Goal: Task Accomplishment & Management: Use online tool/utility

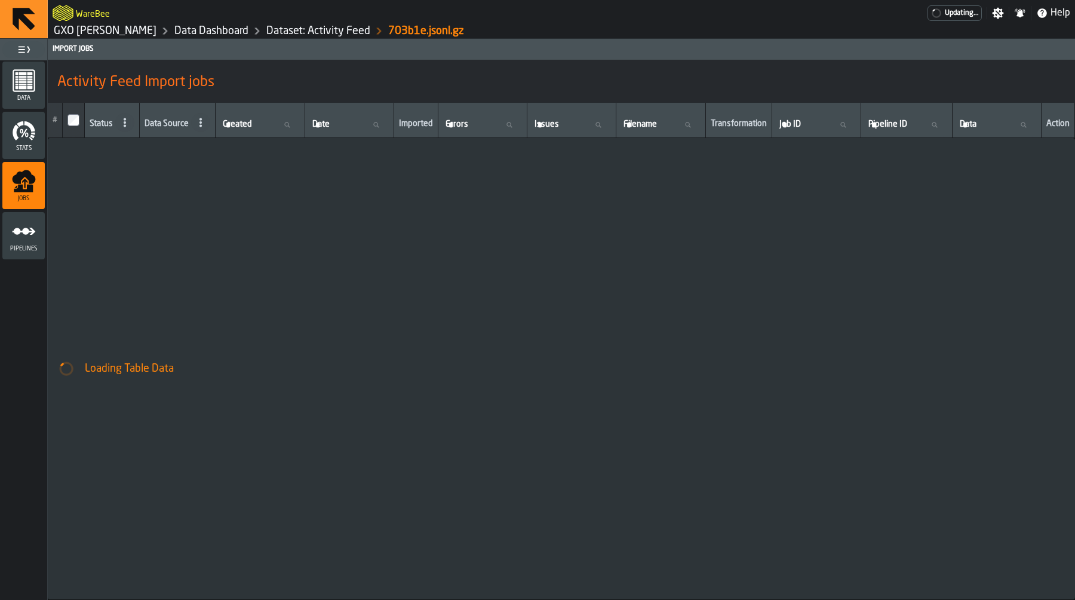
click at [264, 219] on div "Loading Table Data" at bounding box center [562, 368] width 1028 height 461
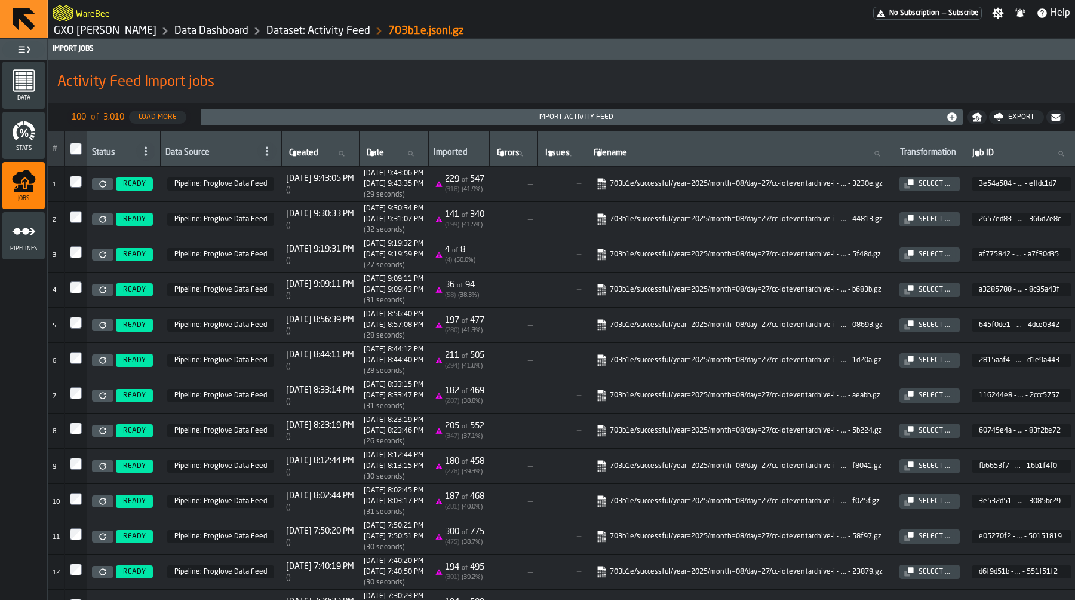
click at [220, 33] on link "Data Dashboard" at bounding box center [211, 30] width 74 height 13
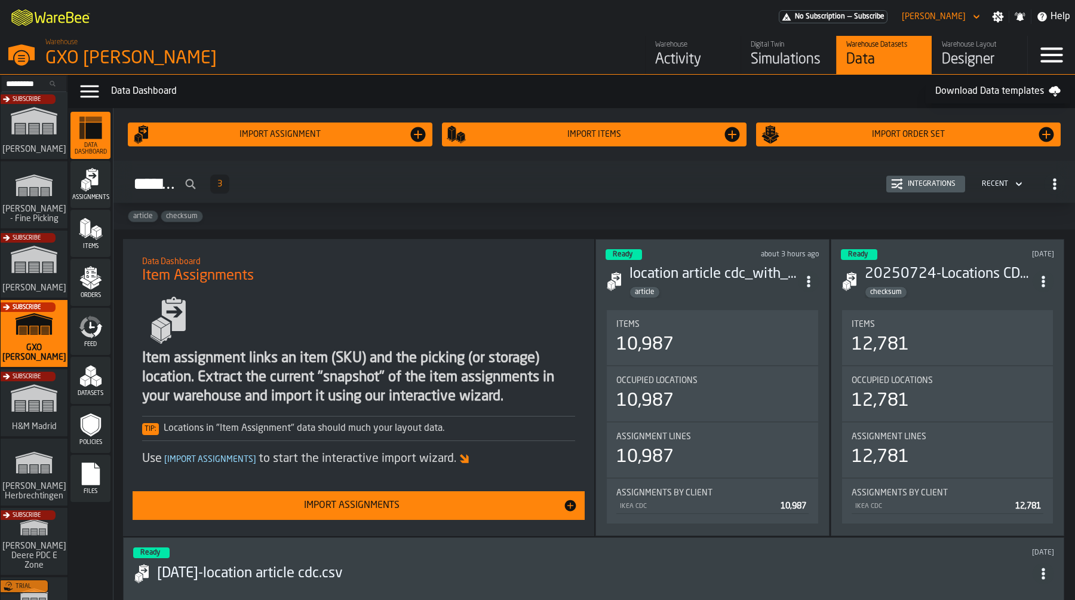
click at [664, 66] on div "Activity" at bounding box center [693, 59] width 76 height 19
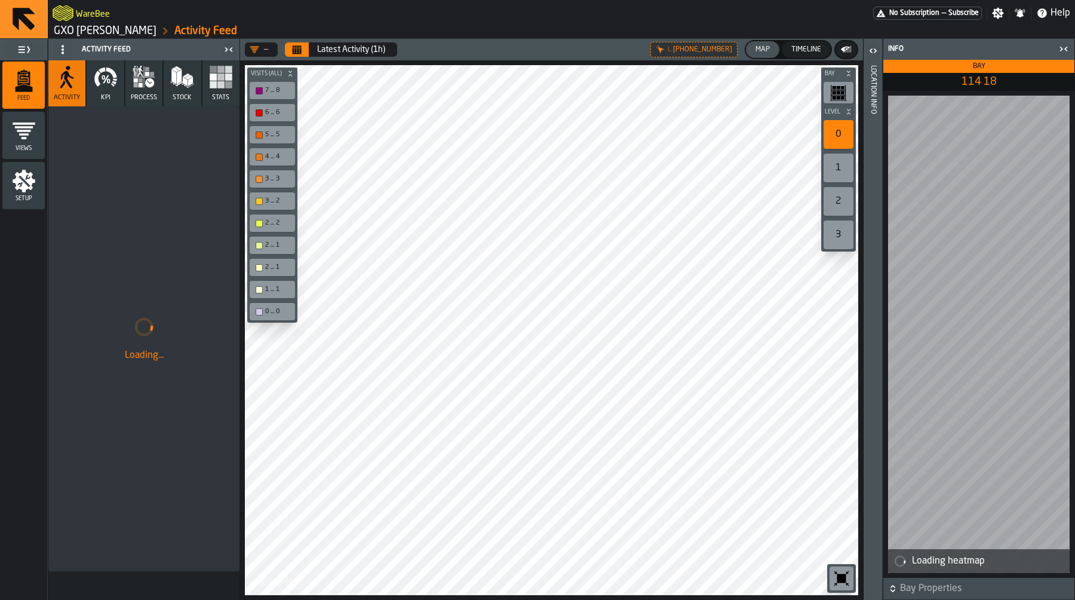
click at [875, 70] on div "Location Info" at bounding box center [873, 330] width 8 height 534
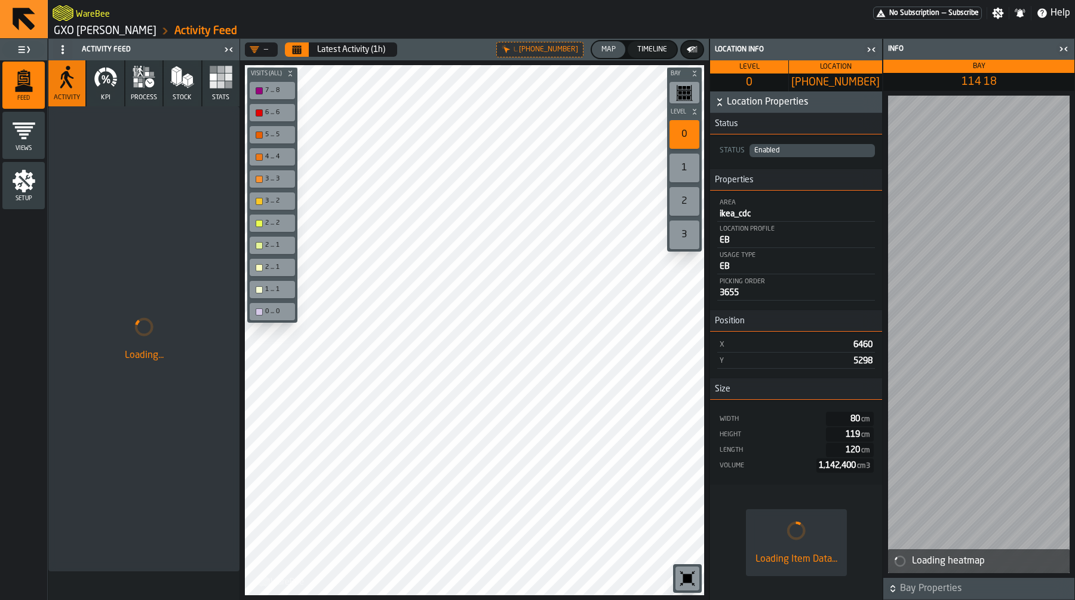
click at [16, 175] on icon "menu Setup" at bounding box center [24, 181] width 23 height 23
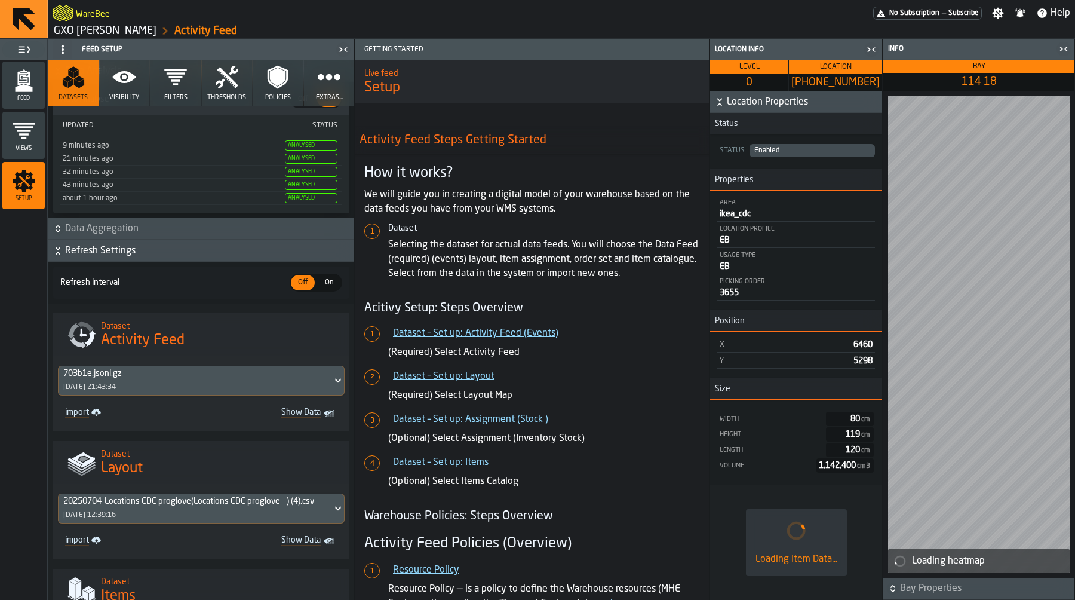
scroll to position [214, 0]
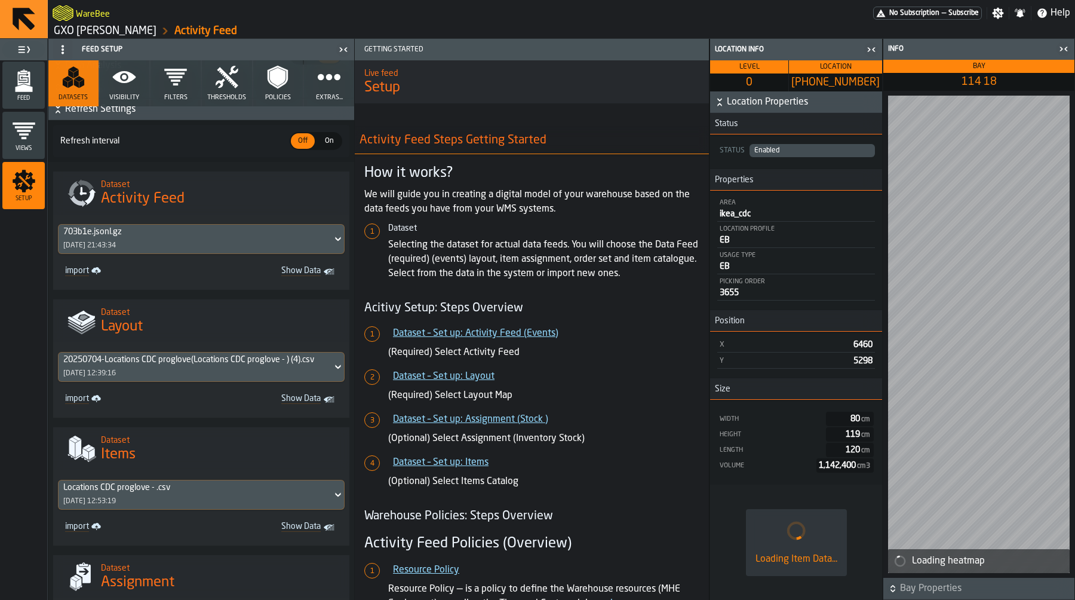
click at [198, 374] on div "20250704-Locations CDC proglove(Locations CDC proglove - ) (4).csv 01/08/2025, …" at bounding box center [196, 367] width 274 height 29
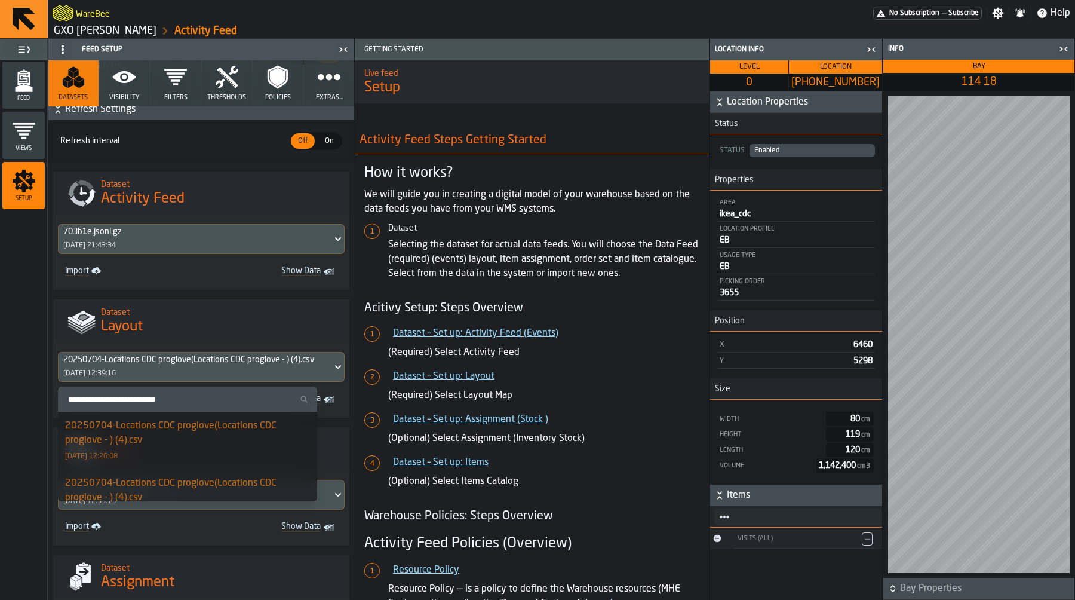
click at [197, 364] on div "20250704-Locations CDC proglove(Locations CDC proglove - ) (4).csv" at bounding box center [195, 360] width 264 height 10
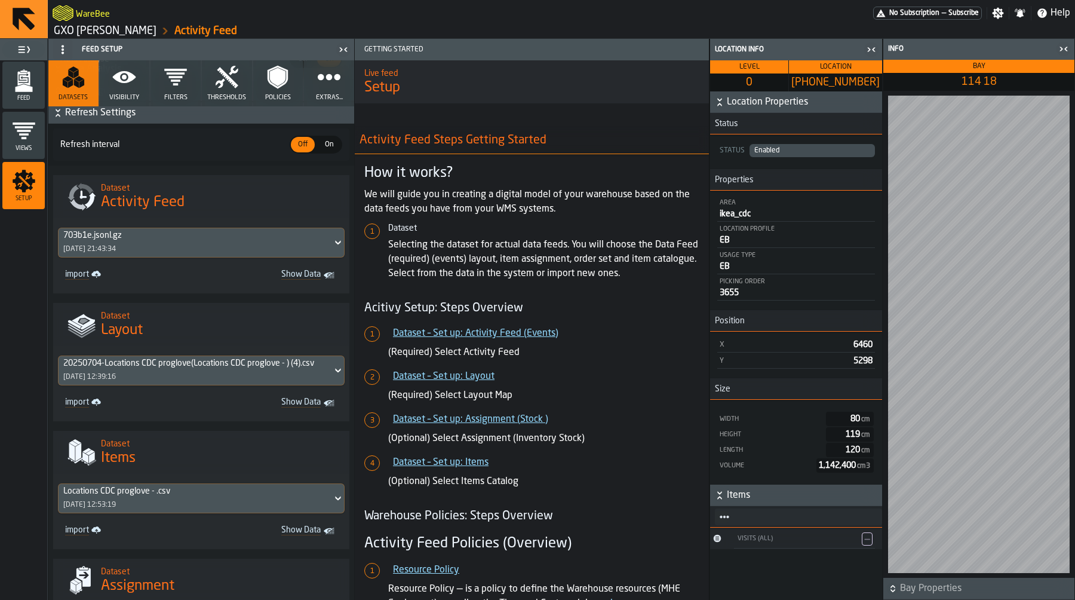
scroll to position [485, 0]
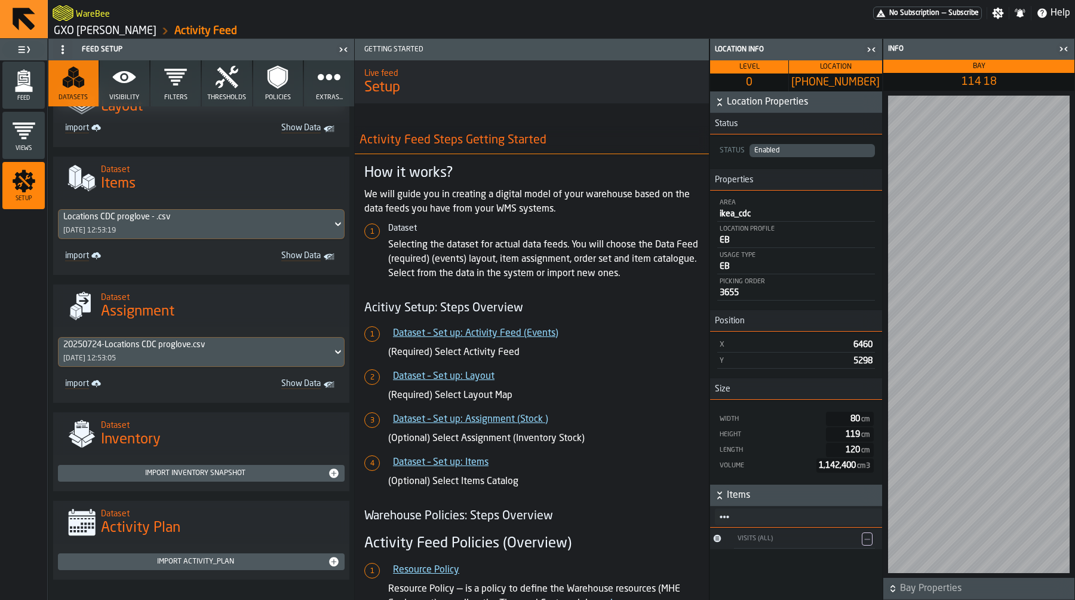
click at [195, 228] on div "Locations CDC proglove - .csv 26/08/2025, 12:53:19" at bounding box center [196, 224] width 274 height 29
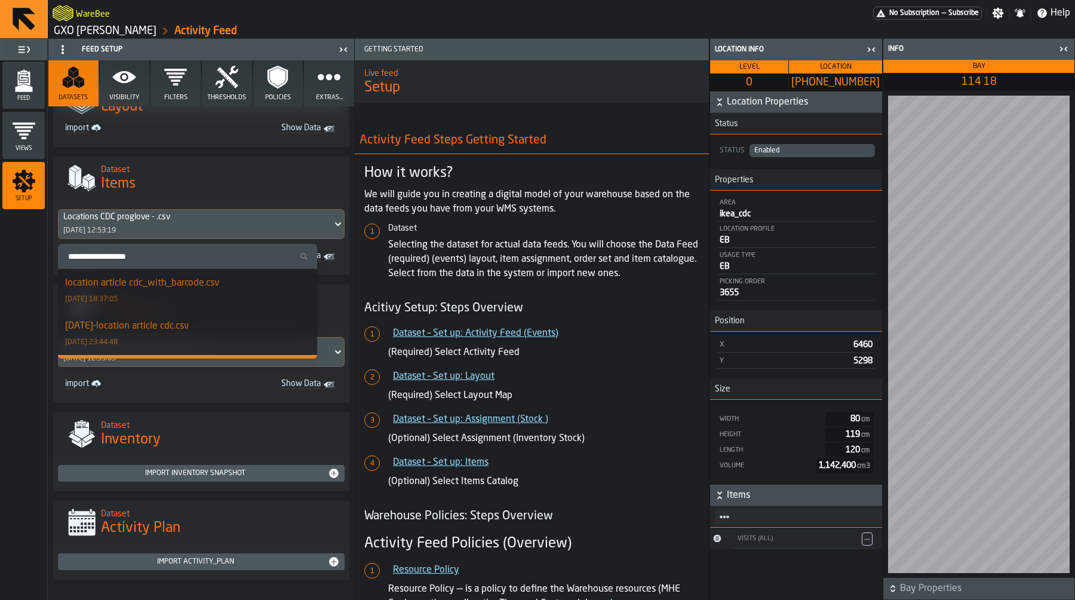
click at [184, 285] on div "location article cdc_with_barcode.csv" at bounding box center [142, 283] width 154 height 14
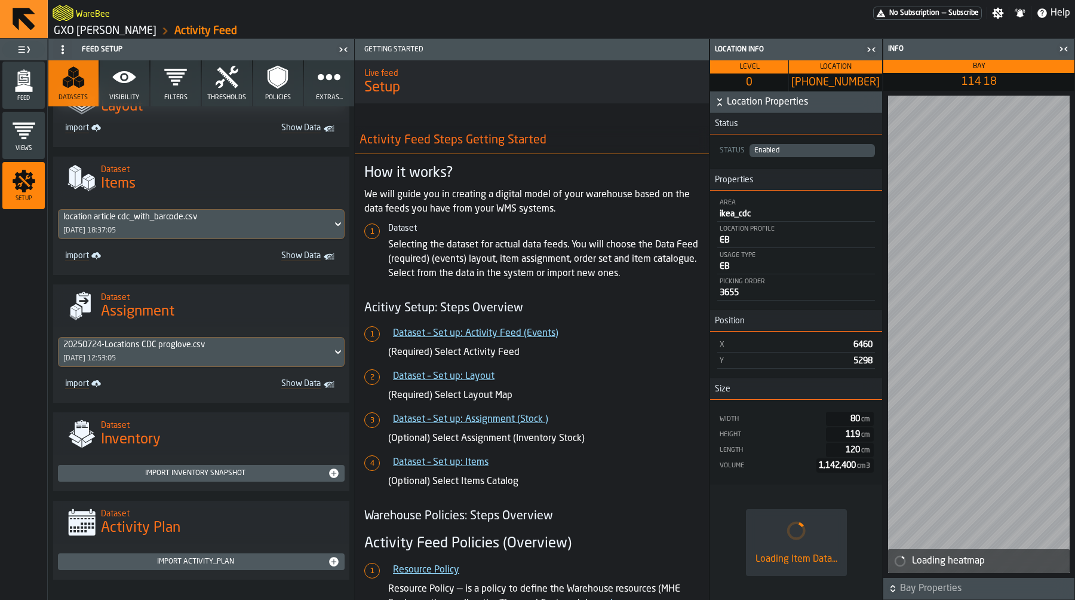
click at [186, 344] on div "20250724-Locations CDC proglove.csv 26/08/2025, 12:53:05" at bounding box center [196, 352] width 274 height 29
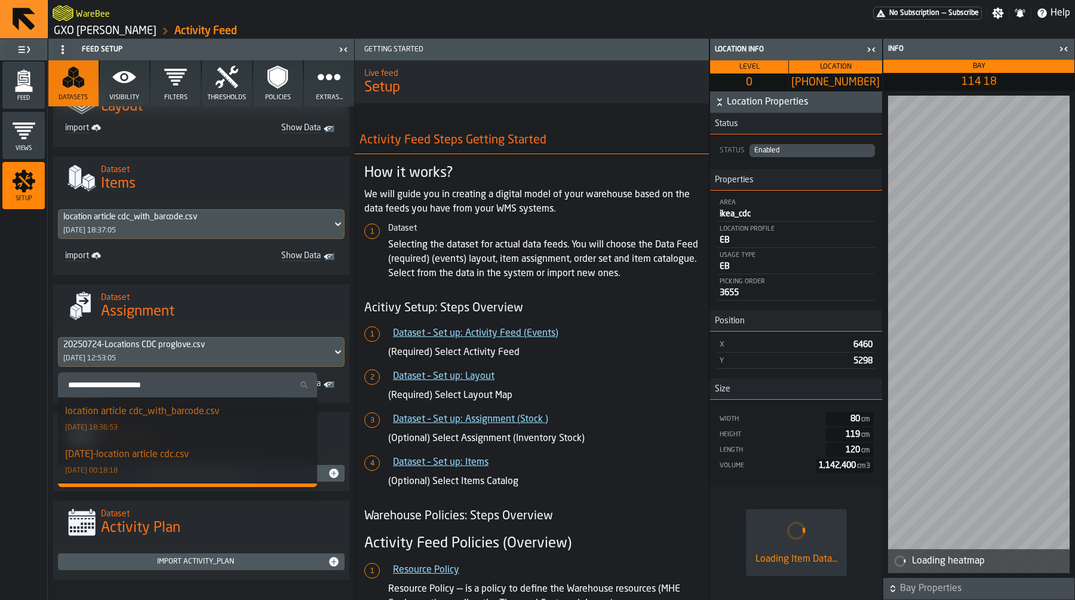
click at [185, 422] on div "location article cdc_with_barcode.csv 27/08/2025, 18:36:53" at bounding box center [187, 419] width 245 height 29
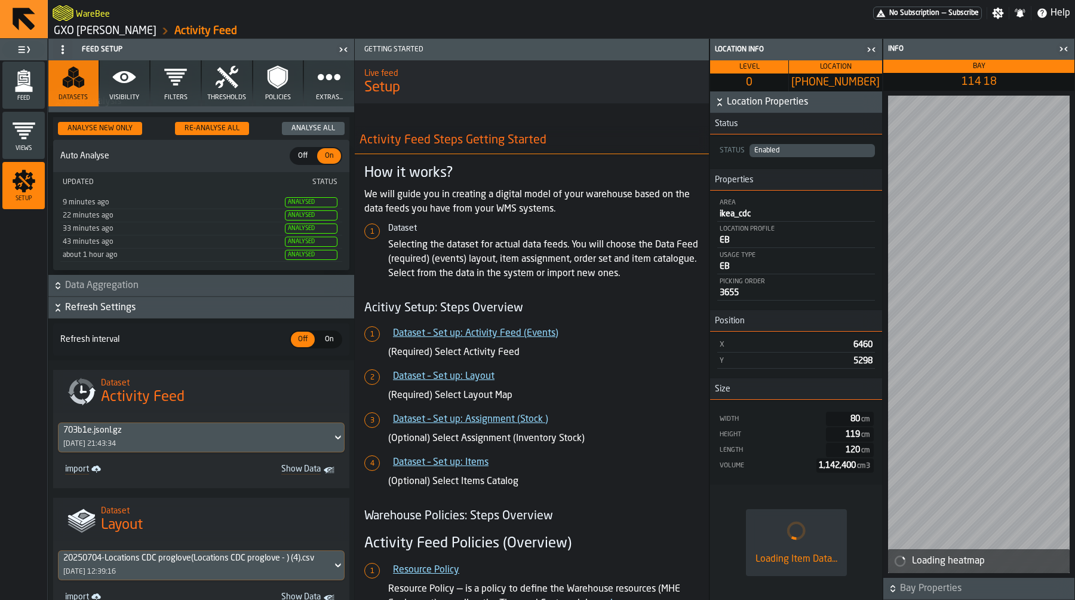
scroll to position [0, 0]
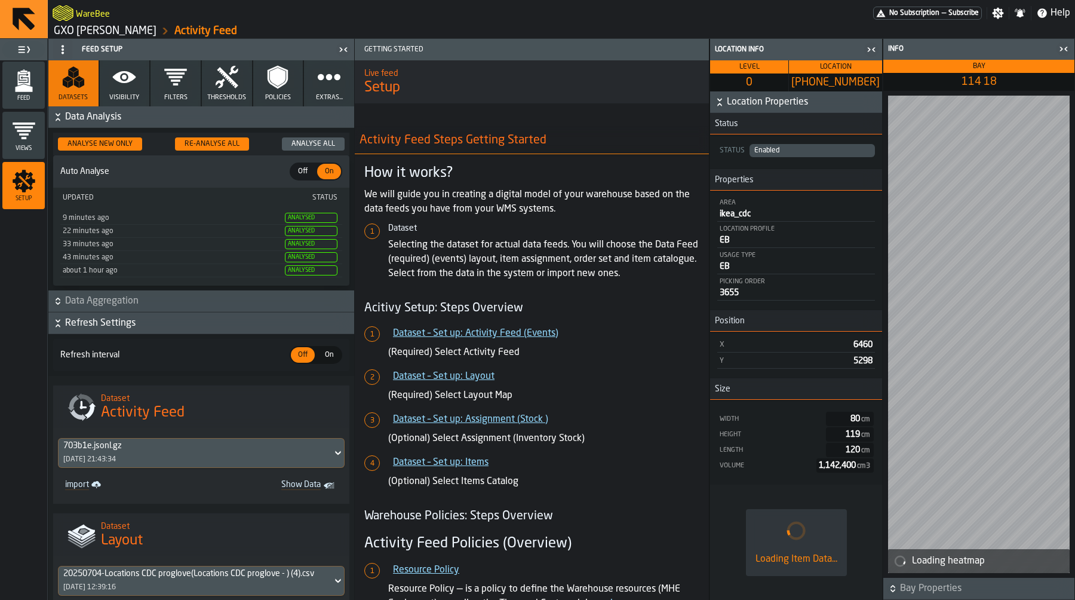
click at [203, 150] on button "Re-Analyse All" at bounding box center [212, 143] width 74 height 13
click at [26, 91] on icon "menu Feed" at bounding box center [24, 81] width 24 height 24
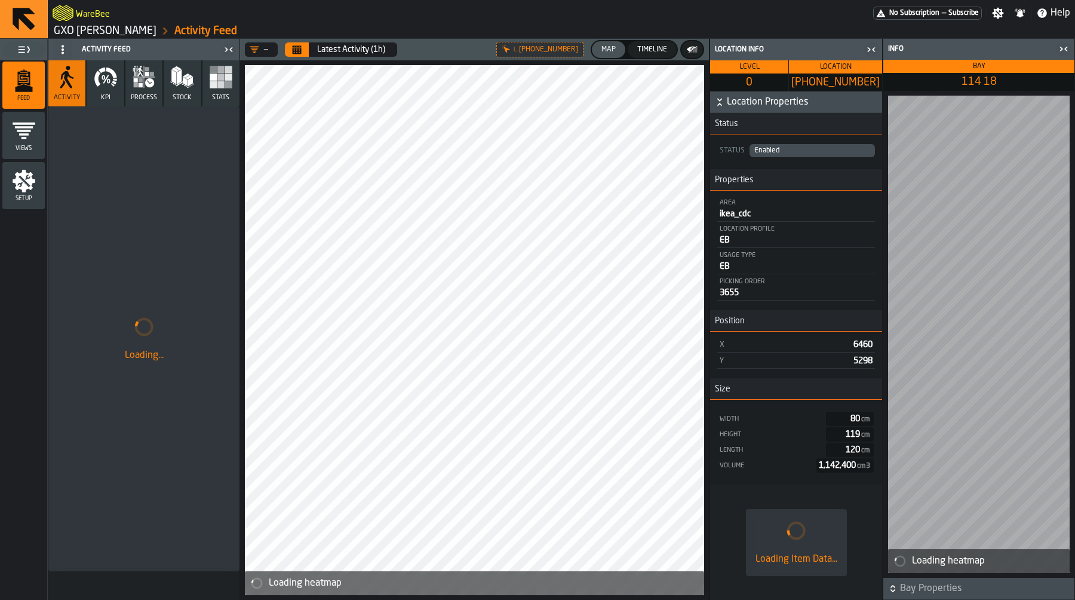
click at [866, 50] on icon "button-toggle-Close me" at bounding box center [872, 49] width 14 height 14
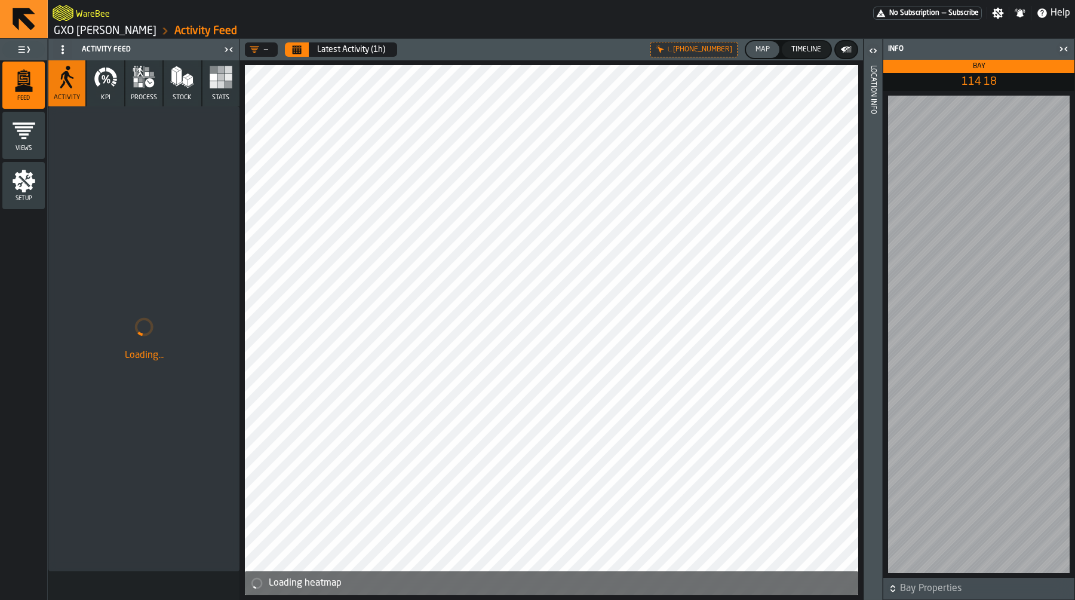
click at [1067, 48] on icon "button-toggle-Close me" at bounding box center [1064, 49] width 14 height 14
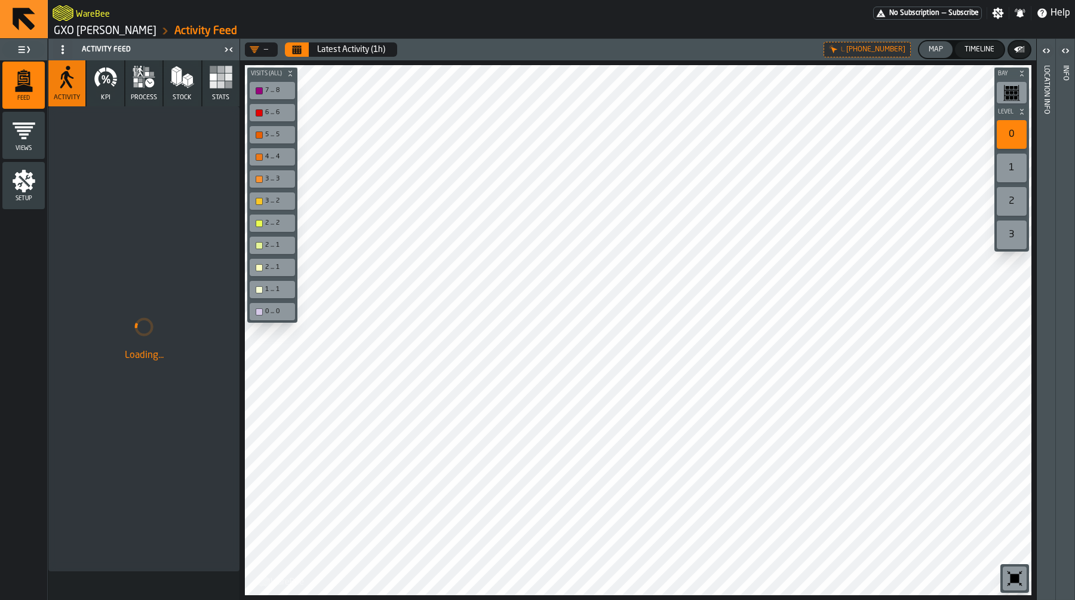
click at [1022, 171] on div "1" at bounding box center [1012, 168] width 30 height 29
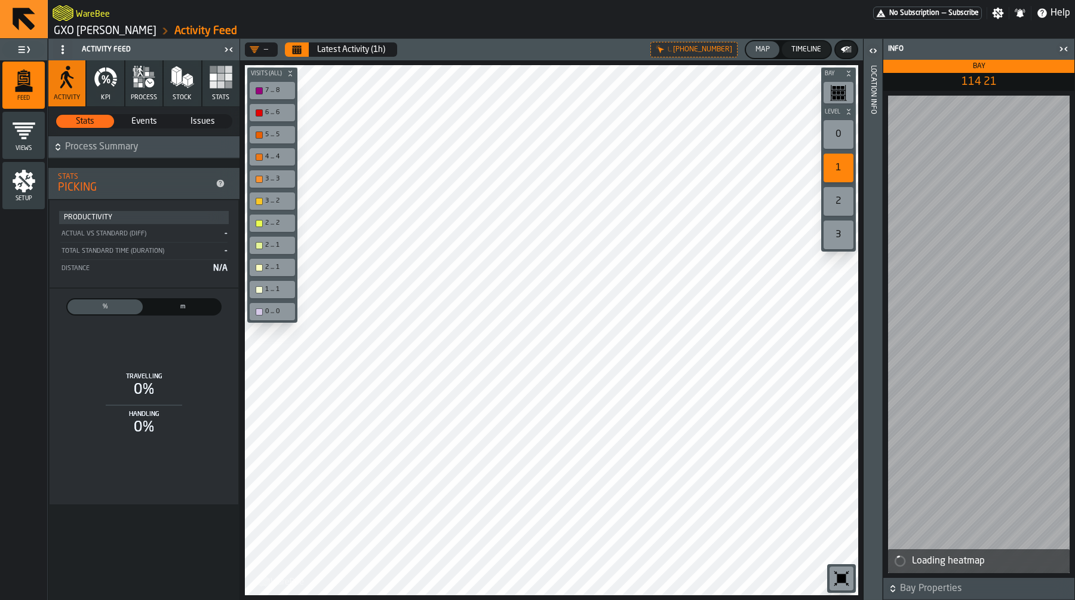
click at [842, 143] on div "0" at bounding box center [839, 134] width 30 height 29
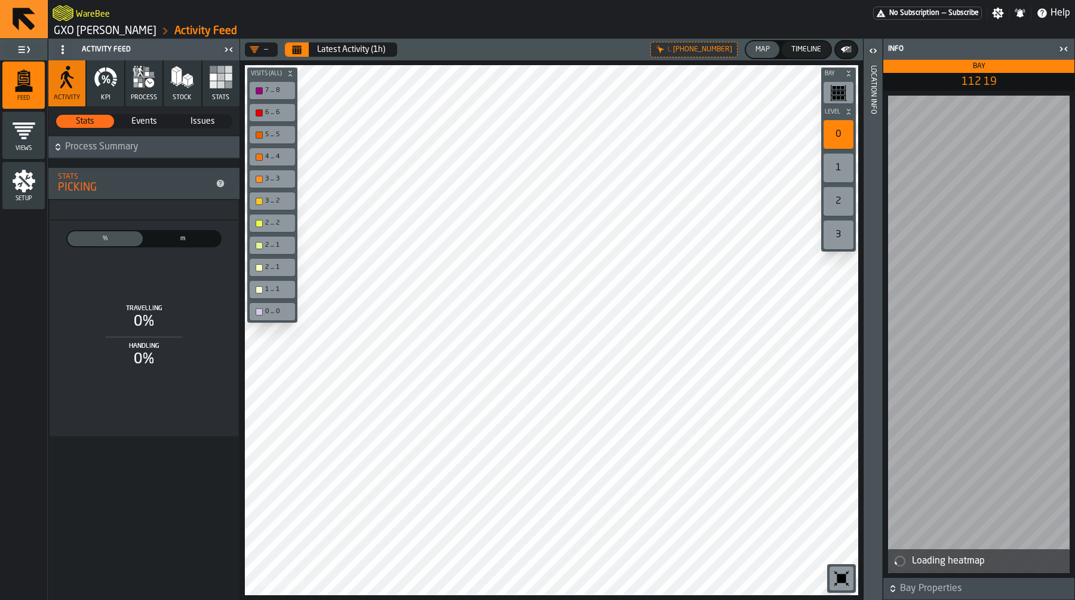
click at [836, 162] on div "1" at bounding box center [839, 168] width 30 height 29
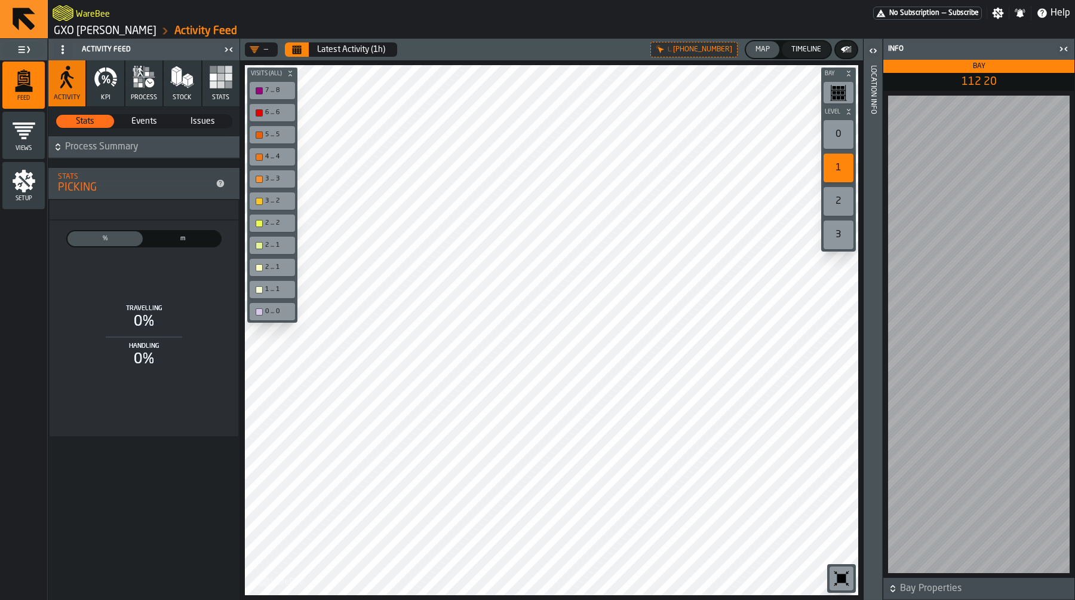
click at [831, 140] on div "0" at bounding box center [839, 134] width 30 height 29
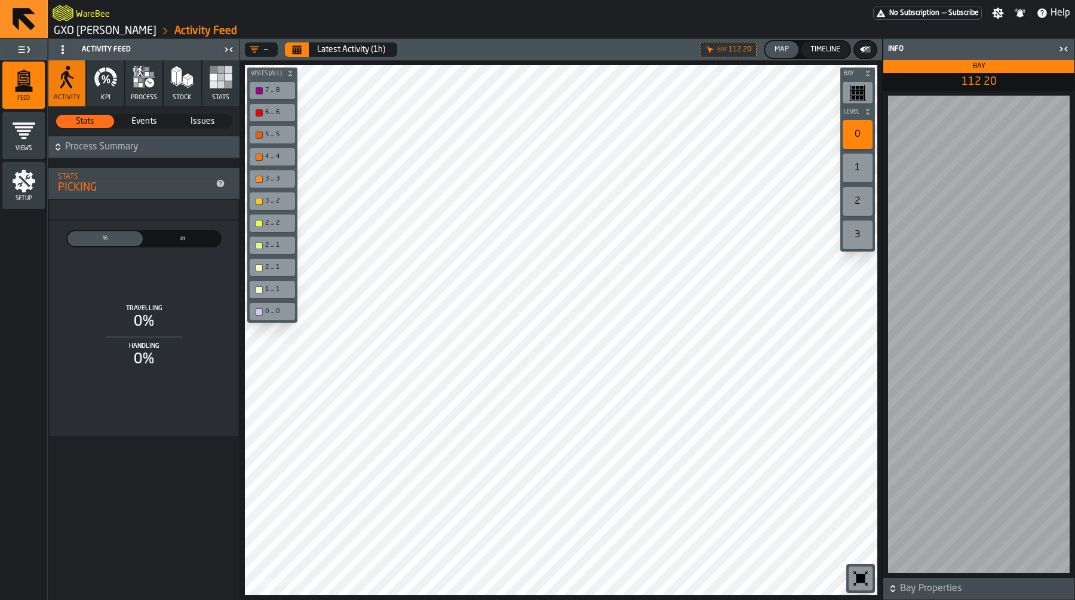
click at [869, 578] on icon "button-toolbar-undefined" at bounding box center [860, 578] width 19 height 19
click at [142, 91] on button "process" at bounding box center [143, 83] width 37 height 46
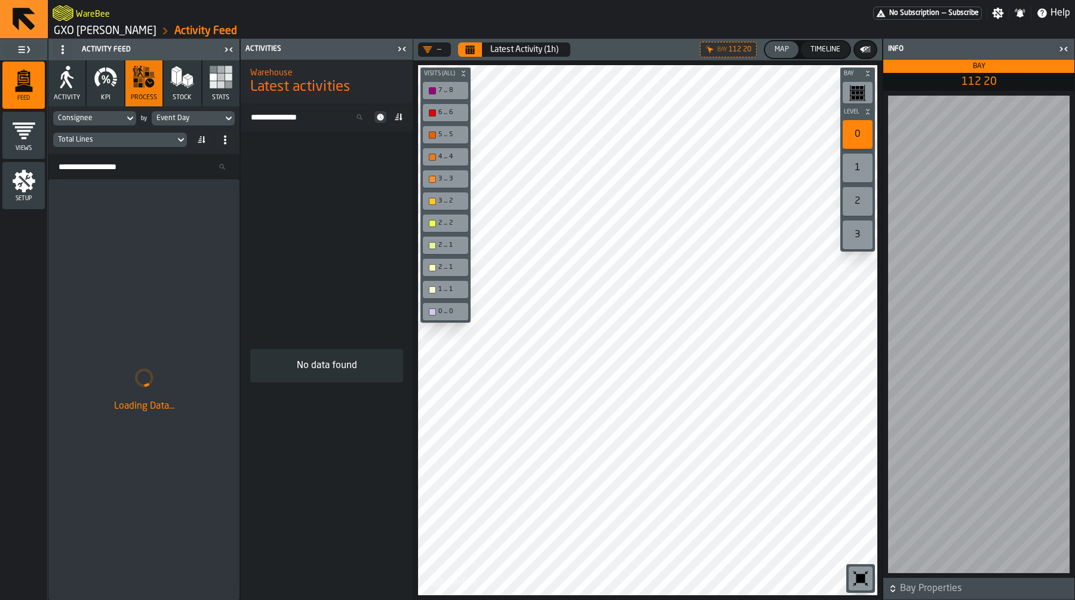
click at [129, 112] on icon at bounding box center [130, 118] width 12 height 14
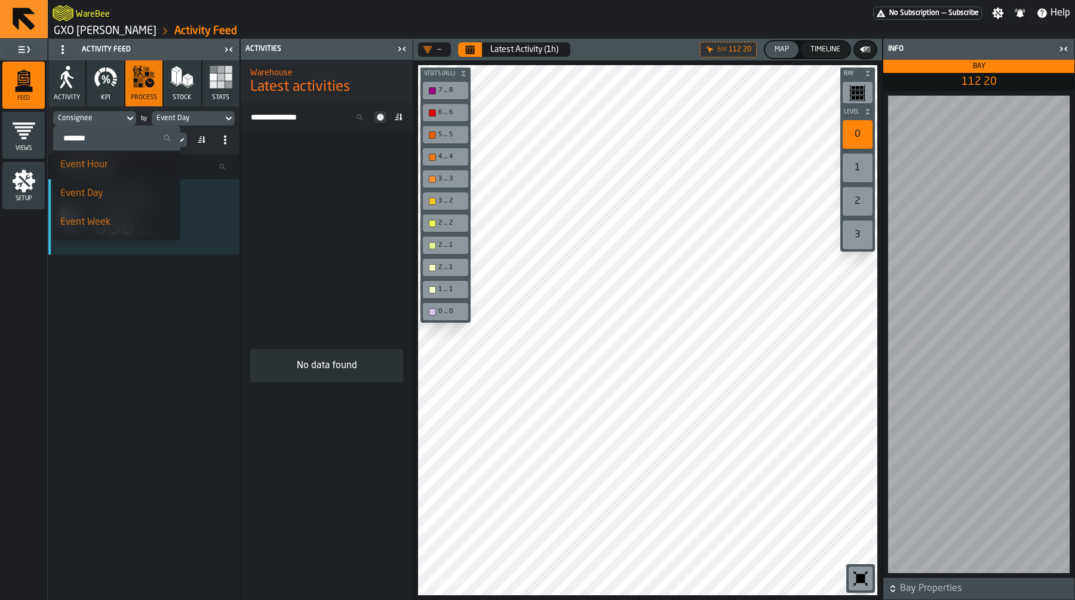
click at [120, 142] on input "Search" at bounding box center [117, 138] width 118 height 16
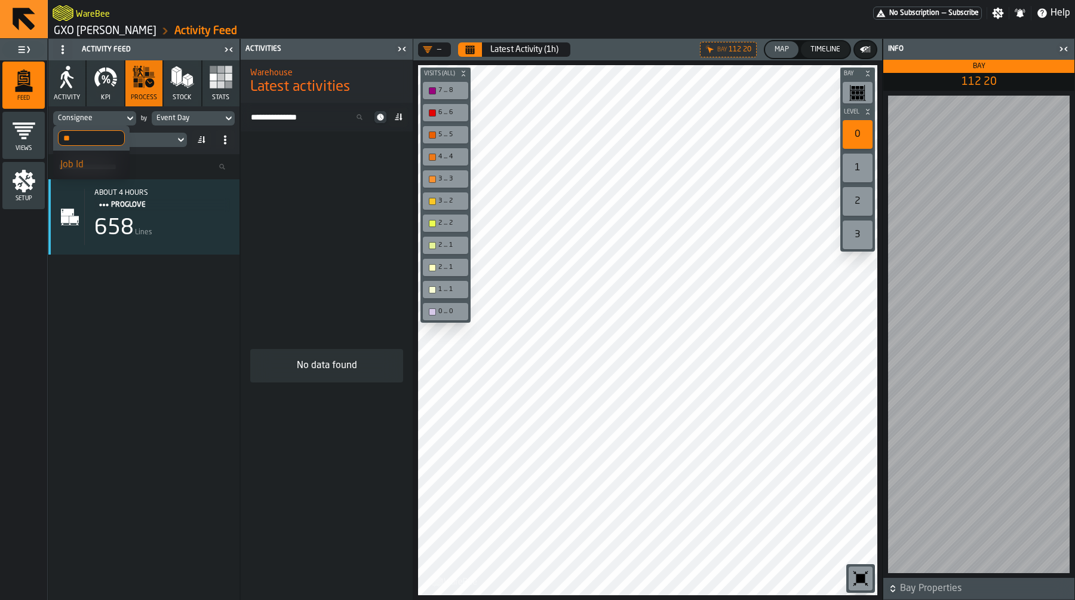
type input "*"
type input "*****"
click at [102, 201] on li "Agent Id" at bounding box center [91, 193] width 76 height 29
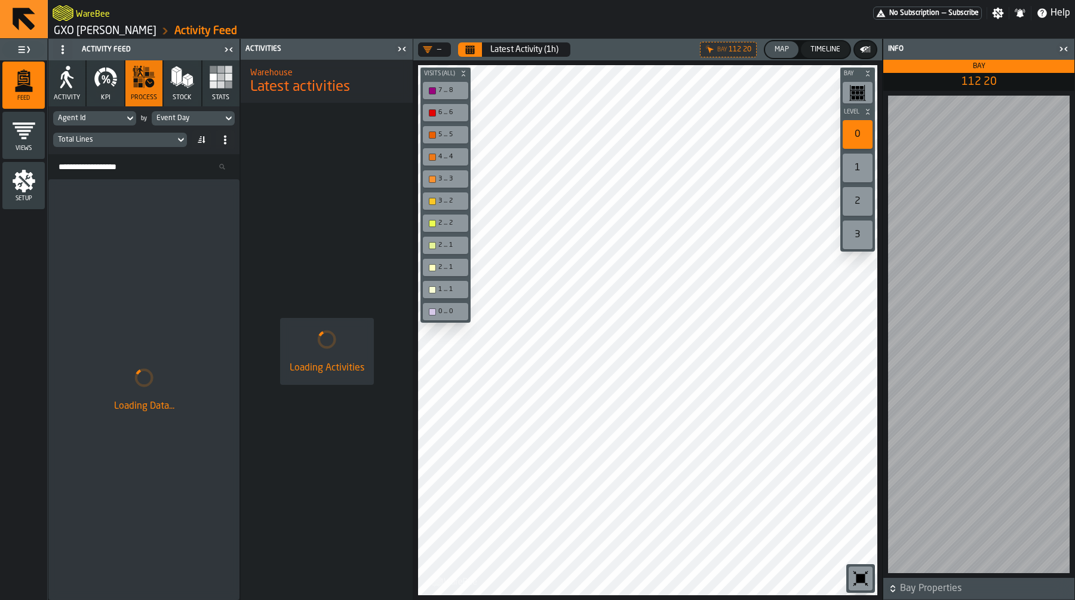
click at [203, 117] on div "Event Day" at bounding box center [188, 118] width 62 height 8
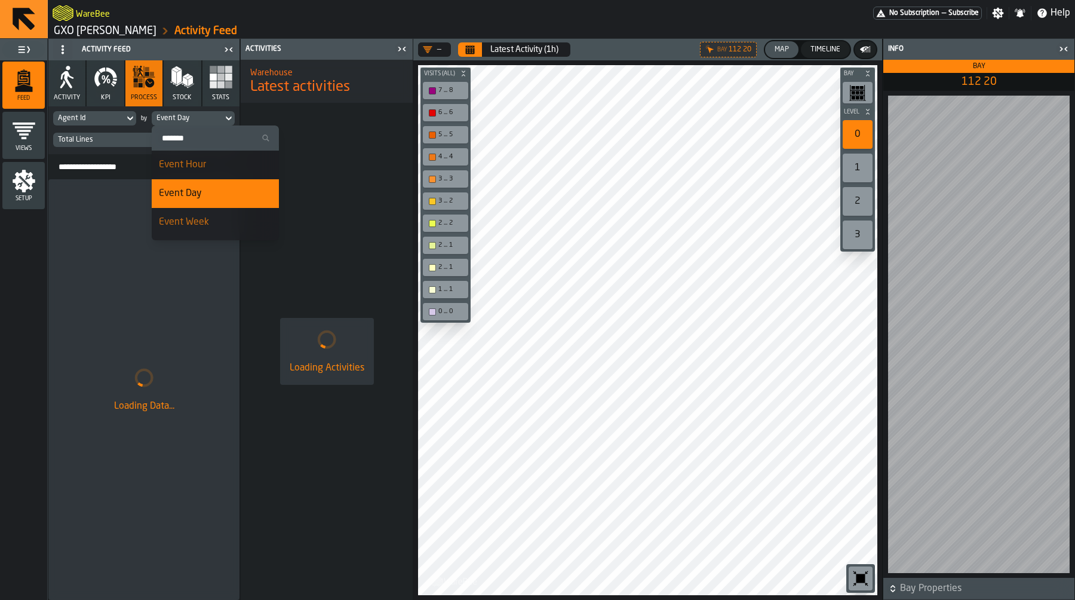
click at [200, 130] on input "Search" at bounding box center [216, 138] width 118 height 16
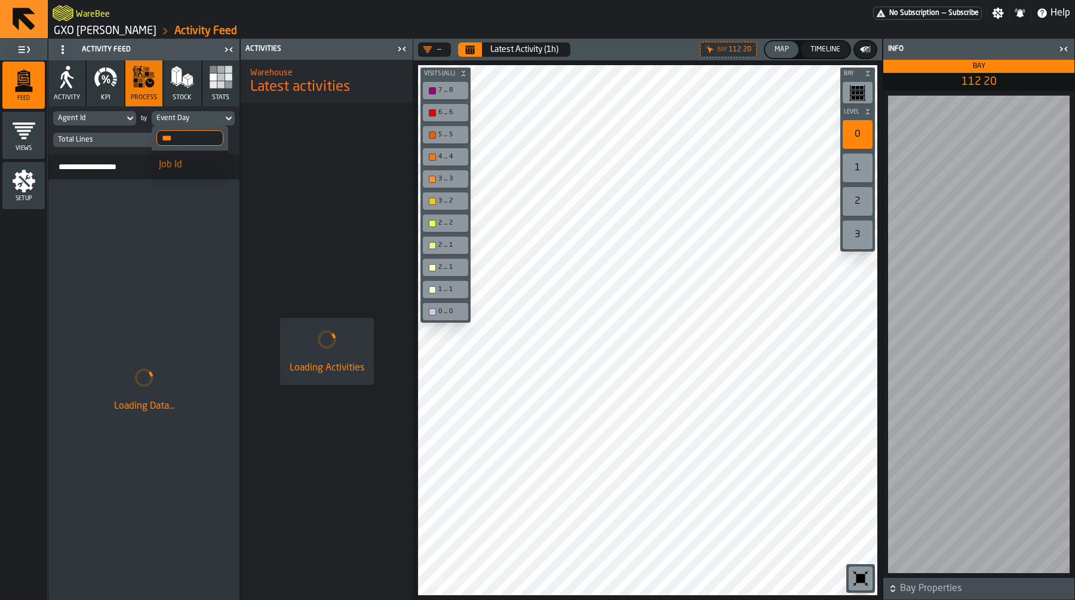
type input "***"
click at [192, 168] on div "Job Id" at bounding box center [190, 165] width 62 height 14
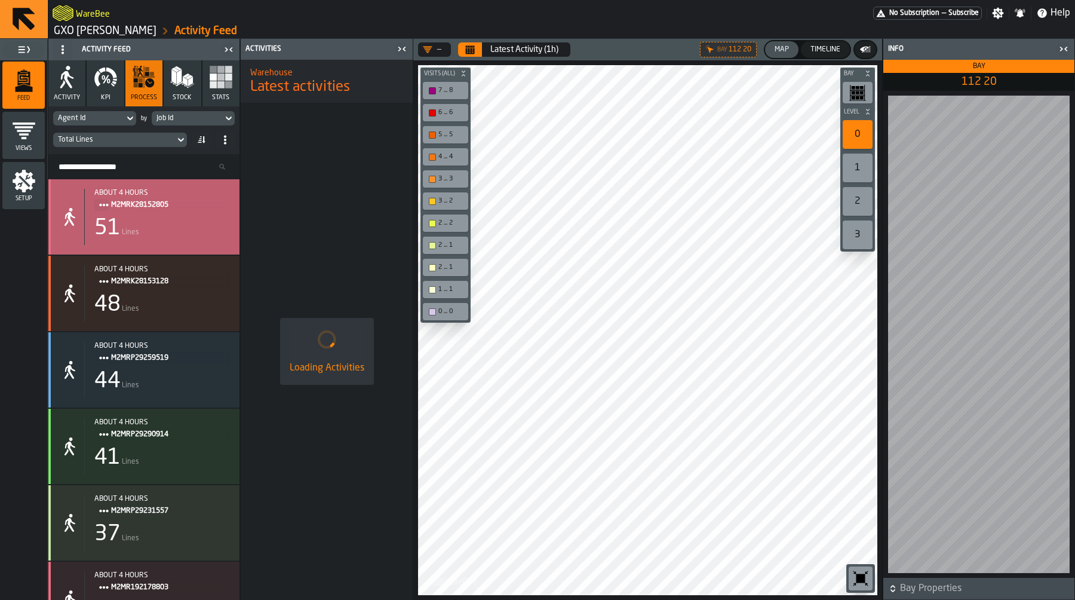
click at [186, 226] on div "51 Lines" at bounding box center [162, 228] width 136 height 24
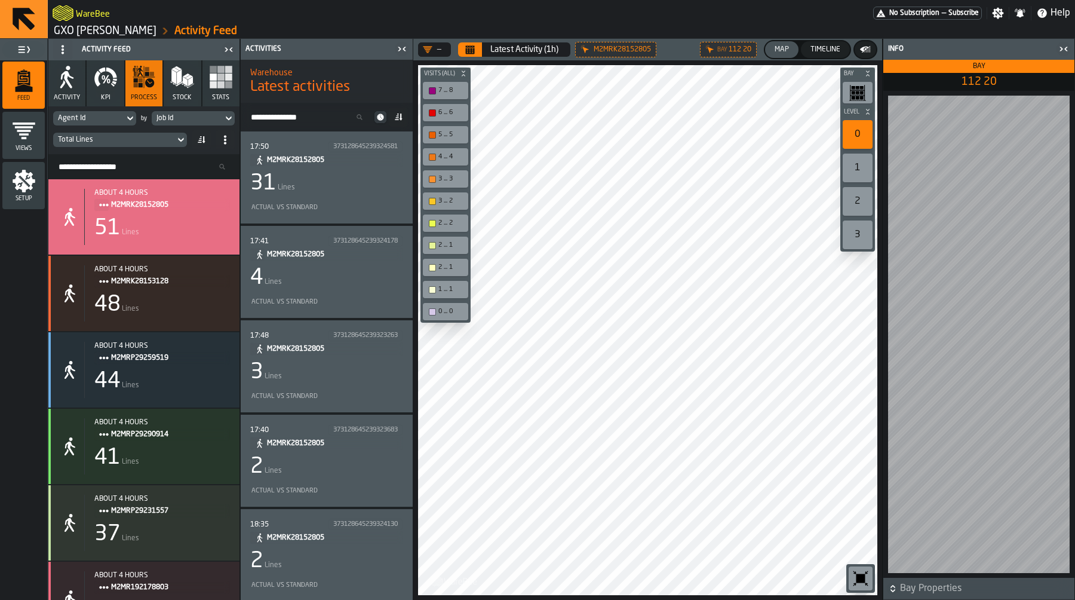
click at [367, 184] on div "31 Lines" at bounding box center [326, 183] width 153 height 24
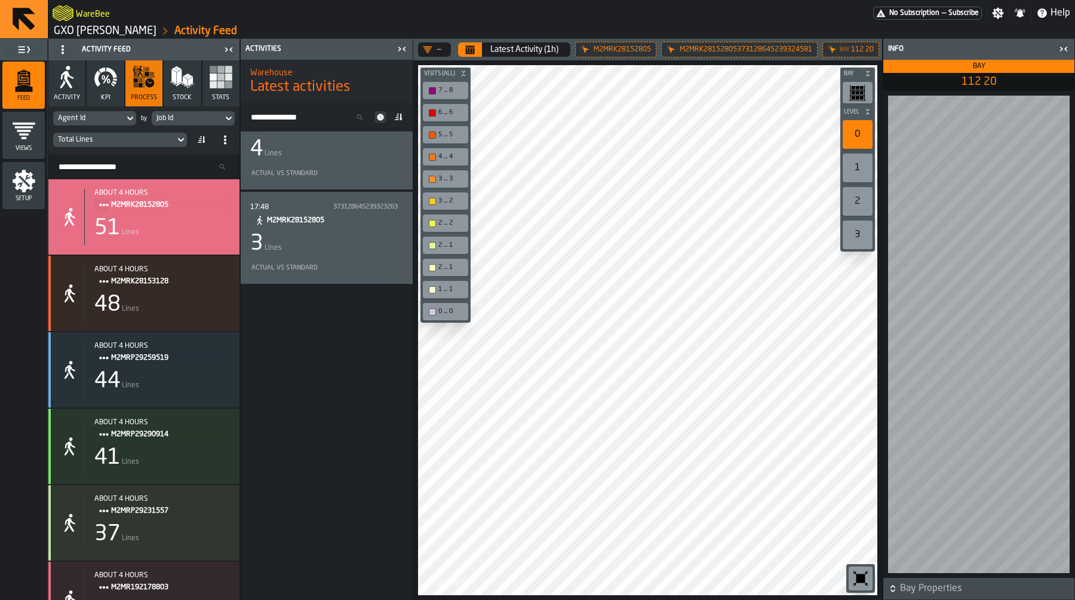
scroll to position [2515, 0]
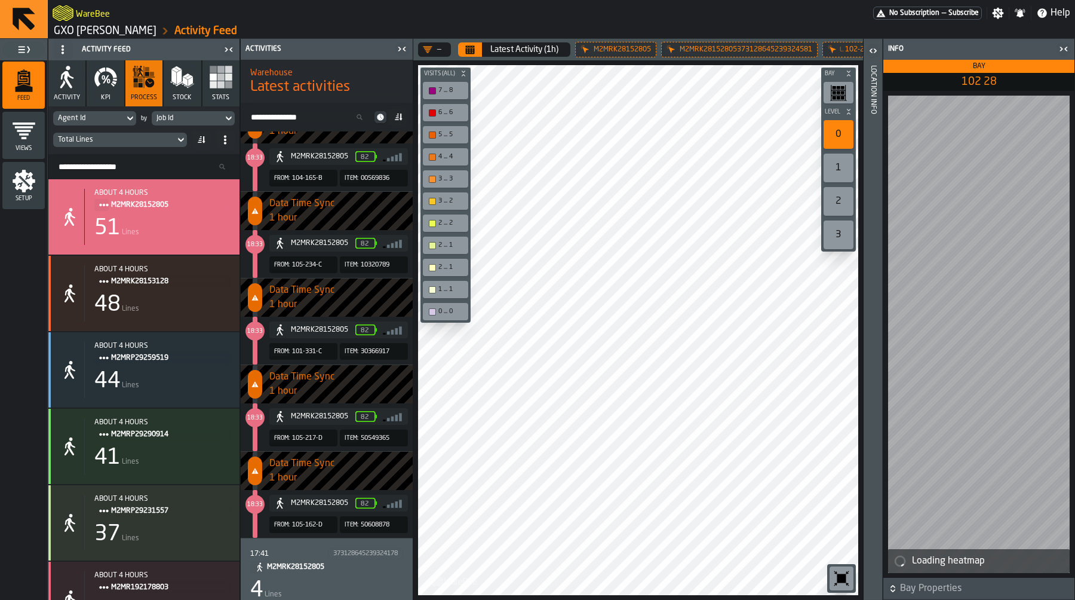
click at [870, 102] on div "Location Info" at bounding box center [873, 330] width 8 height 534
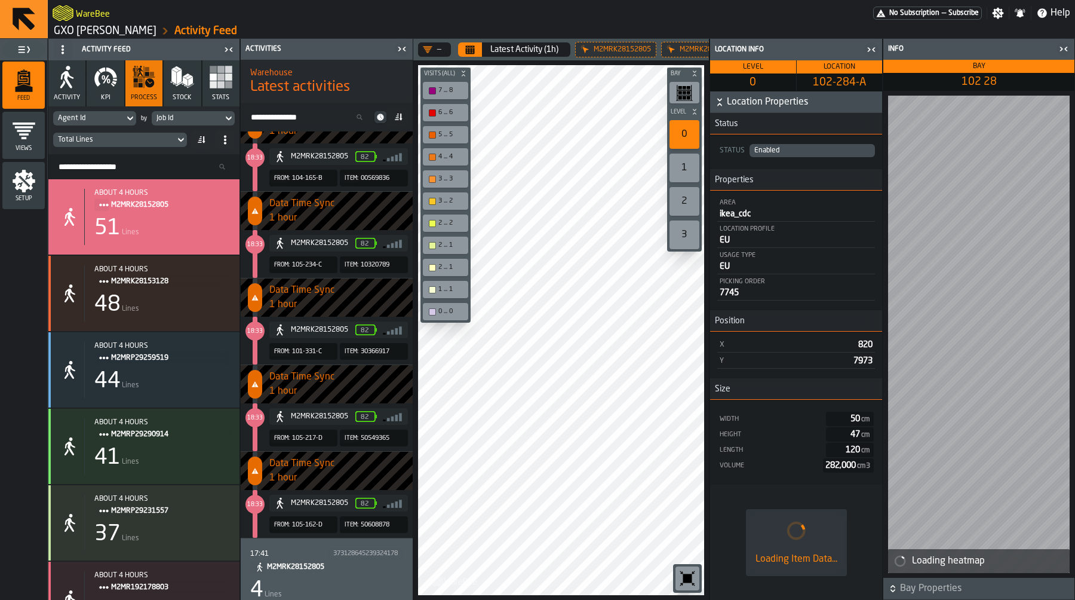
click at [1064, 47] on icon "button-toggle-Close me" at bounding box center [1064, 49] width 14 height 14
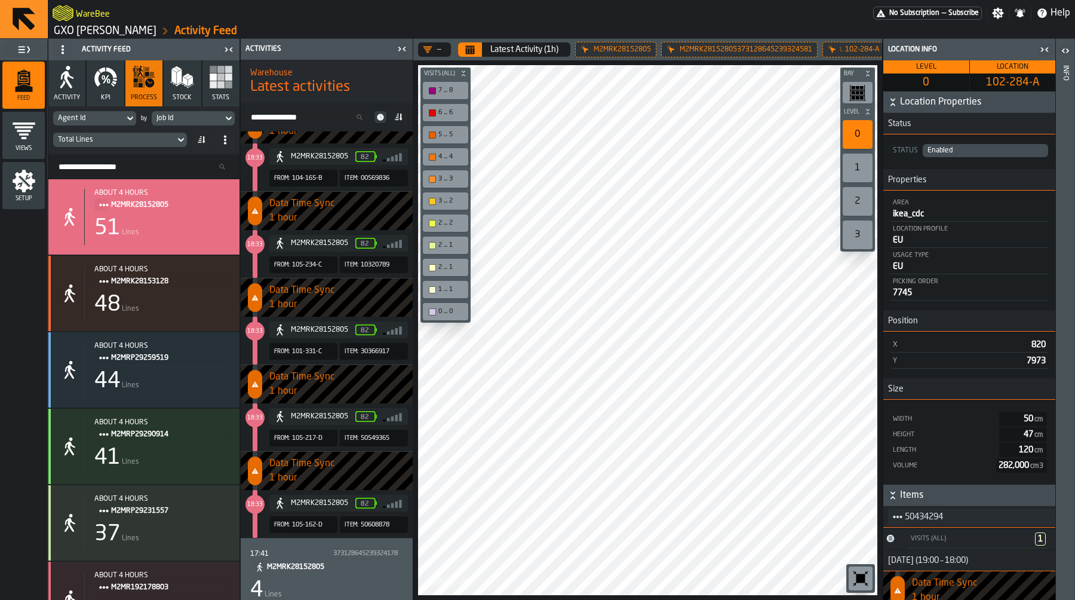
click at [1046, 50] on icon "button-toggle-Close me" at bounding box center [1045, 49] width 14 height 14
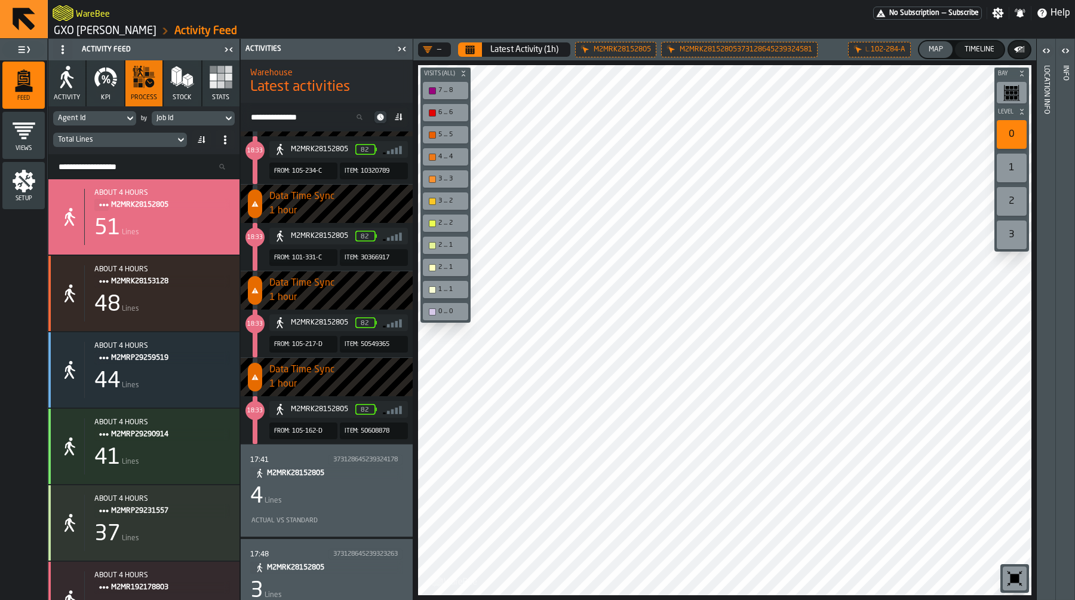
scroll to position [2965, 0]
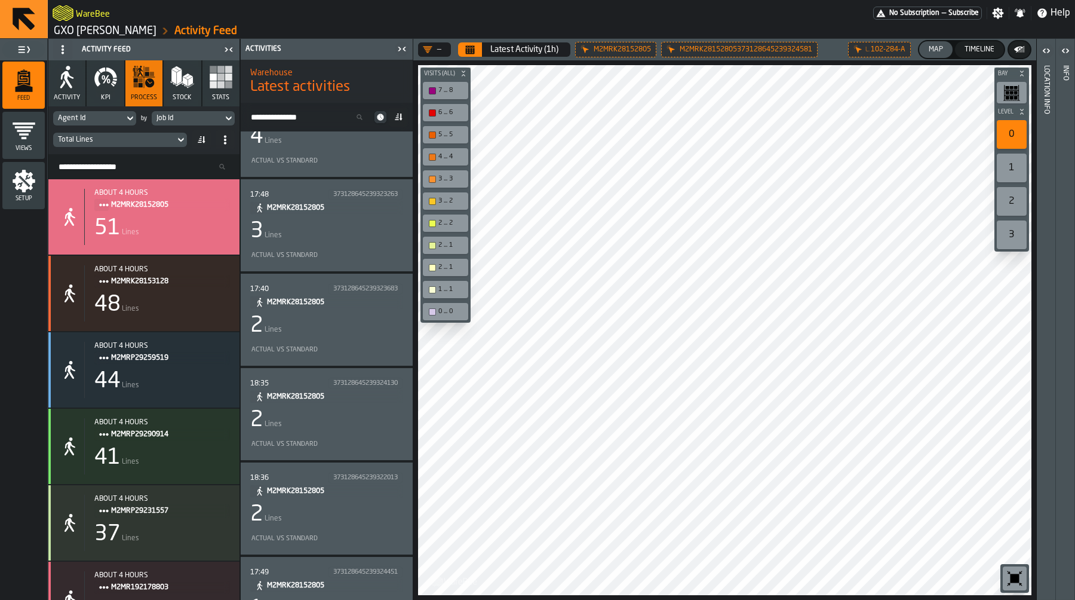
click at [326, 408] on div "2 Lines" at bounding box center [326, 420] width 153 height 24
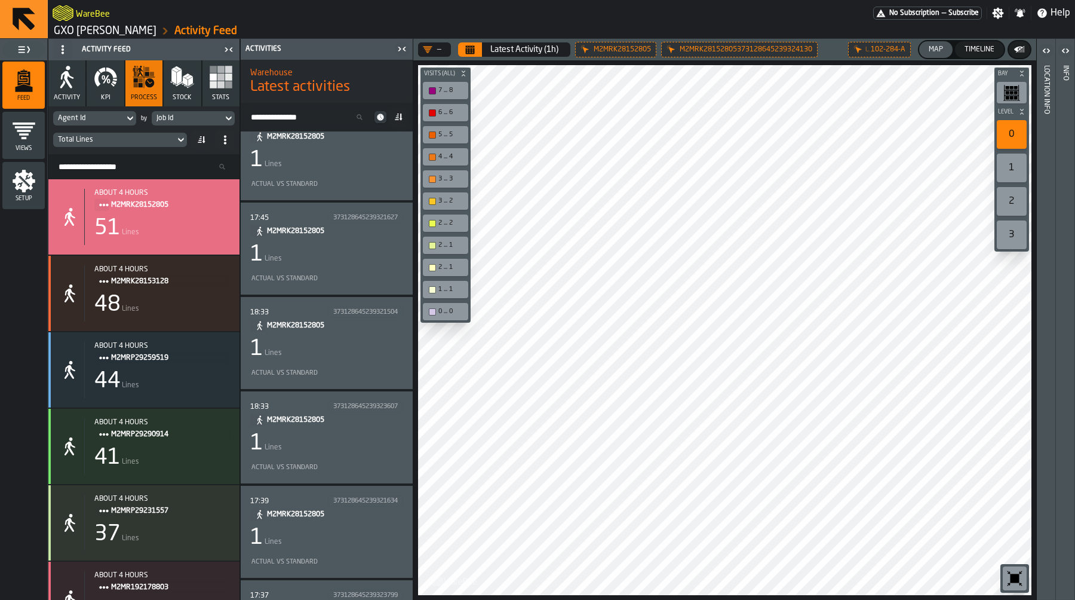
scroll to position [3740, 0]
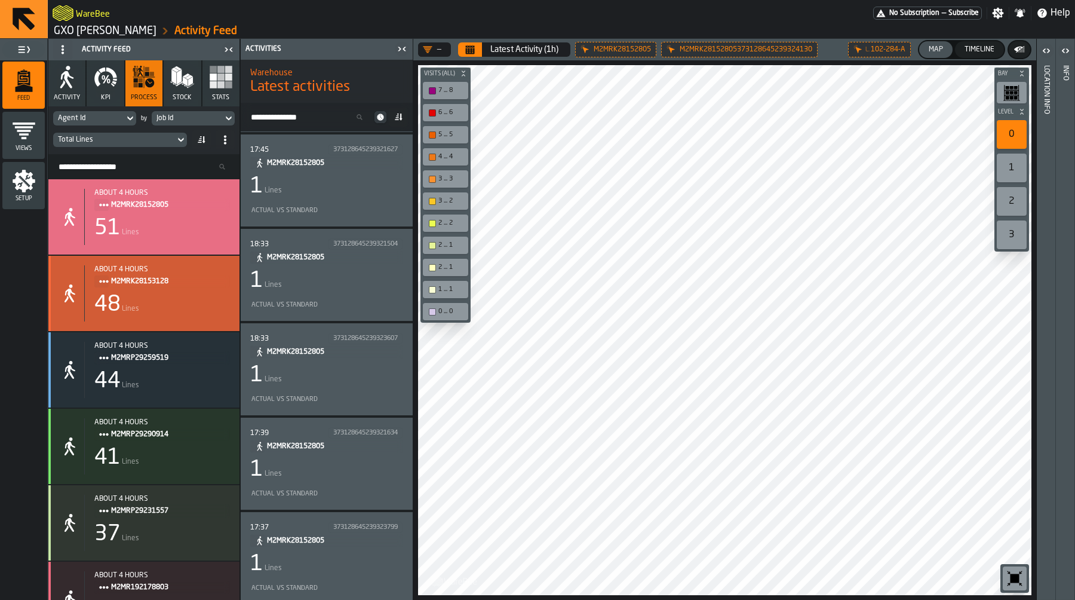
click at [131, 278] on span "M2MRK28153128" at bounding box center [165, 281] width 109 height 13
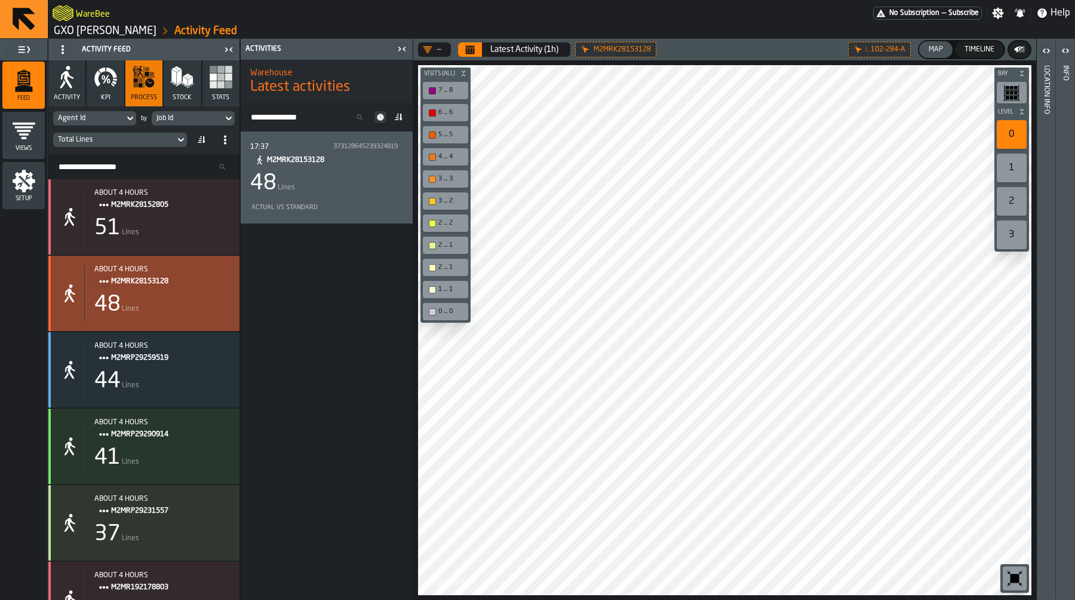
scroll to position [0, 0]
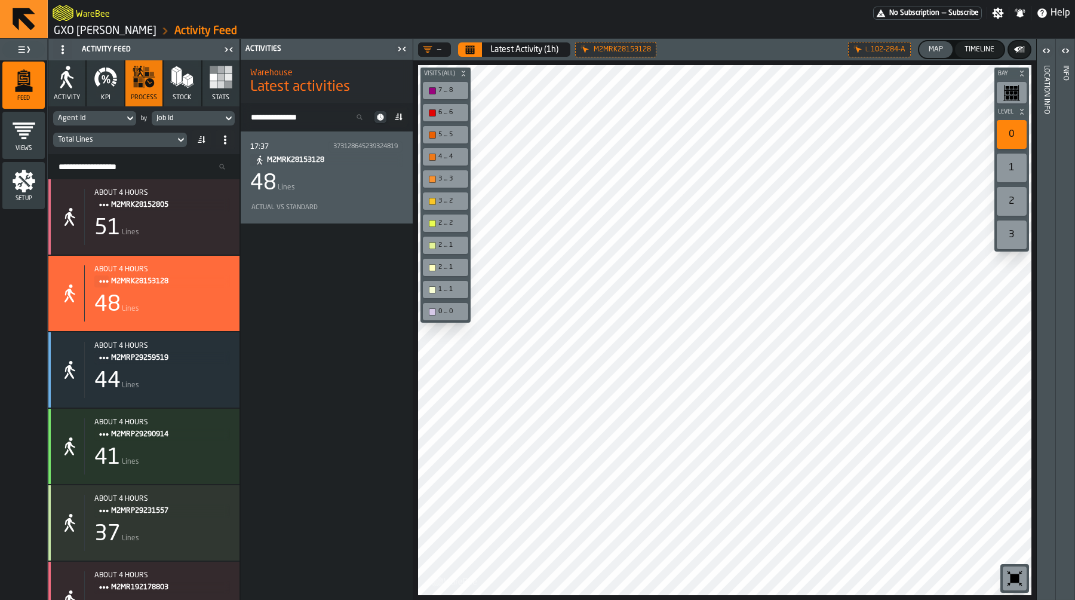
click at [331, 201] on div "Actual vs Standard" at bounding box center [326, 207] width 153 height 13
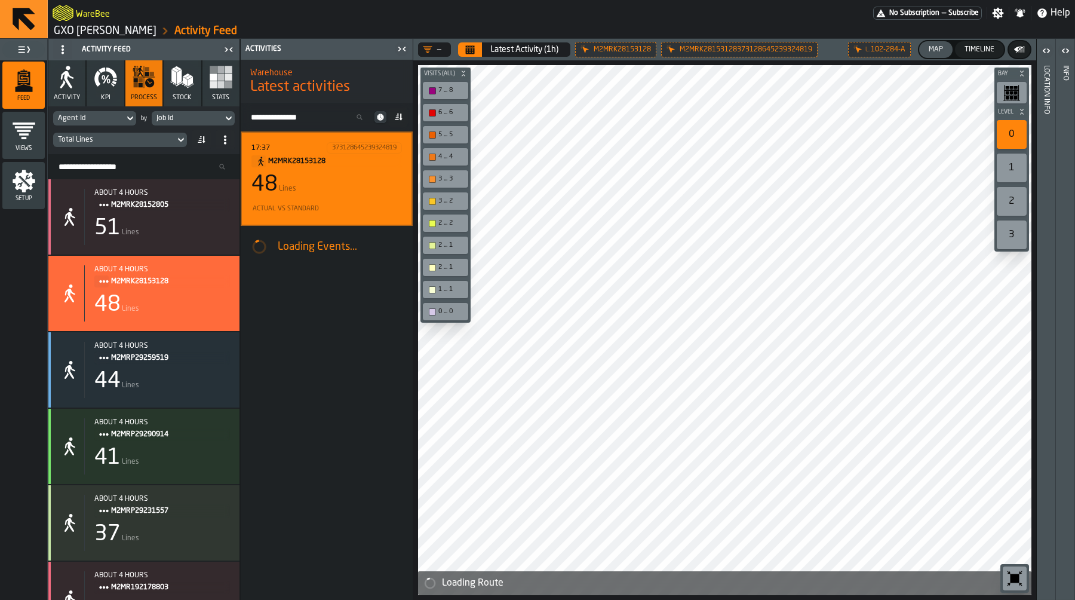
click at [467, 50] on icon "Calendar" at bounding box center [470, 50] width 10 height 10
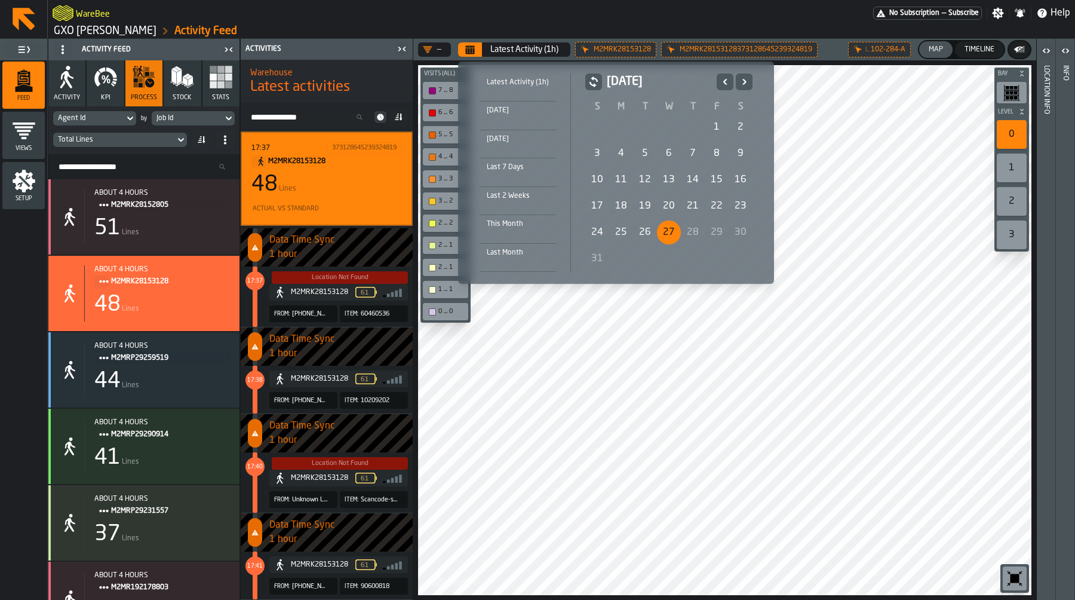
click at [526, 106] on div "Today" at bounding box center [518, 110] width 76 height 13
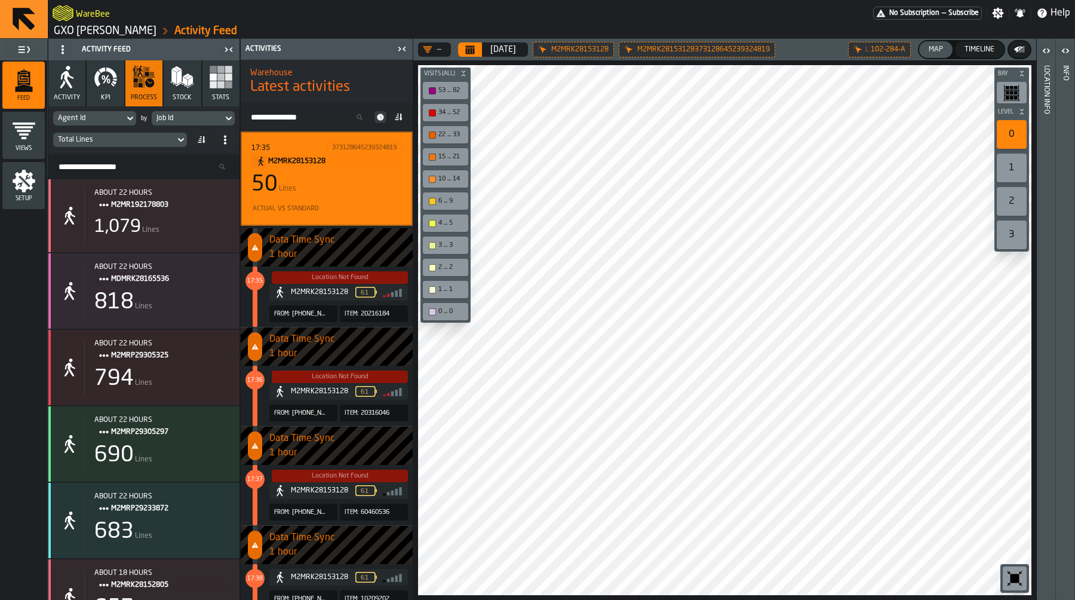
click at [16, 182] on icon "menu Setup" at bounding box center [24, 181] width 23 height 23
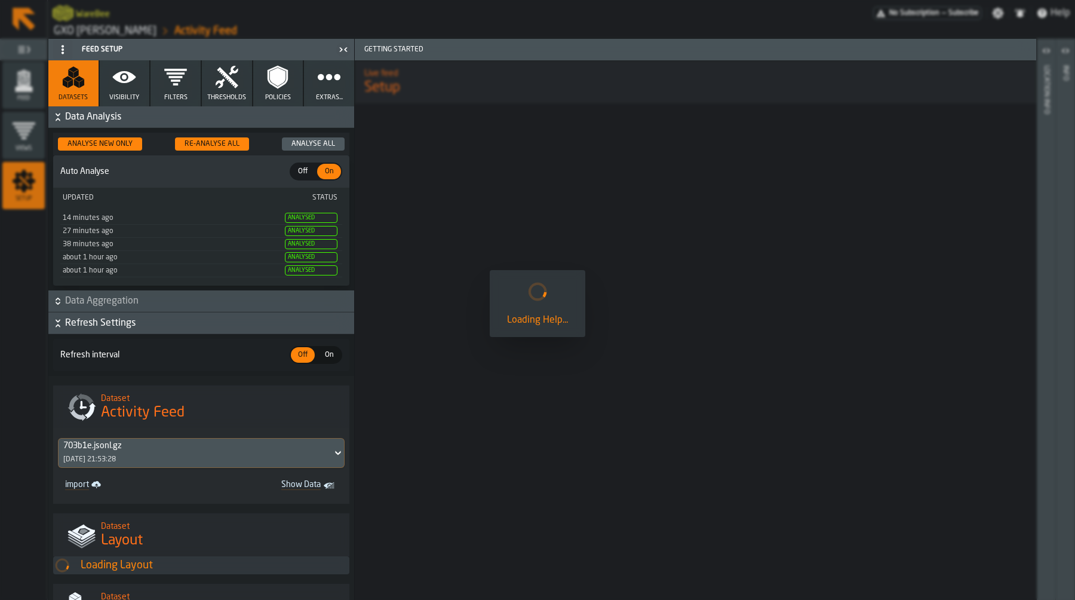
scroll to position [42, 0]
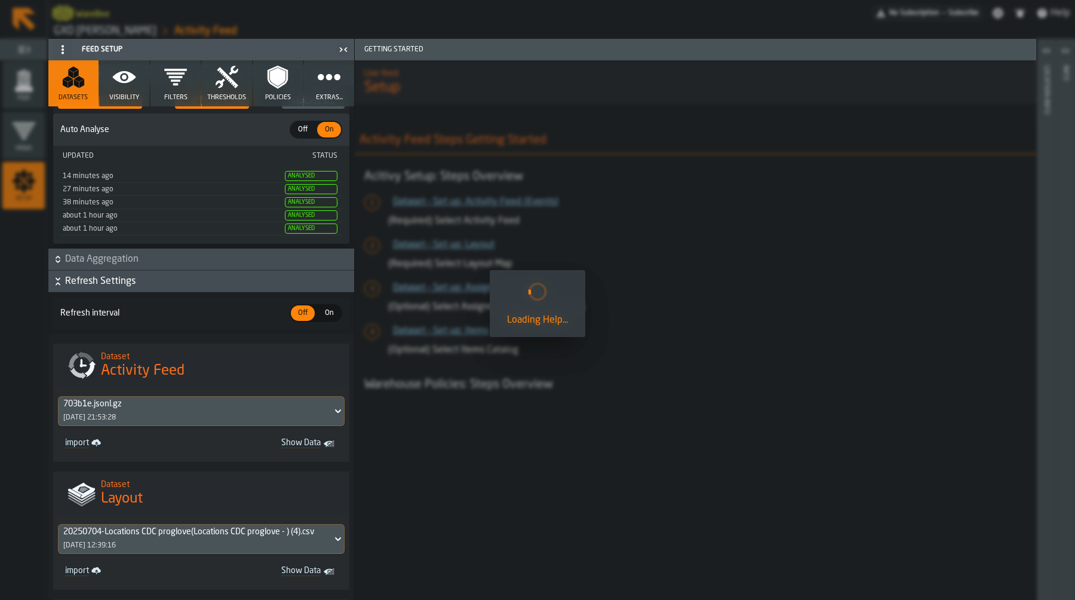
click at [116, 288] on span "Refresh Settings" at bounding box center [208, 281] width 287 height 14
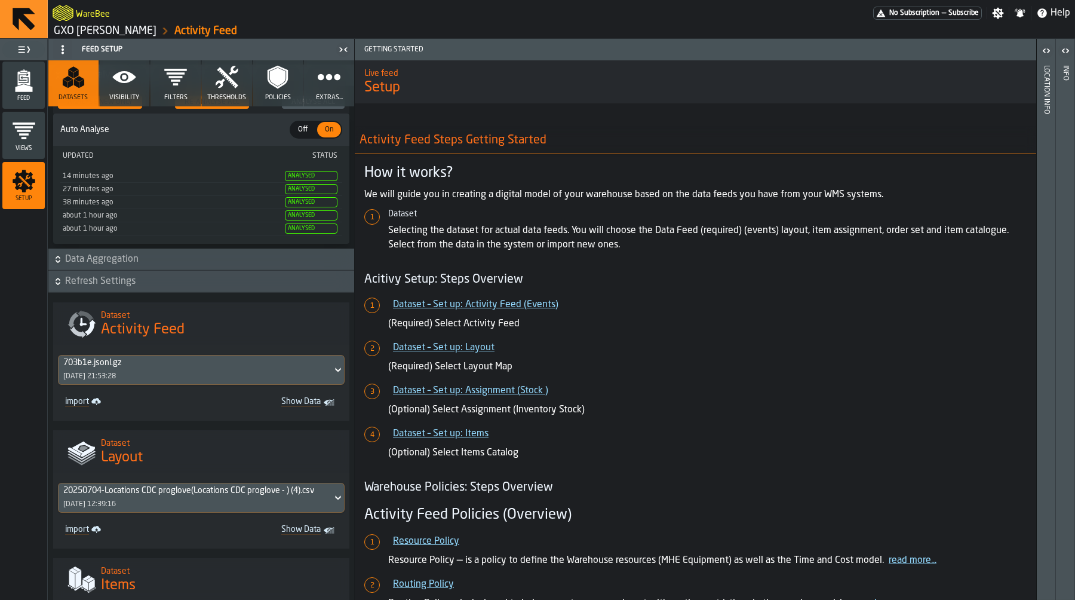
click at [116, 288] on span "Refresh Settings" at bounding box center [208, 281] width 287 height 14
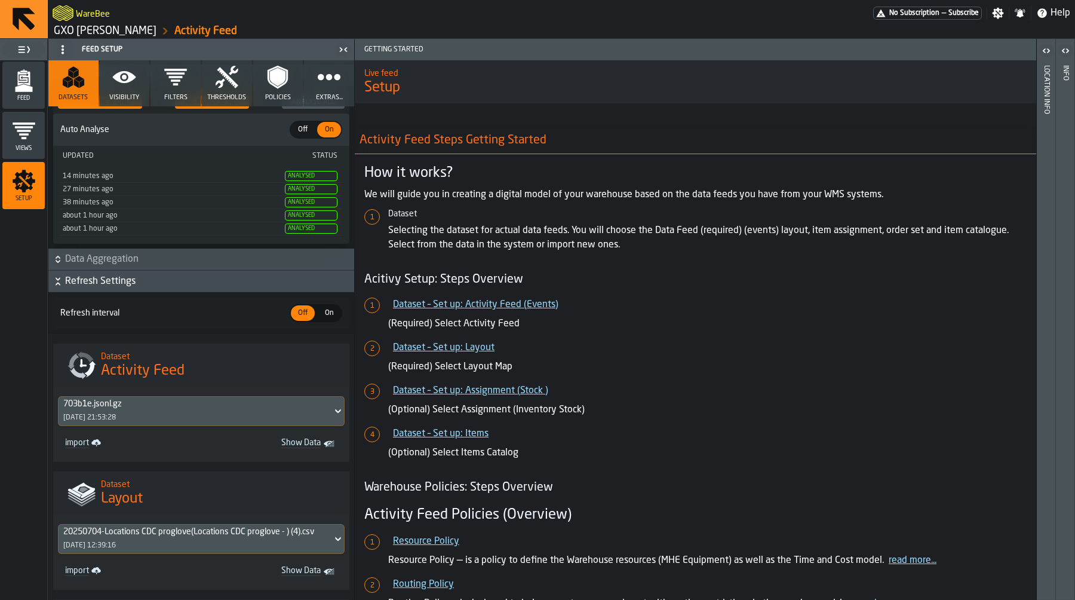
click at [327, 318] on span "On" at bounding box center [329, 313] width 19 height 11
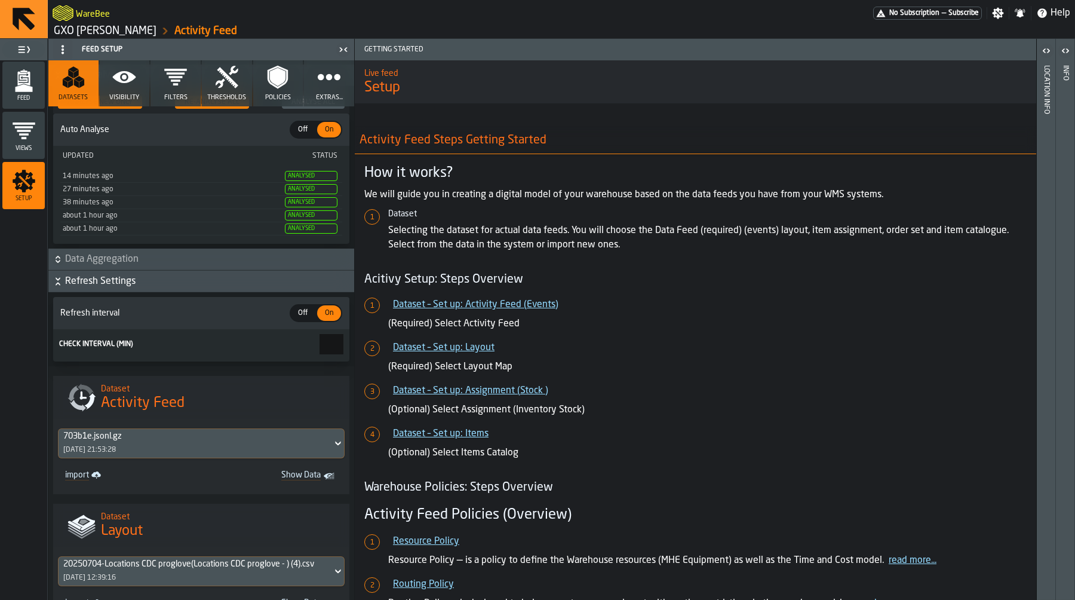
click at [247, 260] on span "Data Aggregation" at bounding box center [208, 259] width 287 height 14
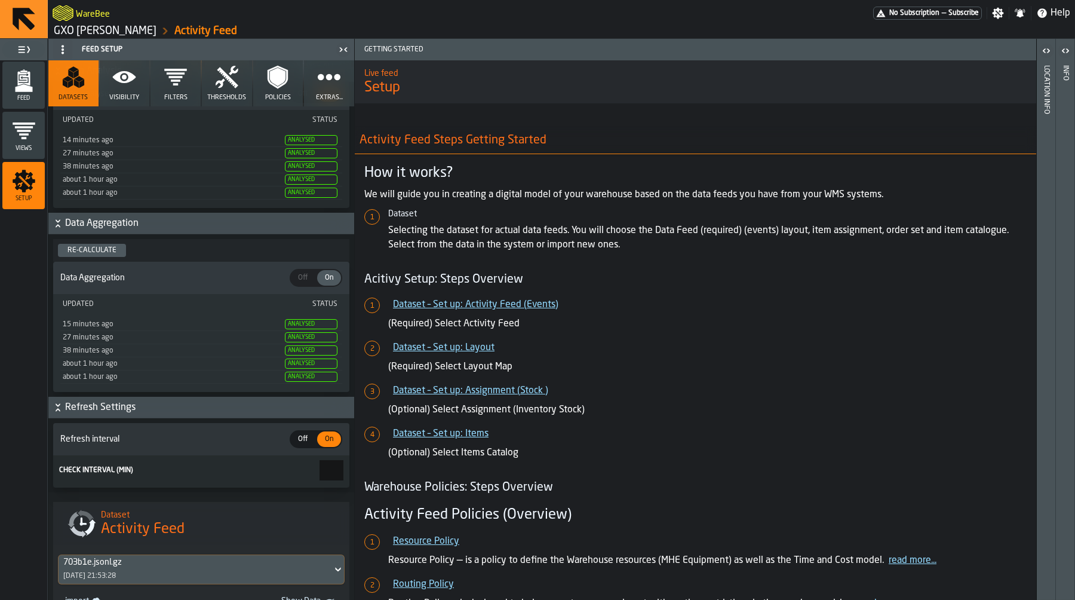
scroll to position [0, 0]
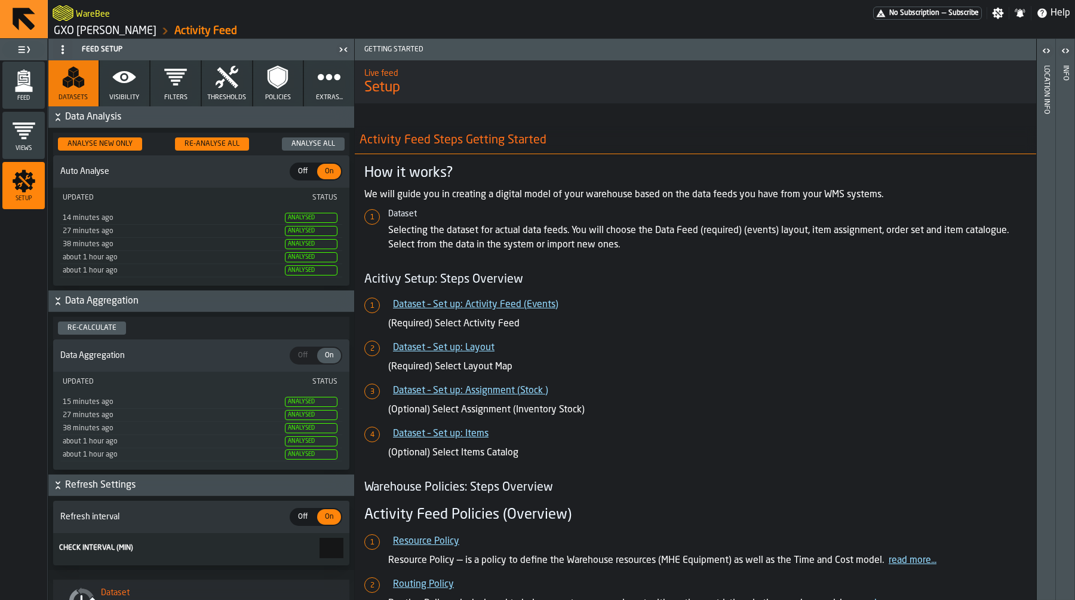
click at [313, 91] on button "Extras..." at bounding box center [329, 83] width 50 height 46
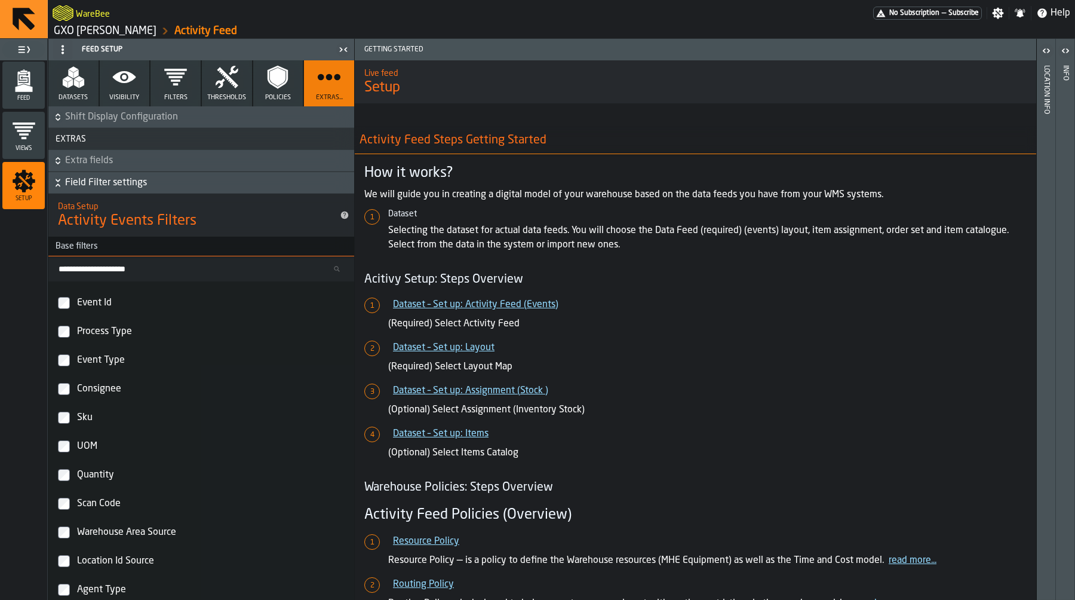
click at [201, 161] on span "Extra fields" at bounding box center [208, 161] width 287 height 14
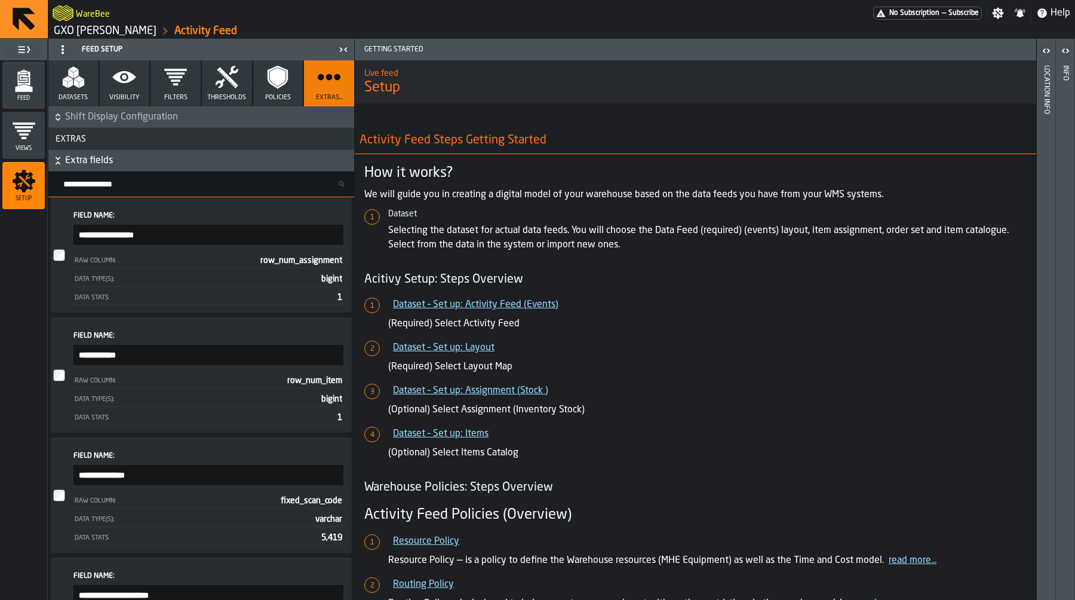
click at [201, 161] on span "Extra fields" at bounding box center [208, 161] width 287 height 14
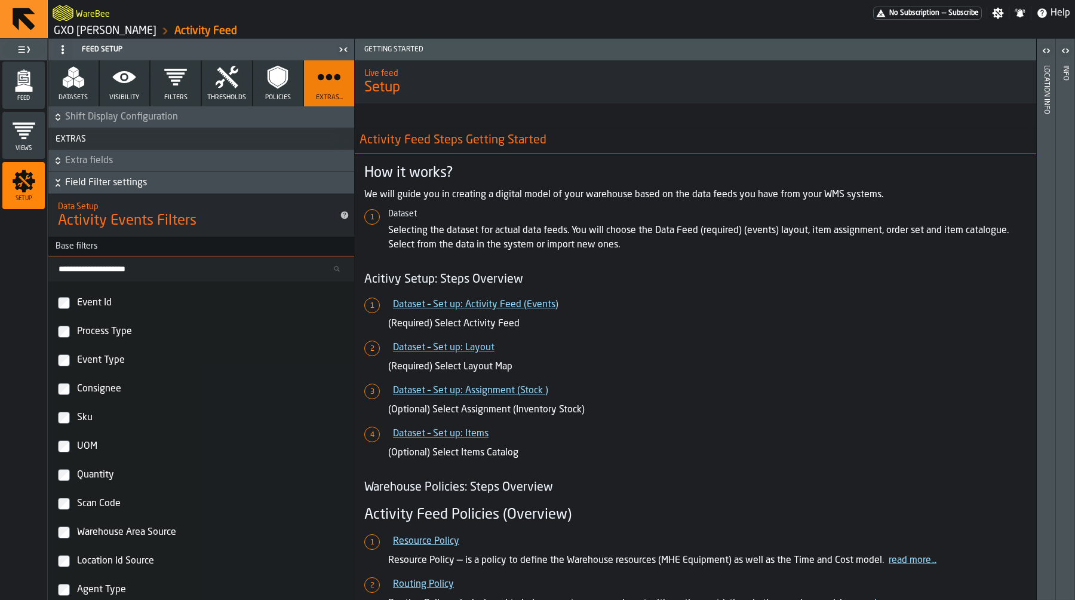
click at [194, 180] on span "Field Filter settings" at bounding box center [208, 183] width 287 height 14
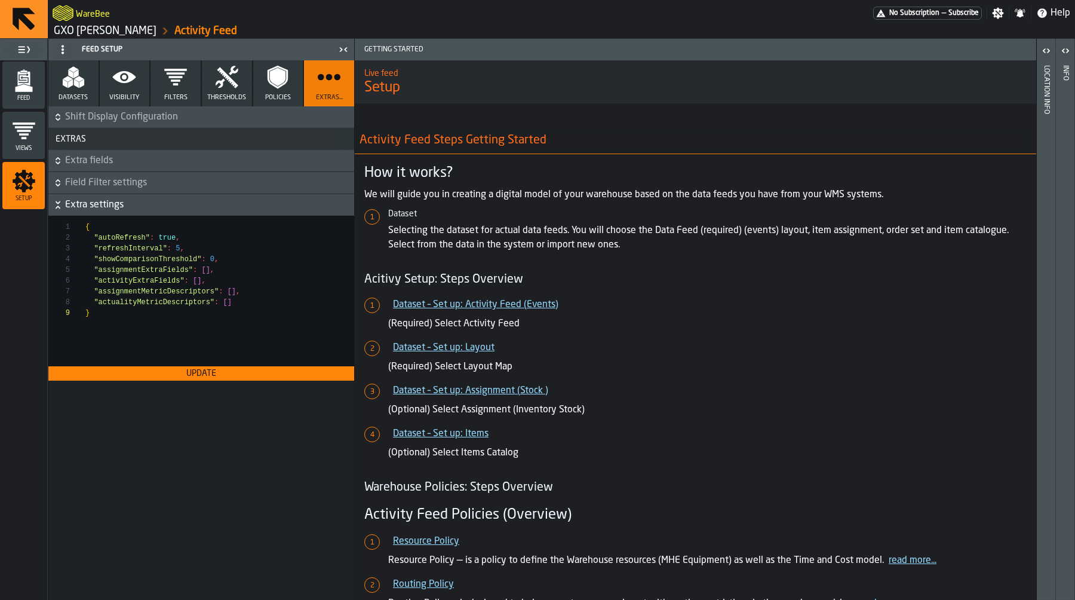
click at [225, 88] on icon "button" at bounding box center [227, 77] width 24 height 24
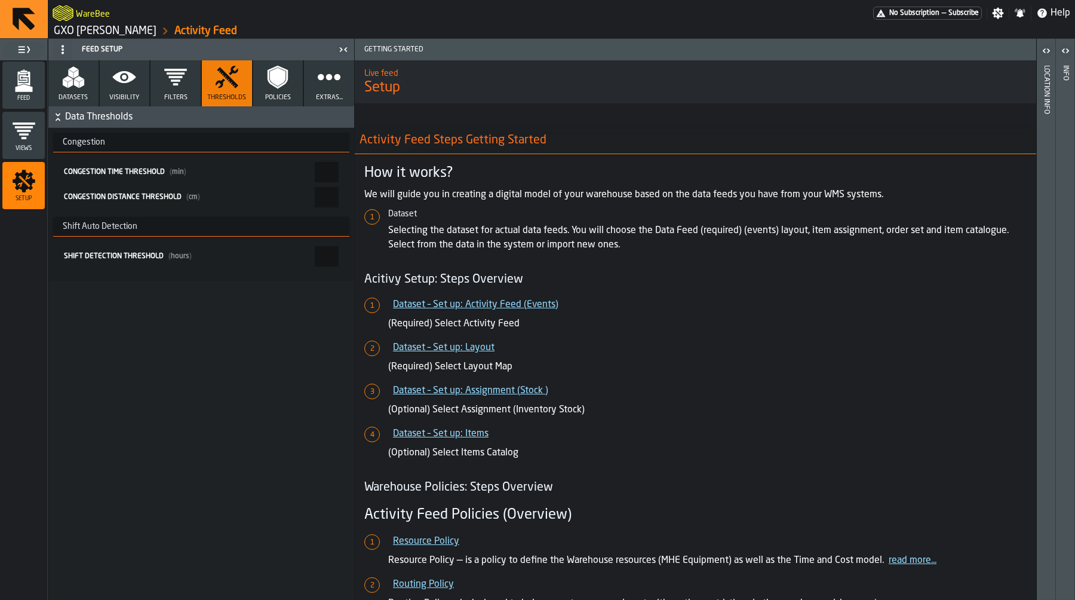
click at [265, 85] on button "Policies" at bounding box center [278, 83] width 50 height 46
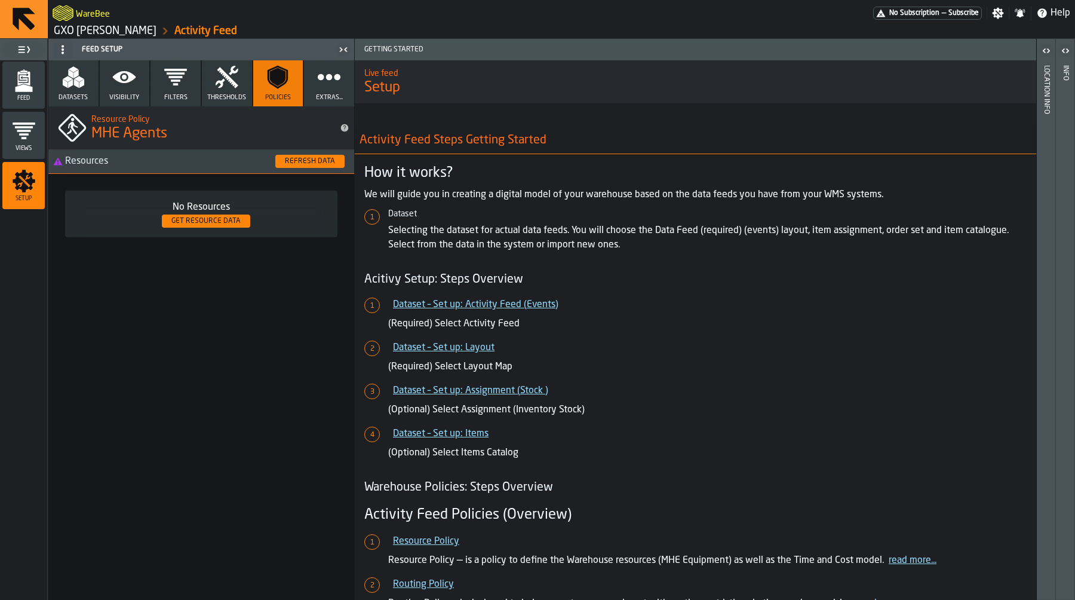
click at [325, 158] on div "Refresh Data" at bounding box center [310, 161] width 60 height 8
click at [286, 195] on div "No Resources Get Resource Data" at bounding box center [201, 214] width 272 height 47
click at [225, 137] on h1 "MHE Agents" at bounding box center [210, 133] width 239 height 19
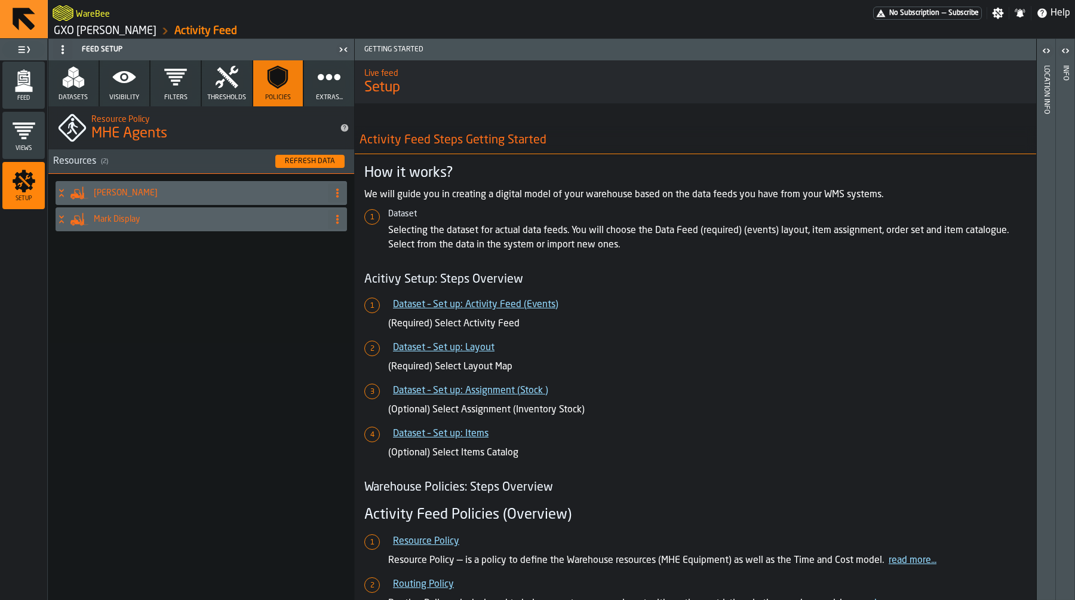
click at [170, 202] on div "Mark Two" at bounding box center [190, 193] width 268 height 24
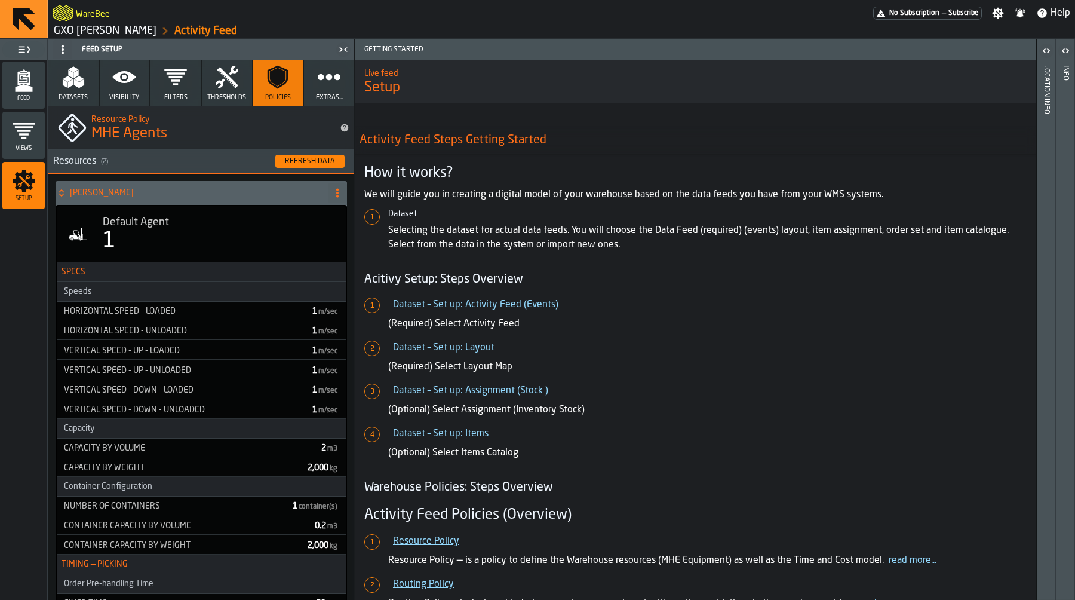
click at [149, 189] on h4 "Mark Two" at bounding box center [196, 193] width 253 height 10
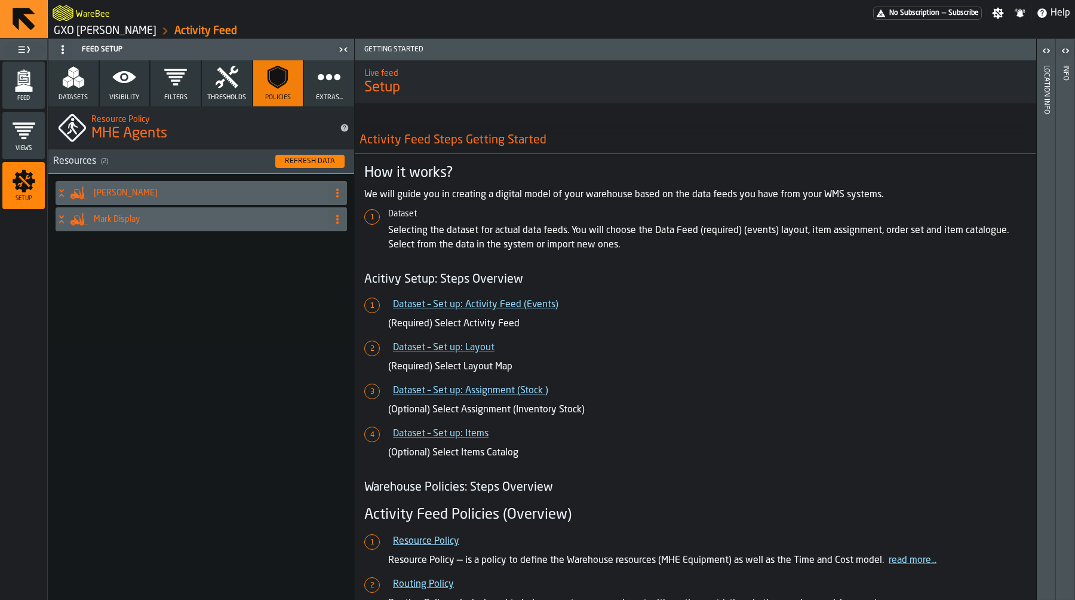
click at [158, 222] on h4 "Mark Display" at bounding box center [208, 220] width 229 height 10
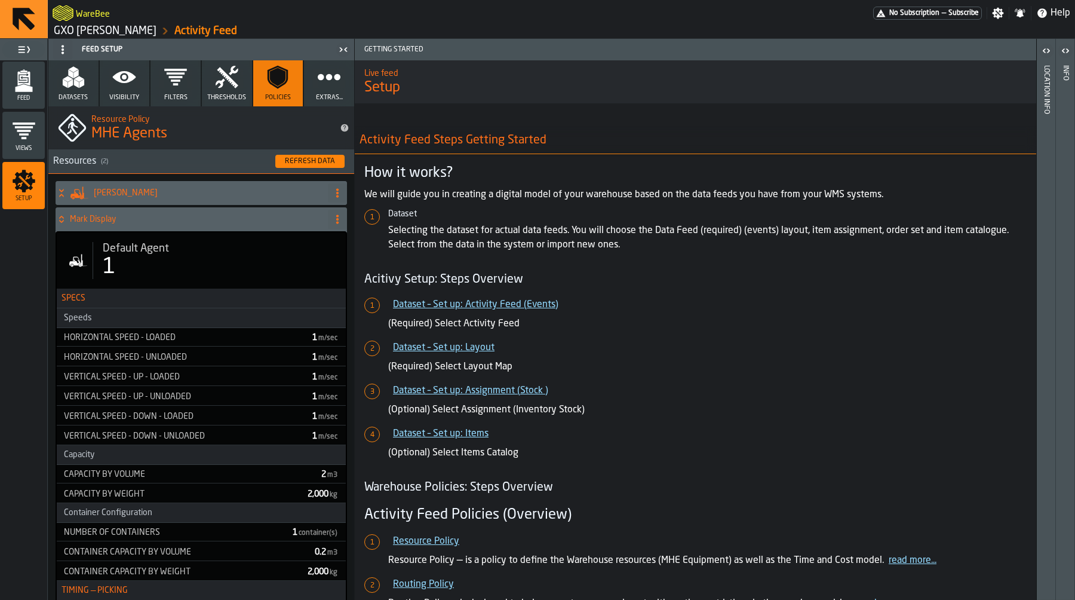
click at [158, 222] on h4 "Mark Display" at bounding box center [196, 220] width 253 height 10
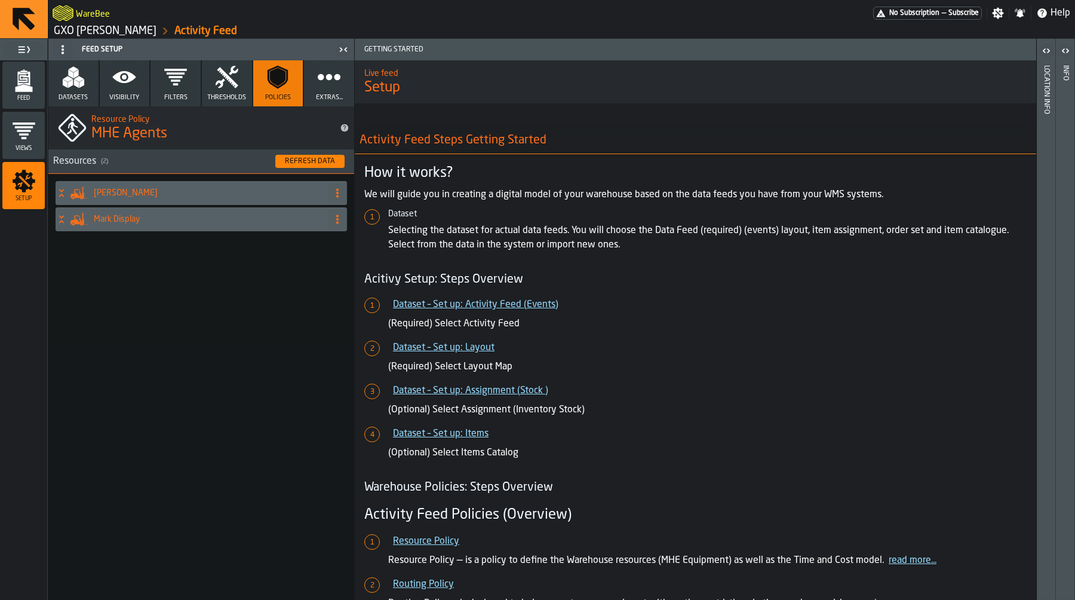
click at [165, 197] on h4 "Mark Two" at bounding box center [208, 193] width 229 height 10
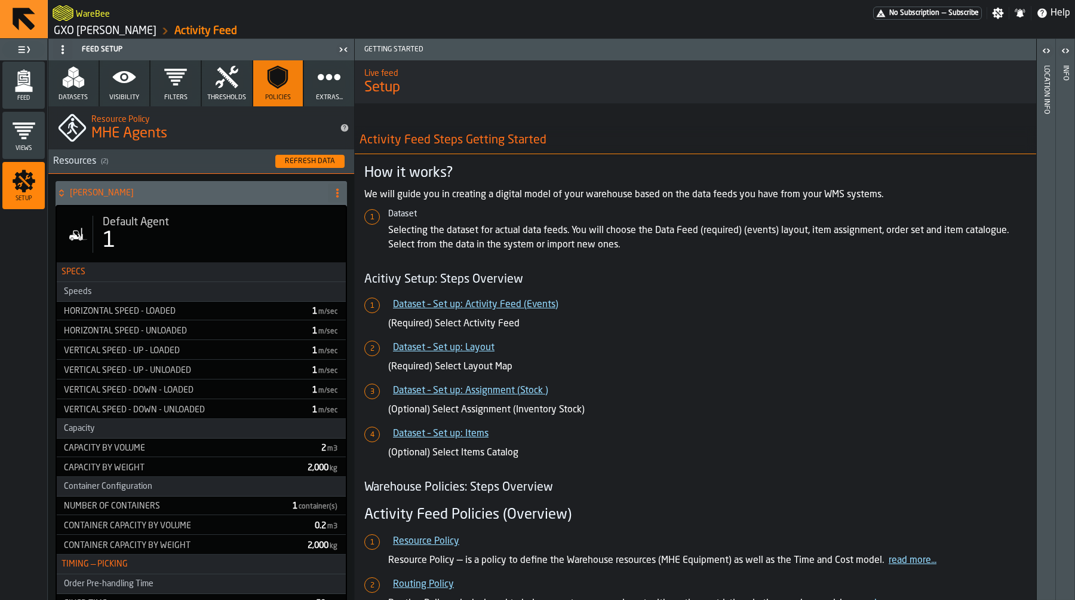
click at [165, 197] on h4 "Mark Two" at bounding box center [196, 193] width 253 height 10
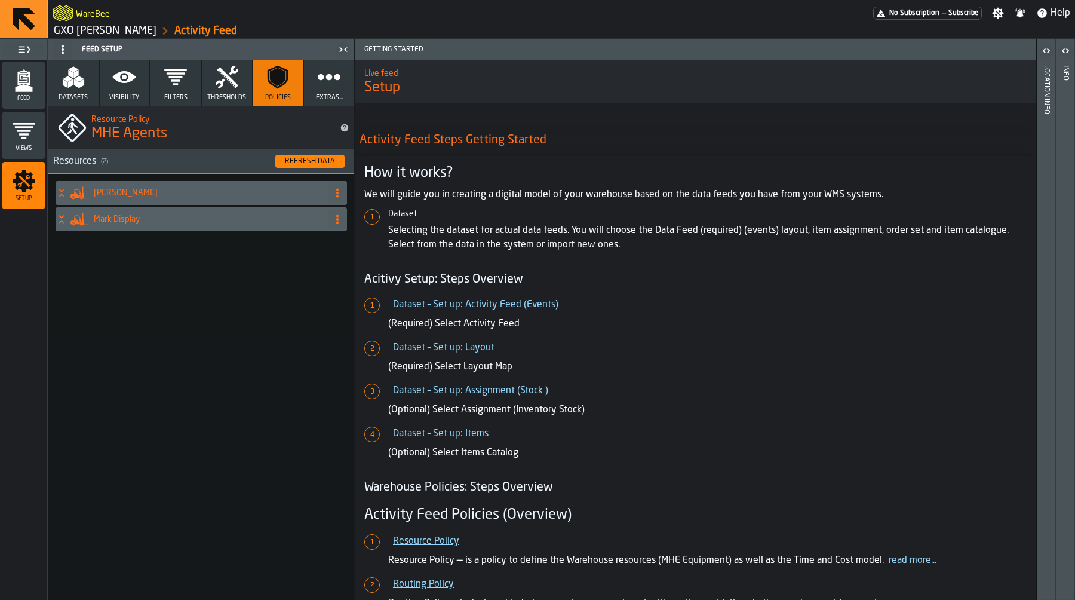
click at [24, 73] on icon "menu Feed" at bounding box center [23, 79] width 13 height 14
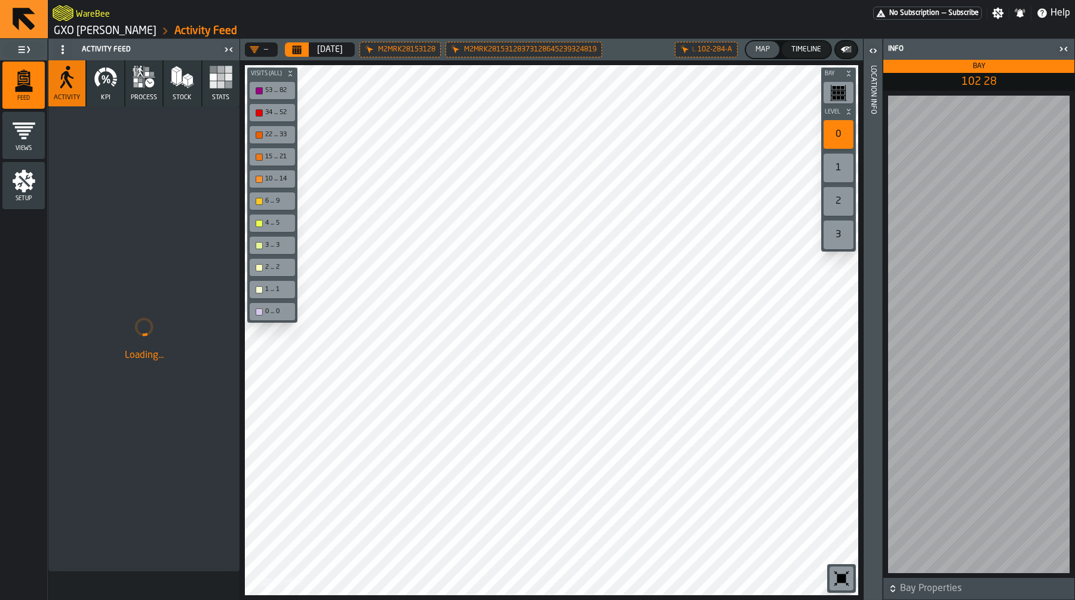
click at [26, 181] on icon "menu Setup" at bounding box center [24, 181] width 23 height 23
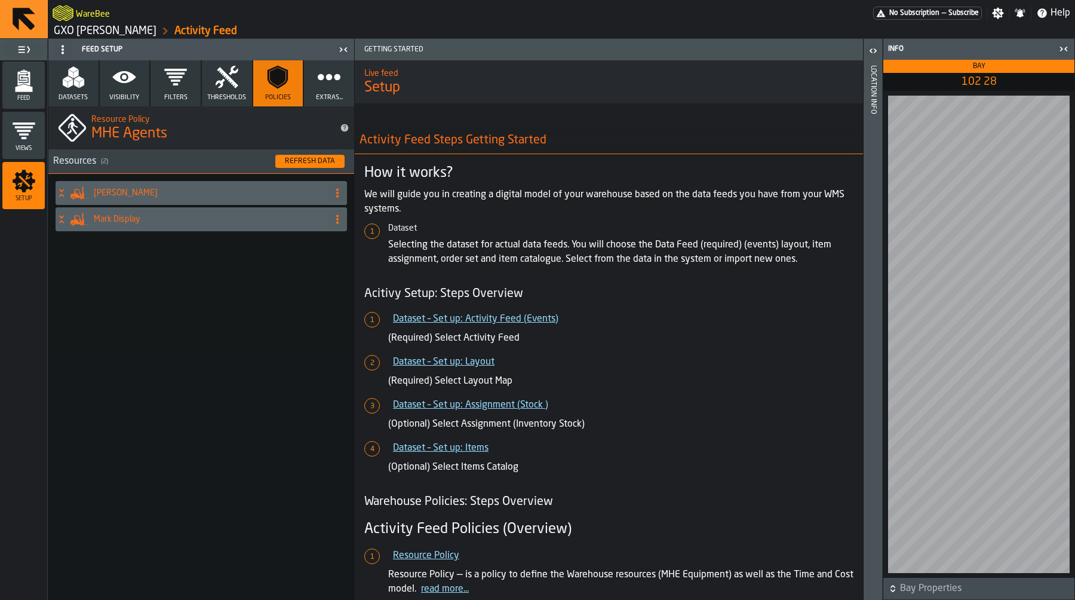
click at [242, 198] on div "Mark Two" at bounding box center [190, 193] width 268 height 24
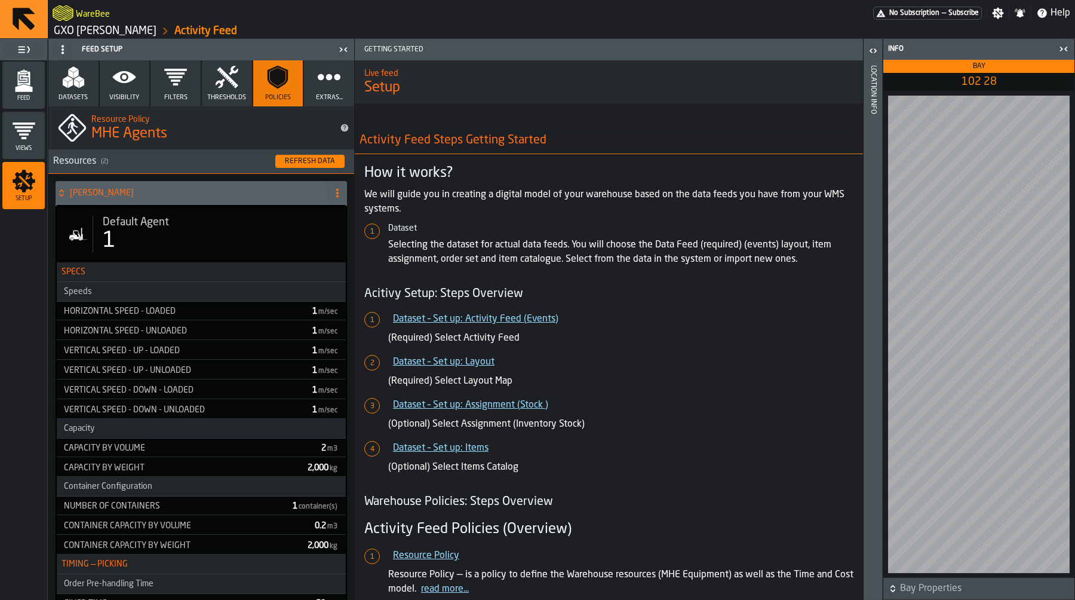
click at [232, 98] on span "Thresholds" at bounding box center [226, 98] width 39 height 8
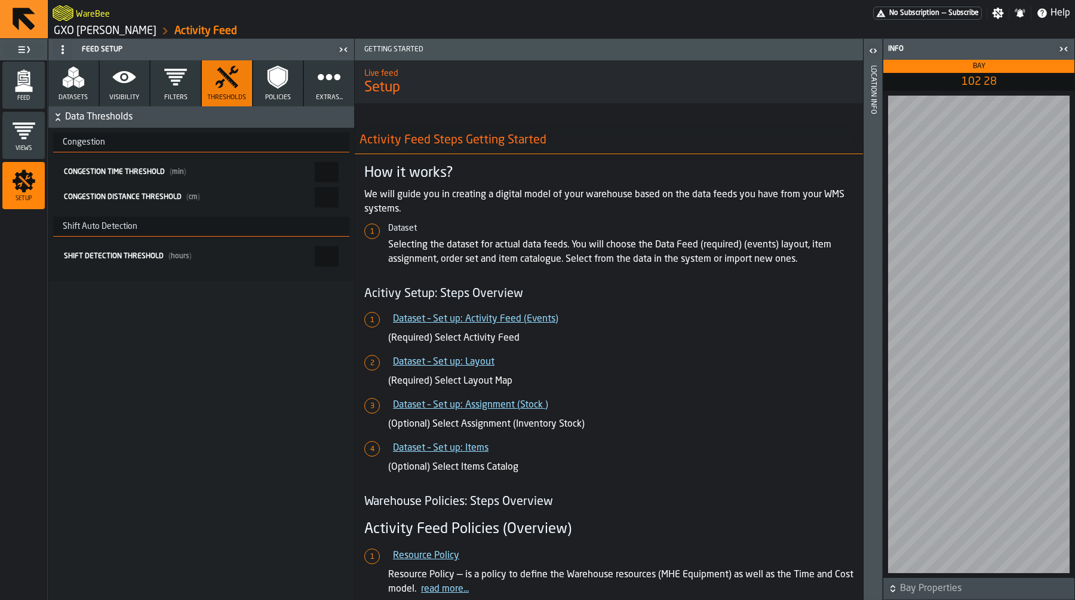
click at [170, 79] on icon "button" at bounding box center [176, 77] width 24 height 24
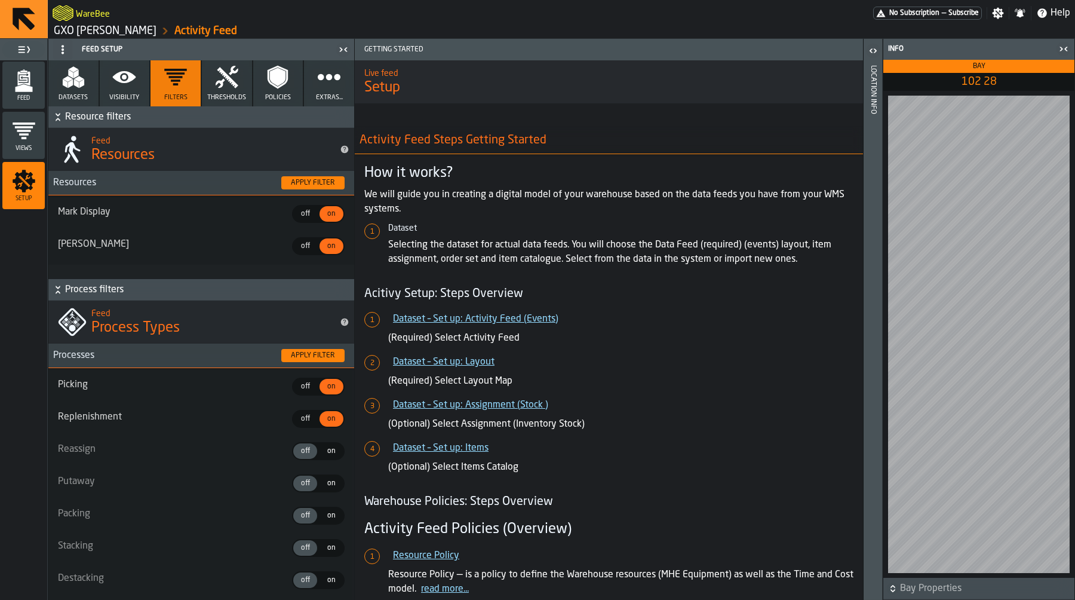
click at [119, 78] on icon "button" at bounding box center [124, 77] width 23 height 12
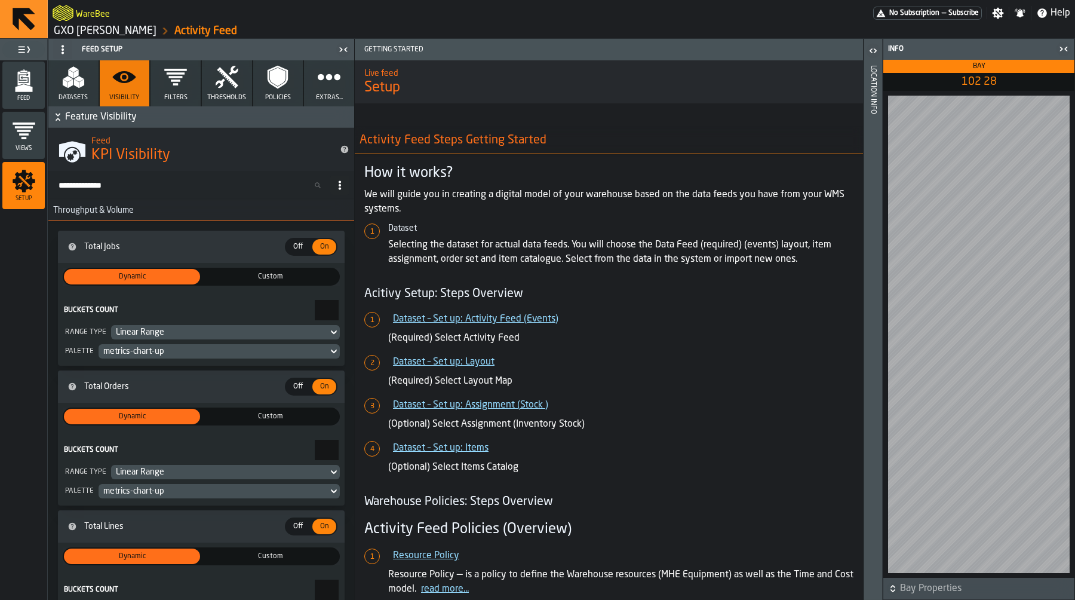
click at [79, 79] on polygon "button" at bounding box center [79, 79] width 10 height 6
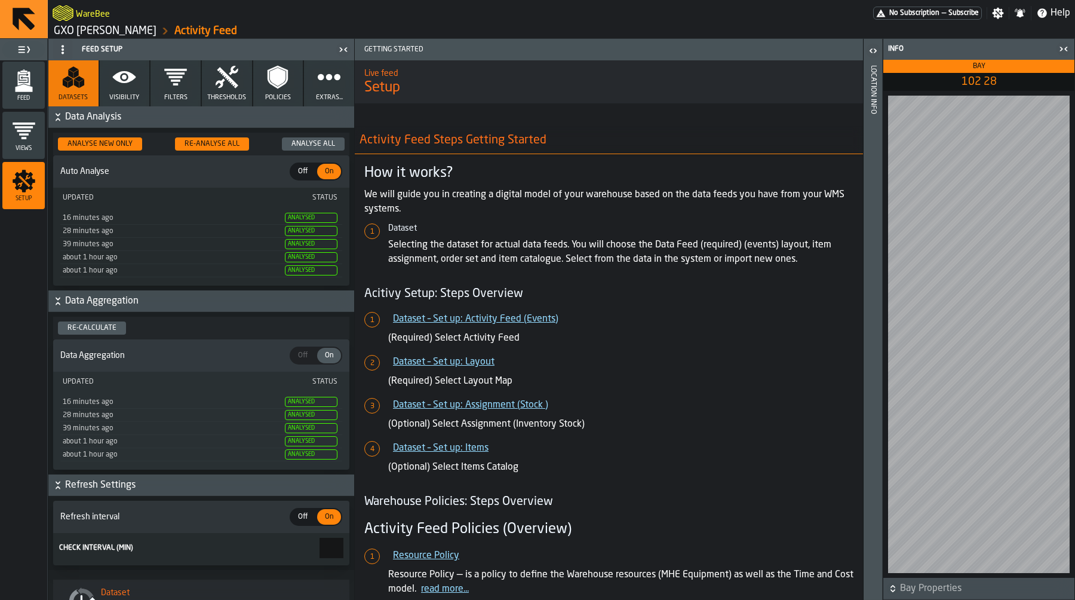
click at [98, 27] on link "GXO Ikea Oosterhout" at bounding box center [105, 30] width 103 height 13
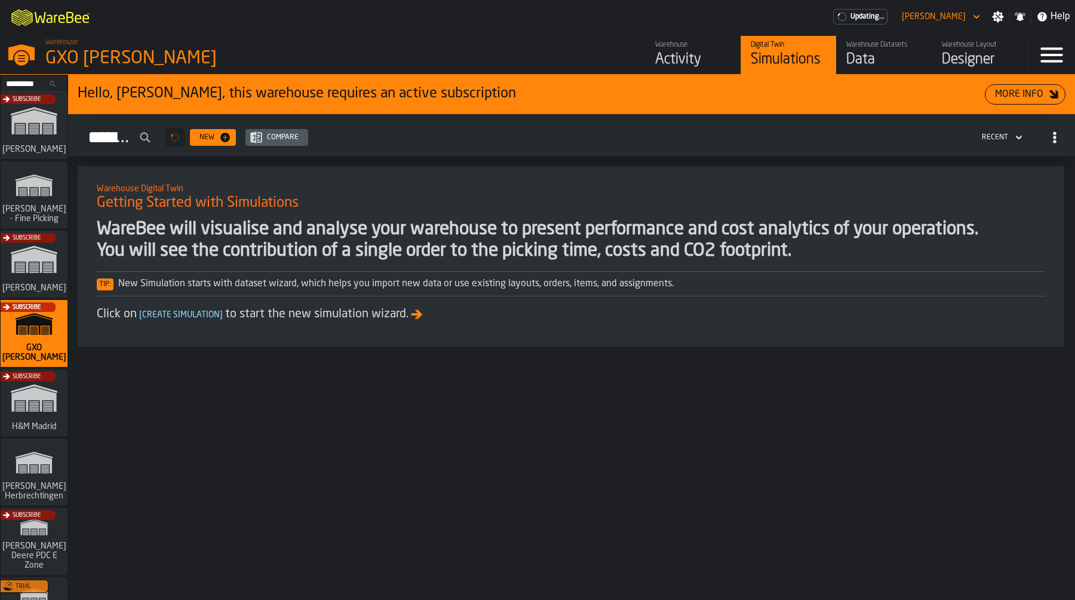
click at [885, 65] on div "Data" at bounding box center [885, 59] width 76 height 19
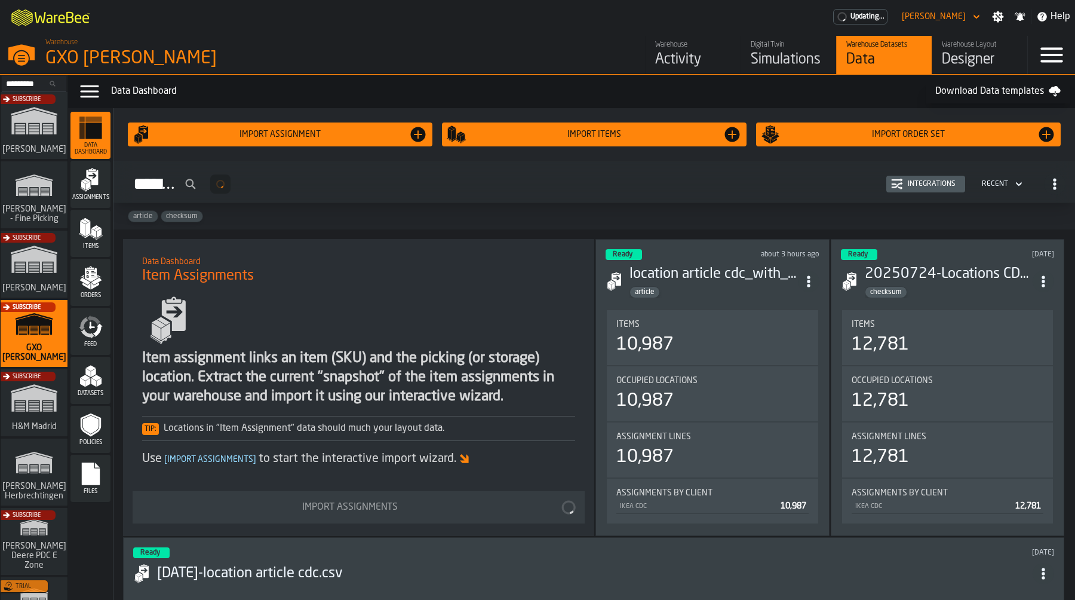
click at [89, 335] on icon "menu Feed" at bounding box center [88, 334] width 14 height 10
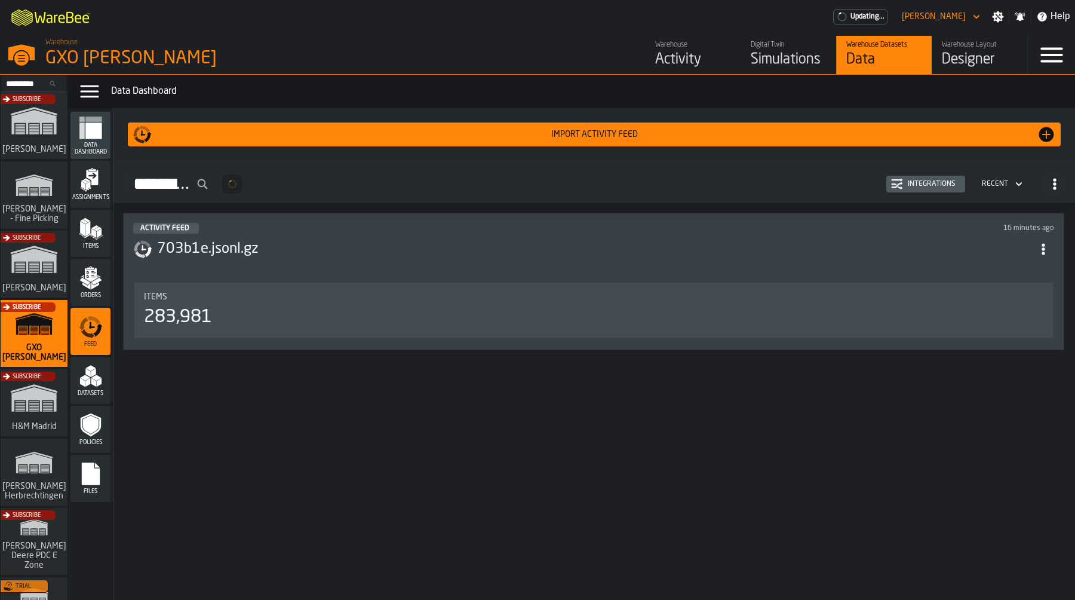
click at [532, 249] on h3 "703b1e.jsonl.gz" at bounding box center [595, 249] width 876 height 19
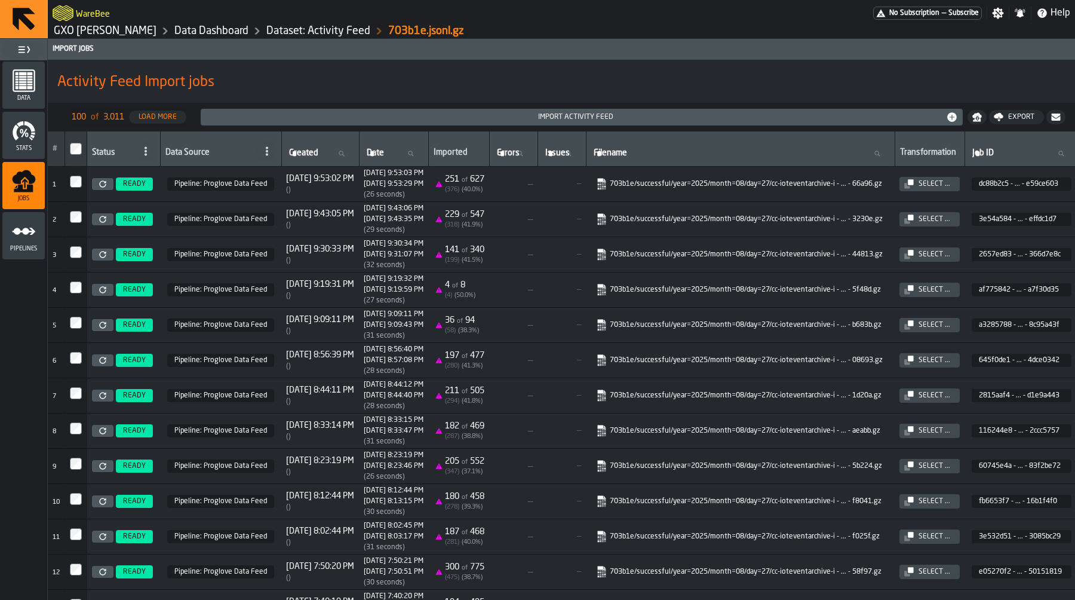
click at [107, 185] on link at bounding box center [103, 184] width 22 height 12
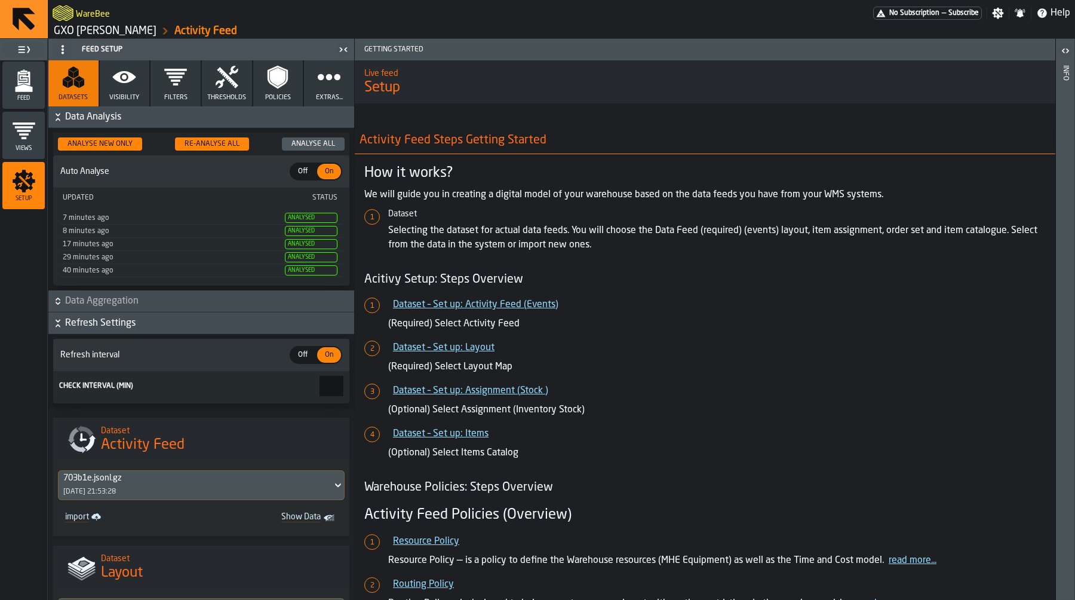
click at [29, 30] on icon at bounding box center [24, 19] width 29 height 29
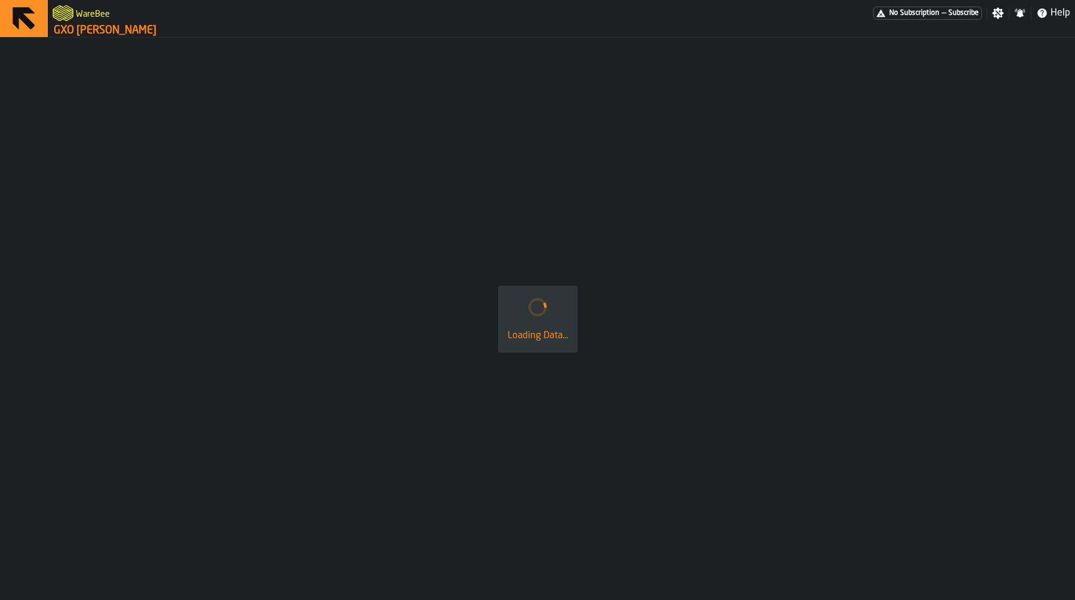
click at [79, 36] on link "GXO [PERSON_NAME]" at bounding box center [105, 30] width 103 height 13
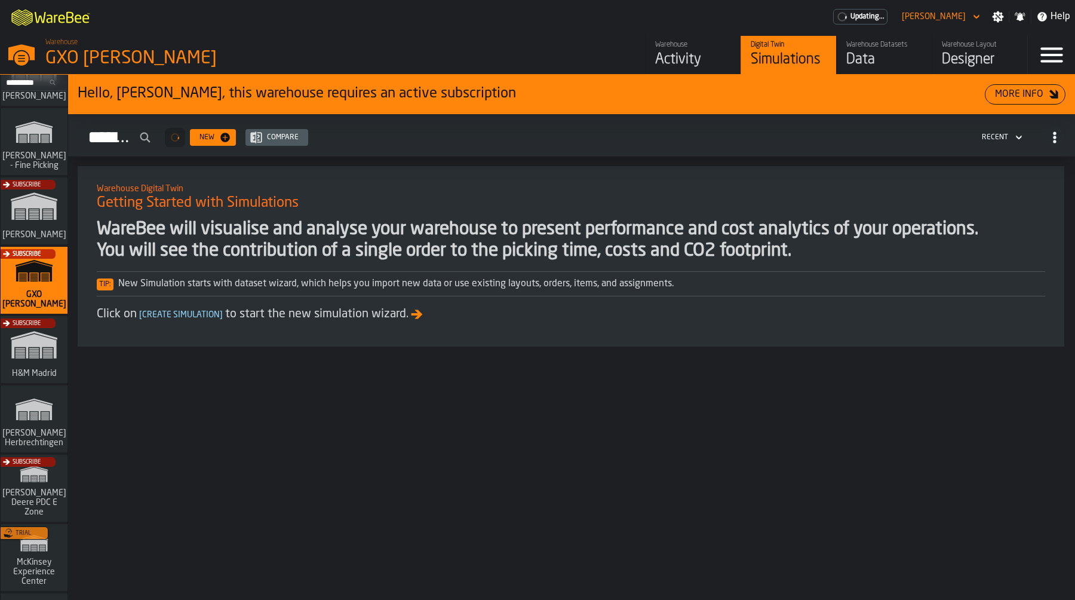
scroll to position [56, 0]
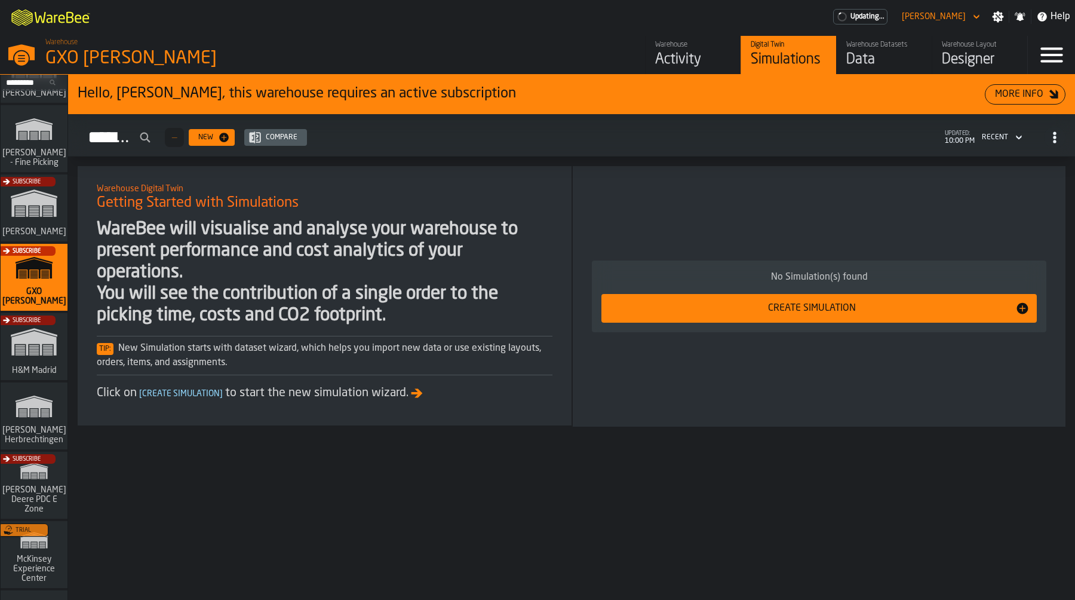
click at [8, 543] on div "Trial" at bounding box center [31, 557] width 67 height 69
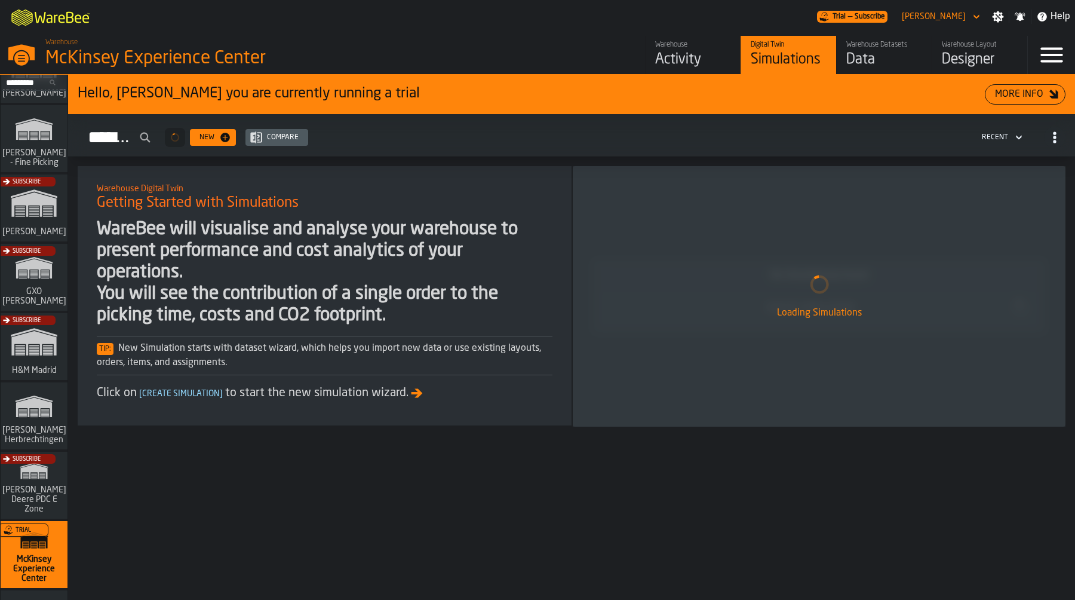
click at [882, 50] on div "Warehouse Datasets Data" at bounding box center [885, 55] width 76 height 29
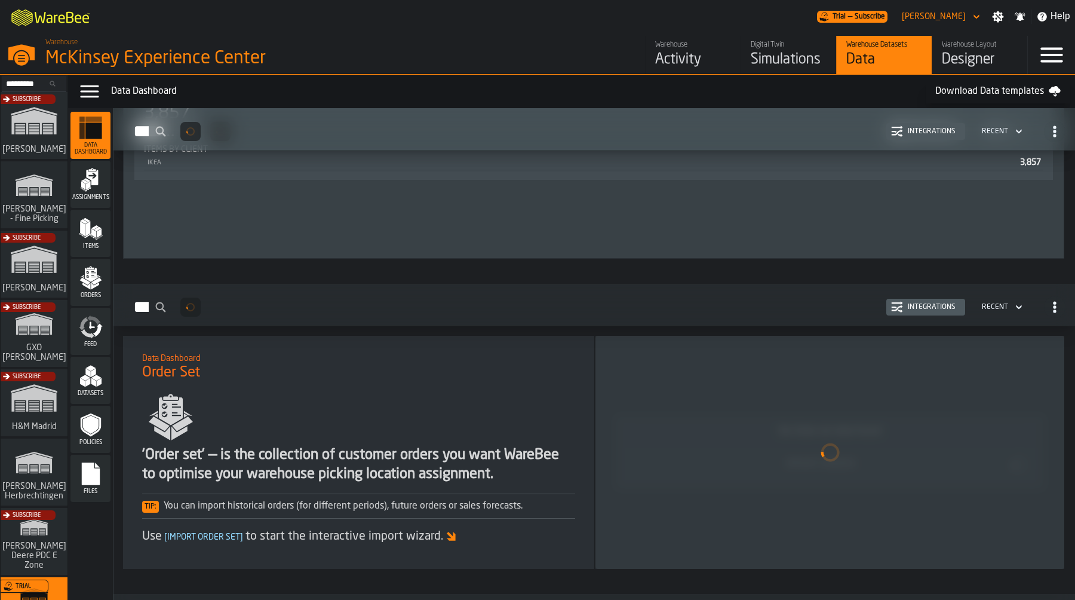
scroll to position [1068, 0]
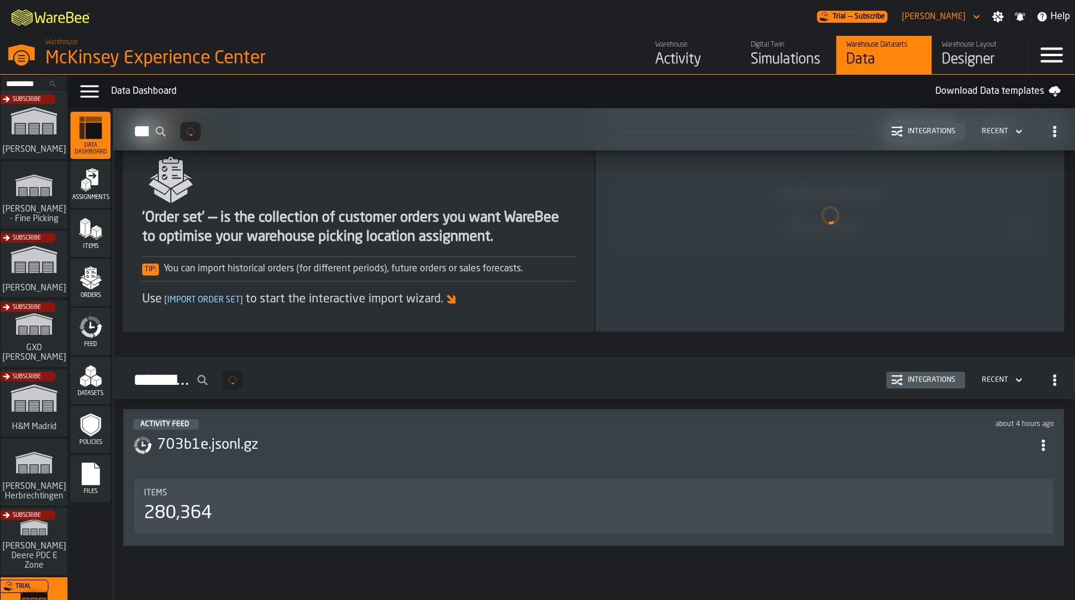
click at [383, 440] on h3 "703b1e.jsonl.gz" at bounding box center [595, 445] width 876 height 19
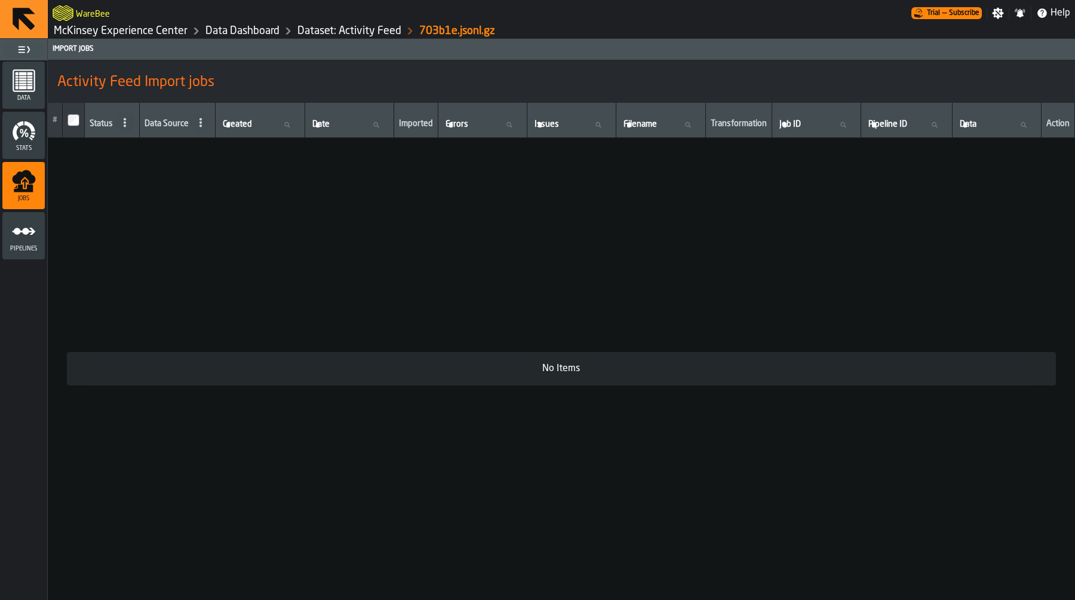
click at [38, 240] on div "Pipelines" at bounding box center [23, 235] width 42 height 33
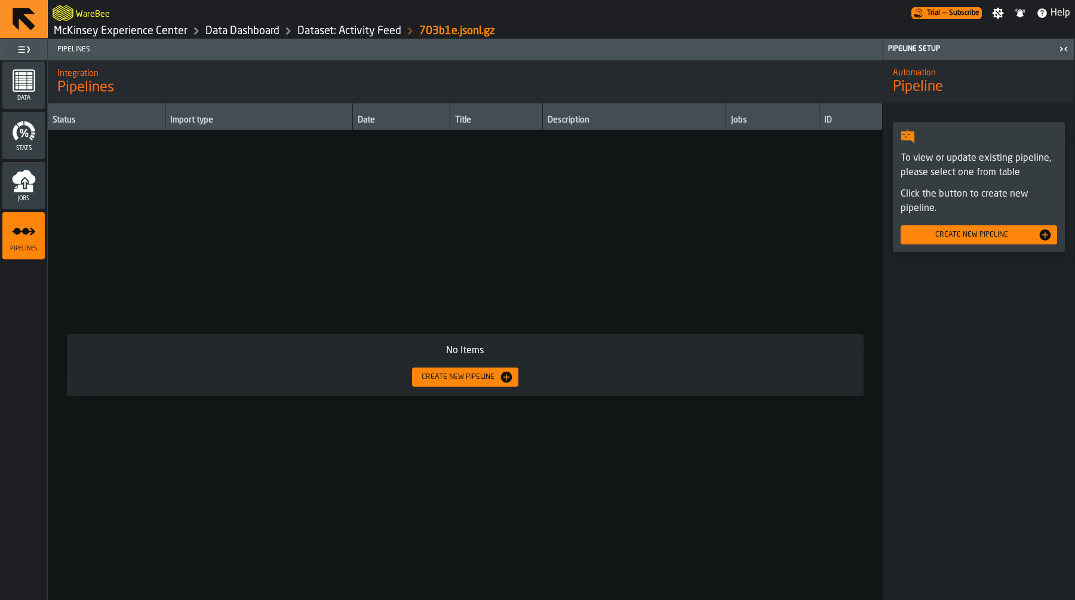
click at [350, 30] on link "Dataset: Activity Feed" at bounding box center [350, 30] width 104 height 13
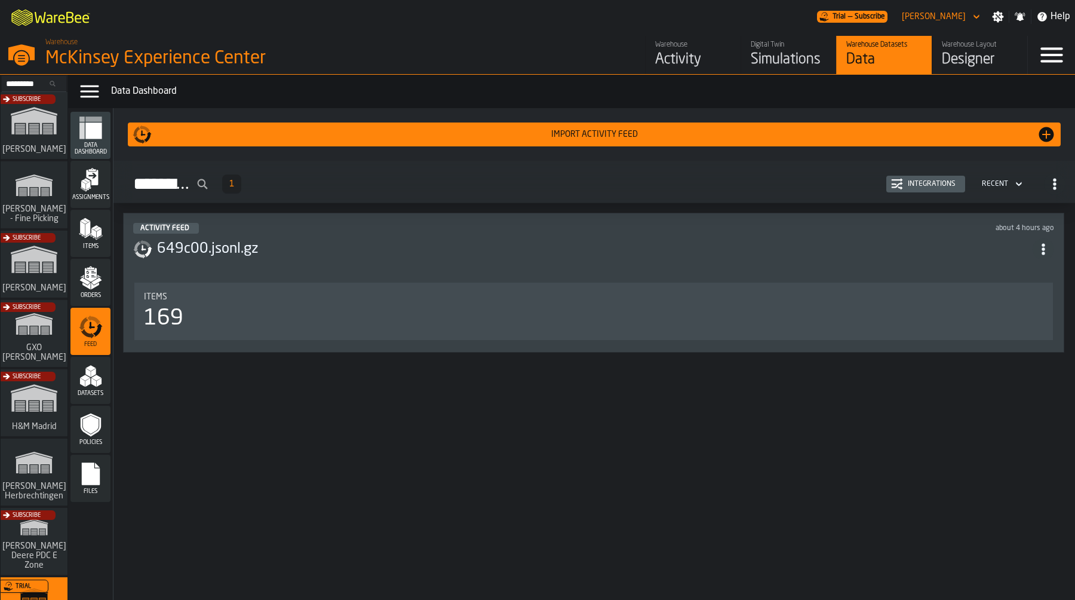
click at [88, 179] on icon "menu Assignments" at bounding box center [91, 180] width 24 height 24
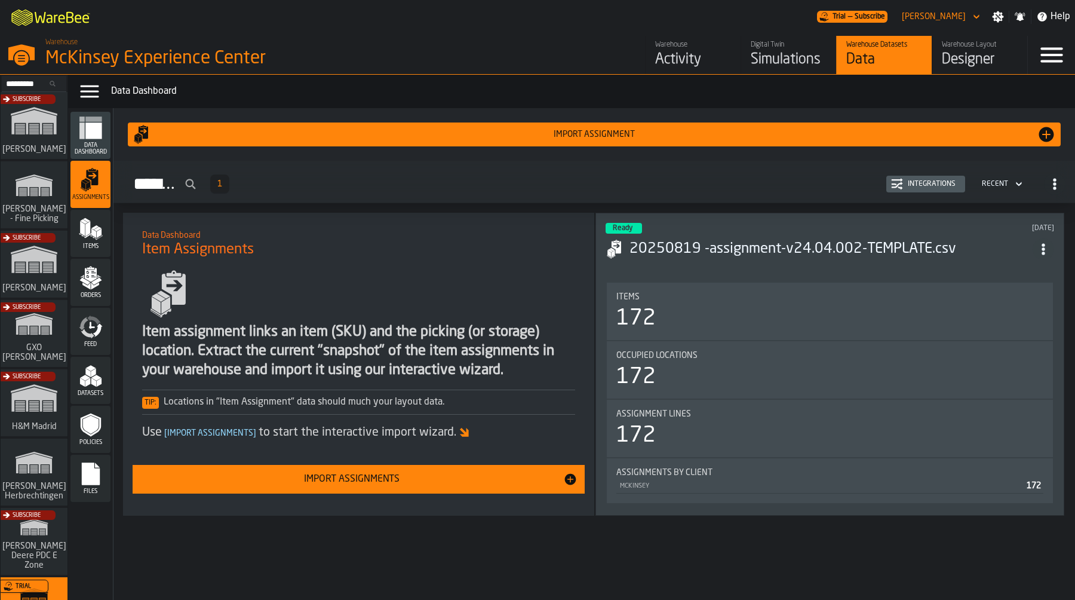
click at [91, 244] on span "Items" at bounding box center [91, 246] width 40 height 7
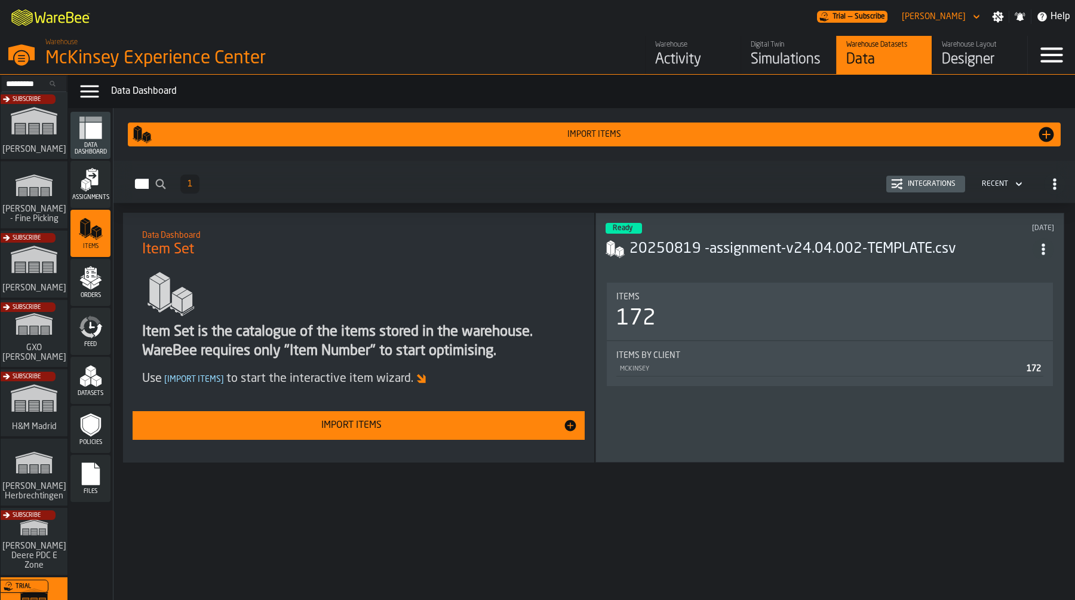
click at [102, 404] on div "Datasets" at bounding box center [91, 380] width 40 height 47
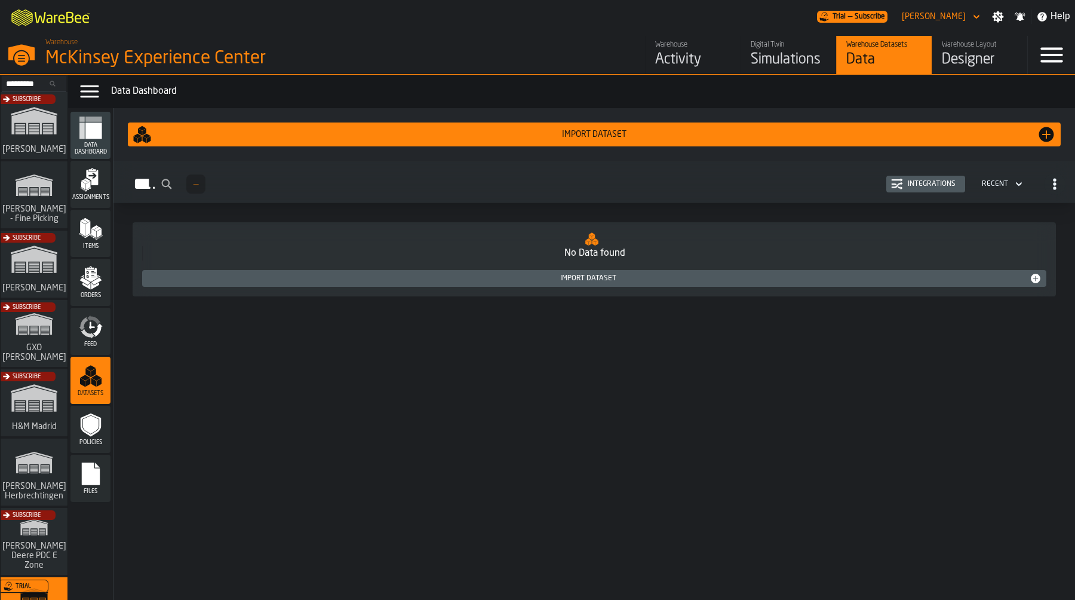
click at [106, 336] on div "Feed" at bounding box center [91, 331] width 40 height 33
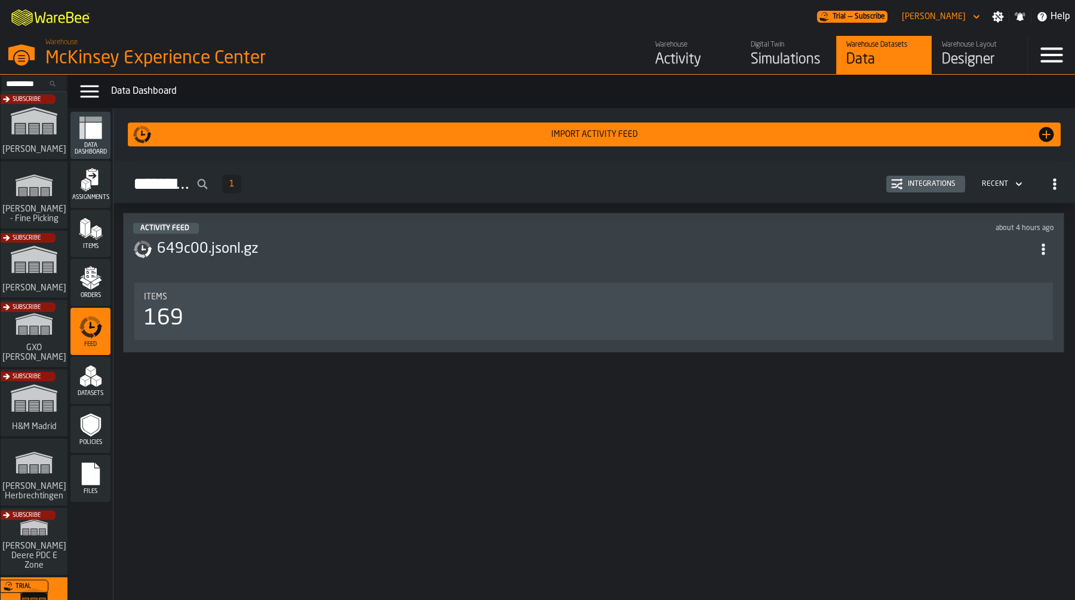
click at [335, 247] on h3 "649c00.jsonl.gz" at bounding box center [595, 249] width 876 height 19
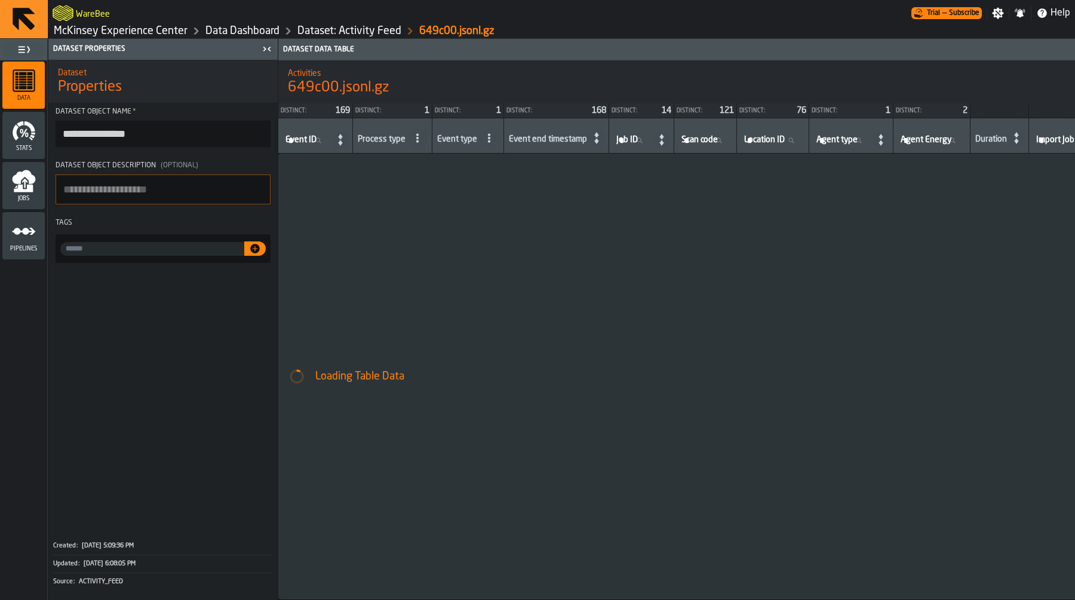
click at [17, 201] on span "Jobs" at bounding box center [23, 198] width 42 height 7
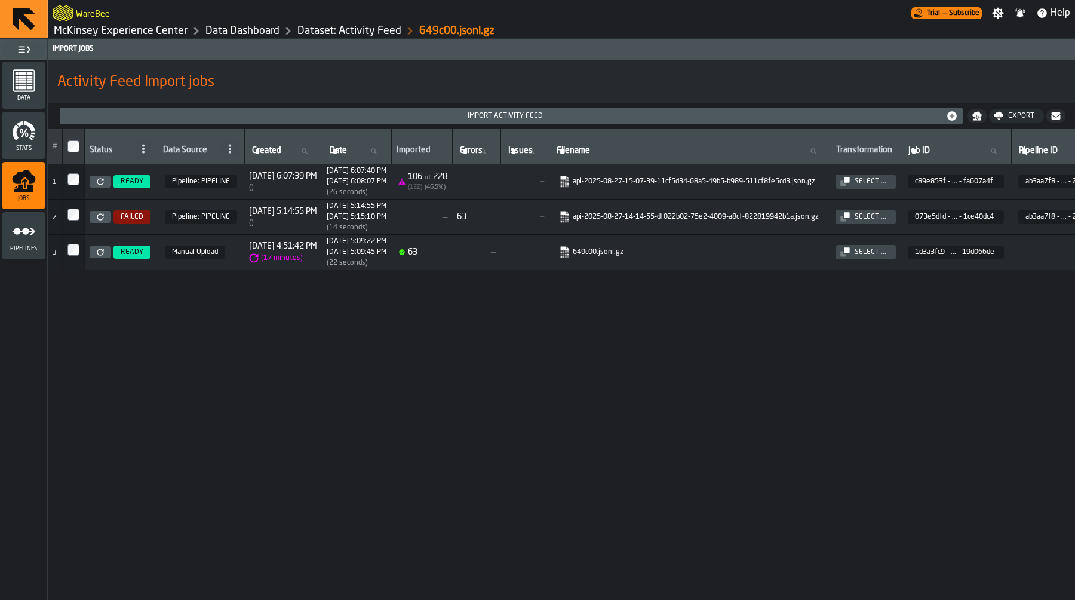
click at [33, 228] on icon "menu Pipelines" at bounding box center [24, 231] width 24 height 24
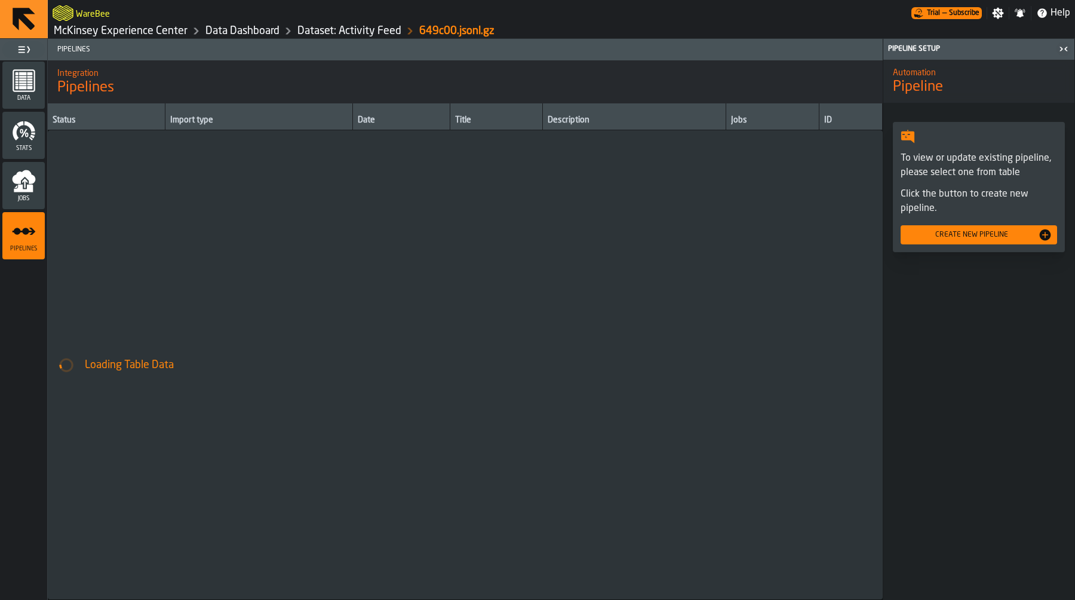
click at [26, 191] on icon "menu Jobs" at bounding box center [23, 189] width 19 height 8
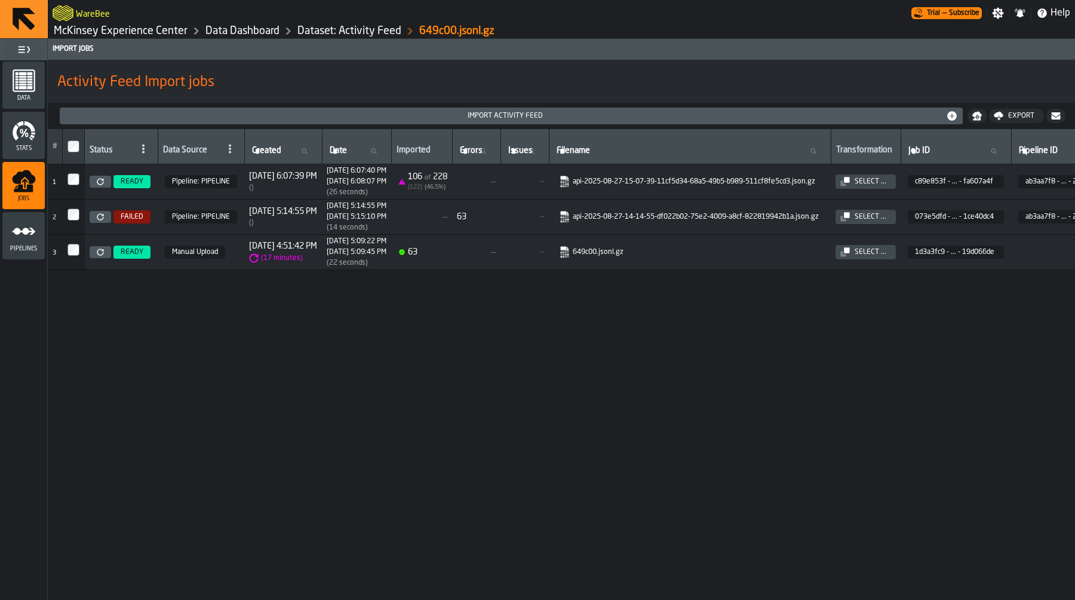
click at [97, 182] on icon at bounding box center [100, 181] width 7 height 7
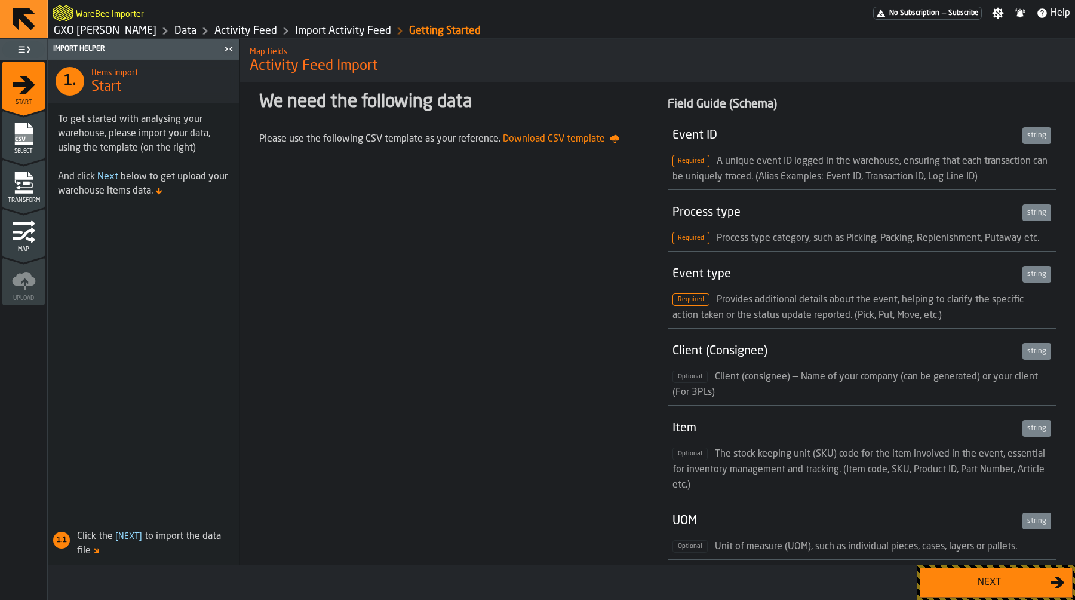
click at [965, 583] on div "Next" at bounding box center [989, 582] width 123 height 14
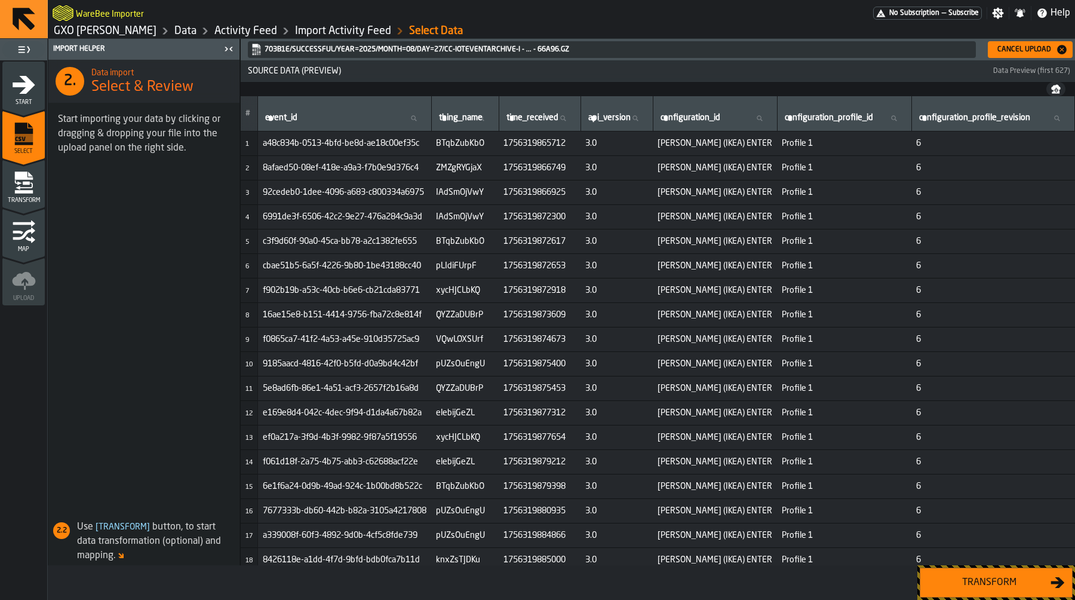
click at [966, 583] on div "Transform" at bounding box center [989, 582] width 123 height 14
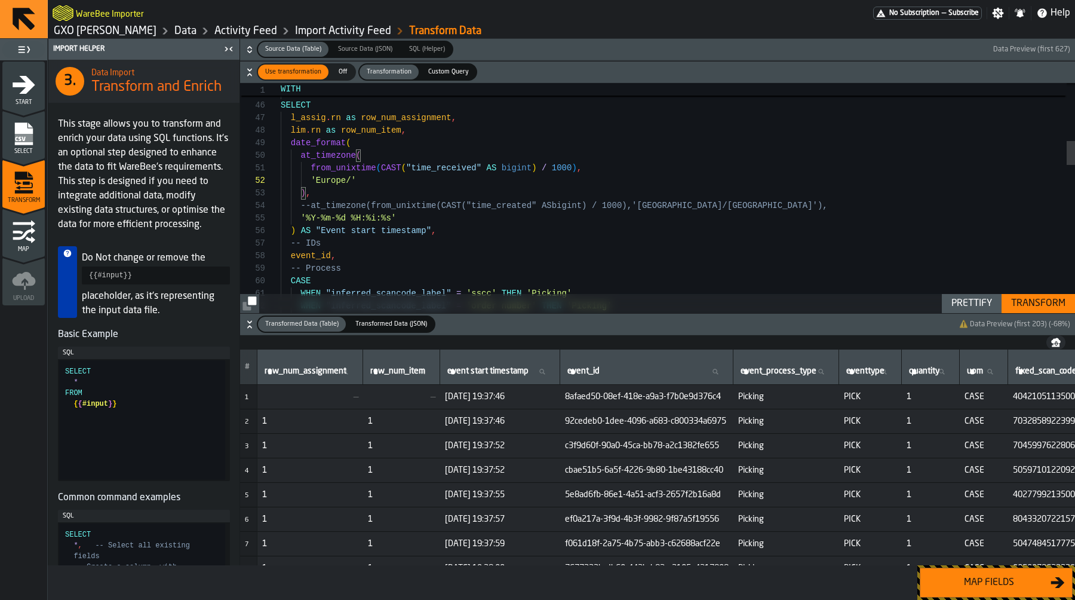
click at [1058, 304] on div "Transform" at bounding box center [1039, 303] width 64 height 14
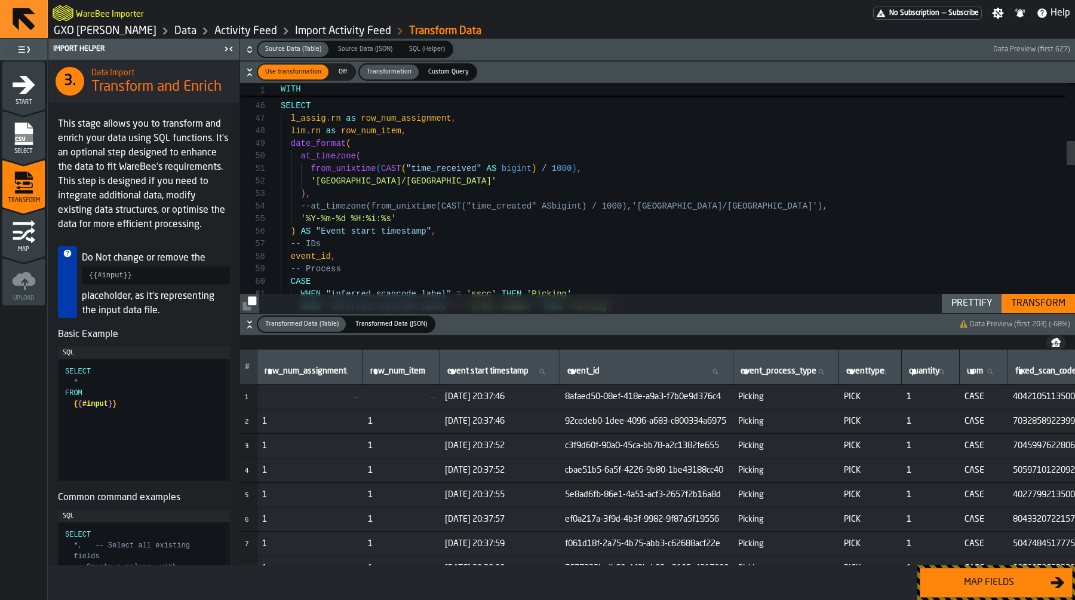
type textarea "**********"
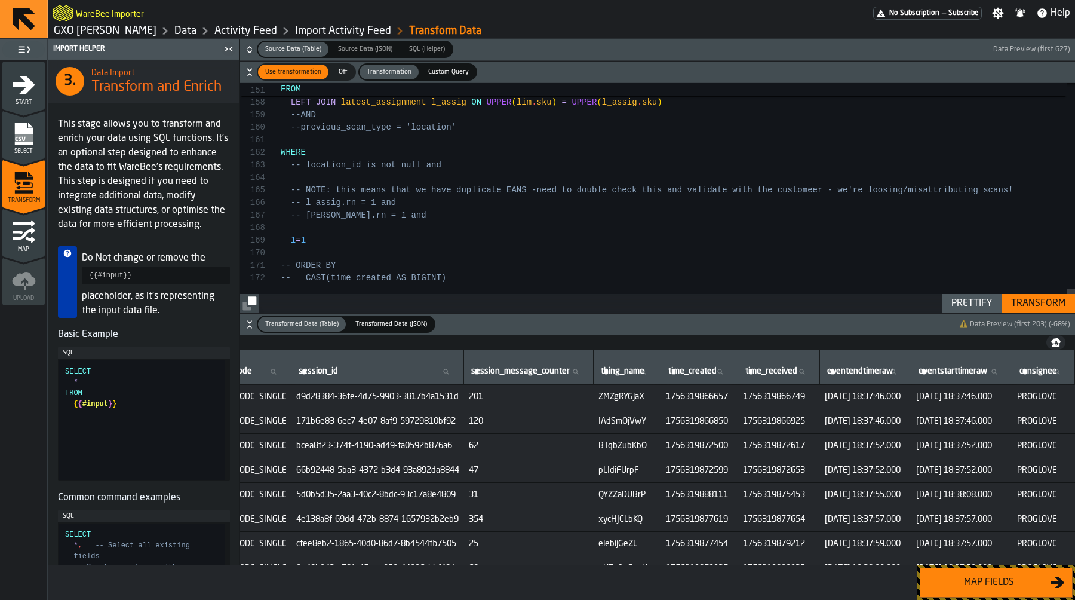
scroll to position [0, 3056]
click at [759, 399] on span "1756319866749" at bounding box center [779, 397] width 72 height 10
copy span "1756319866749"
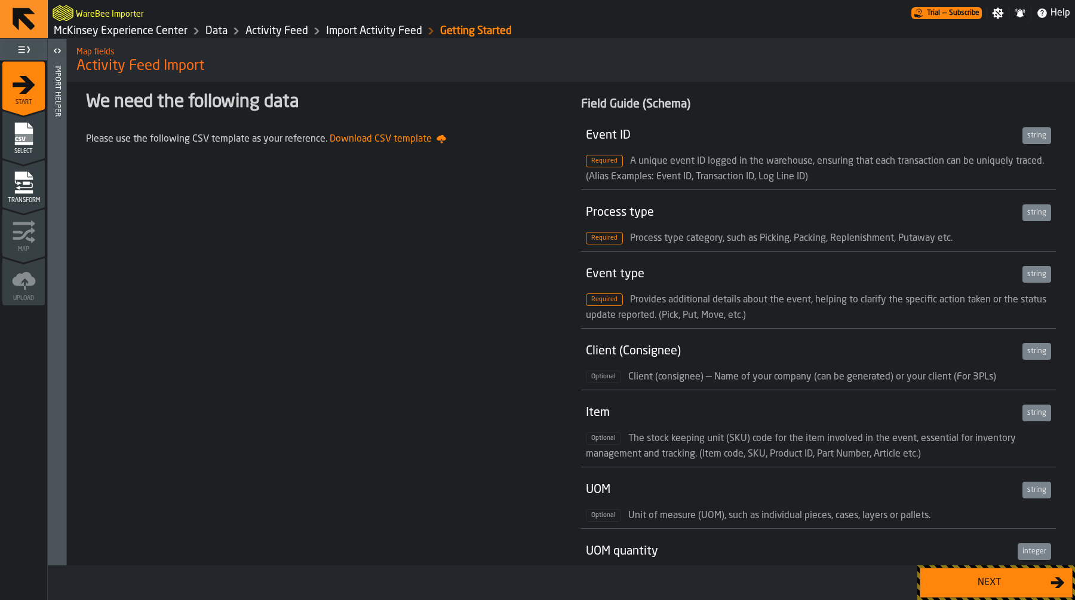
click at [1056, 580] on icon "button-Next" at bounding box center [1058, 582] width 14 height 14
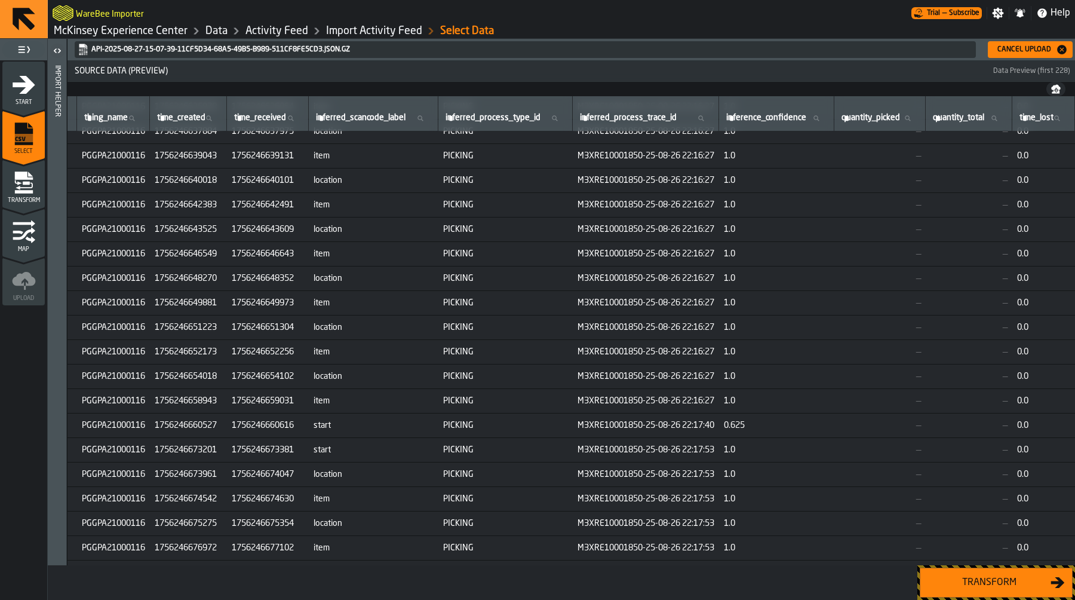
scroll to position [1604, 5422]
click at [964, 572] on button "Transform" at bounding box center [996, 583] width 153 height 30
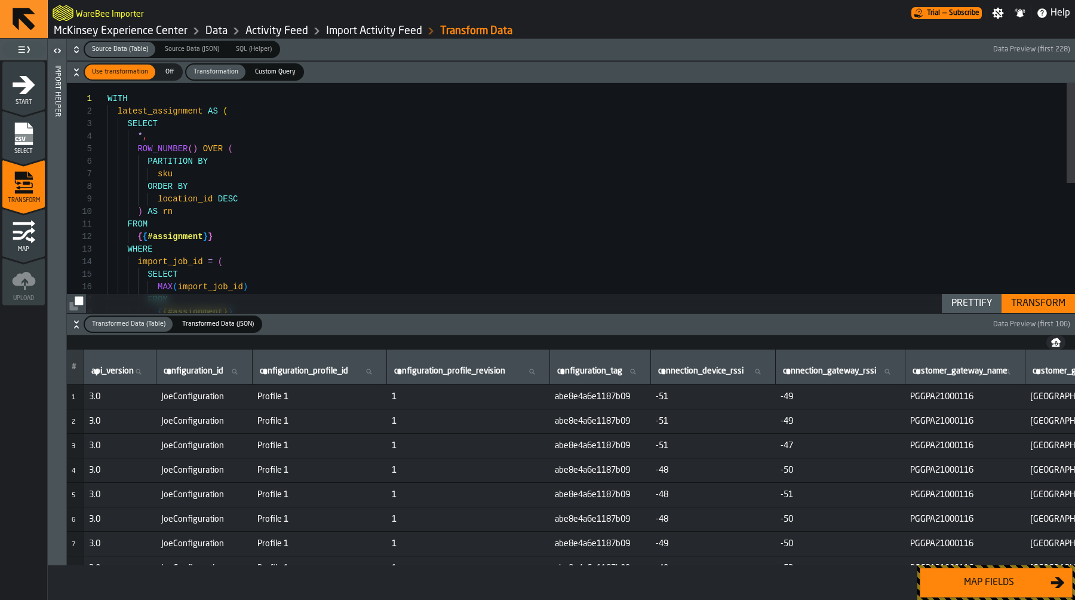
click at [146, 34] on link "McKinsey Experience Center" at bounding box center [121, 30] width 134 height 13
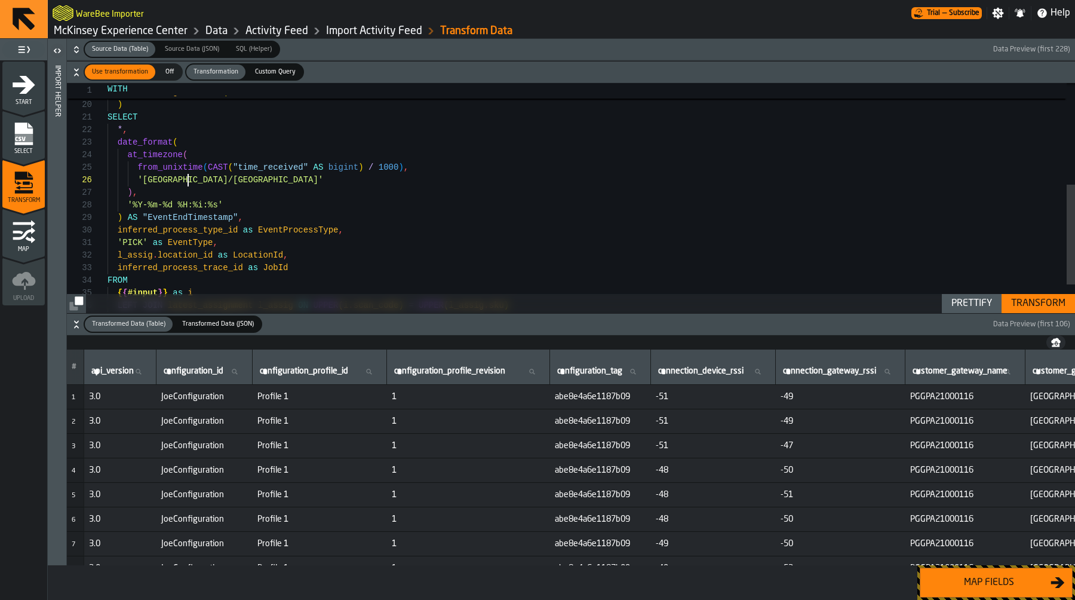
click at [189, 176] on div "{ { #assignment } } ) ) SELECT * , date_format ( at_timezone ( from_unixtime ( …" at bounding box center [592, 115] width 968 height 528
click at [167, 176] on div "{ { #assignment } } ) ) SELECT * , date_format ( at_timezone ( from_unixtime ( …" at bounding box center [592, 115] width 968 height 528
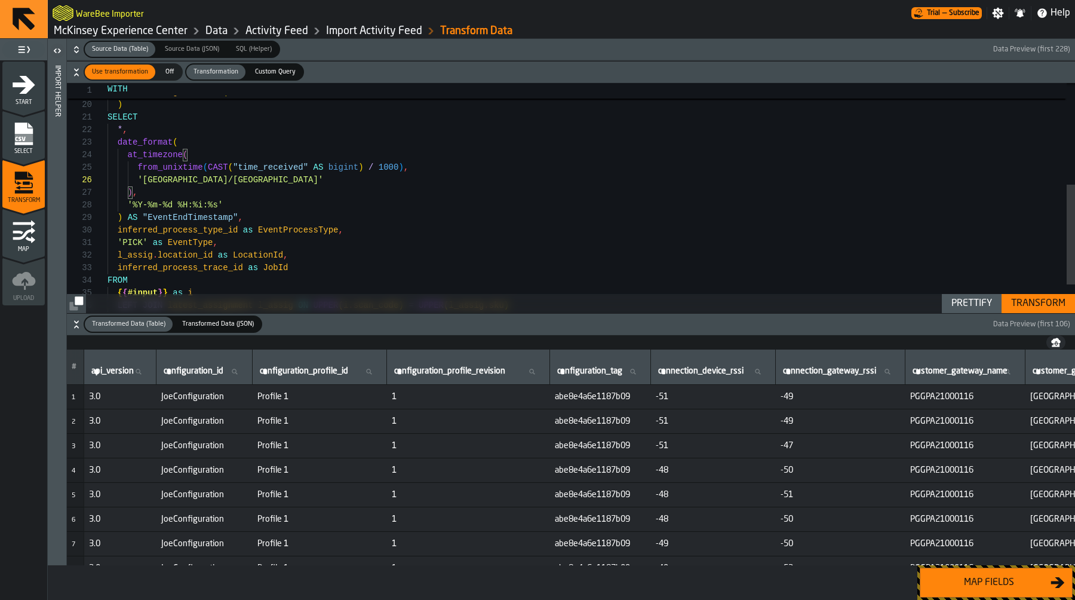
click at [225, 177] on div "{ { #assignment } } ) ) SELECT * , date_format ( at_timezone ( from_unixtime ( …" at bounding box center [592, 115] width 968 height 528
click at [1028, 297] on div "Transform" at bounding box center [1039, 303] width 64 height 14
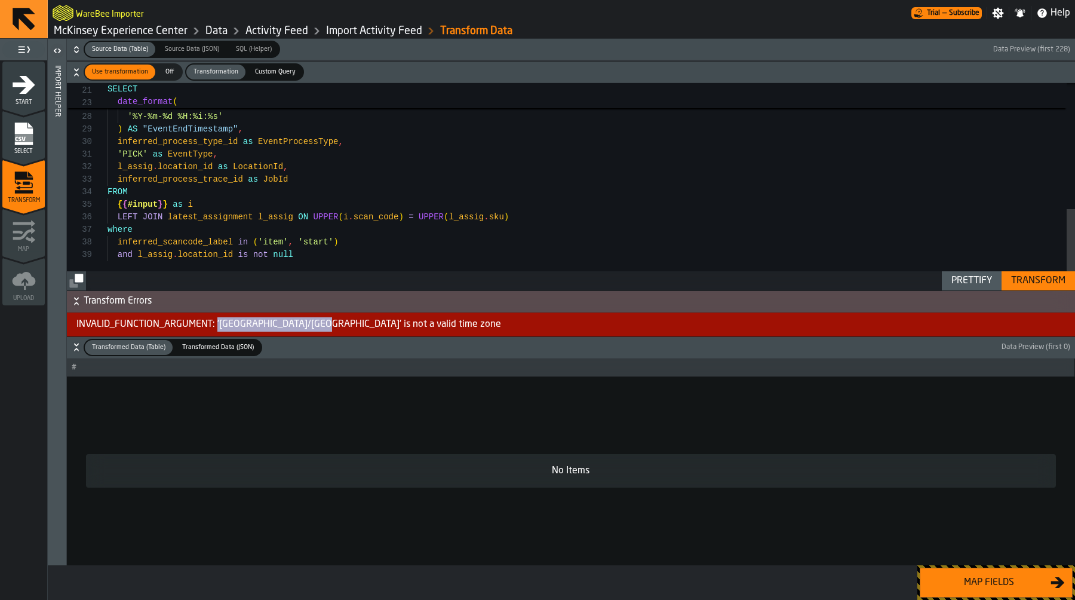
drag, startPoint x: 315, startPoint y: 322, endPoint x: 217, endPoint y: 321, distance: 98.6
click at [217, 321] on div "INVALID_FUNCTION_ARGUMENT: 'North America/Atlanta' is not a valid time zone" at bounding box center [571, 324] width 1009 height 24
copy div "'North America/Atlanta'"
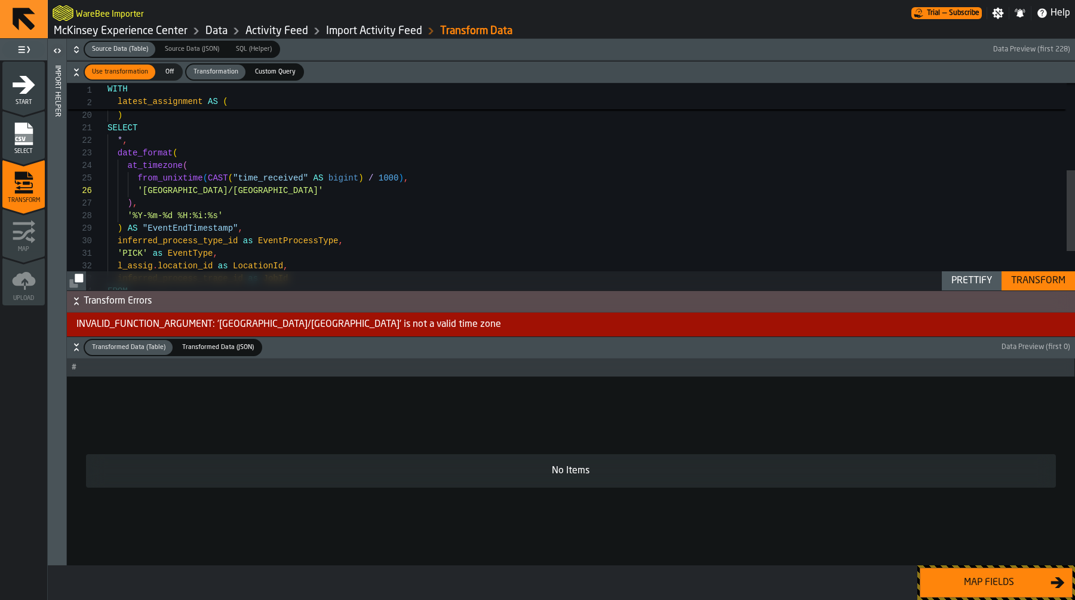
click at [281, 190] on div "from_unixtime ( CAST ( "time_received" AS bigint ) / 1000 ) , 'North America/At…" at bounding box center [592, 125] width 968 height 528
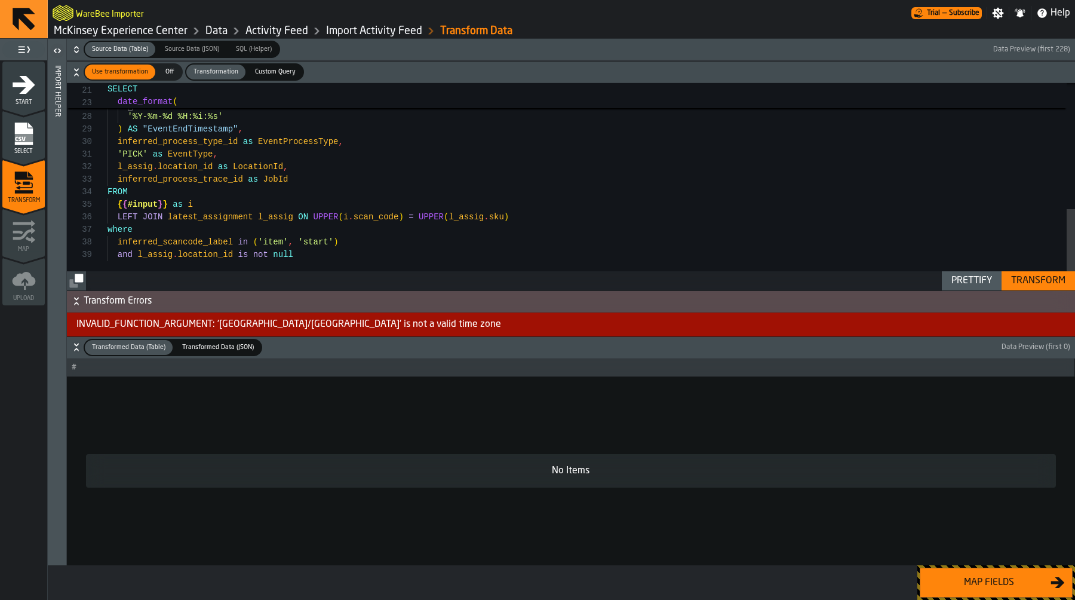
type textarea "**********"
click at [354, 251] on div "from_unixtime ( CAST ( "time_received" AS bigint ) / 1000 ) , 'US/Eastern' ) , …" at bounding box center [592, 26] width 968 height 528
click at [359, 235] on div "from_unixtime ( CAST ( "time_received" AS bigint ) / 1000 ) , 'US/Eastern' ) , …" at bounding box center [592, 26] width 968 height 528
click at [356, 244] on div "from_unixtime ( CAST ( "time_received" AS bigint ) / 1000 ) , 'US/Eastern' ) , …" at bounding box center [592, 26] width 968 height 528
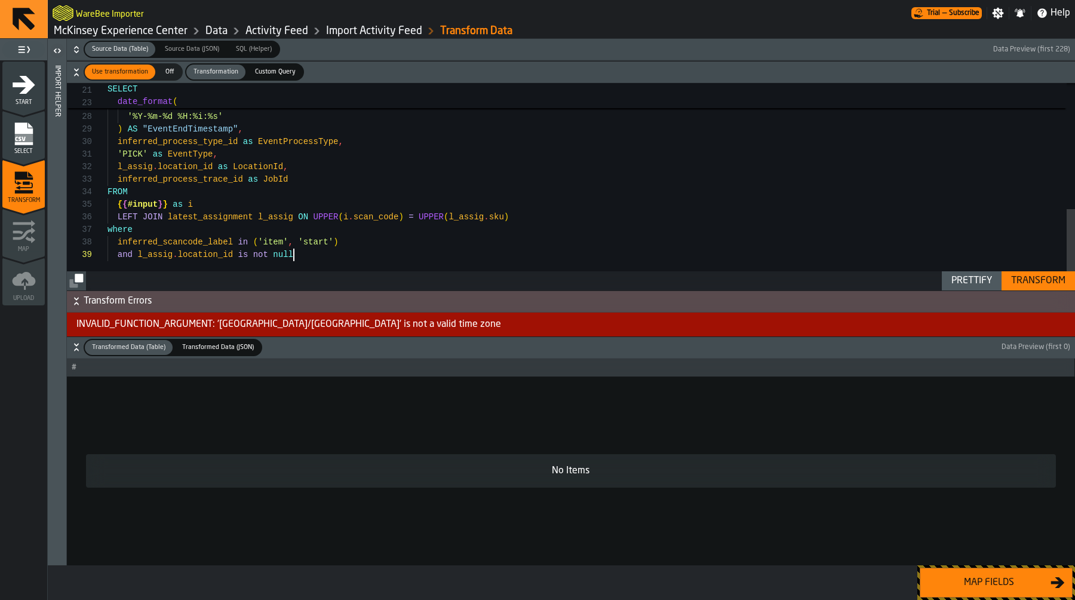
click at [344, 255] on div "from_unixtime ( CAST ( "time_received" AS bigint ) / 1000 ) , 'US/Eastern' ) , …" at bounding box center [592, 26] width 968 height 528
click at [1030, 280] on div "Transform" at bounding box center [1039, 281] width 64 height 14
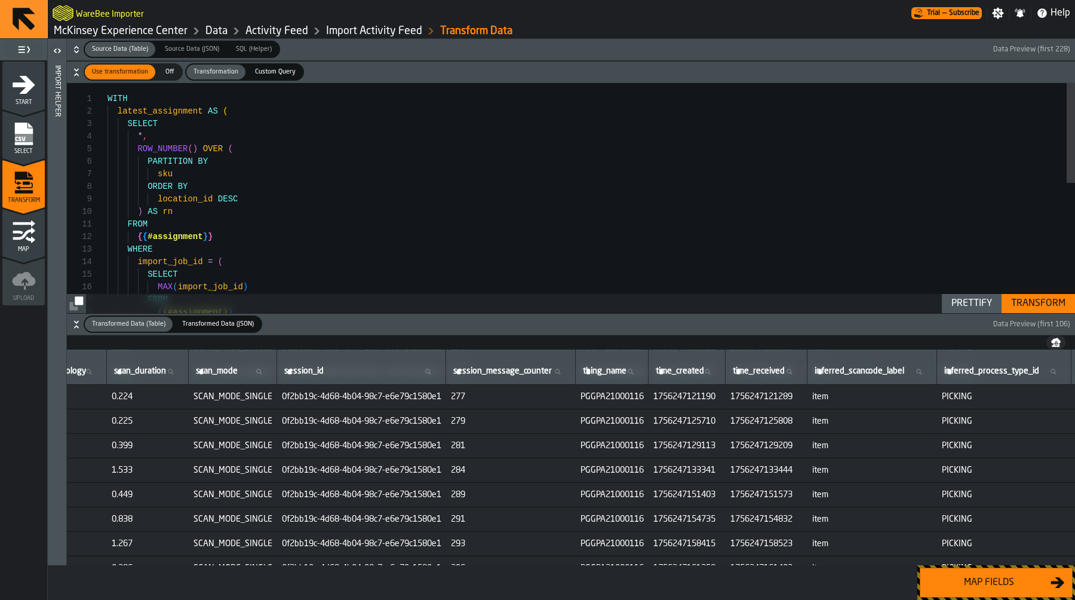
scroll to position [2419, 4747]
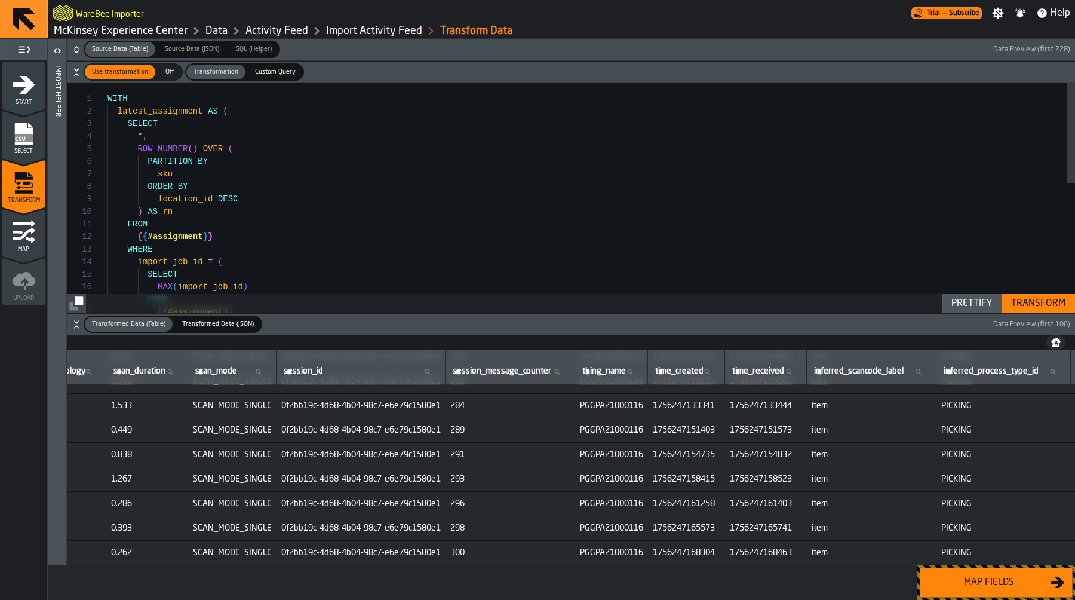
click at [1051, 578] on icon "button-Map fields" at bounding box center [1058, 582] width 14 height 14
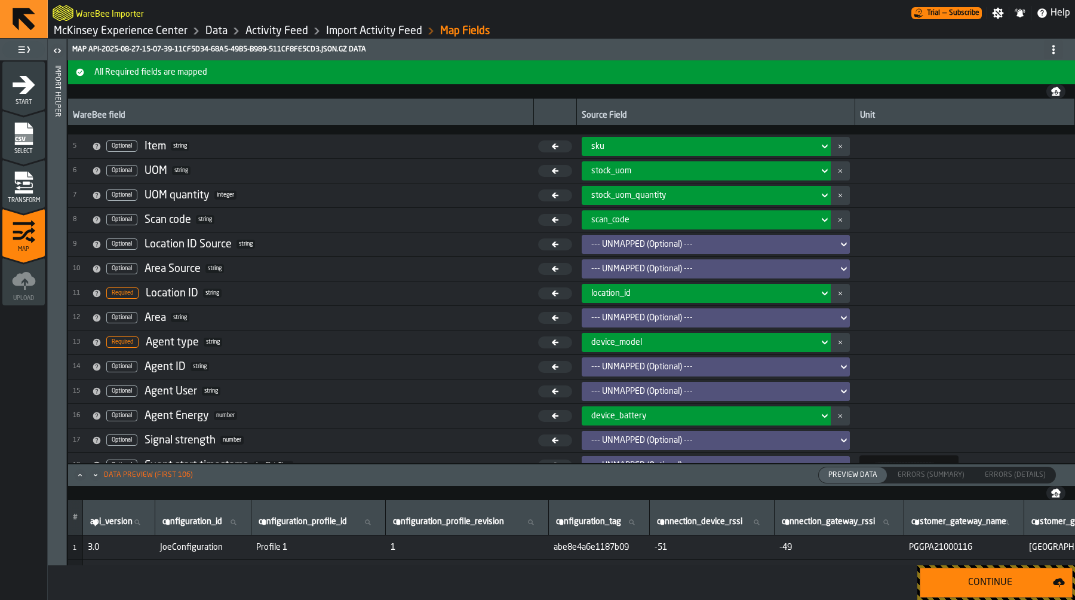
scroll to position [203, 0]
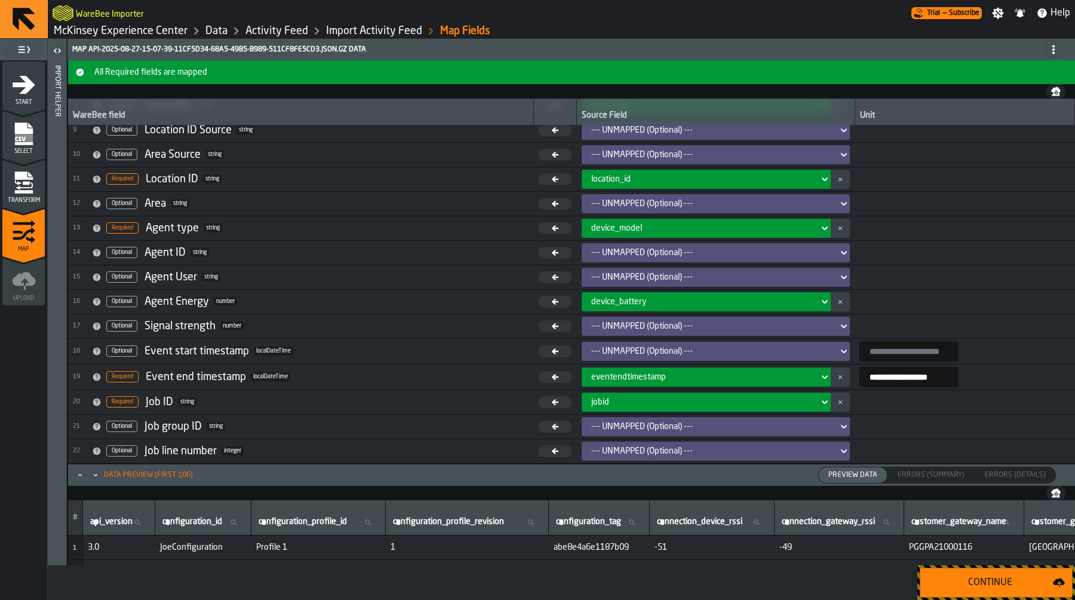
click at [795, 382] on div "eventendtimestamp" at bounding box center [703, 377] width 232 height 14
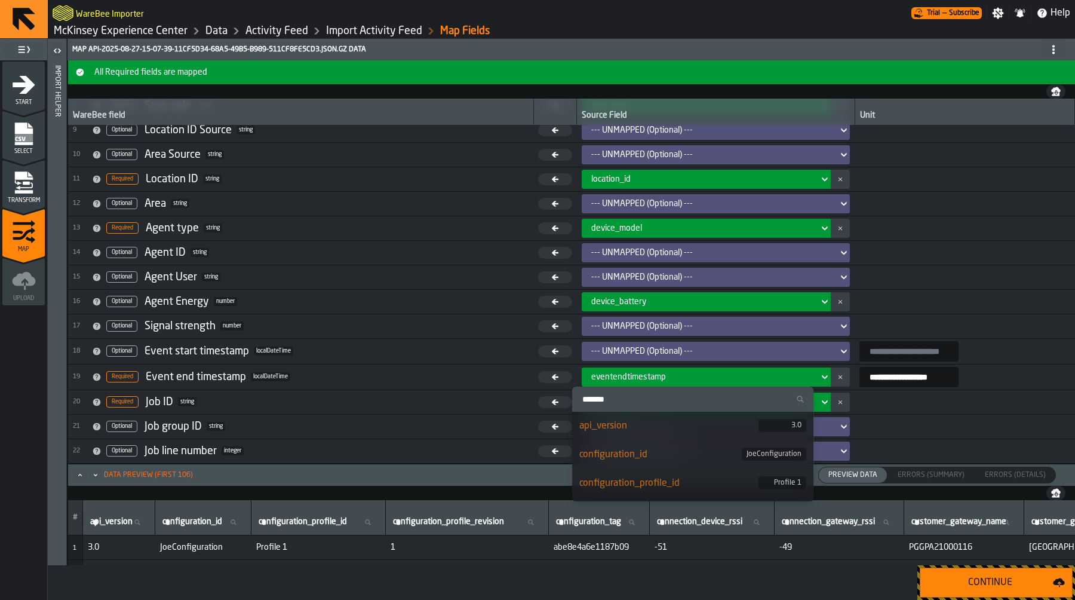
click at [795, 382] on div "eventendtimestamp" at bounding box center [703, 377] width 232 height 14
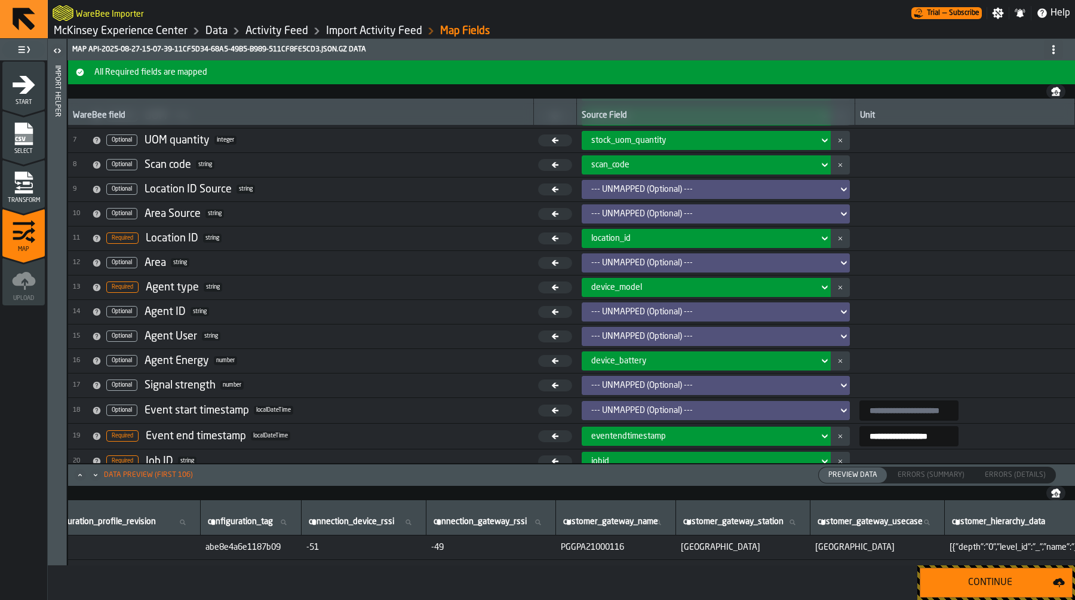
scroll to position [143, 0]
click at [623, 317] on div "--- UNMAPPED (Optional) ---" at bounding box center [713, 312] width 252 height 14
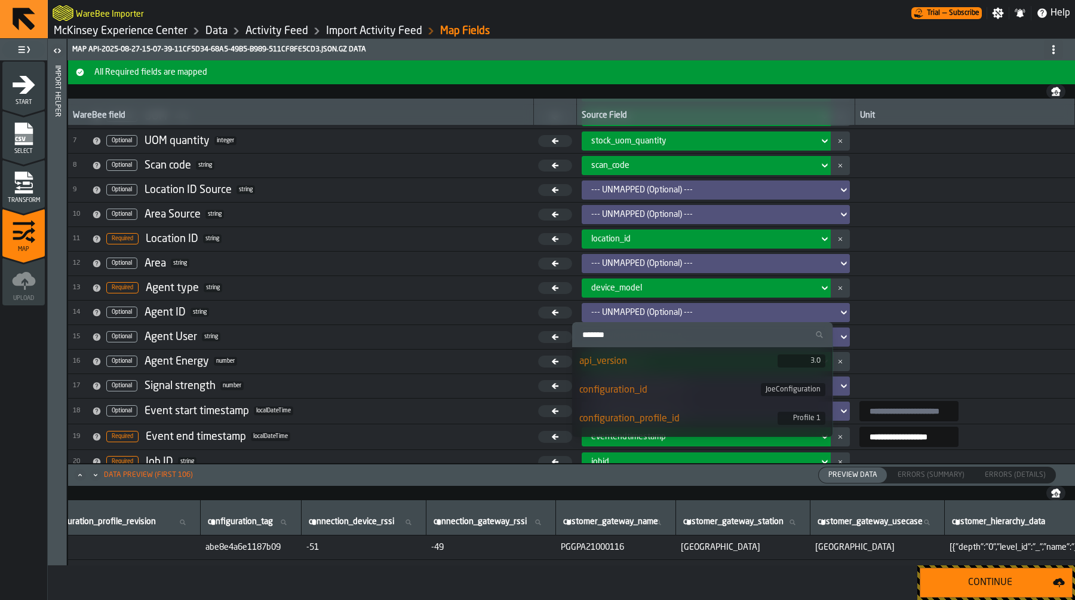
click at [626, 341] on input "Search" at bounding box center [703, 335] width 252 height 16
type input "*"
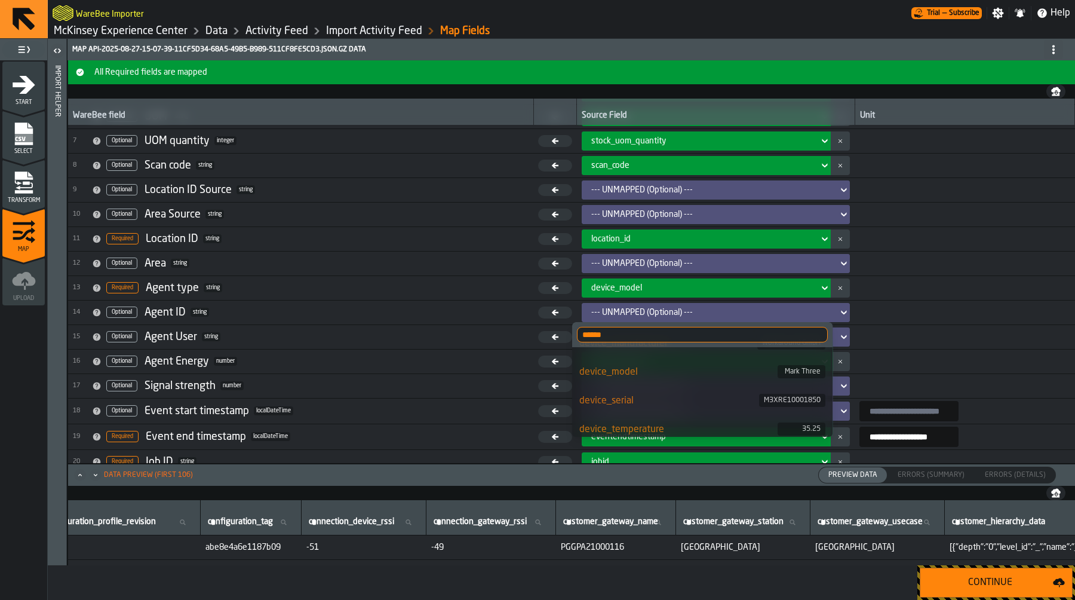
scroll to position [111, 0]
type input "******"
click at [640, 390] on div "device_serial" at bounding box center [670, 394] width 180 height 14
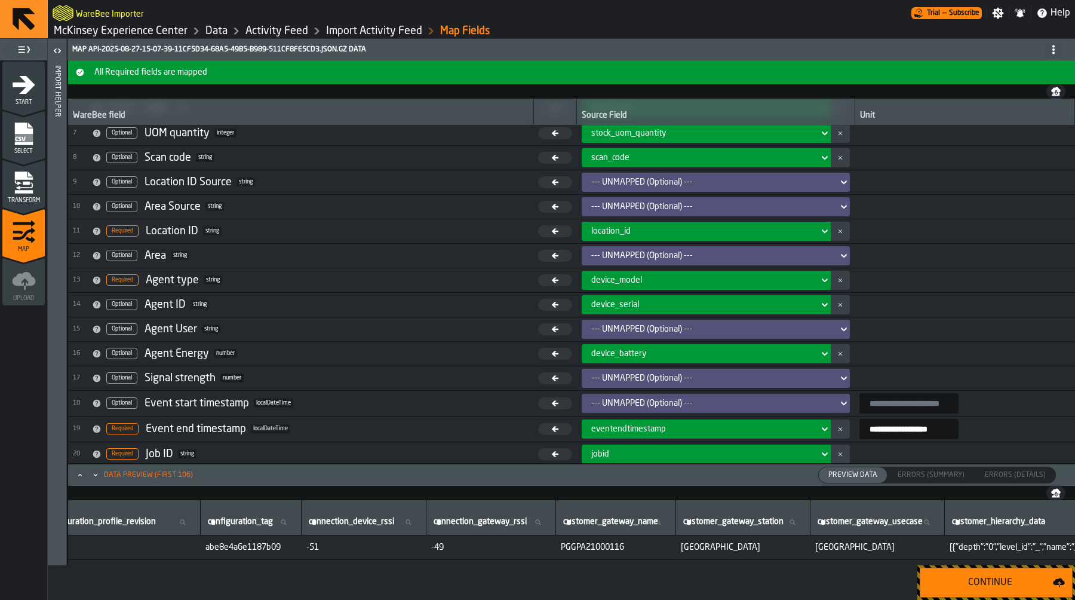
scroll to position [148, 0]
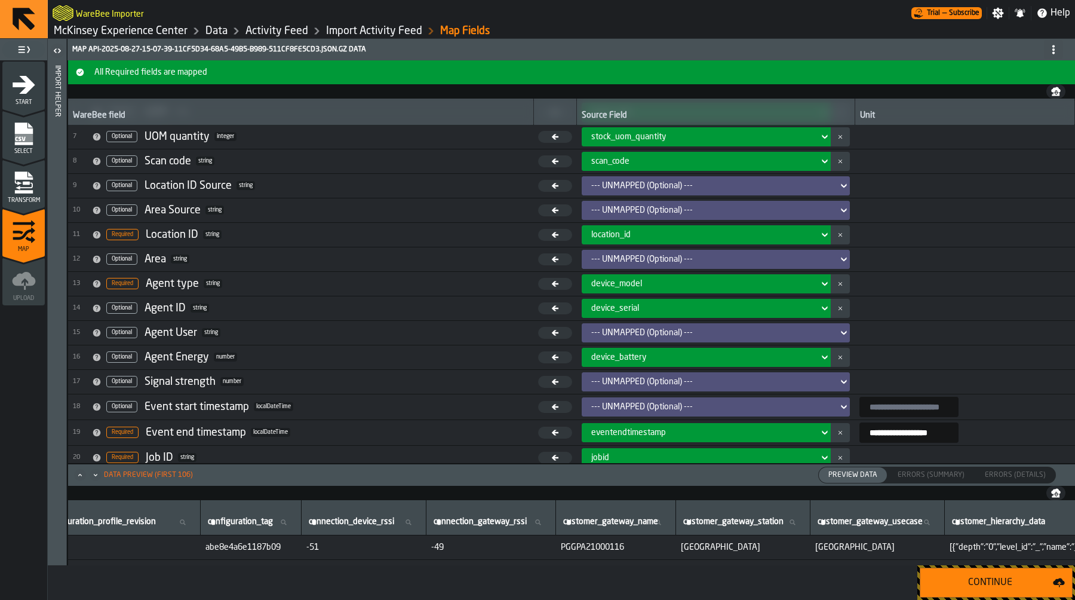
click at [635, 382] on div "--- UNMAPPED (Optional) ---" at bounding box center [713, 382] width 242 height 10
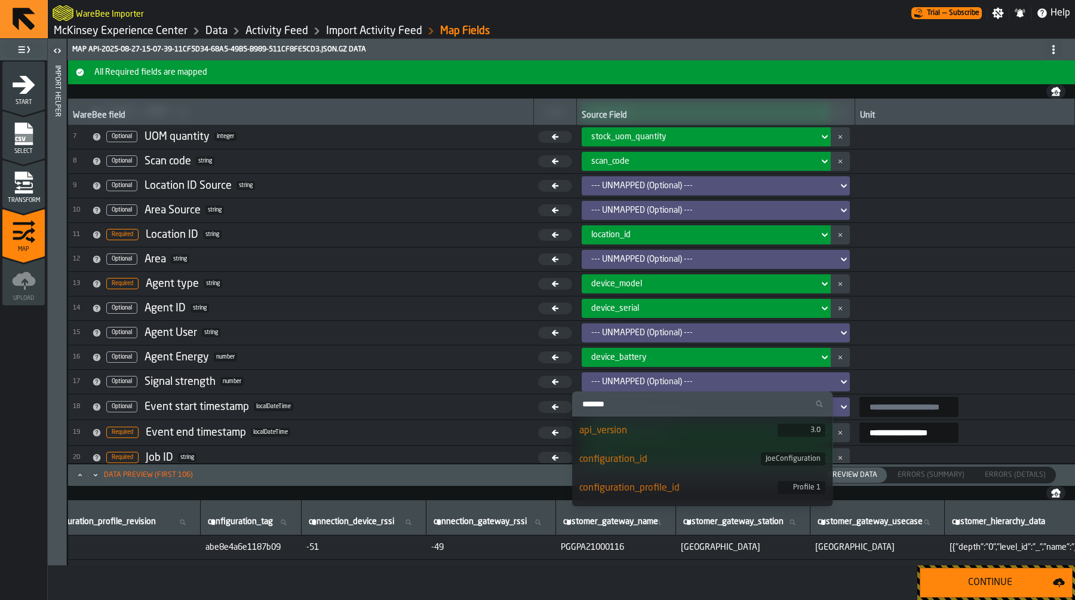
click at [642, 402] on input "Search" at bounding box center [703, 404] width 252 height 16
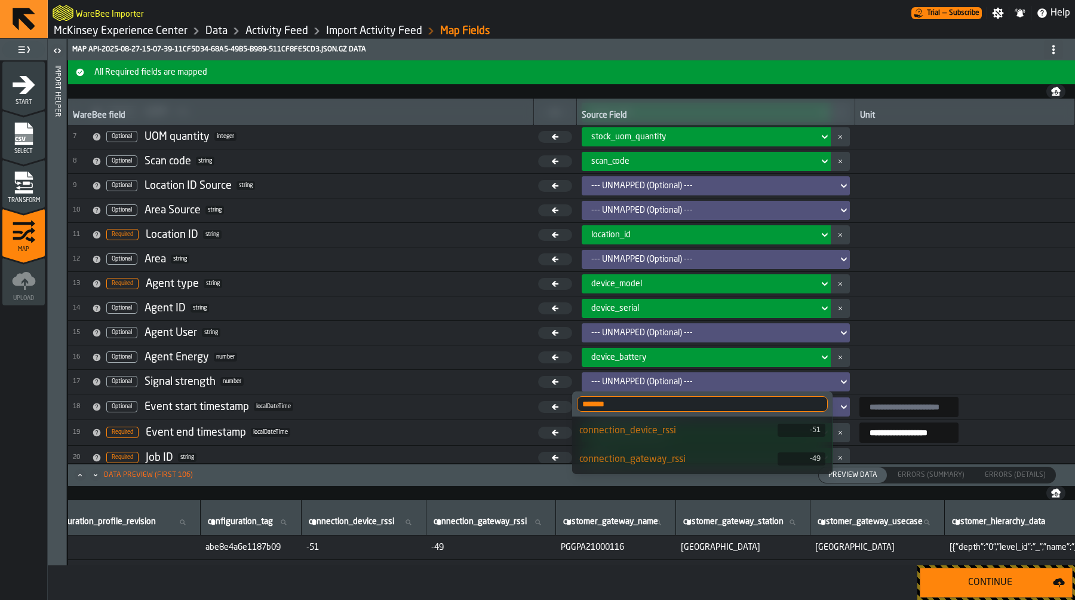
type input "*******"
click at [658, 465] on div "connection_gateway_rssi" at bounding box center [679, 459] width 199 height 14
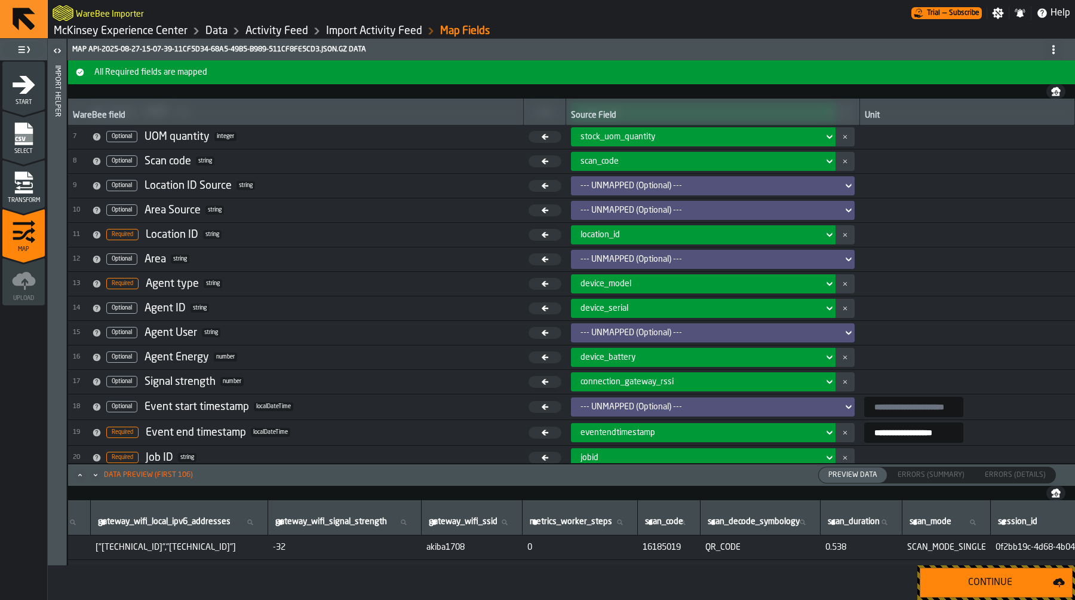
scroll to position [0, 4079]
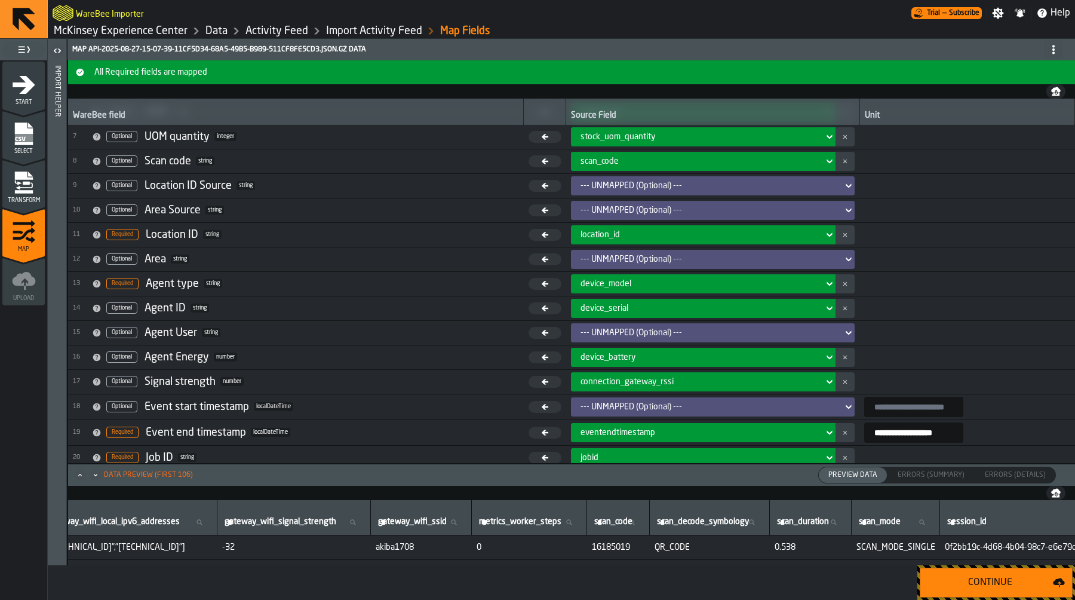
click at [702, 387] on div "connection_gateway_rssi" at bounding box center [700, 382] width 248 height 14
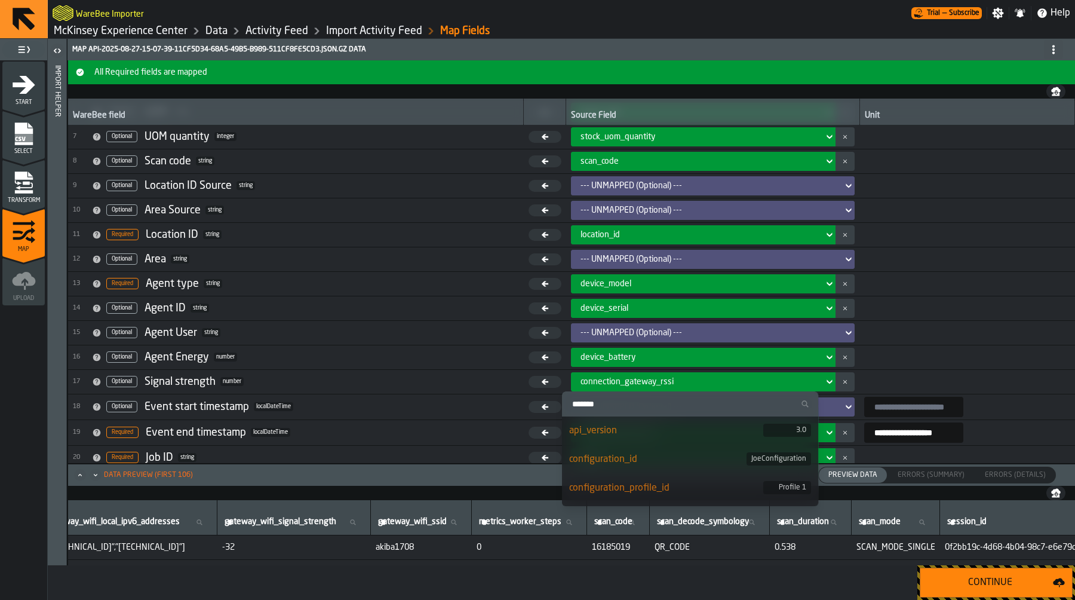
click at [698, 405] on input "Search" at bounding box center [690, 404] width 247 height 16
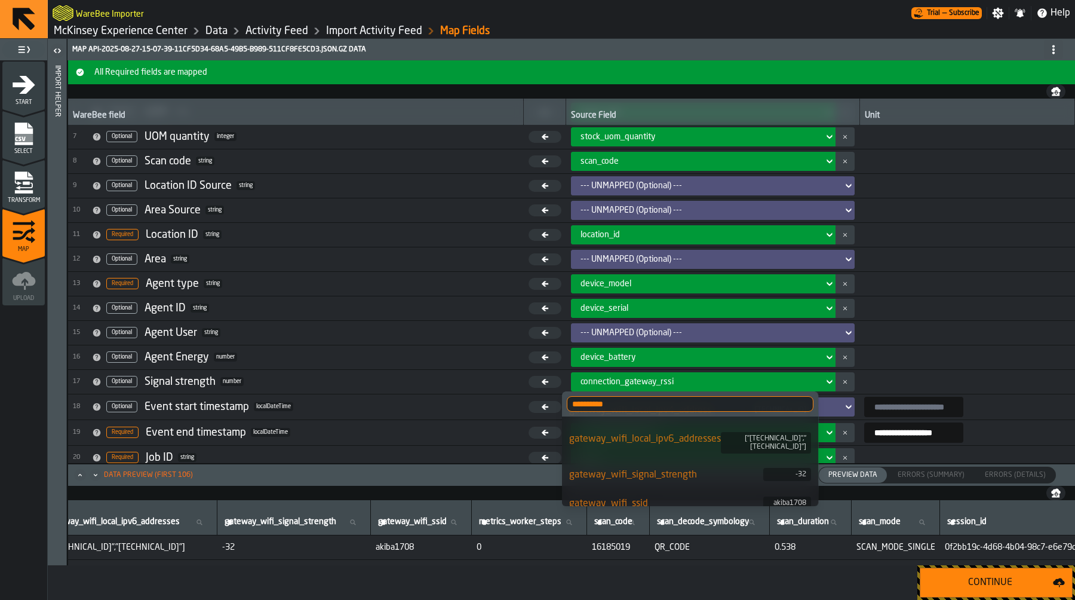
scroll to position [82, 0]
type input "**********"
click at [671, 463] on div "gateway_wifi_signal_strength" at bounding box center [666, 470] width 195 height 14
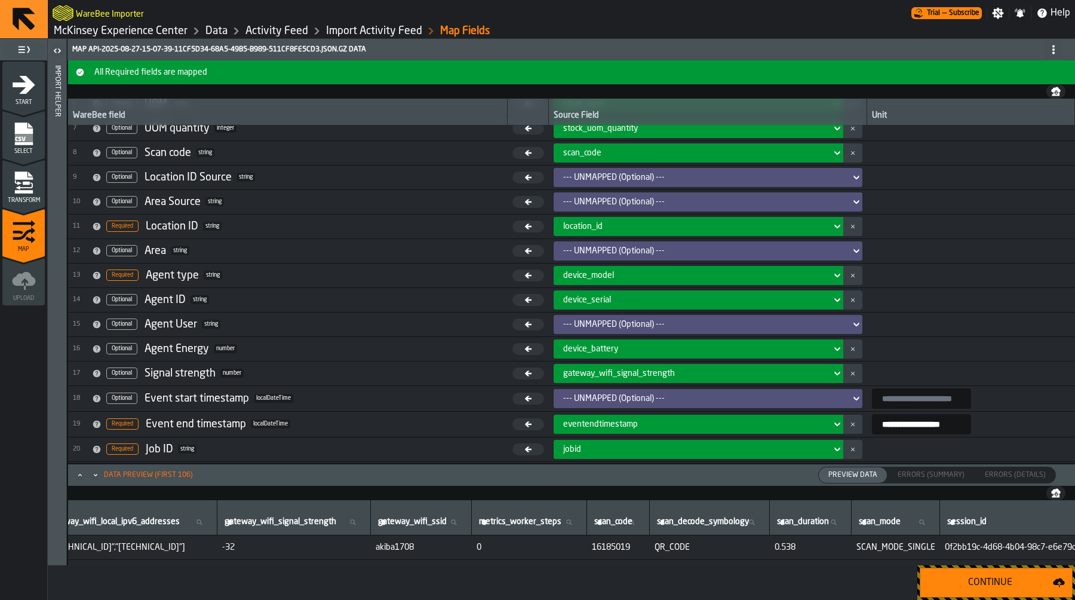
scroll to position [167, 0]
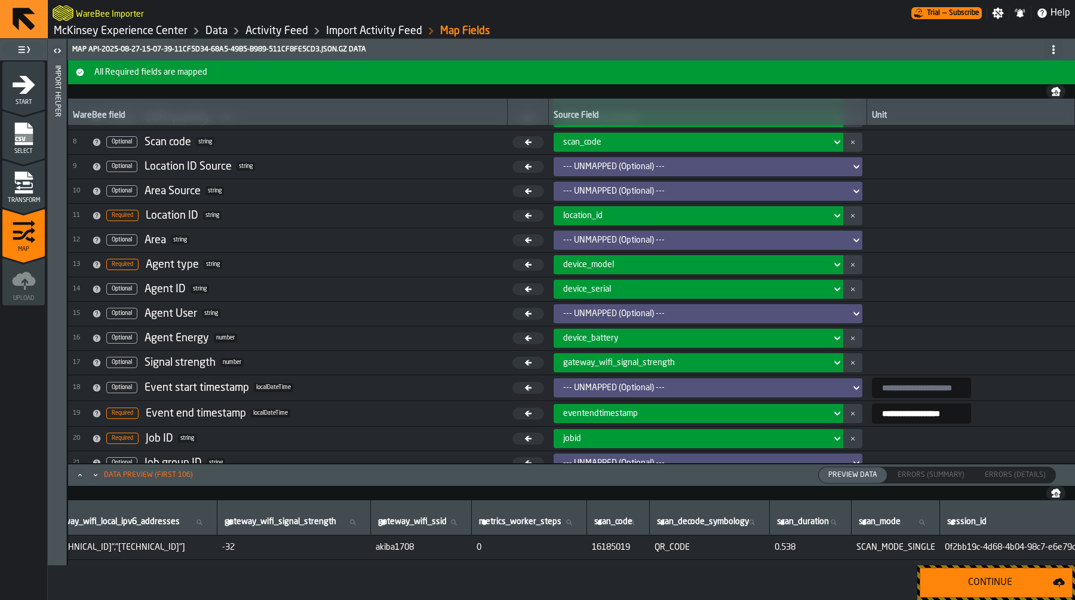
click at [1024, 588] on div "Continue" at bounding box center [990, 582] width 125 height 14
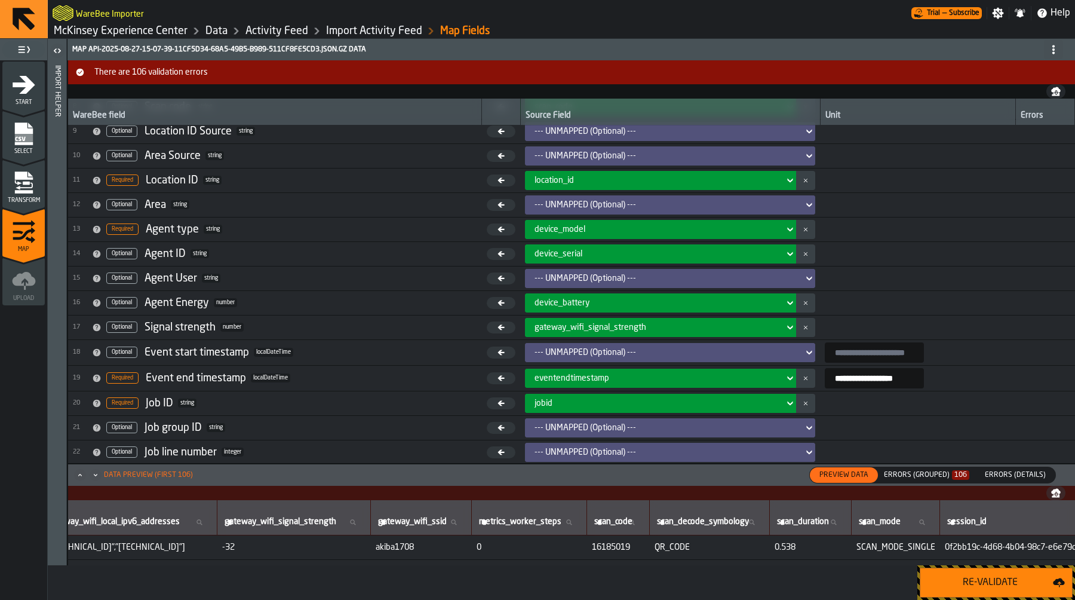
scroll to position [203, 0]
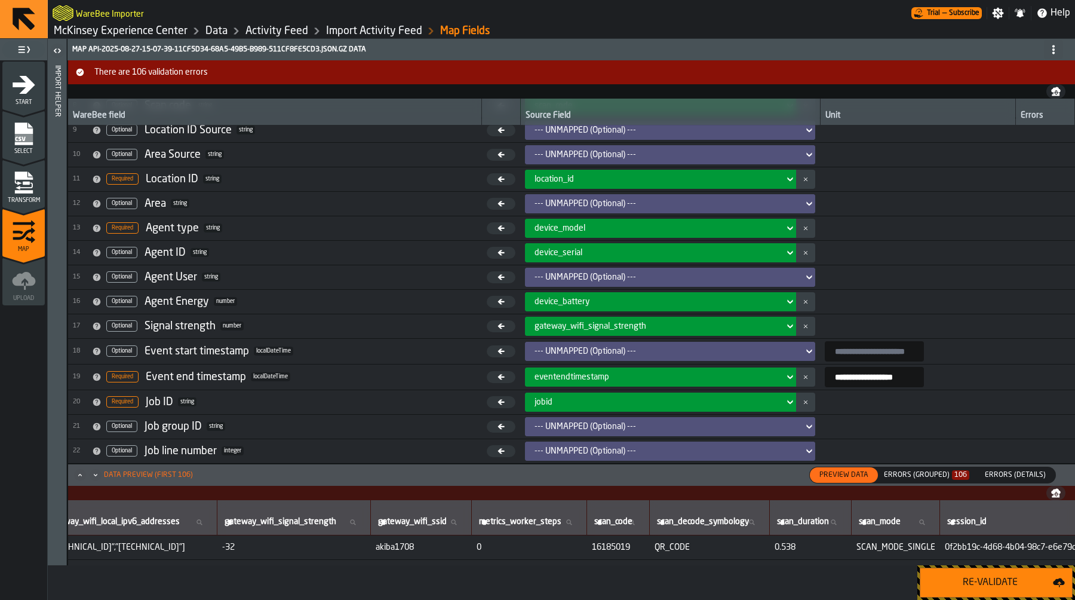
click at [927, 473] on div "Errors (Grouped) 106" at bounding box center [926, 475] width 85 height 8
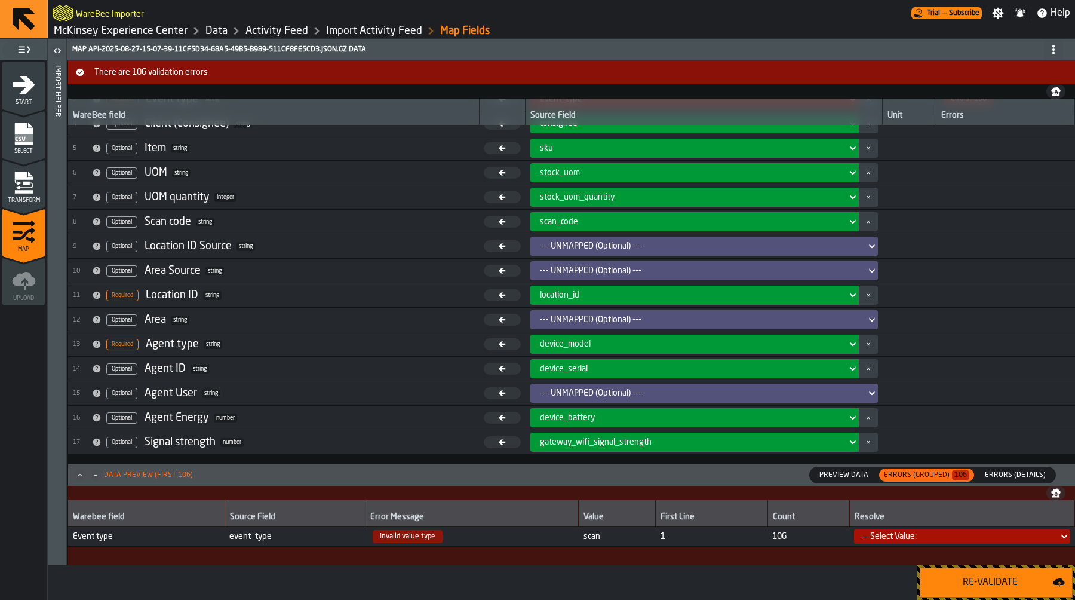
scroll to position [0, 0]
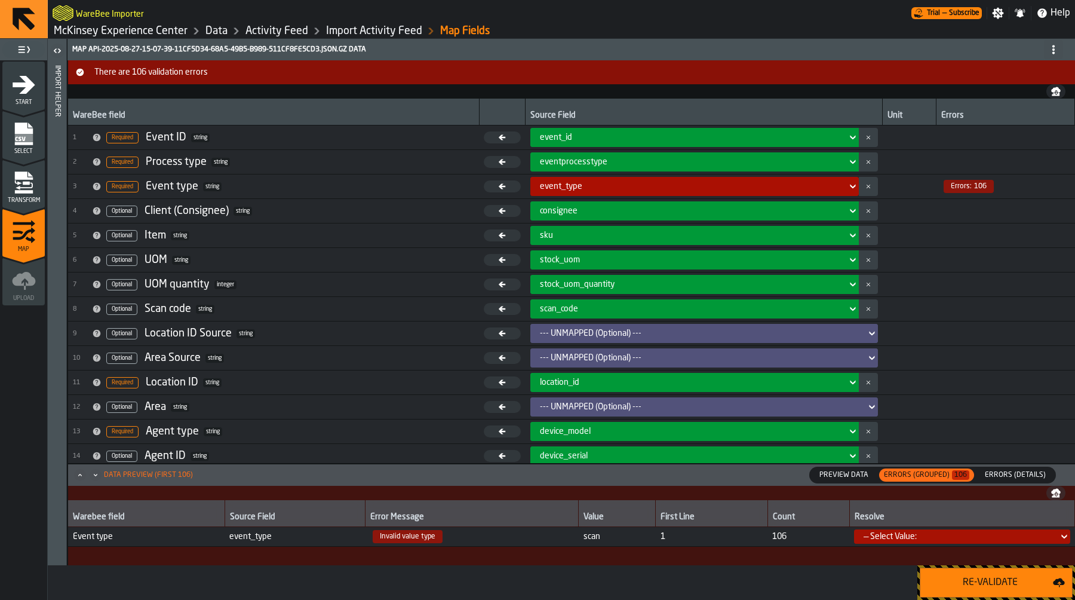
click at [744, 180] on div "event_type" at bounding box center [691, 186] width 312 height 14
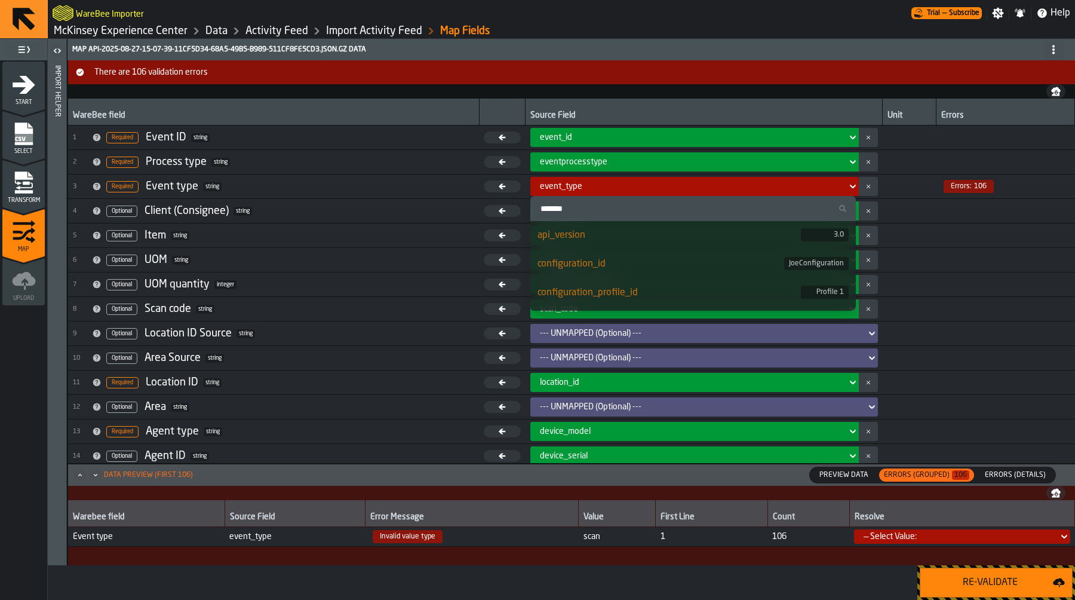
click at [726, 192] on div "event_type" at bounding box center [691, 186] width 312 height 14
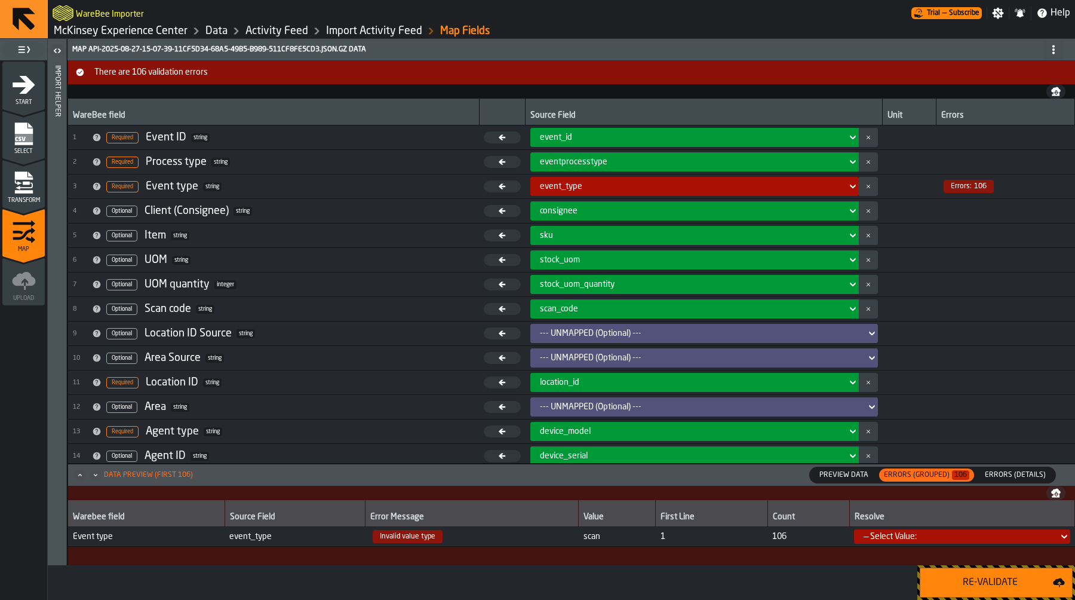
click at [894, 537] on div "— Select Value:" at bounding box center [958, 537] width 189 height 10
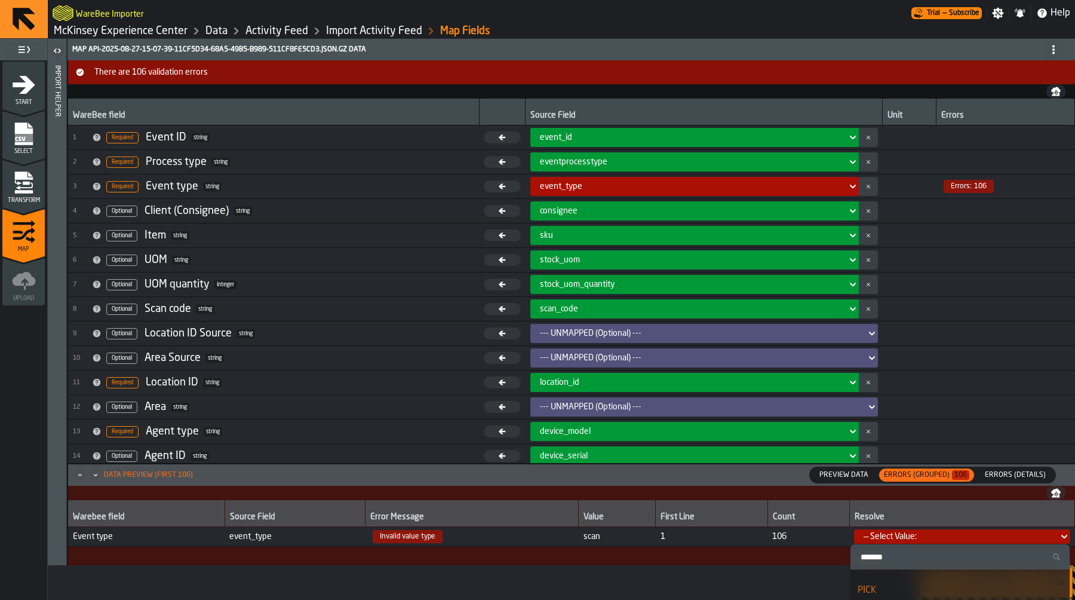
scroll to position [88, 0]
click at [825, 481] on div "Preview Data" at bounding box center [844, 475] width 68 height 16
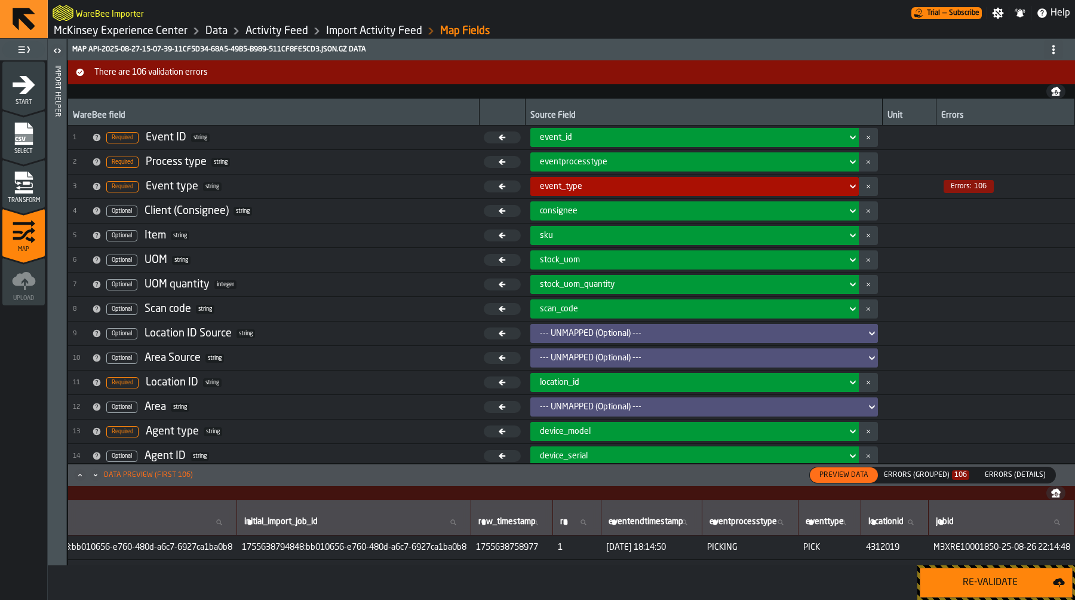
scroll to position [0, 7503]
click at [739, 185] on div "event_type" at bounding box center [691, 187] width 302 height 10
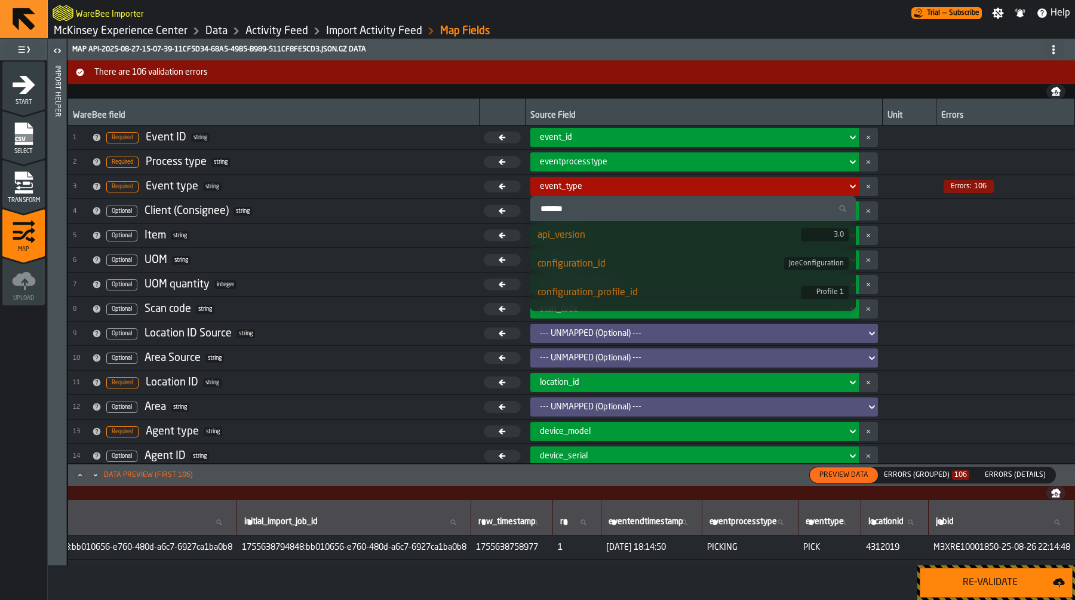
click at [723, 206] on input "Search" at bounding box center [693, 209] width 316 height 16
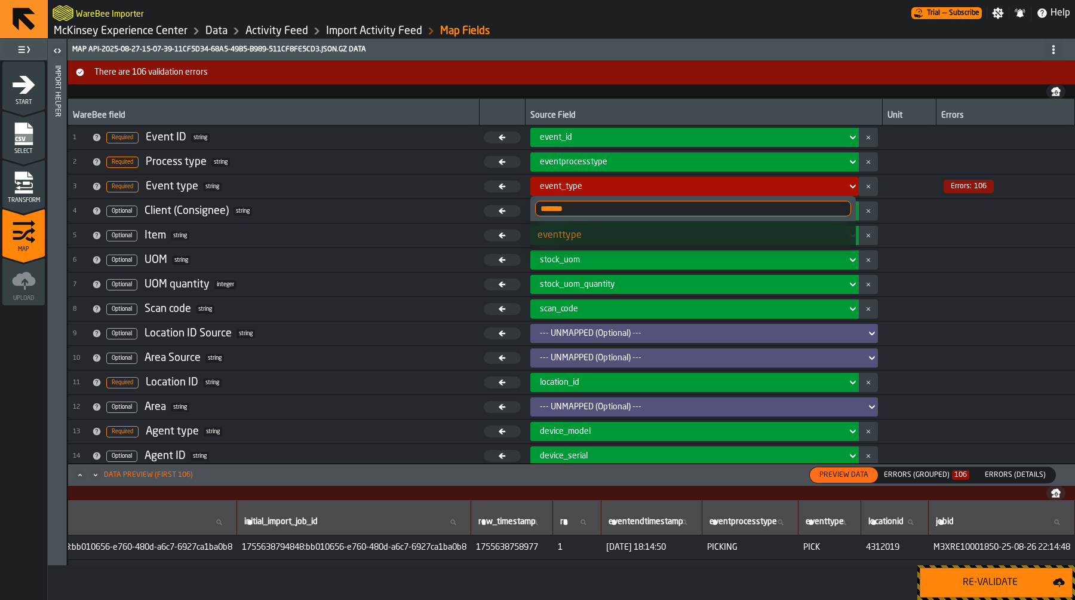
type input "*******"
click at [633, 245] on li "eventtype" at bounding box center [694, 235] width 326 height 29
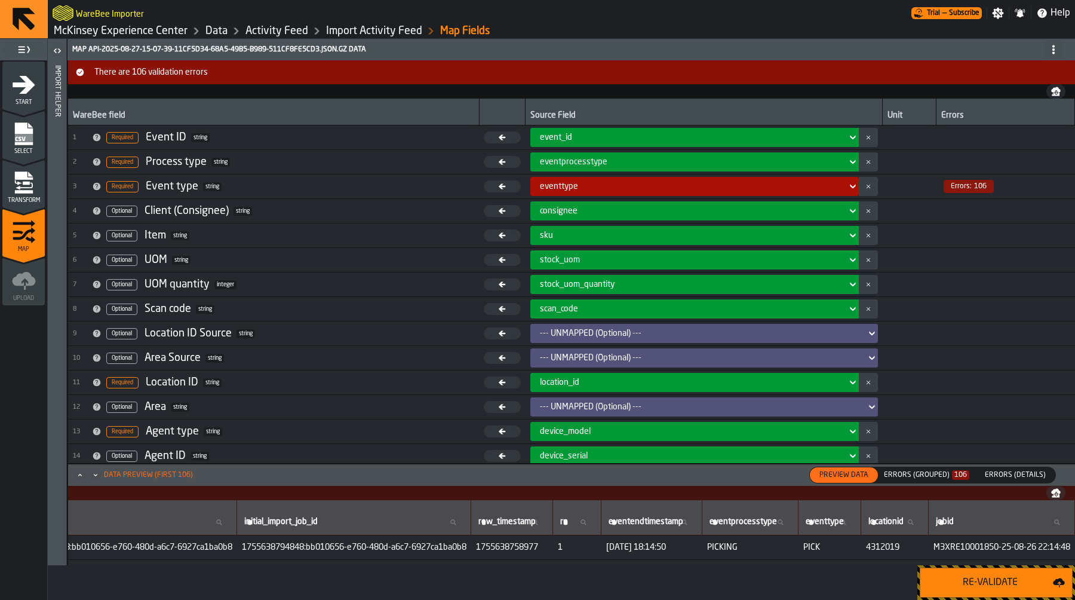
click at [999, 590] on button "Re-Validate" at bounding box center [996, 583] width 153 height 30
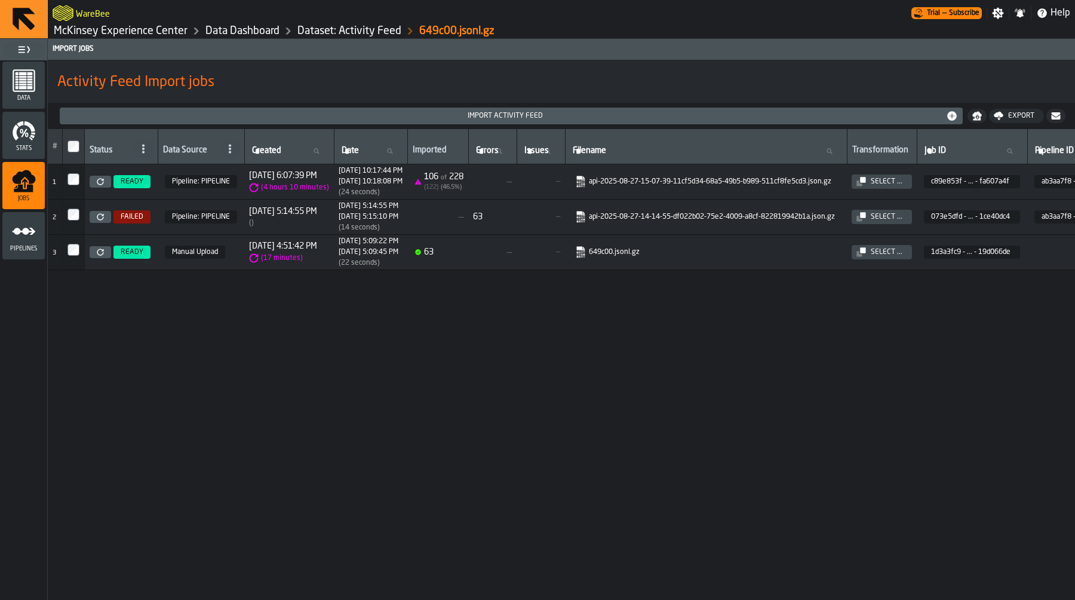
click at [175, 32] on link "McKinsey Experience Center" at bounding box center [121, 30] width 134 height 13
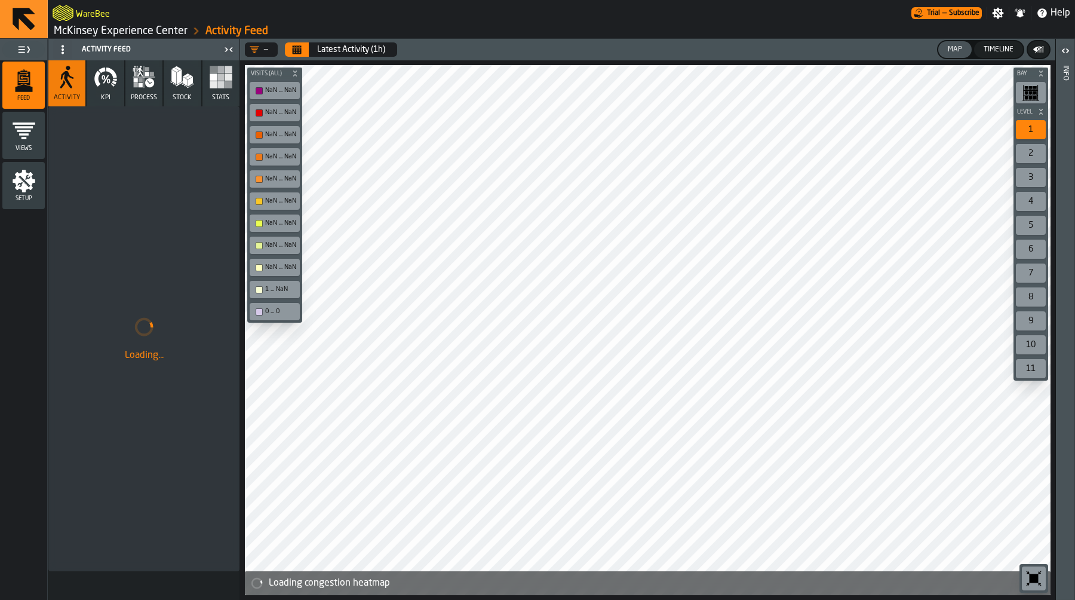
click at [19, 191] on icon "menu Setup" at bounding box center [24, 181] width 24 height 24
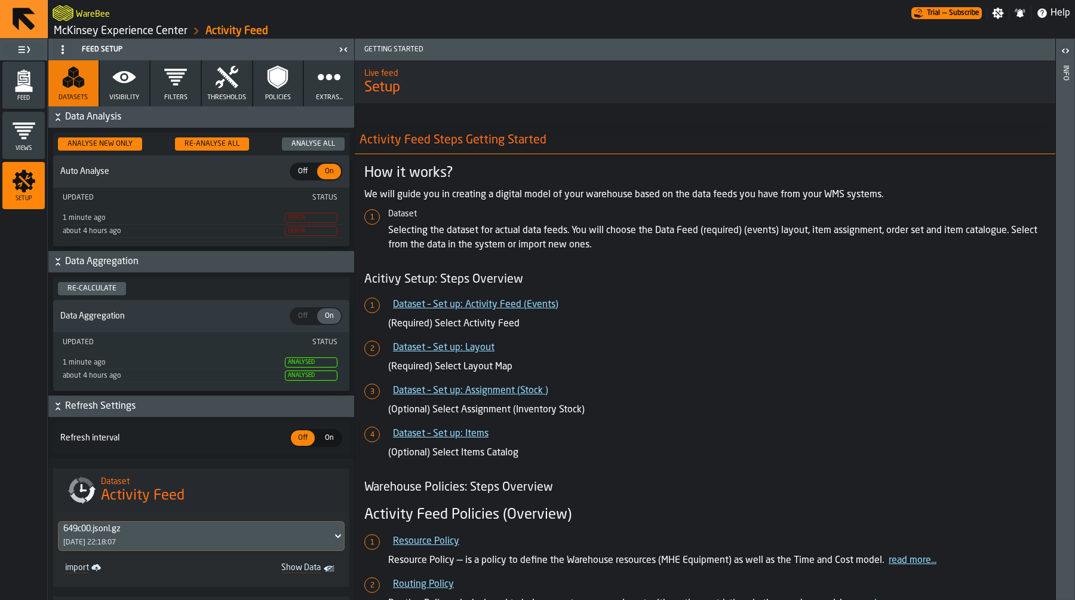
click at [234, 78] on icon "button" at bounding box center [227, 77] width 24 height 24
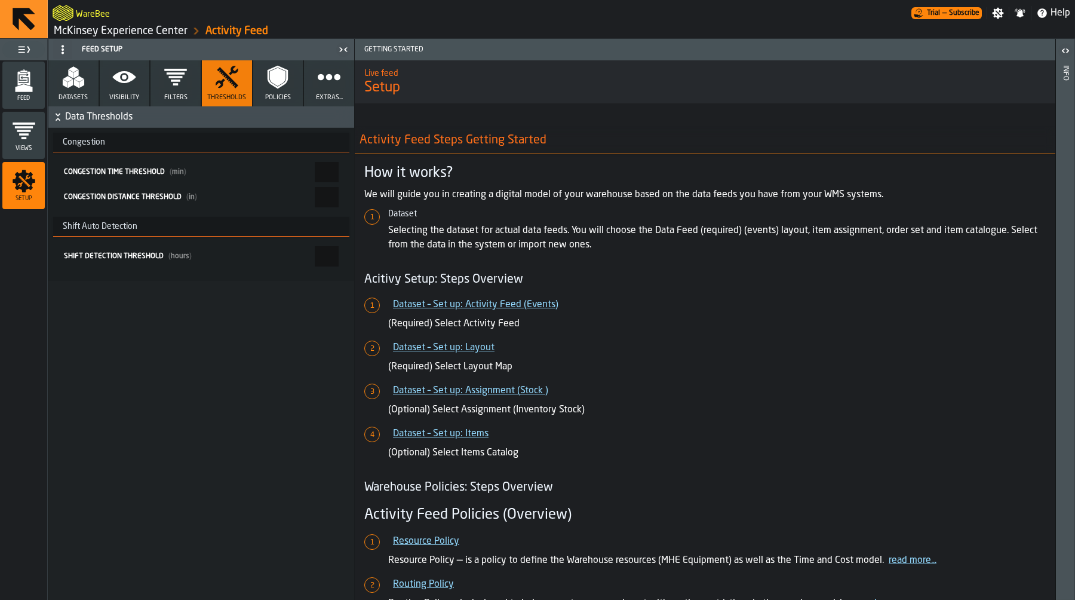
click at [179, 85] on icon "button" at bounding box center [176, 77] width 24 height 24
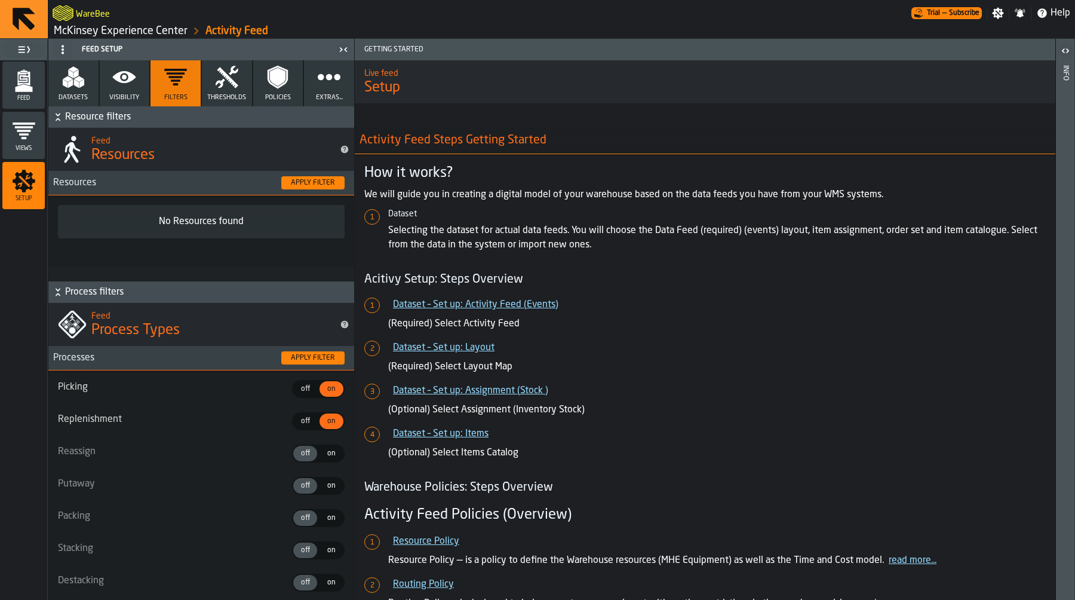
click at [278, 78] on icon "button" at bounding box center [278, 77] width 16 height 19
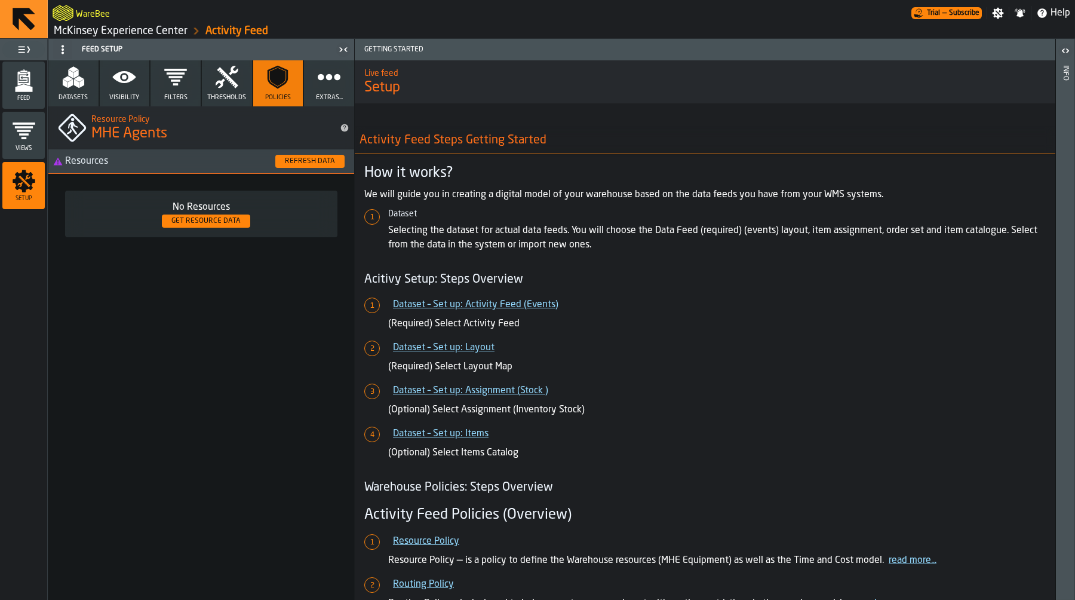
click at [297, 167] on button "Refresh Data" at bounding box center [309, 161] width 69 height 13
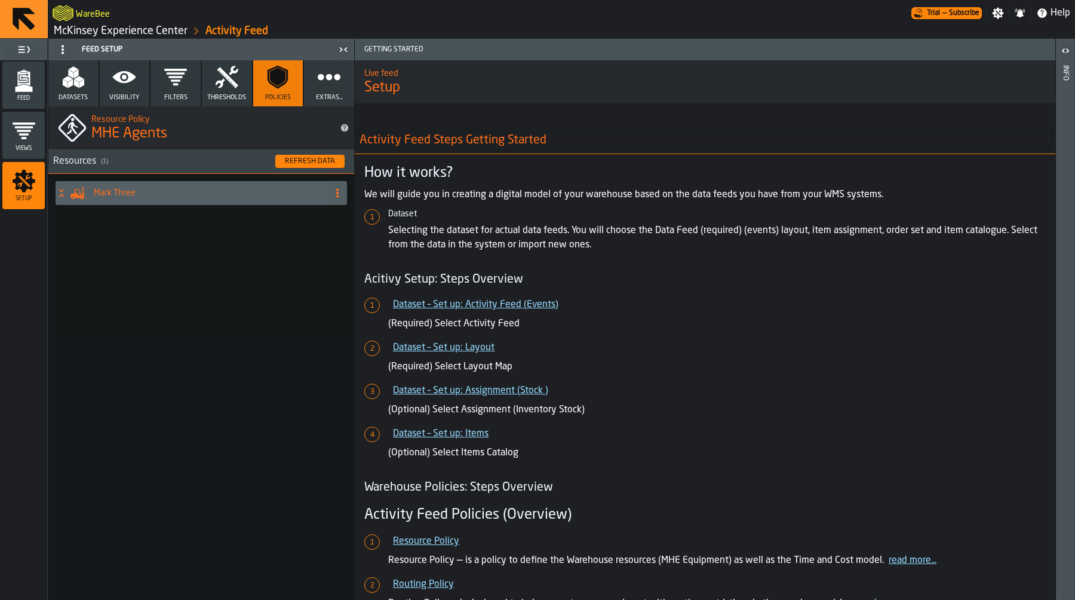
click at [112, 191] on h4 "Mark Three" at bounding box center [208, 193] width 229 height 10
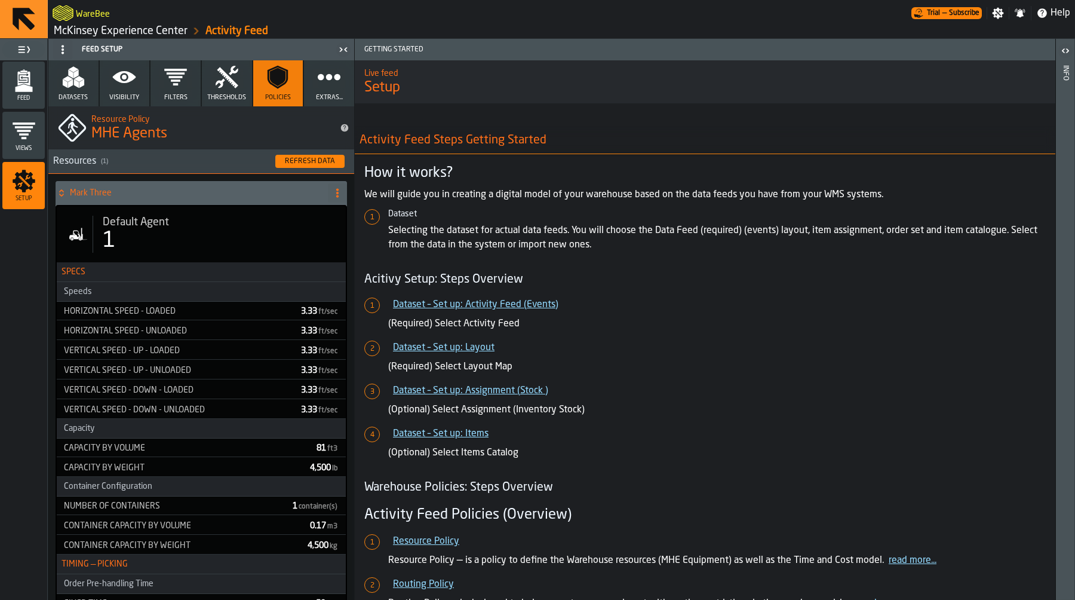
scroll to position [13, 0]
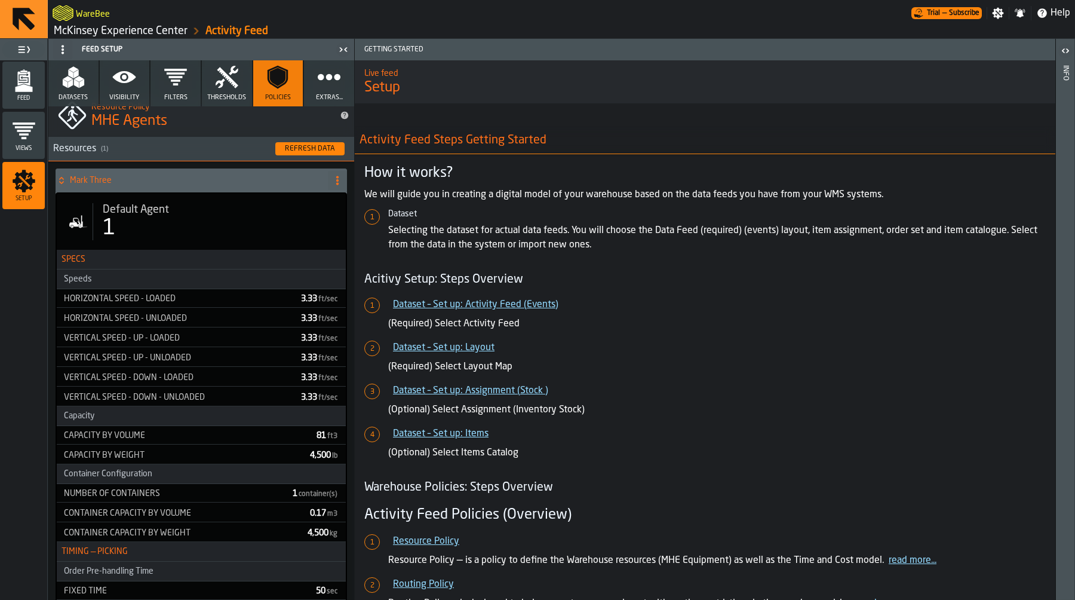
click at [4, 72] on div "Feed" at bounding box center [23, 85] width 42 height 33
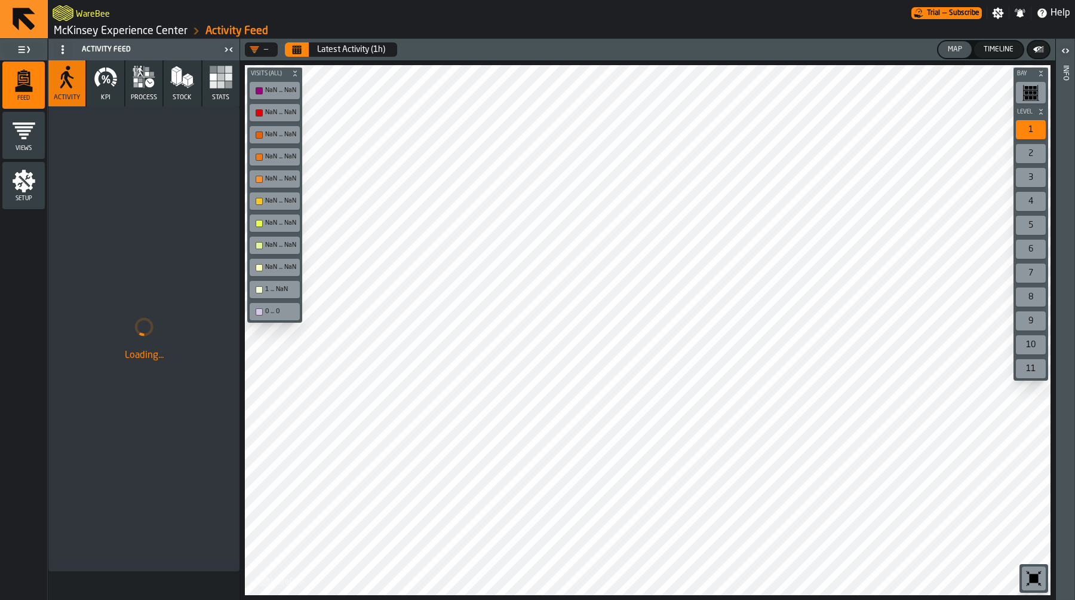
click at [133, 85] on icon "button" at bounding box center [144, 77] width 24 height 24
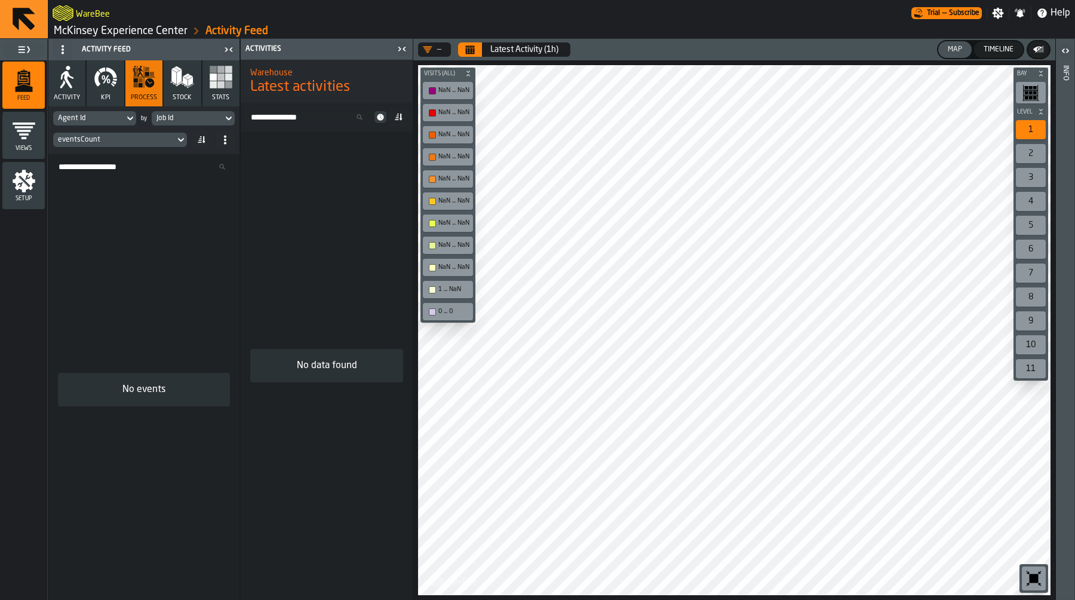
click at [163, 256] on div "No events" at bounding box center [143, 389] width 191 height 421
click at [467, 47] on icon "Calendar" at bounding box center [470, 50] width 10 height 10
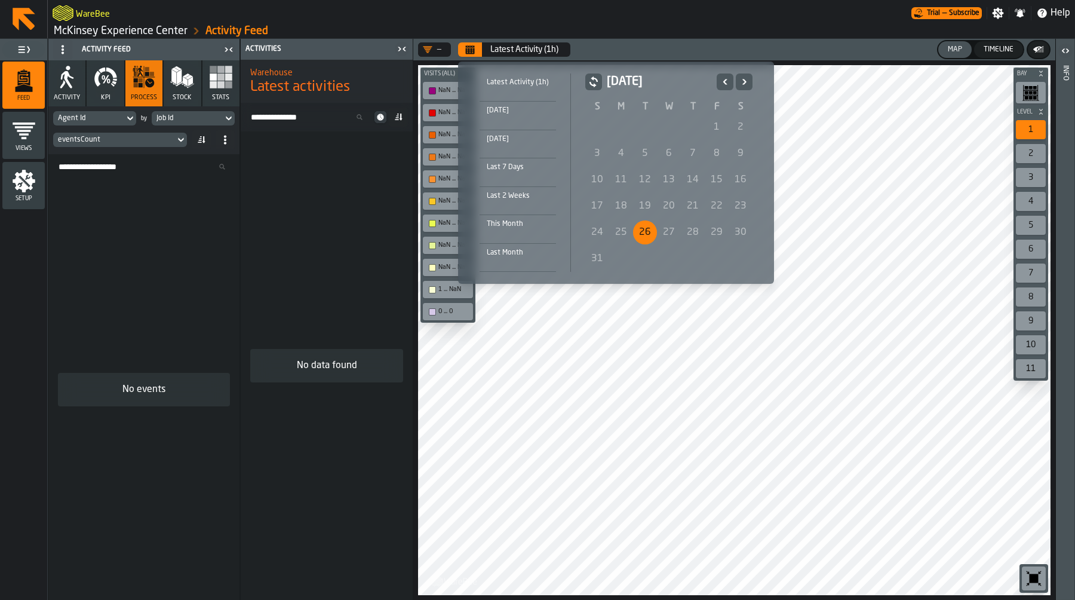
click at [510, 111] on div "Today" at bounding box center [518, 110] width 76 height 13
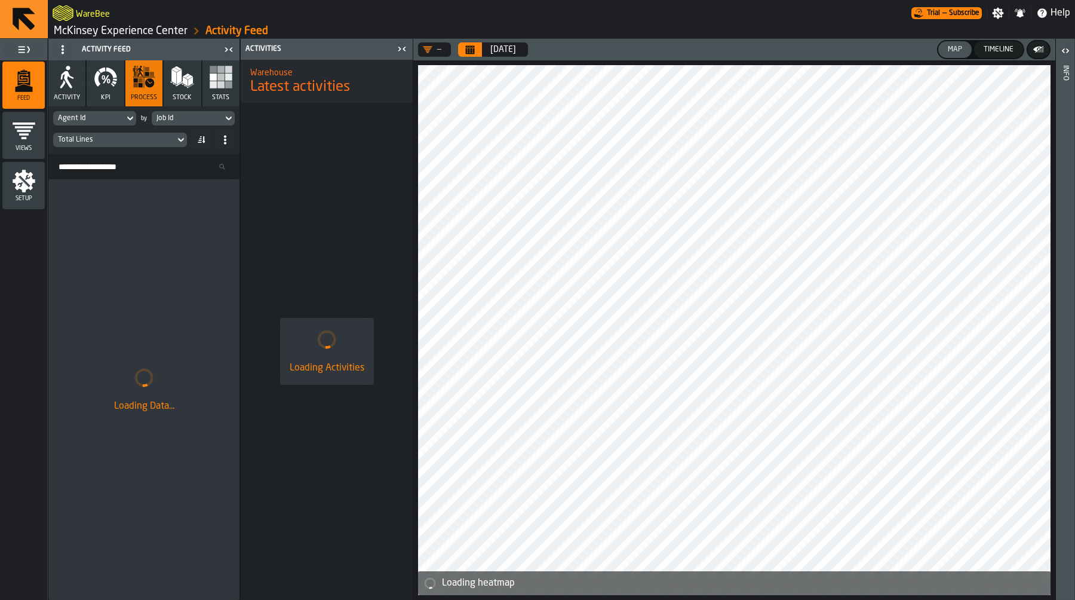
click at [24, 191] on icon "menu Setup" at bounding box center [24, 181] width 23 height 23
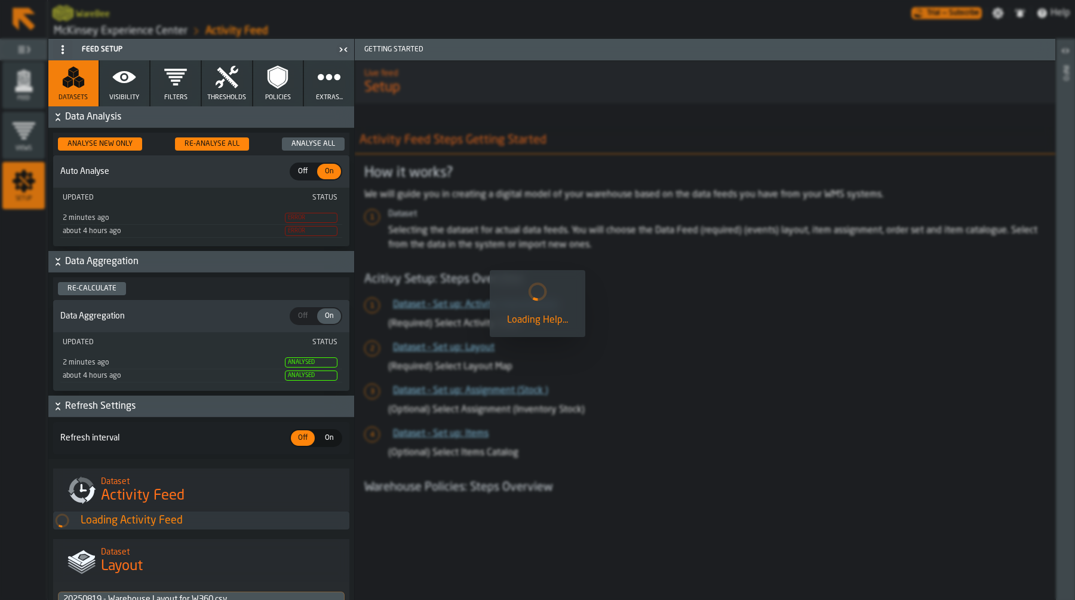
click at [208, 145] on div "Re-Analyse All" at bounding box center [212, 144] width 65 height 8
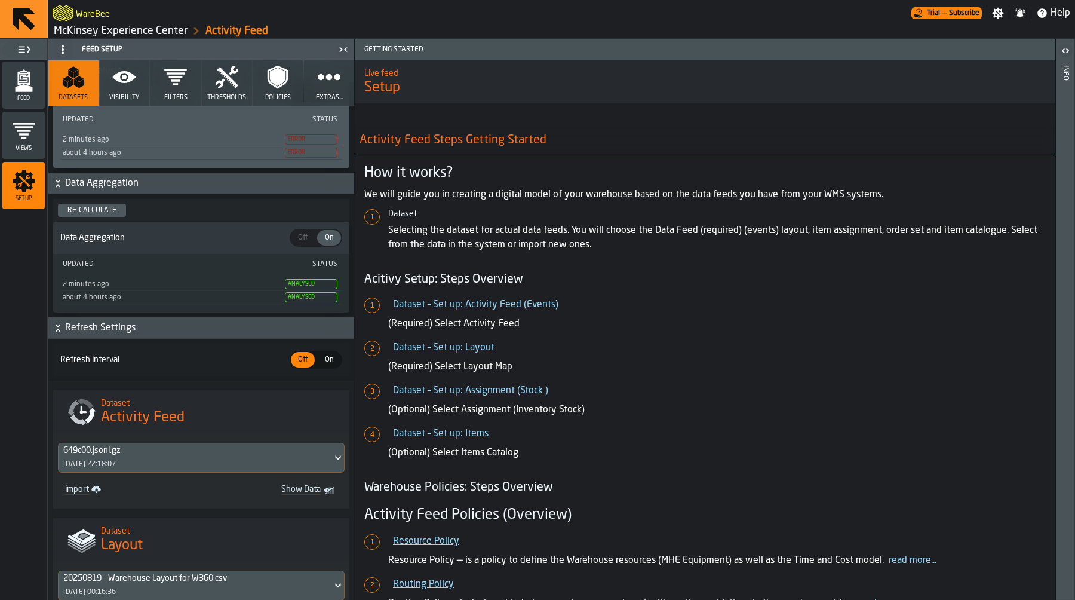
scroll to position [82, 0]
click at [321, 364] on span "On" at bounding box center [329, 359] width 19 height 11
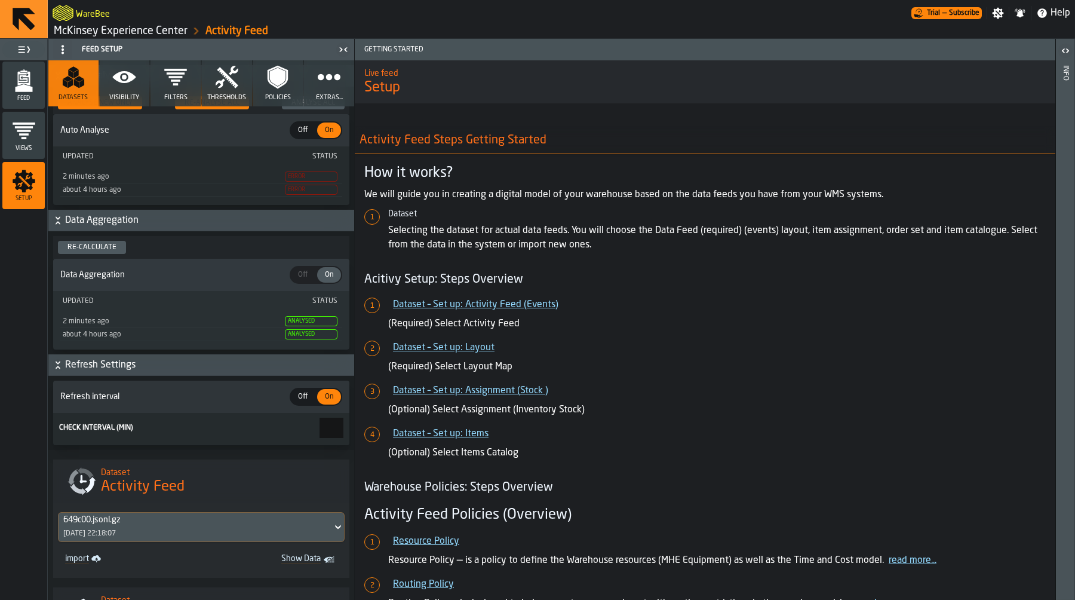
scroll to position [0, 0]
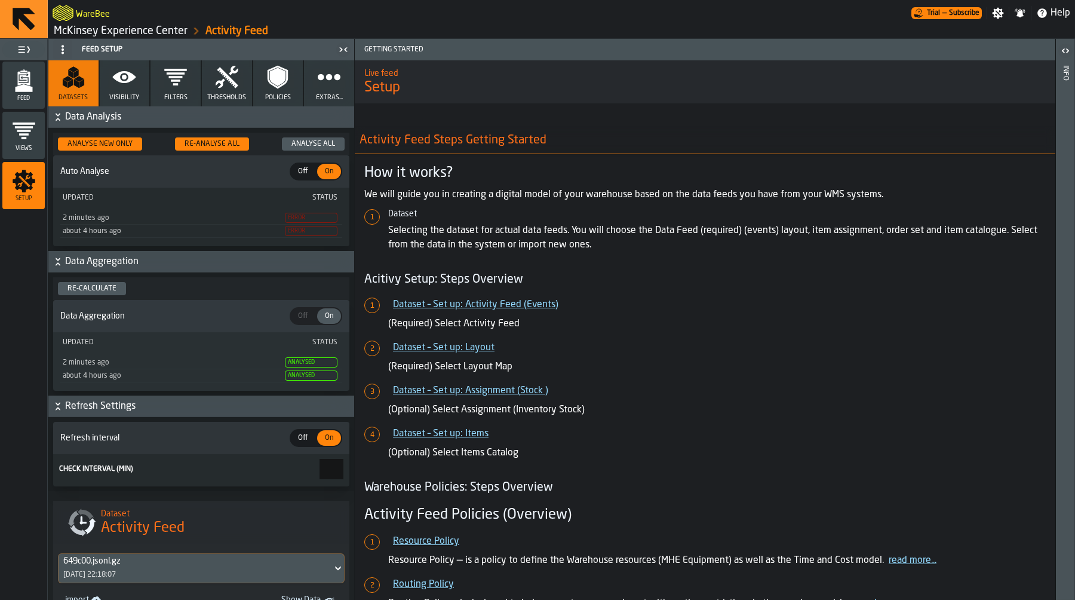
click at [215, 190] on section "Updated Status 2 minutes ago Error about 4 hours ago Error" at bounding box center [201, 217] width 296 height 59
click at [131, 74] on icon "button" at bounding box center [124, 77] width 23 height 12
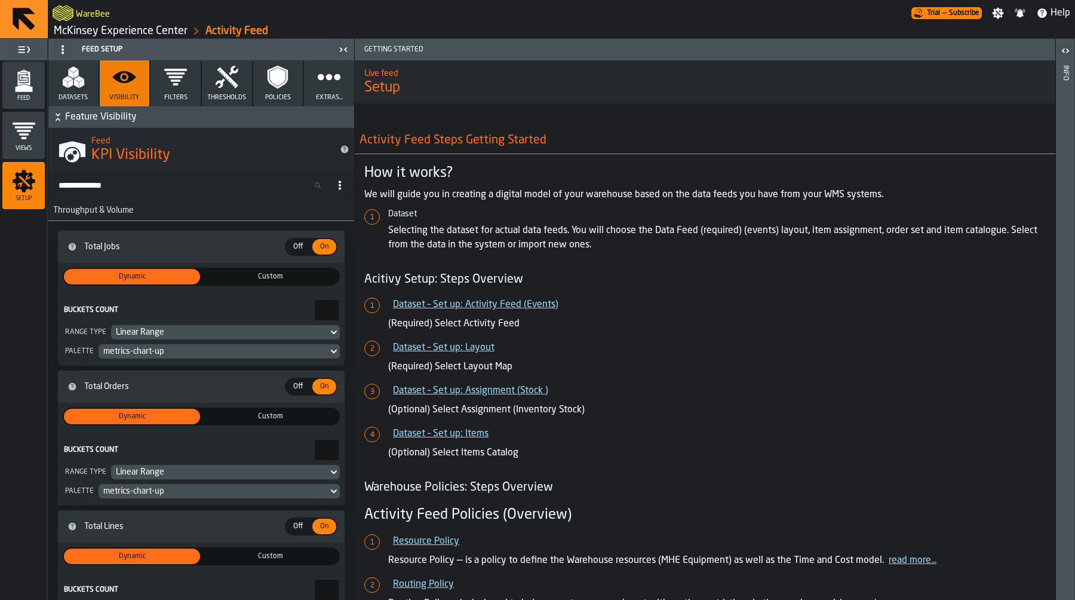
click at [66, 76] on icon "button" at bounding box center [74, 77] width 24 height 24
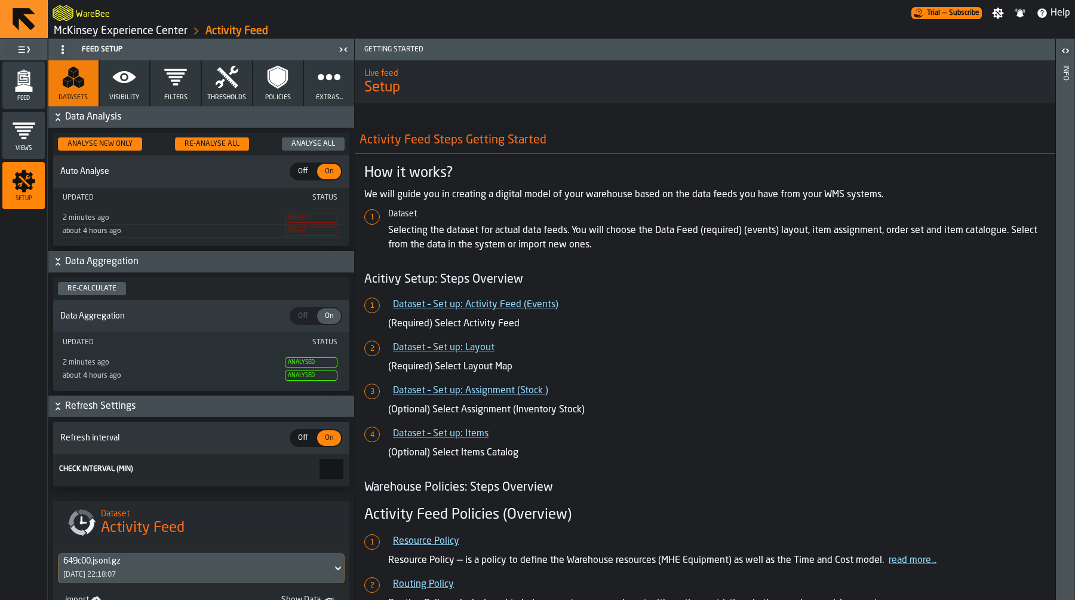
click at [155, 189] on section "Updated Status 2 minutes ago Error about 4 hours ago Error" at bounding box center [201, 217] width 296 height 59
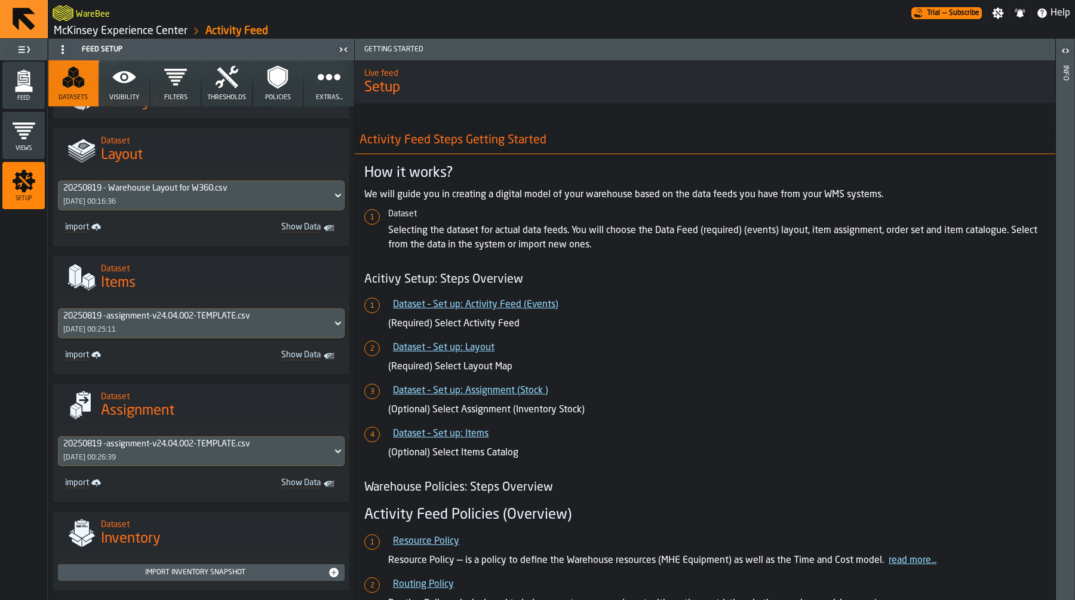
scroll to position [502, 0]
click at [183, 327] on div "20250819 -assignment-v24.04.002-TEMPLATE.csv 20/08/2025, 00:25:11" at bounding box center [196, 322] width 274 height 29
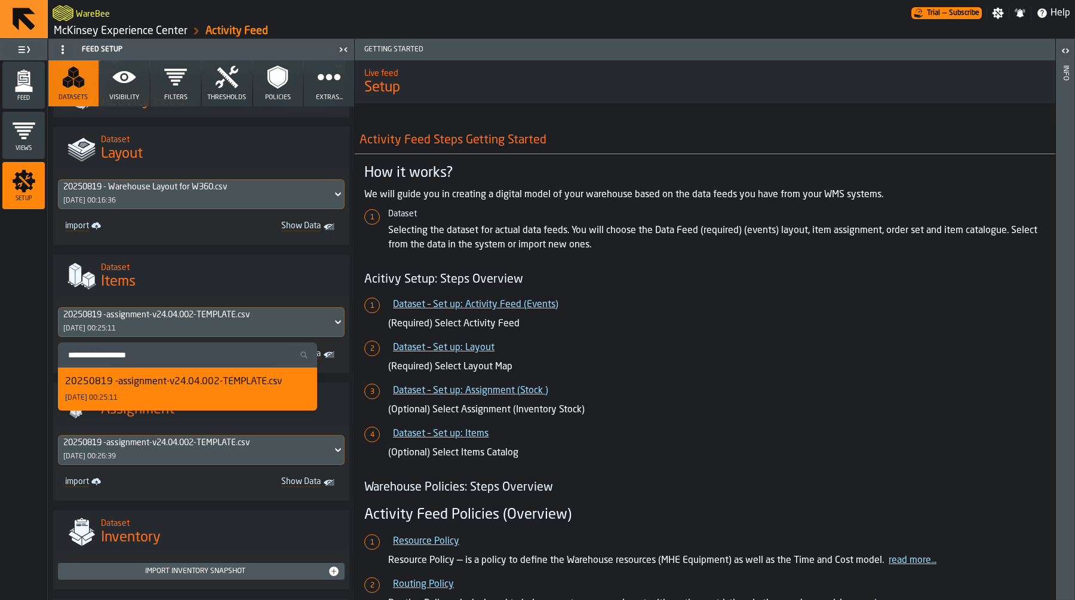
click at [189, 285] on h1 "Items" at bounding box center [220, 281] width 239 height 19
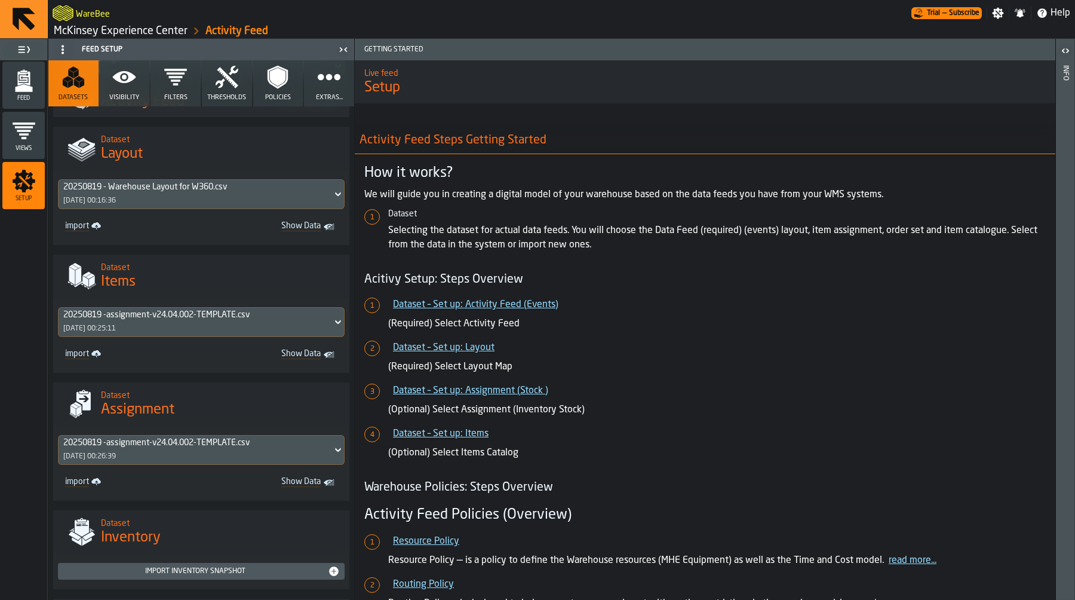
click at [193, 464] on div "20250819 -assignment-v24.04.002-TEMPLATE.csv 20/08/2025, 00:26:39" at bounding box center [196, 450] width 274 height 29
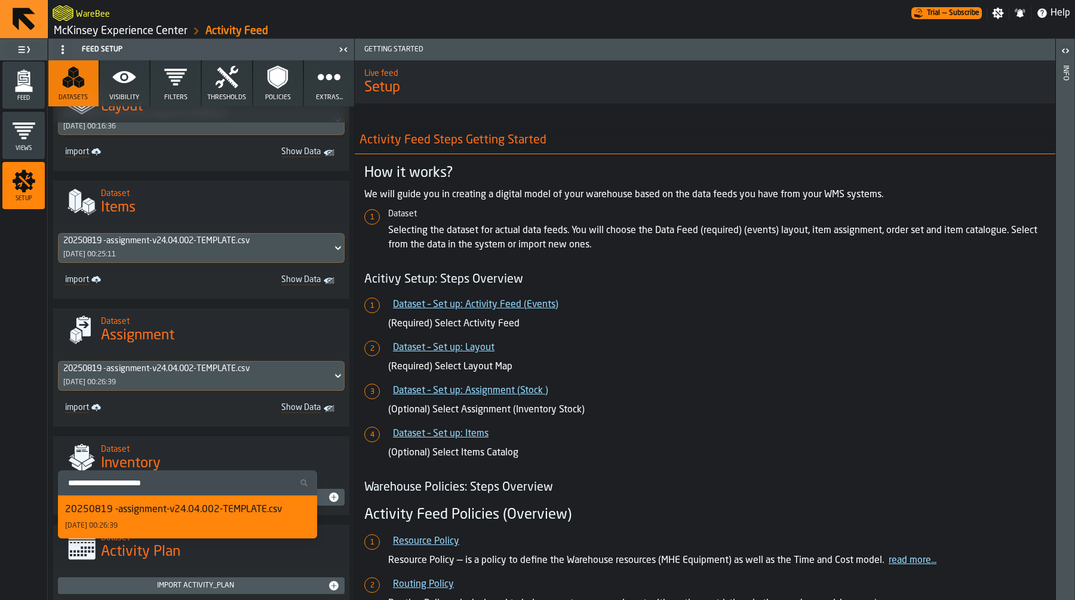
scroll to position [609, 0]
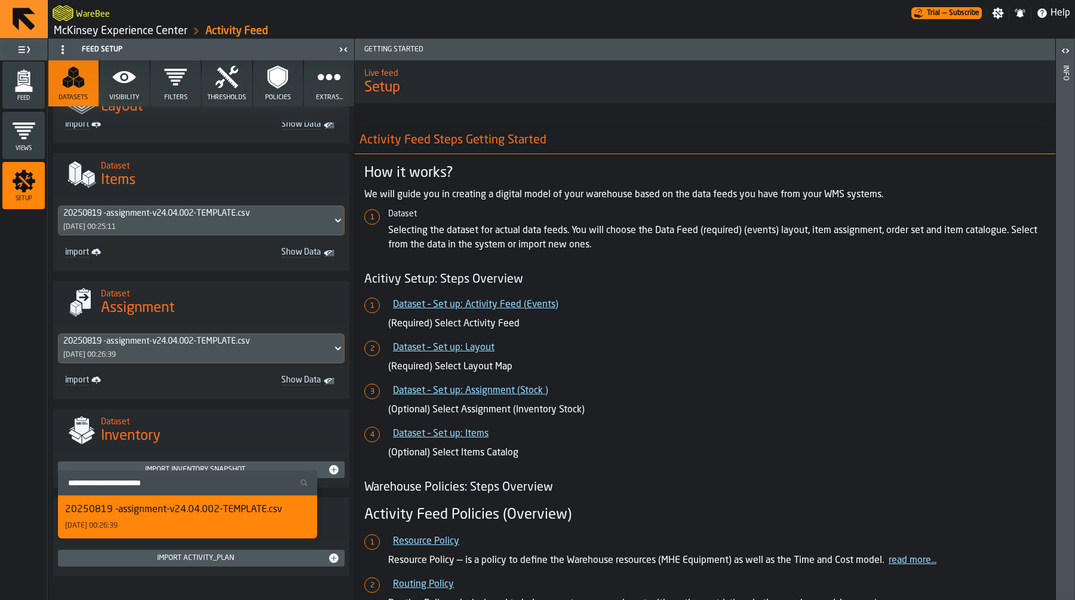
click at [198, 397] on div "20250819 -assignment-v24.04.002-TEMPLATE.csv 20/08/2025, 00:26:39 import Show D…" at bounding box center [201, 361] width 296 height 75
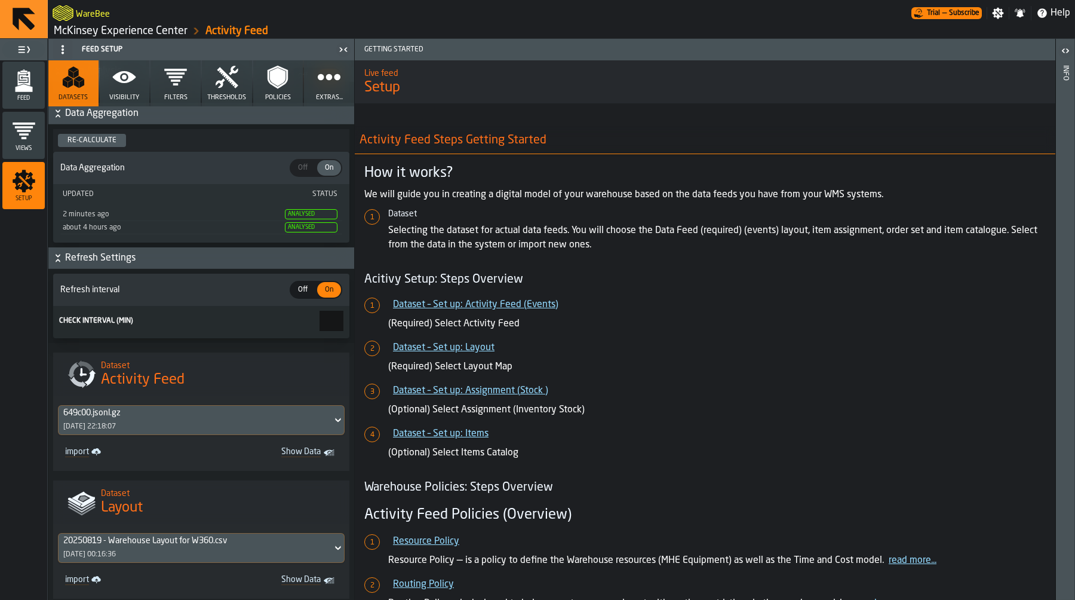
scroll to position [0, 0]
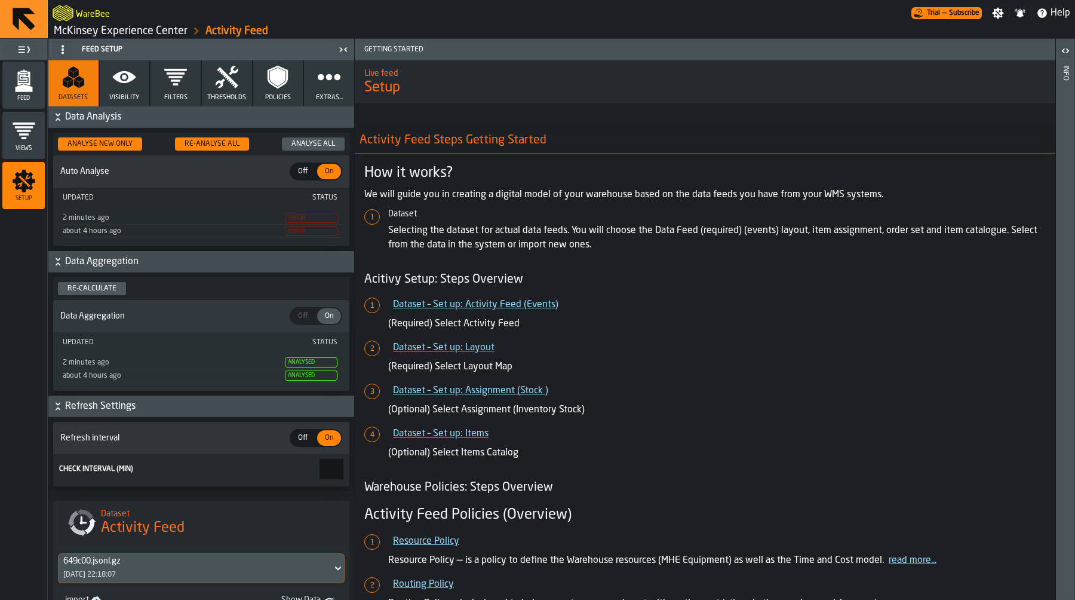
click at [20, 80] on icon "menu Feed" at bounding box center [24, 81] width 24 height 24
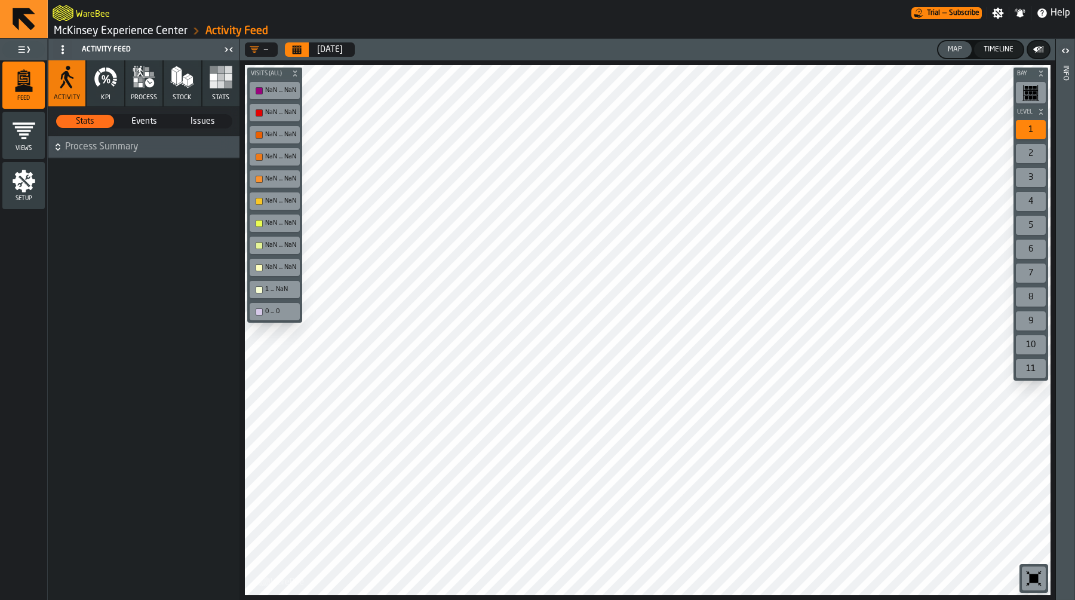
click at [143, 92] on button "process" at bounding box center [143, 83] width 37 height 46
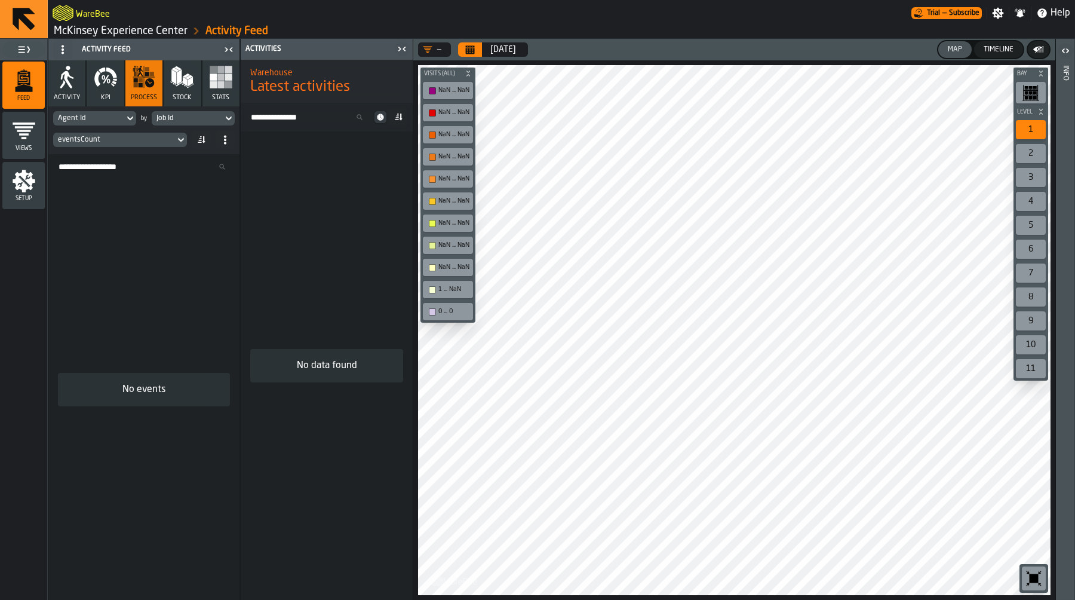
click at [33, 171] on icon "menu Setup" at bounding box center [24, 181] width 24 height 24
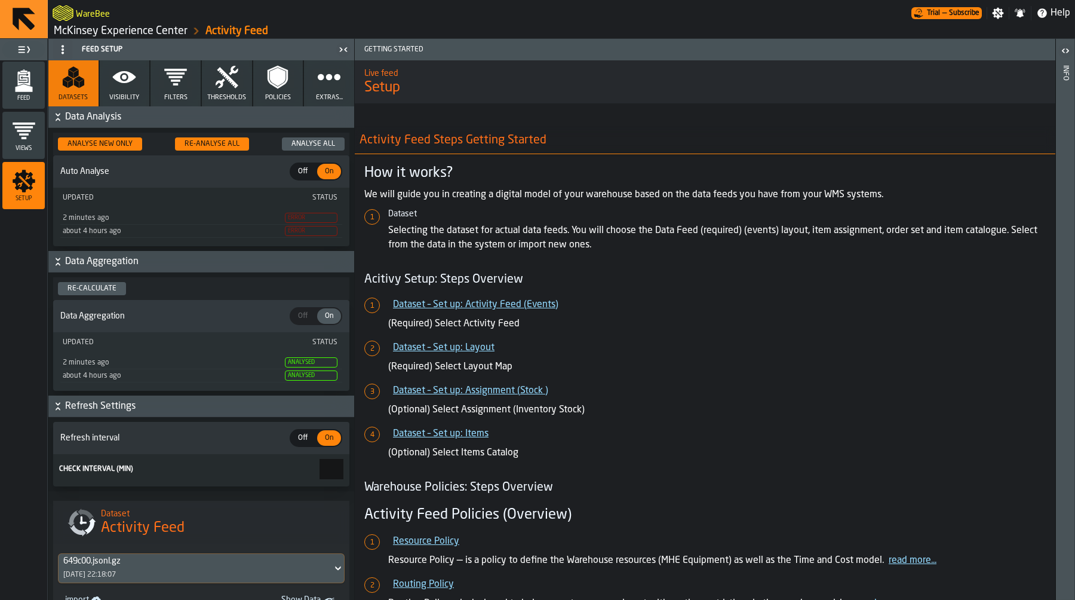
click at [113, 28] on link "McKinsey Experience Center" at bounding box center [121, 30] width 134 height 13
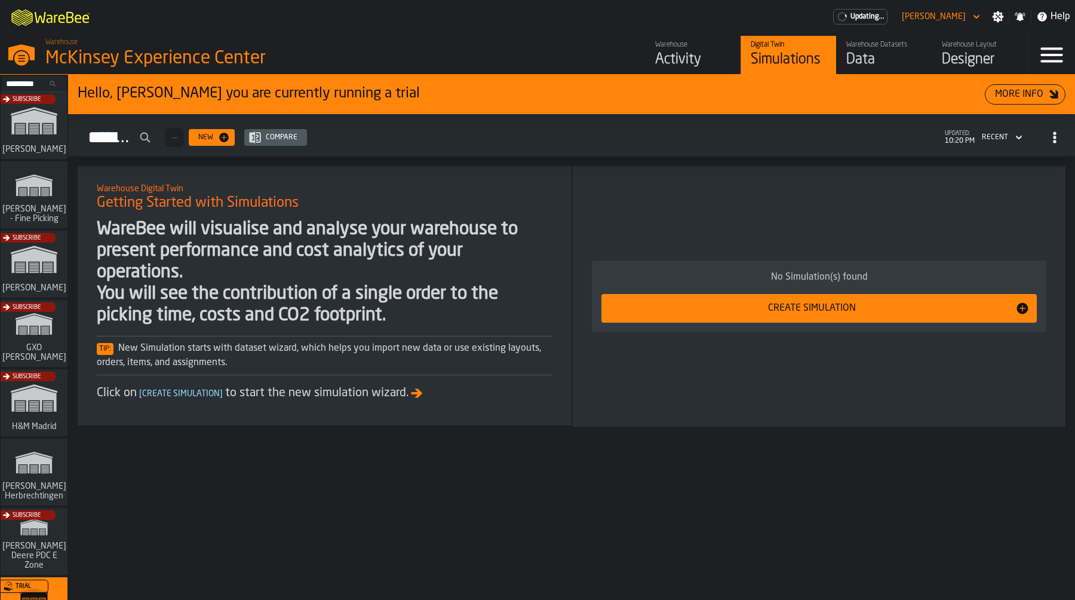
click at [882, 47] on div "Warehouse Datasets" at bounding box center [885, 45] width 76 height 8
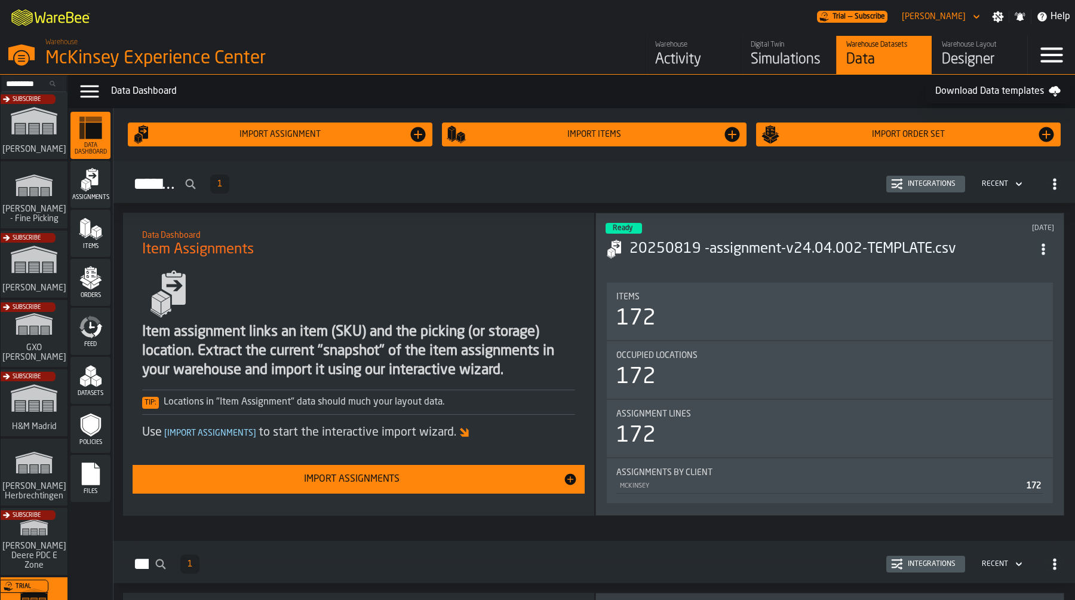
click at [91, 272] on icon "menu Orders" at bounding box center [91, 275] width 12 height 14
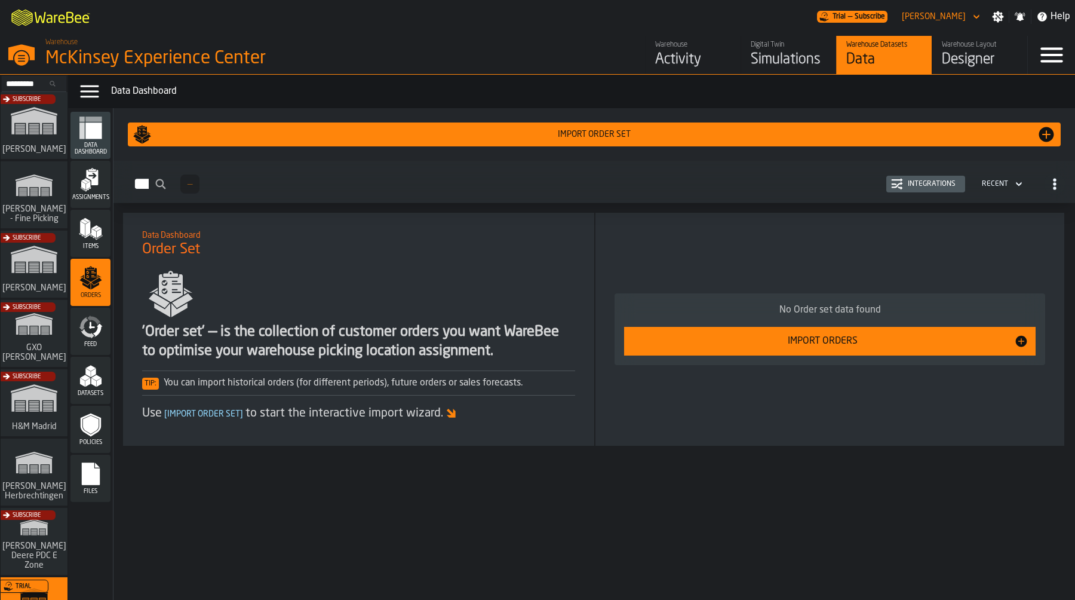
click at [95, 325] on icon "menu Feed" at bounding box center [91, 327] width 24 height 24
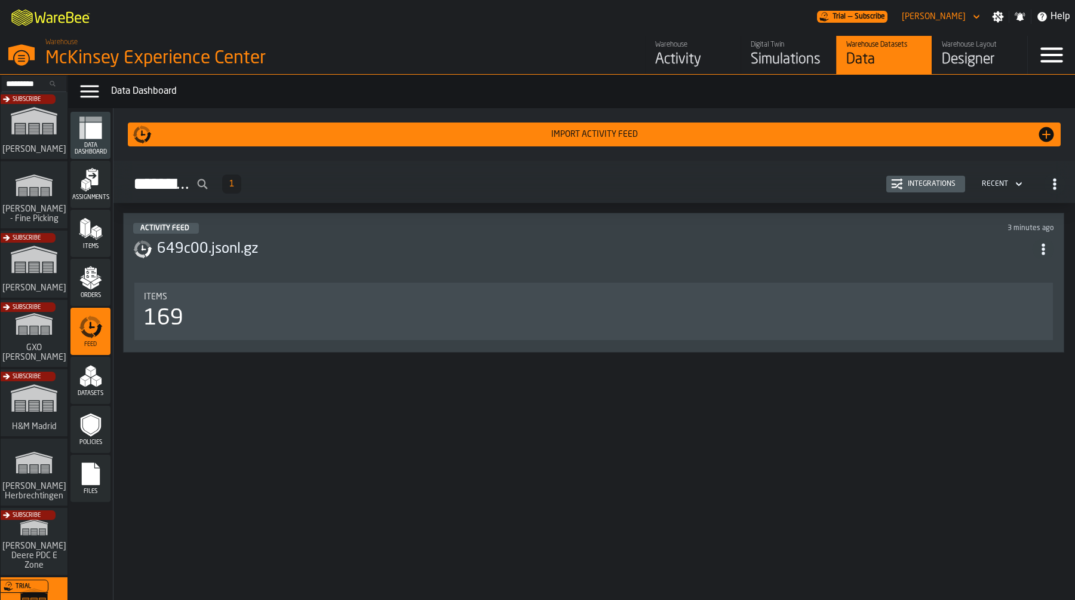
click at [283, 220] on div "Activity Feed 3 minutes ago 649c00.jsonl.gz Items 169" at bounding box center [594, 283] width 942 height 140
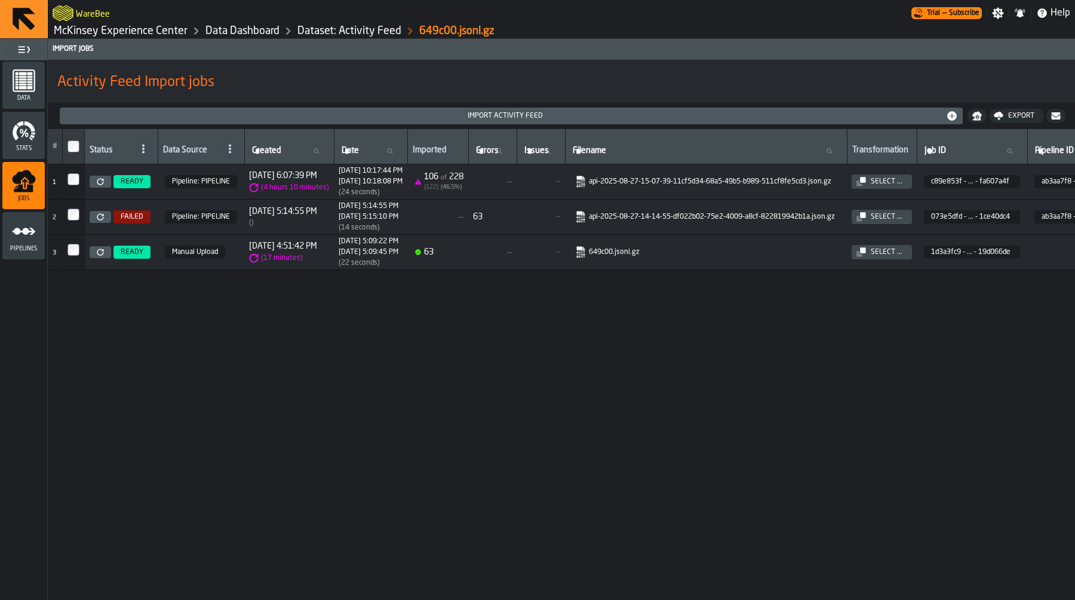
scroll to position [0, 218]
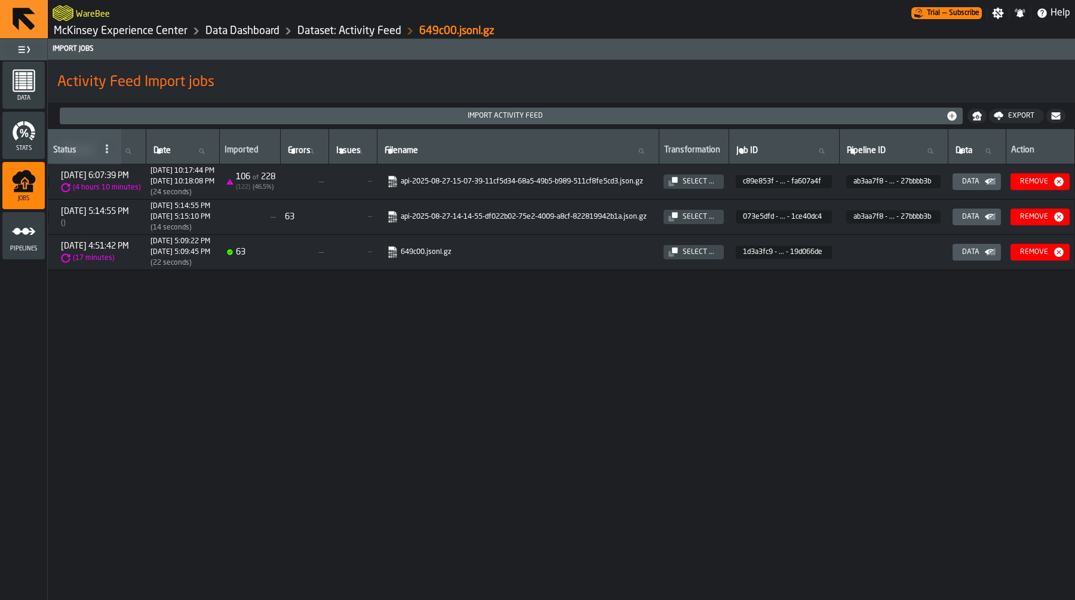
click at [982, 186] on div "Data" at bounding box center [977, 182] width 39 height 12
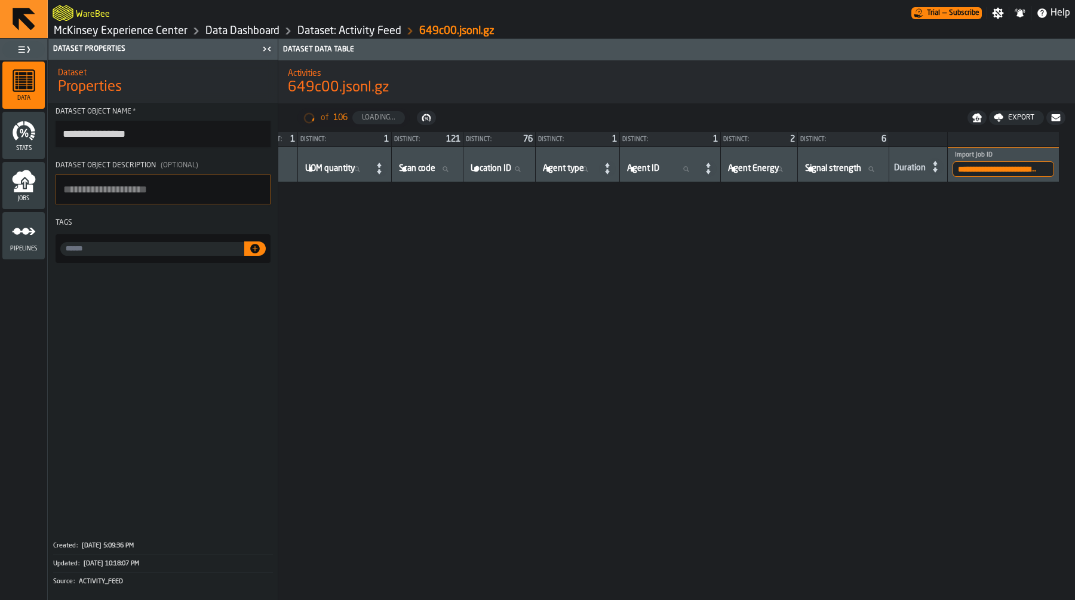
scroll to position [1677, 749]
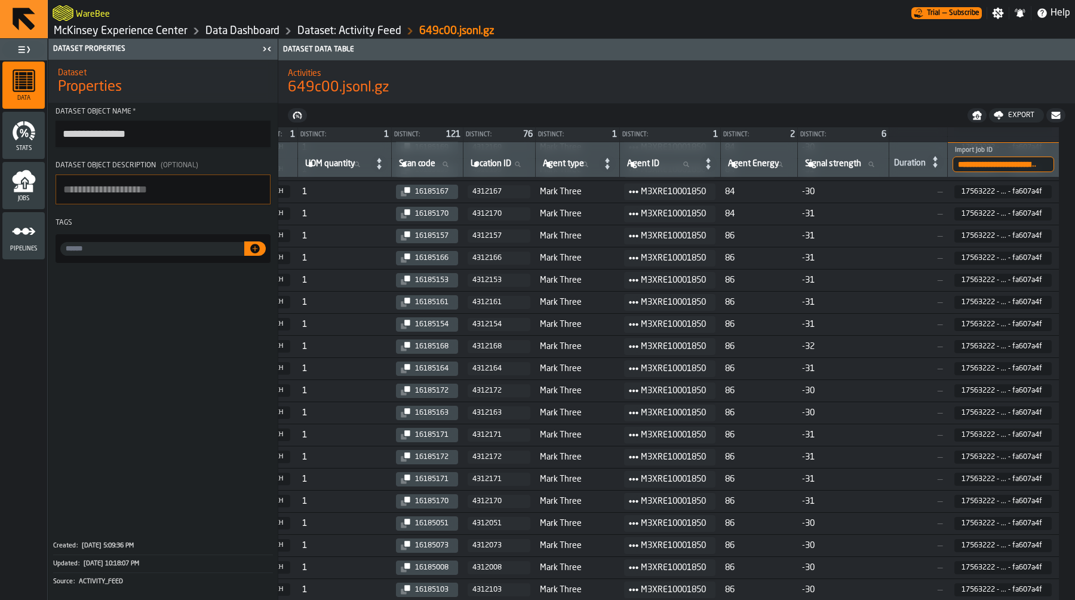
click at [617, 315] on td "Mark Three" at bounding box center [577, 324] width 84 height 22
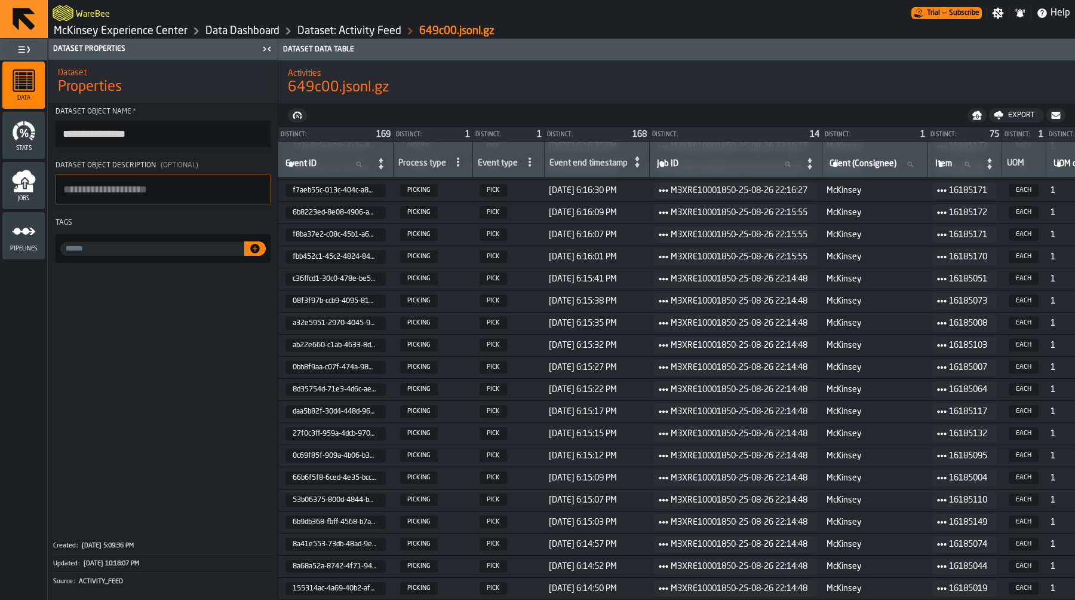
scroll to position [1924, 828]
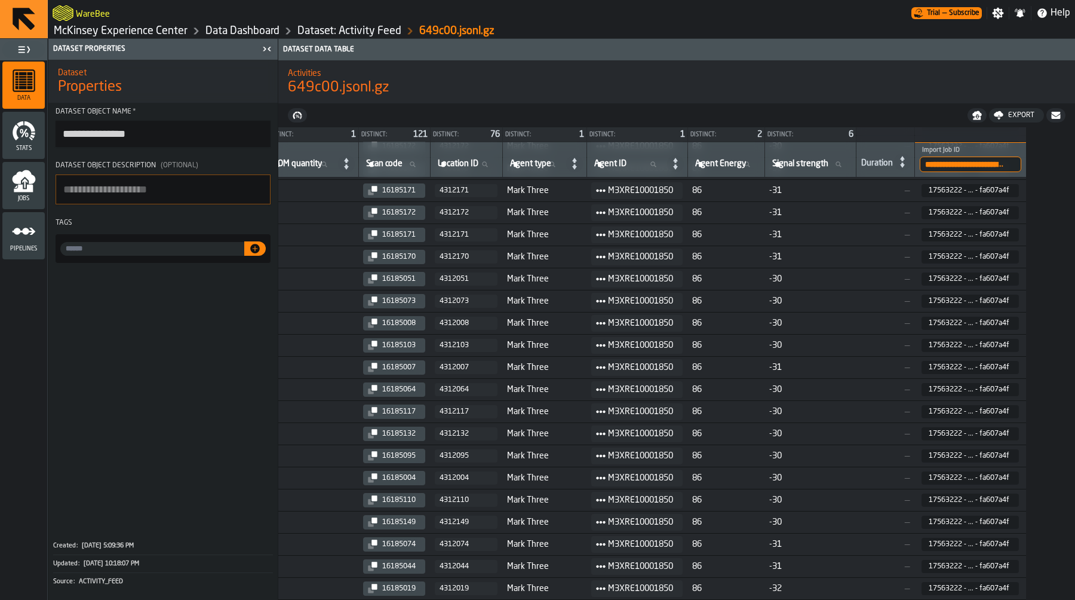
click at [252, 33] on link "Data Dashboard" at bounding box center [243, 30] width 74 height 13
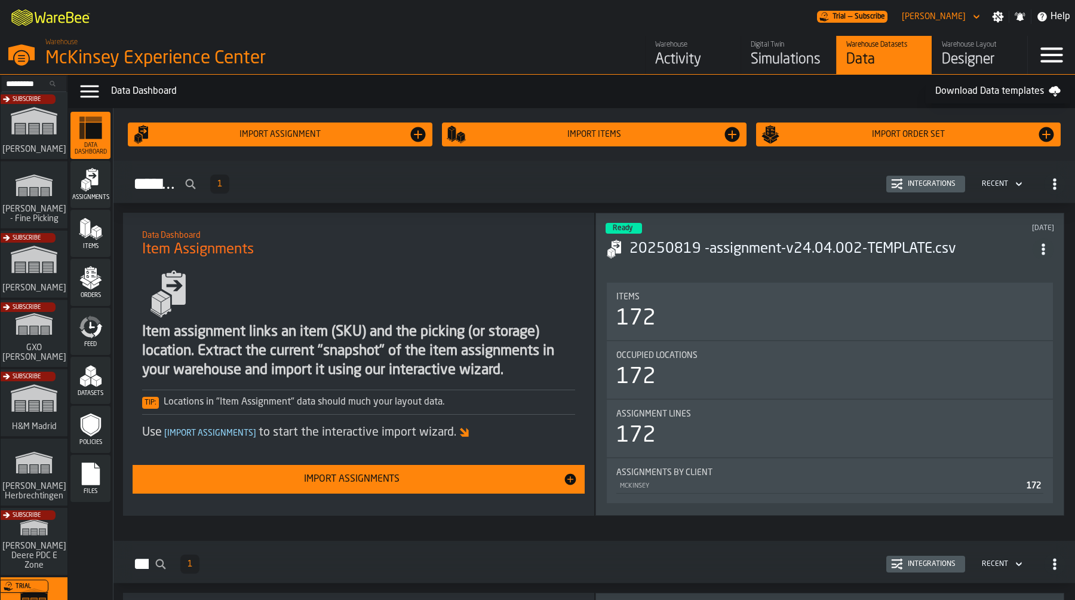
click at [670, 60] on div "Activity" at bounding box center [693, 59] width 76 height 19
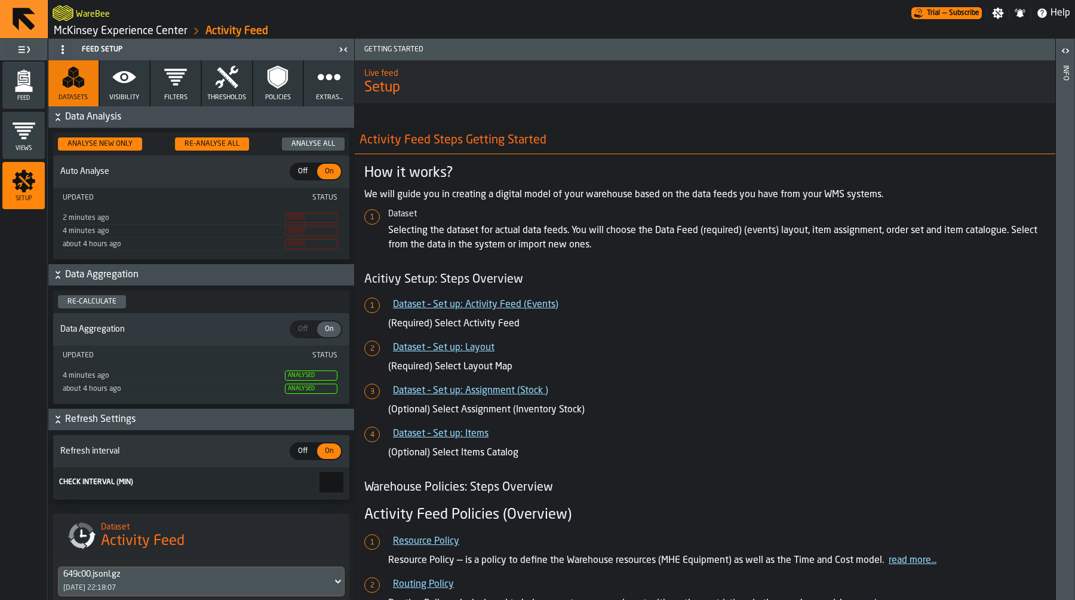
click at [268, 87] on icon "button" at bounding box center [278, 77] width 24 height 24
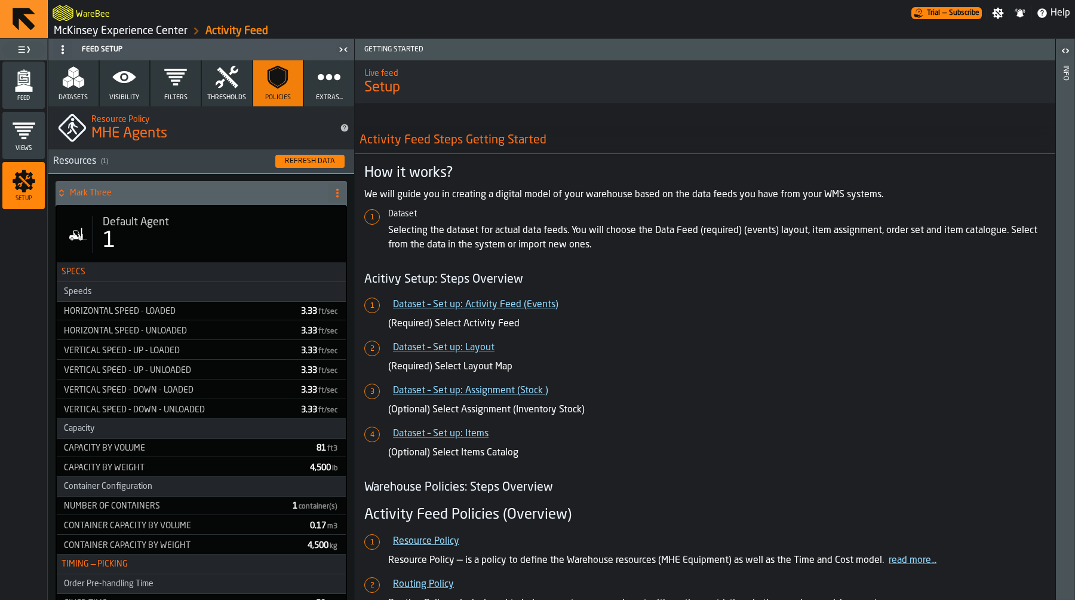
click at [81, 75] on icon "button" at bounding box center [74, 77] width 24 height 24
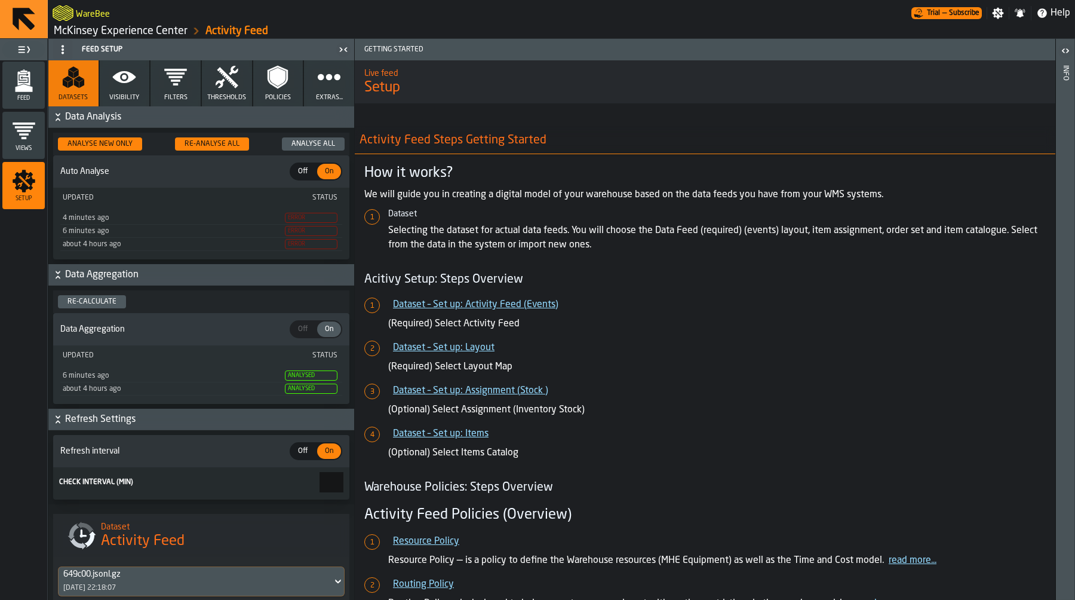
click at [302, 222] on span "Error" at bounding box center [311, 218] width 53 height 10
click at [87, 217] on div "4 minutes ago" at bounding box center [173, 218] width 220 height 8
click at [90, 219] on div "8/27/2025, 10:19:58 PM" at bounding box center [173, 218] width 220 height 8
click at [318, 141] on div "Analyse All" at bounding box center [313, 144] width 53 height 8
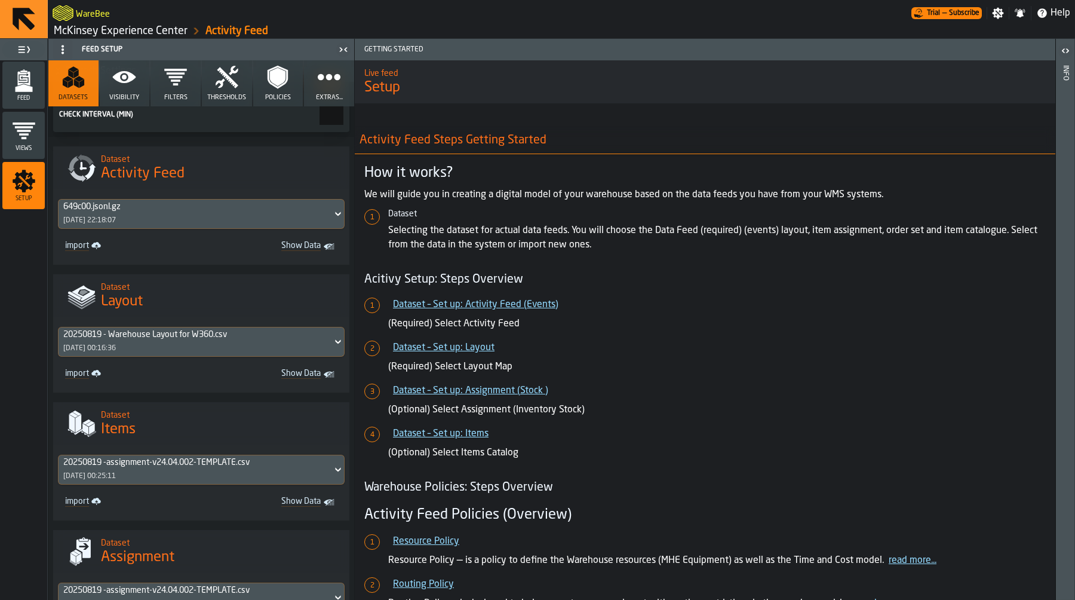
scroll to position [626, 0]
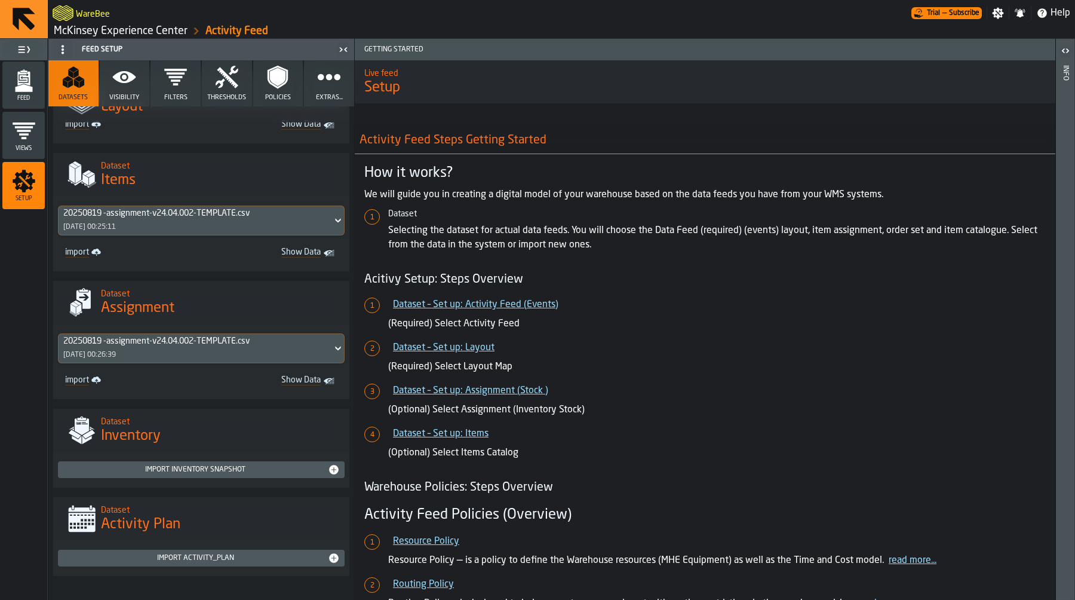
click at [294, 231] on div "20250819 -assignment-v24.04.002-TEMPLATE.csv [DATE] 00:25:11" at bounding box center [196, 220] width 274 height 29
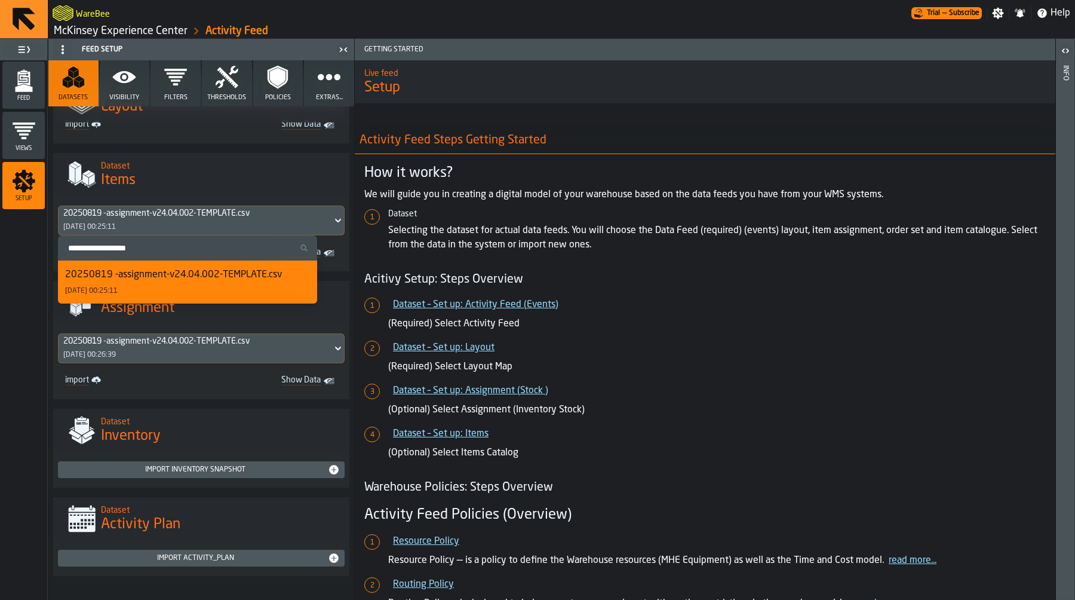
click at [292, 226] on div "20250819 -assignment-v24.04.002-TEMPLATE.csv [DATE] 00:25:11" at bounding box center [196, 220] width 274 height 29
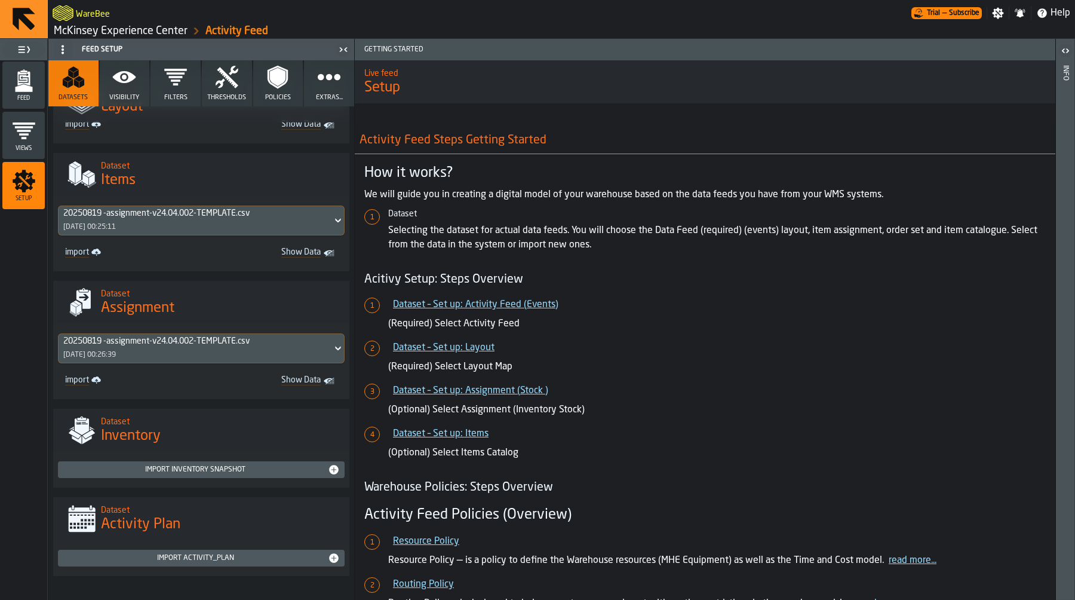
scroll to position [0, 0]
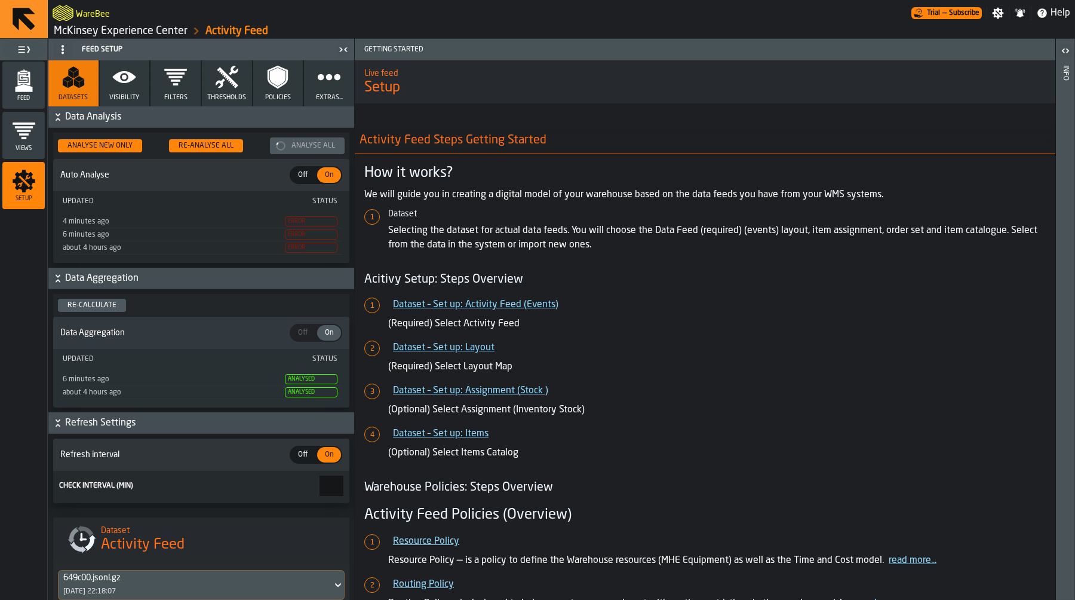
click at [323, 198] on div "Status" at bounding box center [268, 201] width 137 height 8
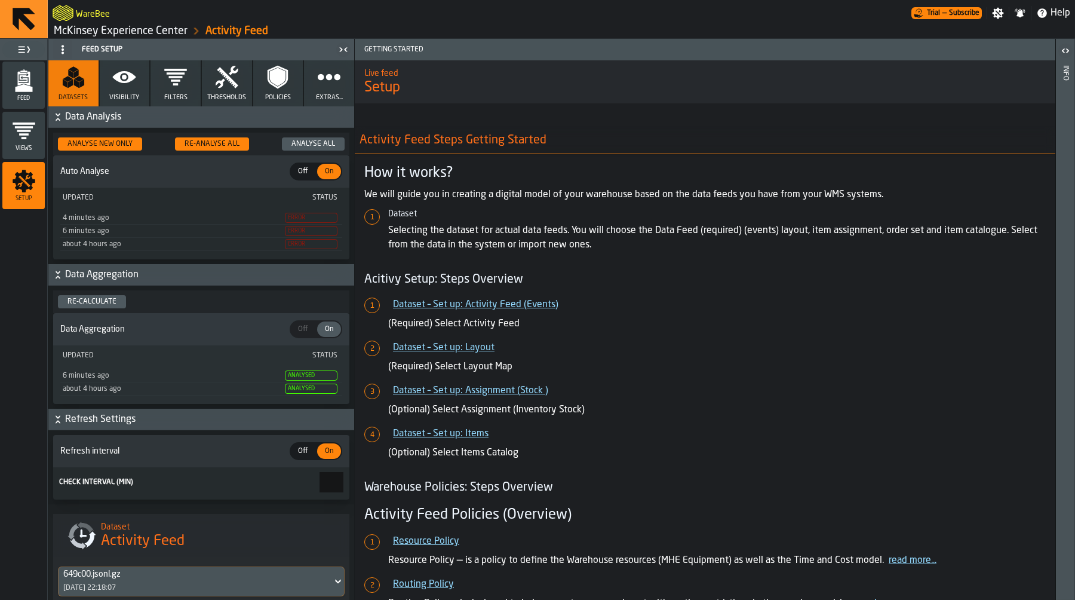
click at [224, 215] on div "4 minutes ago" at bounding box center [173, 218] width 220 height 8
click at [224, 215] on div "8/27/2025, 10:19:58 PM" at bounding box center [173, 218] width 220 height 8
click at [39, 198] on span "Setup" at bounding box center [23, 198] width 42 height 7
click at [337, 86] on icon "button" at bounding box center [329, 77] width 24 height 24
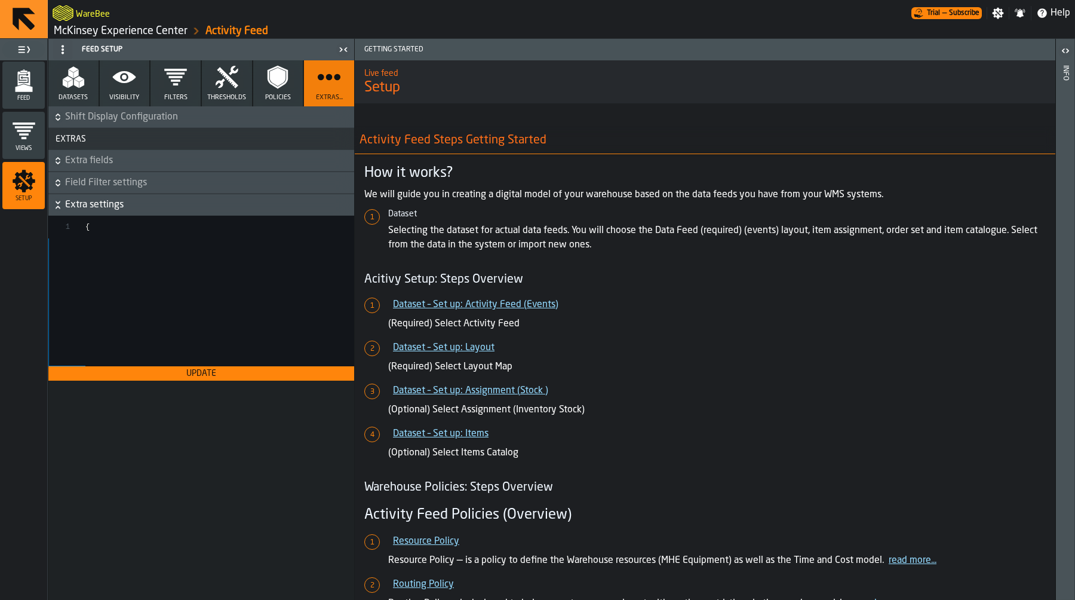
scroll to position [86, 0]
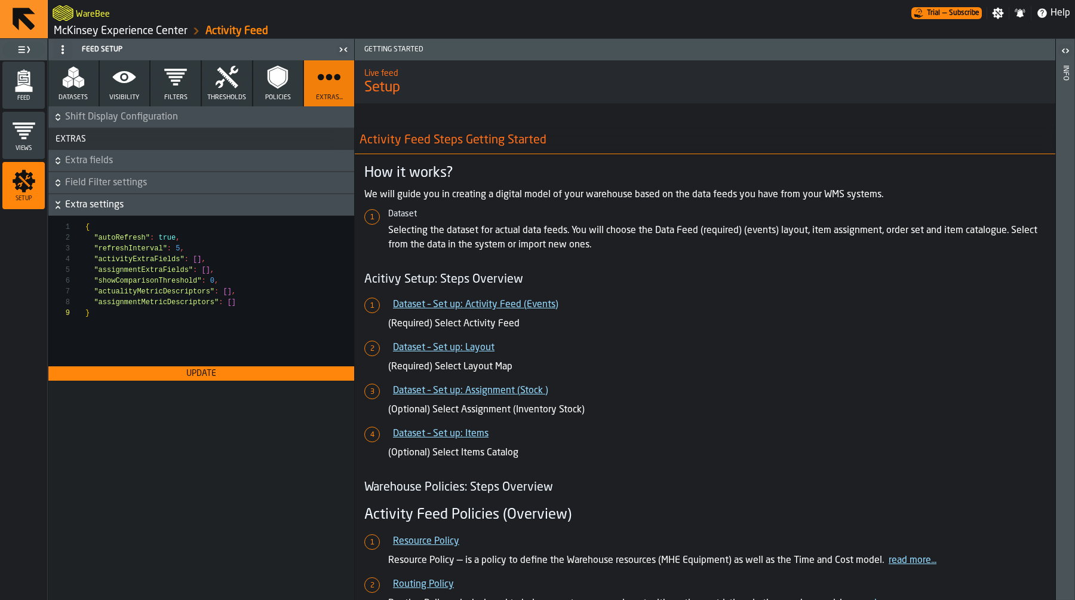
click at [224, 76] on icon "button" at bounding box center [227, 77] width 23 height 22
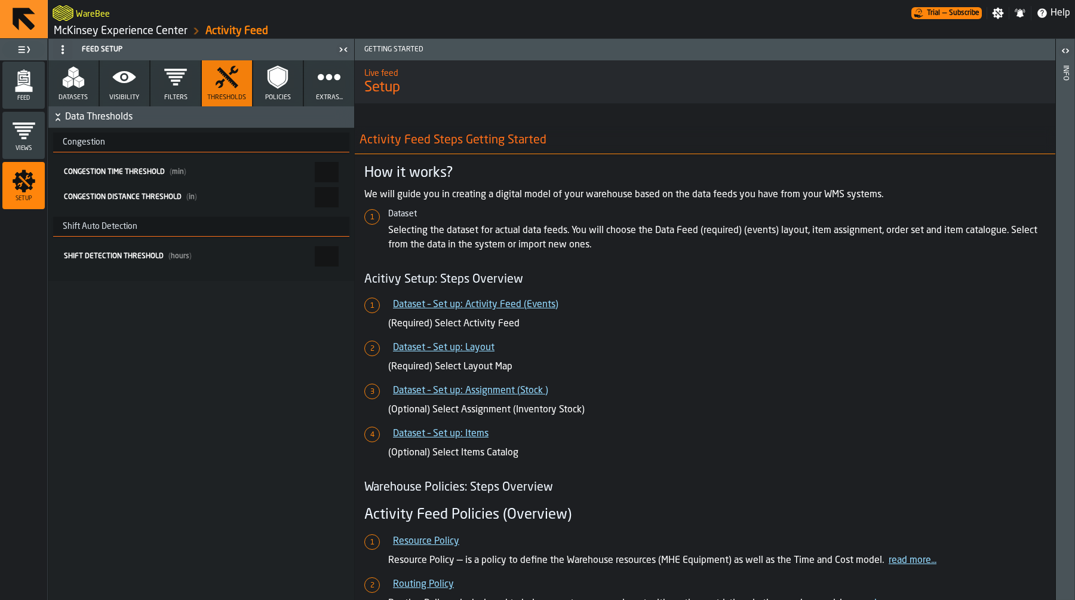
click at [278, 91] on button "Policies" at bounding box center [278, 83] width 50 height 46
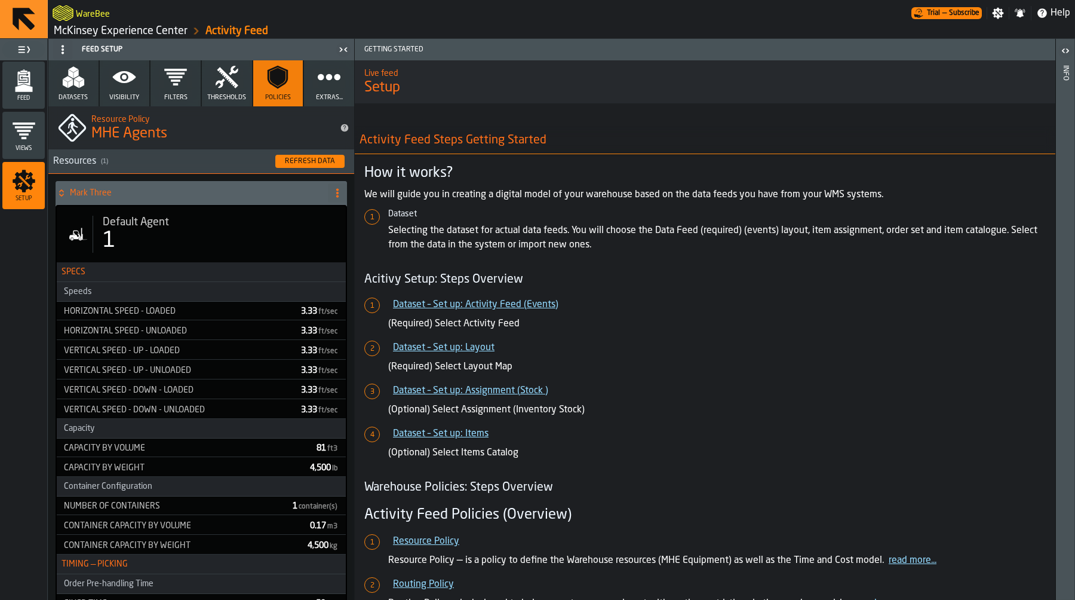
click at [22, 98] on span "Feed" at bounding box center [23, 98] width 42 height 7
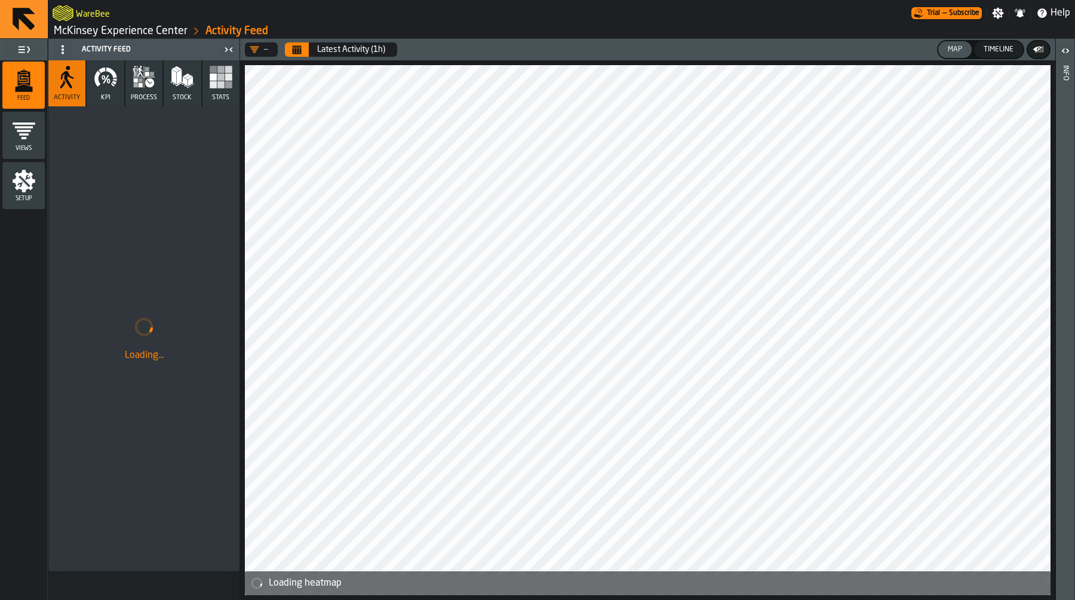
click at [96, 28] on link "McKinsey Experience Center" at bounding box center [121, 30] width 134 height 13
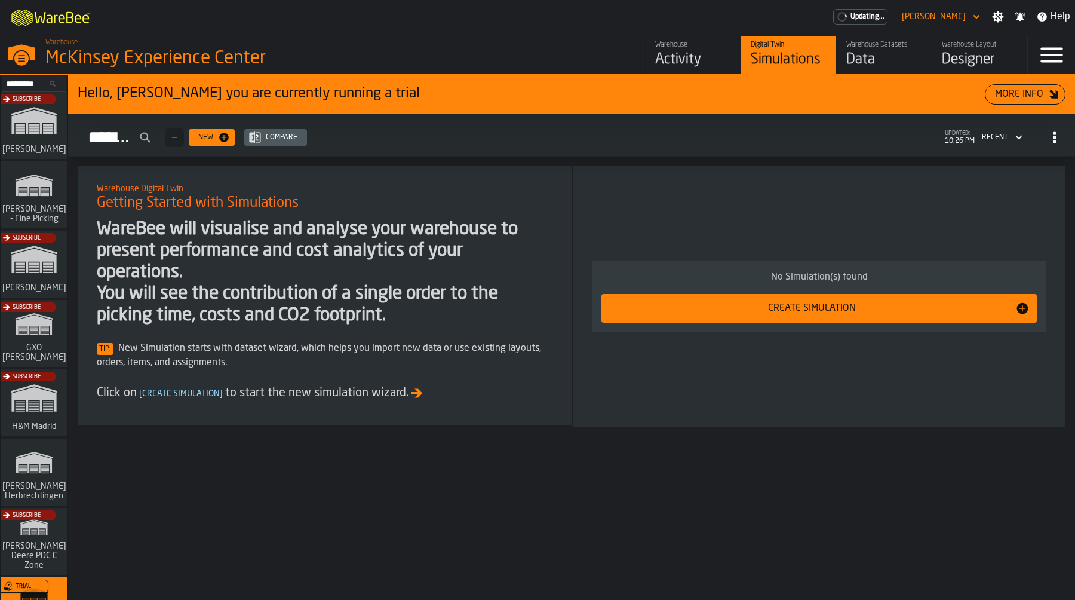
click at [859, 69] on div "Data" at bounding box center [885, 59] width 76 height 19
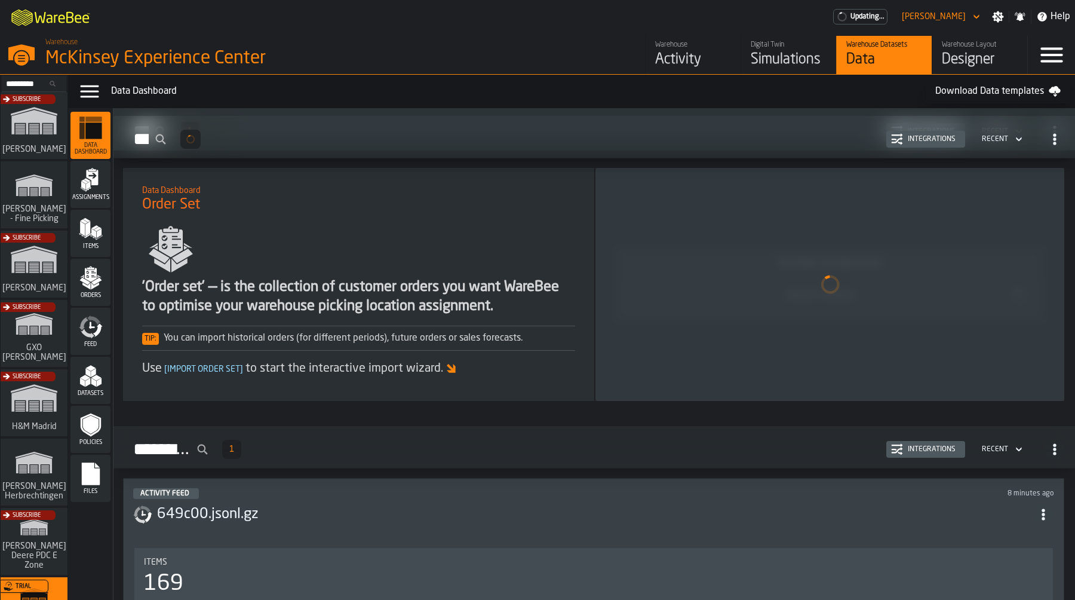
scroll to position [712, 0]
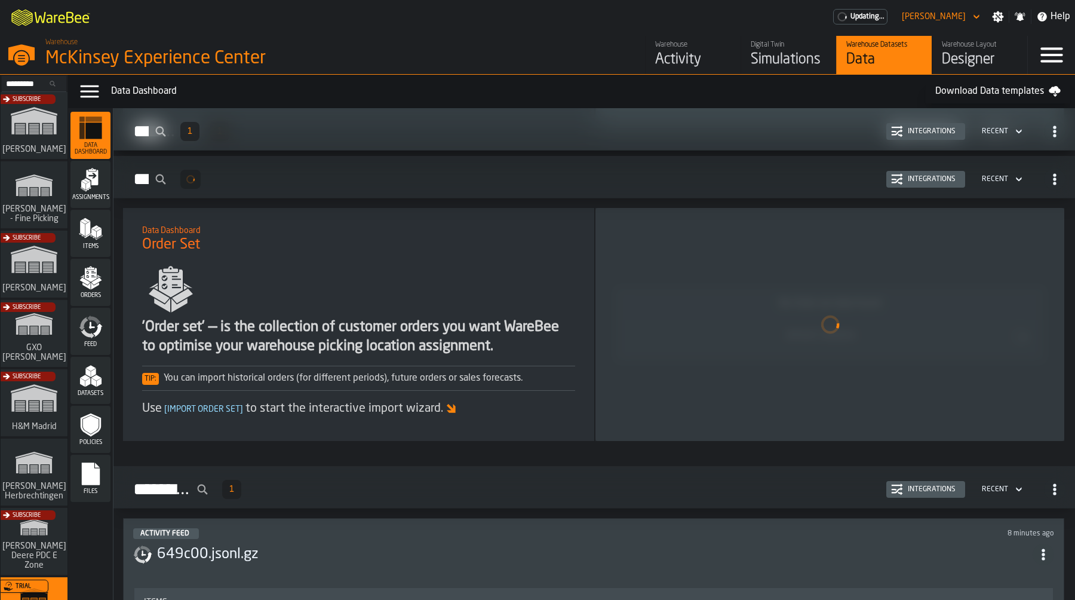
click at [96, 332] on icon "menu Feed" at bounding box center [98, 330] width 10 height 14
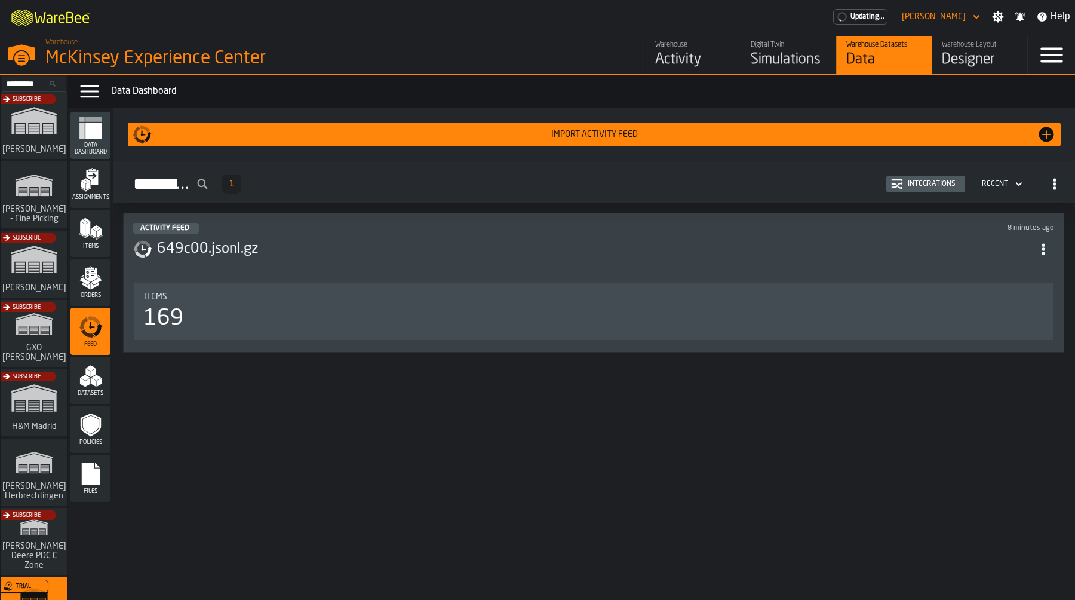
click at [661, 266] on header "Activity Feed 8 minutes ago 649c00.jsonl.gz" at bounding box center [593, 247] width 921 height 48
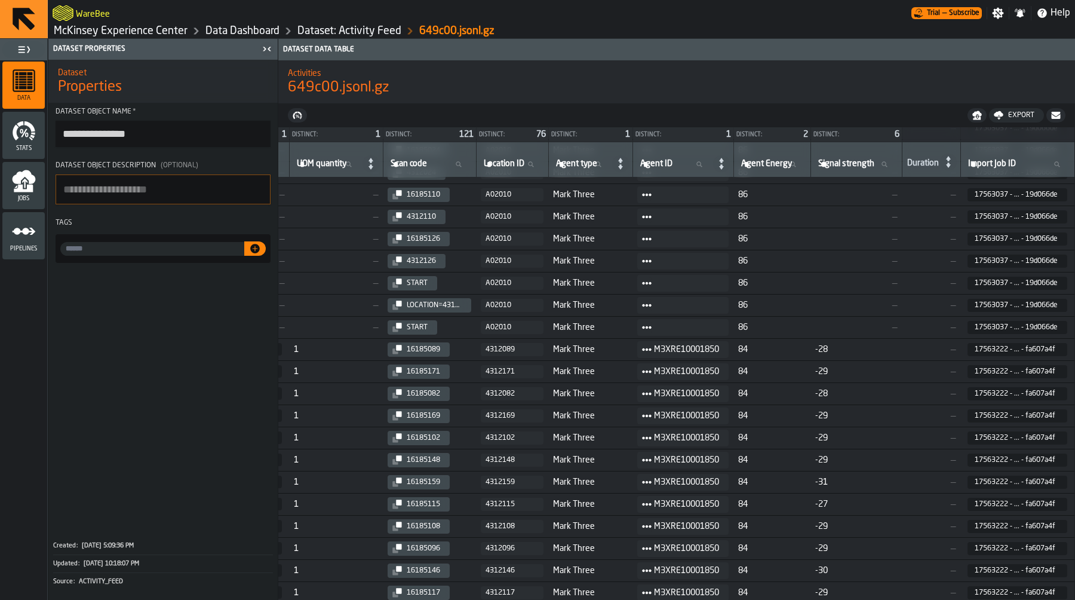
scroll to position [1232, 774]
click at [22, 243] on icon "menu Pipelines" at bounding box center [24, 231] width 24 height 24
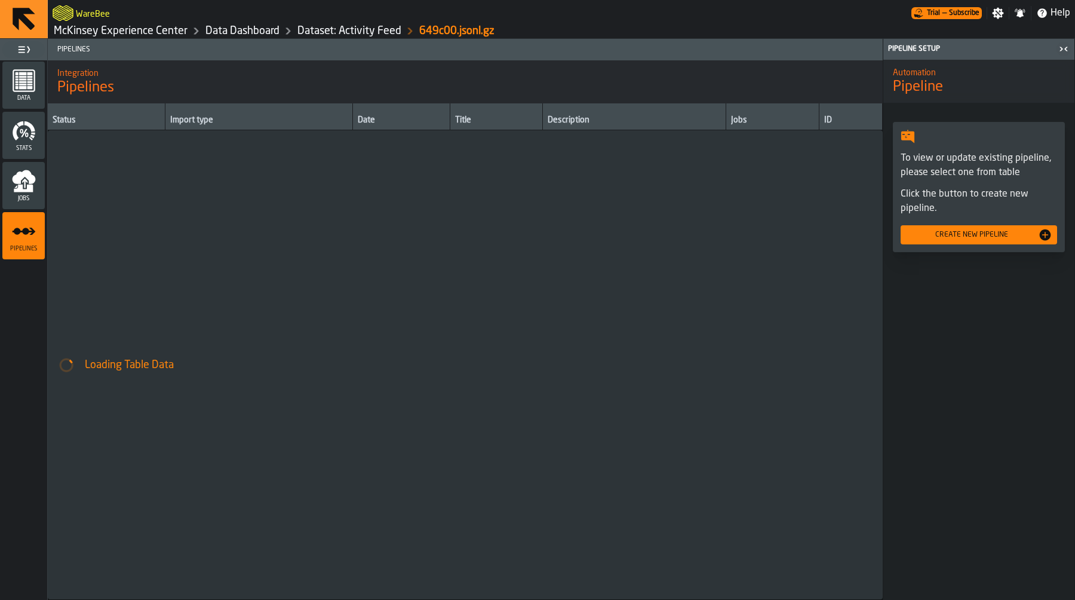
click at [22, 185] on icon "menu Jobs" at bounding box center [24, 181] width 24 height 24
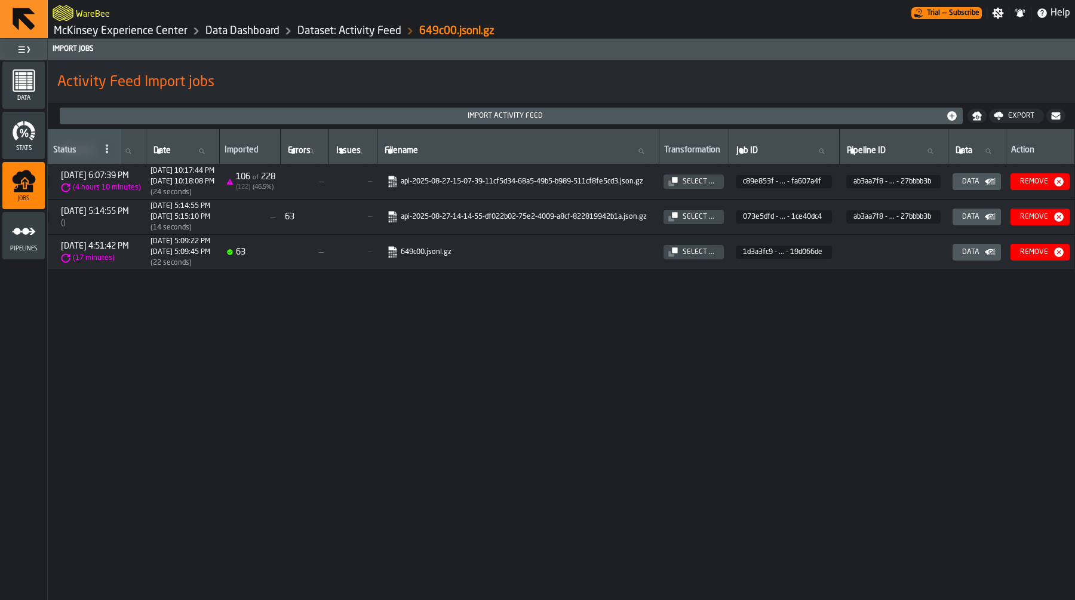
scroll to position [0, 218]
click at [0, 0] on icon "button-" at bounding box center [0, 0] width 0 height 0
click at [28, 238] on icon "menu Pipelines" at bounding box center [24, 231] width 24 height 24
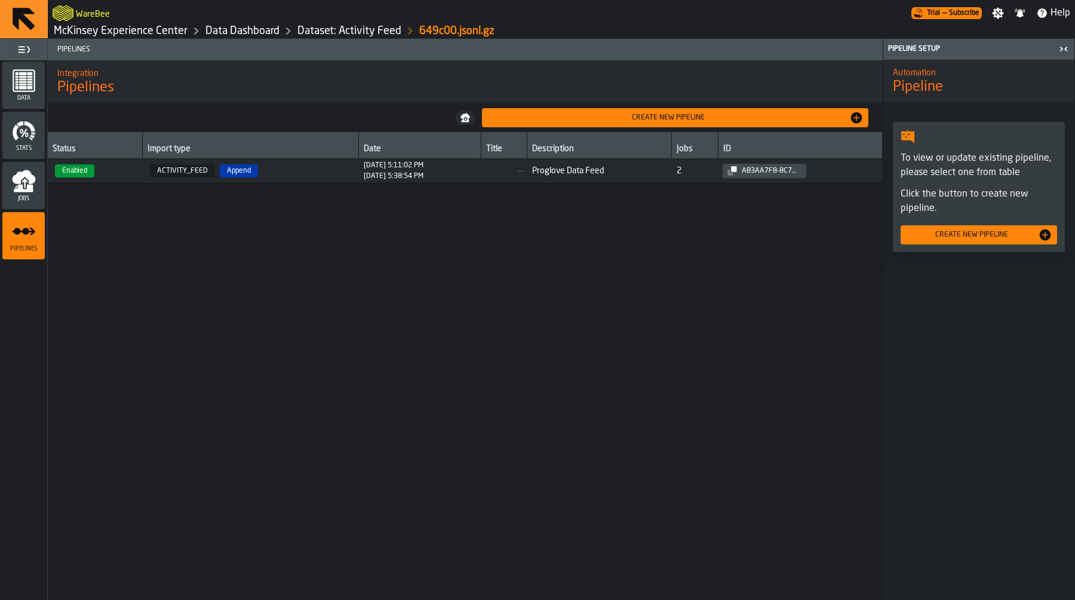
click at [846, 175] on span "ab3aa7f8-8c7a-4acd-bc73-686e27bbbb3b" at bounding box center [800, 171] width 155 height 14
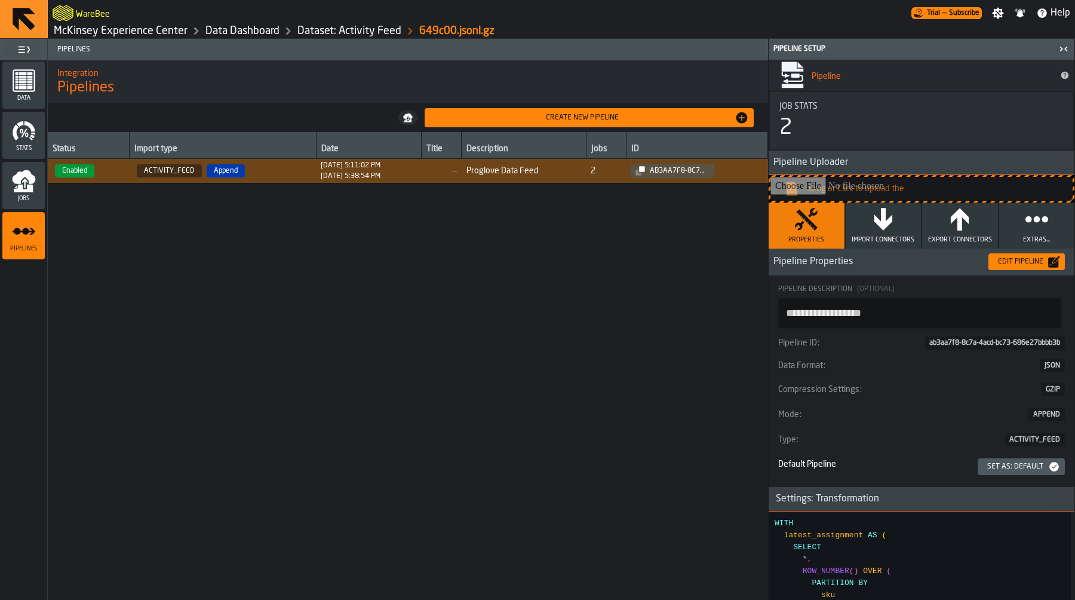
click at [1024, 263] on div "Edit Pipeline" at bounding box center [1021, 262] width 55 height 8
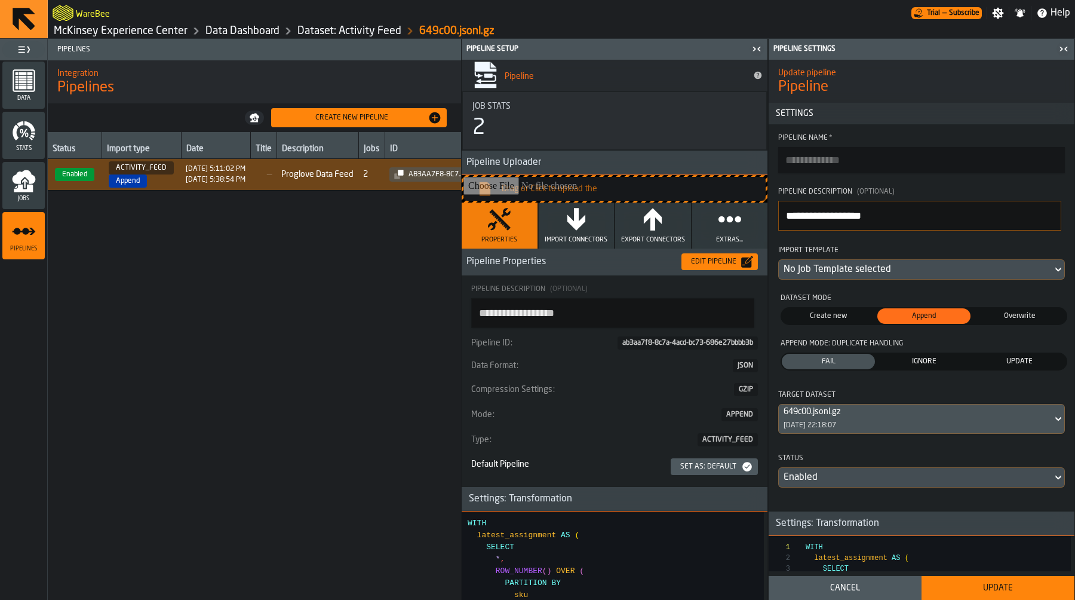
click at [906, 274] on div "No Job Template selected" at bounding box center [916, 269] width 264 height 14
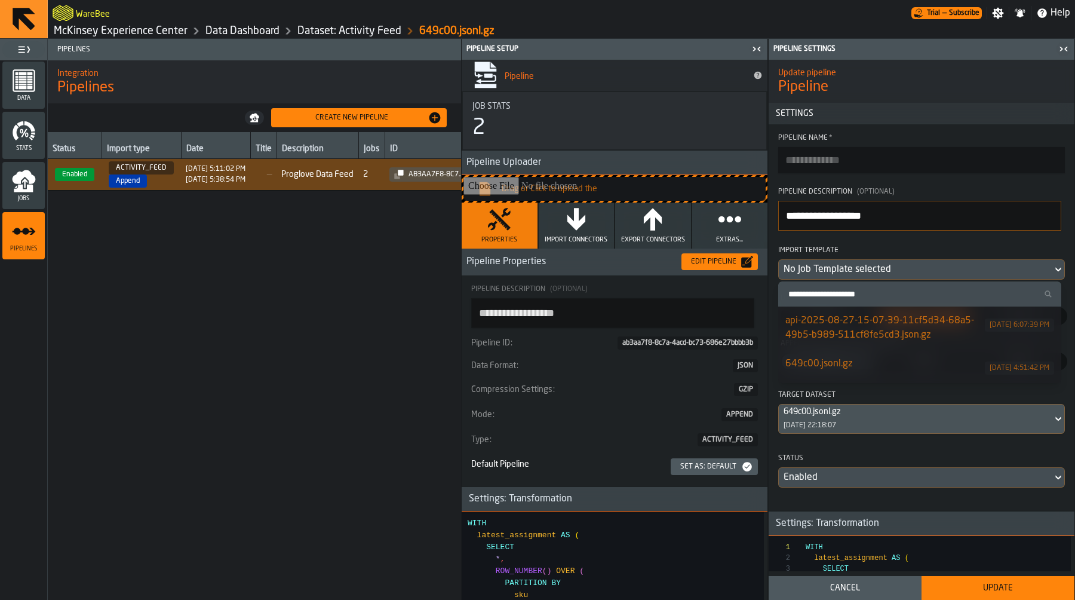
click at [897, 294] on input "Search Import Template" at bounding box center [920, 294] width 274 height 16
paste input "**********"
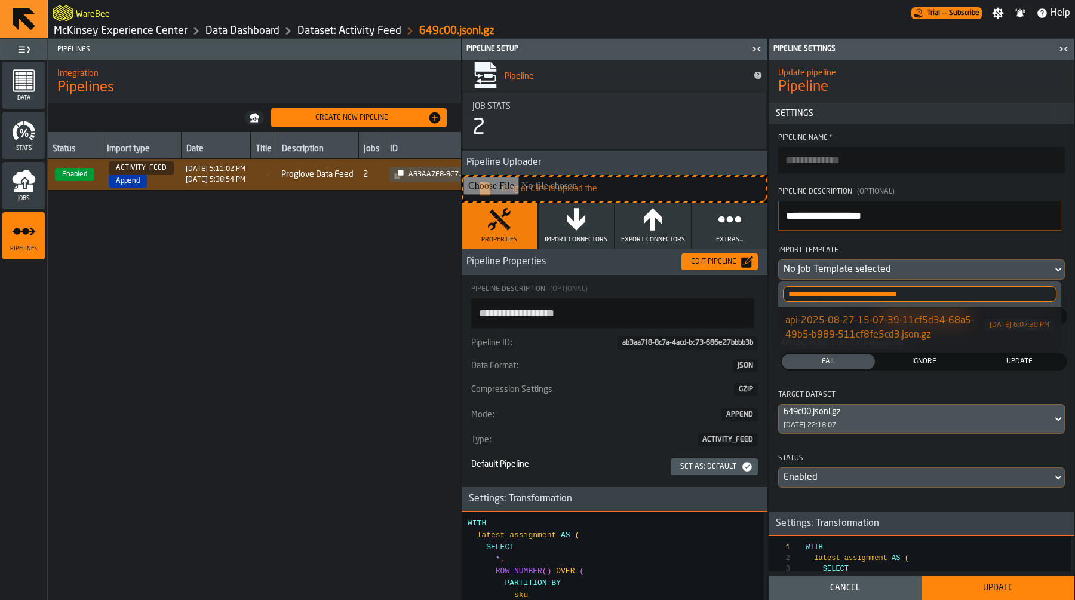
type input "**********"
click at [899, 324] on div "api-2025-08-27-15-07-39-11cf5d34-68a5-49b5-b989-511cf8fe5cd3.json.gz" at bounding box center [886, 328] width 200 height 29
type textarea "**********"
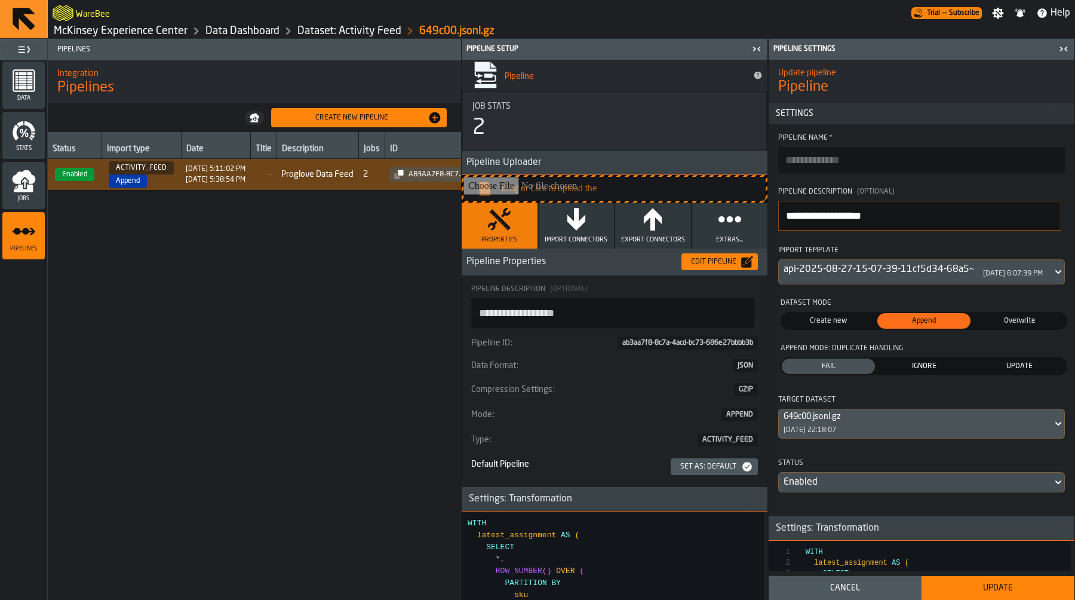
click at [972, 577] on button "Update" at bounding box center [998, 588] width 153 height 24
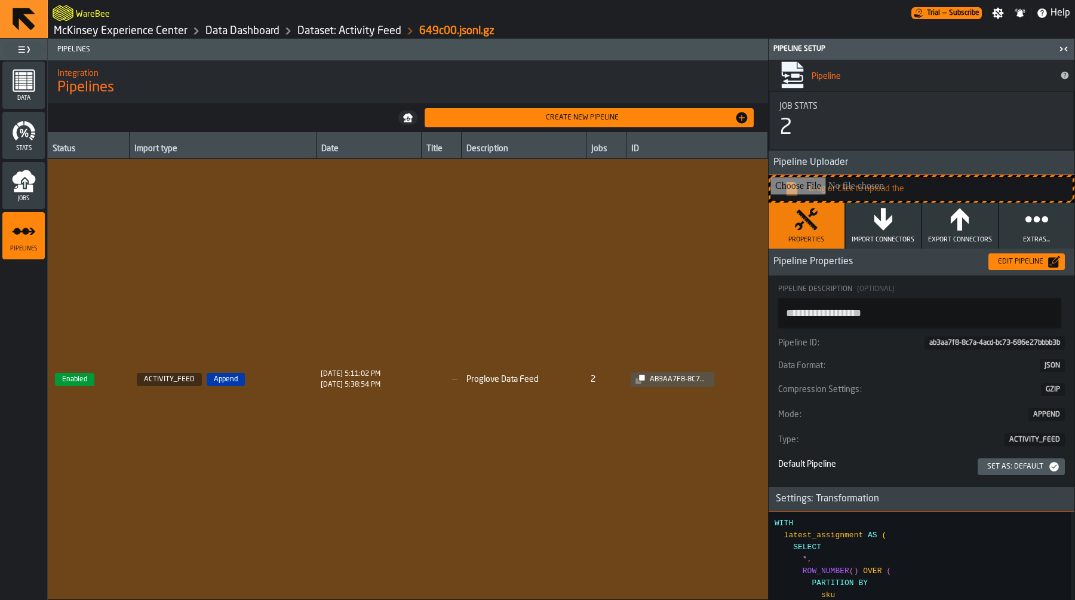
type textarea "**********"
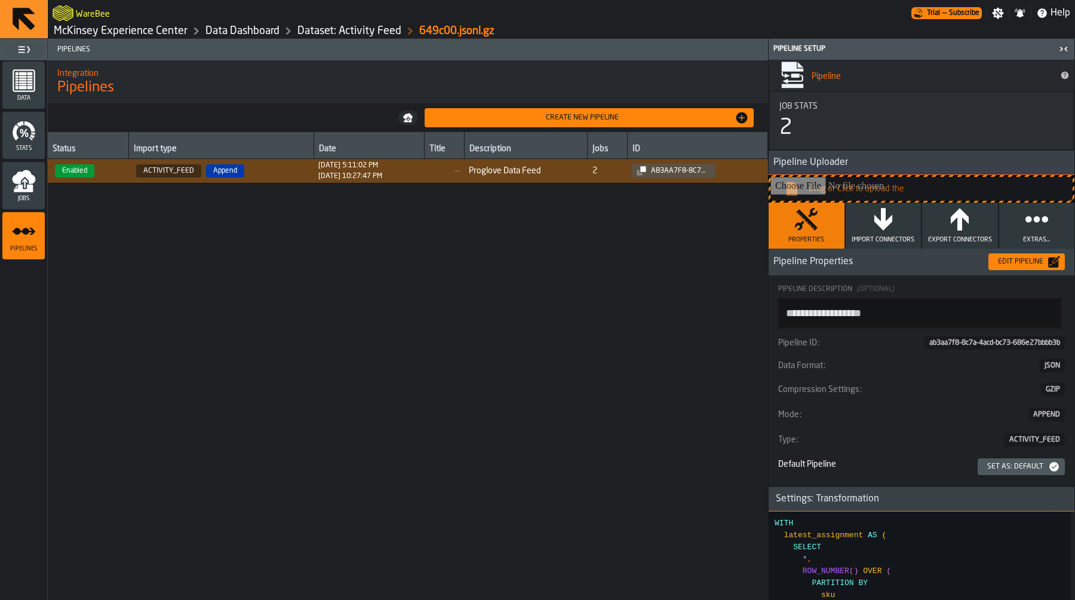
click at [30, 191] on icon "menu Jobs" at bounding box center [23, 189] width 19 height 8
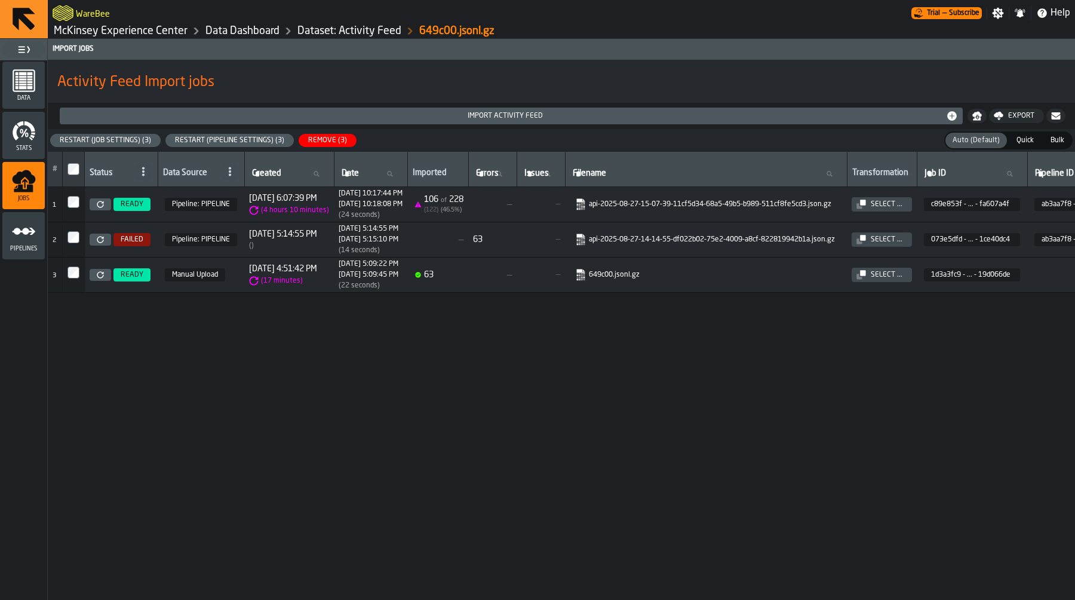
click at [223, 137] on div "Restart (Pipeline Settings) (3)" at bounding box center [229, 140] width 119 height 8
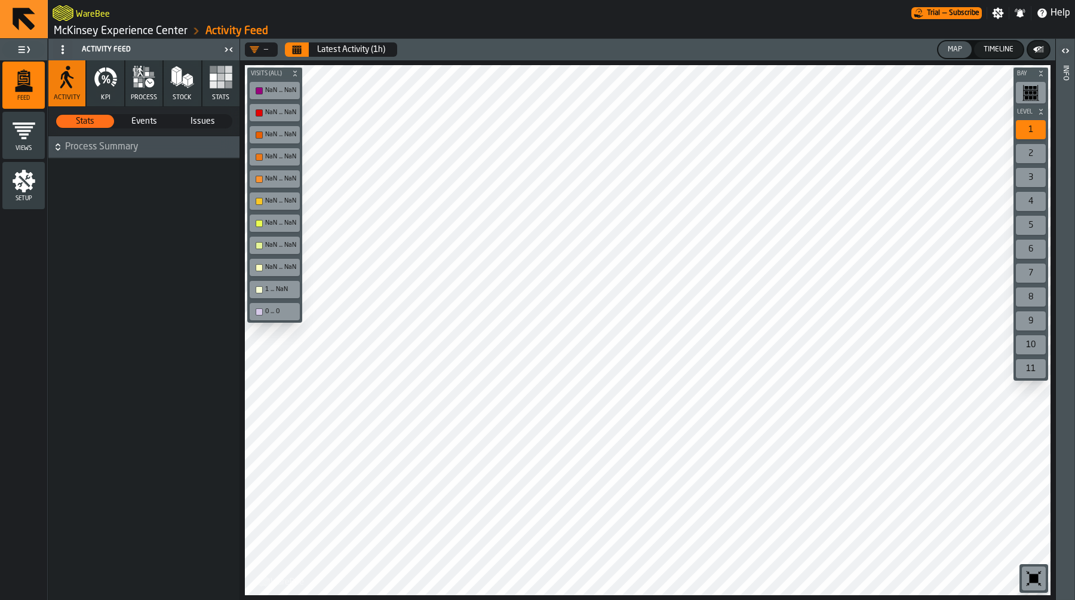
click at [141, 26] on link "McKinsey Experience Center" at bounding box center [121, 30] width 134 height 13
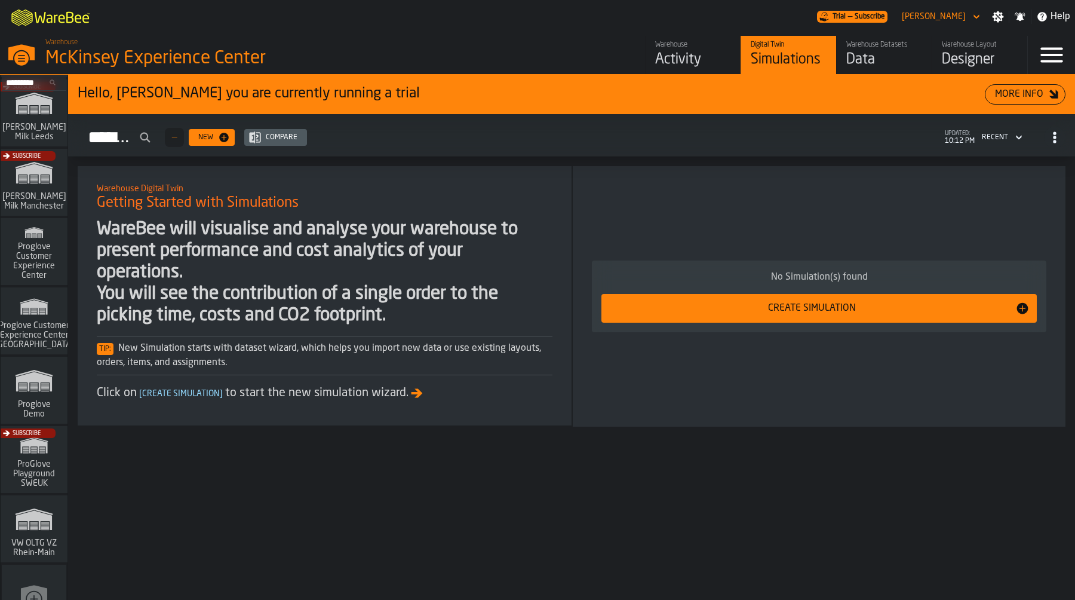
scroll to position [706, 0]
click at [38, 290] on div "Proglove Customer Experience Center ([GEOGRAPHIC_DATA])" at bounding box center [34, 320] width 67 height 67
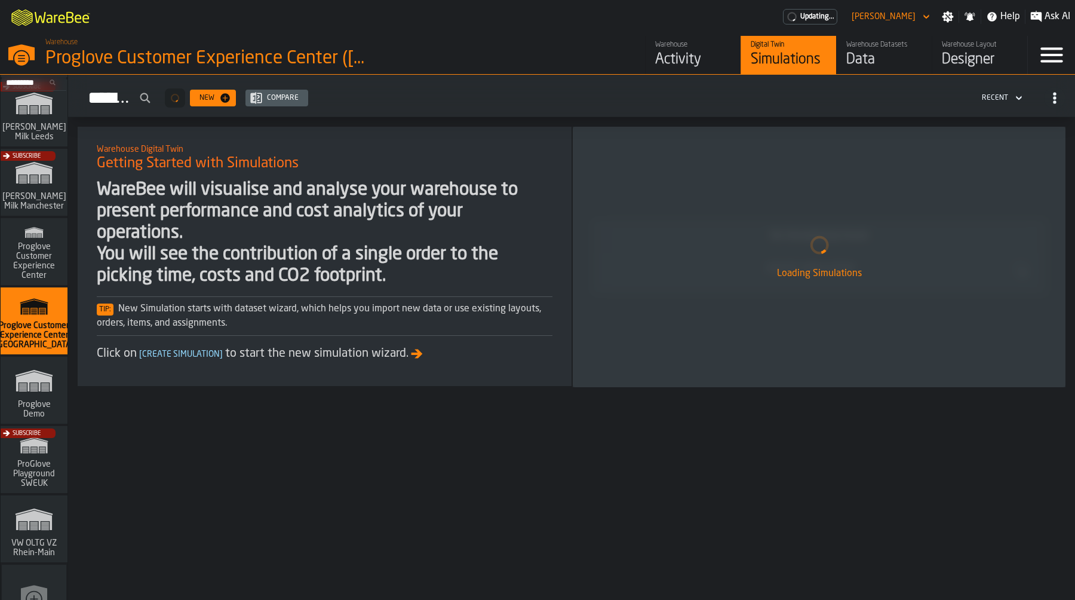
click at [887, 62] on div "Data" at bounding box center [885, 59] width 76 height 19
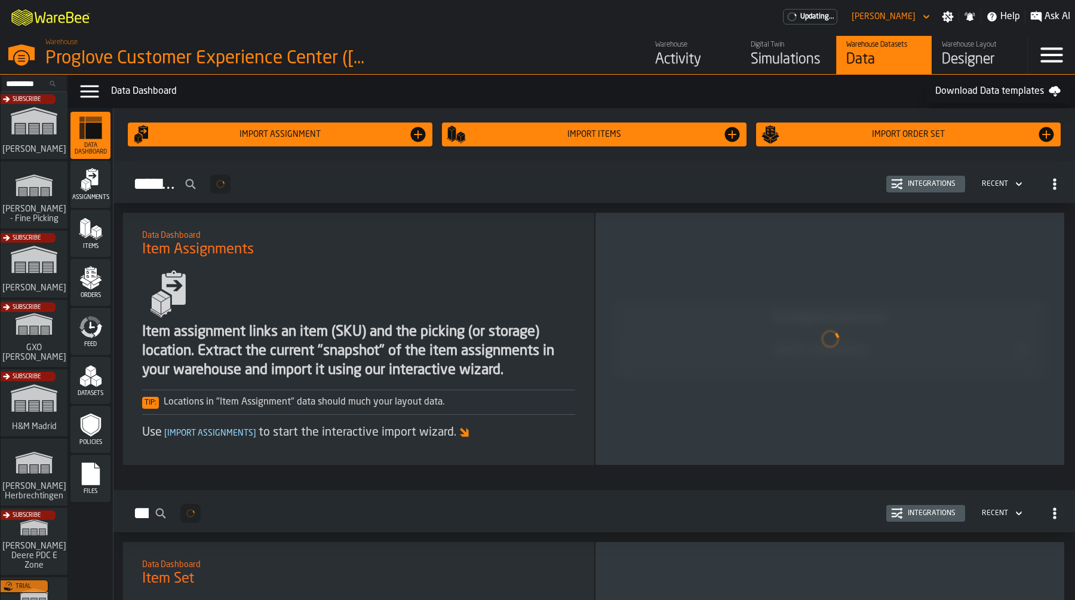
click at [103, 383] on div "Datasets" at bounding box center [91, 380] width 40 height 33
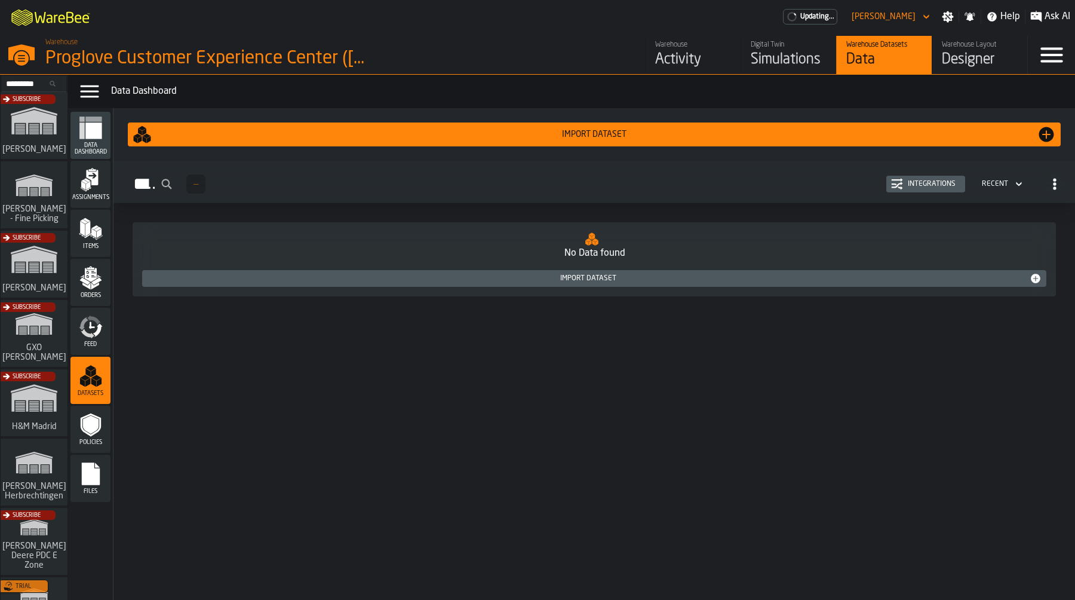
click at [87, 333] on icon "menu Feed" at bounding box center [88, 334] width 14 height 10
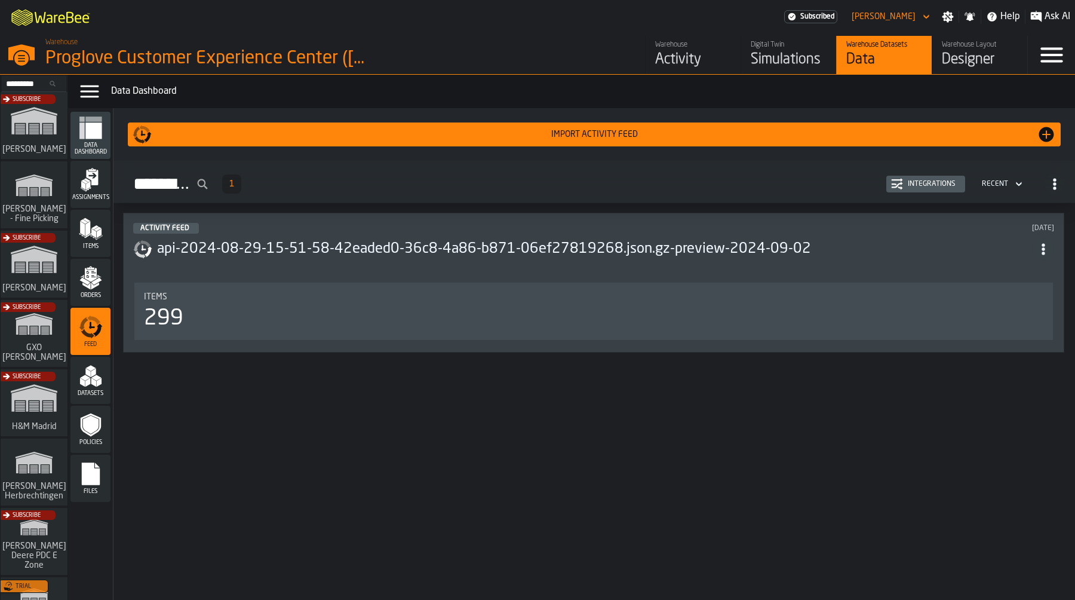
click at [355, 216] on div "Activity Feed [DATE] api-2024-08-29-15-51-58-42eaded0-36c8-4a86-b871-06ef278192…" at bounding box center [594, 283] width 942 height 140
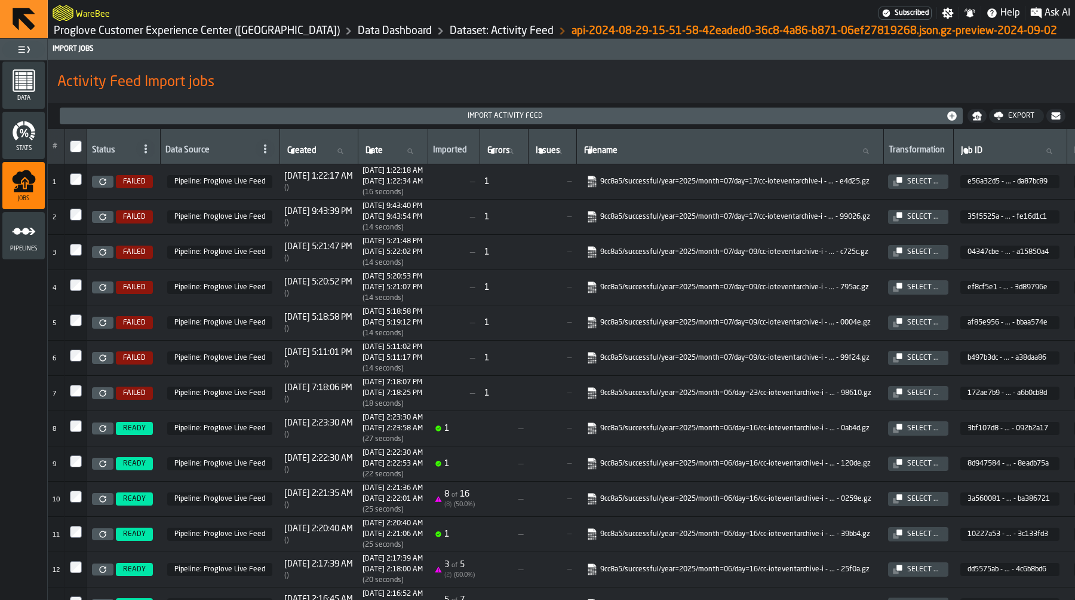
click at [110, 434] on link at bounding box center [103, 428] width 22 height 12
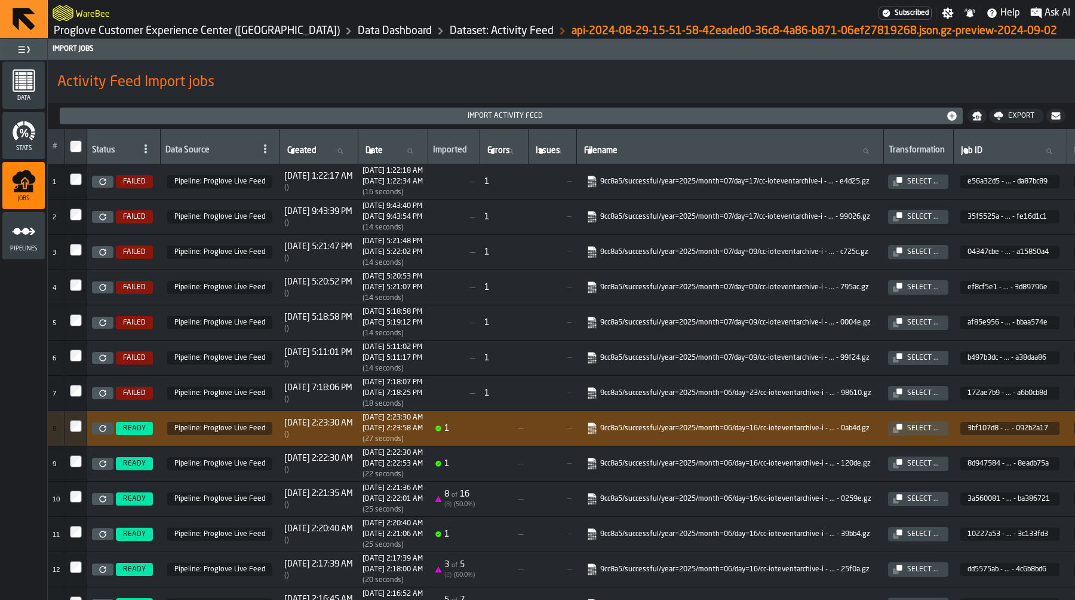
click at [109, 505] on link at bounding box center [103, 499] width 22 height 12
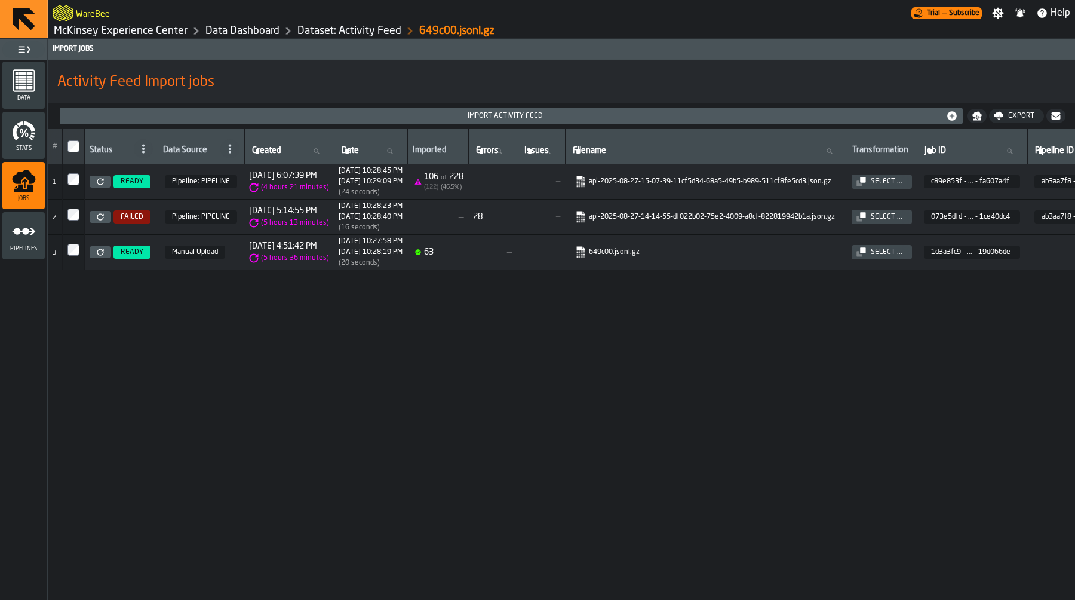
click at [115, 28] on link "McKinsey Experience Center" at bounding box center [121, 30] width 134 height 13
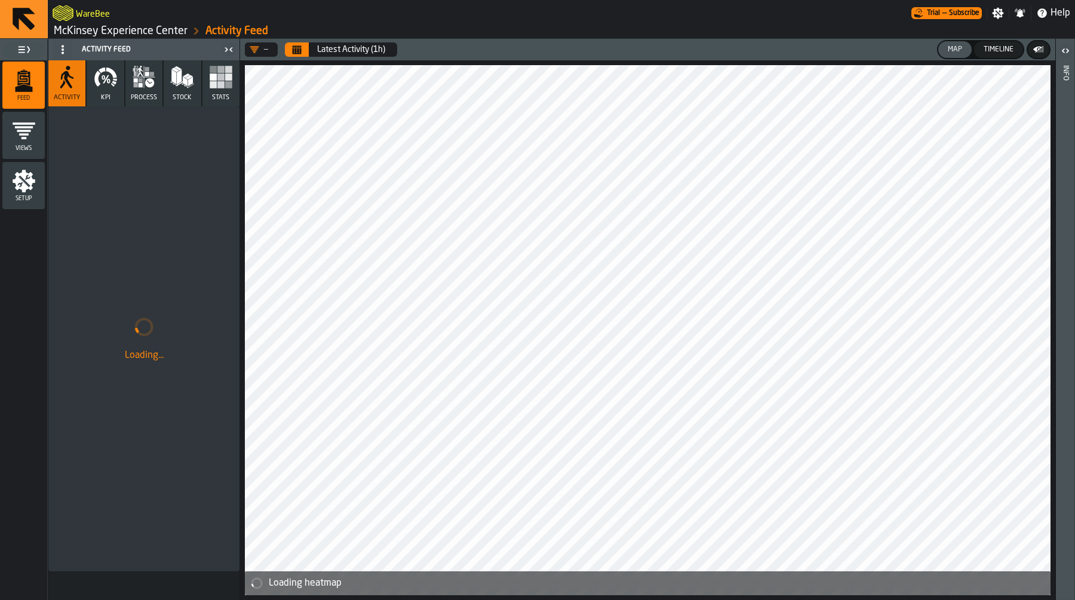
click at [23, 198] on span "Setup" at bounding box center [23, 198] width 42 height 7
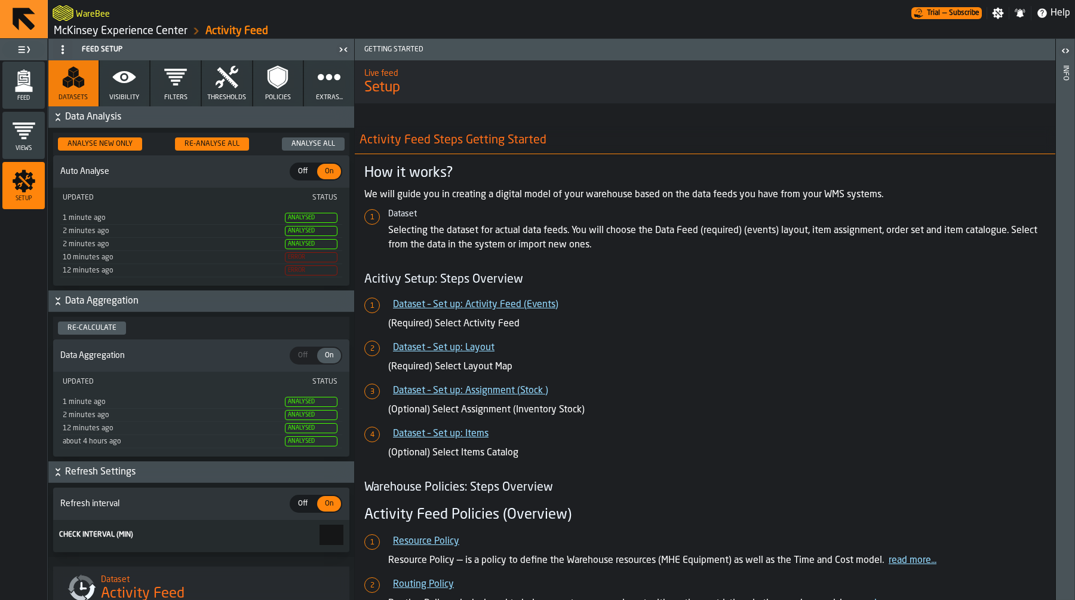
click at [19, 77] on icon "menu Feed" at bounding box center [24, 81] width 24 height 24
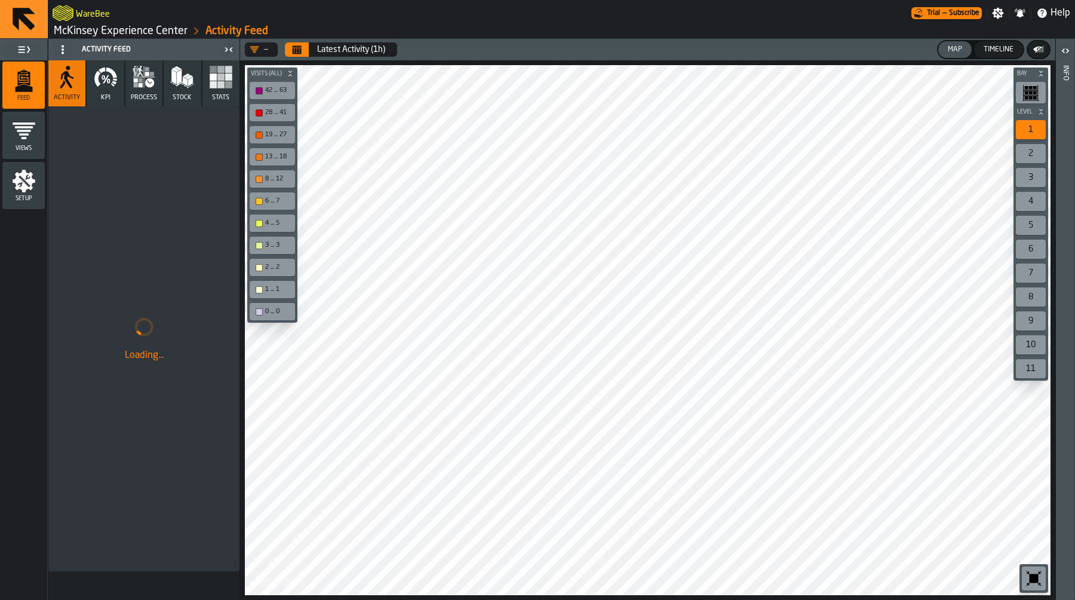
click at [153, 85] on icon "button" at bounding box center [149, 82] width 9 height 9
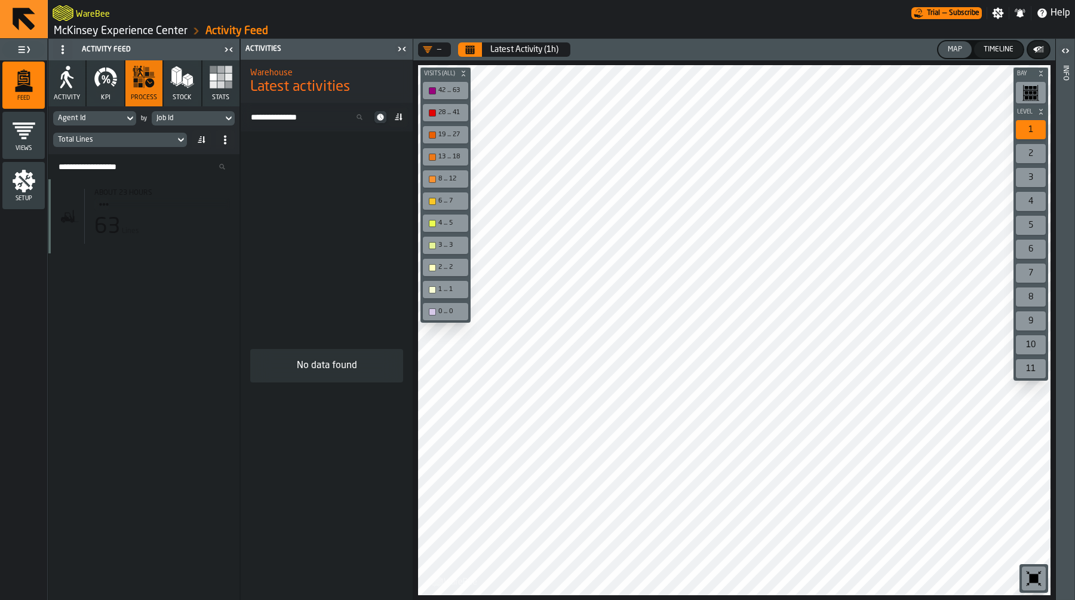
click at [164, 222] on div "63 Lines" at bounding box center [162, 227] width 136 height 24
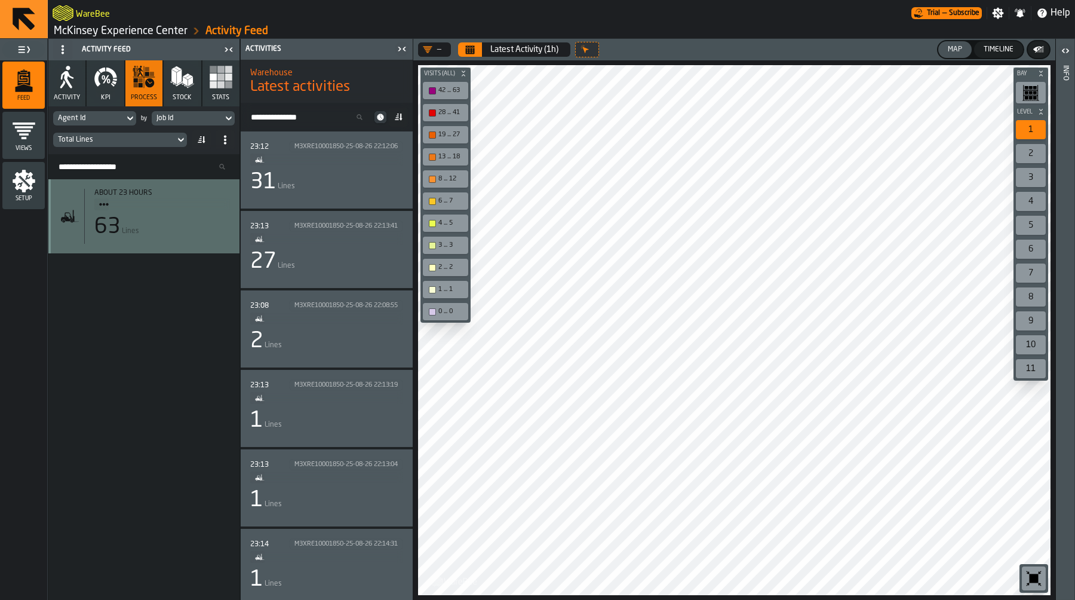
click at [314, 188] on div "31 Lines" at bounding box center [326, 182] width 153 height 24
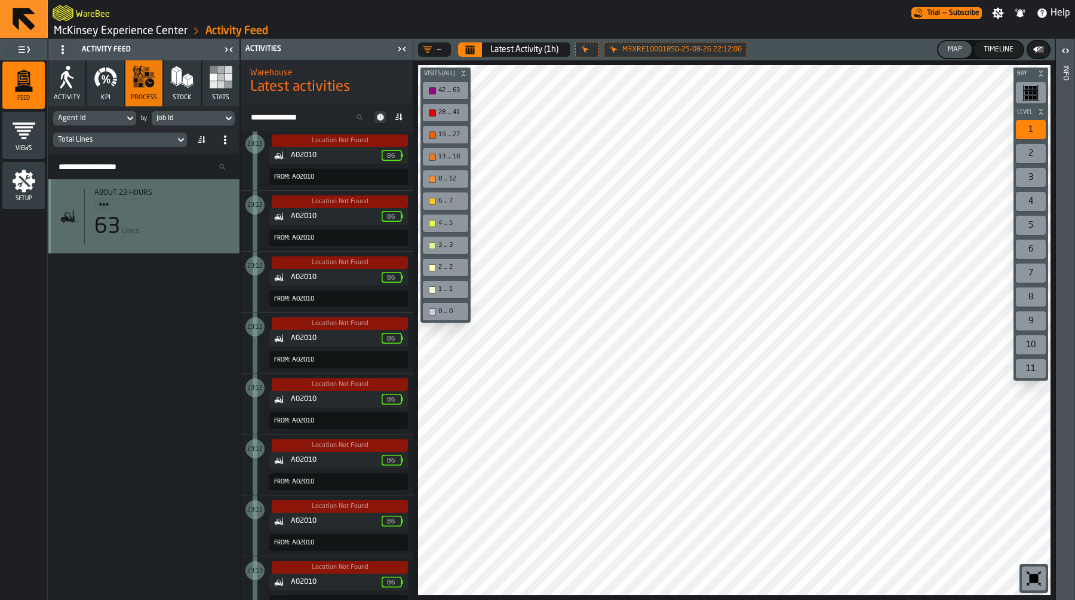
scroll to position [1886, 0]
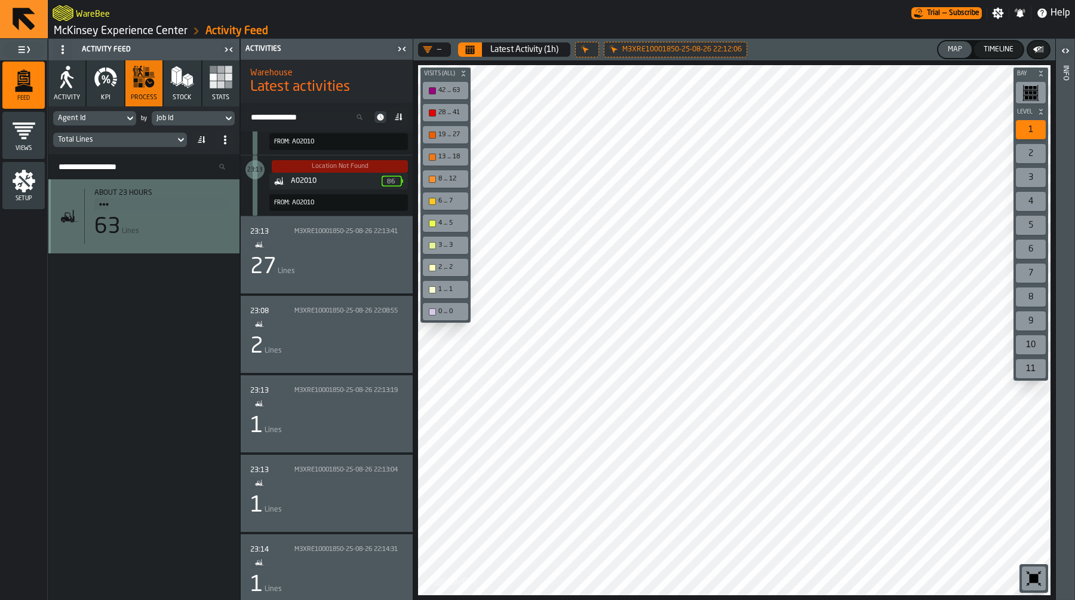
click at [319, 261] on div "27 Lines" at bounding box center [326, 267] width 153 height 24
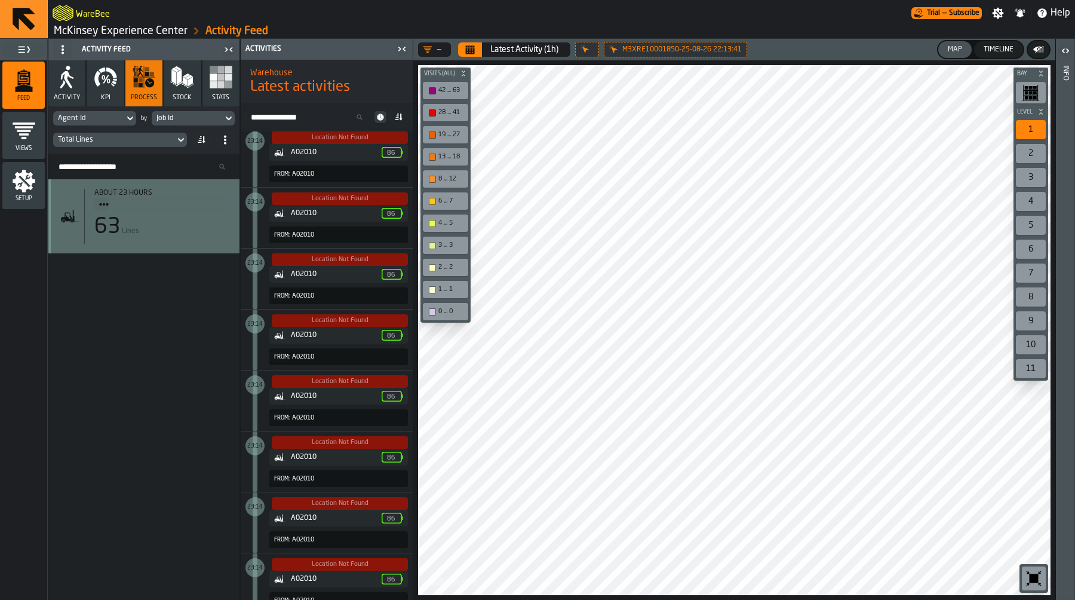
scroll to position [1642, 0]
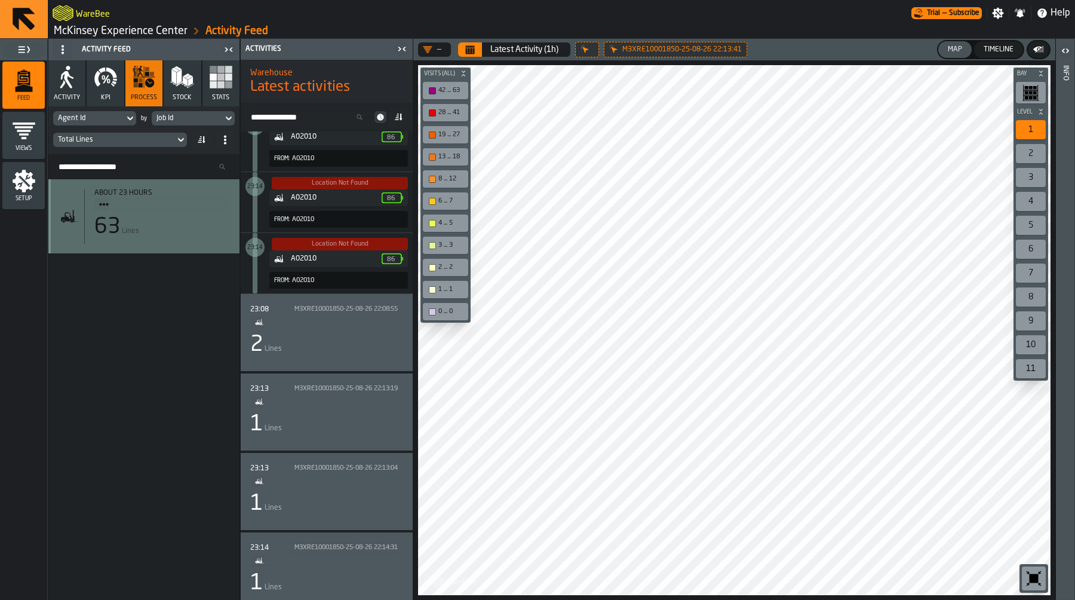
click at [324, 336] on div "2 Lines" at bounding box center [326, 345] width 153 height 24
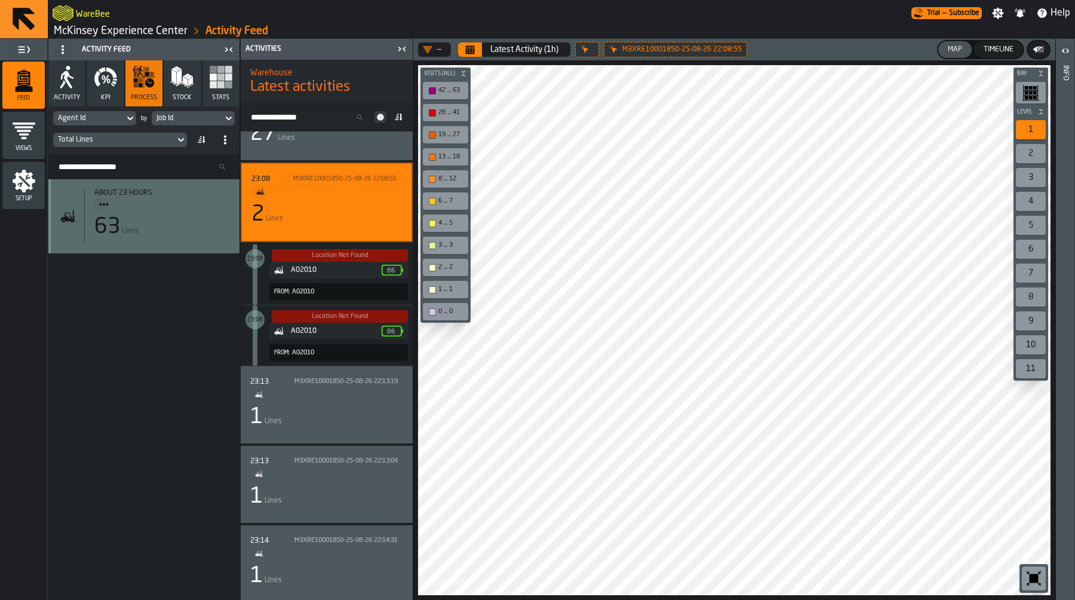
scroll to position [0, 0]
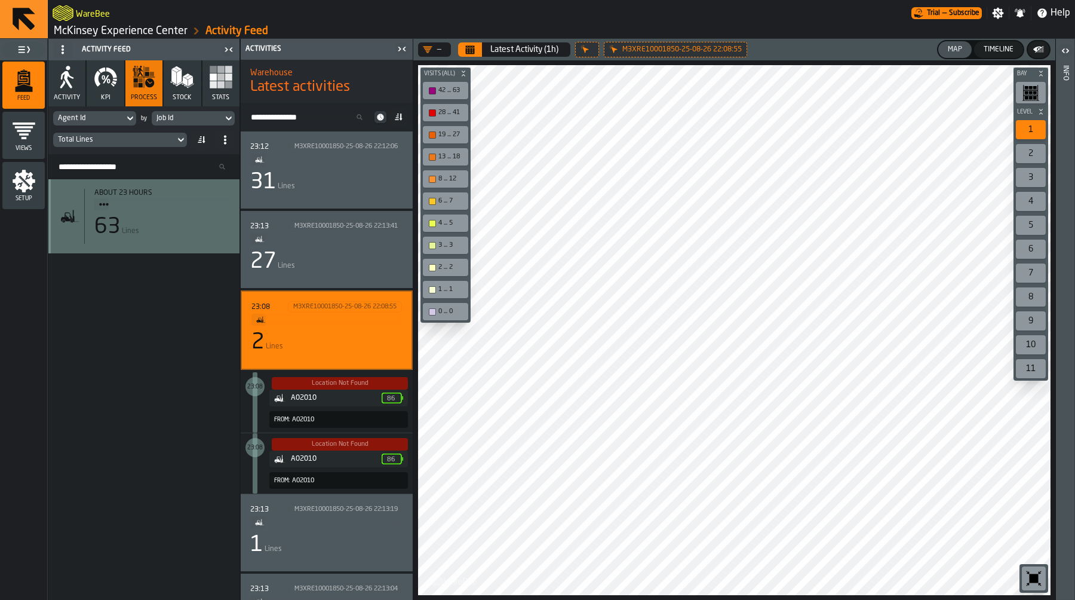
click at [133, 31] on link "McKinsey Experience Center" at bounding box center [121, 30] width 134 height 13
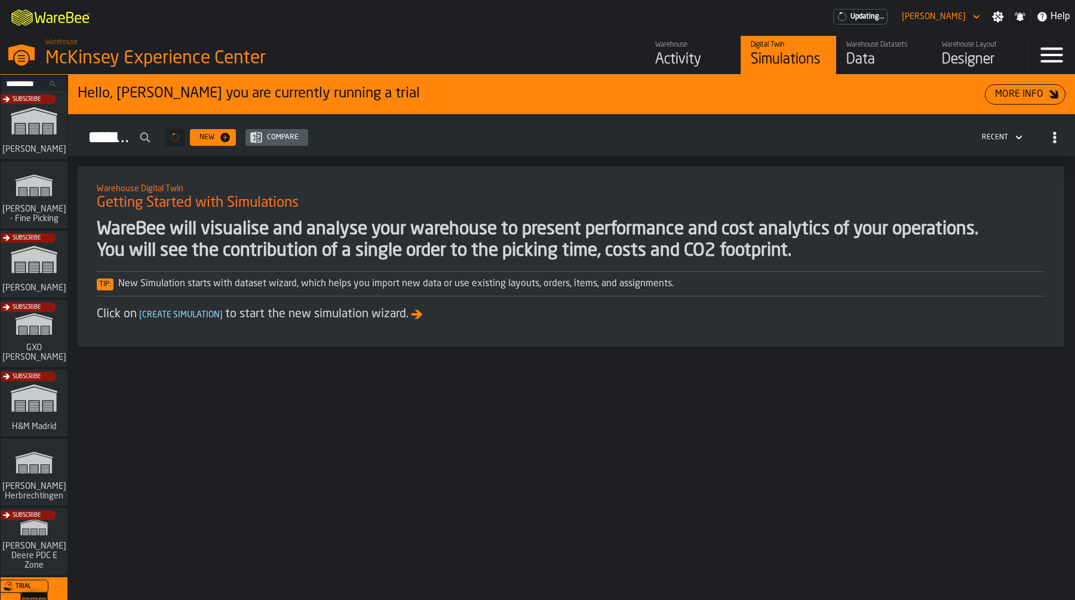
click at [887, 45] on div "Warehouse Datasets" at bounding box center [885, 45] width 76 height 8
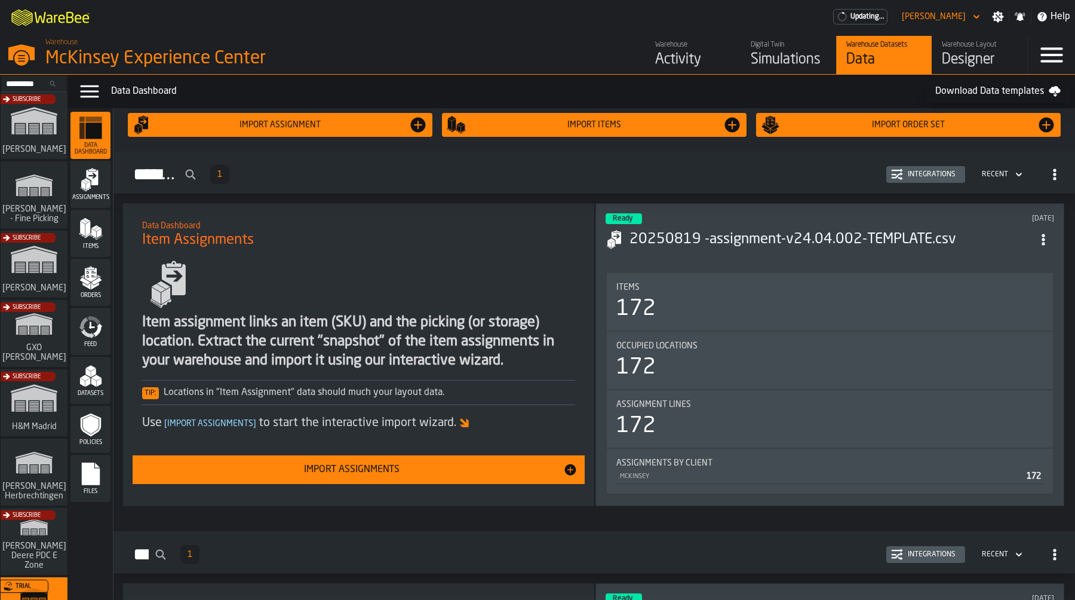
scroll to position [11, 0]
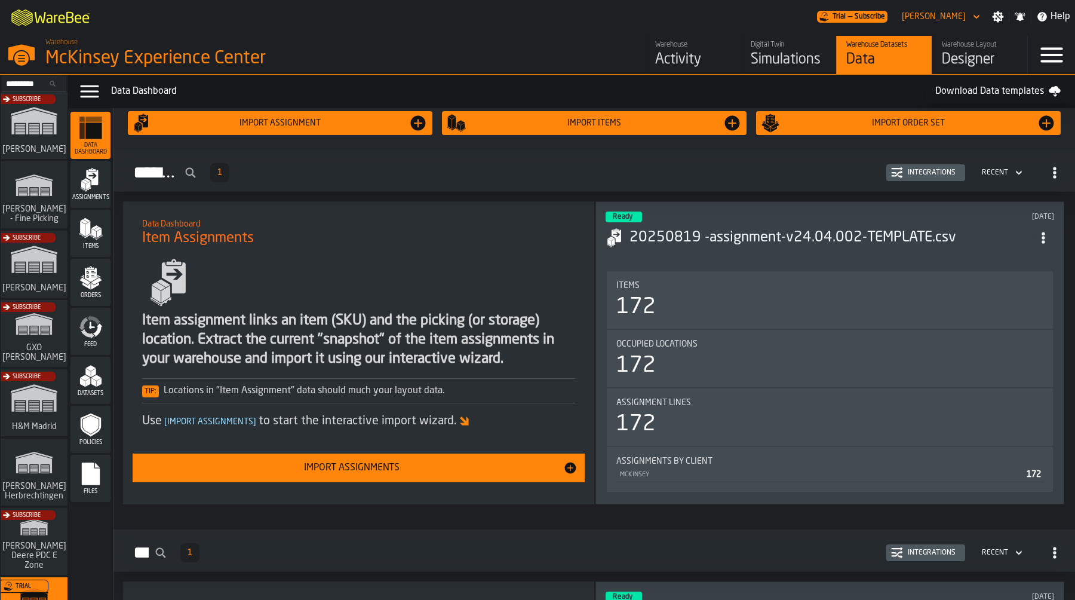
click at [93, 338] on icon "menu Feed" at bounding box center [91, 327] width 24 height 24
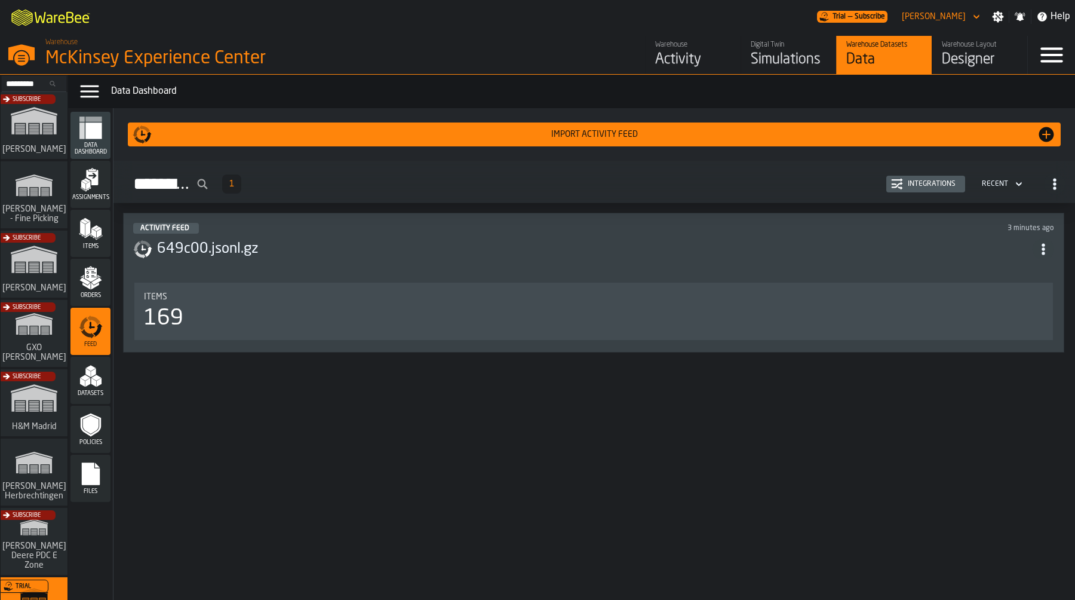
click at [497, 258] on h3 "649c00.jsonl.gz" at bounding box center [595, 249] width 876 height 19
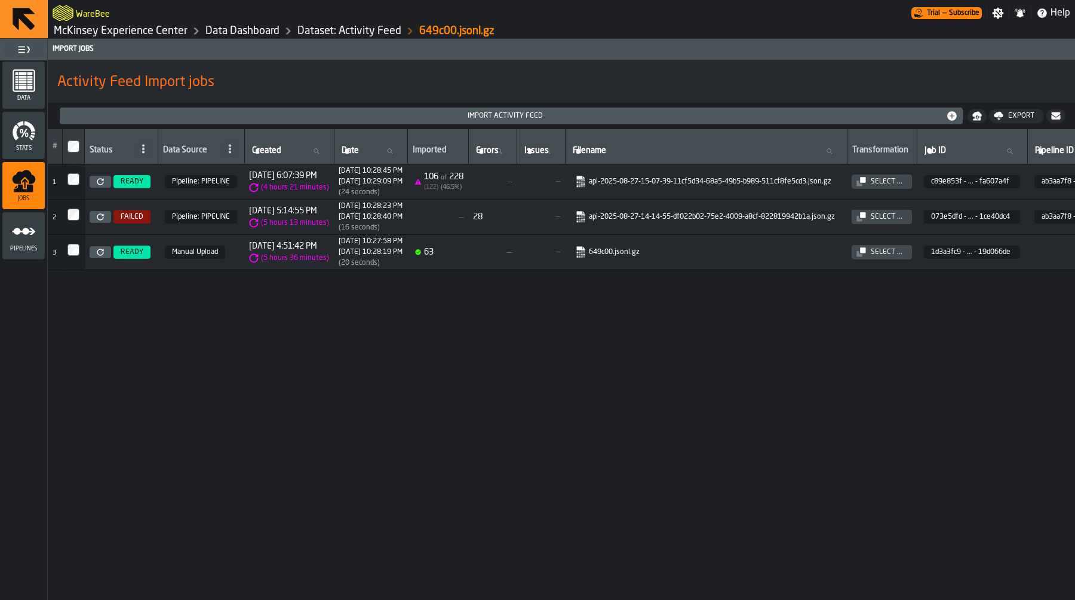
click at [103, 184] on icon at bounding box center [100, 181] width 7 height 7
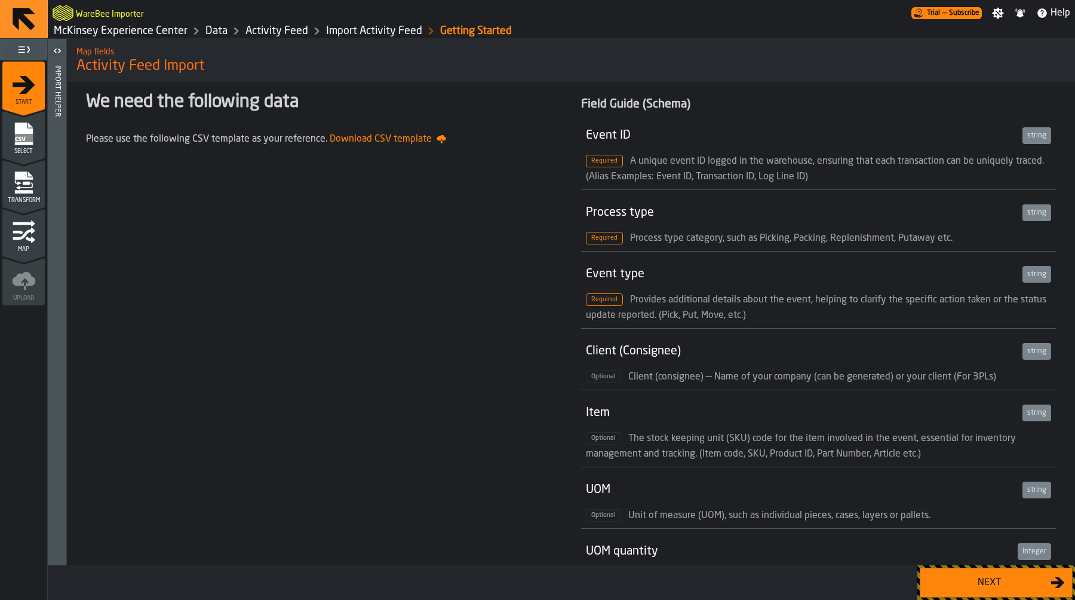
click at [933, 586] on div "Next" at bounding box center [989, 582] width 123 height 14
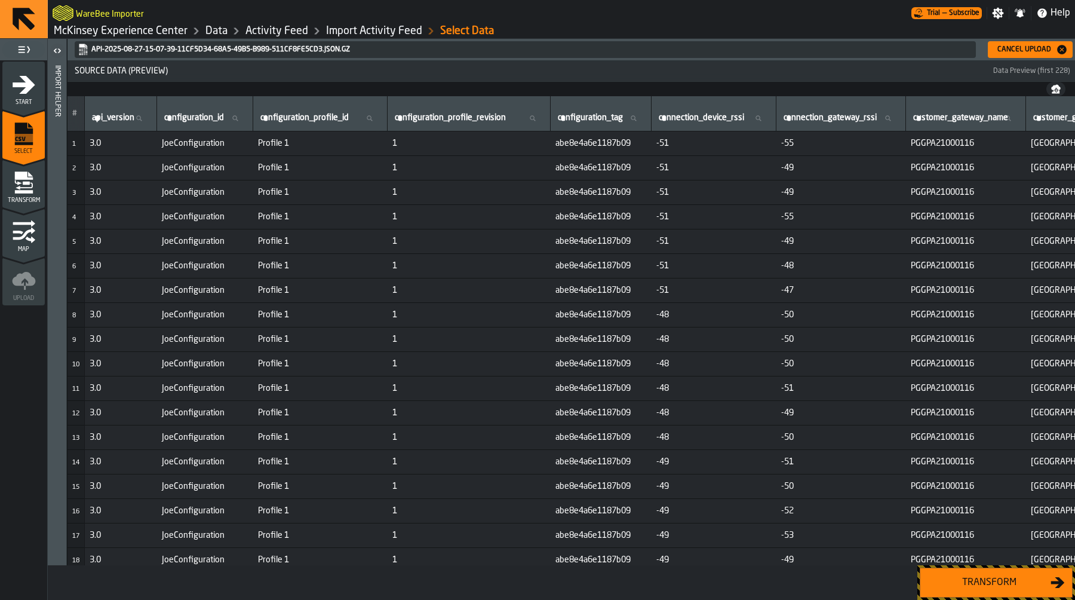
click at [933, 586] on div "Transform" at bounding box center [989, 582] width 123 height 14
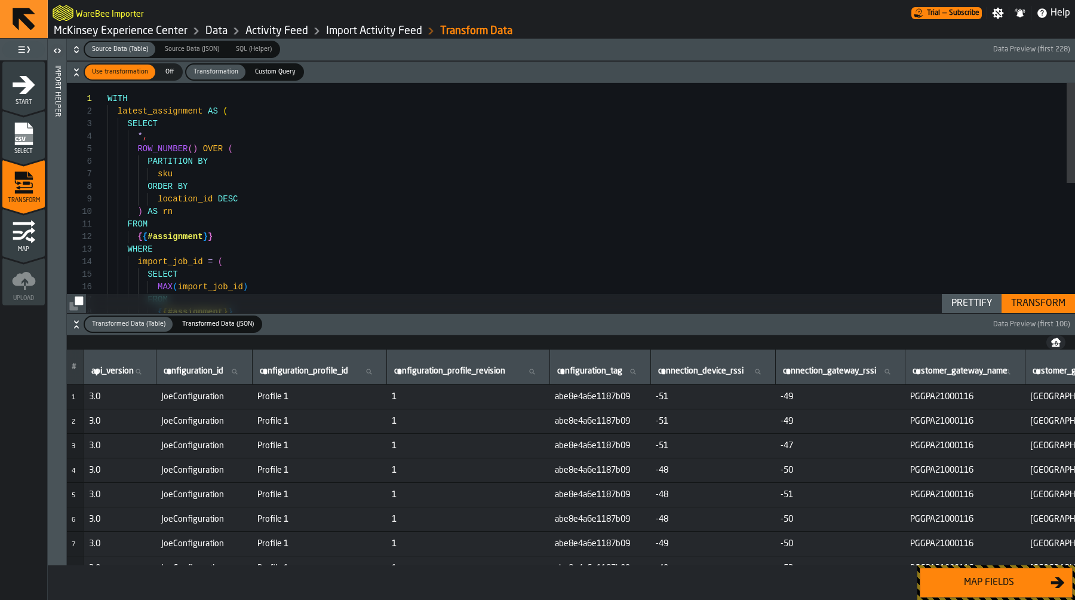
click at [961, 583] on div "Map fields" at bounding box center [989, 582] width 123 height 14
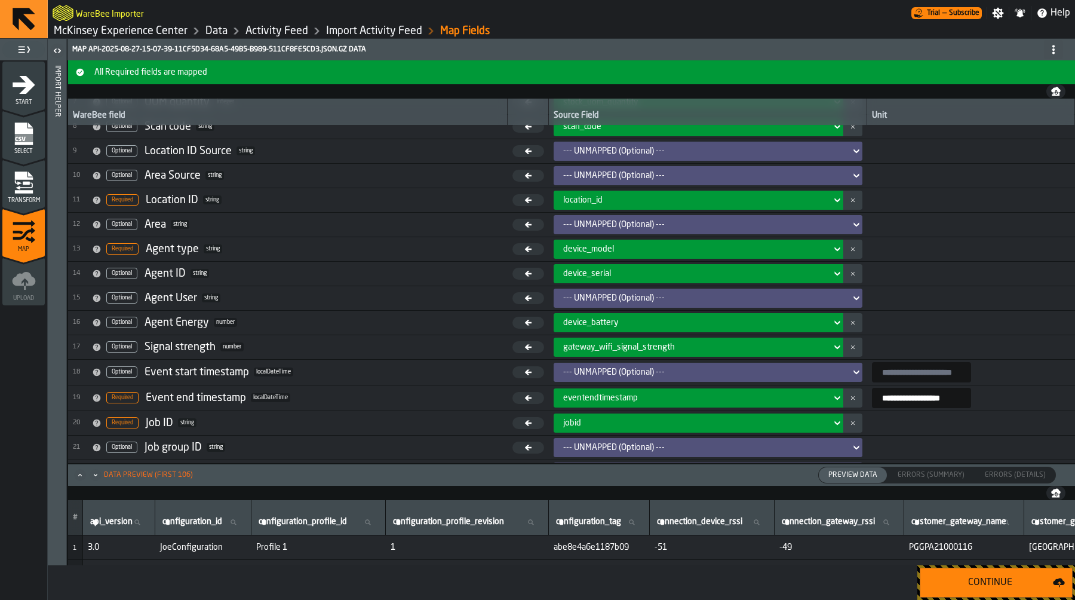
scroll to position [182, 0]
click at [606, 245] on div "device_model" at bounding box center [694, 250] width 263 height 10
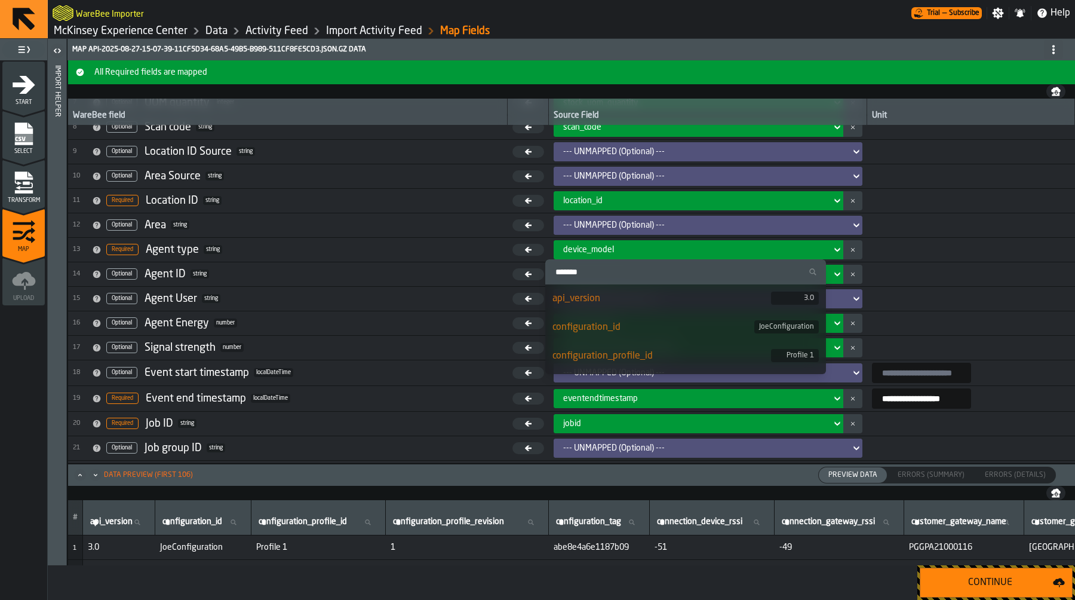
click at [603, 265] on input "Search" at bounding box center [685, 272] width 271 height 16
type input "*****"
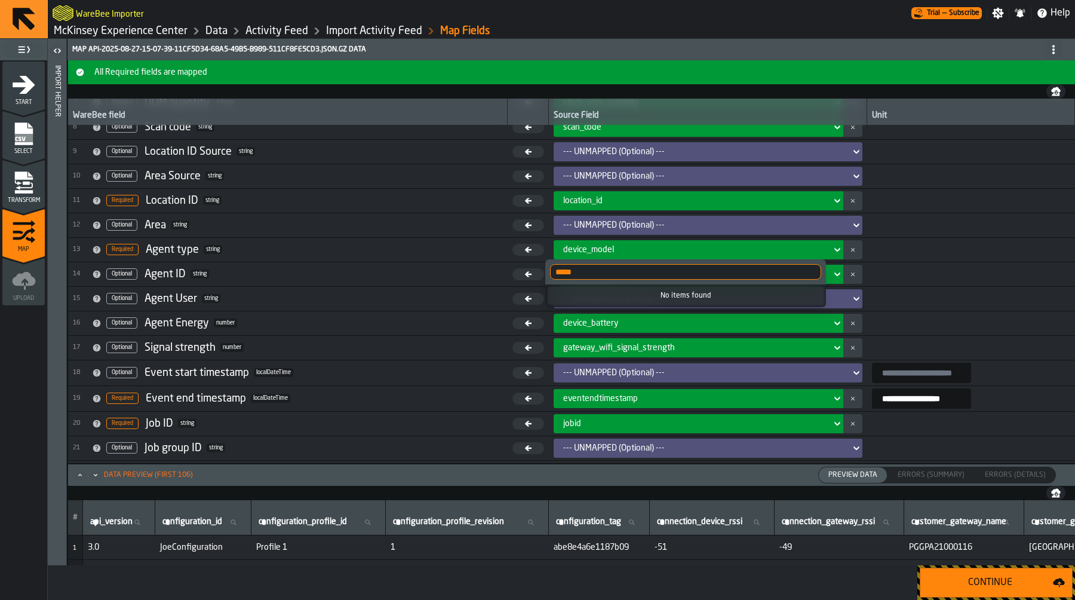
click at [809, 272] on input "*****" at bounding box center [685, 272] width 271 height 16
click at [868, 275] on td at bounding box center [972, 274] width 208 height 24
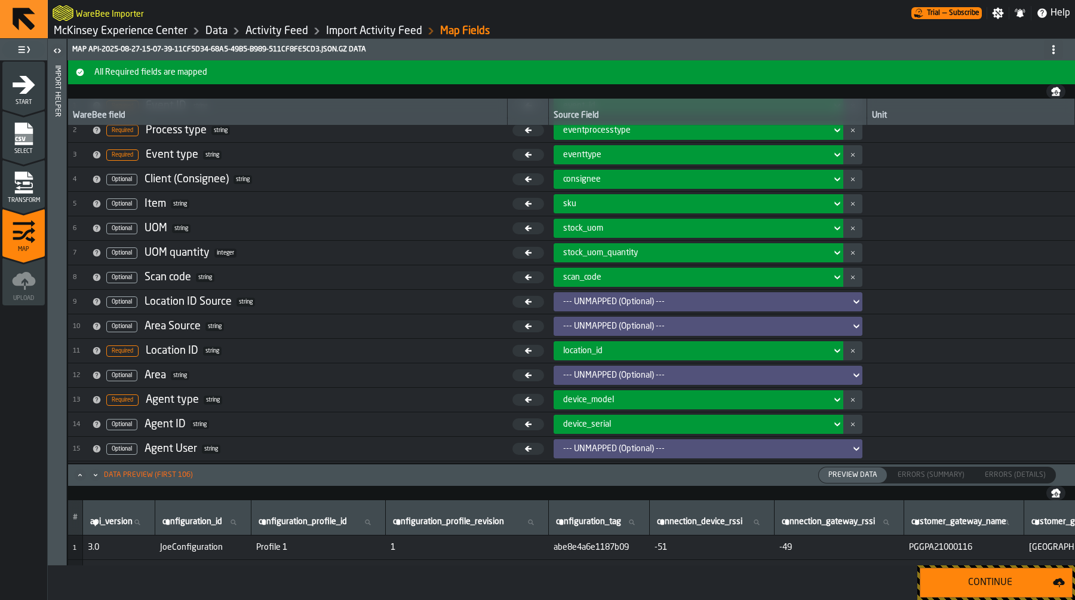
scroll to position [0, 0]
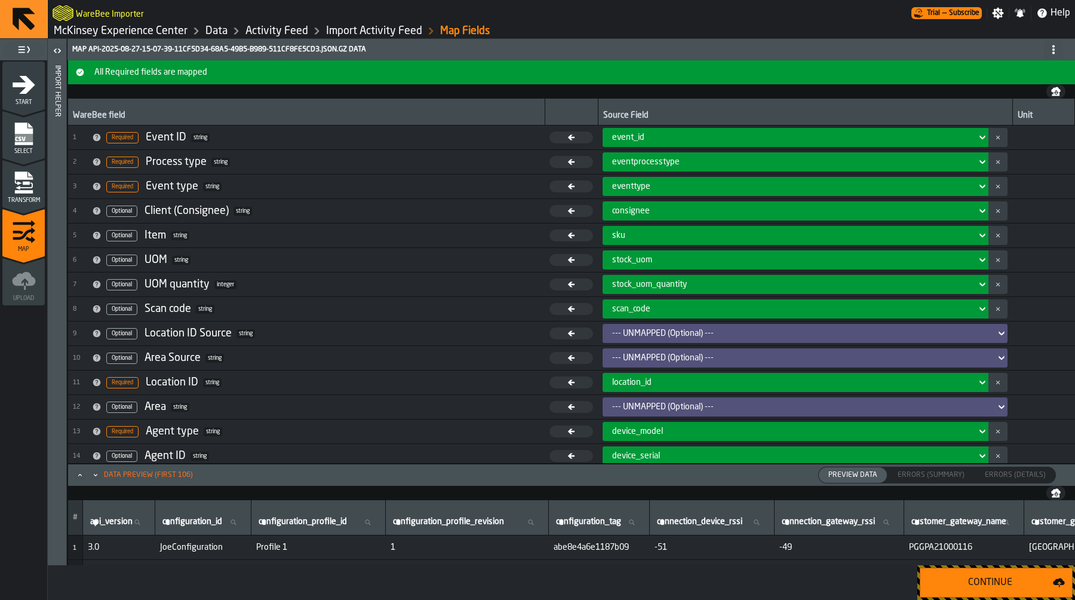
click at [652, 233] on div "sku" at bounding box center [792, 236] width 360 height 10
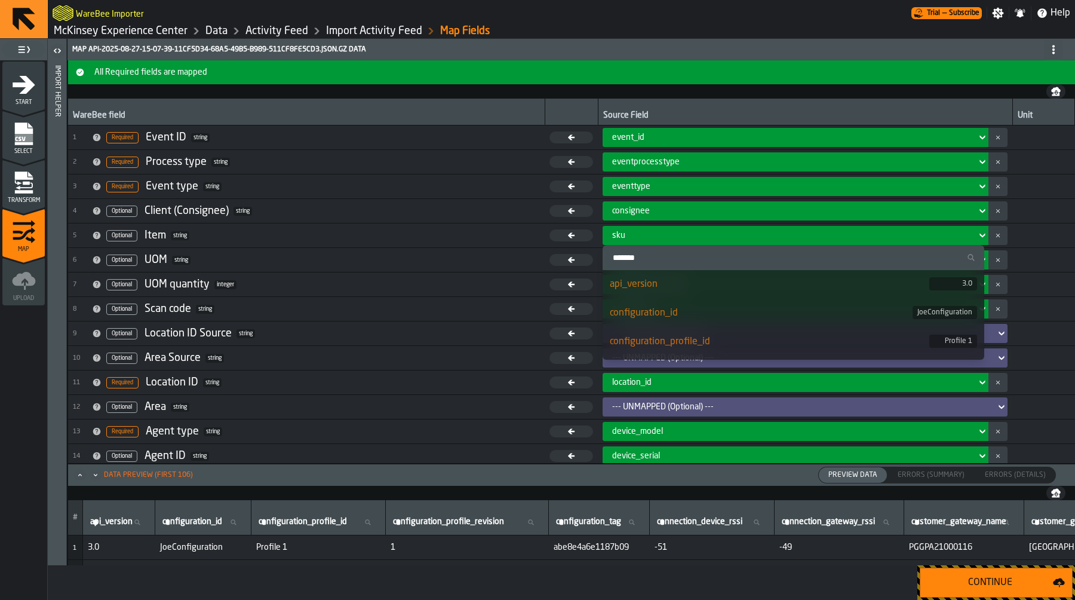
click at [696, 257] on input "Search" at bounding box center [794, 258] width 372 height 16
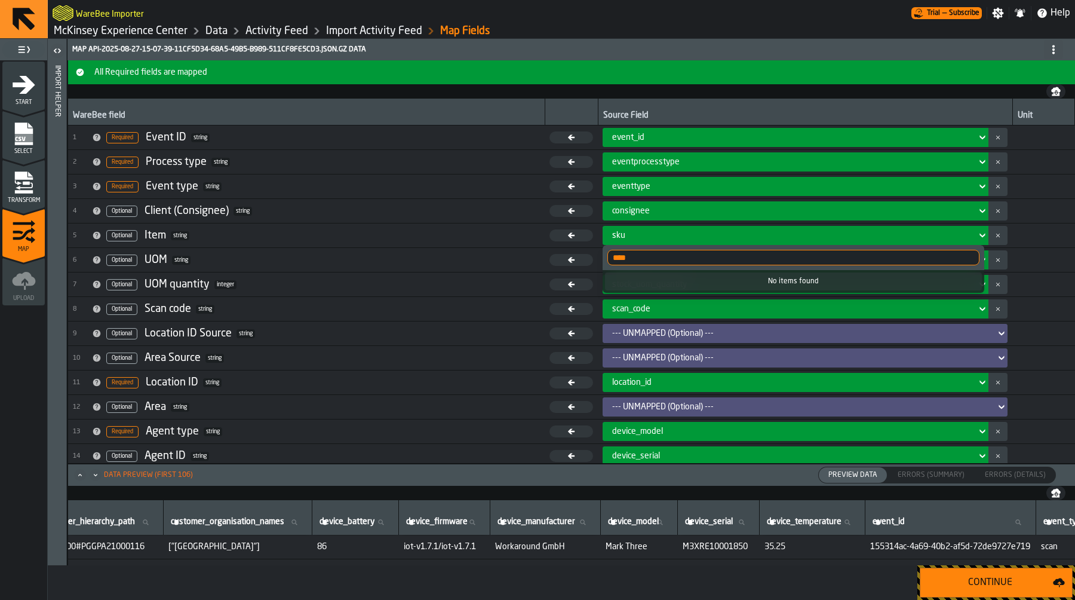
scroll to position [1, 1836]
type input "****"
click at [653, 383] on div "location_id" at bounding box center [792, 383] width 360 height 10
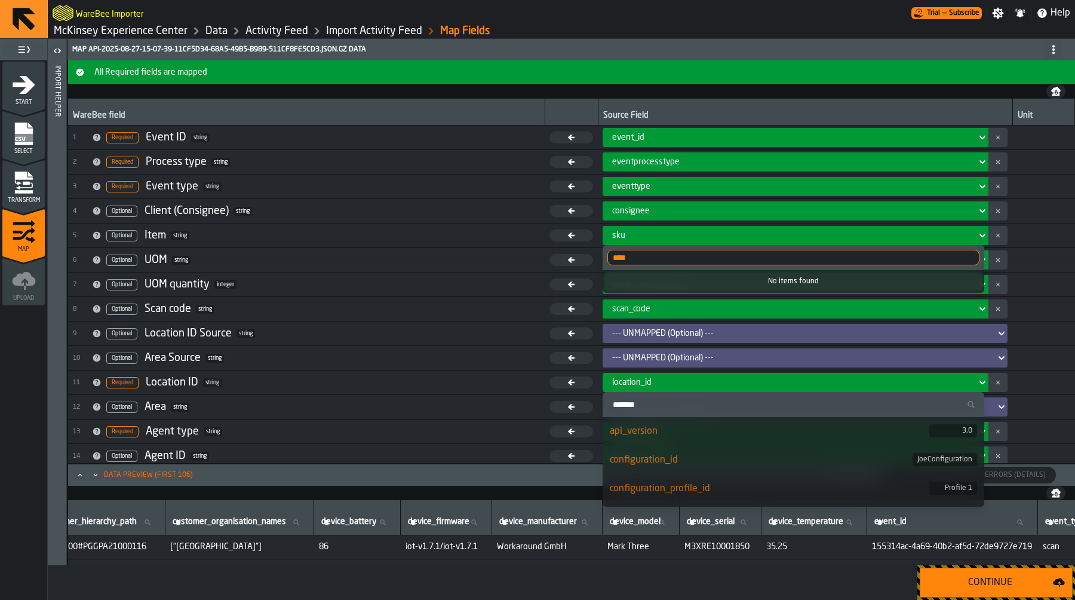
click at [652, 409] on input "Search" at bounding box center [794, 405] width 372 height 16
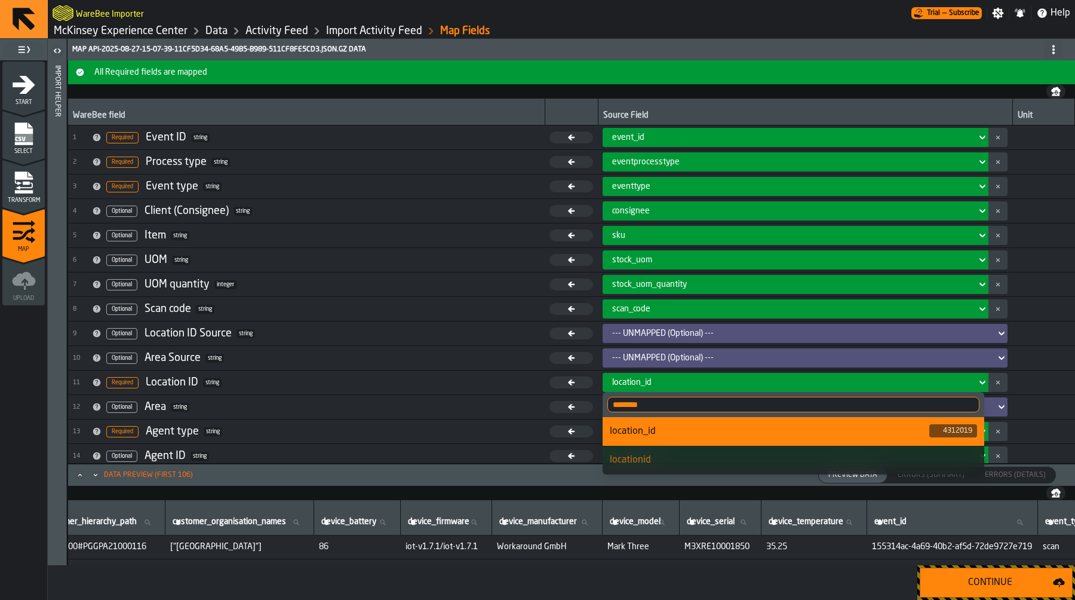
type input "********"
click at [660, 462] on div "locationid" at bounding box center [793, 460] width 367 height 14
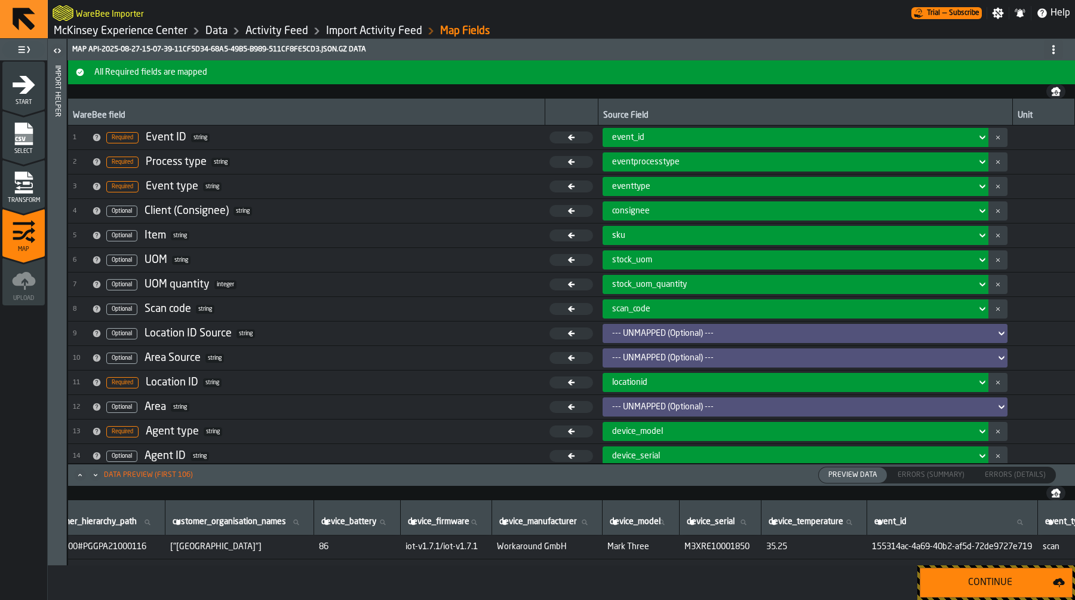
click at [13, 182] on icon "menu Transform" at bounding box center [24, 183] width 24 height 24
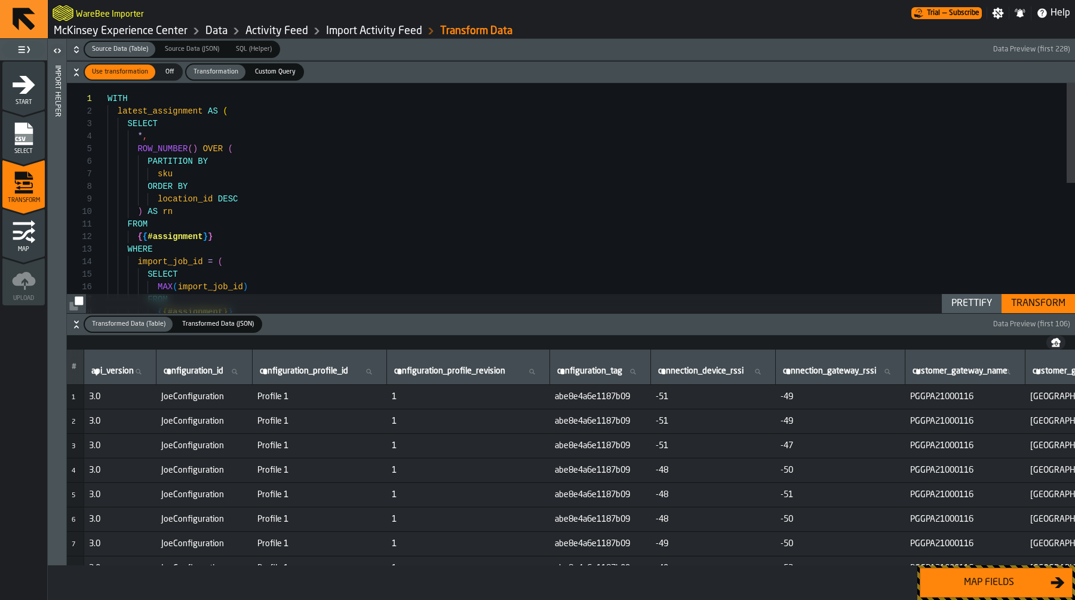
type textarea "**********"
click at [288, 264] on div "WITH latest_assignment AS ( SELECT * , ROW_NUMBER ( ) OVER ( PARTITION BY sku O…" at bounding box center [592, 347] width 968 height 528
type textarea "*"
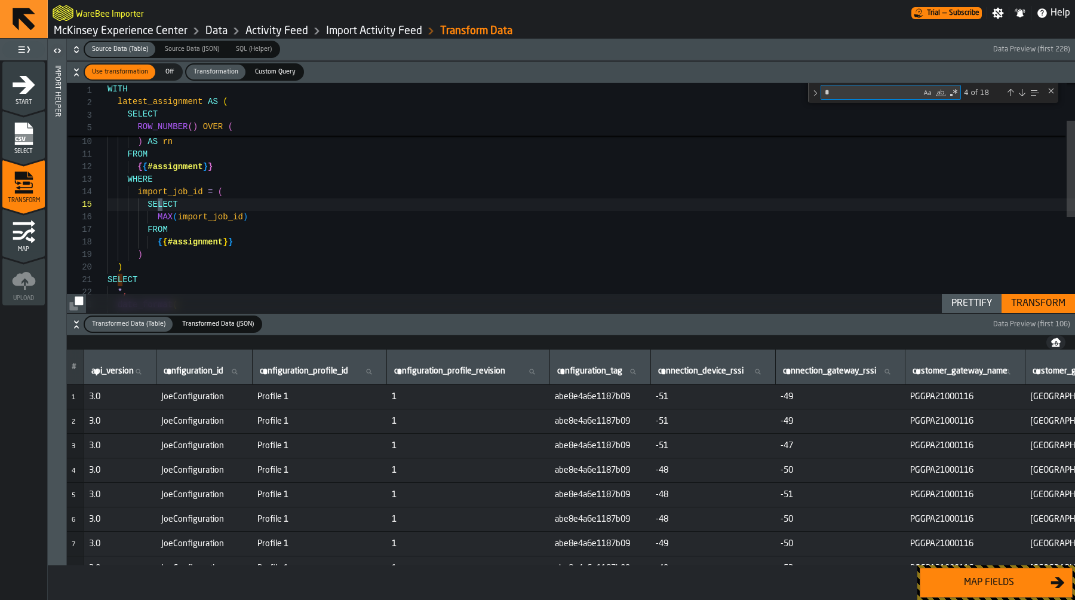
type textarea "**********"
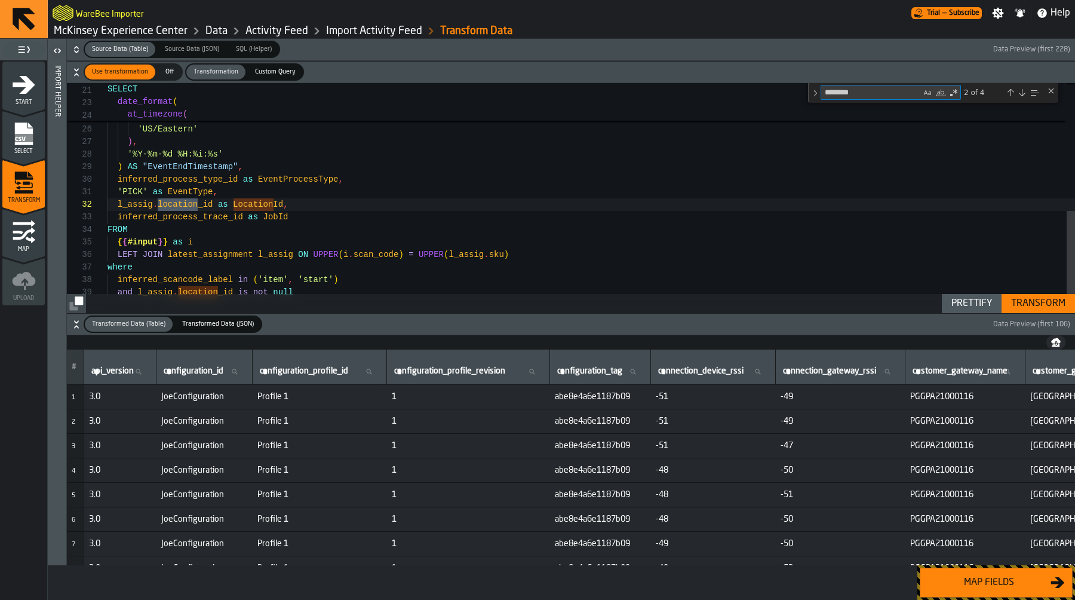
type textarea "********"
click at [262, 206] on div "* , date_format ( at_timezone ( from_unixtime ( CAST ( "time_received" AS bigin…" at bounding box center [592, 53] width 968 height 547
click at [1019, 88] on div "Next Match (Enter)" at bounding box center [1023, 93] width 10 height 10
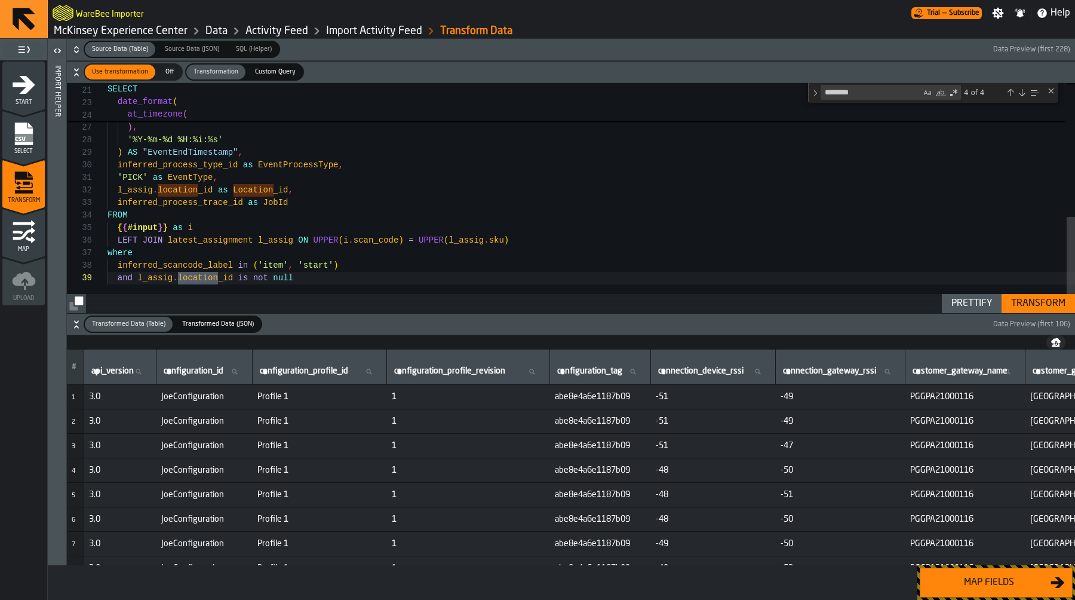
click at [1019, 88] on div "Next Match (Enter)" at bounding box center [1023, 93] width 10 height 10
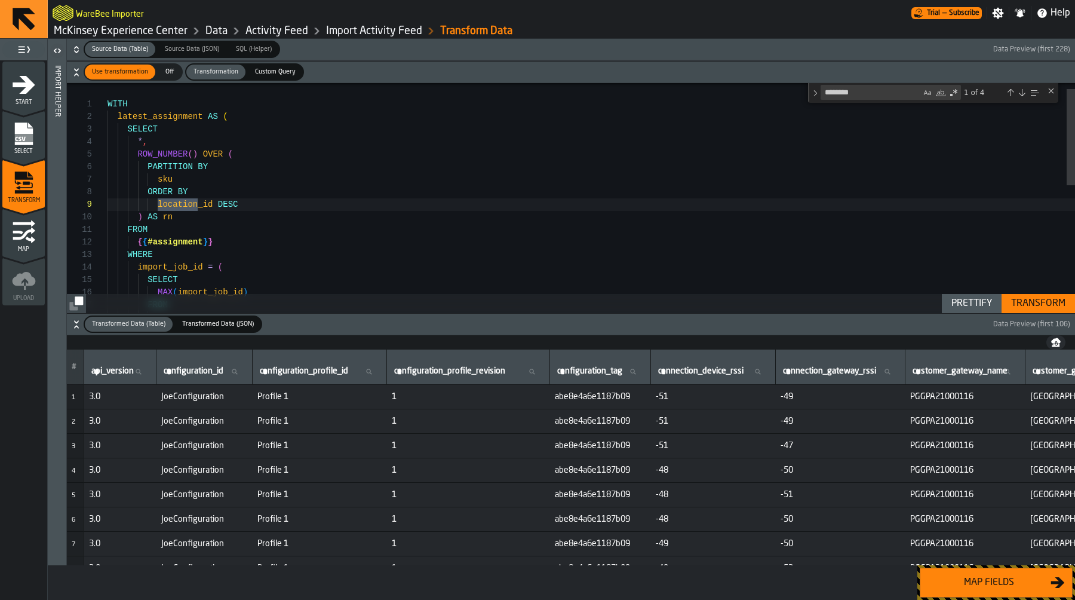
scroll to position [0, 0]
click at [1019, 88] on div "Next Match (Enter)" at bounding box center [1023, 93] width 10 height 10
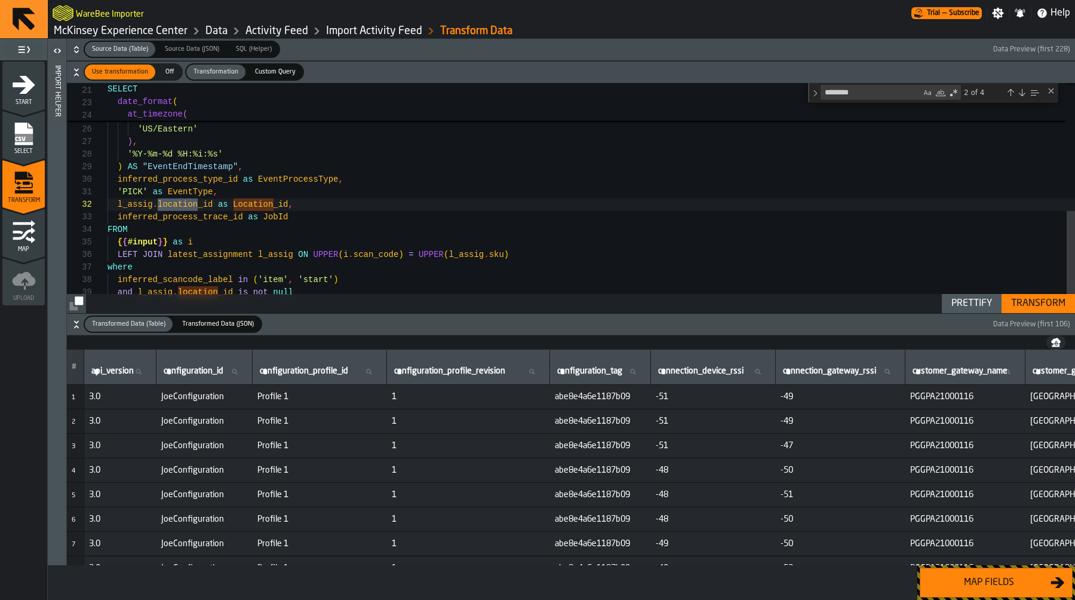
click at [1019, 88] on div "Next Match (Enter)" at bounding box center [1023, 93] width 10 height 10
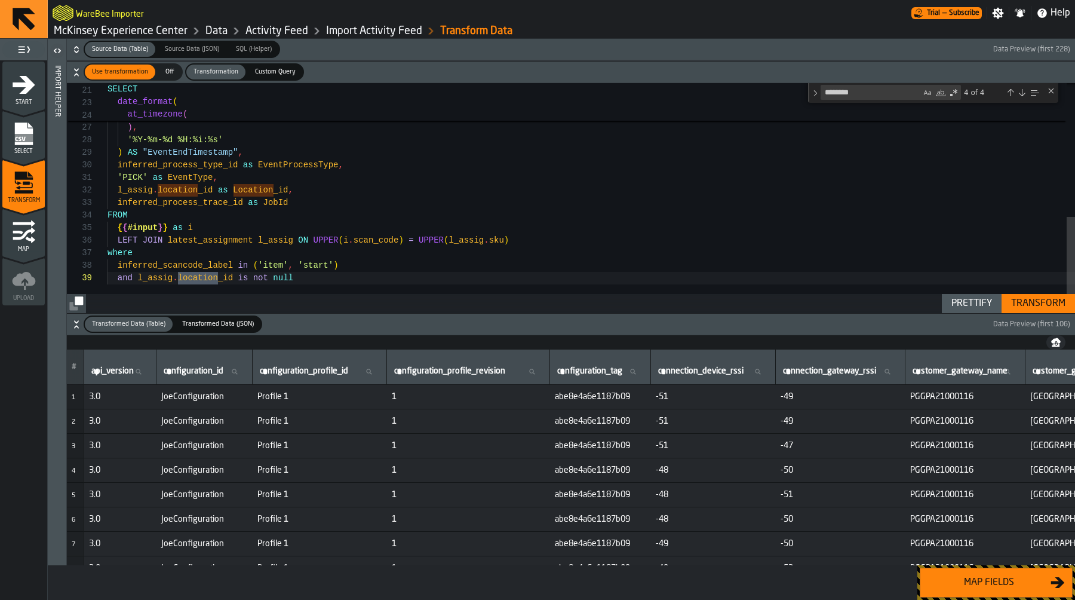
click at [1019, 88] on div "Next Match (Enter)" at bounding box center [1023, 93] width 10 height 10
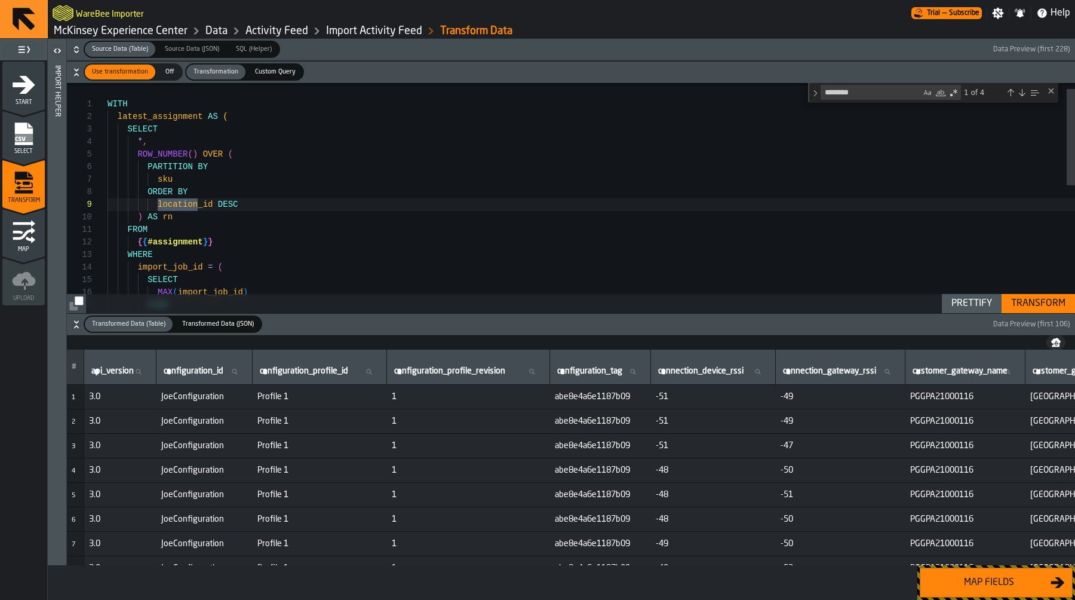
click at [1019, 88] on div "Next Match (Enter)" at bounding box center [1023, 93] width 10 height 10
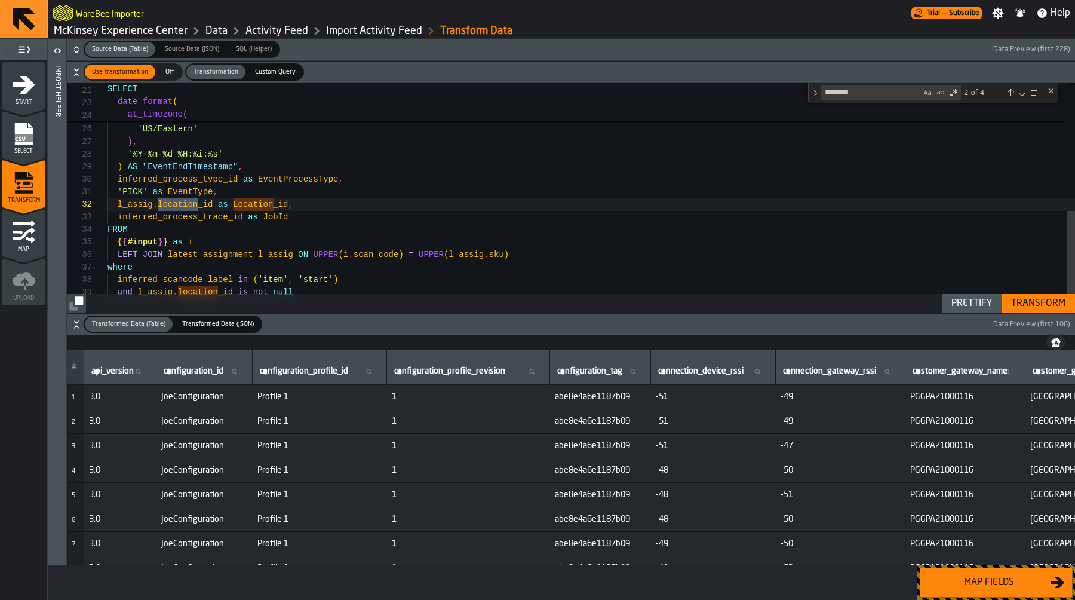
click at [1019, 88] on div "Next Match (Enter)" at bounding box center [1023, 93] width 10 height 10
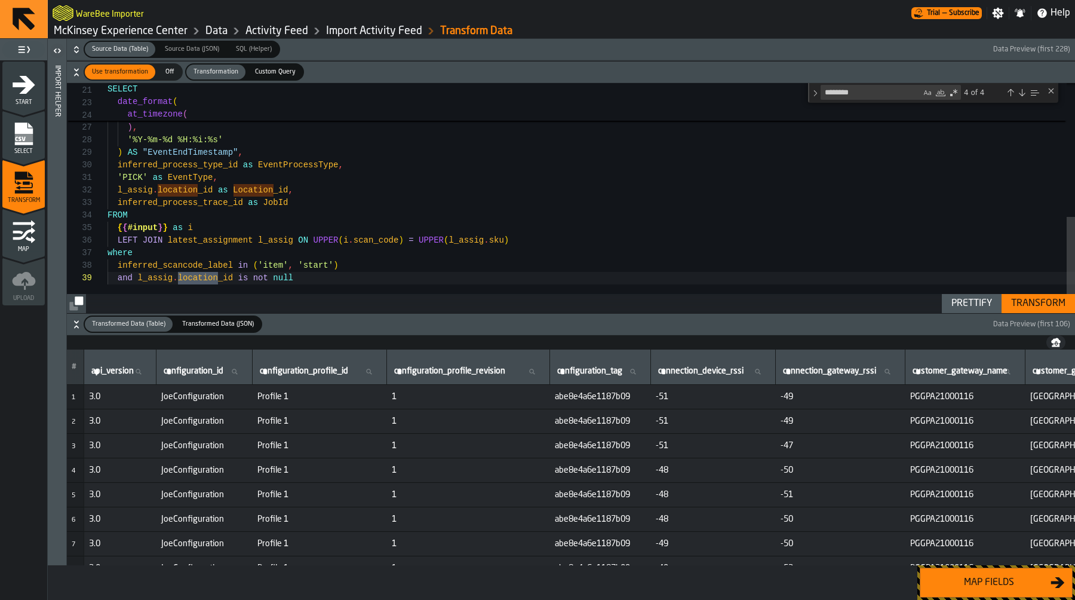
click at [1051, 301] on div "Transform" at bounding box center [1039, 303] width 64 height 14
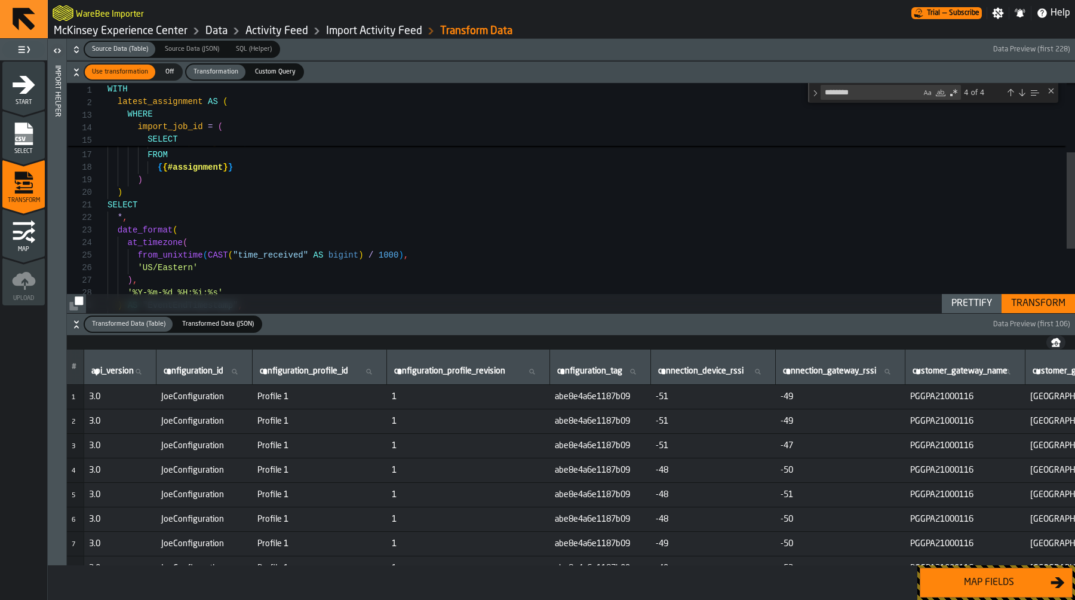
click at [180, 207] on div "date_format ( at_timezone ( from_unixtime ( CAST ( "time_received" AS bigint ) …" at bounding box center [592, 192] width 968 height 547
click at [172, 216] on div "date_format ( at_timezone ( from_unixtime ( CAST ( "time_received" AS bigint ) …" at bounding box center [592, 192] width 968 height 547
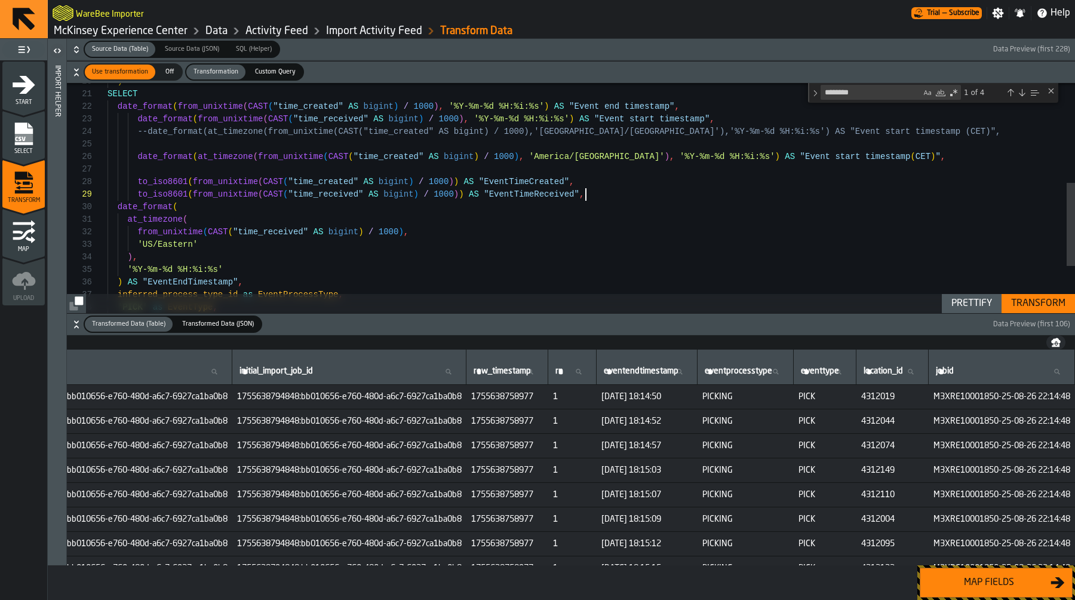
scroll to position [50, 0]
click at [871, 151] on div "date_format ( date_format ( from_unixtime ( CAST ( "time_created" AS bigint ) /…" at bounding box center [592, 125] width 968 height 635
click at [455, 223] on div "date_format ( date_format ( from_unixtime ( CAST ( "time_created" AS bigint ) /…" at bounding box center [592, 125] width 968 height 635
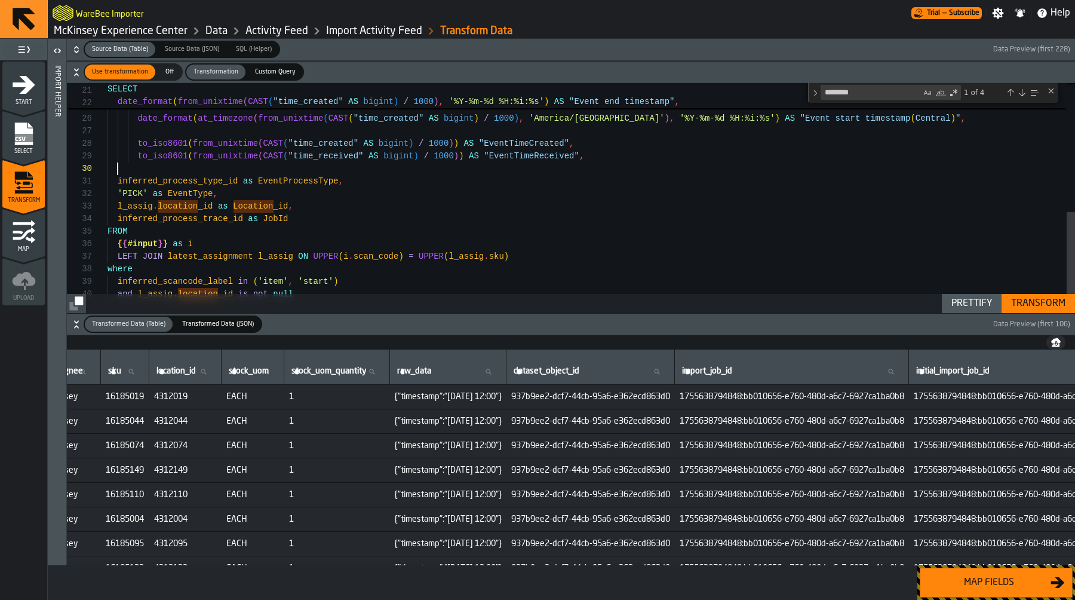
scroll to position [0, 6325]
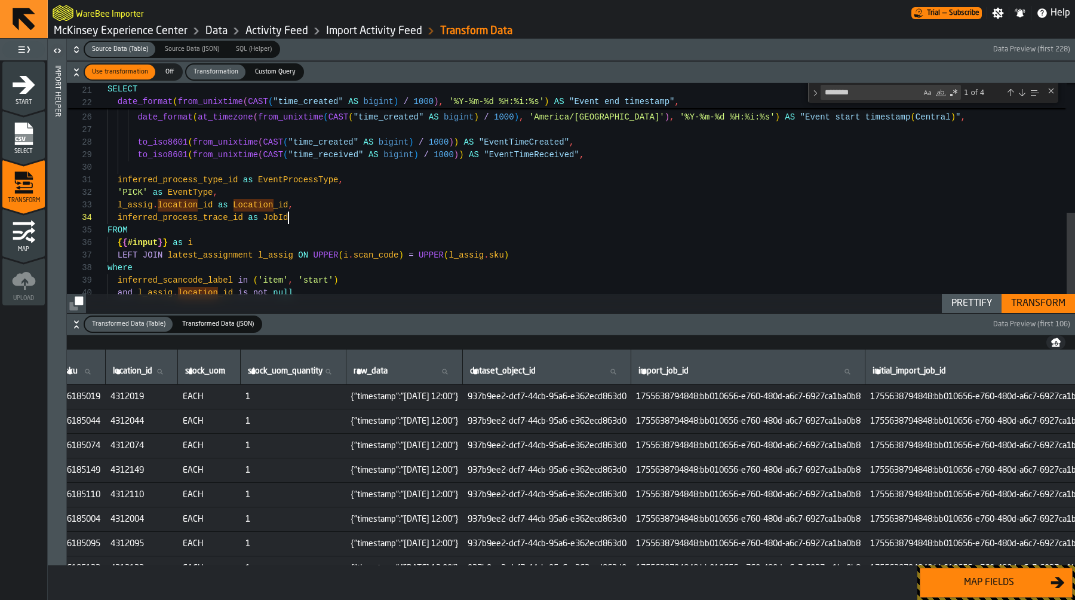
click at [333, 219] on div "--date_format(at_timezone(from_unixtime(CAST("time _created" AS bigint) / 1000)…" at bounding box center [592, 48] width 968 height 560
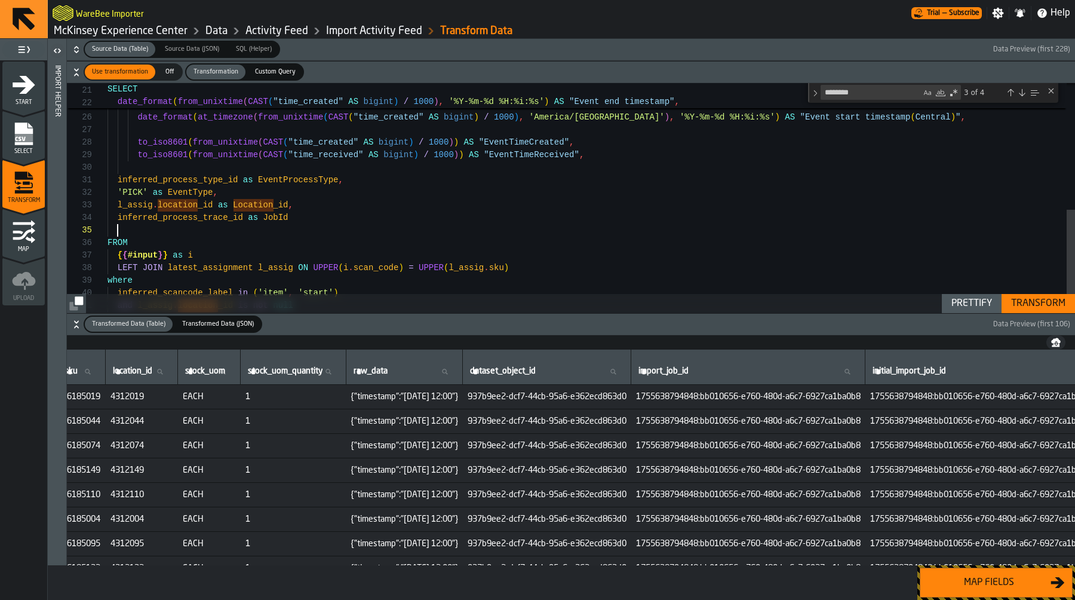
scroll to position [13, 0]
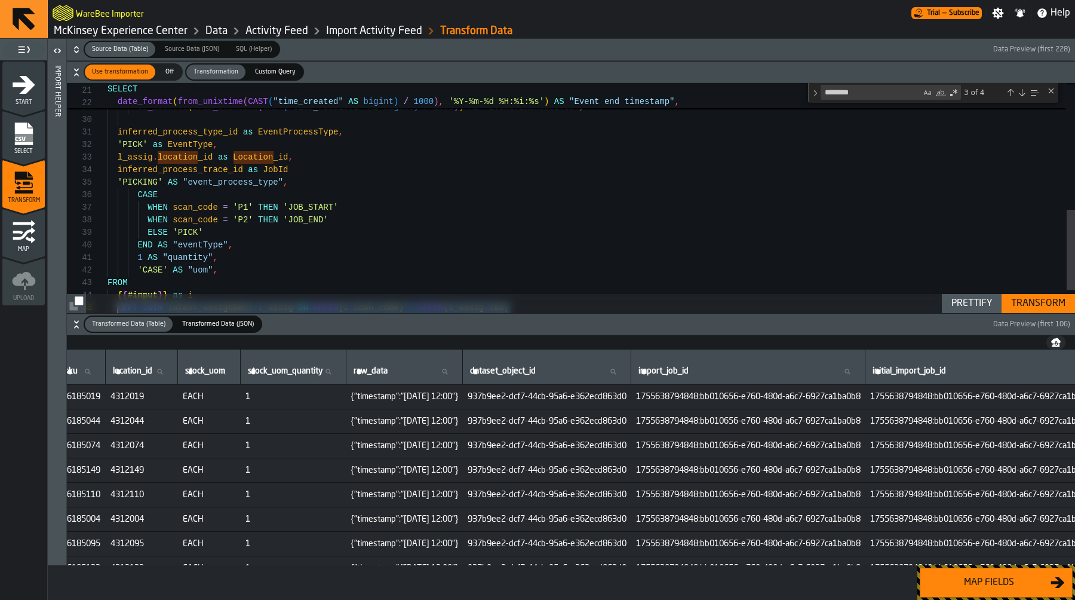
click at [253, 268] on div "'PICK' as EventType , l_assig . location _id as Location _id , inferred_process…" at bounding box center [592, 50] width 968 height 660
click at [117, 185] on div "'PICK' as EventType , l_assig . location _id as Location _id , inferred_process…" at bounding box center [592, 50] width 968 height 660
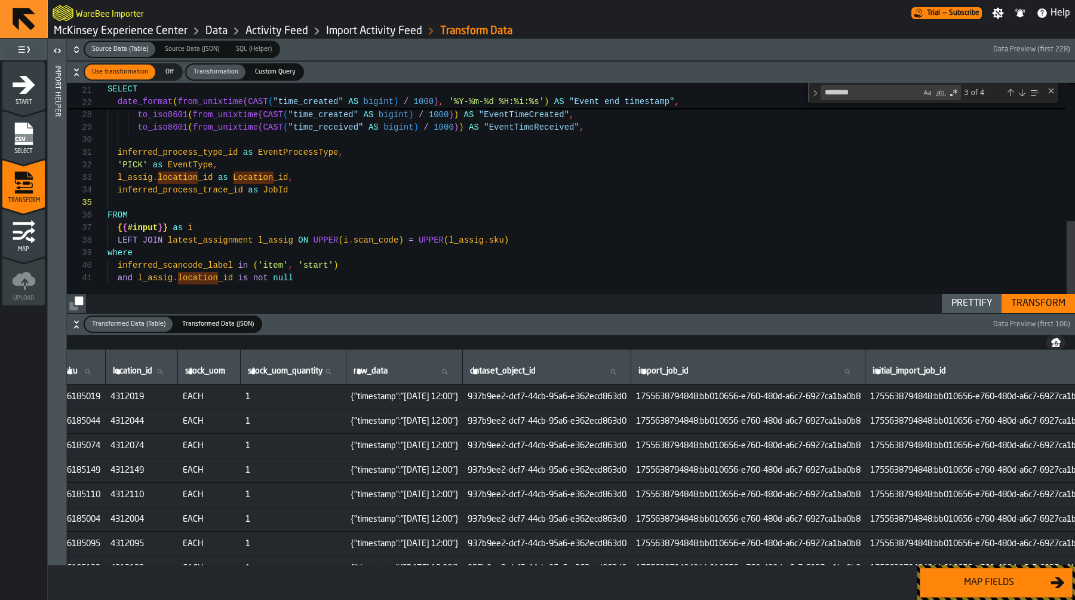
click at [214, 142] on div "'PICK' as EventType , l_assig . location _id as Location _id , inferred_process…" at bounding box center [592, 27] width 968 height 572
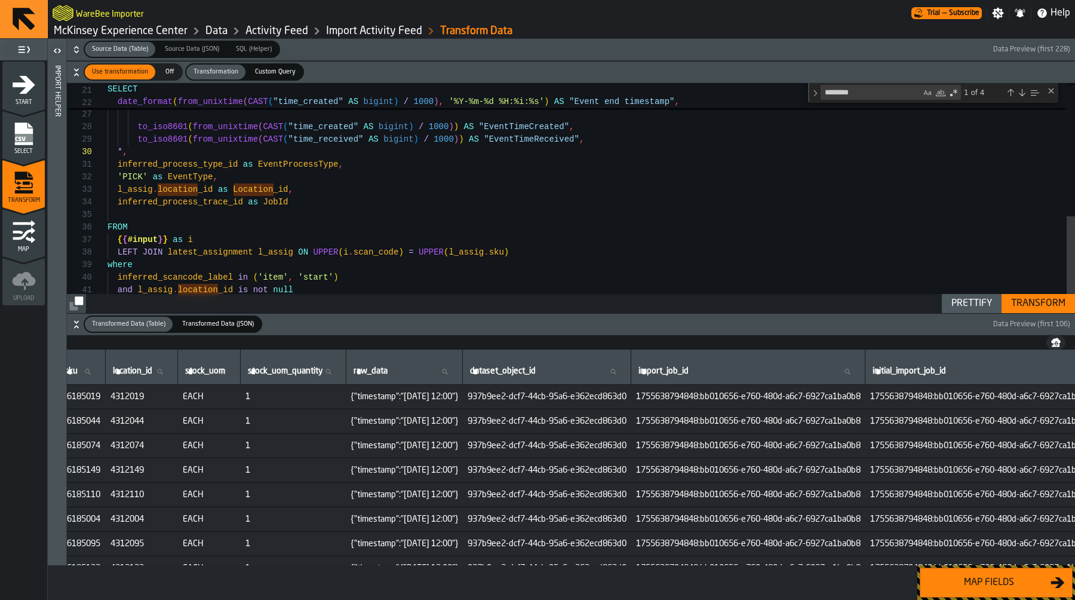
type textarea "**********"
click at [1041, 299] on div "Transform" at bounding box center [1039, 303] width 64 height 14
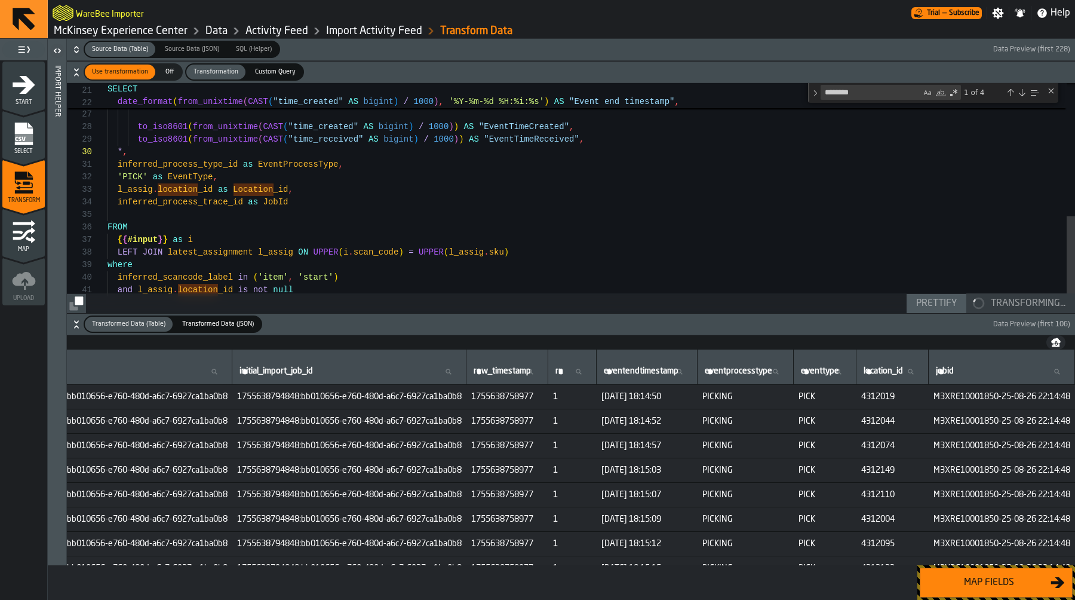
scroll to position [0, 7511]
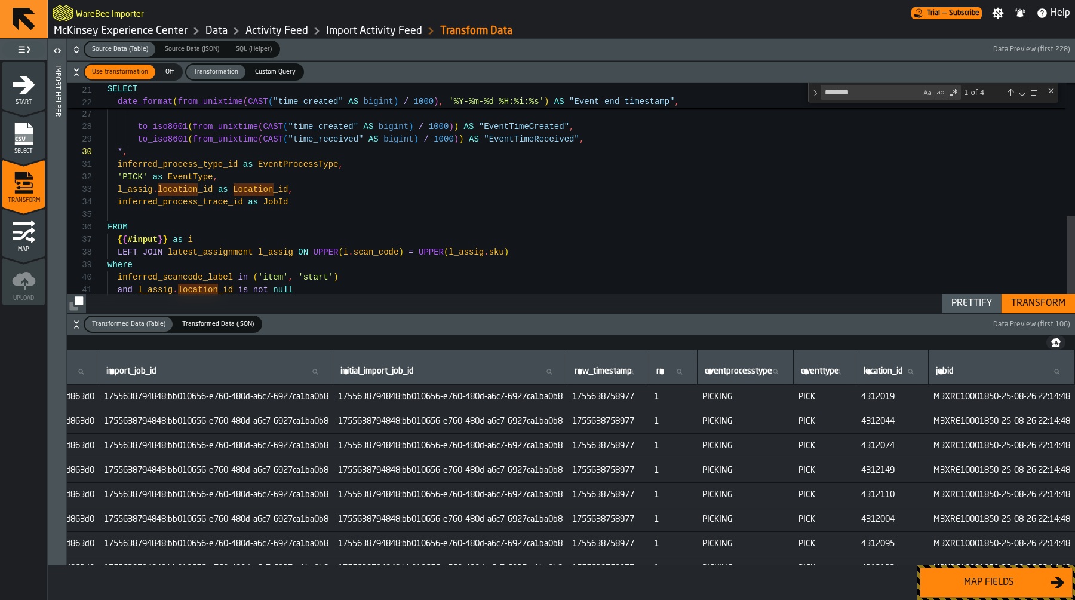
click at [992, 581] on div "Map fields" at bounding box center [989, 582] width 123 height 14
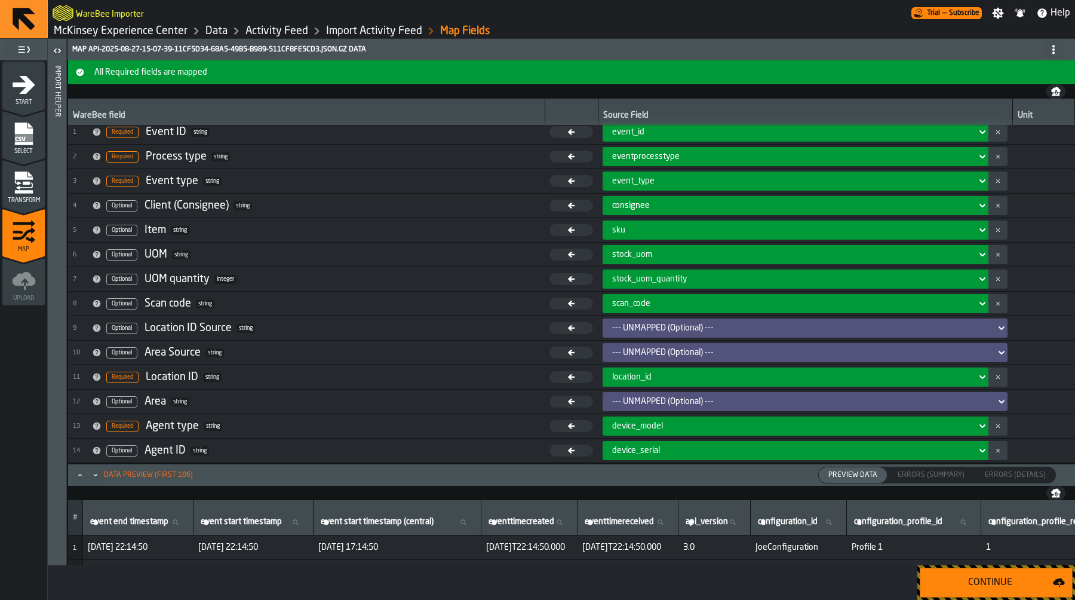
scroll to position [8, 0]
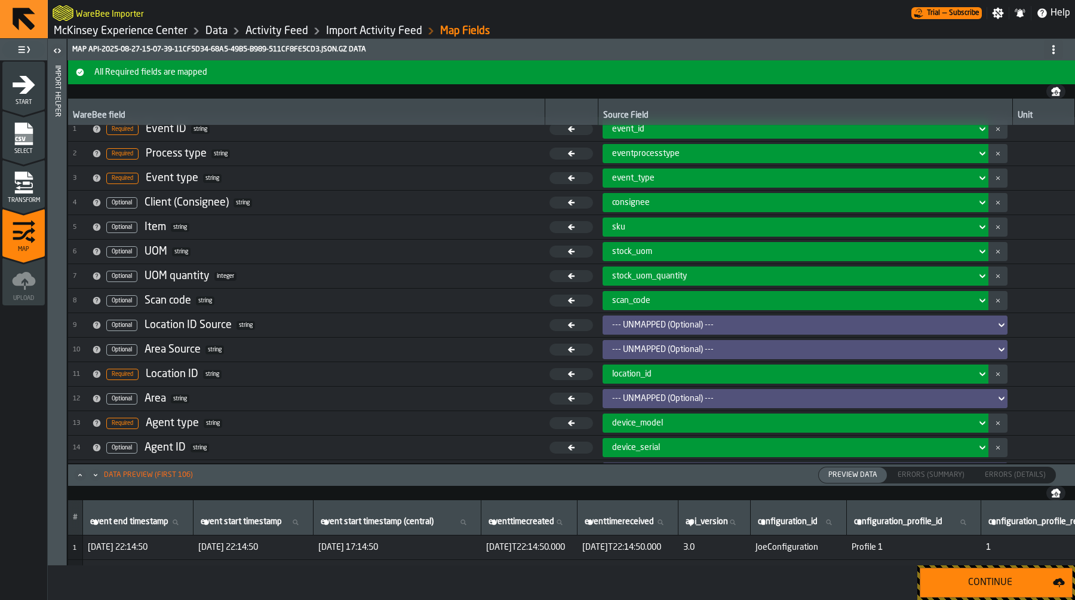
click at [762, 228] on div "sku" at bounding box center [792, 227] width 360 height 10
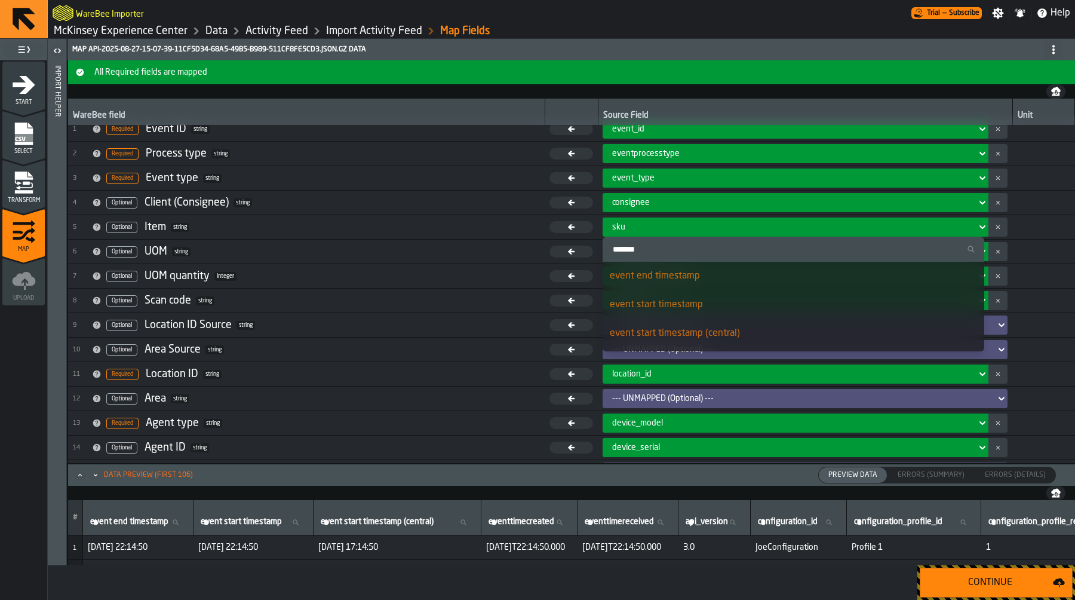
click at [747, 253] on input "Search" at bounding box center [794, 249] width 372 height 16
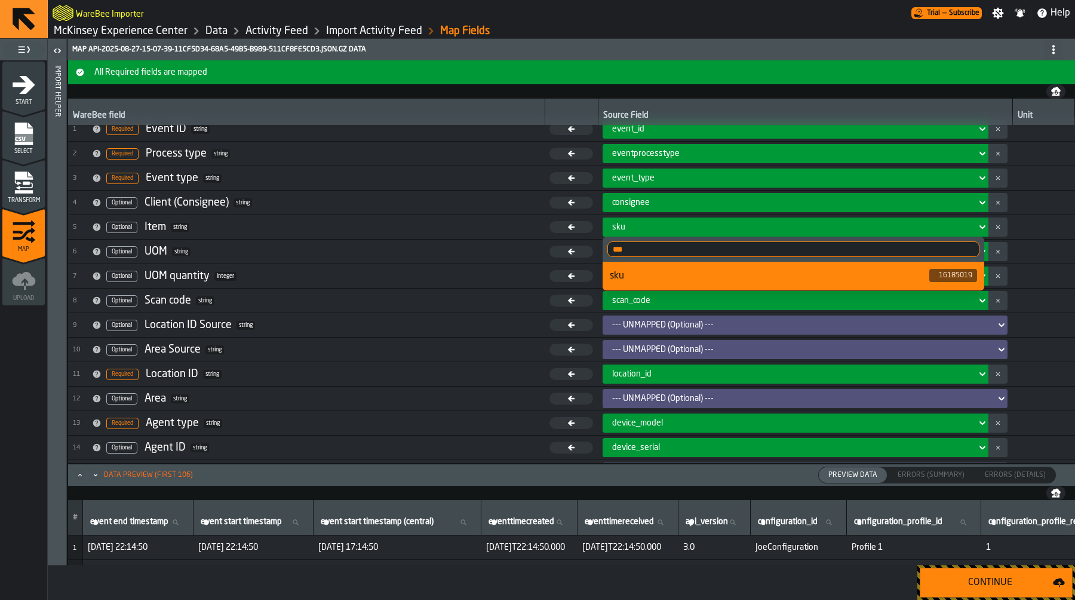
type input "***"
click at [789, 275] on div "sku" at bounding box center [770, 276] width 320 height 14
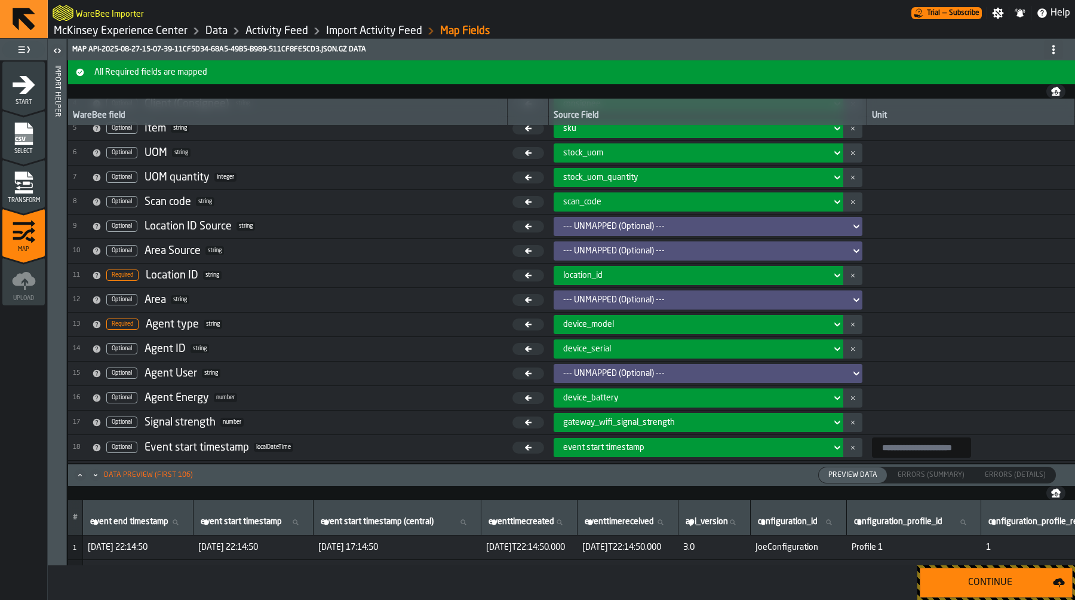
scroll to position [113, 0]
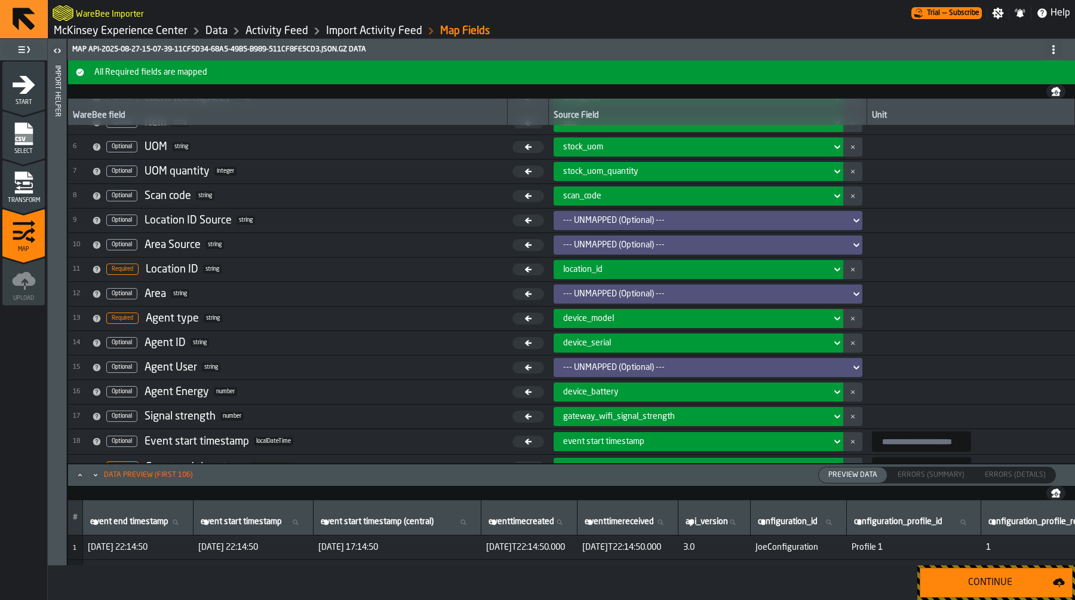
click at [851, 194] on icon "button-" at bounding box center [853, 196] width 5 height 12
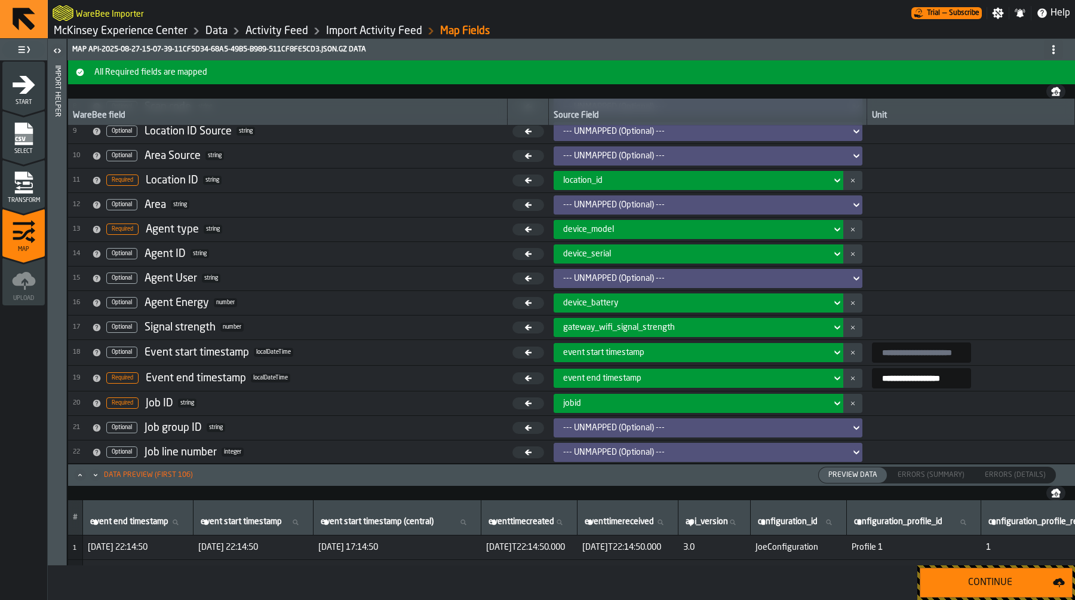
scroll to position [203, 0]
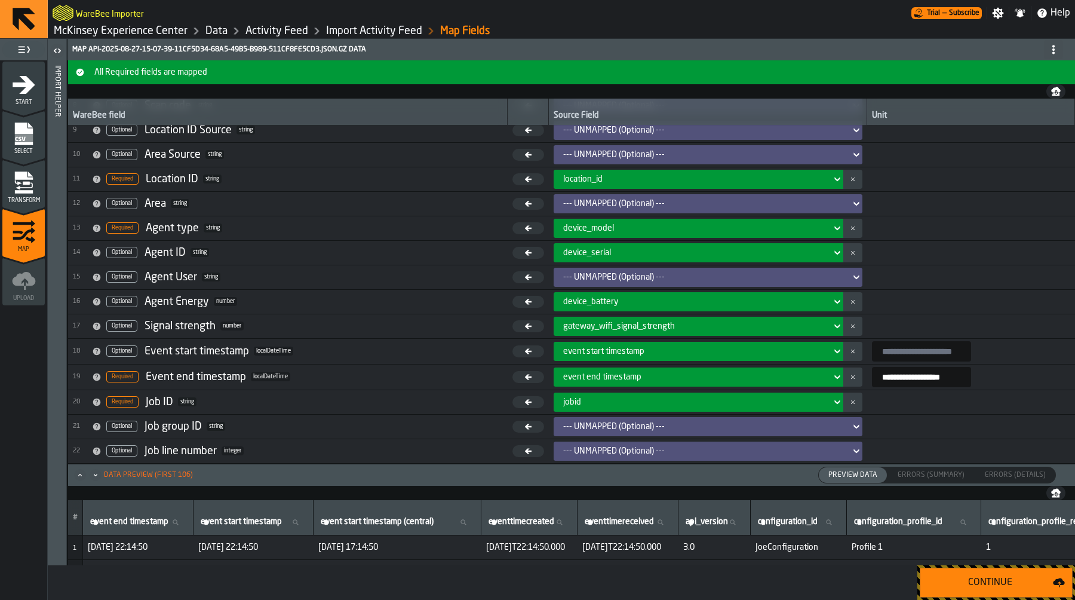
click at [655, 232] on div "device_model" at bounding box center [694, 228] width 263 height 10
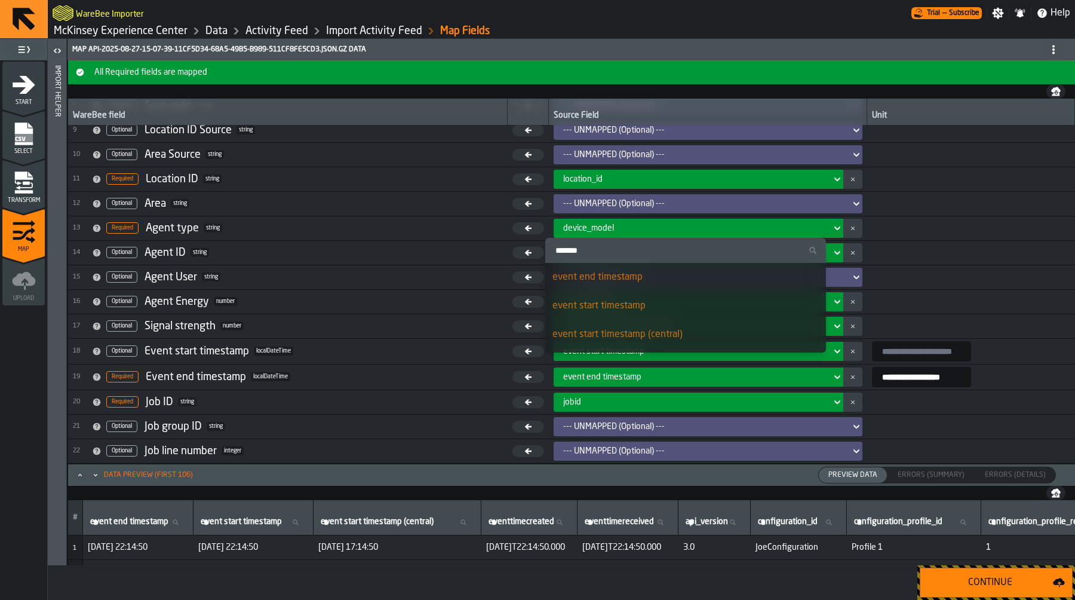
click at [646, 246] on input "Search" at bounding box center [685, 251] width 271 height 16
type input "*****"
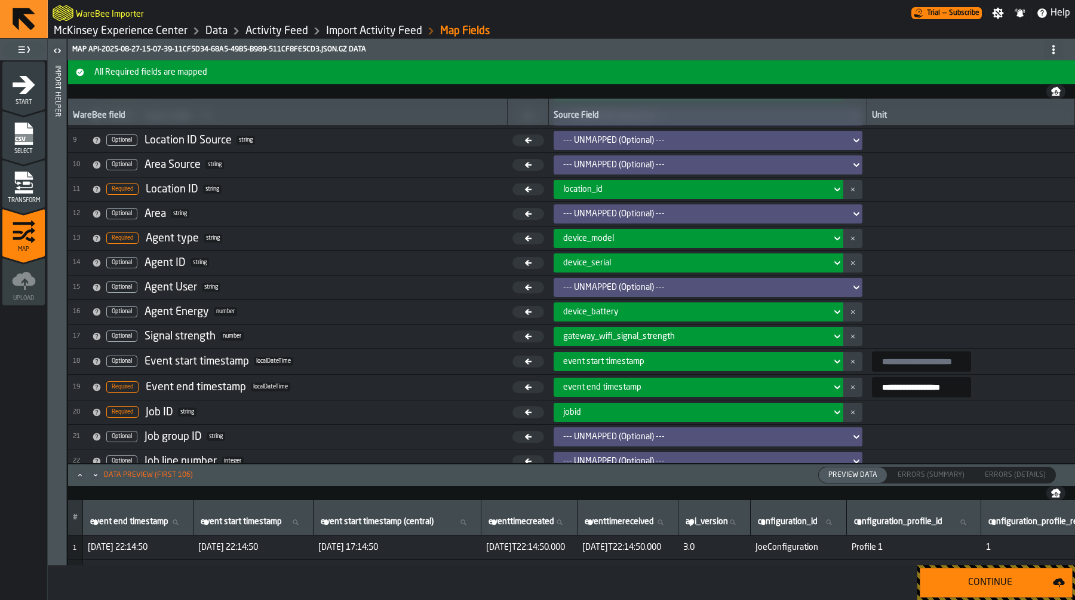
scroll to position [192, 0]
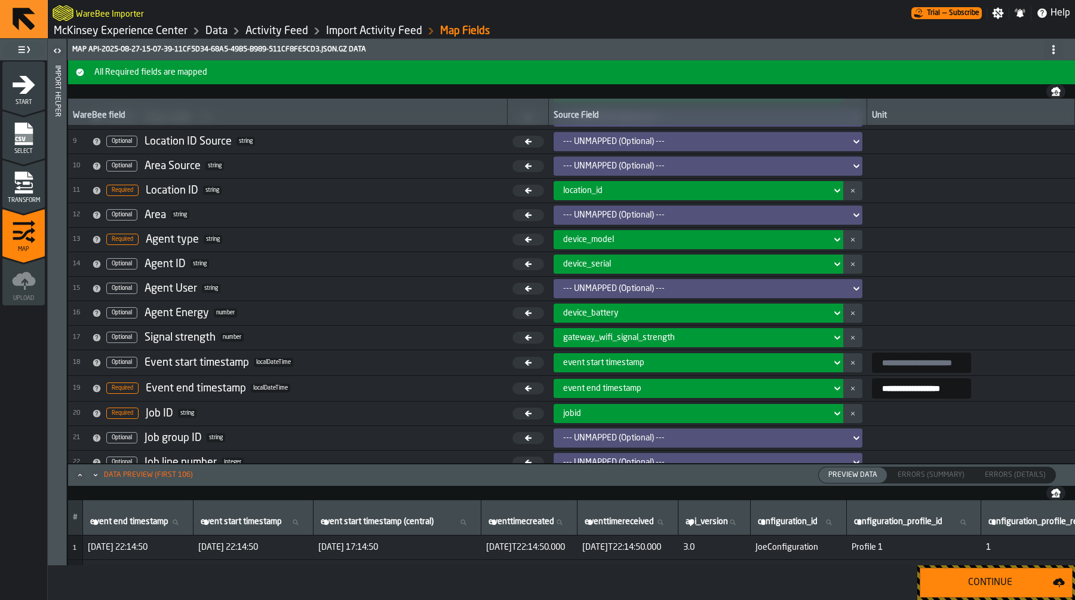
click at [958, 590] on button "Continue" at bounding box center [996, 583] width 153 height 30
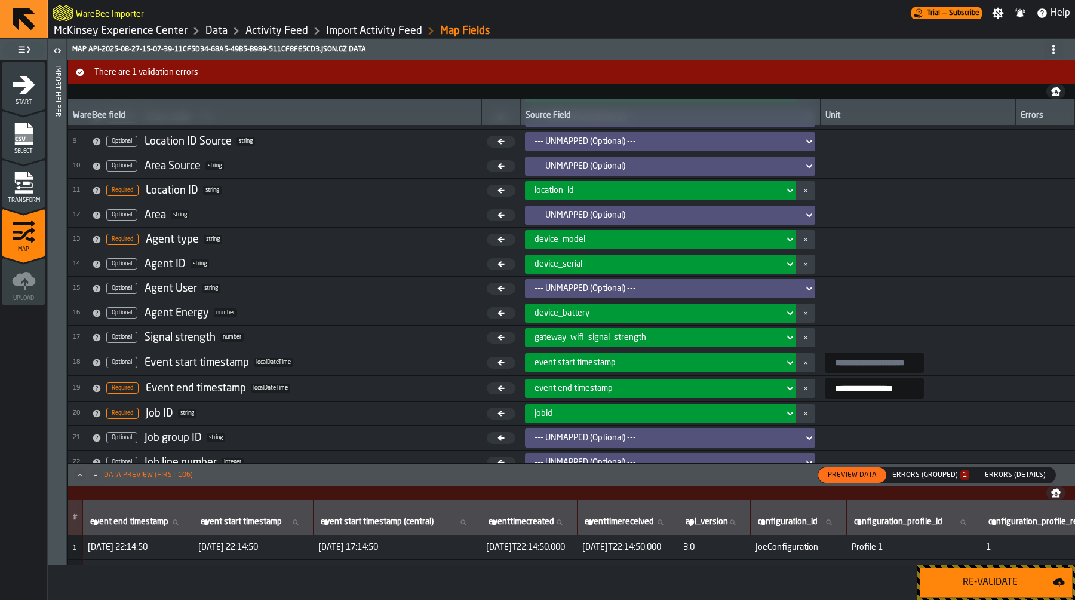
click at [946, 474] on div "Errors (Grouped) 1" at bounding box center [931, 475] width 77 height 8
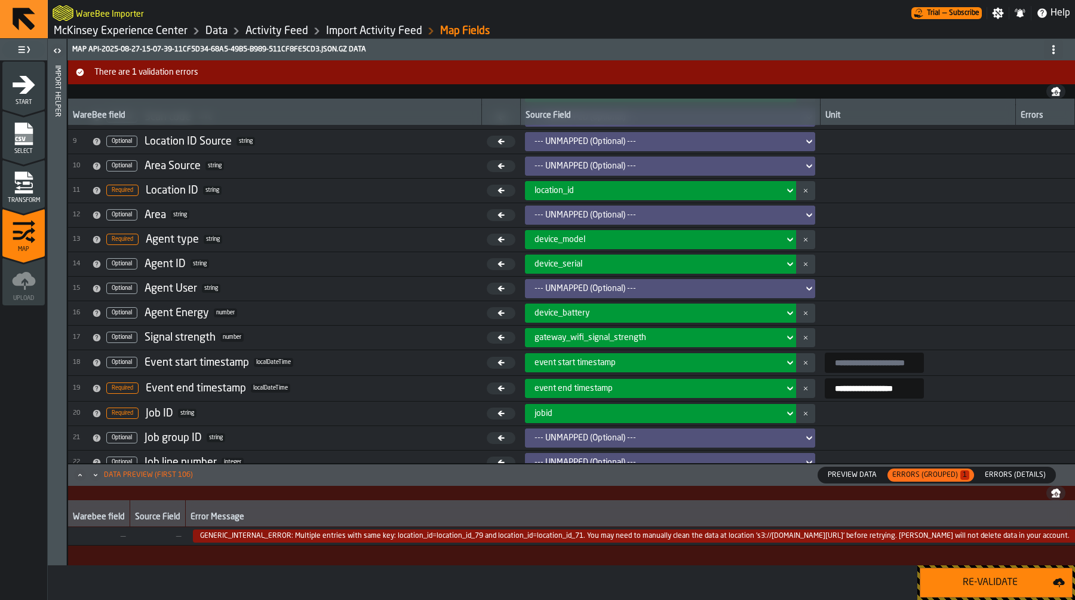
scroll to position [191, 0]
click at [880, 482] on div "Preview Data" at bounding box center [853, 475] width 68 height 16
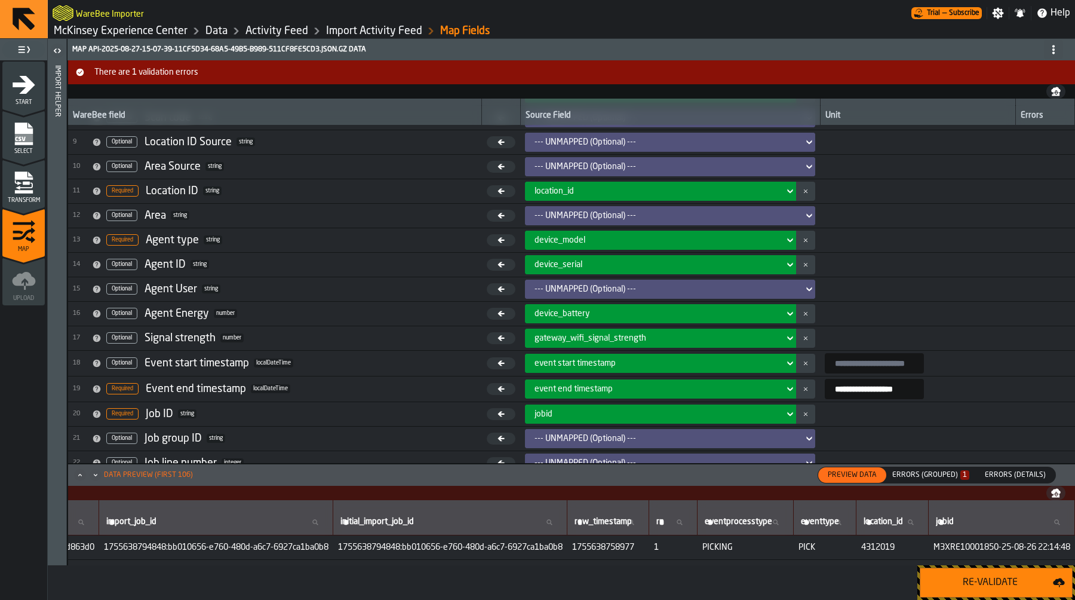
scroll to position [0, 8045]
click at [32, 194] on icon "menu Transform" at bounding box center [24, 183] width 24 height 24
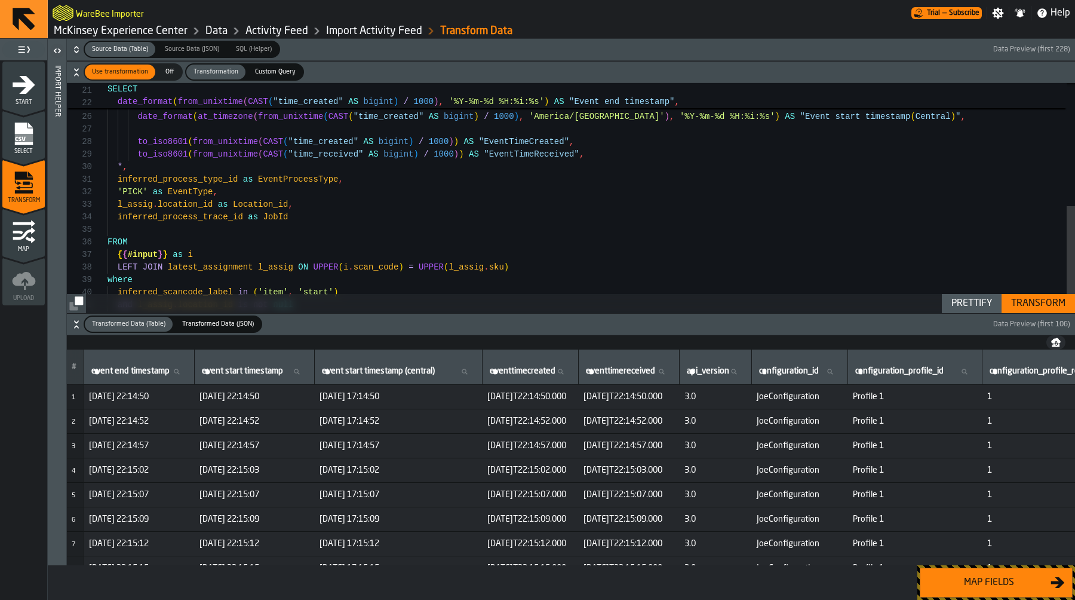
click at [952, 592] on button "Map fields" at bounding box center [996, 583] width 153 height 30
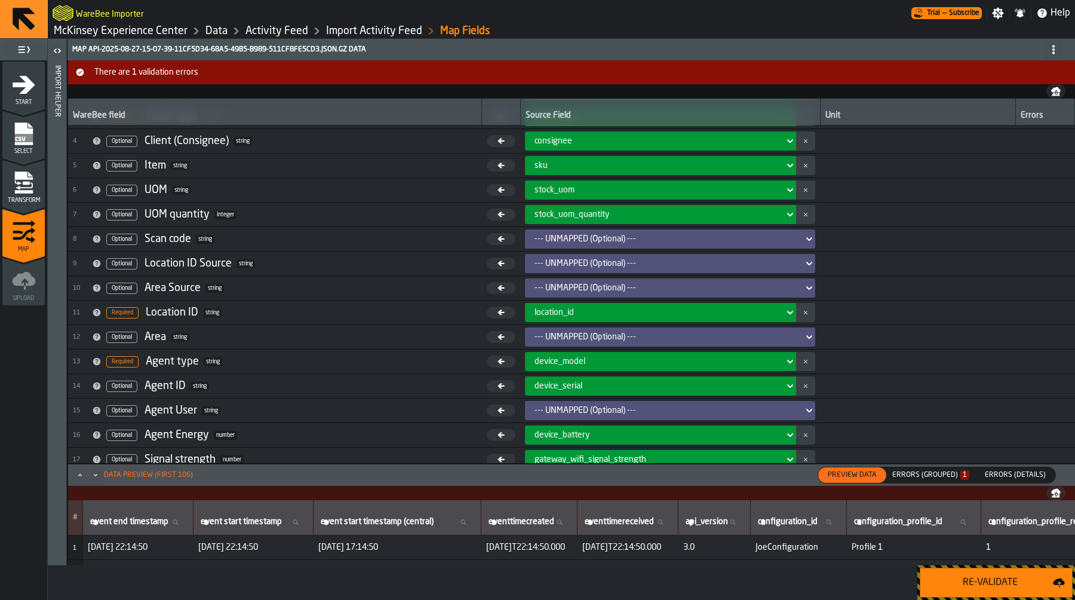
scroll to position [0, 0]
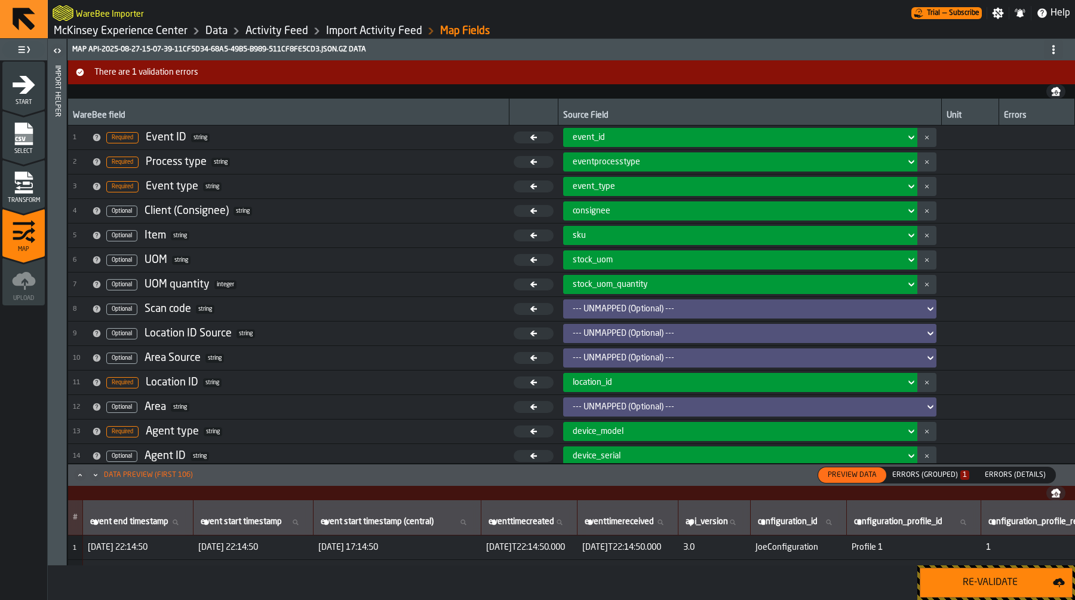
click at [32, 180] on icon "menu Transform" at bounding box center [24, 183] width 24 height 24
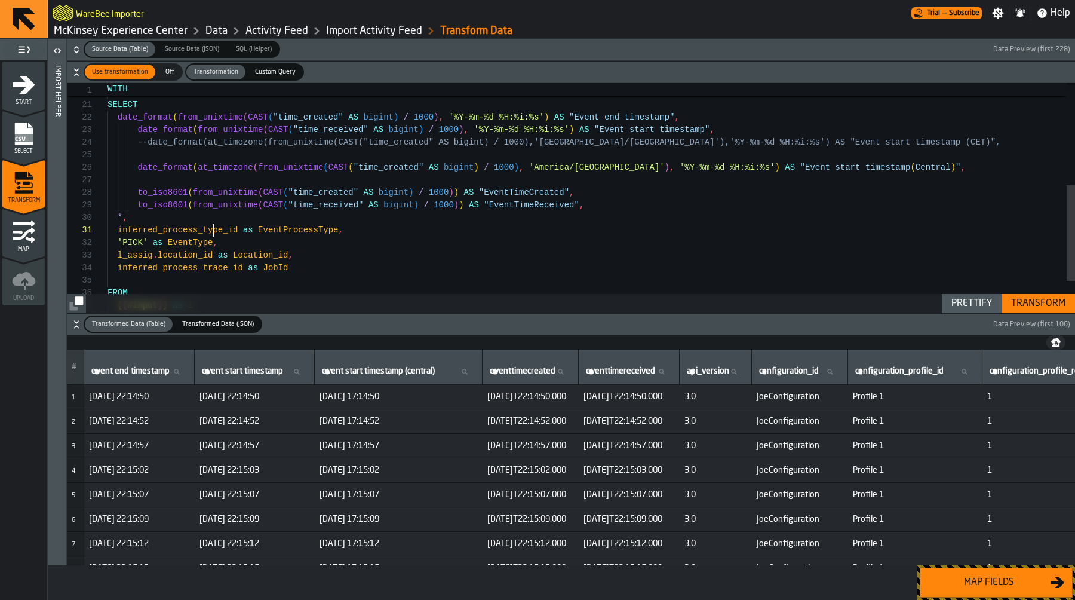
click at [215, 225] on div ") ) SELECT date_format ( from_unixtime ( CAST ( "time_created" AS bigint ) / 10…" at bounding box center [592, 114] width 968 height 553
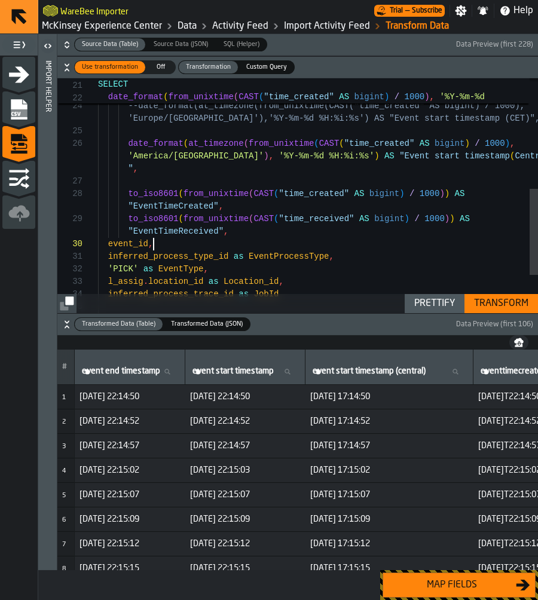
scroll to position [88, 0]
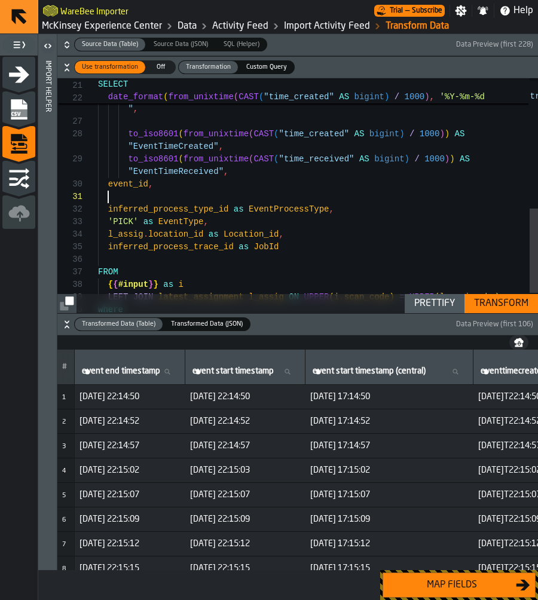
click at [278, 210] on div "date_format ( at_timezone ( from_unixtime ( CAST ( "time_created" AS bigint ) /…" at bounding box center [318, 43] width 440 height 653
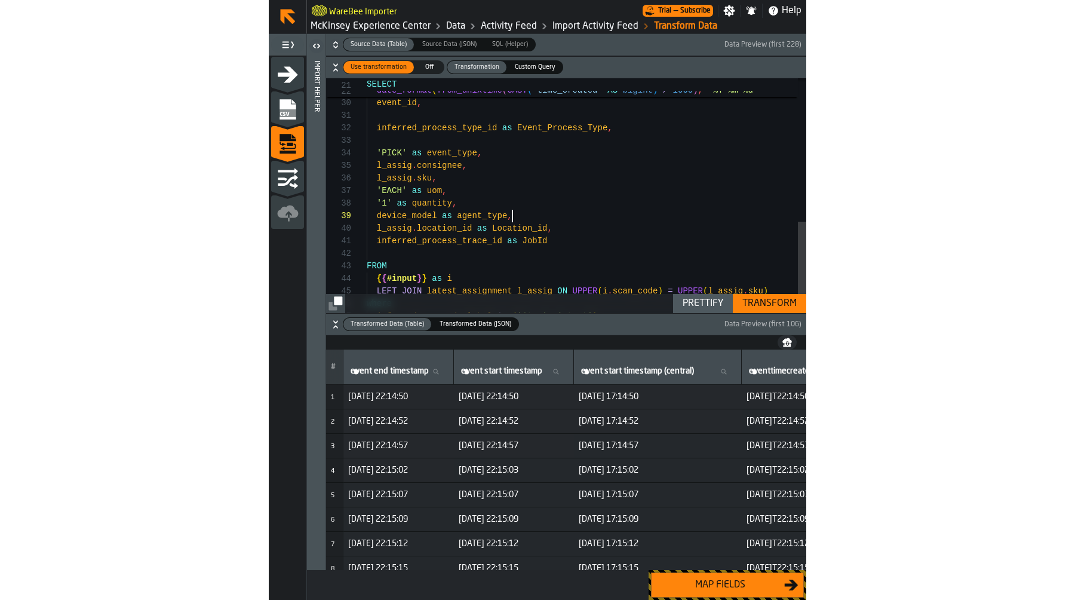
scroll to position [75, 0]
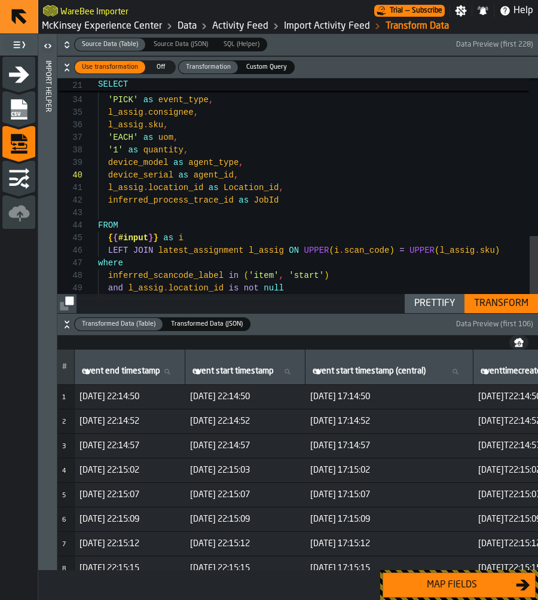
type textarea "**********"
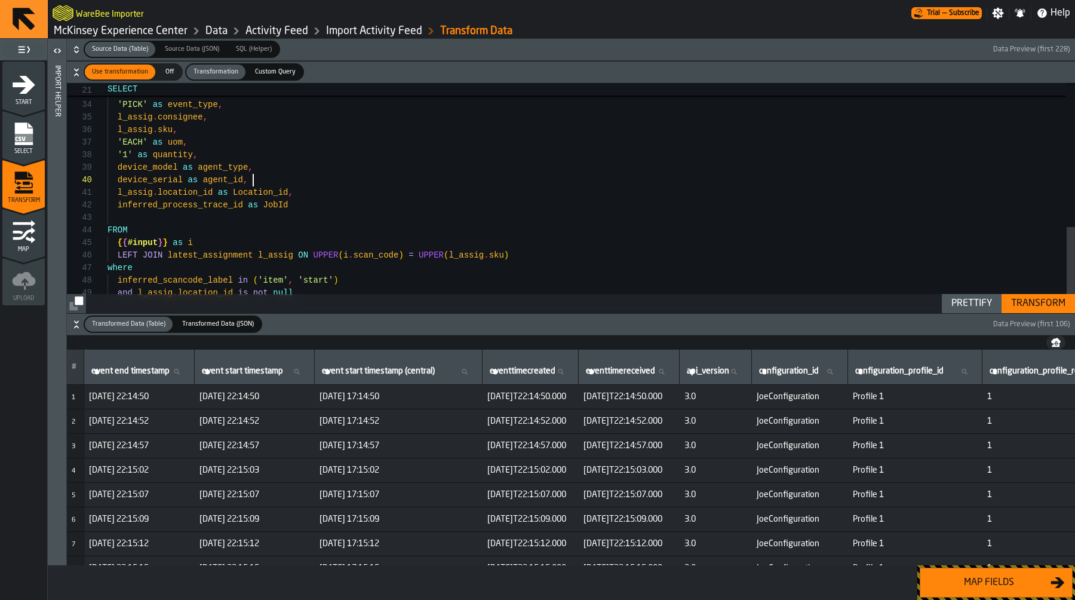
scroll to position [113, 0]
click at [1038, 302] on div "Transform" at bounding box center [1039, 303] width 64 height 14
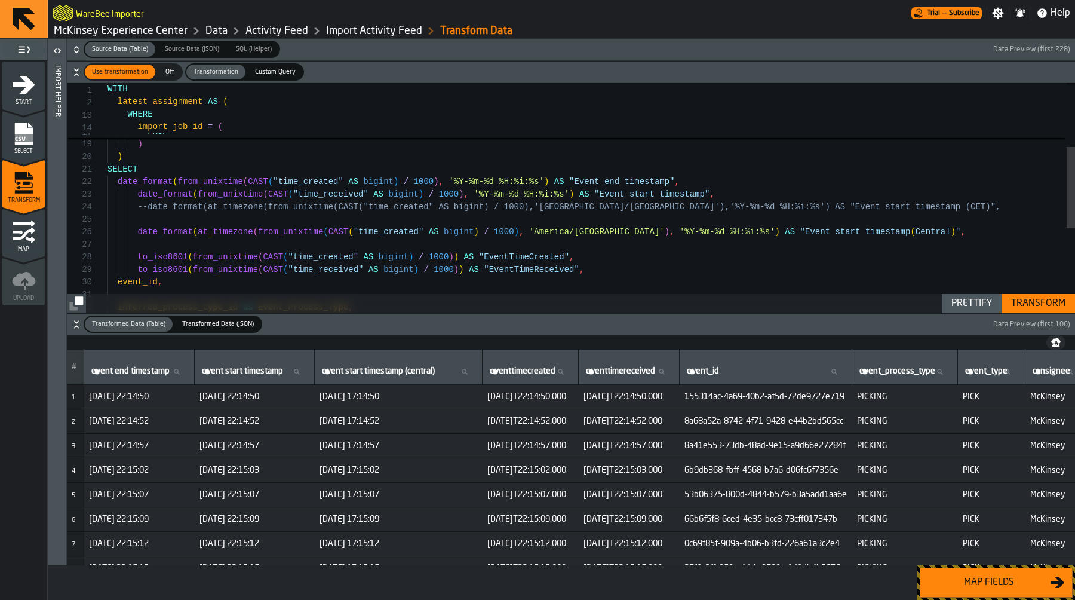
click at [976, 579] on div "Map fields" at bounding box center [989, 582] width 123 height 14
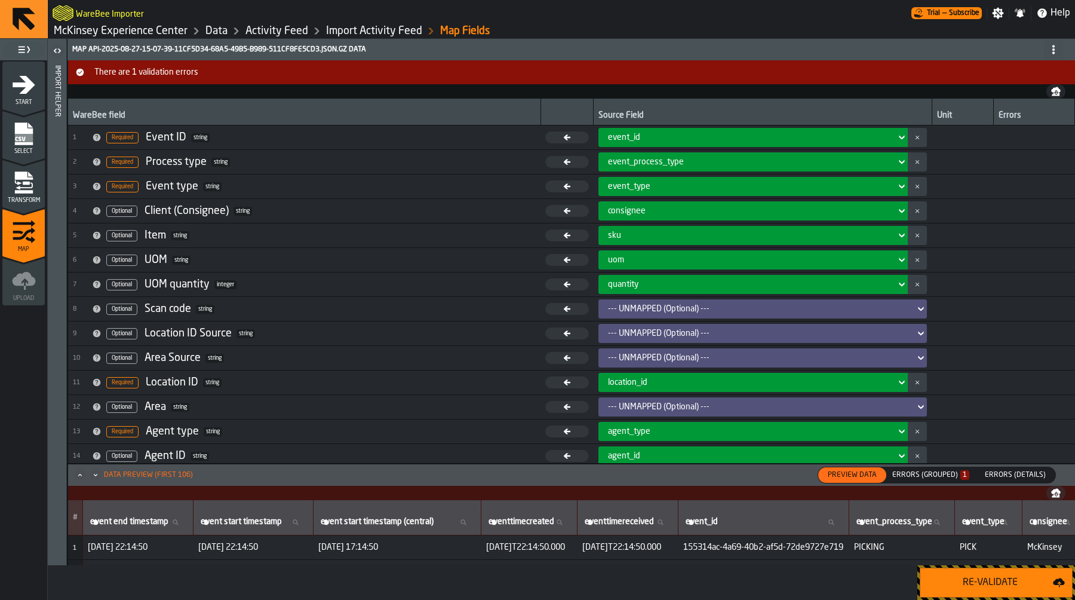
click at [983, 575] on div "Re-Validate" at bounding box center [990, 582] width 125 height 14
click at [924, 482] on div "Errors (Grouped) 1" at bounding box center [931, 474] width 87 height 13
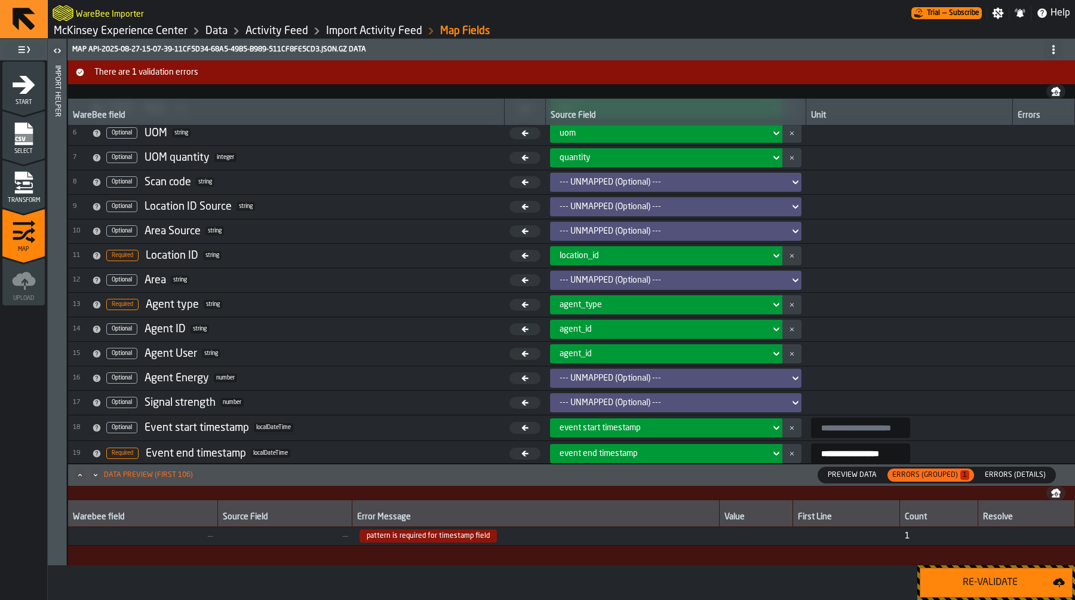
scroll to position [148, 0]
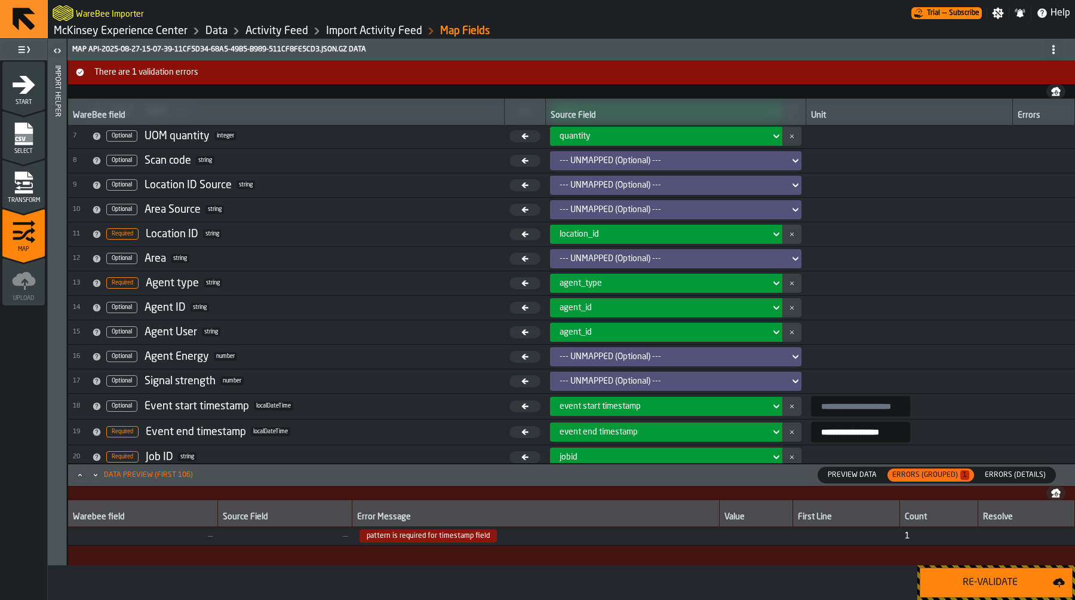
click at [602, 278] on div "agent_type" at bounding box center [663, 283] width 206 height 10
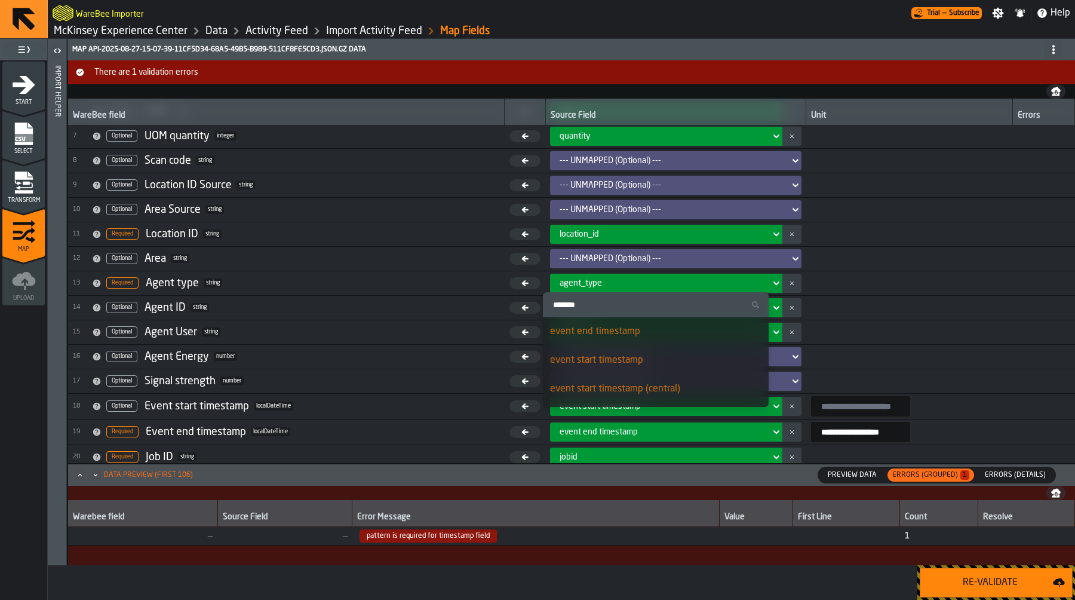
click at [602, 278] on div "agent_type" at bounding box center [663, 283] width 206 height 10
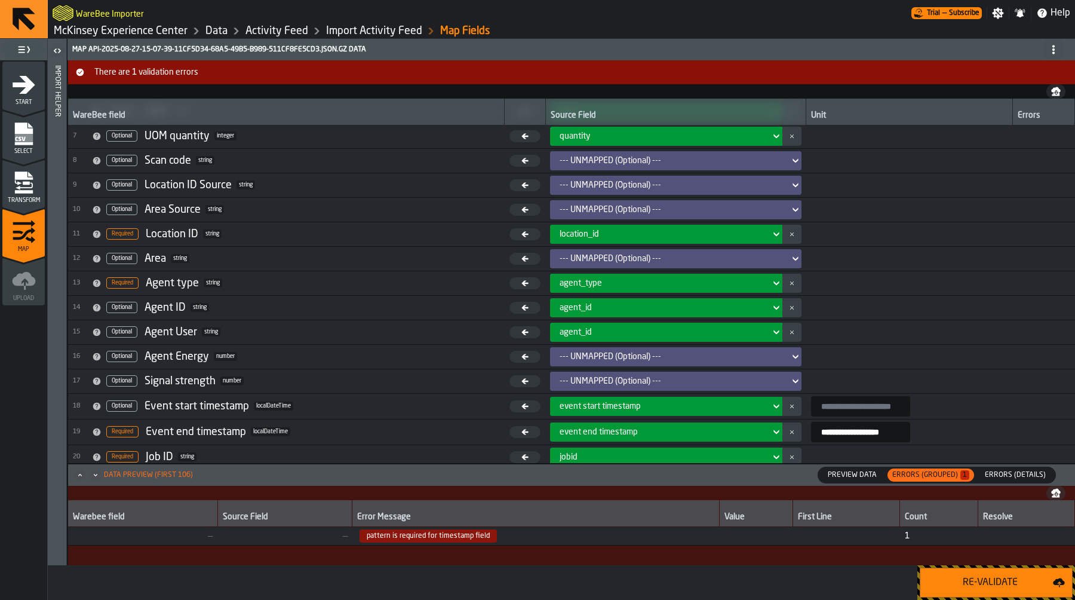
click at [592, 332] on div "agent_id" at bounding box center [663, 332] width 206 height 10
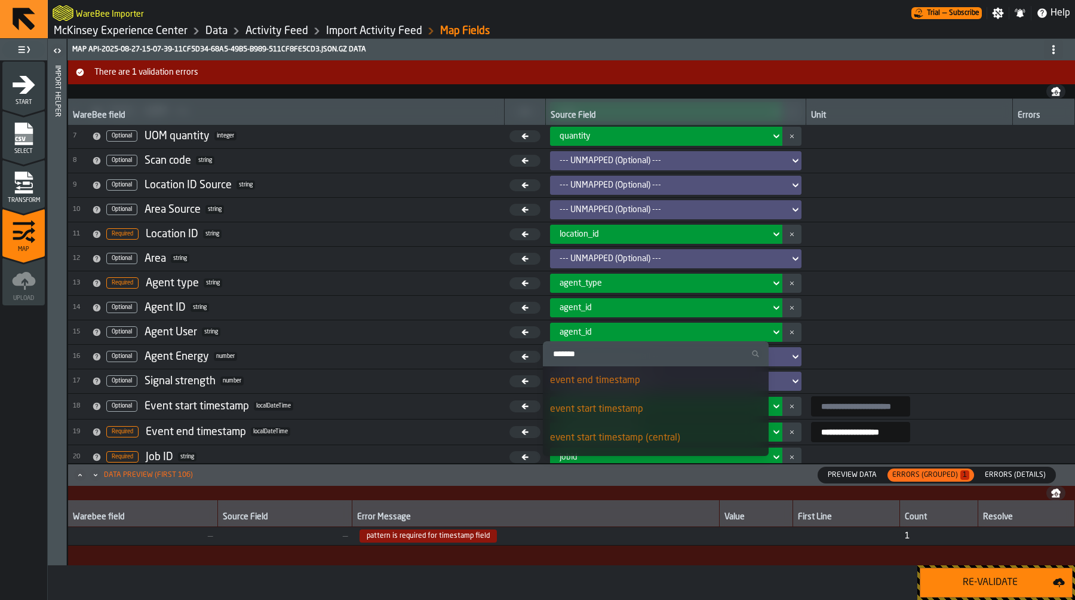
click at [750, 331] on div "agent_id" at bounding box center [663, 332] width 206 height 10
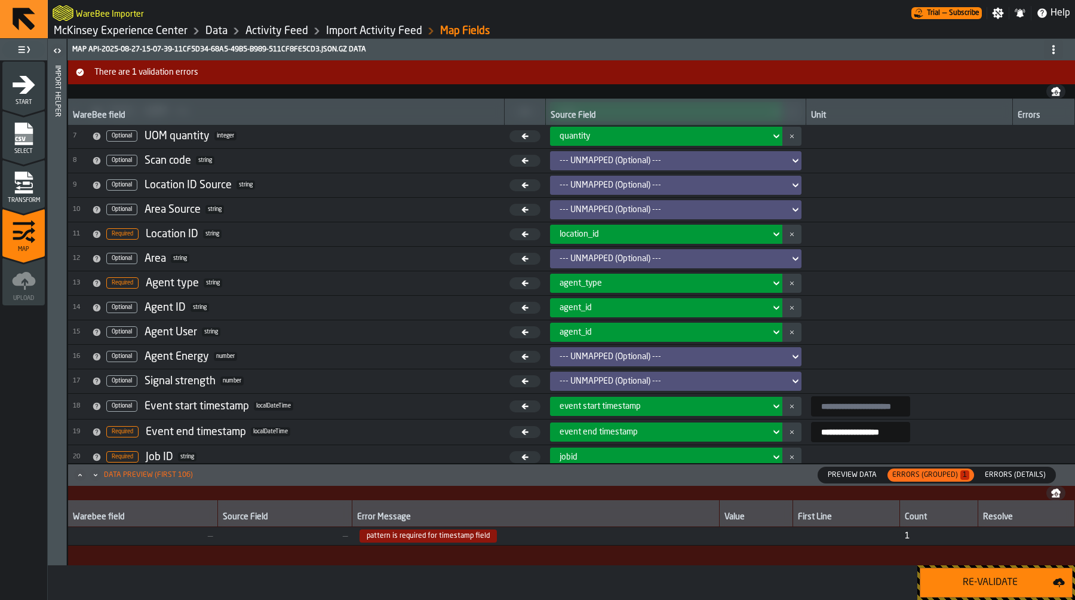
click at [783, 329] on button "button-" at bounding box center [792, 332] width 19 height 19
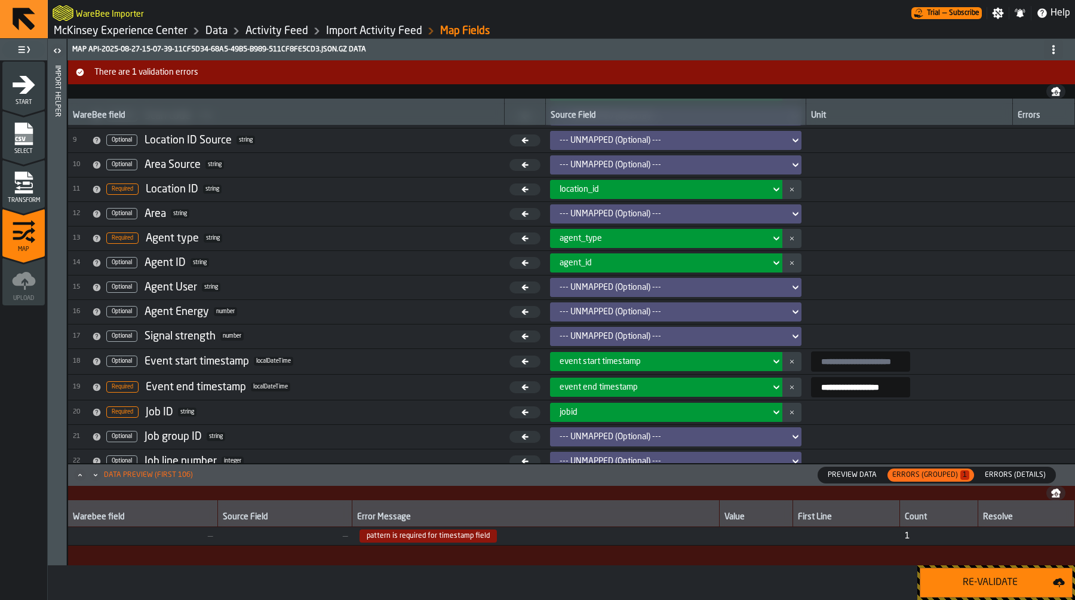
scroll to position [203, 0]
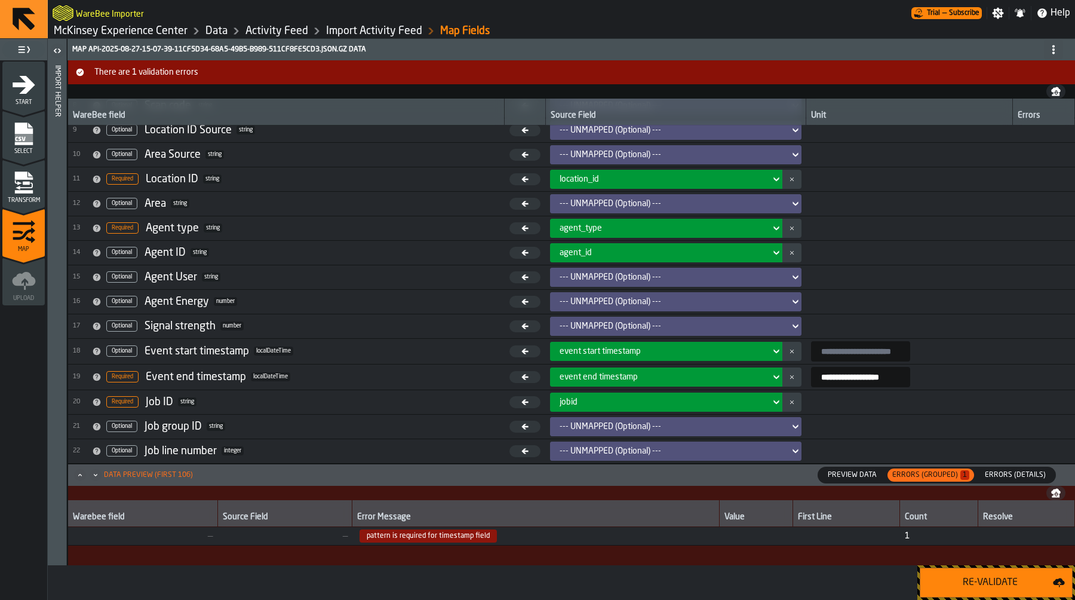
click at [862, 356] on input "input-value-" at bounding box center [860, 351] width 99 height 20
click at [857, 477] on span "Preview Data" at bounding box center [852, 475] width 59 height 11
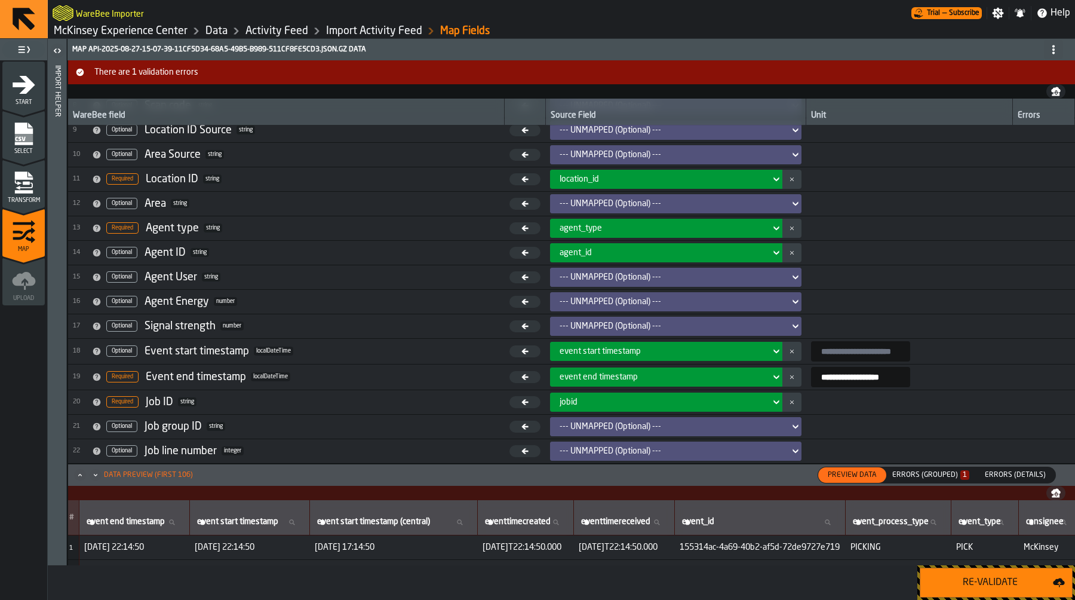
scroll to position [0, 0]
click at [673, 353] on div "event start timestamp" at bounding box center [663, 352] width 206 height 10
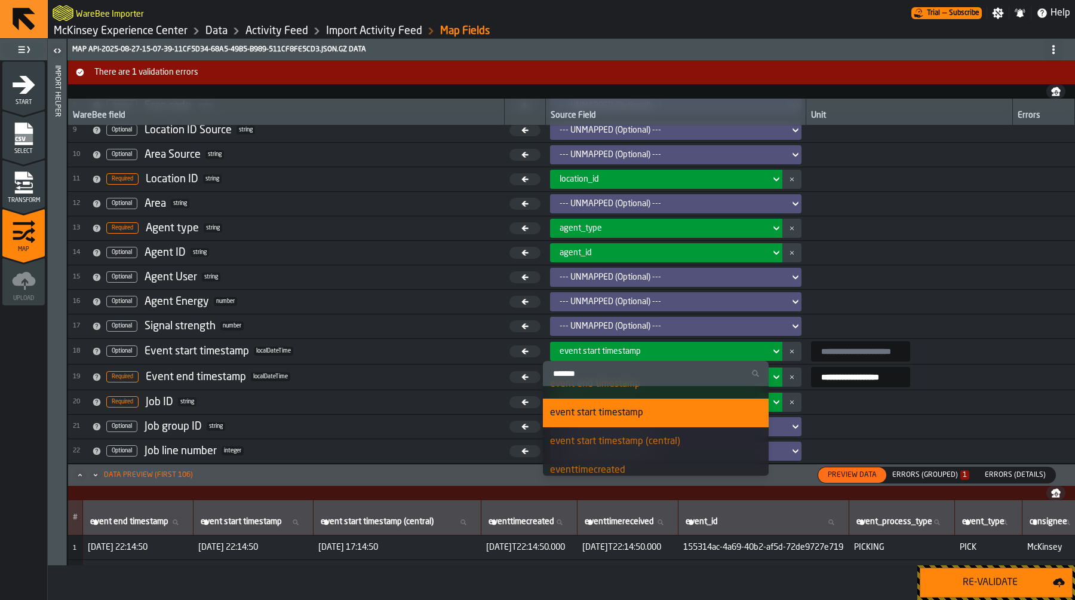
scroll to position [17, 0]
click at [659, 441] on div "event start timestamp (central)" at bounding box center [656, 440] width 212 height 14
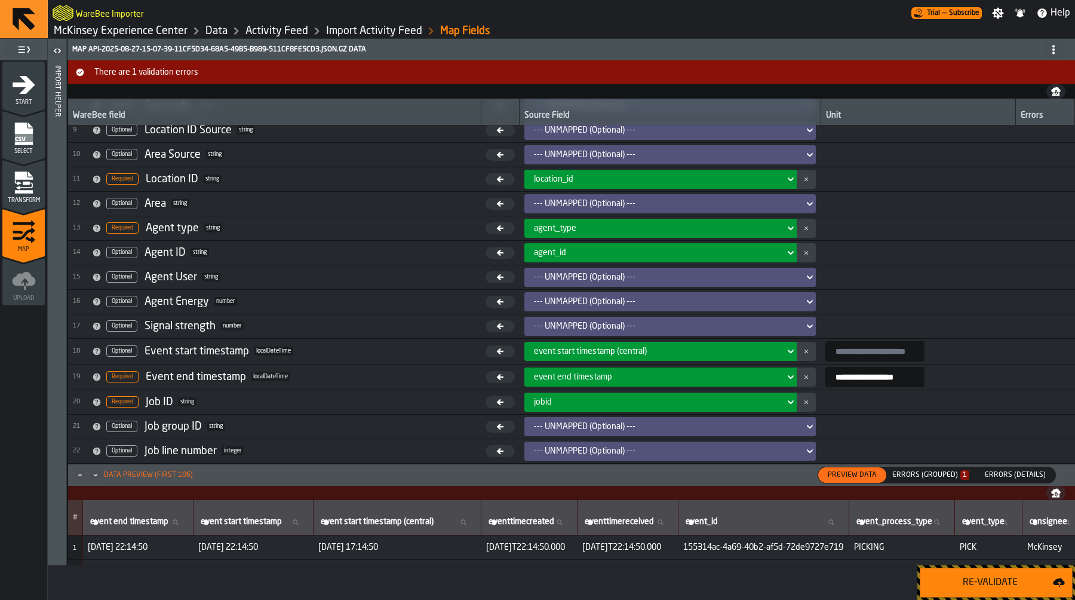
click at [797, 347] on button "button-" at bounding box center [806, 351] width 19 height 19
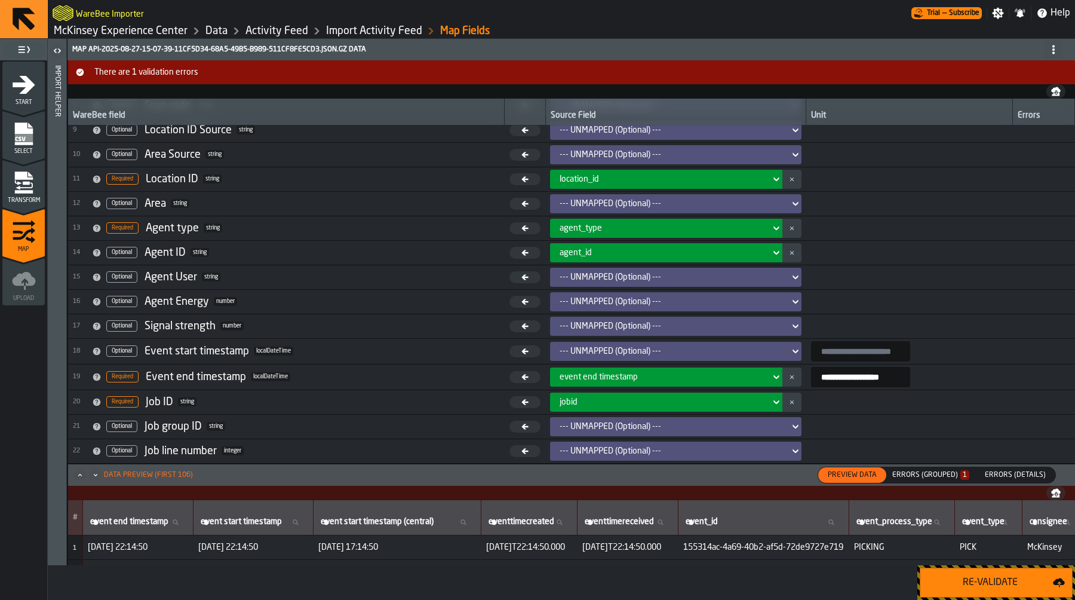
click at [710, 378] on div "event end timestamp" at bounding box center [663, 377] width 206 height 10
click at [699, 375] on div "event end timestamp" at bounding box center [663, 377] width 206 height 10
click at [687, 379] on div "event end timestamp" at bounding box center [663, 377] width 206 height 10
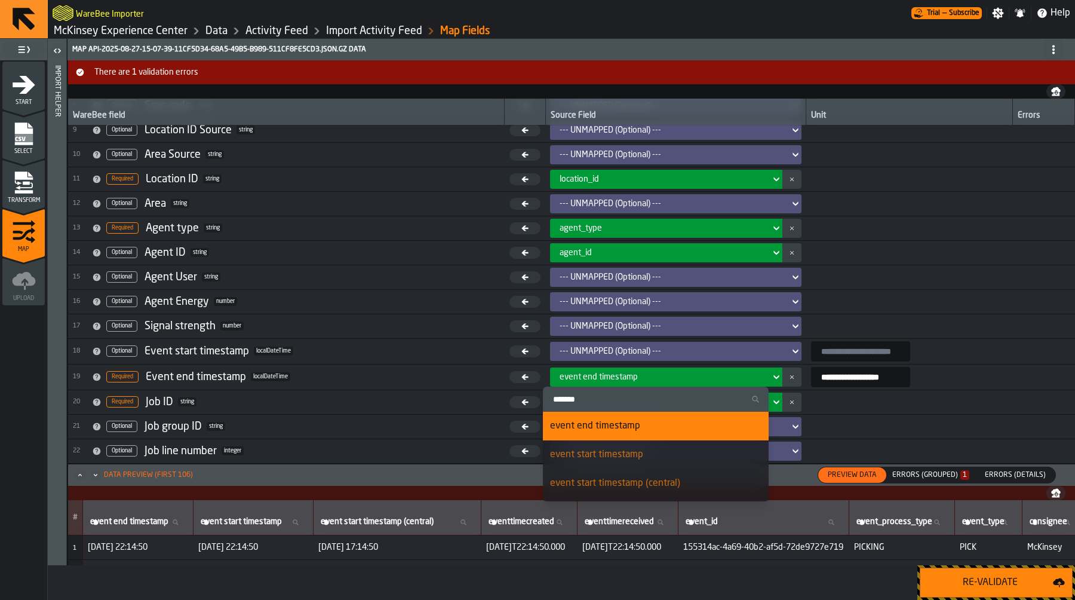
click at [631, 473] on li "event start timestamp (central)" at bounding box center [656, 483] width 226 height 29
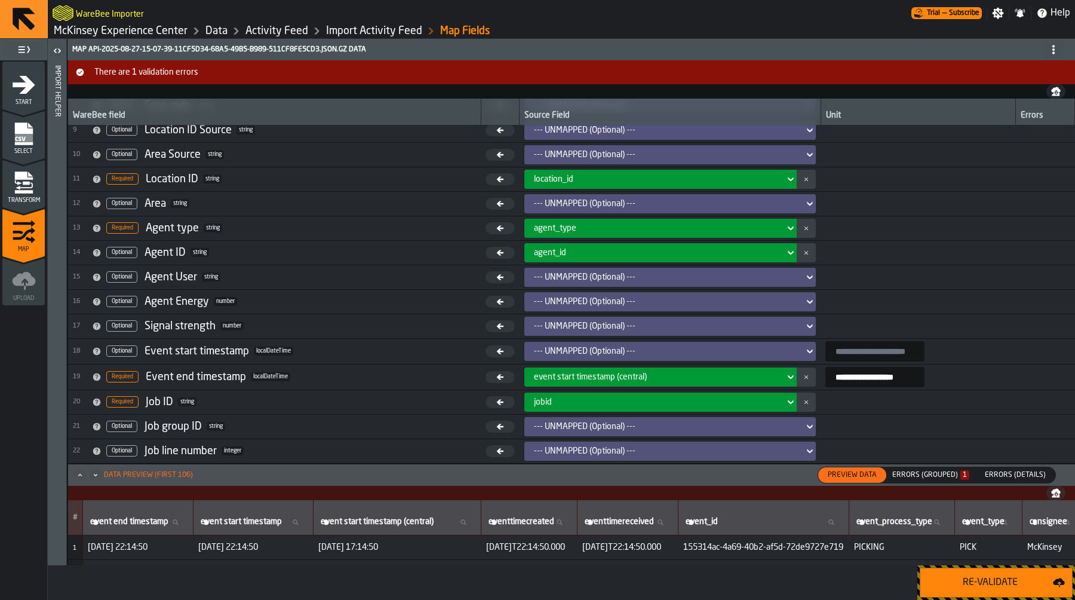
click at [911, 376] on input "**********" at bounding box center [875, 377] width 99 height 20
click at [973, 576] on div "Re-Validate" at bounding box center [990, 582] width 125 height 14
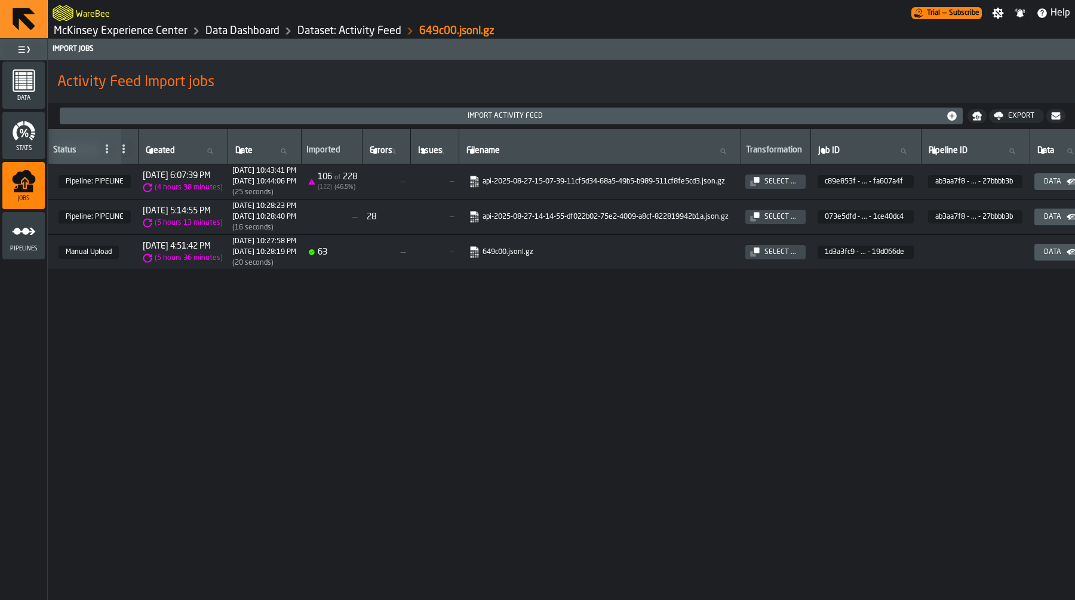
scroll to position [0, 218]
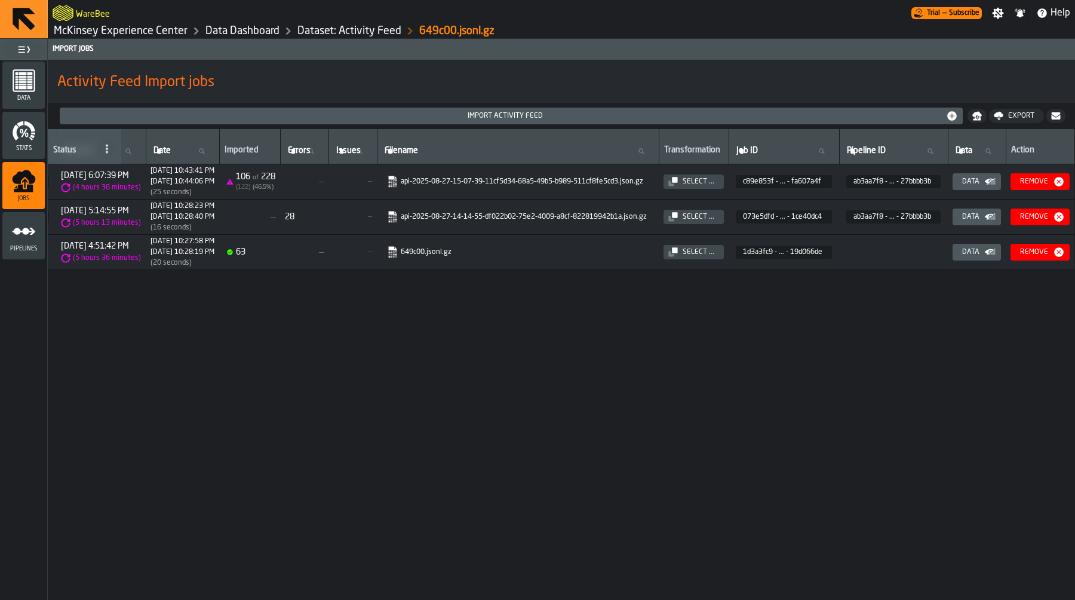
click at [0, 0] on icon "button-" at bounding box center [0, 0] width 0 height 0
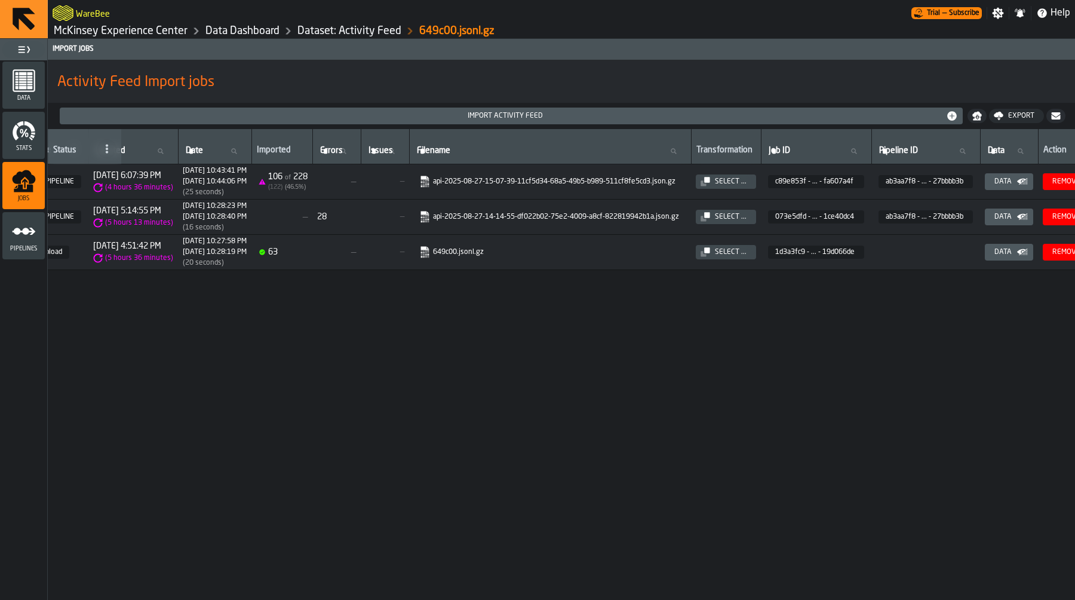
scroll to position [0, 0]
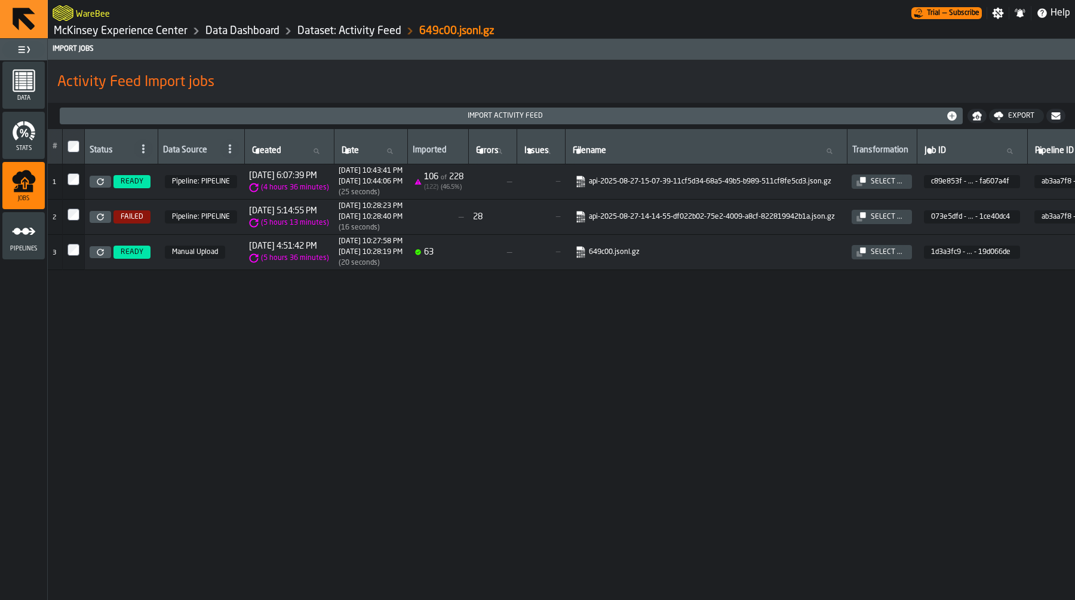
click at [35, 231] on icon "menu Pipelines" at bounding box center [24, 231] width 24 height 24
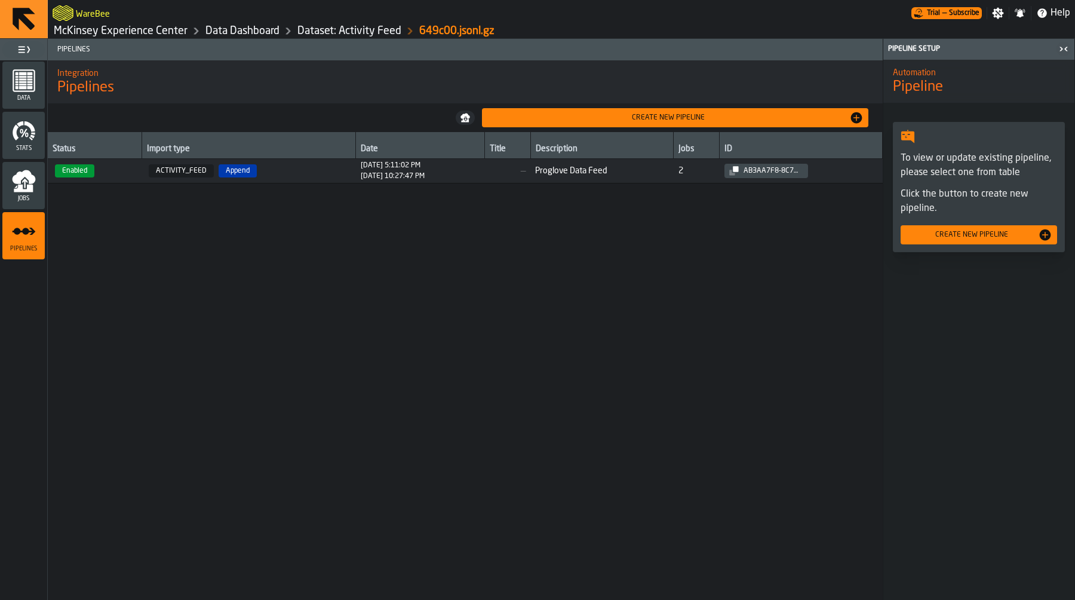
click at [449, 166] on span "8/27/2025, 5:11:02 PM 8/27/2025, 10:27:47 PM" at bounding box center [420, 170] width 119 height 19
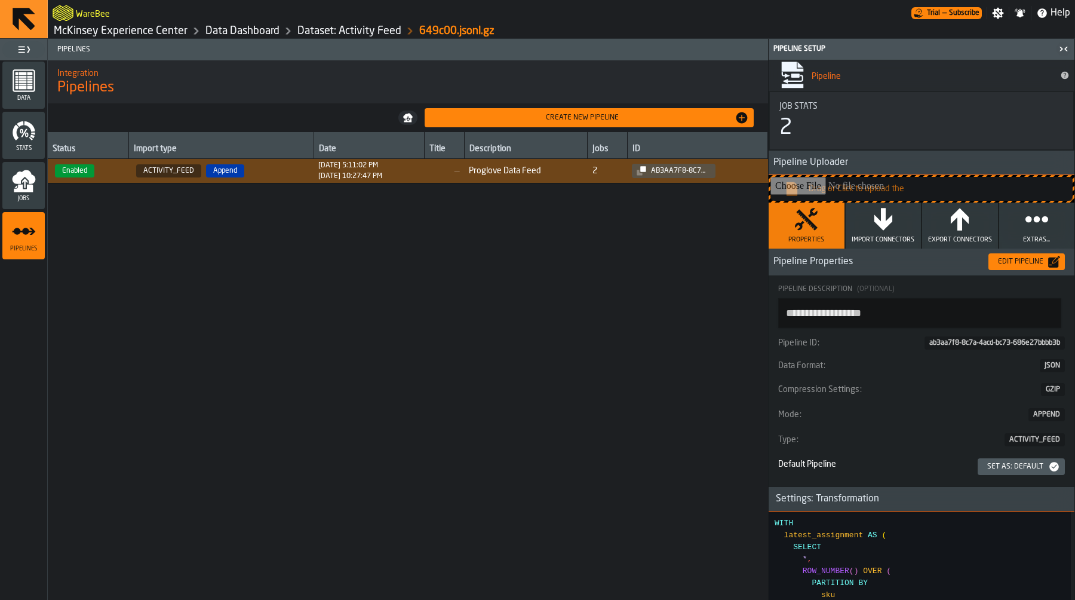
click at [1030, 261] on div "Edit Pipeline" at bounding box center [1021, 262] width 55 height 8
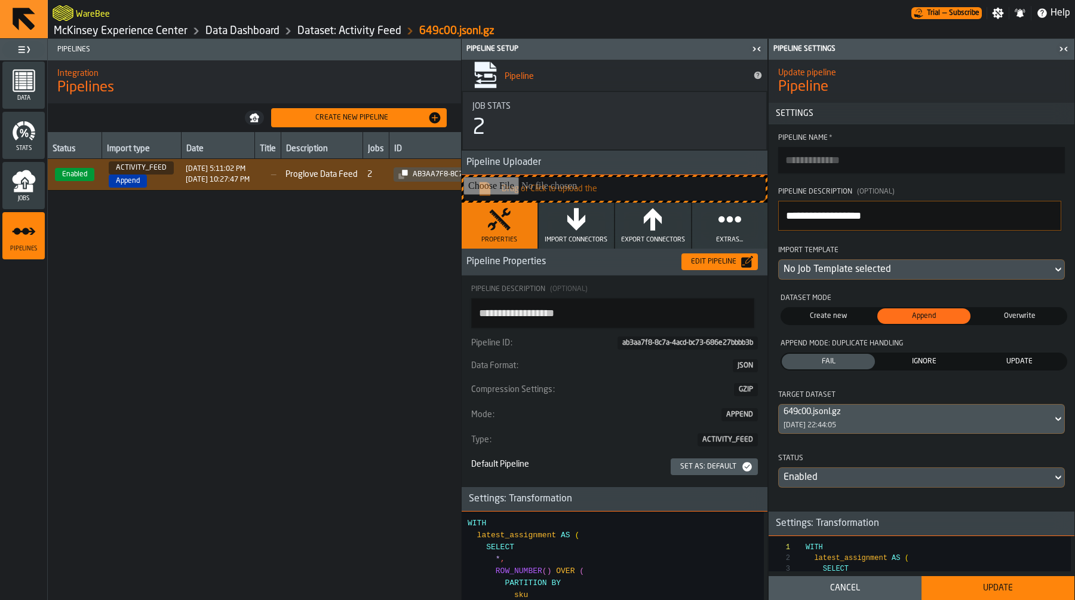
click at [899, 274] on div "No Job Template selected" at bounding box center [916, 269] width 264 height 14
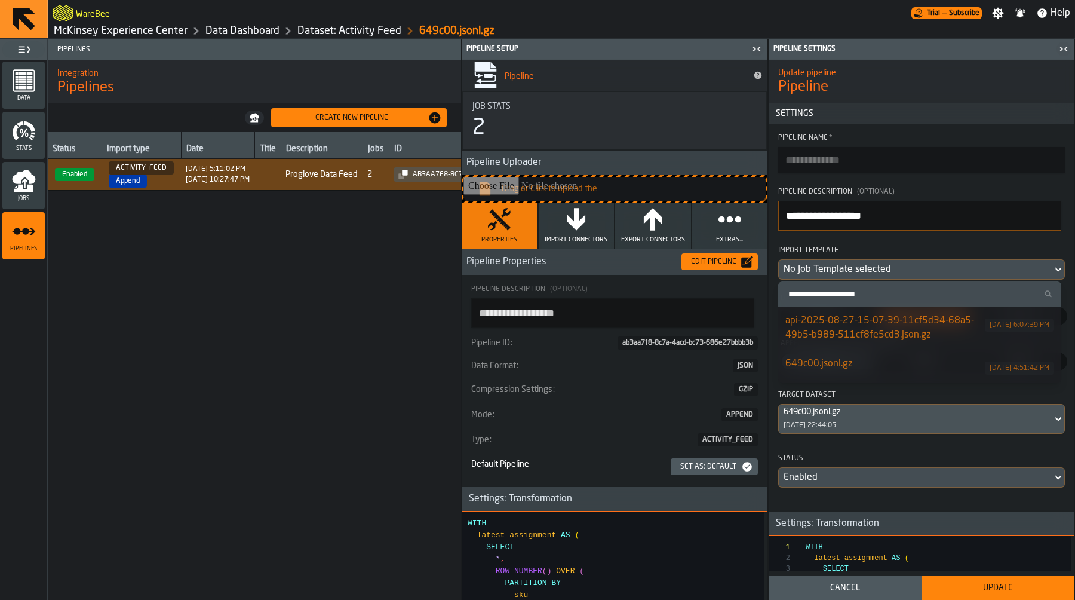
click at [874, 318] on div "api-2025-08-27-15-07-39-11cf5d34-68a5-49b5-b989-511cf8fe5cd3.json.gz" at bounding box center [886, 328] width 200 height 29
type textarea "**********"
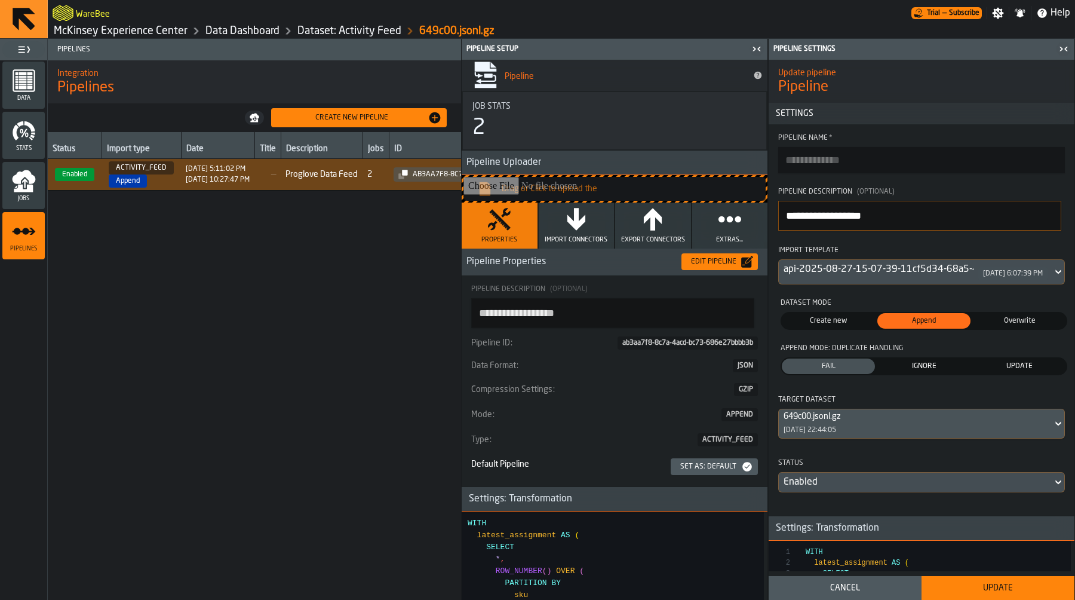
click at [969, 581] on button "Update" at bounding box center [998, 588] width 153 height 24
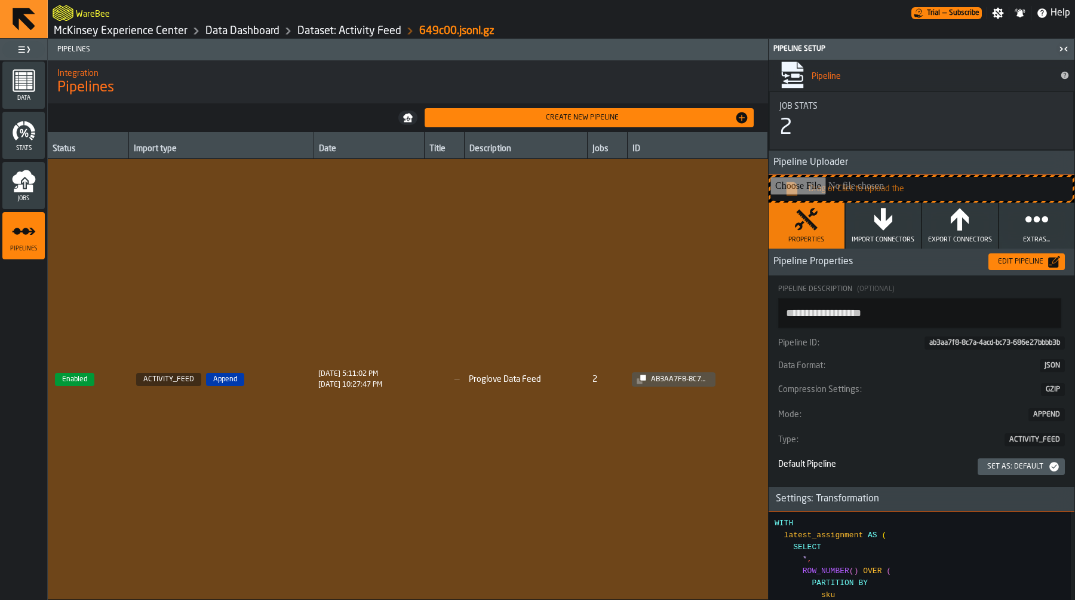
type textarea "**********"
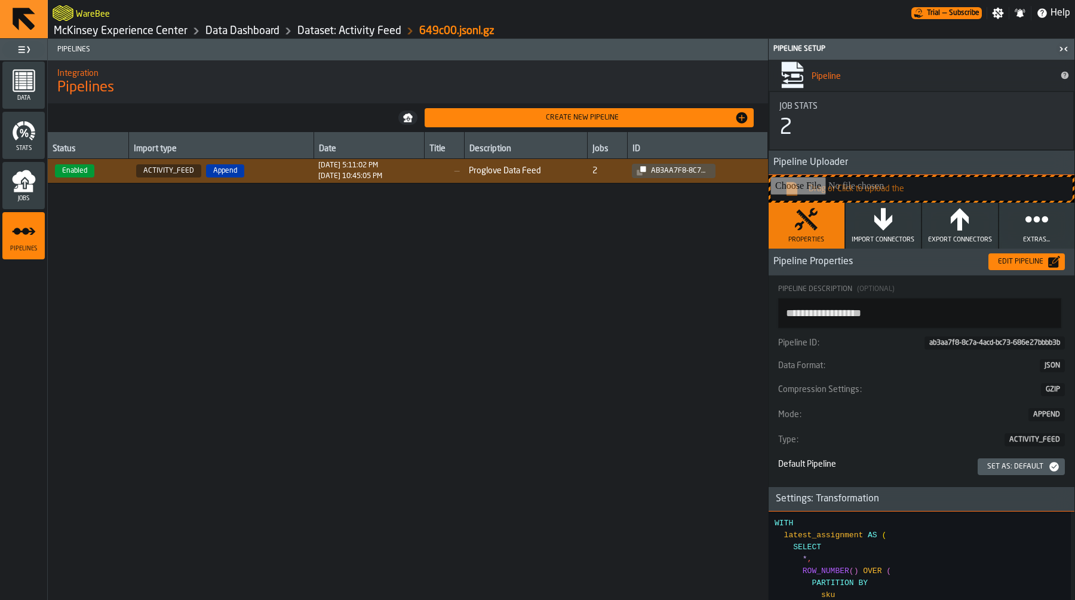
click at [28, 186] on icon "menu Jobs" at bounding box center [23, 189] width 19 height 8
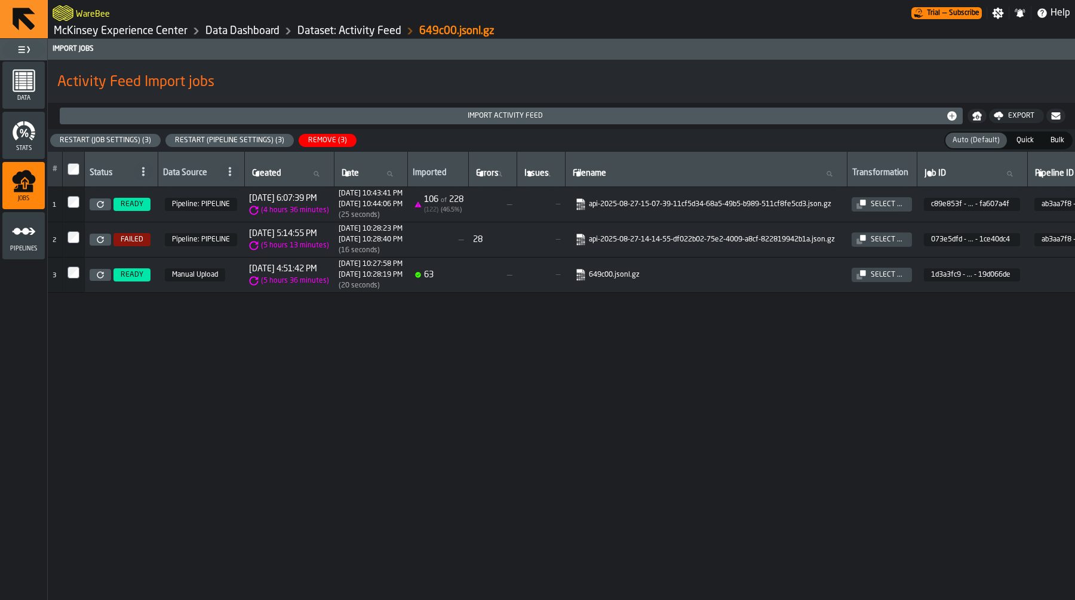
click at [189, 145] on button "Restart (Pipeline Settings) (3)" at bounding box center [230, 140] width 128 height 13
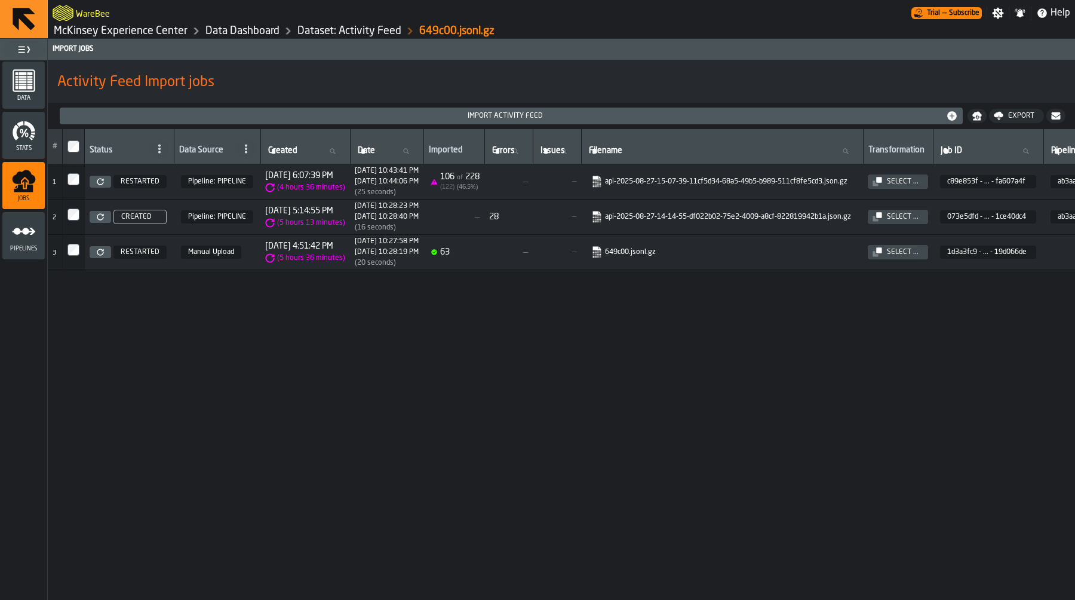
click at [142, 34] on link "McKinsey Experience Center" at bounding box center [121, 30] width 134 height 13
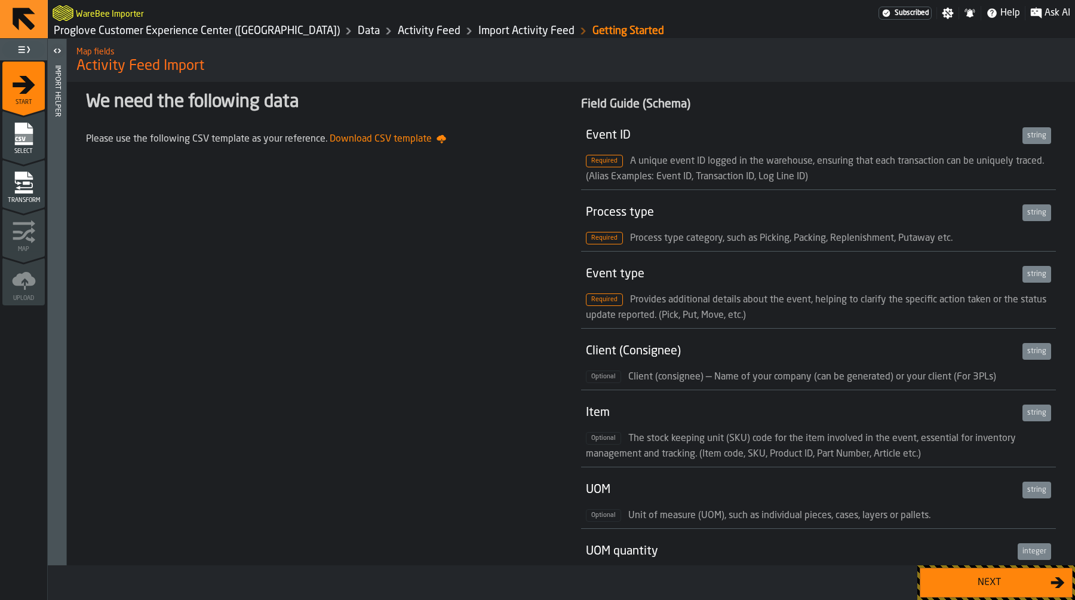
click at [932, 580] on div "Next" at bounding box center [989, 582] width 123 height 14
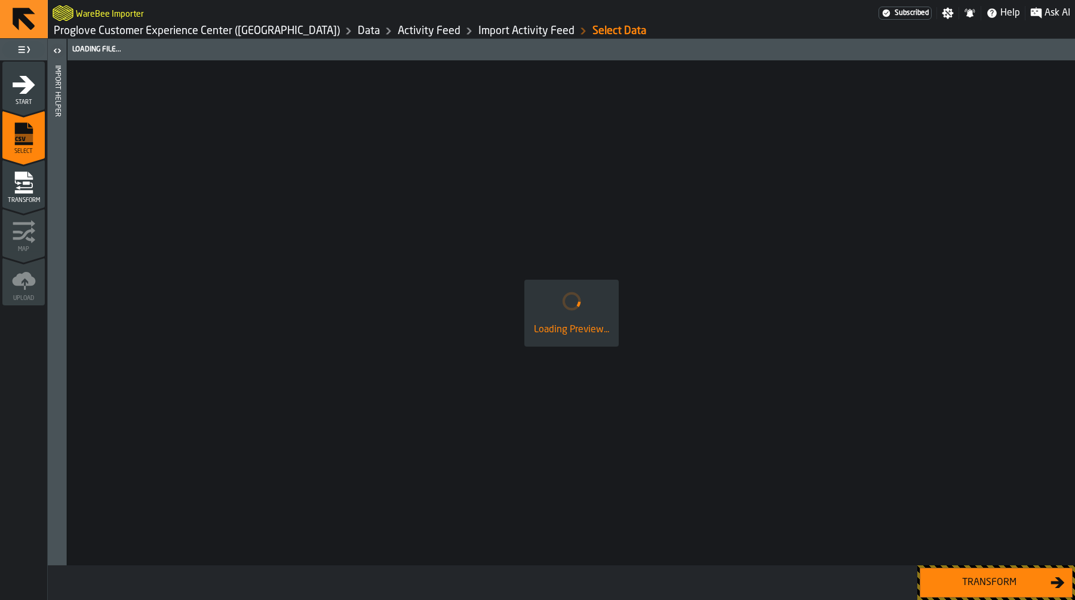
click at [932, 580] on div "Transform" at bounding box center [989, 582] width 123 height 14
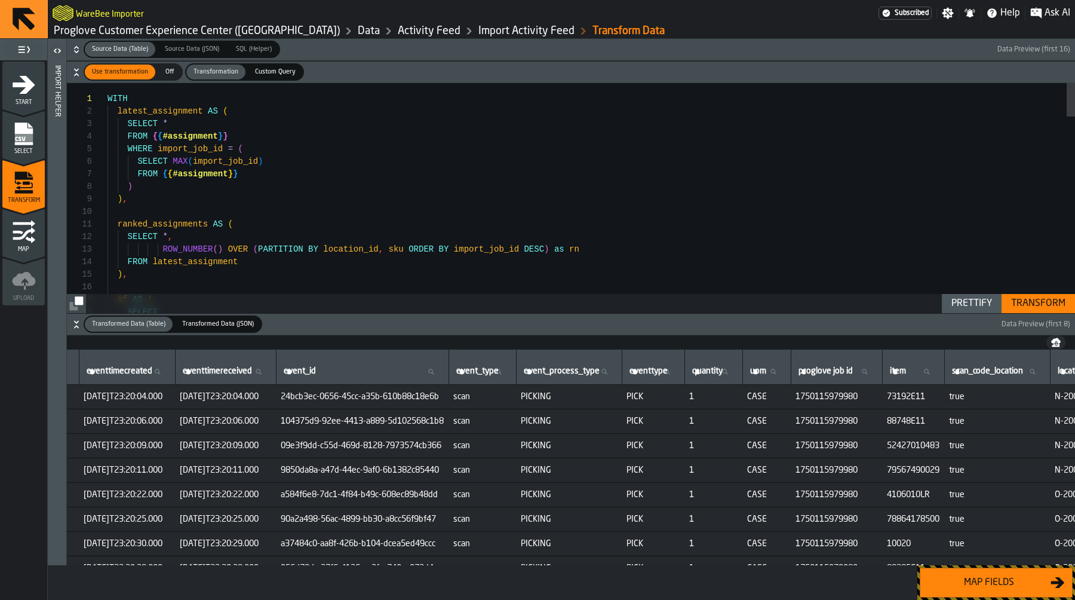
scroll to position [0, 332]
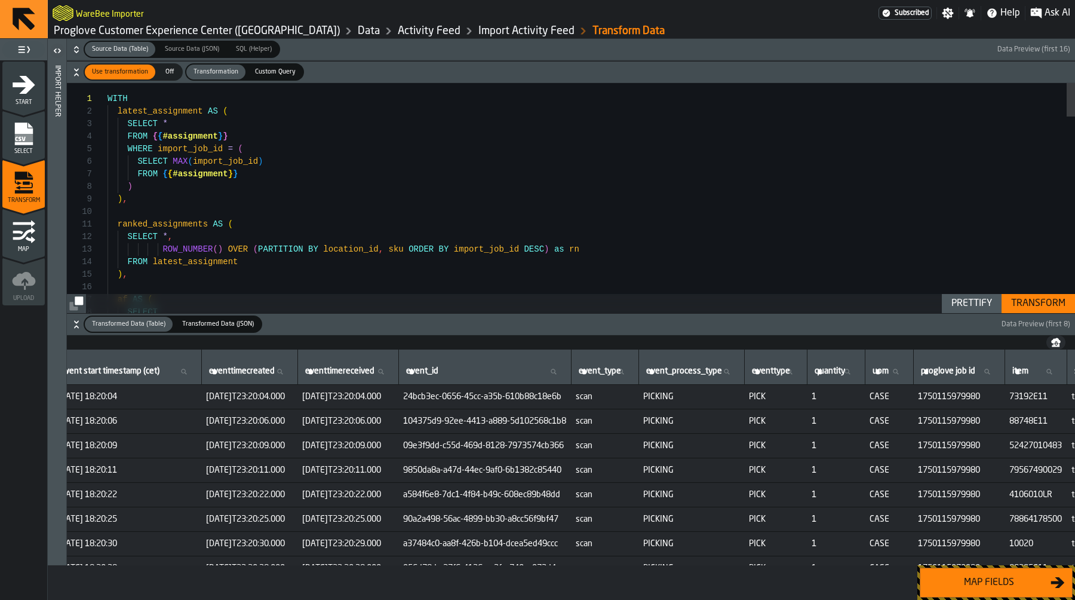
click at [935, 581] on div "Map fields" at bounding box center [989, 582] width 123 height 14
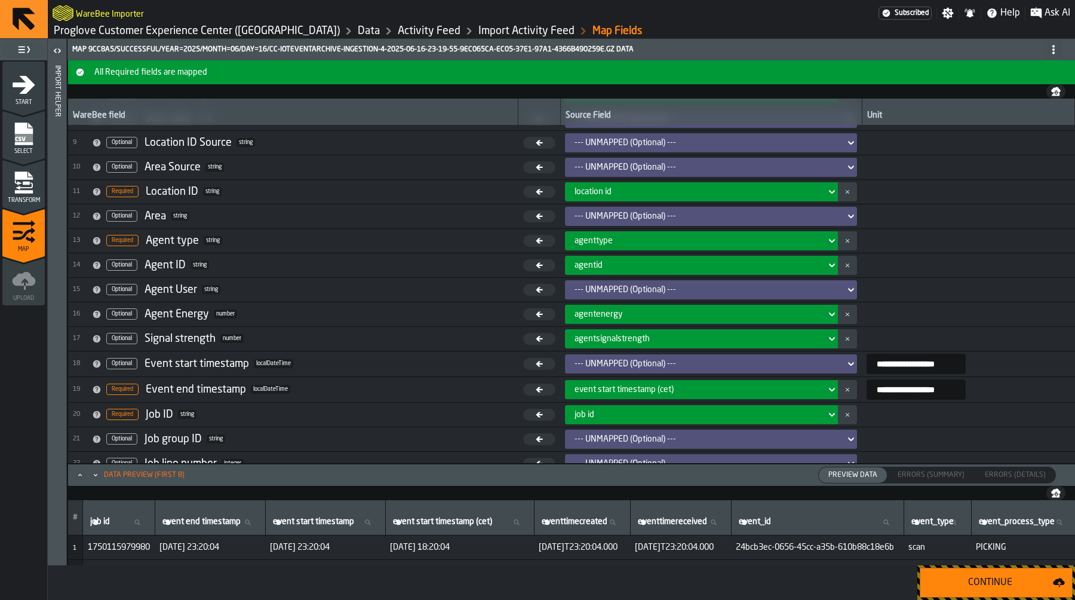
scroll to position [203, 0]
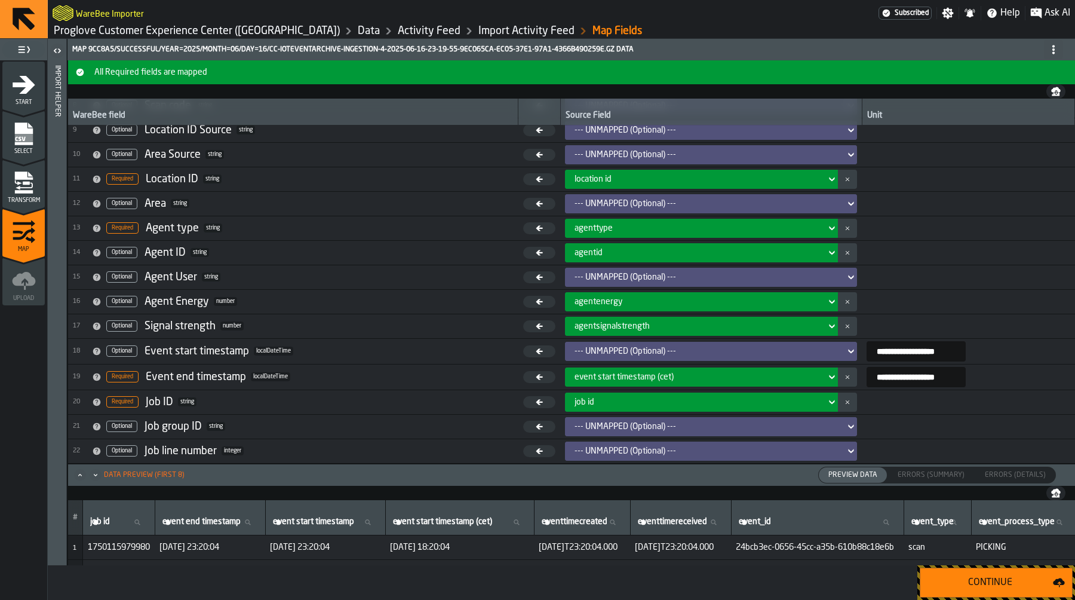
click at [31, 182] on icon "menu Transform" at bounding box center [24, 183] width 24 height 24
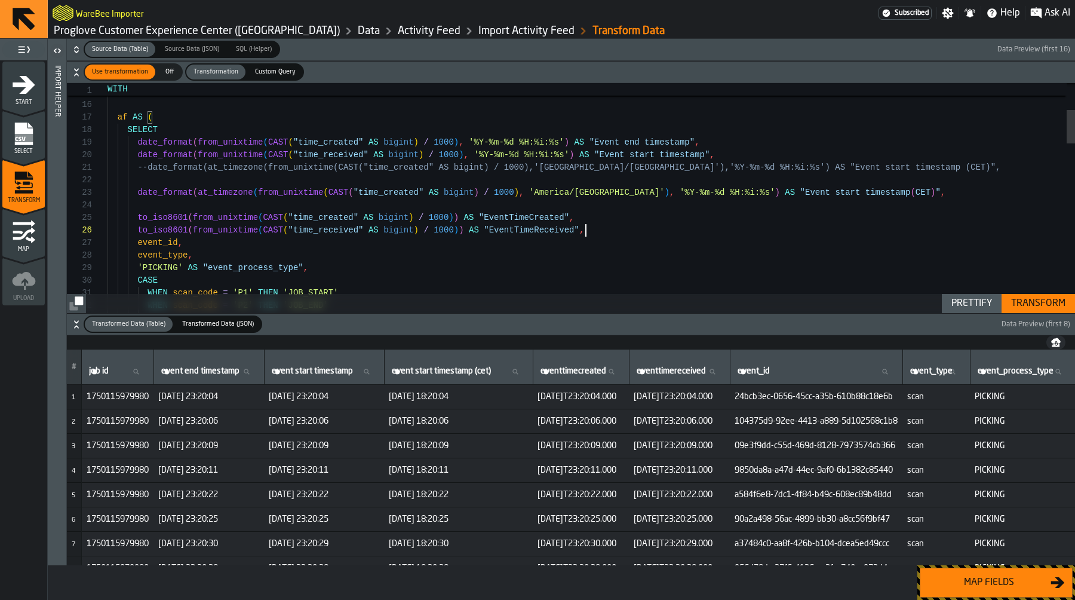
scroll to position [63, 0]
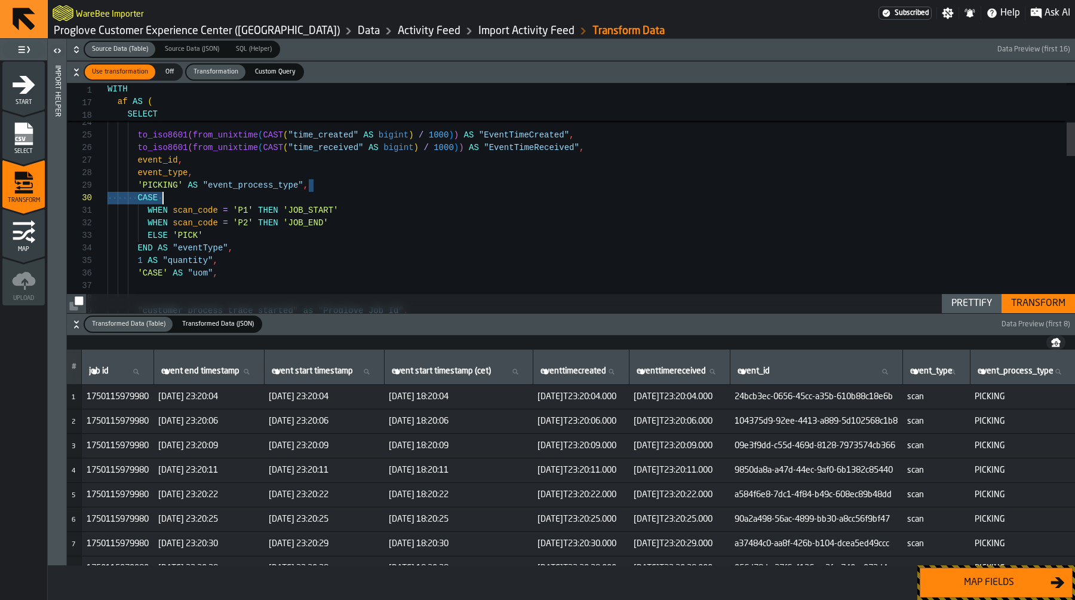
click at [159, 189] on div "event_id , to_iso8601 ( from_unixtime ( CAST ( "time_created" AS bigint ) / 100…" at bounding box center [592, 596] width 968 height 1556
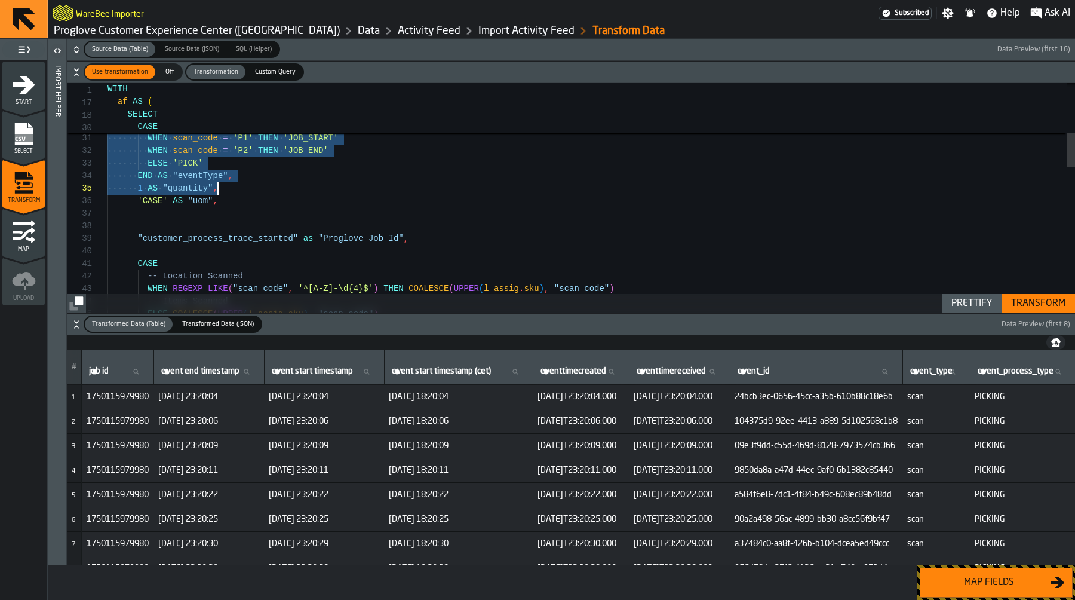
click at [235, 191] on div "event_id , event_type , 'PICKING' AS "event_process_type" , CASE WHEN scan_code…" at bounding box center [592, 524] width 968 height 1556
click at [235, 201] on div "event_id , event_type , 'PICKING' AS "event_process_type" , CASE WHEN scan_code…" at bounding box center [592, 524] width 968 height 1556
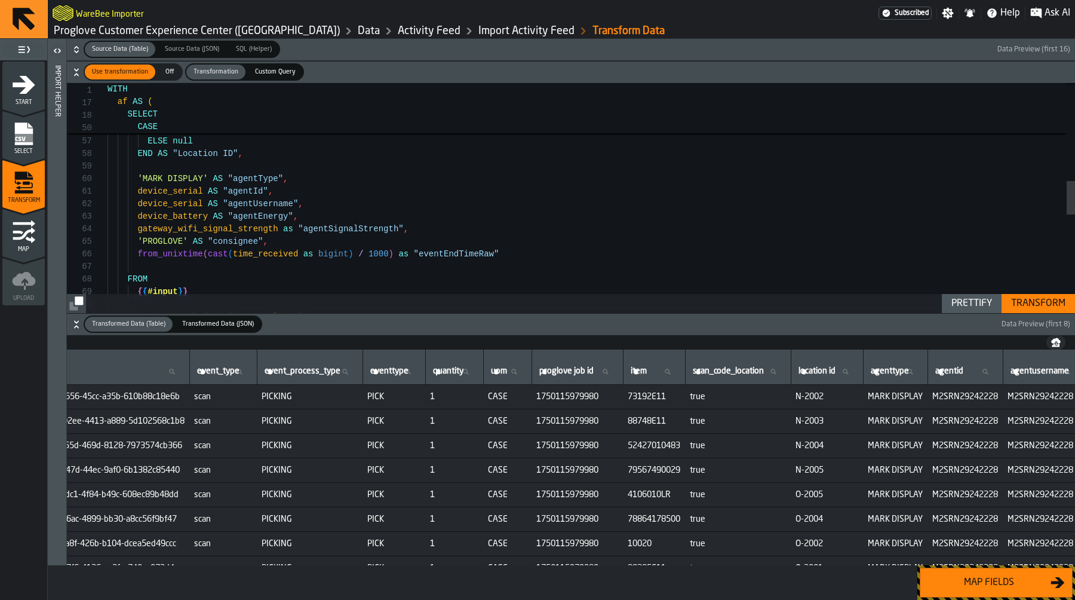
scroll to position [50, 0]
click at [360, 243] on div "LEFT JOIN ranked_assignments l_assig { { #input } } FROM from_unixtime ( cast (…" at bounding box center [592, 201] width 968 height 1556
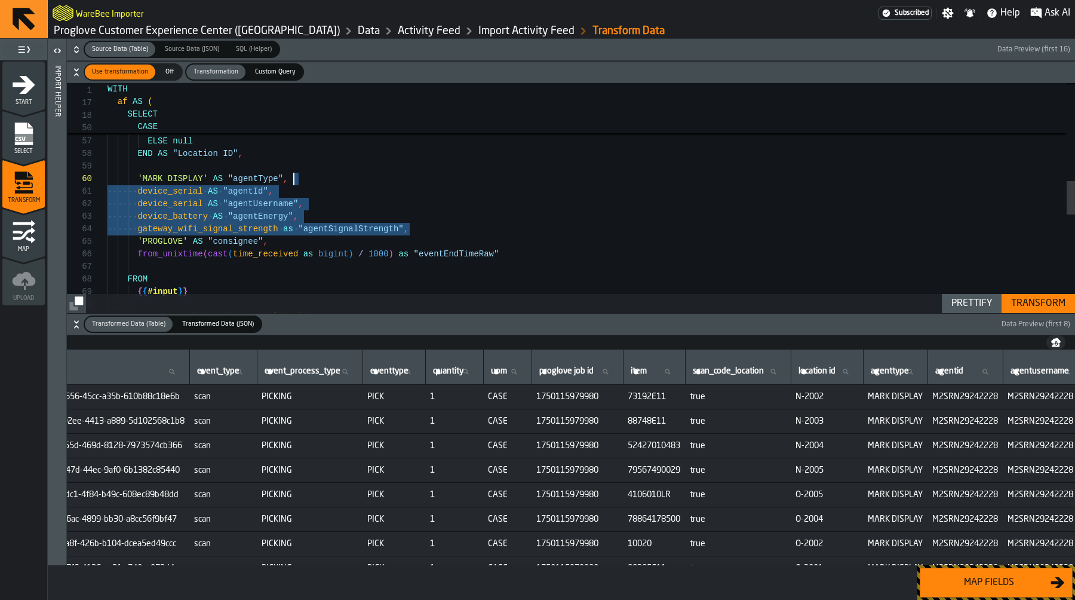
scroll to position [113, 0]
type textarea "**********"
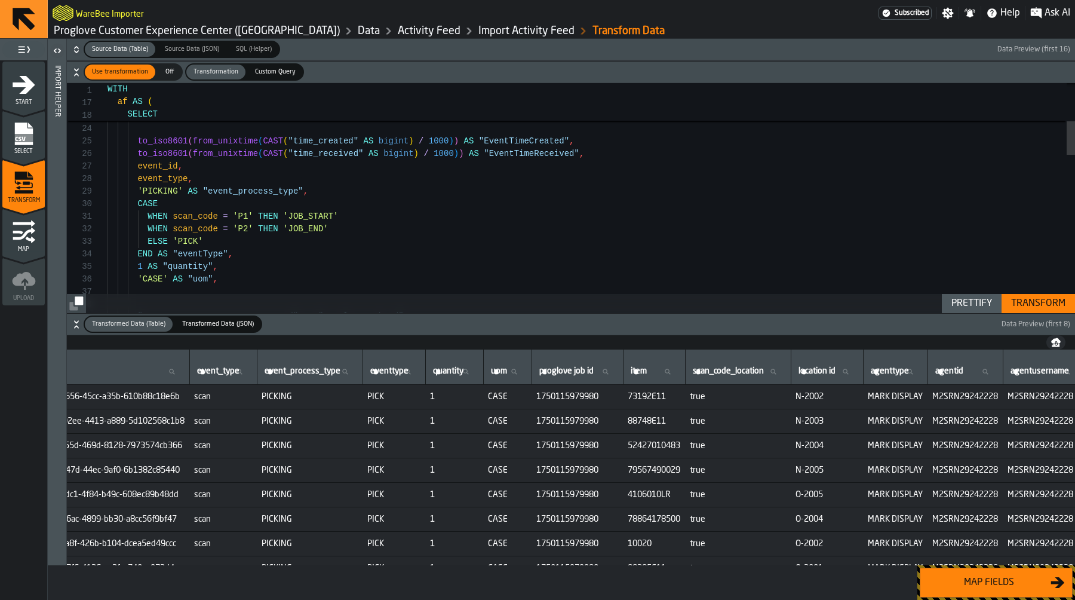
scroll to position [19, 713]
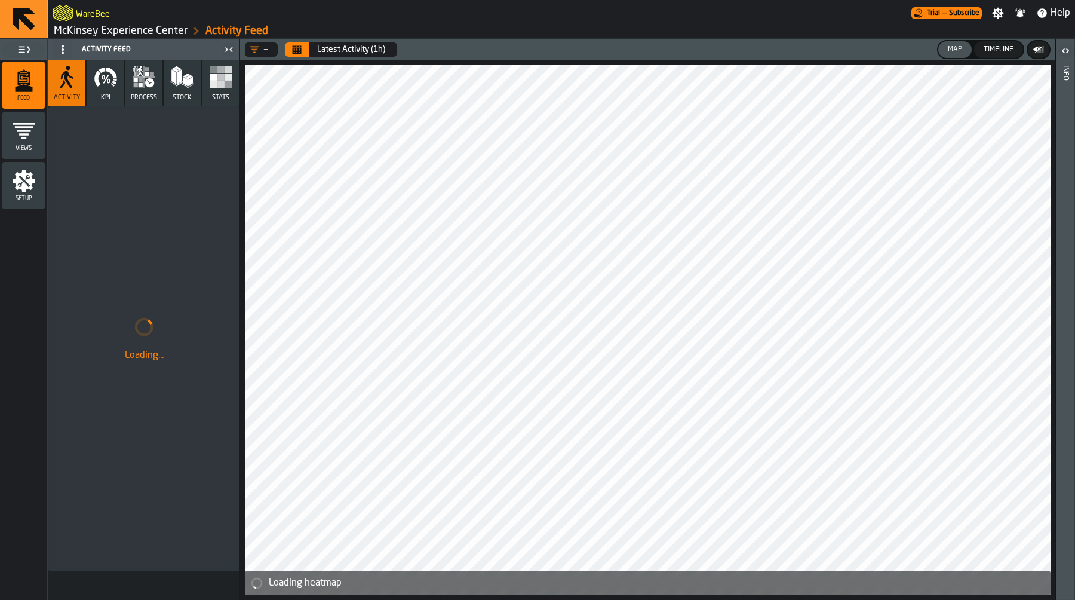
click at [147, 88] on icon "button" at bounding box center [144, 77] width 24 height 24
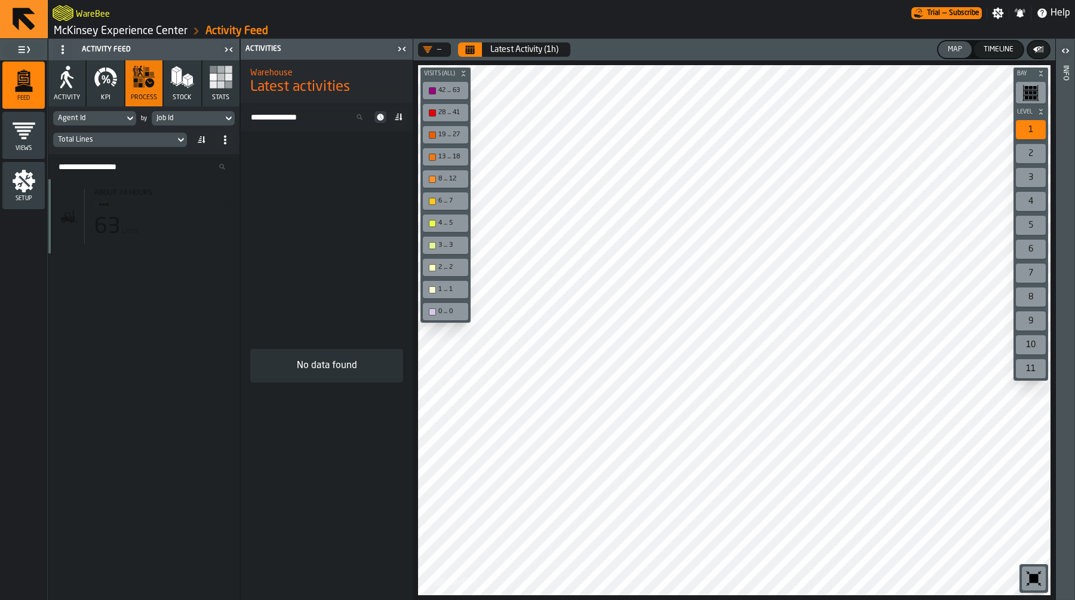
click at [182, 219] on div "63 Lines" at bounding box center [162, 227] width 136 height 24
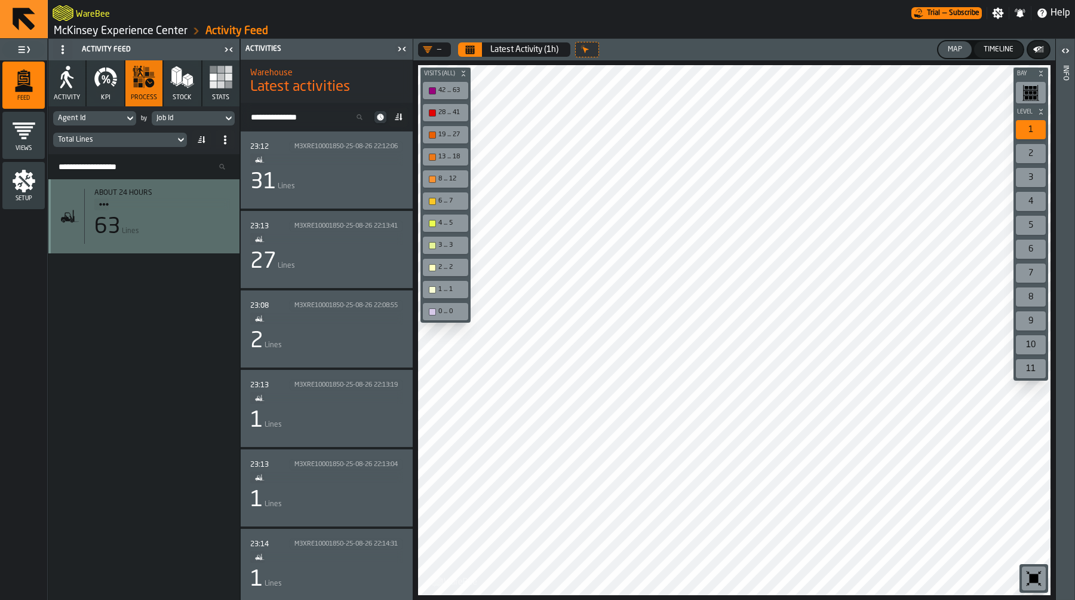
click at [338, 186] on div "31 Lines" at bounding box center [326, 182] width 153 height 24
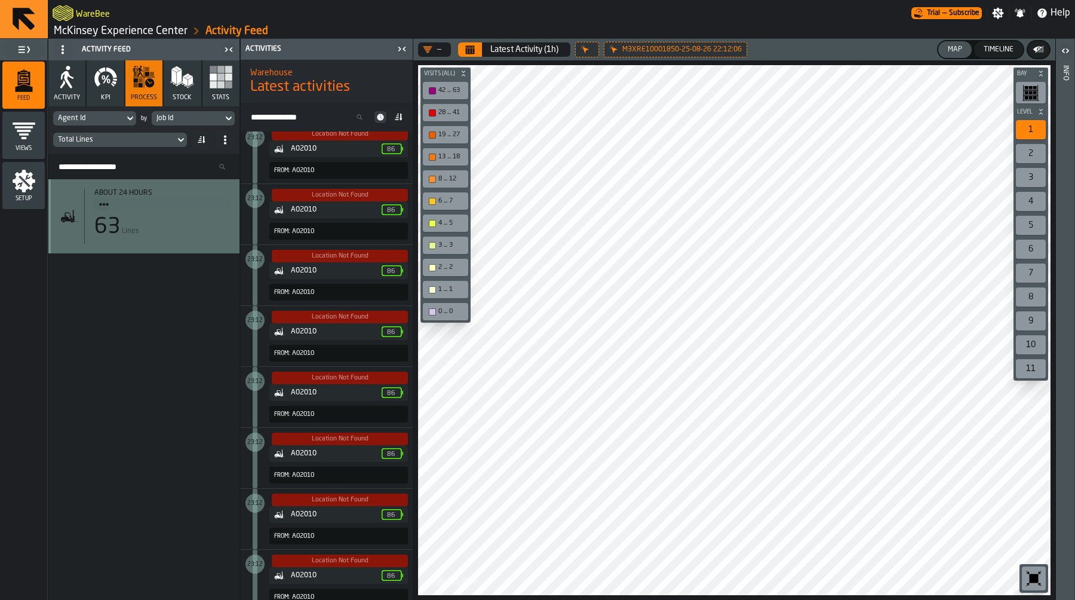
scroll to position [1886, 0]
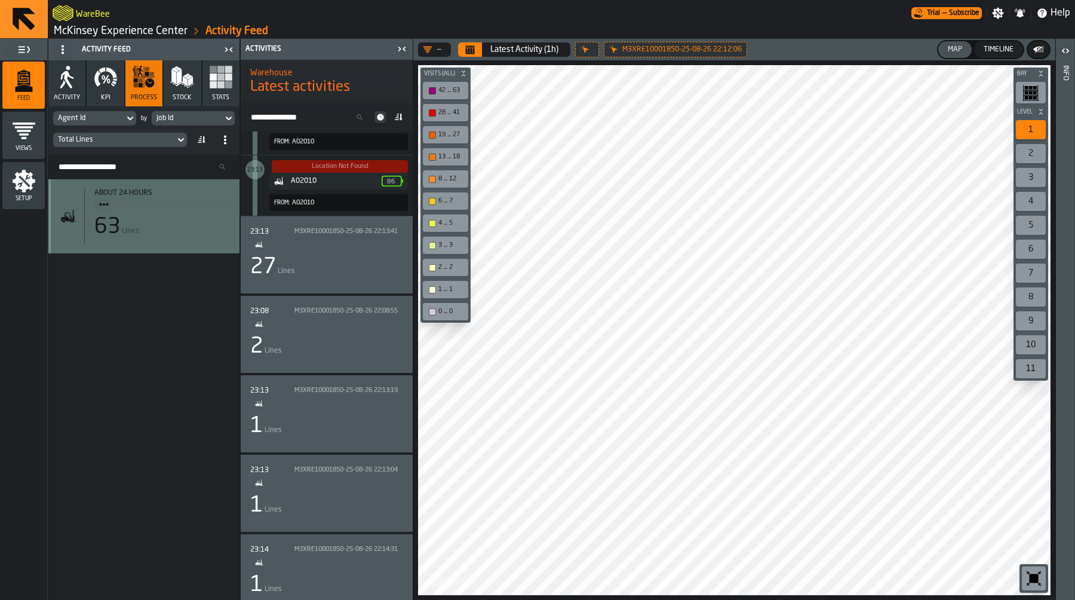
click at [351, 323] on div "23:08 M3XRE10001850-25-08-26 22:08:55 2 Lines" at bounding box center [326, 334] width 153 height 58
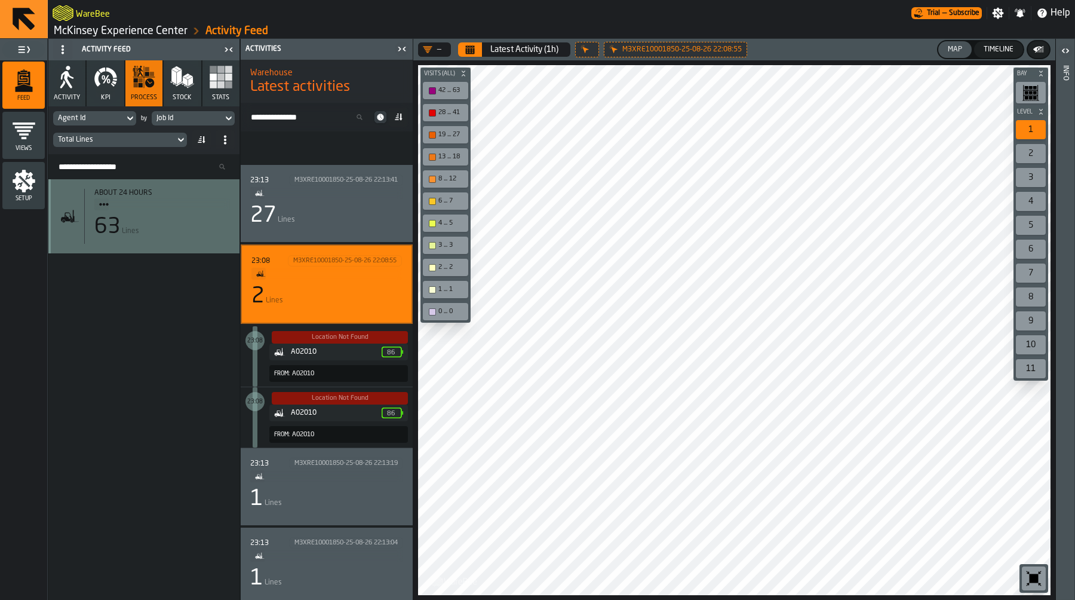
scroll to position [125, 0]
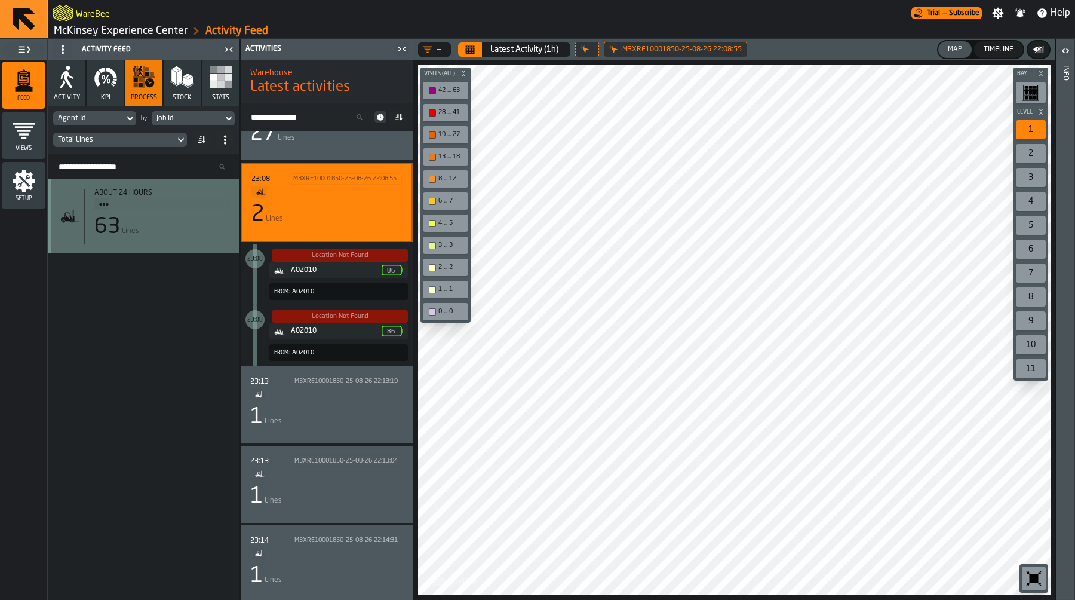
click at [146, 38] on ol "McKinsey Experience Center Activity Feed" at bounding box center [307, 31] width 509 height 14
click at [152, 33] on link "McKinsey Experience Center" at bounding box center [121, 30] width 134 height 13
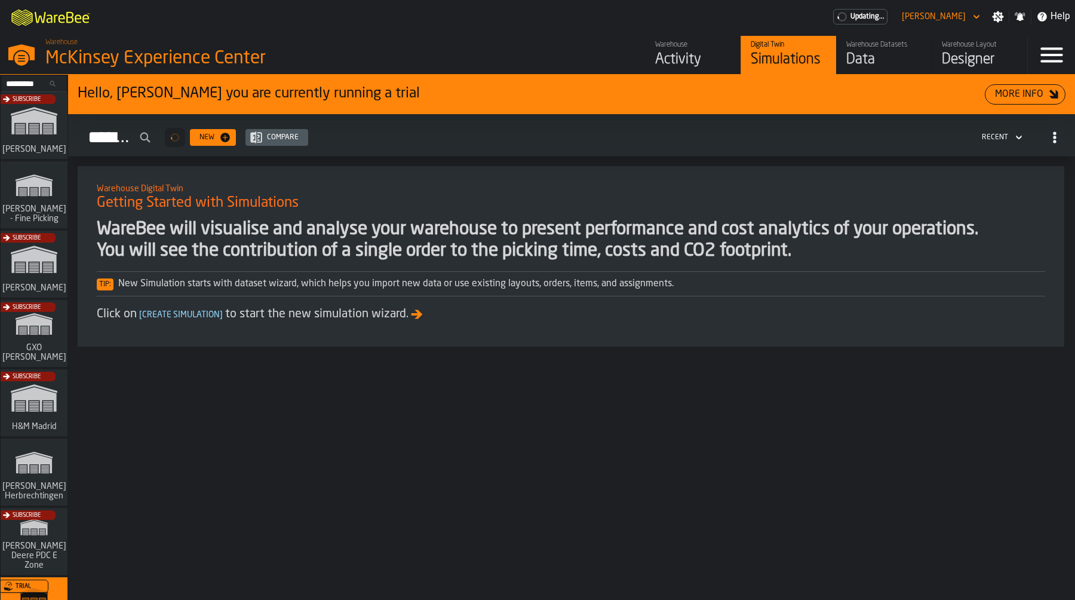
click at [911, 48] on div "Warehouse Datasets" at bounding box center [885, 45] width 76 height 8
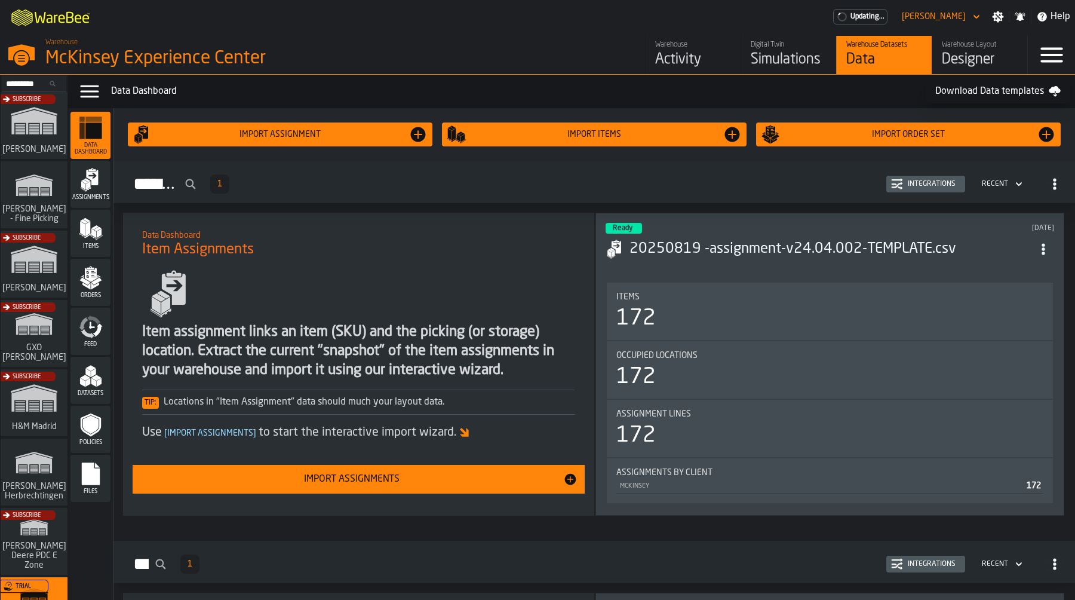
click at [444, 270] on div "Item assignment links an item (SKU) and the picking (or storage) location. Extr…" at bounding box center [358, 353] width 433 height 176
click at [716, 247] on h3 "20250819 -assignment-v24.04.002-TEMPLATE.csv" at bounding box center [831, 249] width 403 height 19
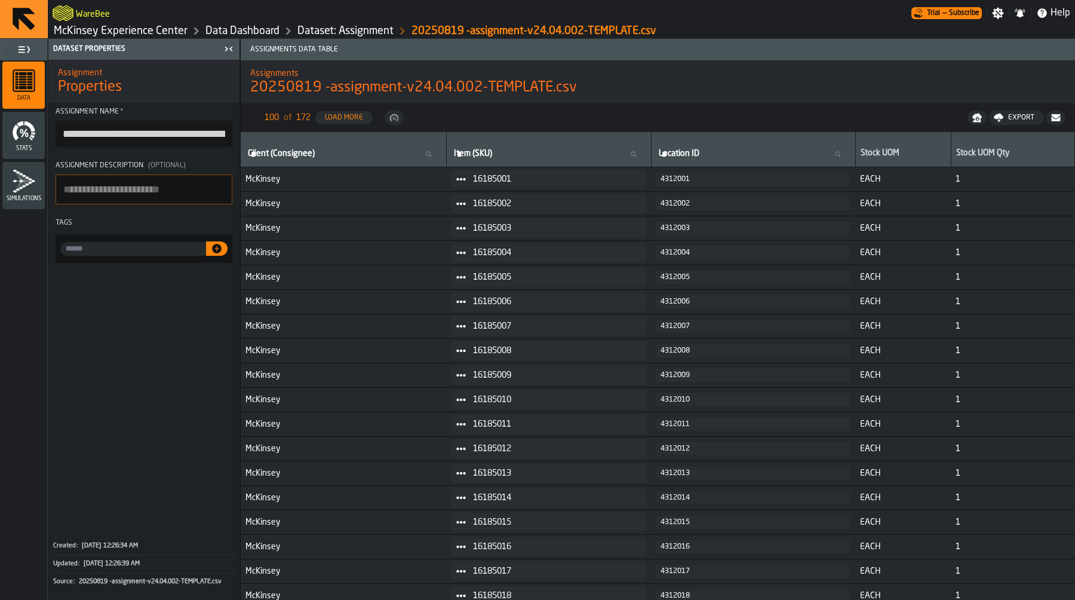
click at [363, 36] on link "Dataset: Assignment" at bounding box center [346, 30] width 96 height 13
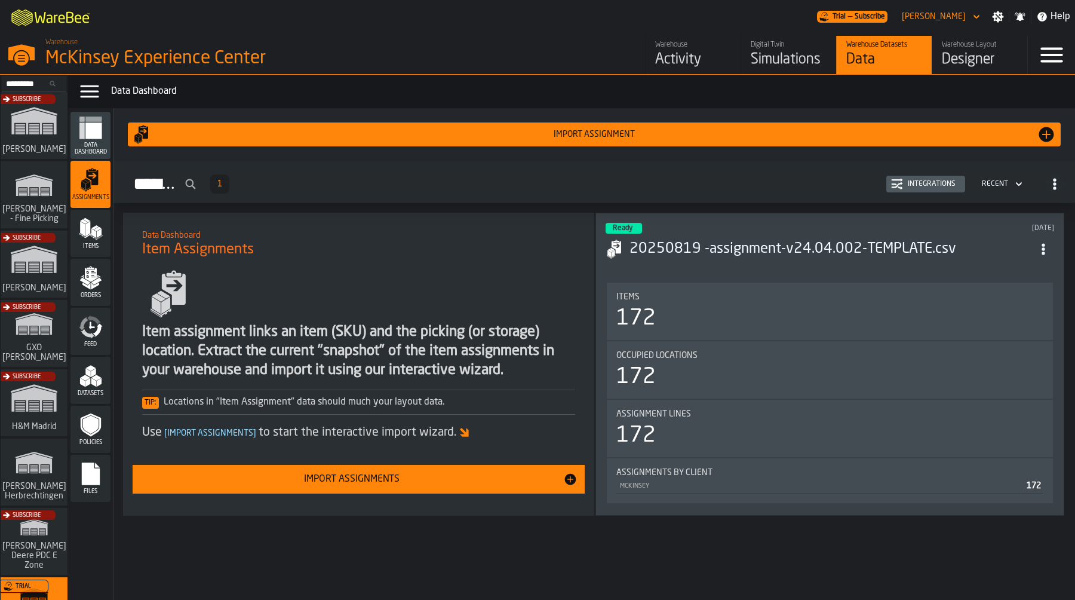
click at [977, 71] on link "Warehouse Layout Designer" at bounding box center [980, 55] width 96 height 38
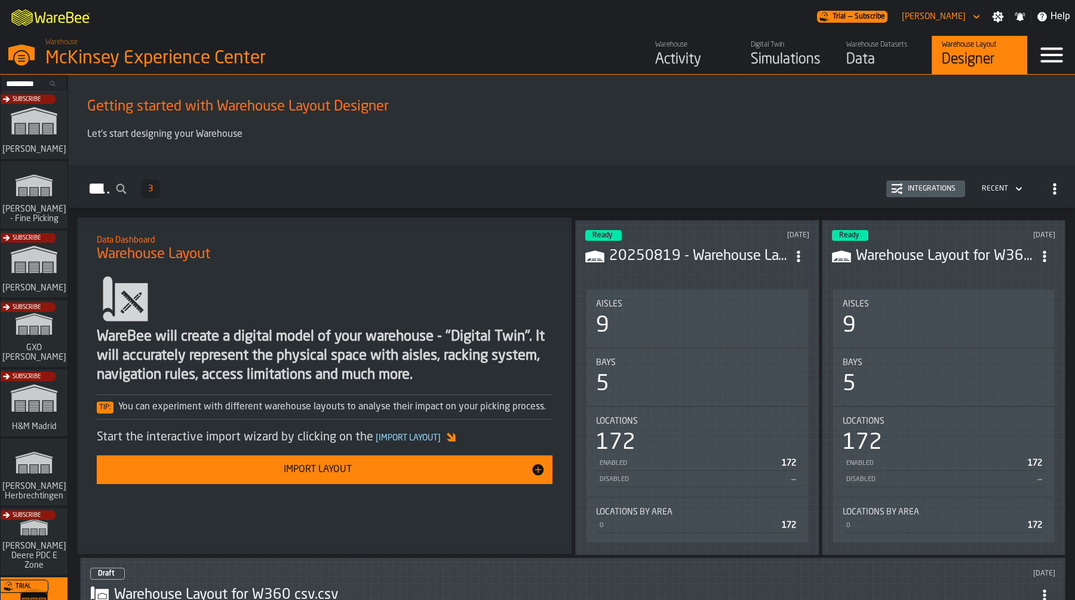
click at [681, 255] on h3 "20250819 - Warehouse Layout for W360.csv" at bounding box center [698, 256] width 179 height 19
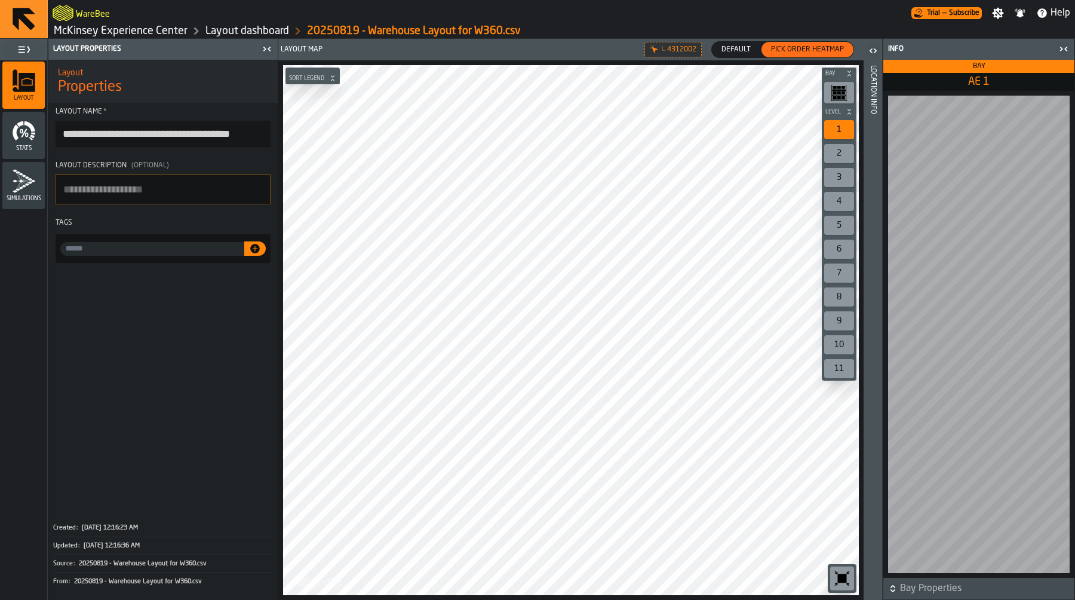
click at [271, 37] on link "Layout dashboard" at bounding box center [248, 30] width 84 height 13
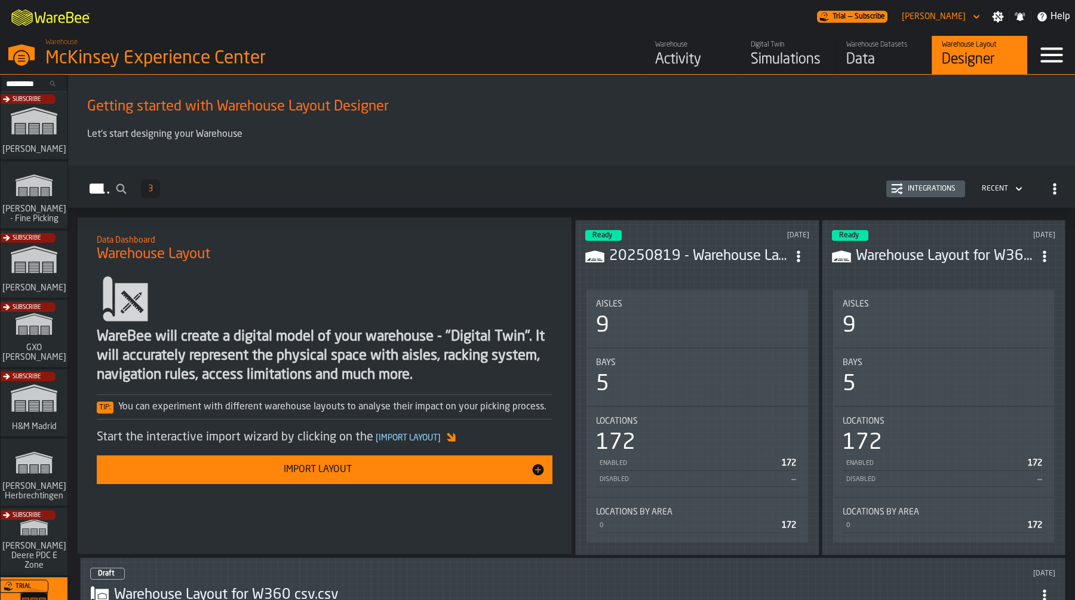
click at [693, 50] on div "Activity" at bounding box center [693, 59] width 76 height 19
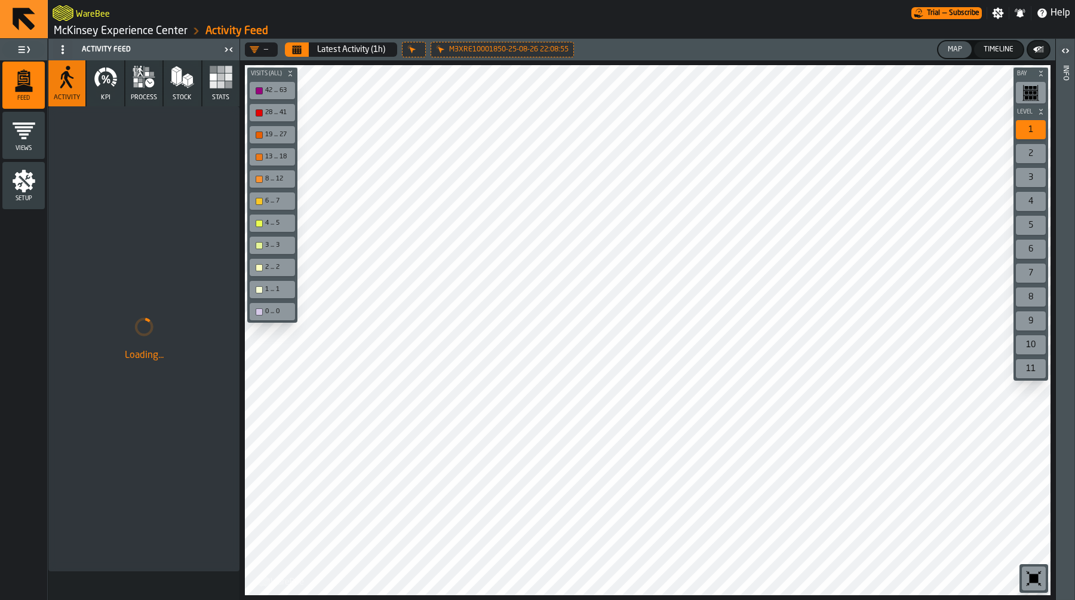
click at [148, 89] on button "process" at bounding box center [143, 83] width 37 height 46
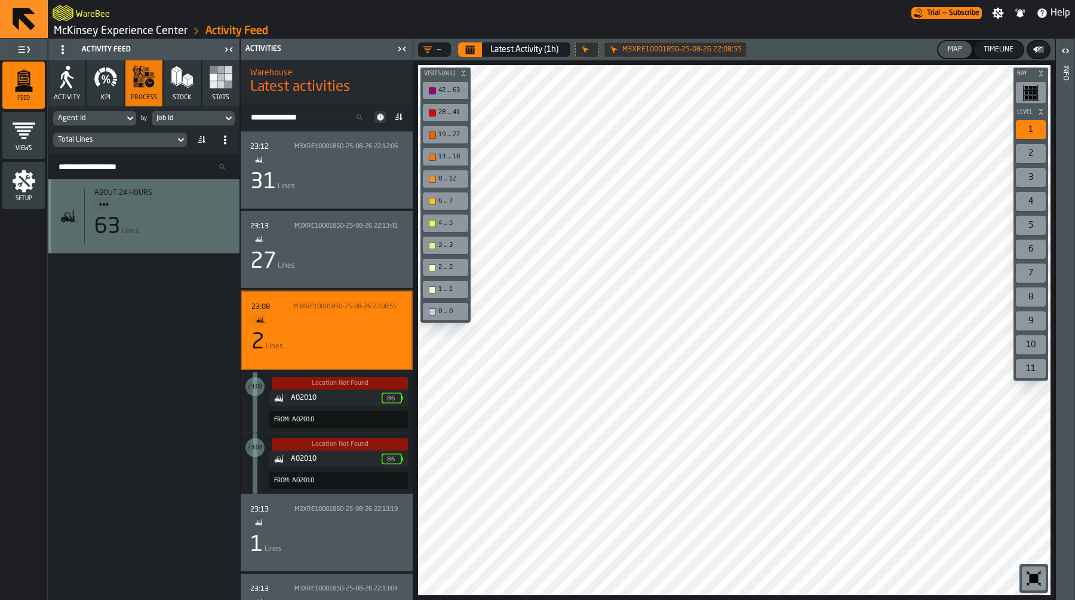
click at [329, 179] on div "31 Lines" at bounding box center [326, 182] width 153 height 24
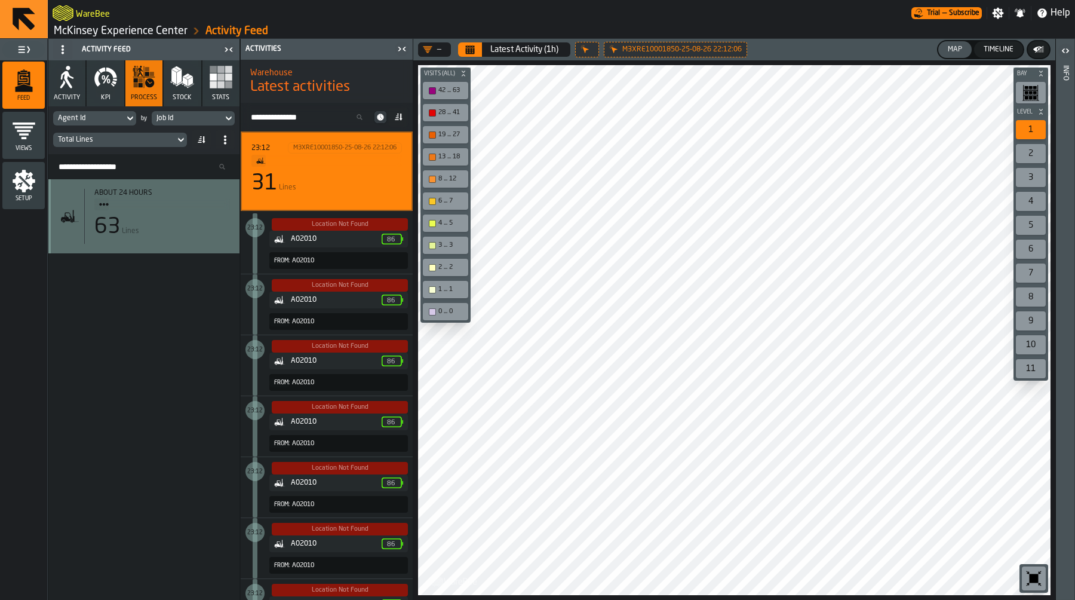
click at [158, 25] on link "McKinsey Experience Center" at bounding box center [121, 30] width 134 height 13
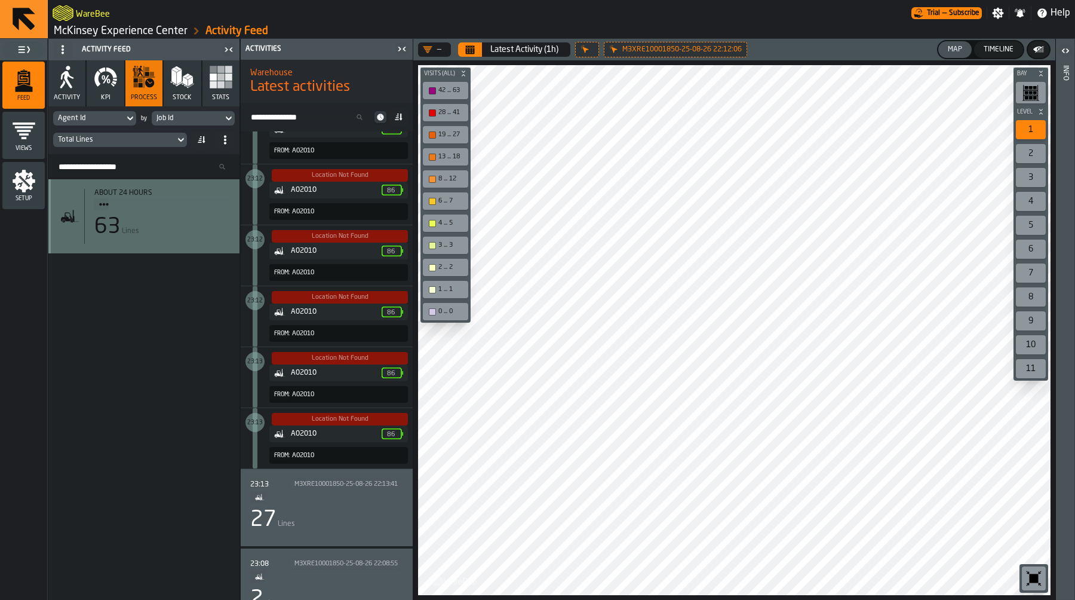
scroll to position [1483, 0]
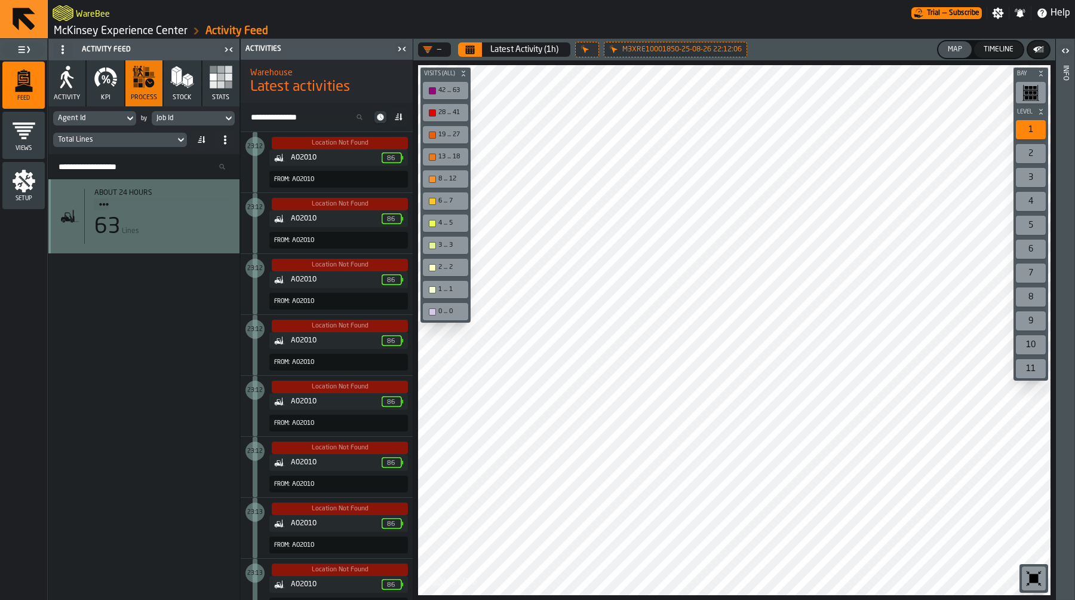
click at [74, 88] on icon "button" at bounding box center [67, 77] width 24 height 24
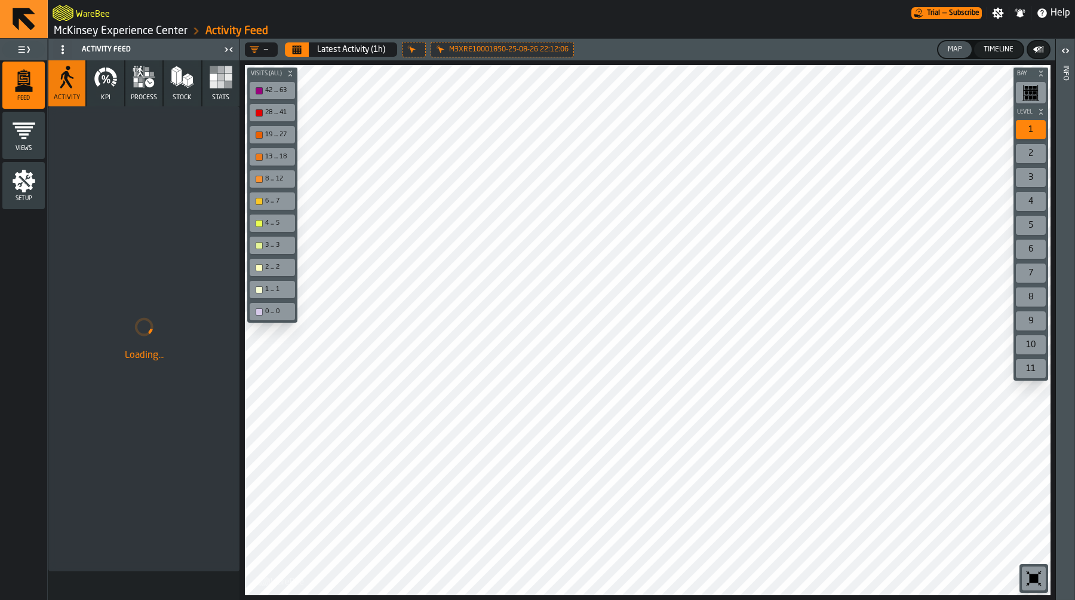
click at [15, 189] on icon "menu Setup" at bounding box center [24, 181] width 24 height 24
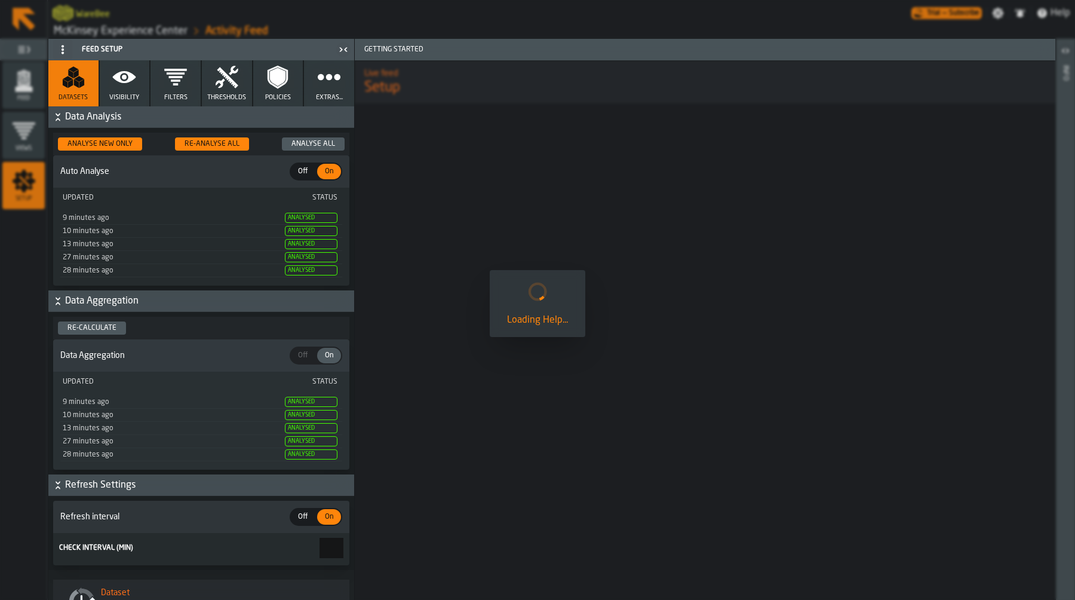
click at [219, 145] on div "Re-Analyse All" at bounding box center [212, 144] width 65 height 8
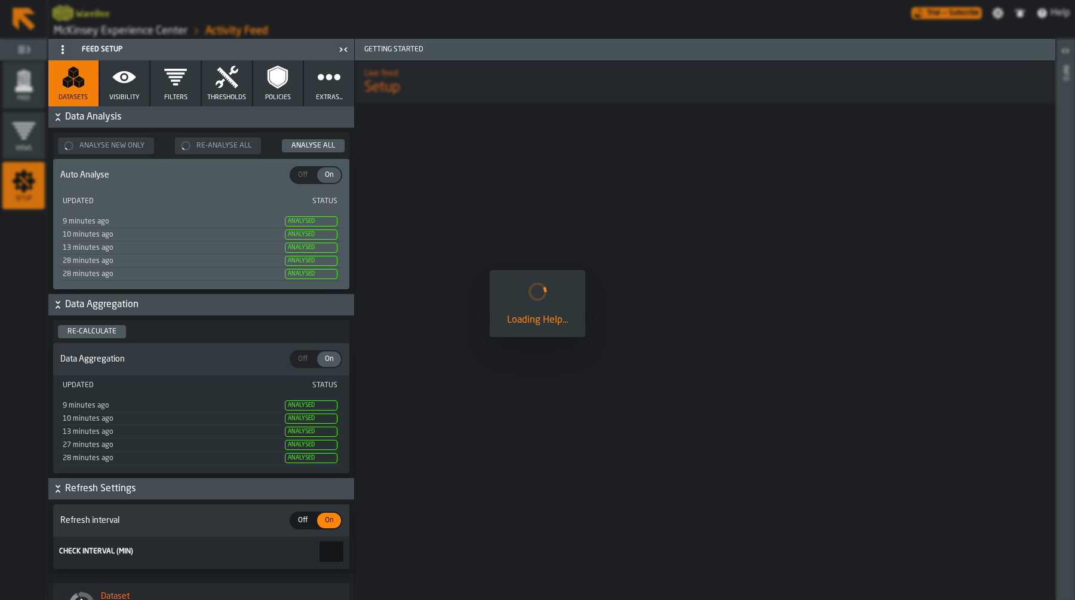
scroll to position [5, 0]
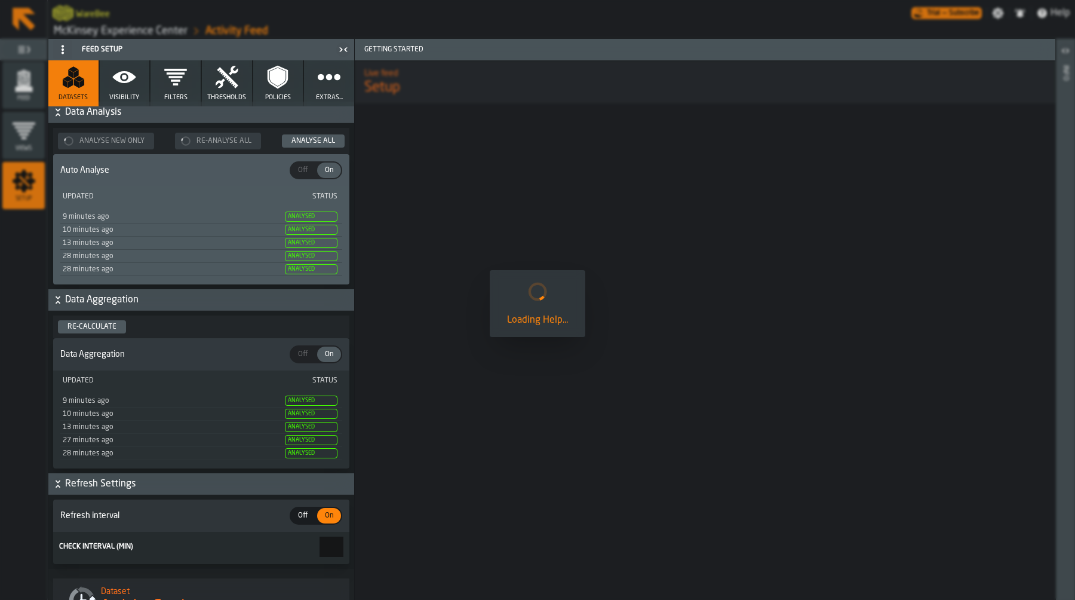
click at [106, 329] on div "Re-calculate" at bounding box center [92, 327] width 59 height 8
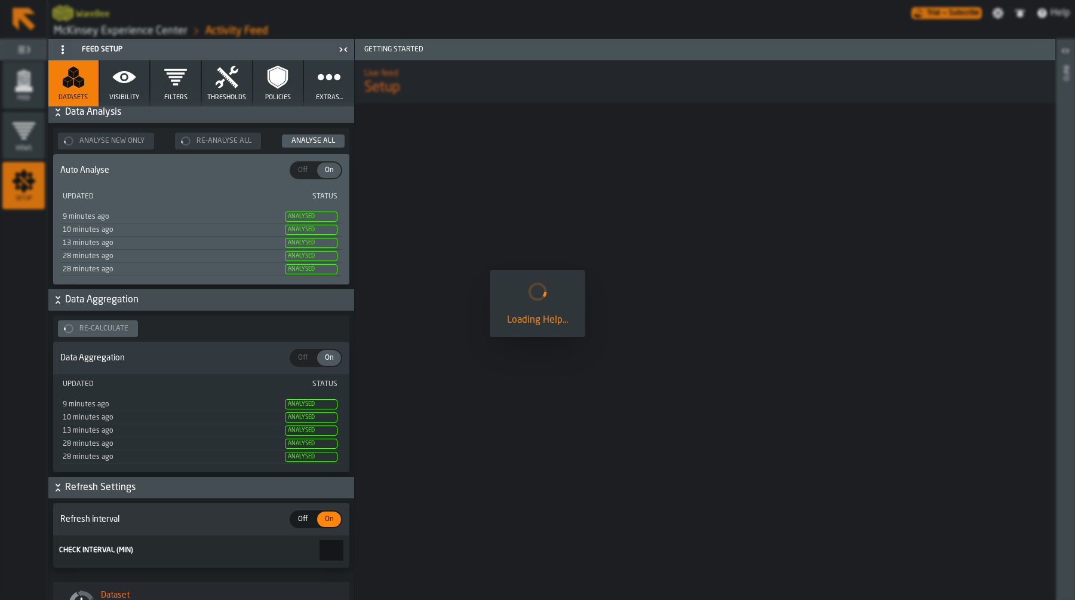
scroll to position [56, 0]
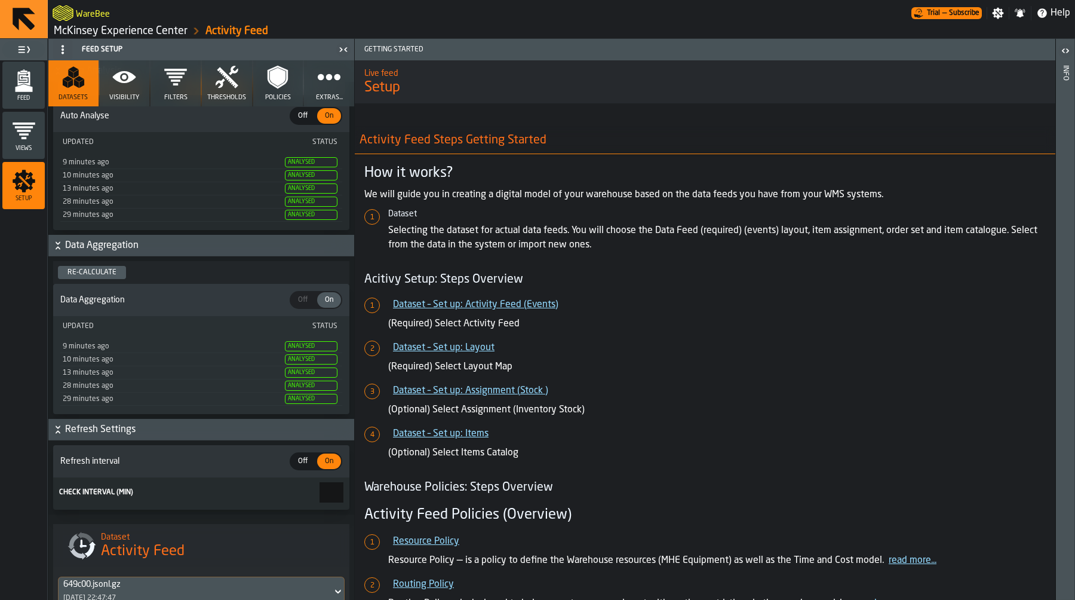
click at [30, 80] on icon "menu Feed" at bounding box center [24, 81] width 24 height 24
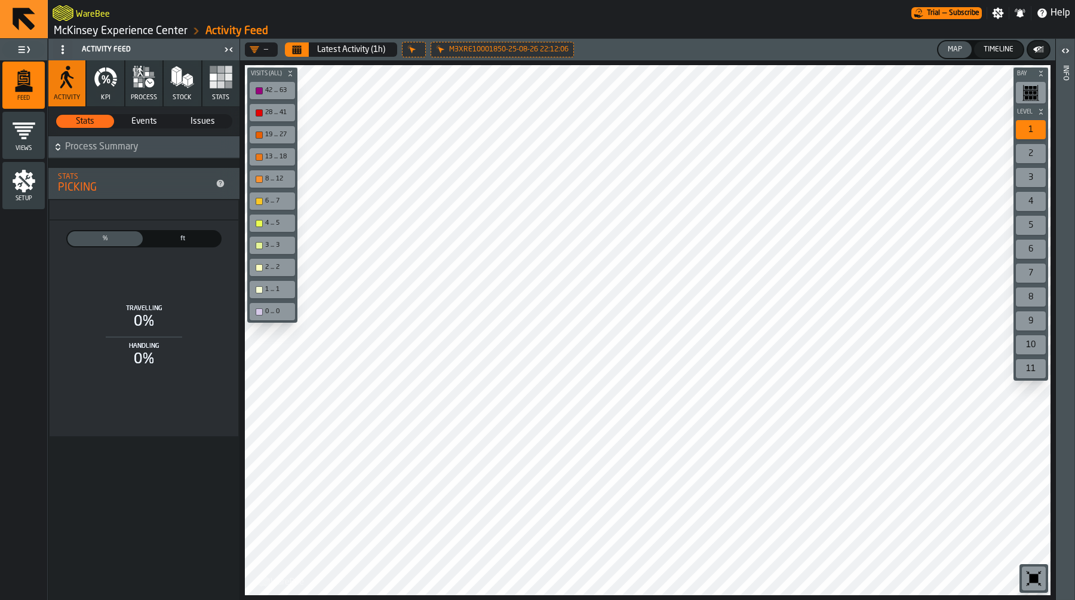
click at [144, 81] on icon "button" at bounding box center [144, 77] width 22 height 22
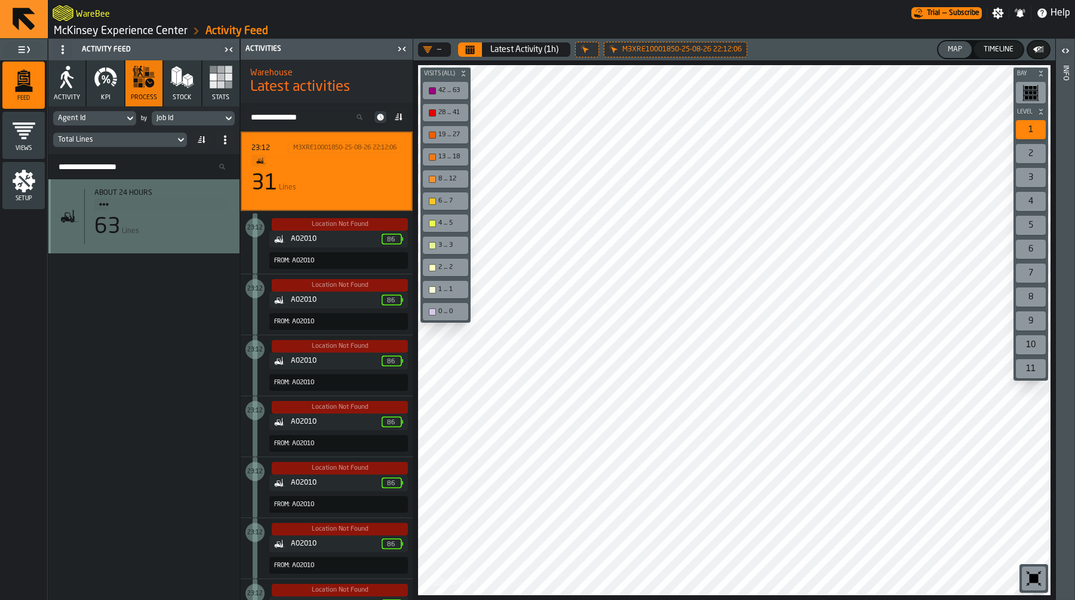
click at [137, 32] on link "McKinsey Experience Center" at bounding box center [121, 30] width 134 height 13
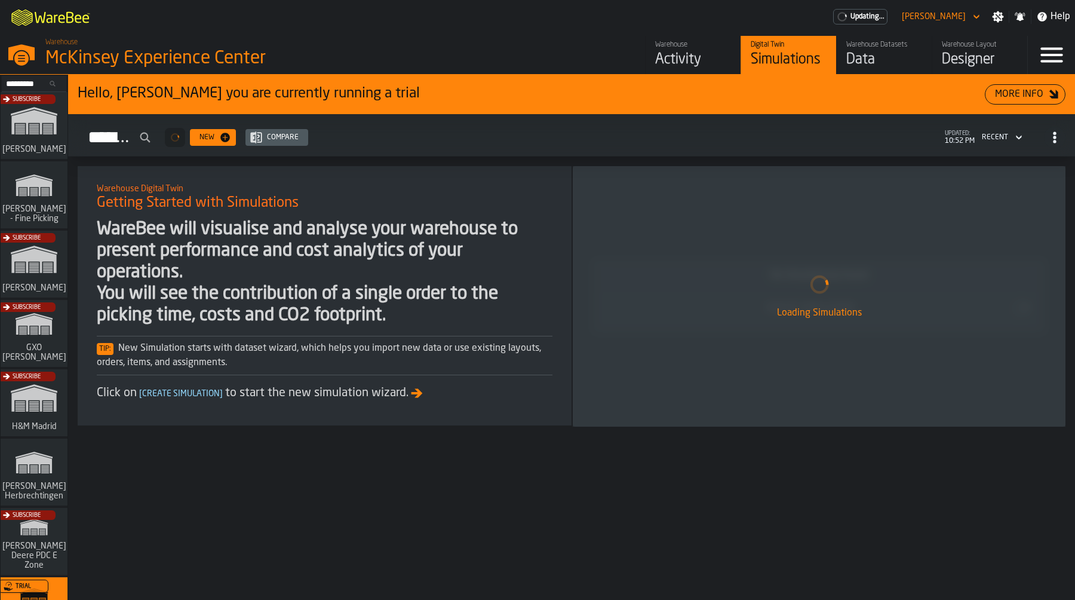
click at [967, 62] on div "Designer" at bounding box center [980, 59] width 76 height 19
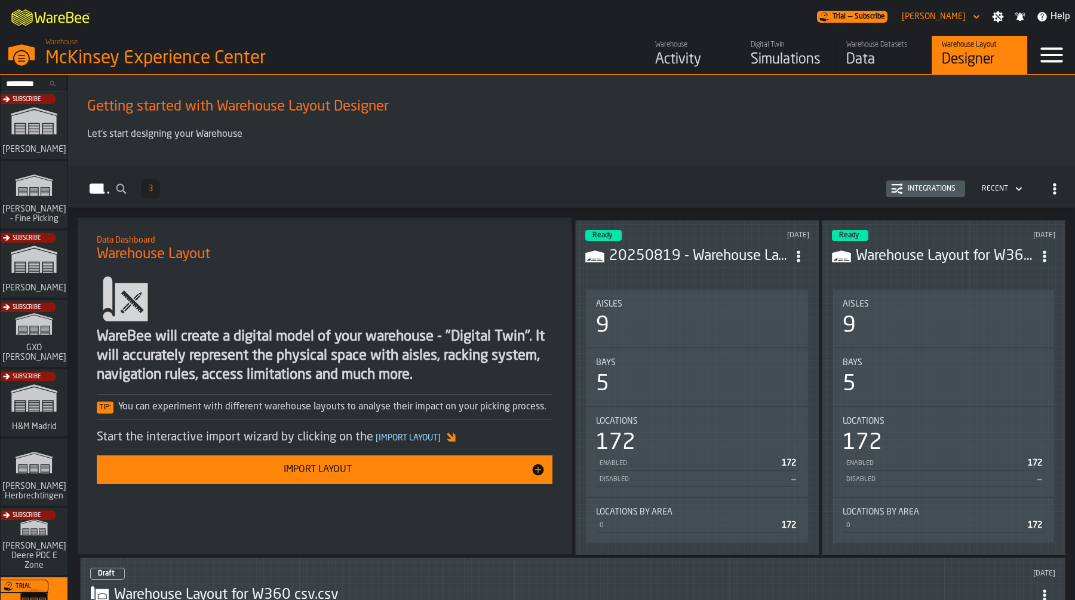
click at [948, 183] on div "Integrations" at bounding box center [925, 189] width 69 height 12
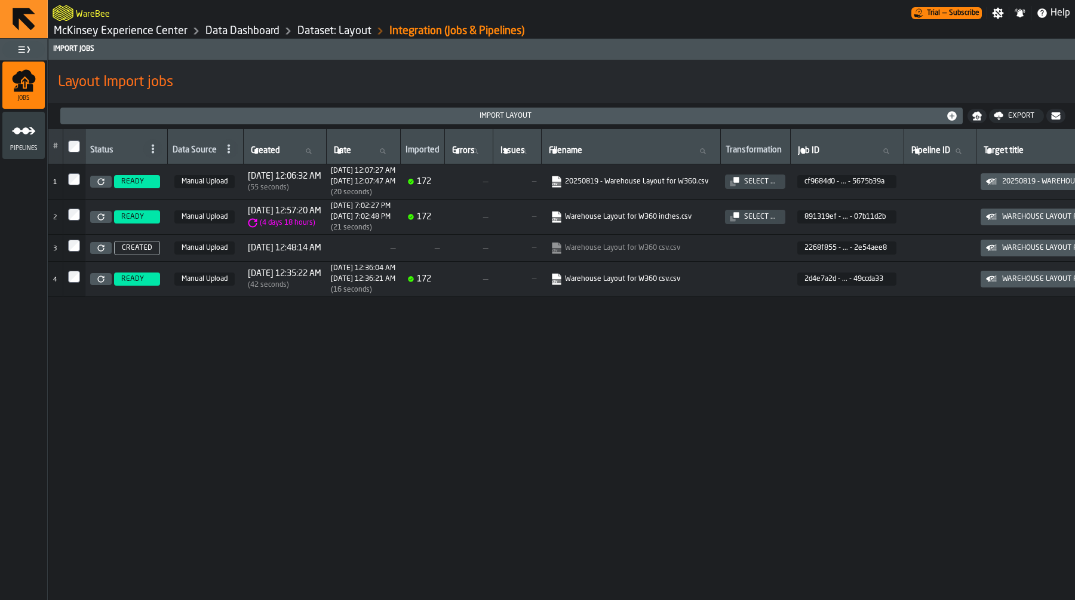
scroll to position [0, 376]
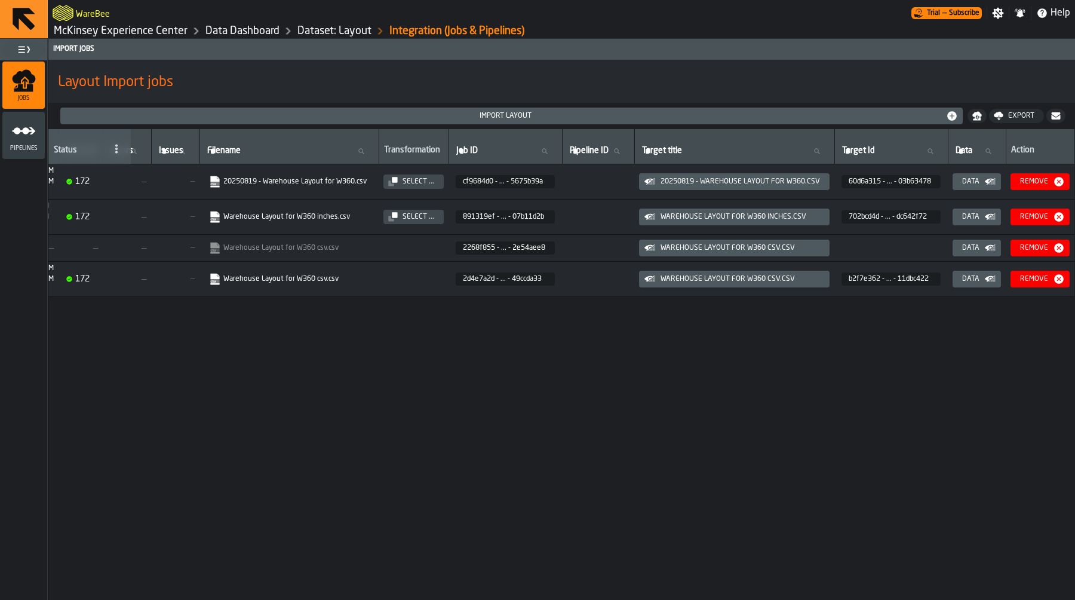
click at [979, 184] on div "Data" at bounding box center [971, 181] width 27 height 8
click at [995, 178] on icon "button-Data" at bounding box center [991, 182] width 12 height 12
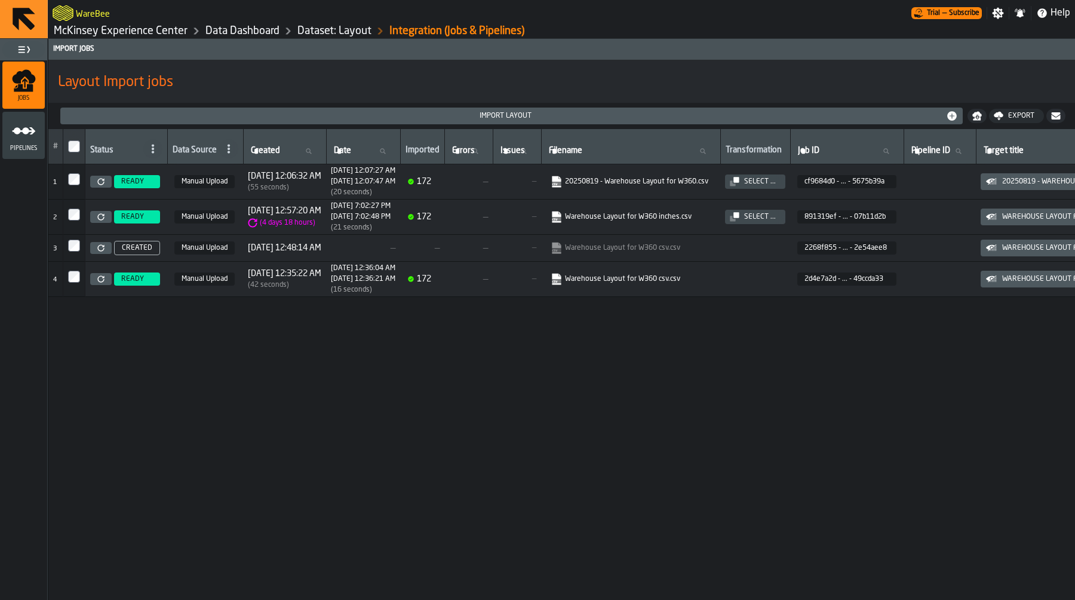
click at [320, 30] on link "Dataset: Layout" at bounding box center [335, 30] width 74 height 13
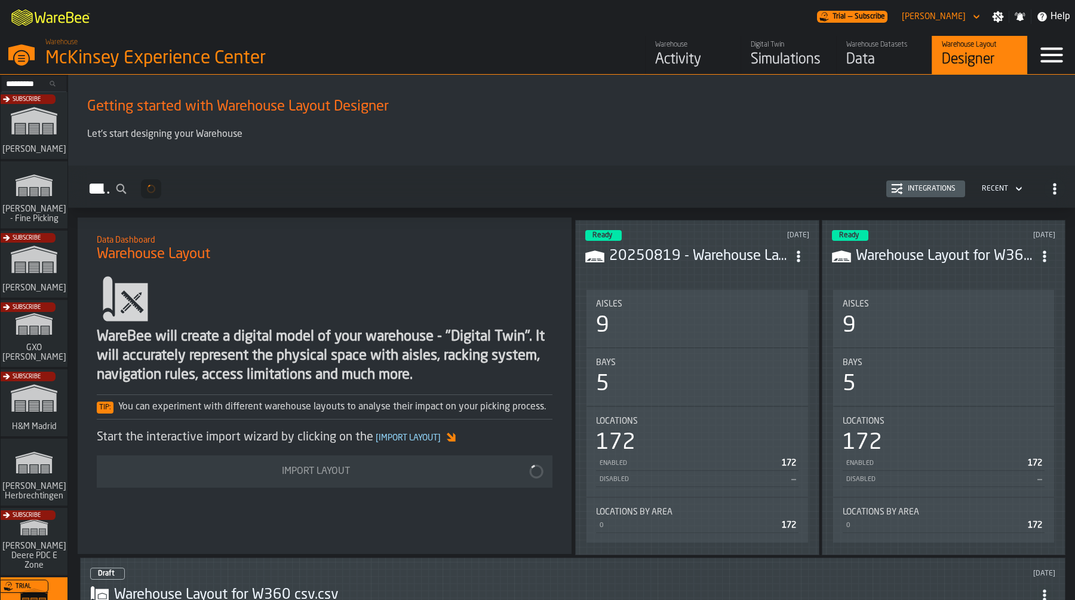
click at [802, 250] on icon "ItemListCard-DashboardItemContainer" at bounding box center [799, 256] width 12 height 12
click at [693, 246] on div "20250819 - Warehouse Layout for W360.csv" at bounding box center [698, 257] width 224 height 22
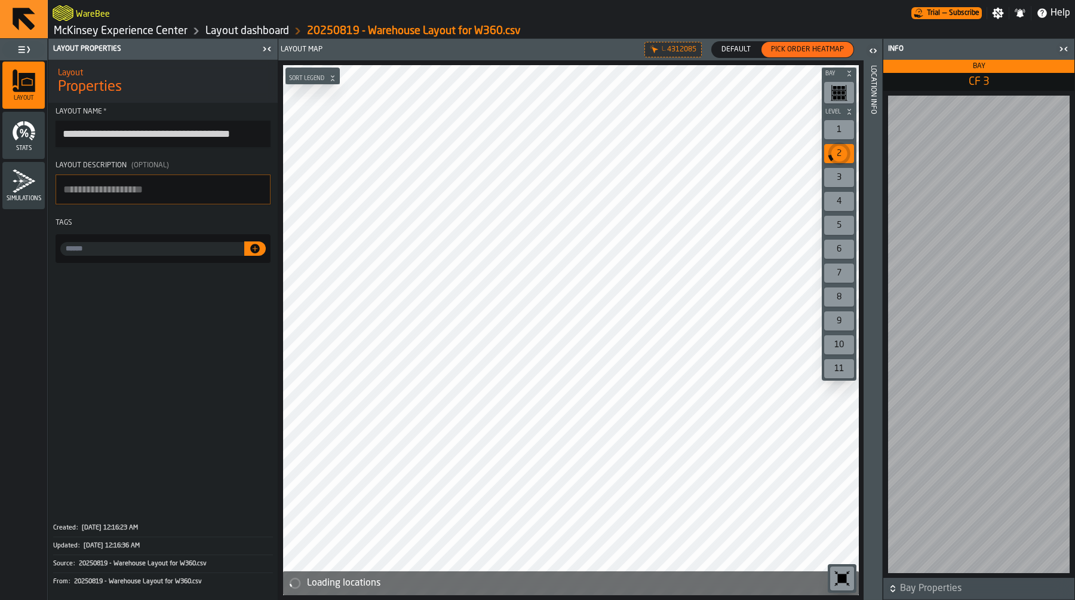
click at [871, 119] on div "Location Info" at bounding box center [873, 330] width 8 height 534
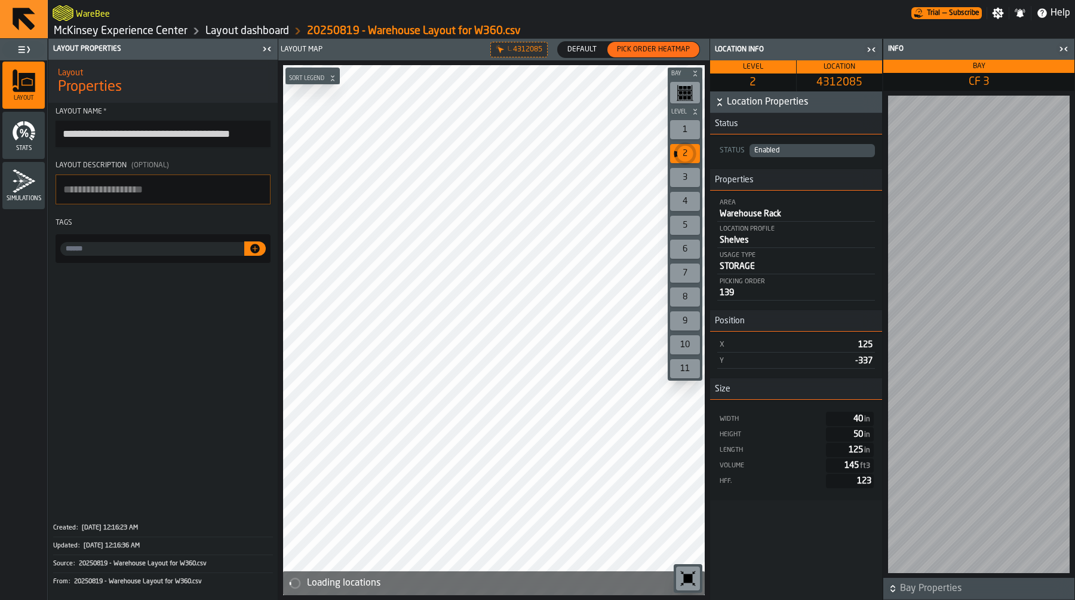
click at [828, 82] on span "4312085" at bounding box center [839, 82] width 81 height 13
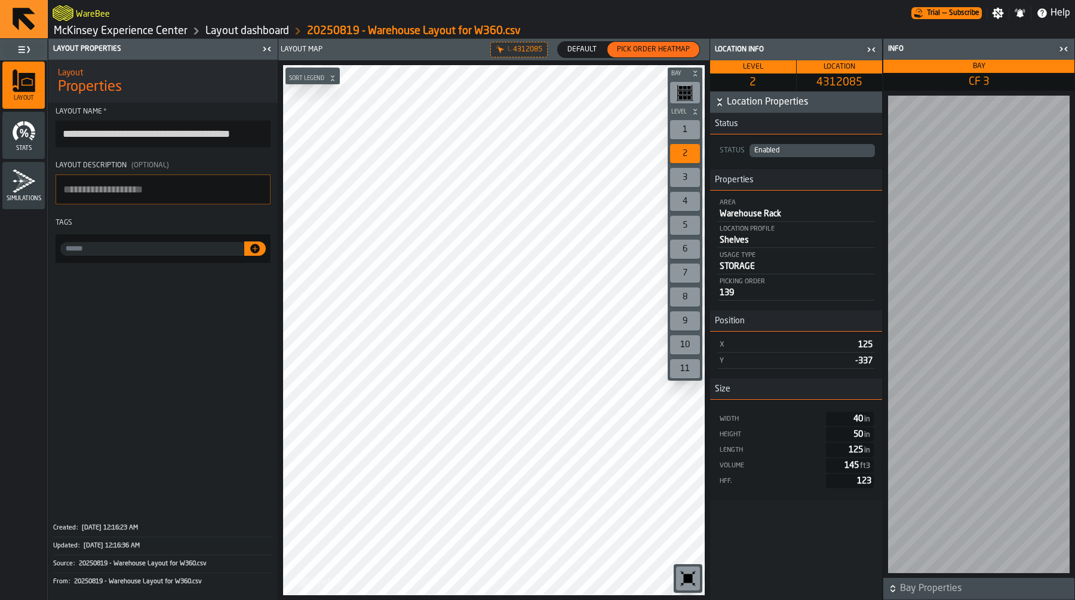
click at [828, 82] on span "4312085" at bounding box center [839, 82] width 81 height 13
copy span "4312085"
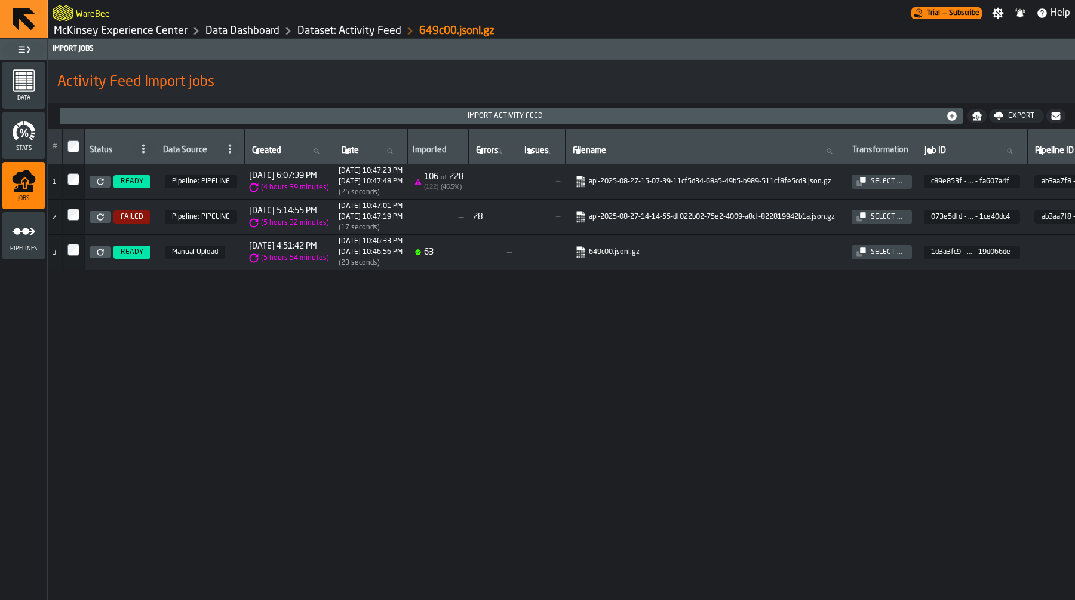
click at [101, 184] on icon at bounding box center [100, 181] width 7 height 7
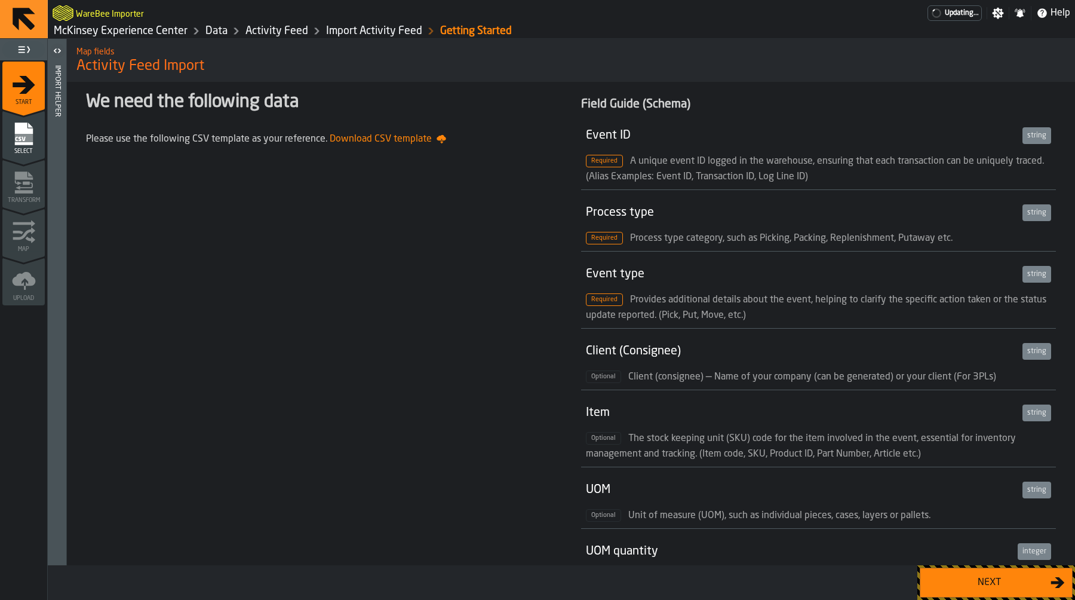
click at [967, 589] on div "Next" at bounding box center [989, 582] width 123 height 14
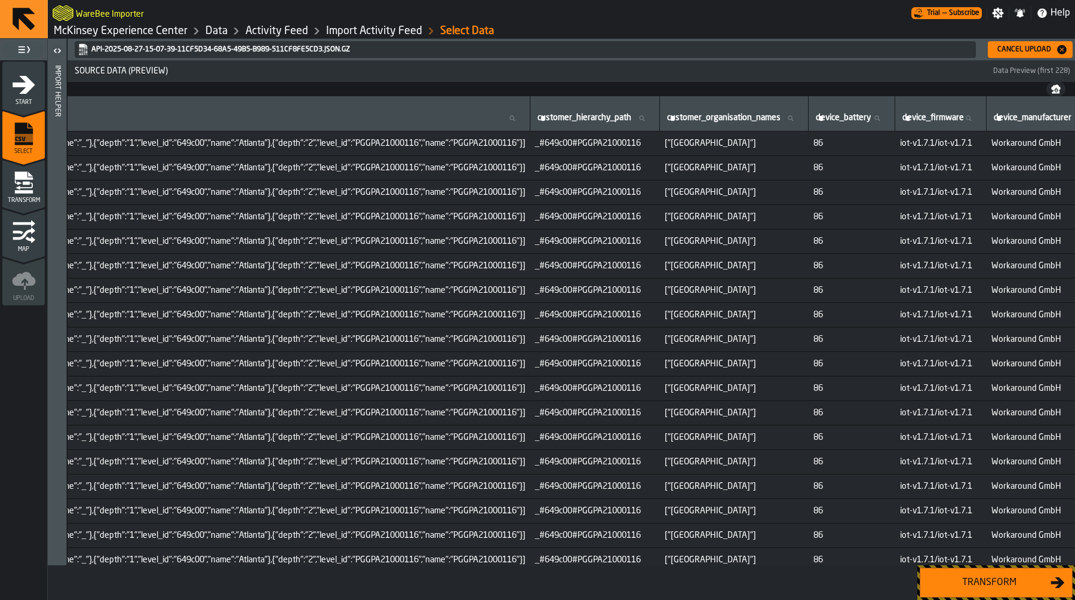
scroll to position [0, 1875]
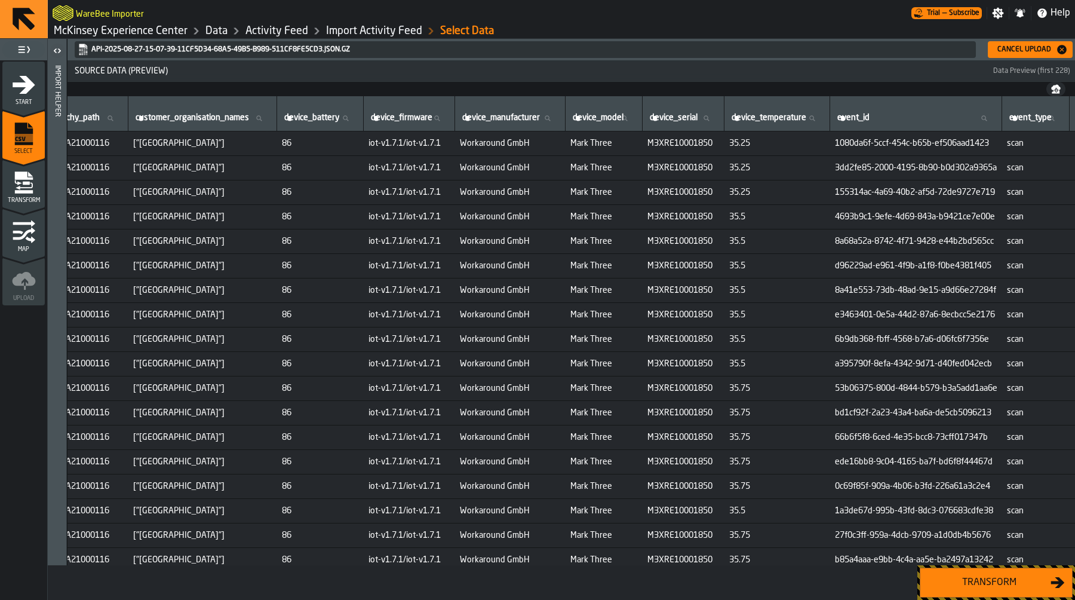
click at [986, 583] on div "Transform" at bounding box center [989, 582] width 123 height 14
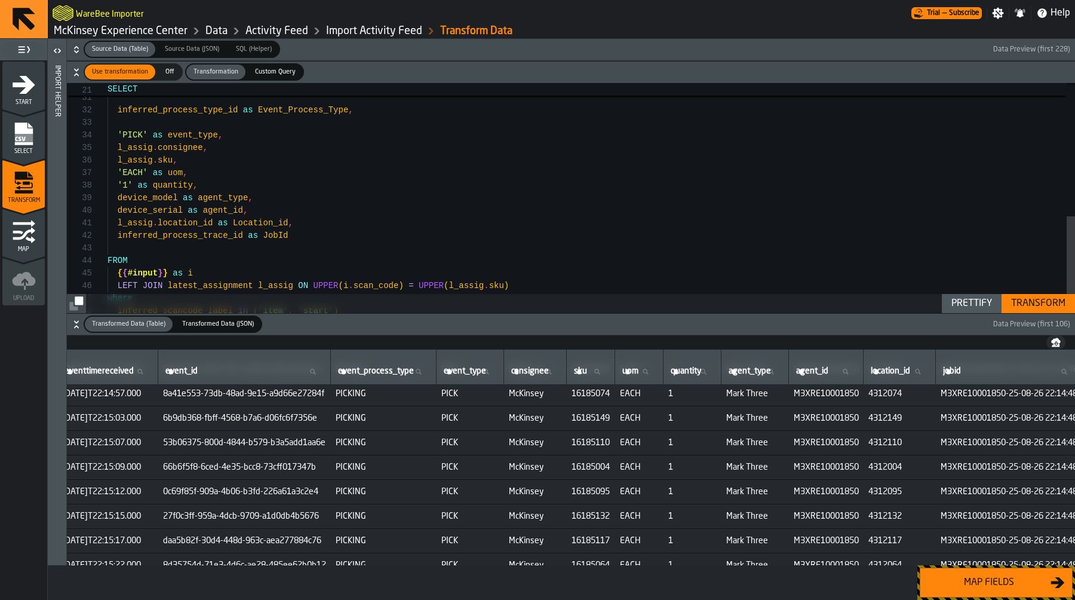
scroll to position [52, 617]
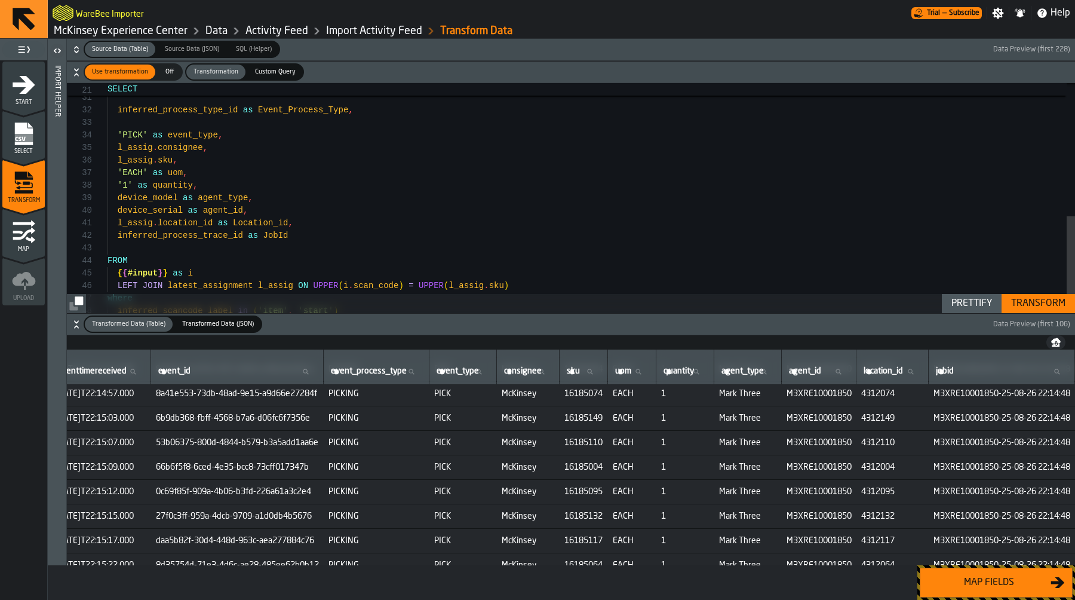
click at [560, 448] on td "16185110" at bounding box center [584, 443] width 48 height 24
click at [565, 446] on span "16185110" at bounding box center [584, 443] width 39 height 10
copy span "16185110"
click at [871, 442] on span "4312110" at bounding box center [893, 443] width 63 height 10
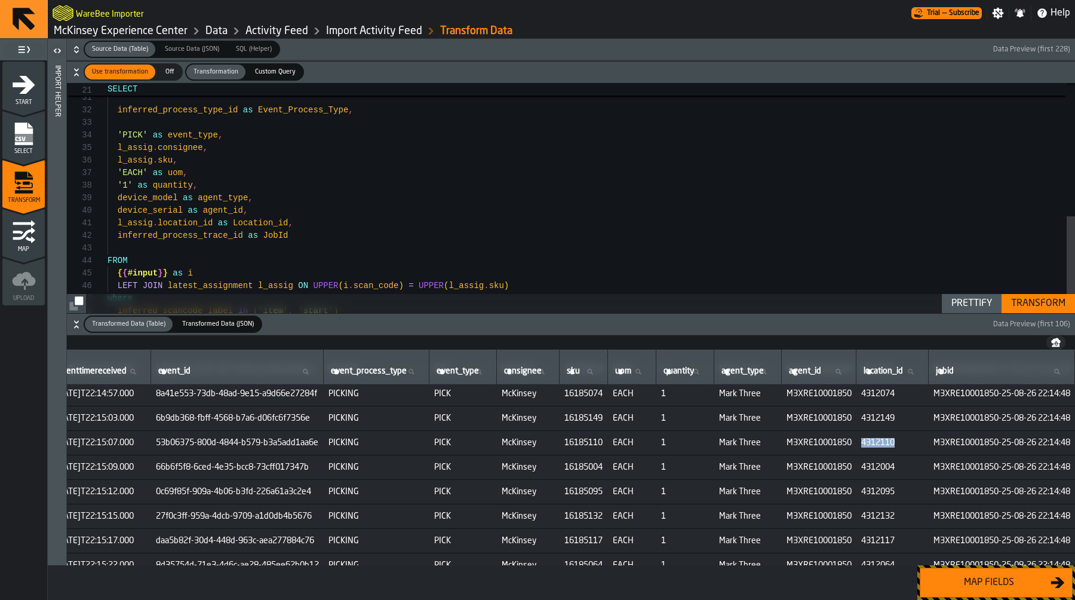
click at [871, 442] on span "4312110" at bounding box center [893, 443] width 63 height 10
copy span "4312110"
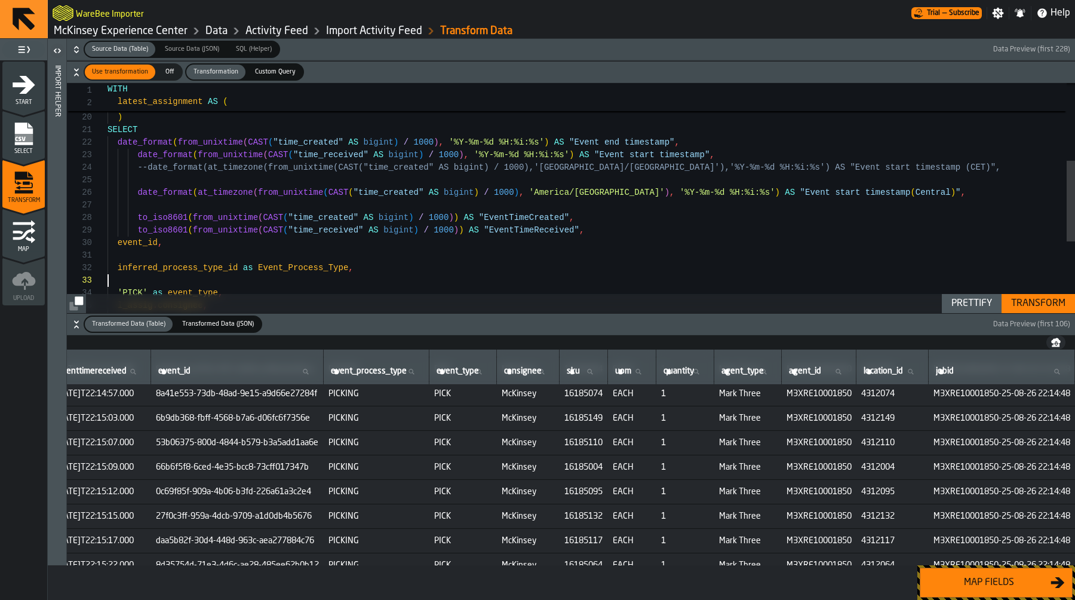
scroll to position [25, 0]
click at [354, 274] on div "event_id , to_iso8601 ( from_unixtime ( CAST ( "time_received" AS bigint ) / 10…" at bounding box center [592, 189] width 968 height 653
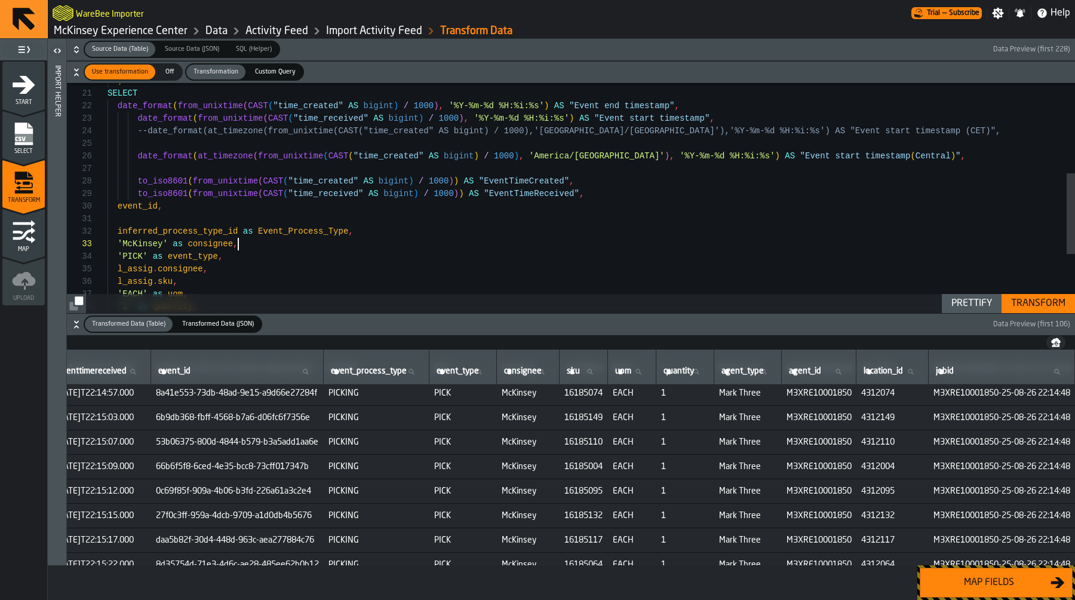
scroll to position [53, 617]
click at [1053, 301] on div "Transform" at bounding box center [1039, 303] width 64 height 14
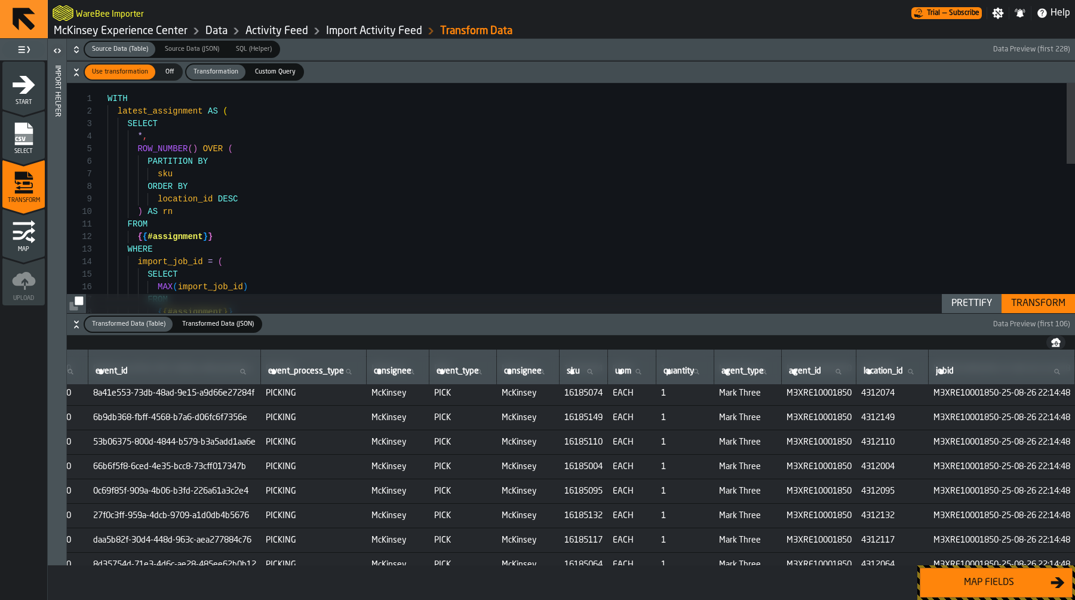
click at [298, 113] on div "{ { #assignment } } FROM MAX ( import_job_id ) SELECT import_job_id = ( WHERE {…" at bounding box center [592, 409] width 968 height 653
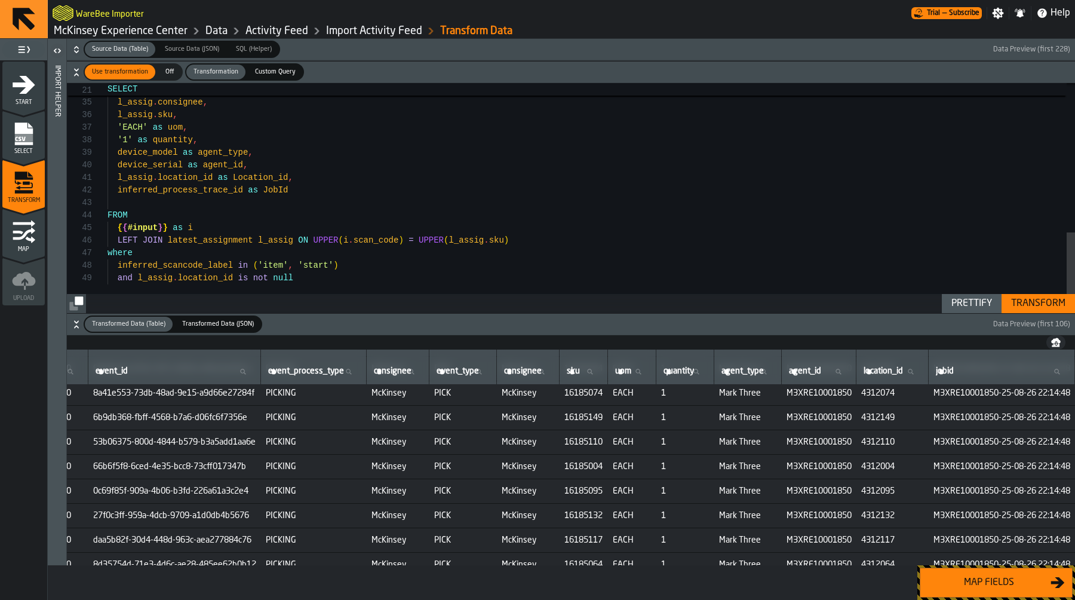
type textarea "**********"
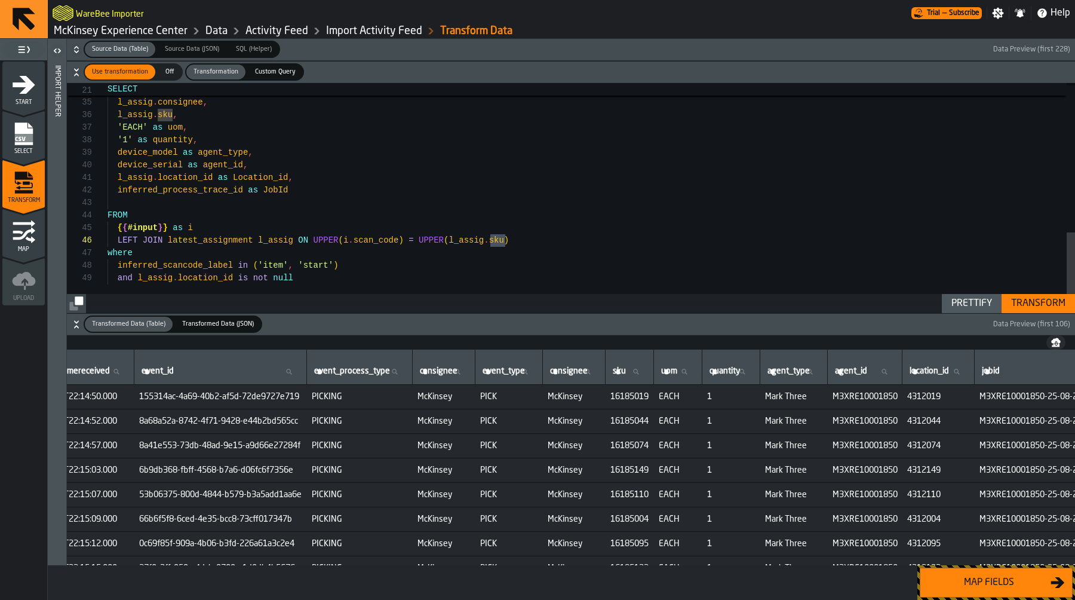
scroll to position [0, 683]
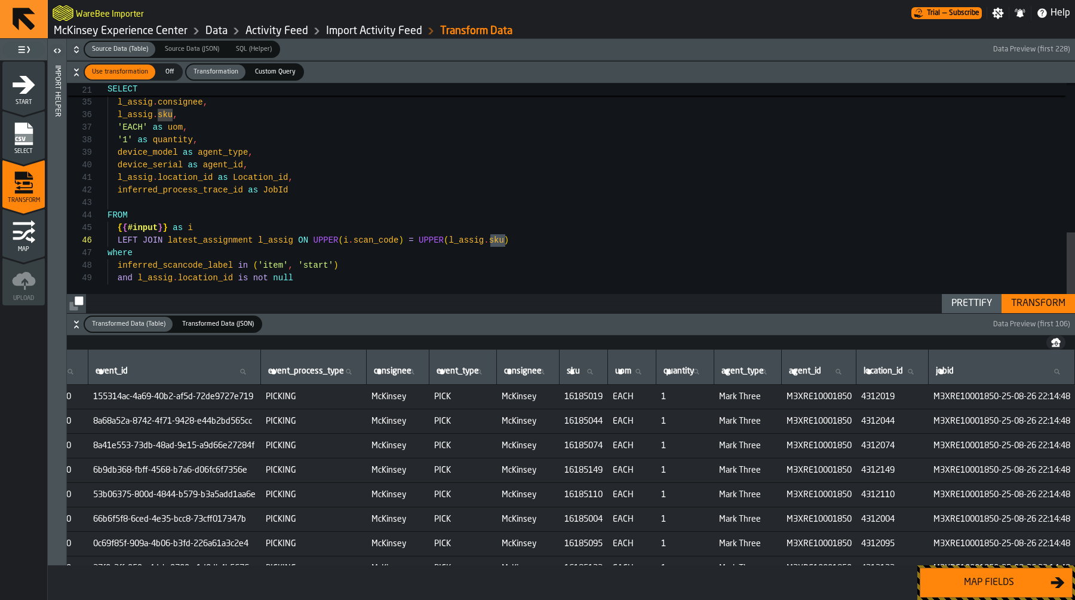
click at [1016, 576] on div "Map fields" at bounding box center [989, 582] width 123 height 14
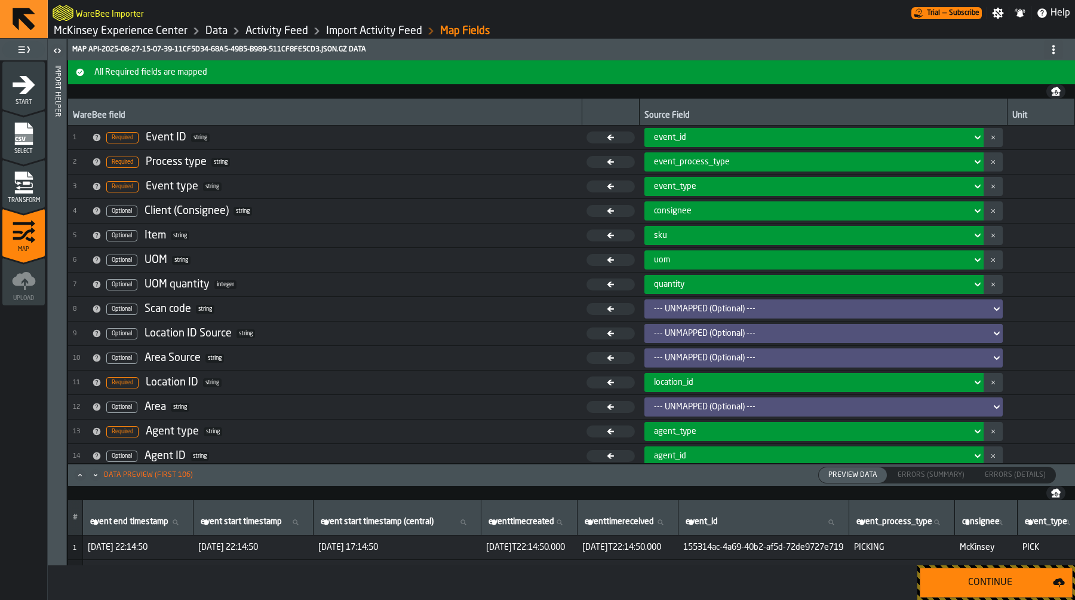
click at [826, 376] on div "location_id" at bounding box center [810, 382] width 323 height 14
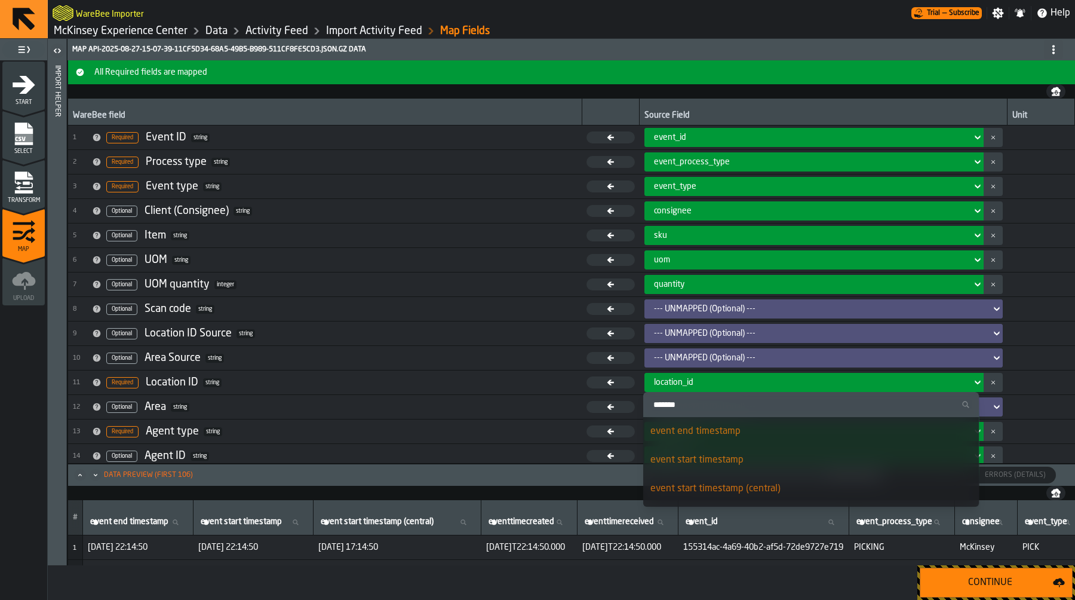
click at [826, 376] on div "location_id" at bounding box center [810, 382] width 323 height 14
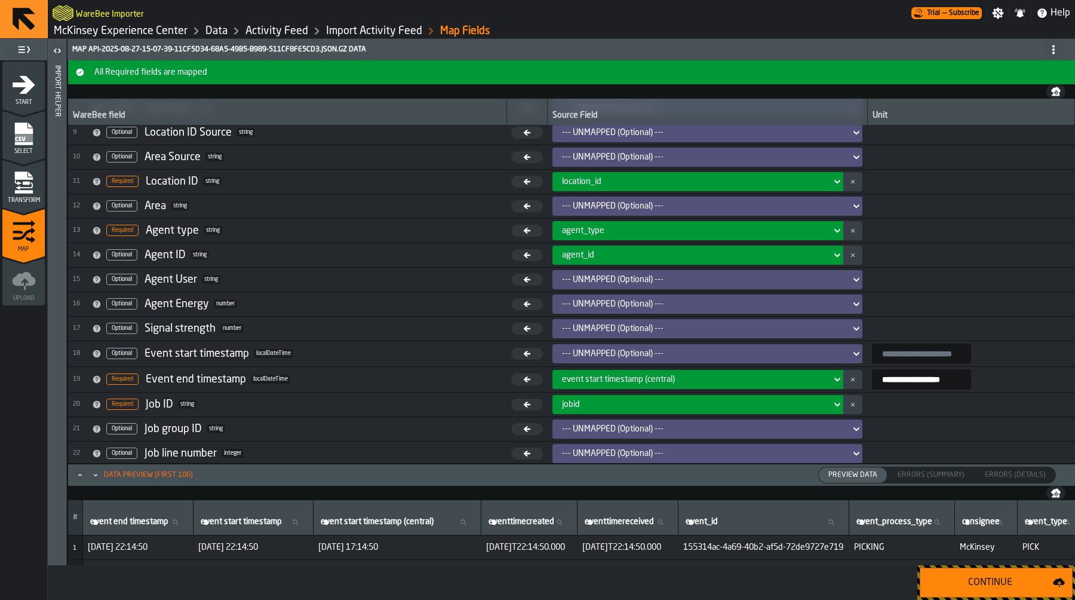
scroll to position [203, 0]
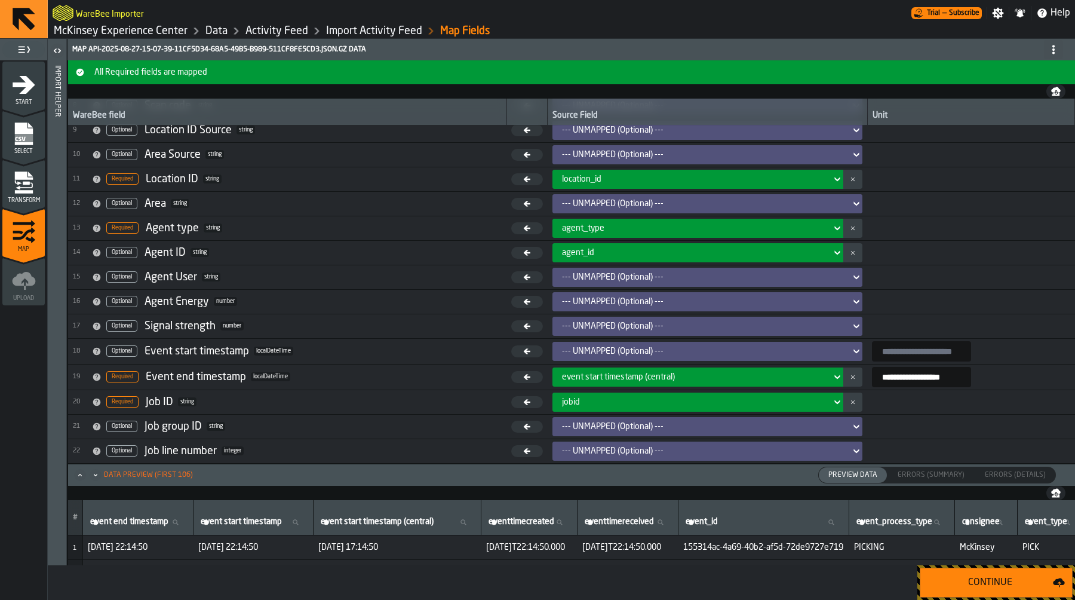
click at [706, 409] on div "jobid" at bounding box center [699, 402] width 292 height 19
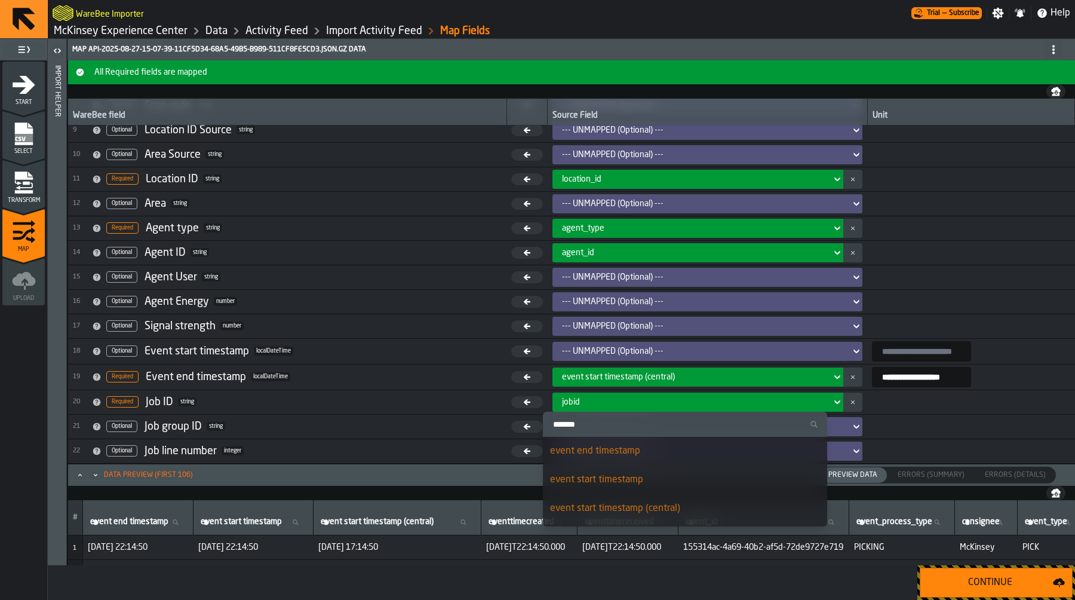
click at [687, 422] on input "Search" at bounding box center [685, 424] width 275 height 16
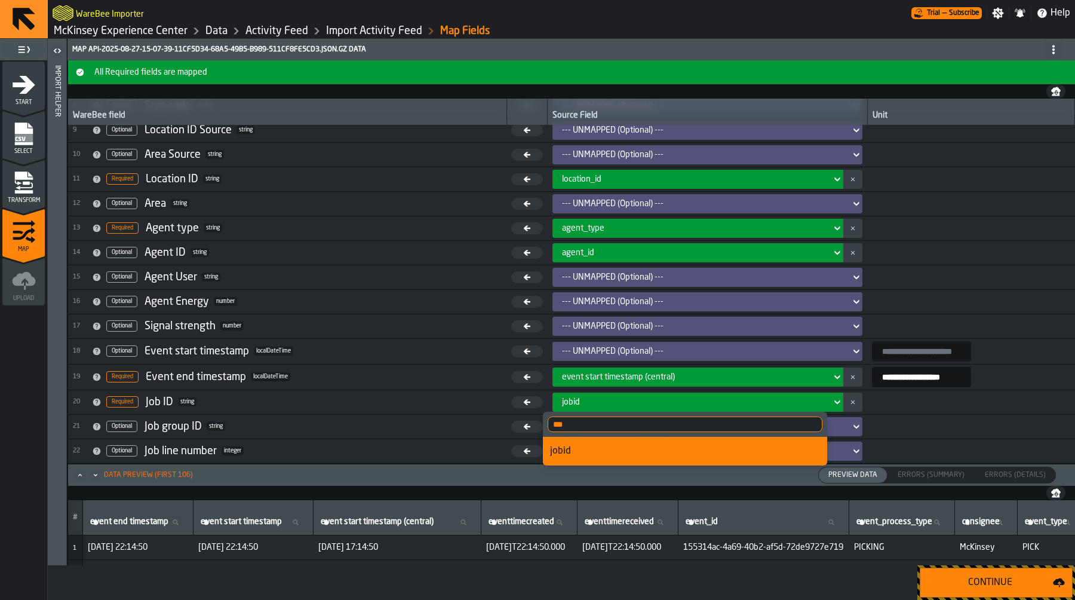
type input "***"
click at [648, 453] on div "jobid" at bounding box center [685, 451] width 270 height 14
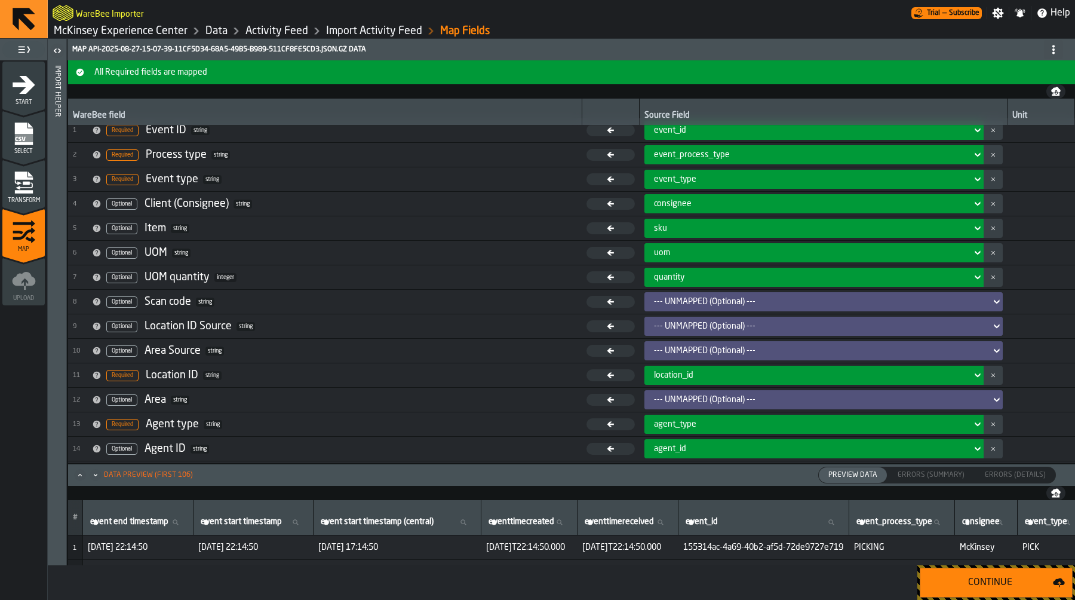
scroll to position [0, 0]
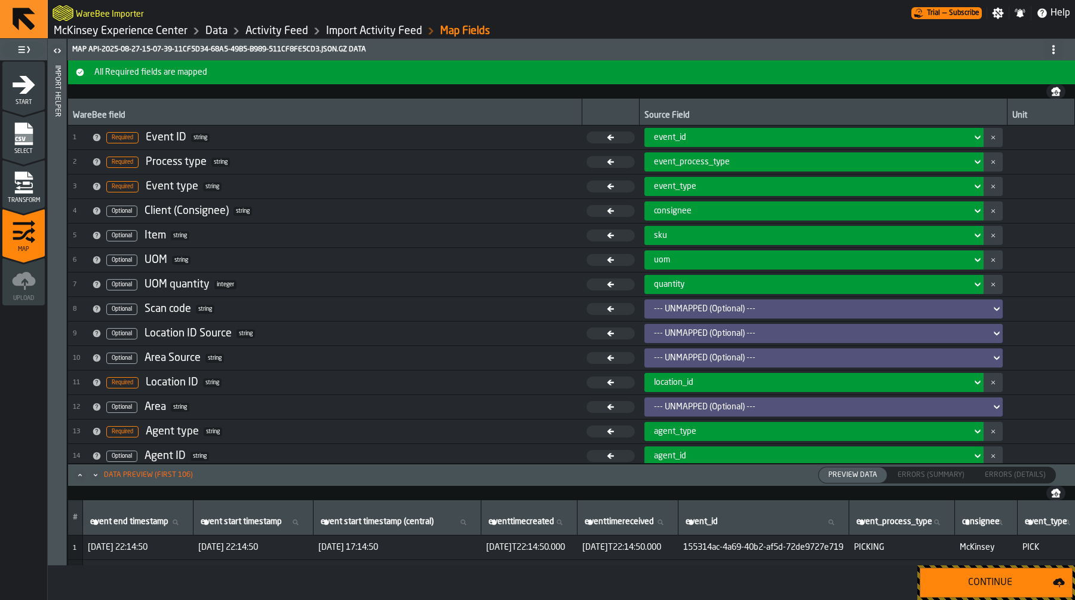
click at [669, 207] on span "consignee" at bounding box center [673, 211] width 38 height 10
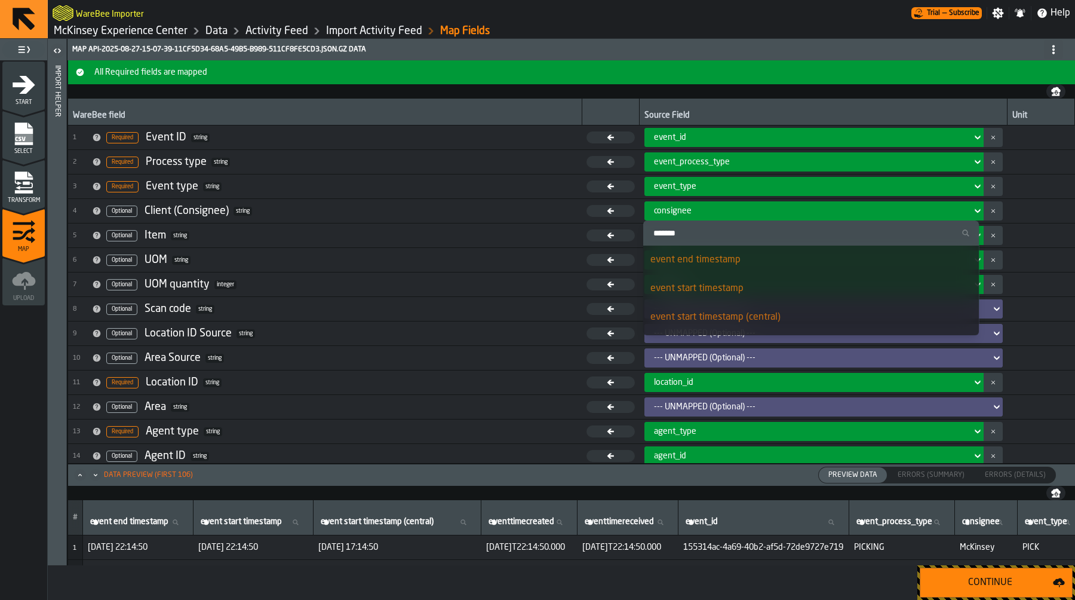
click at [677, 235] on input "Search" at bounding box center [811, 233] width 327 height 16
type input "***"
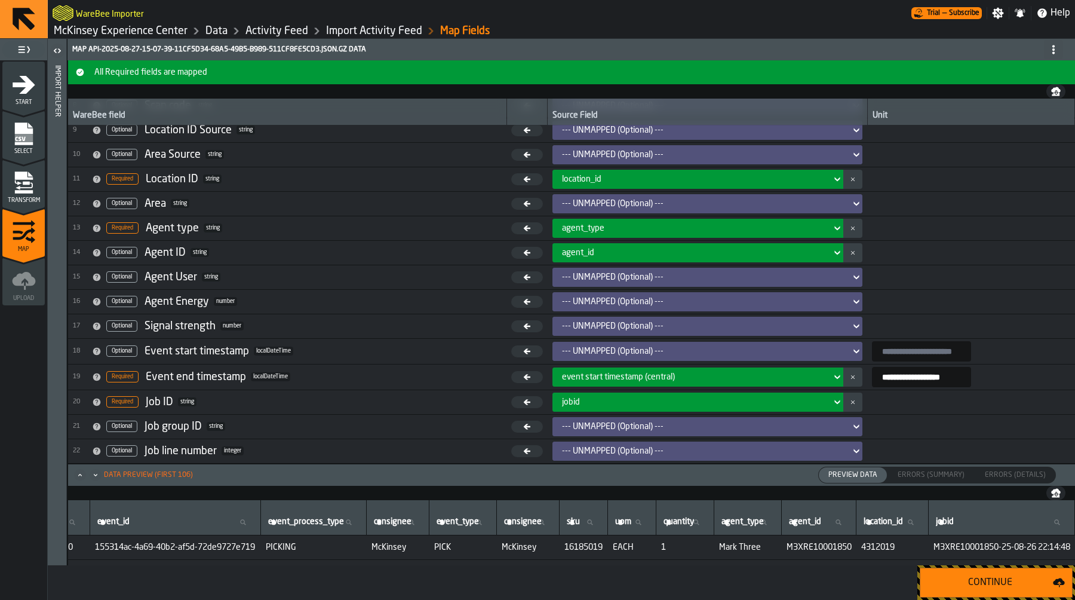
scroll to position [0, 680]
click at [33, 186] on icon "menu Transform" at bounding box center [24, 183] width 24 height 24
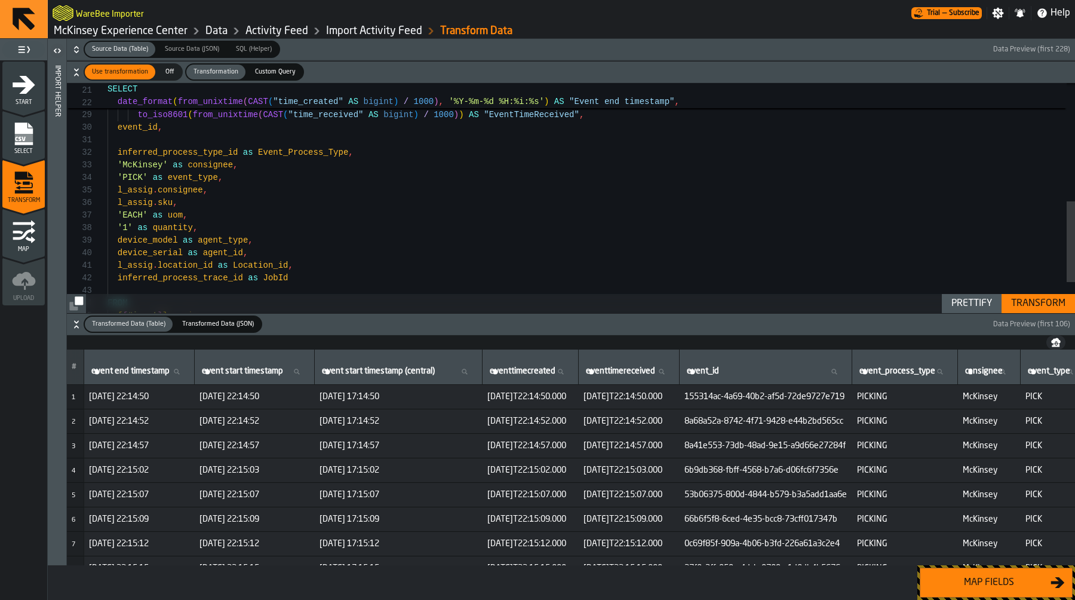
scroll to position [25, 0]
click at [207, 164] on div "date_format ( at_timezone ( from_unixtime ( CAST ( "time_created" AS bigint ) /…" at bounding box center [592, 74] width 968 height 653
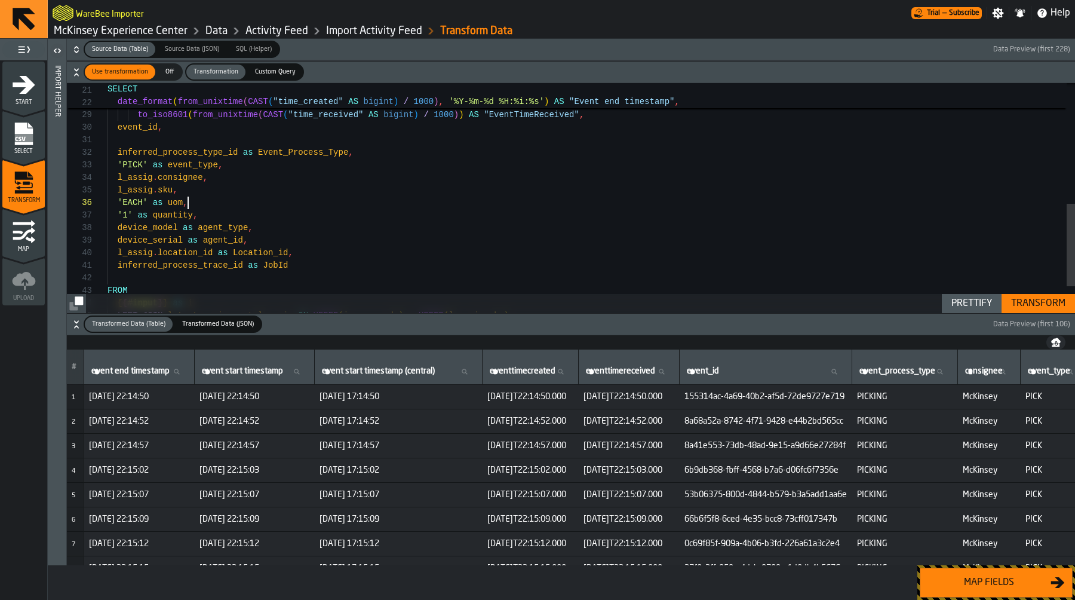
click at [344, 198] on div "date_format ( at_timezone ( from_unixtime ( CAST ( "time_created" AS bigint ) /…" at bounding box center [592, 68] width 968 height 641
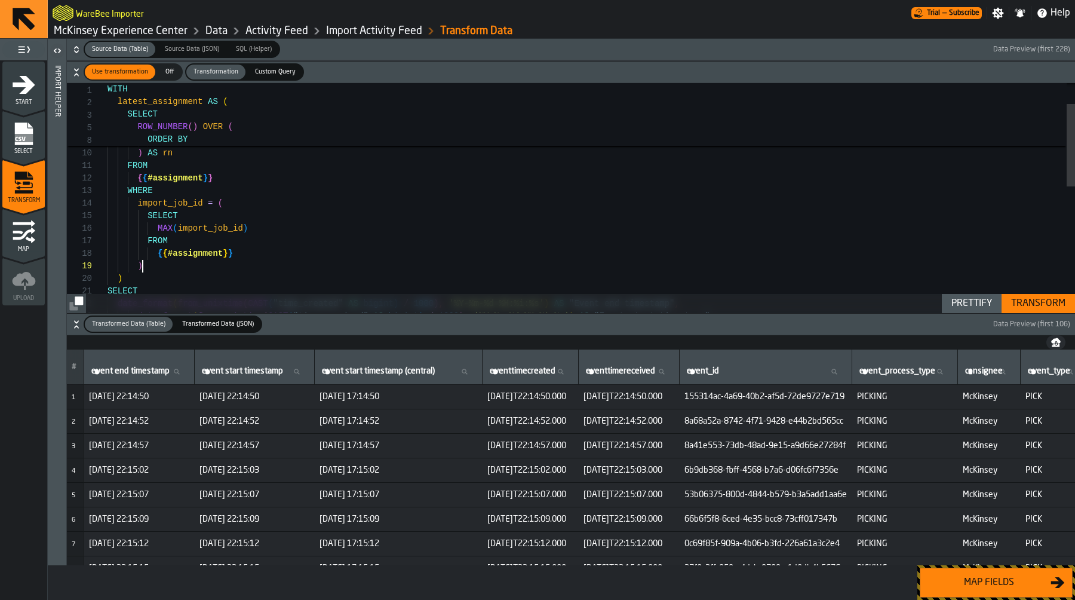
click at [240, 271] on div "SELECT ) ) { { #assignment } } FROM MAX ( import_job_id ) SELECT import_job_id …" at bounding box center [592, 344] width 968 height 641
click at [236, 275] on div "SELECT ) ) { { #assignment } } FROM MAX ( import_job_id ) SELECT import_job_id …" at bounding box center [592, 344] width 968 height 641
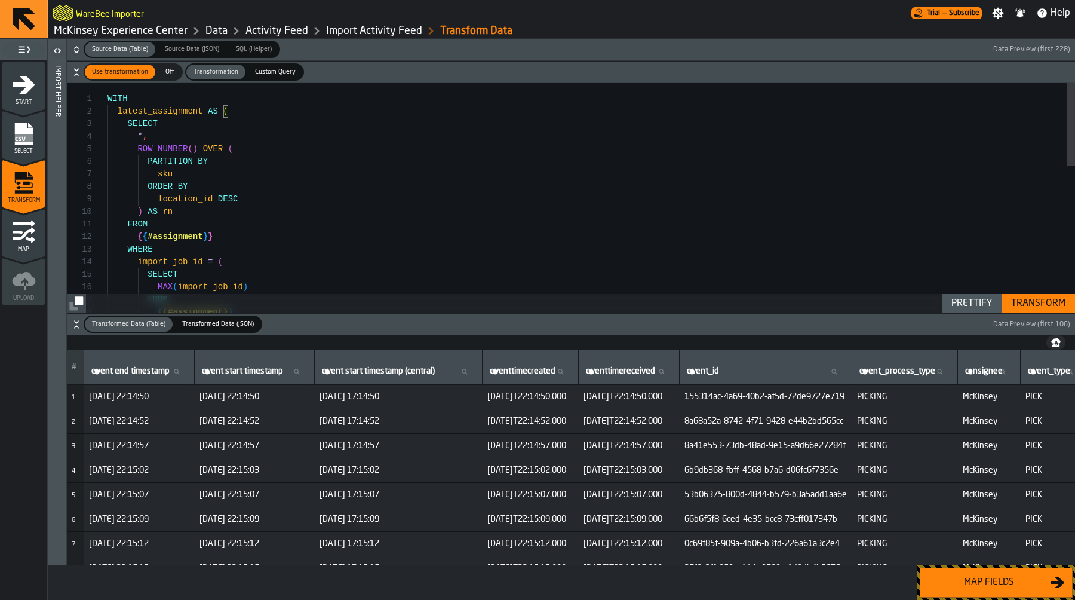
click at [114, 112] on div "{ { #assignment } } FROM MAX ( import_job_id ) SELECT import_job_id = ( WHERE {…" at bounding box center [592, 403] width 968 height 641
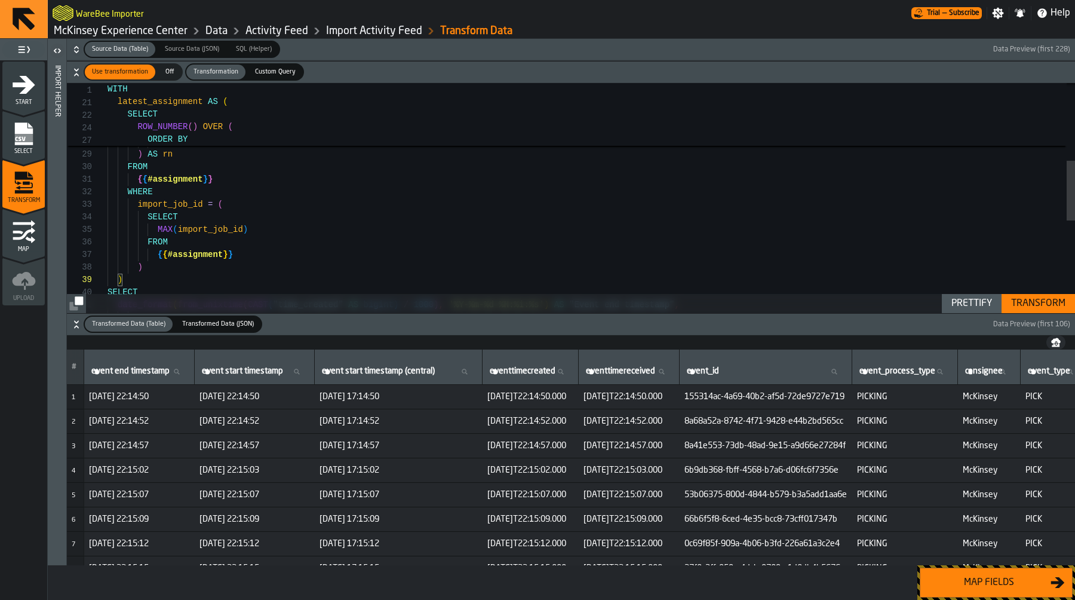
scroll to position [0, 0]
click at [181, 177] on div "sku ORDER BY location_id DESC ) AS rn FROM { { #assignment } } WHERE import_job…" at bounding box center [592, 226] width 968 height 879
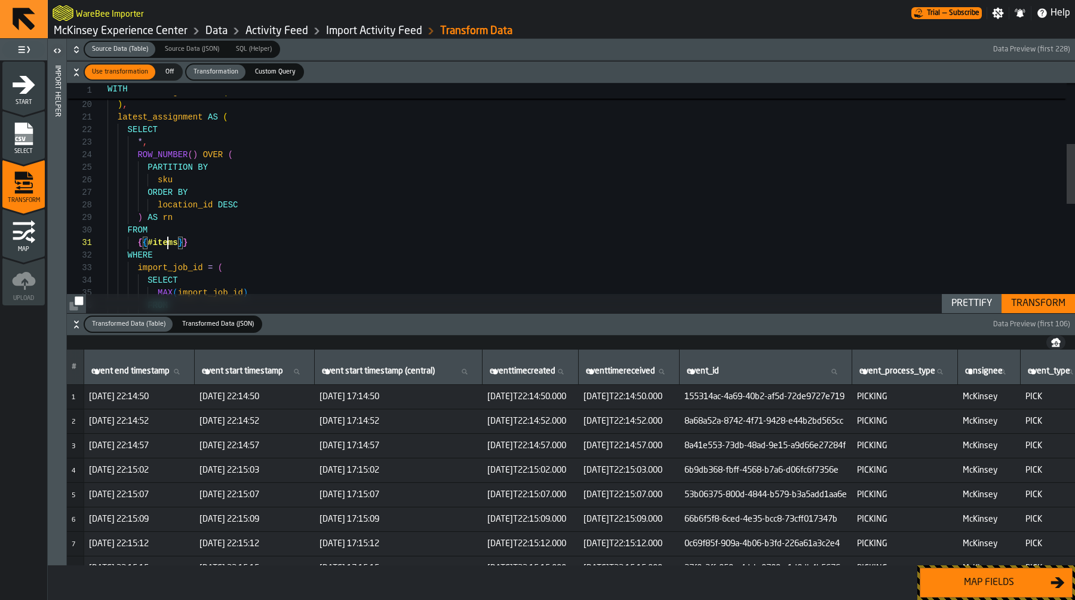
click at [166, 241] on div "sku ORDER BY location_id DESC ) AS rn FROM { { #items } } WHERE import_job_id =…" at bounding box center [592, 290] width 968 height 879
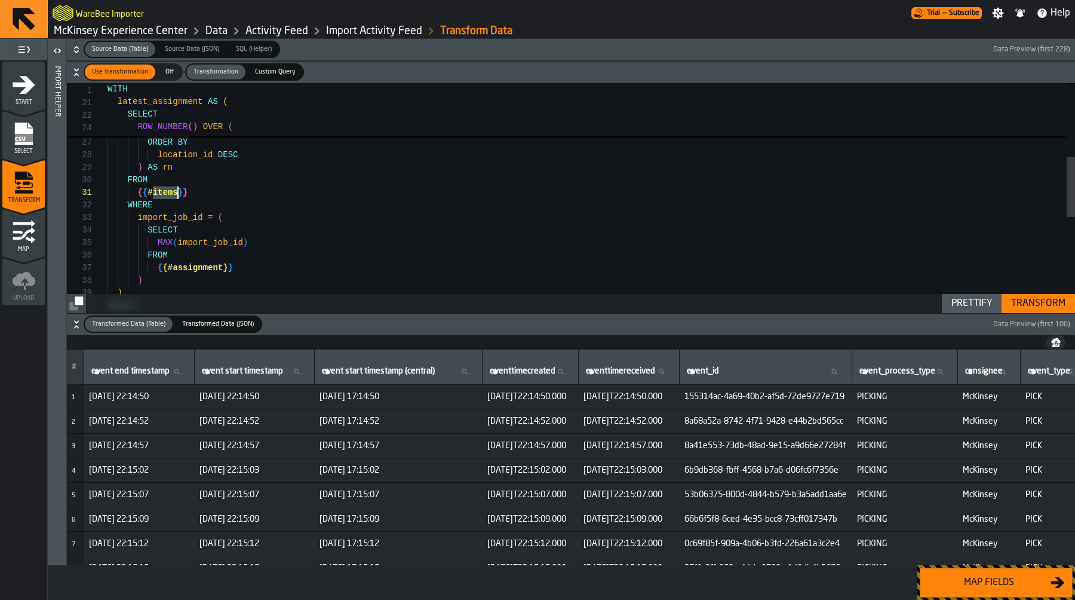
click at [196, 269] on div "sku ORDER BY location_id DESC ) AS rn FROM { { #items } } WHERE import_job_id =…" at bounding box center [592, 239] width 968 height 879
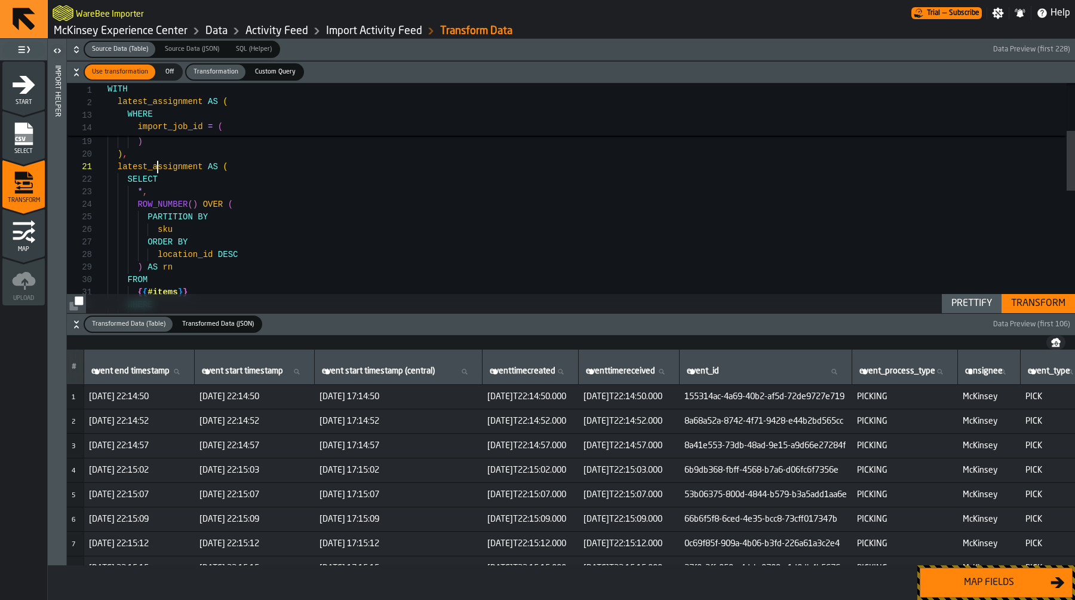
scroll to position [0, 0]
click at [160, 167] on div "sku ORDER BY location_id DESC ) AS rn FROM { { #items } } WHERE import_job_id =…" at bounding box center [592, 339] width 968 height 879
click at [1031, 295] on button "Transform" at bounding box center [1038, 303] width 73 height 19
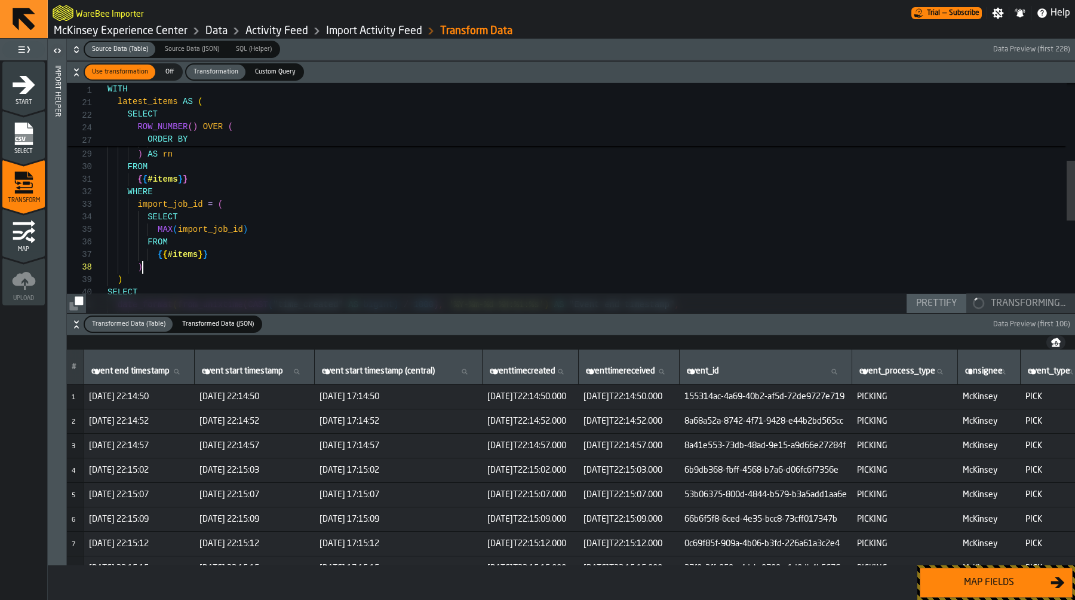
scroll to position [88, 0]
click at [160, 271] on div "sku ORDER BY location_id DESC ) AS rn FROM { { #items } } WHERE import_job_id =…" at bounding box center [592, 226] width 968 height 879
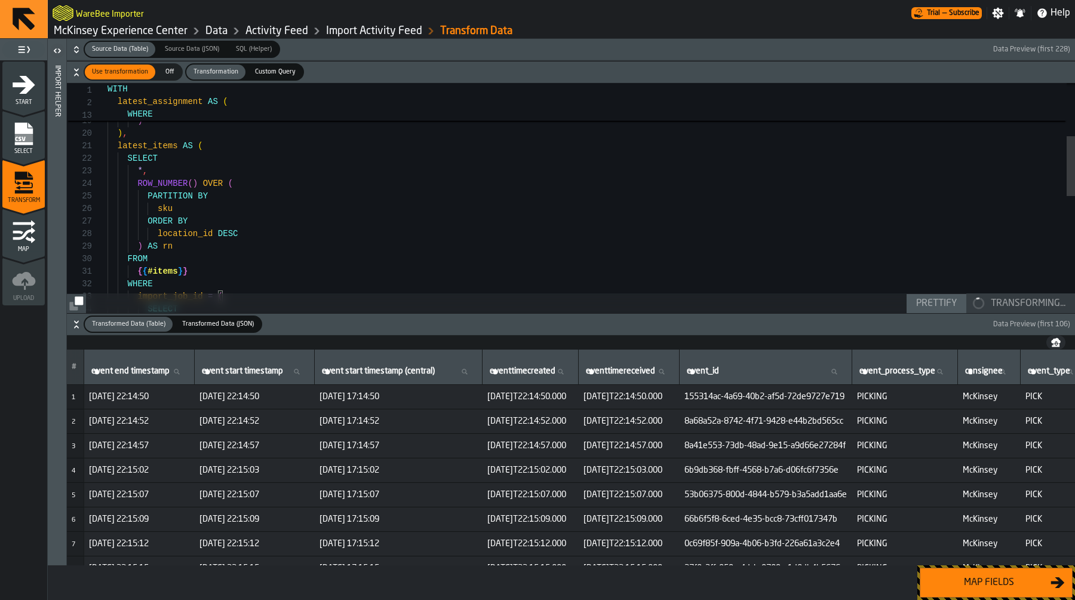
type textarea "**********"
click at [128, 157] on div "sku ORDER BY location_id DESC ) AS rn FROM { { #items } } WHERE import_job_id =…" at bounding box center [592, 318] width 968 height 879
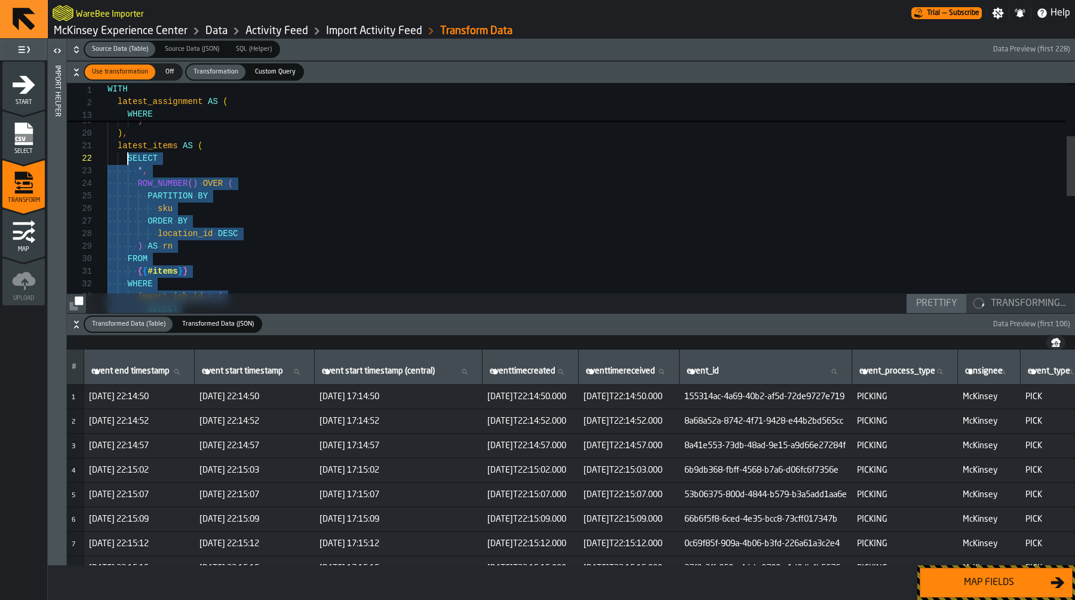
click at [263, 74] on span "Custom Query" at bounding box center [275, 72] width 50 height 10
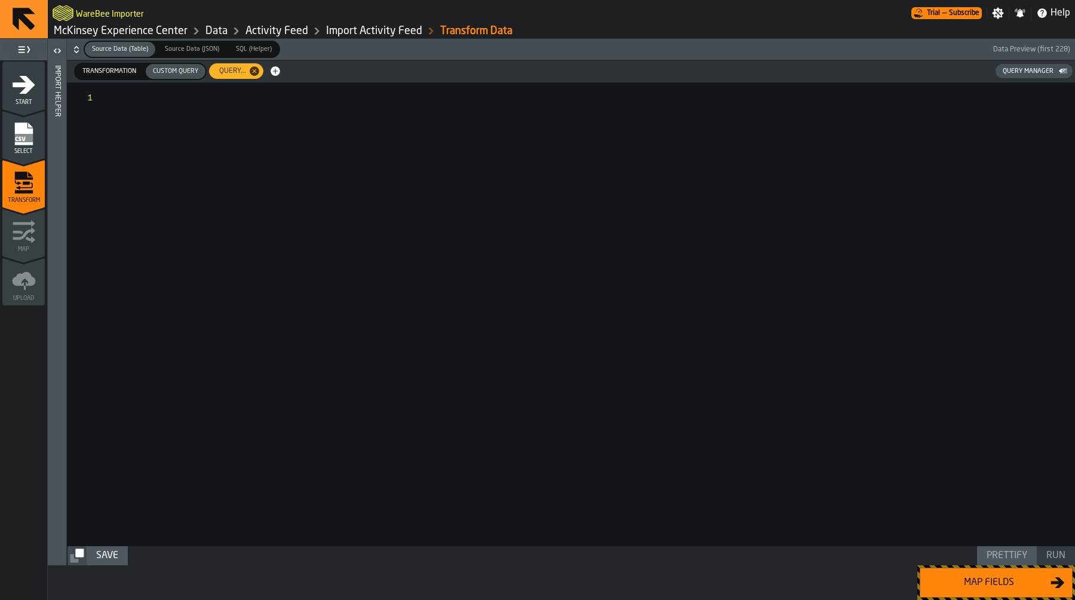
click at [266, 160] on div at bounding box center [591, 314] width 967 height 464
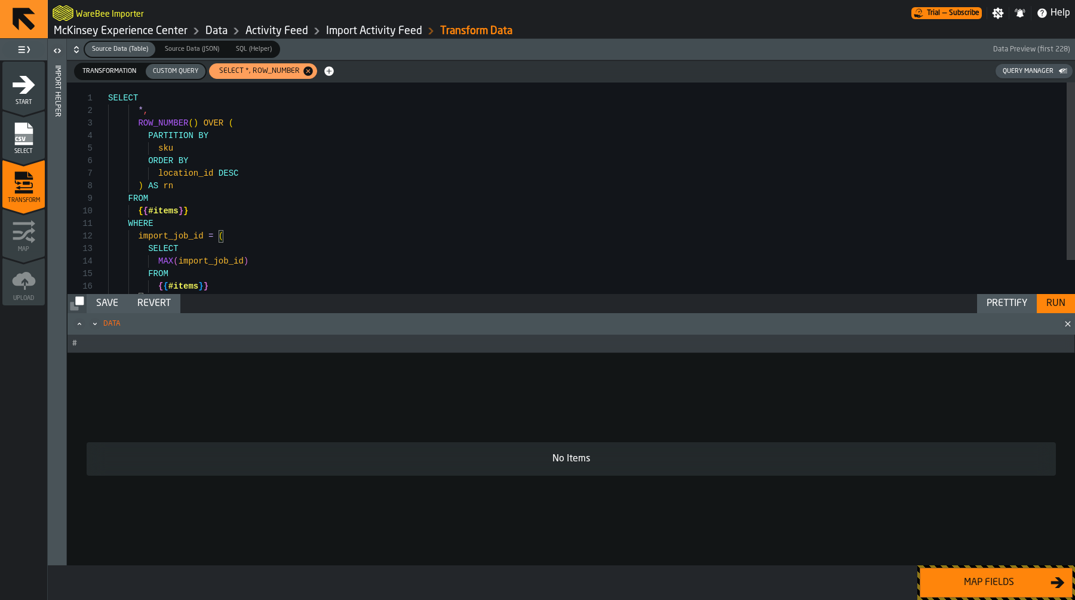
click at [1051, 299] on div "Run" at bounding box center [1056, 303] width 29 height 14
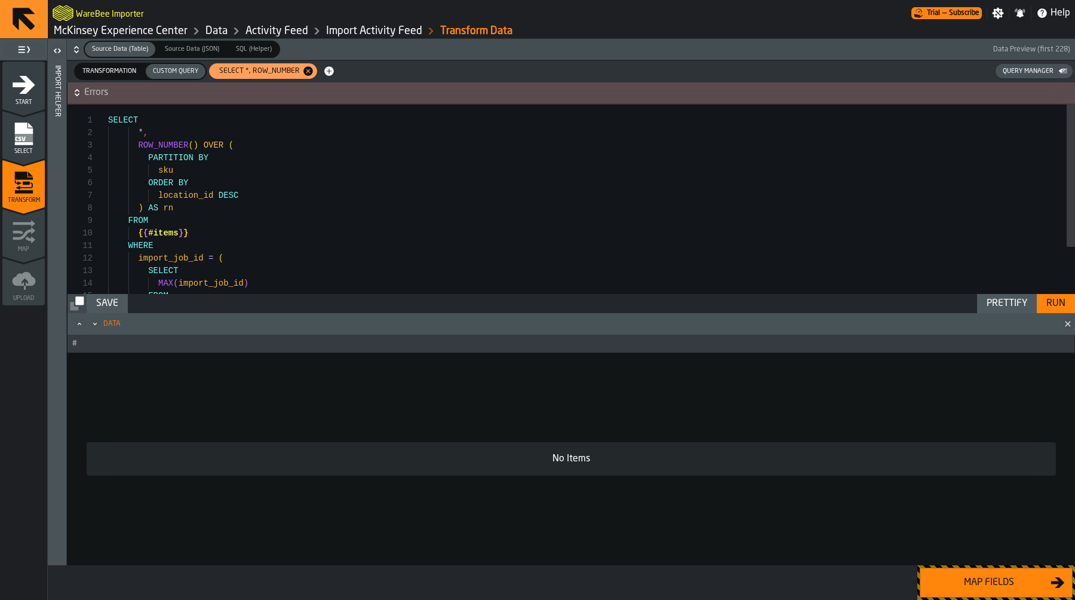
scroll to position [113, 0]
click at [171, 235] on div "ROW_NUMBER ( ) OVER ( PARTITION BY sku ORDER BY location_id DESC ) AS rn FROM {…" at bounding box center [591, 231] width 967 height 252
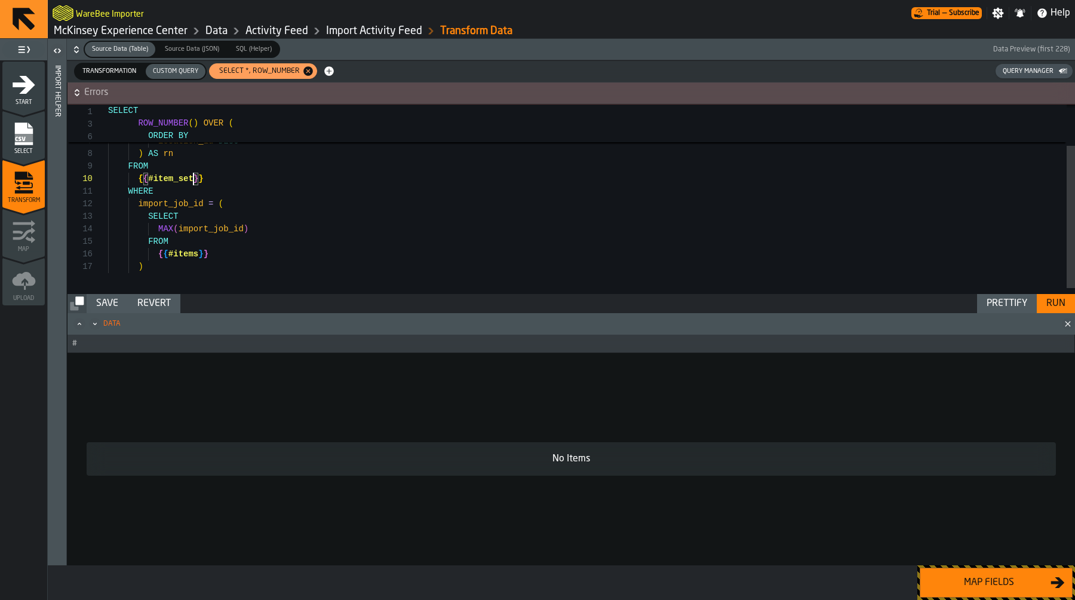
scroll to position [63, 0]
click at [180, 258] on div "PARTITION BY sku ORDER BY location_id DESC ) AS rn FROM { { #item_set } } WHERE…" at bounding box center [591, 176] width 967 height 252
click at [1058, 306] on div "Run" at bounding box center [1056, 303] width 29 height 14
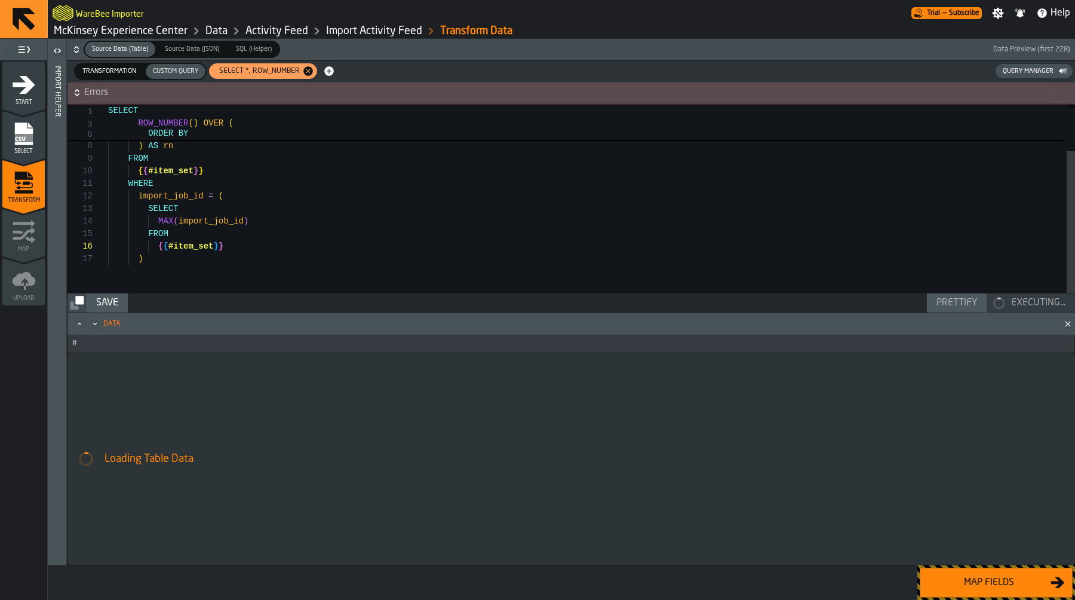
click at [269, 265] on div "sku ORDER BY location_id DESC ) AS rn FROM { { #item_set } } WHERE import_job_i…" at bounding box center [591, 168] width 967 height 252
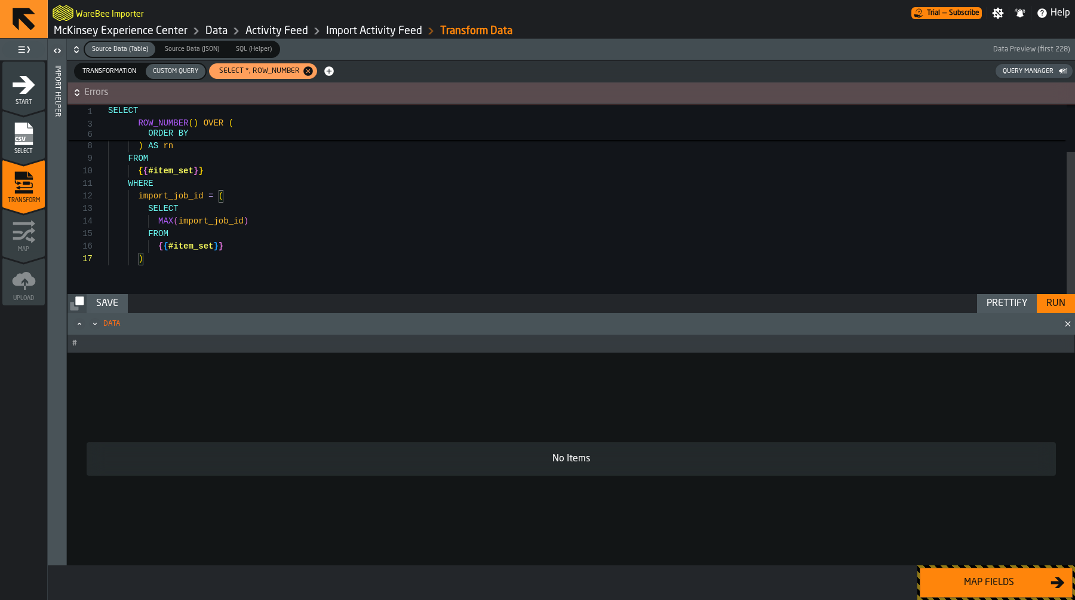
click at [227, 259] on div "sku ORDER BY location_id DESC ) AS rn FROM { { #item_set } } WHERE import_job_i…" at bounding box center [591, 168] width 967 height 252
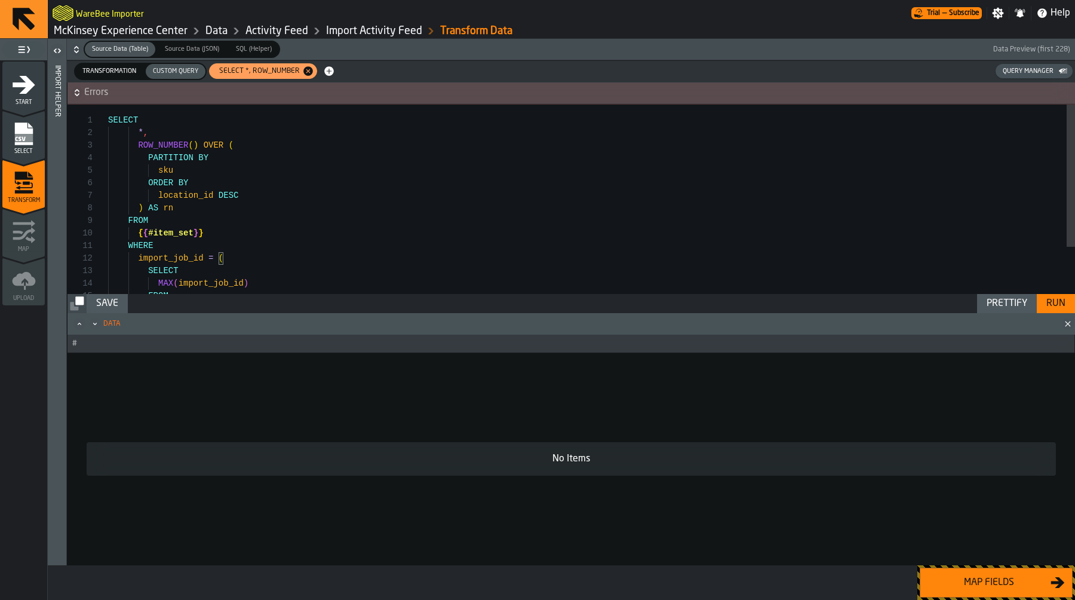
click at [168, 173] on div "sku ORDER BY location_id DESC ) AS rn FROM { { #item_set } } WHERE import_job_i…" at bounding box center [591, 231] width 967 height 252
click at [183, 201] on div "sku ORDER BY location_id DESC ) AS rn FROM { { #item_set } } WHERE import_job_i…" at bounding box center [591, 231] width 967 height 252
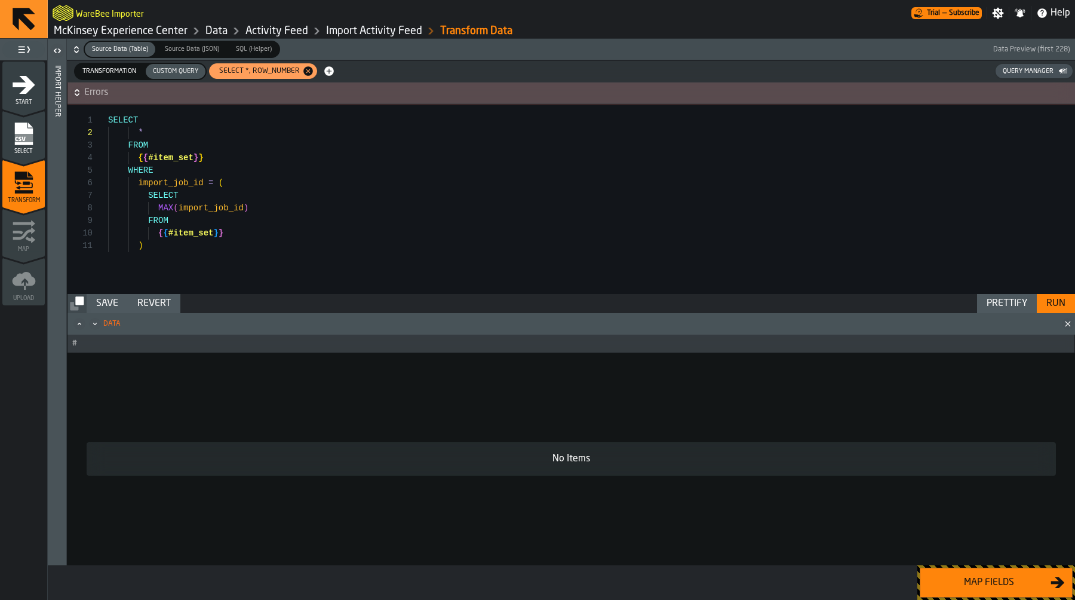
click at [1064, 298] on div "Run" at bounding box center [1056, 303] width 29 height 14
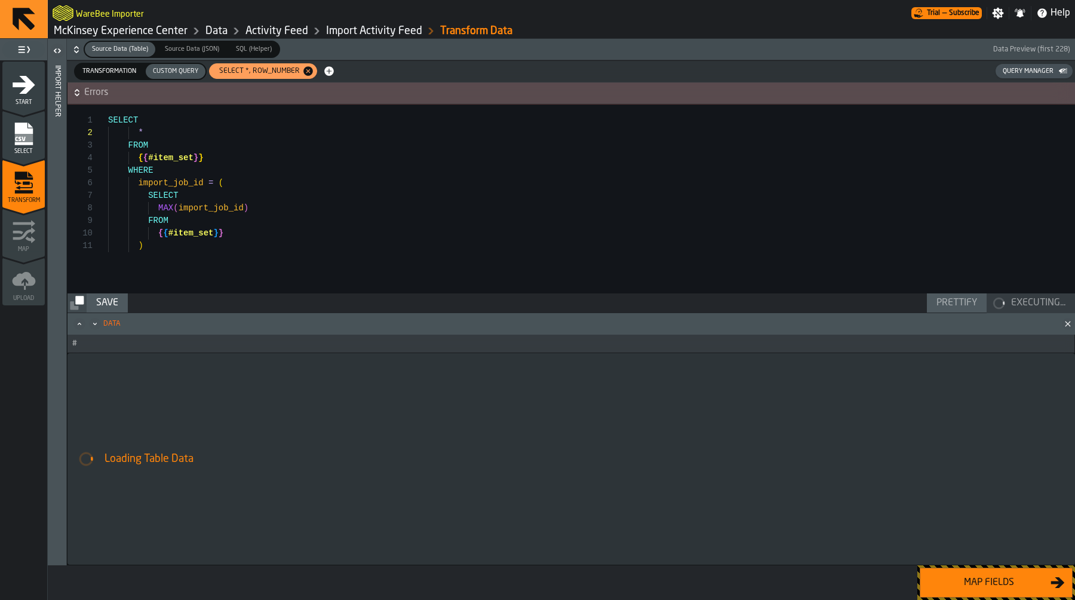
click at [155, 253] on div "FROM { { #item_set } } WHERE import_job_id = ( SELECT MAX ( import_job_id ) FRO…" at bounding box center [591, 199] width 967 height 189
type textarea "**********"
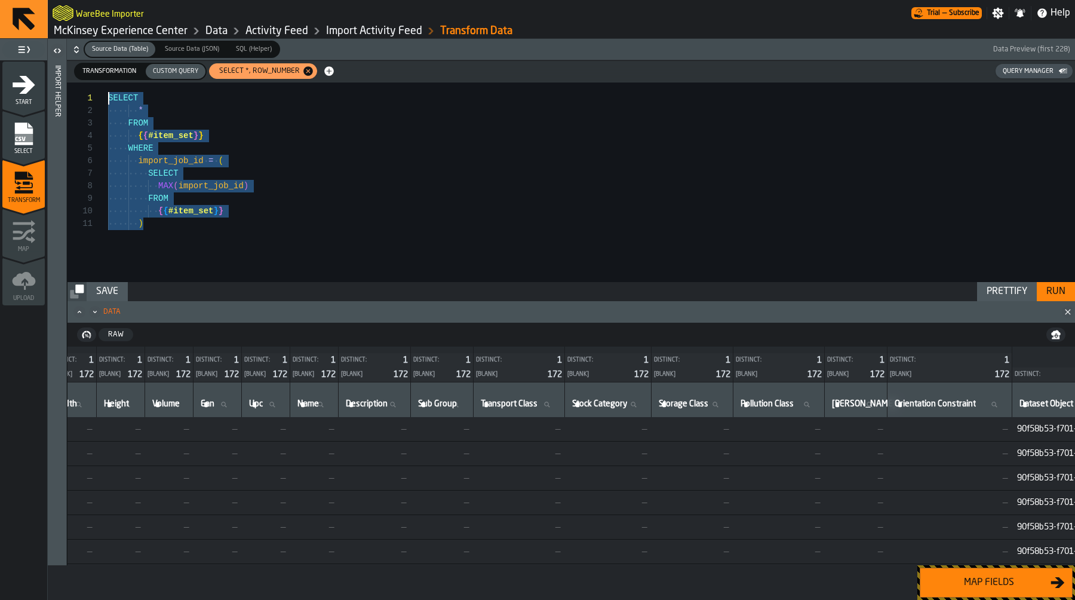
scroll to position [1, 0]
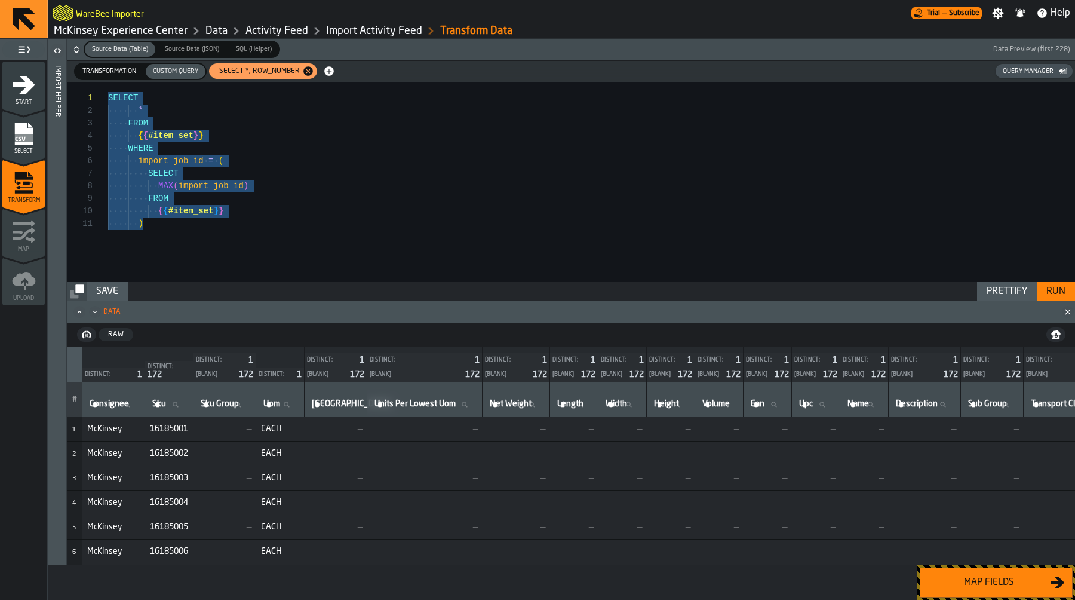
click at [104, 73] on span "Transformation" at bounding box center [109, 71] width 63 height 10
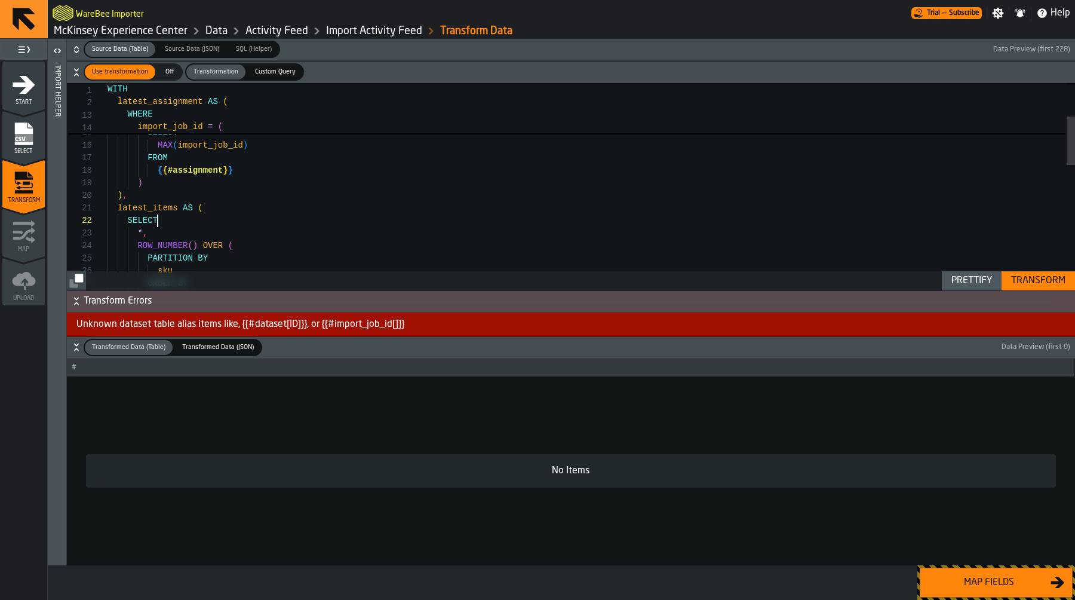
scroll to position [13, 0]
click at [167, 219] on div "FROM { { #assignment } } WHERE import_job_id = ( SELECT MAX ( import_job_id ) F…" at bounding box center [592, 380] width 968 height 879
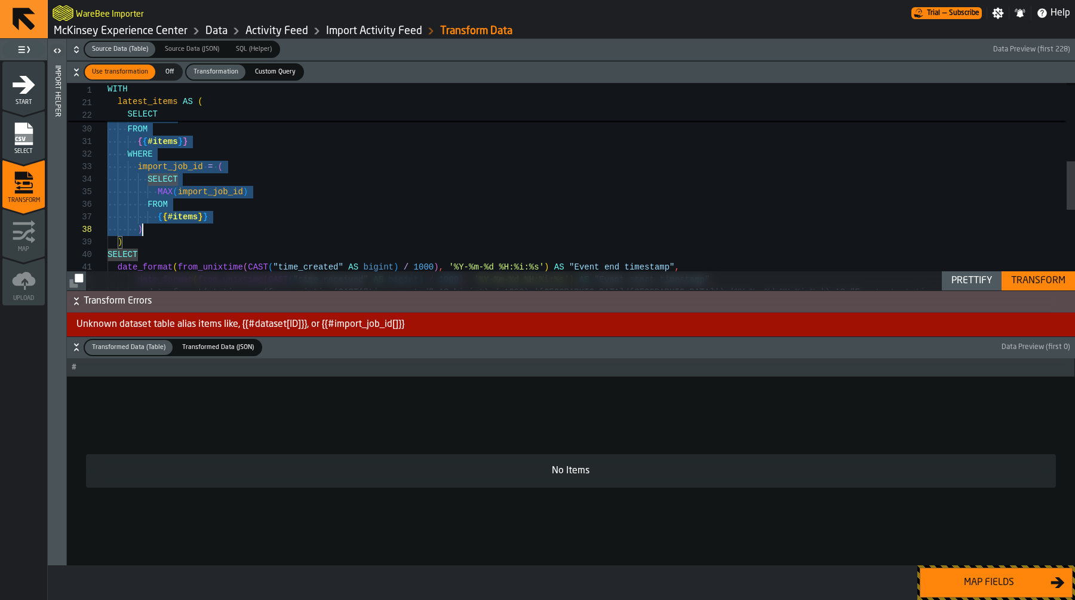
click at [156, 234] on div "sku ORDER BY location_id DESC ) AS rn FROM { { #items } } WHERE import_job_id =…" at bounding box center [592, 189] width 968 height 879
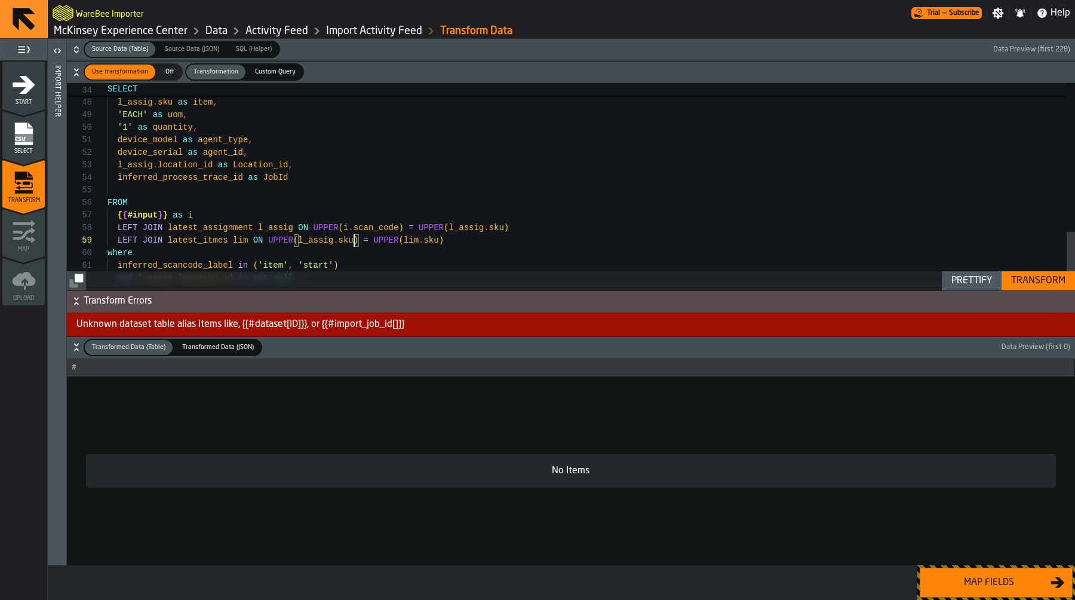
scroll to position [38, 0]
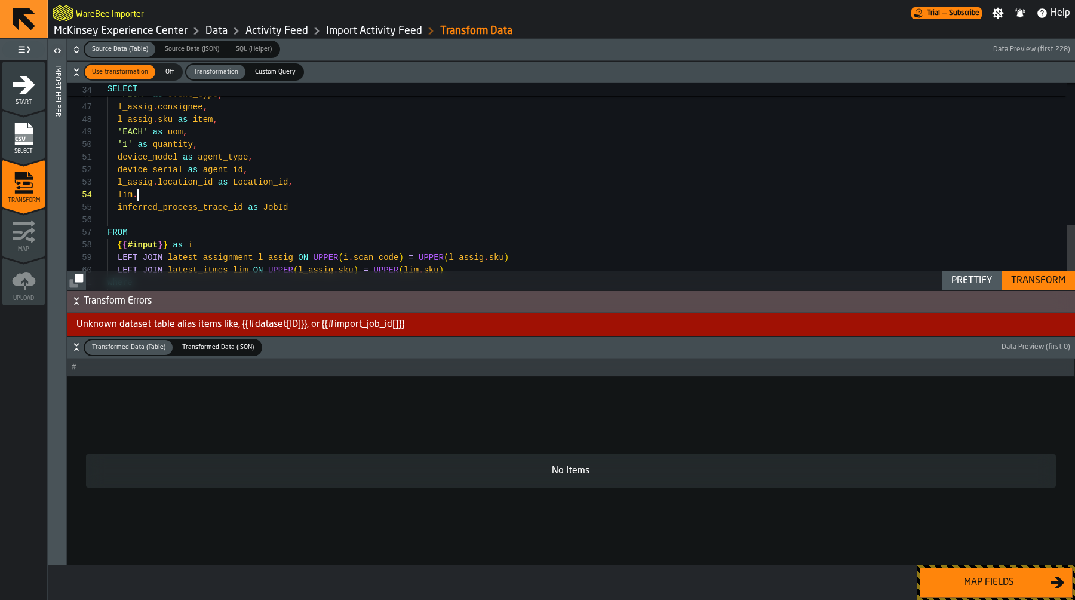
type textarea "**********"
click at [278, 75] on span "Custom Query" at bounding box center [275, 72] width 50 height 10
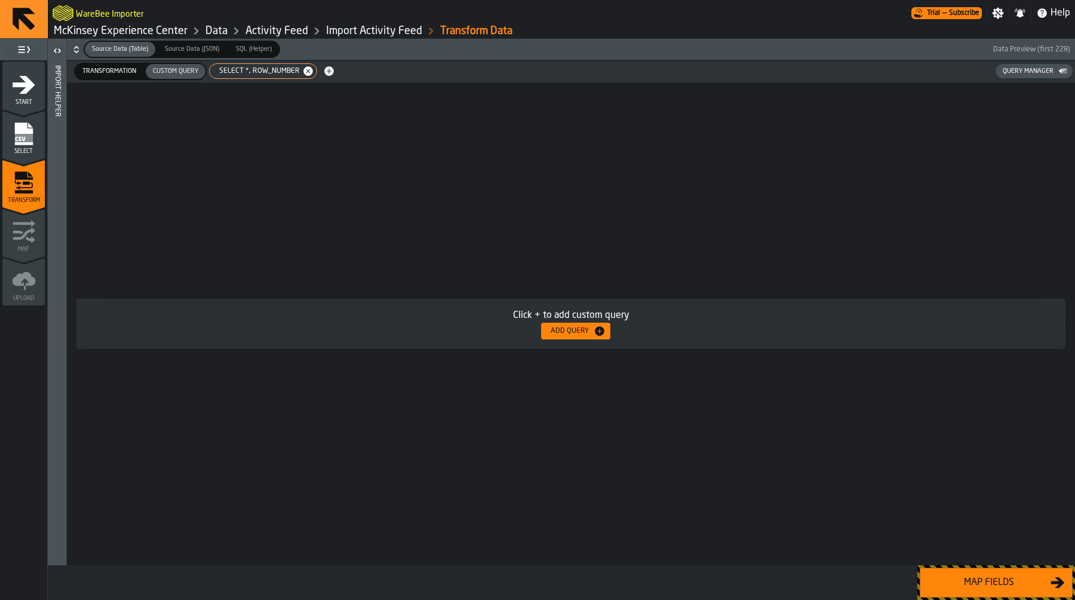
click at [424, 201] on div "Click + to add custom query Add Query" at bounding box center [571, 323] width 1009 height 483
click at [265, 73] on span "SELECT *, ROW_NUMBER" at bounding box center [257, 71] width 90 height 8
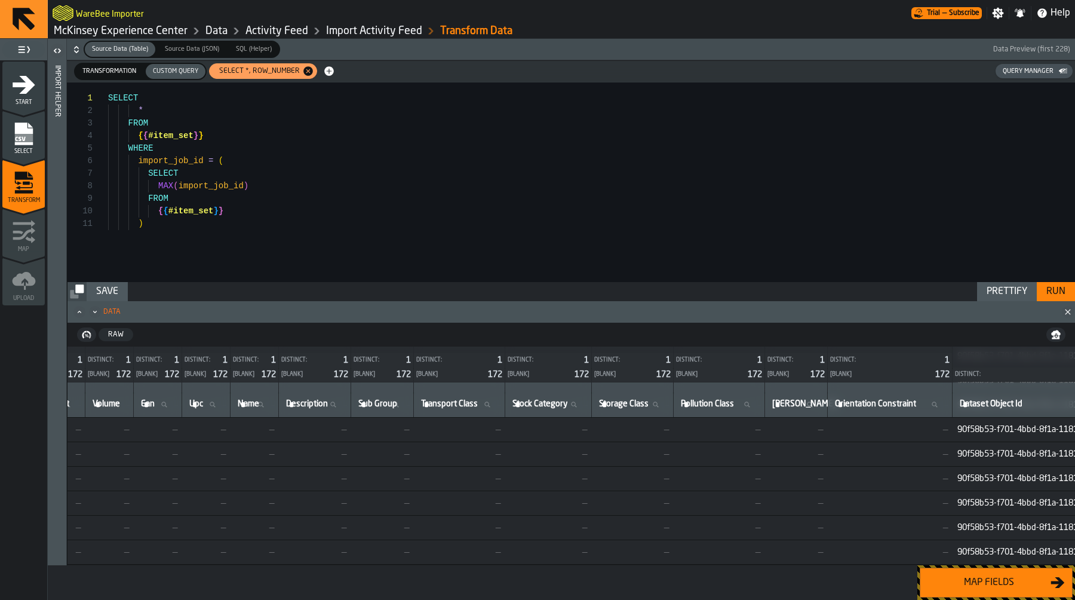
scroll to position [3856, 0]
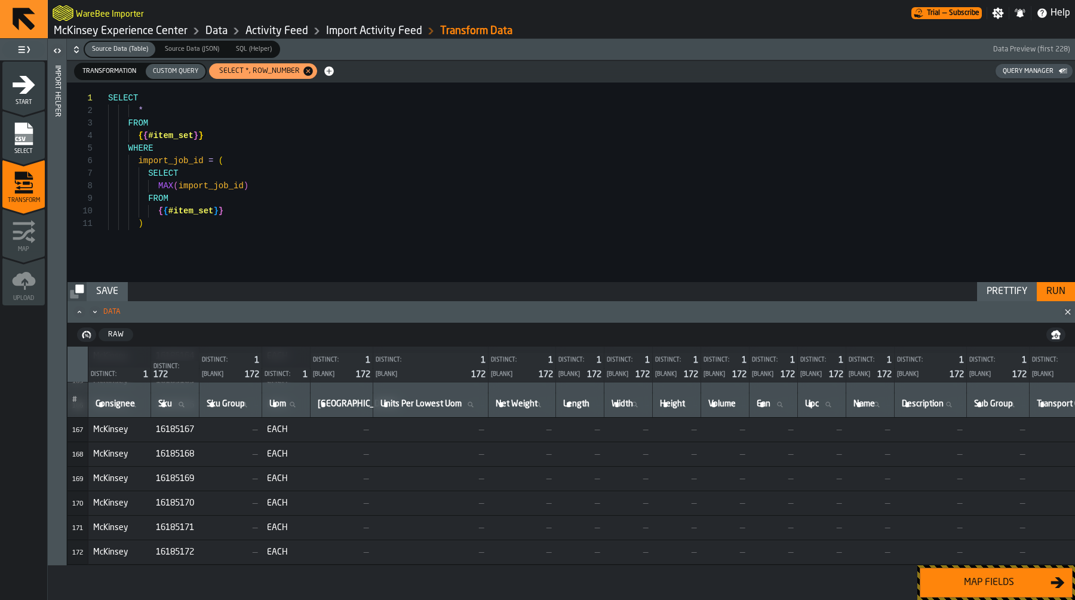
click at [127, 64] on div "Transformation" at bounding box center [109, 71] width 68 height 15
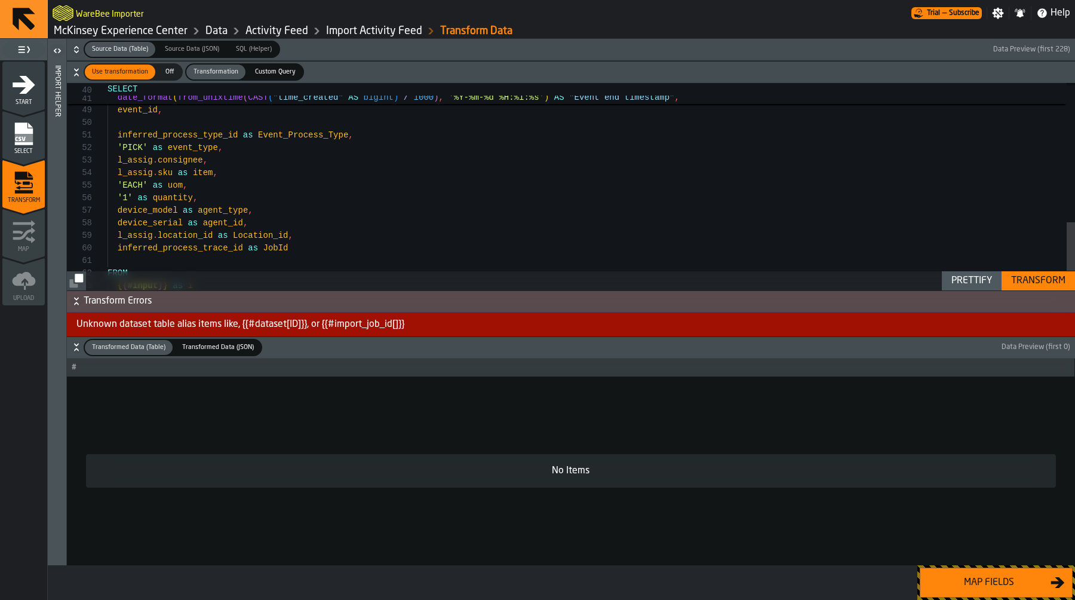
scroll to position [38, 0]
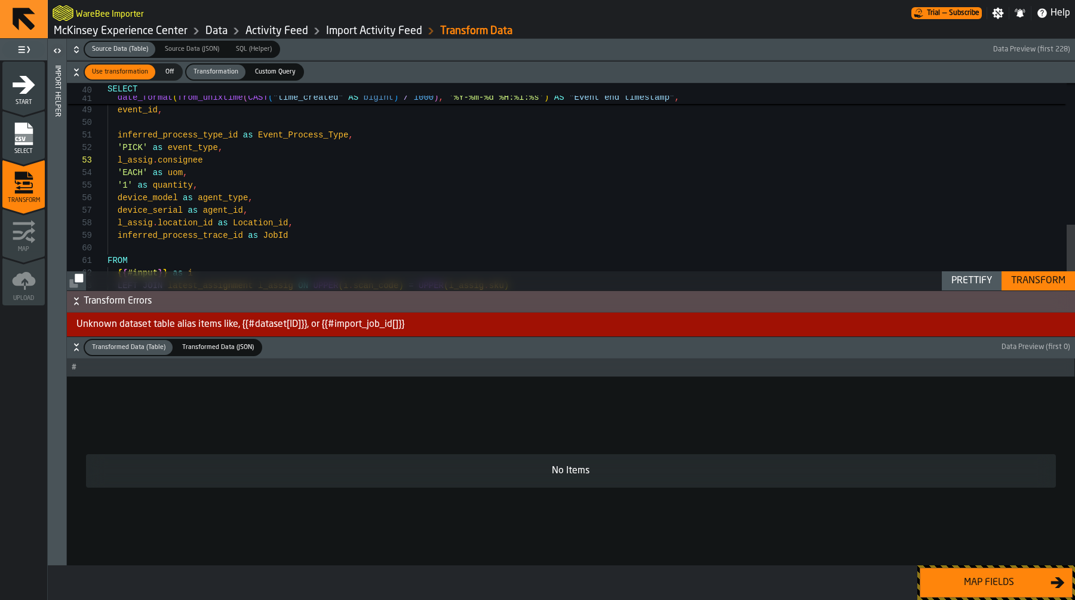
scroll to position [113, 0]
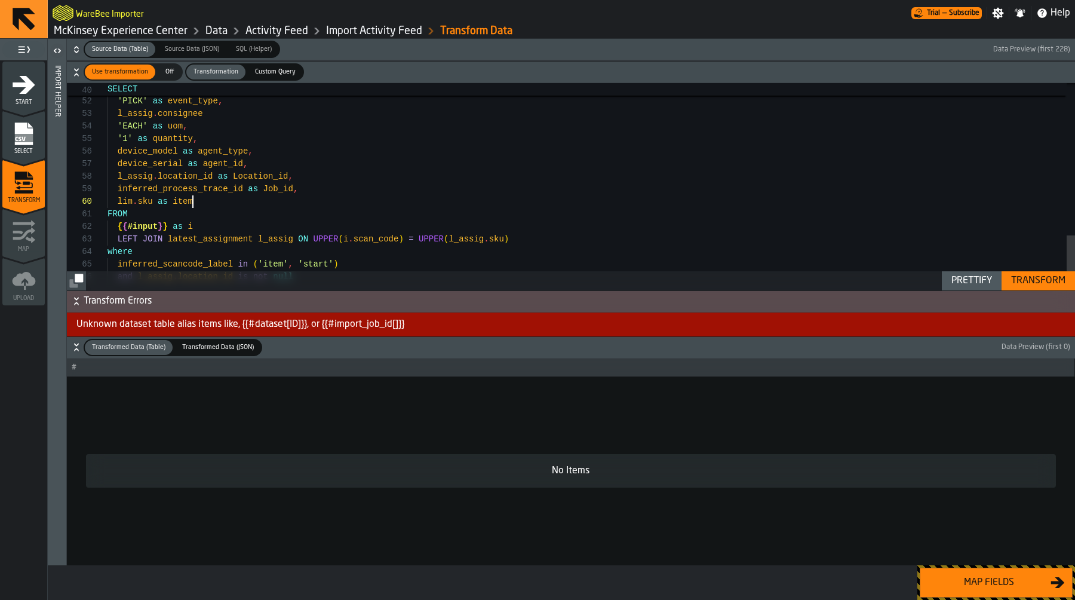
click at [1037, 272] on button "Transform" at bounding box center [1038, 280] width 73 height 19
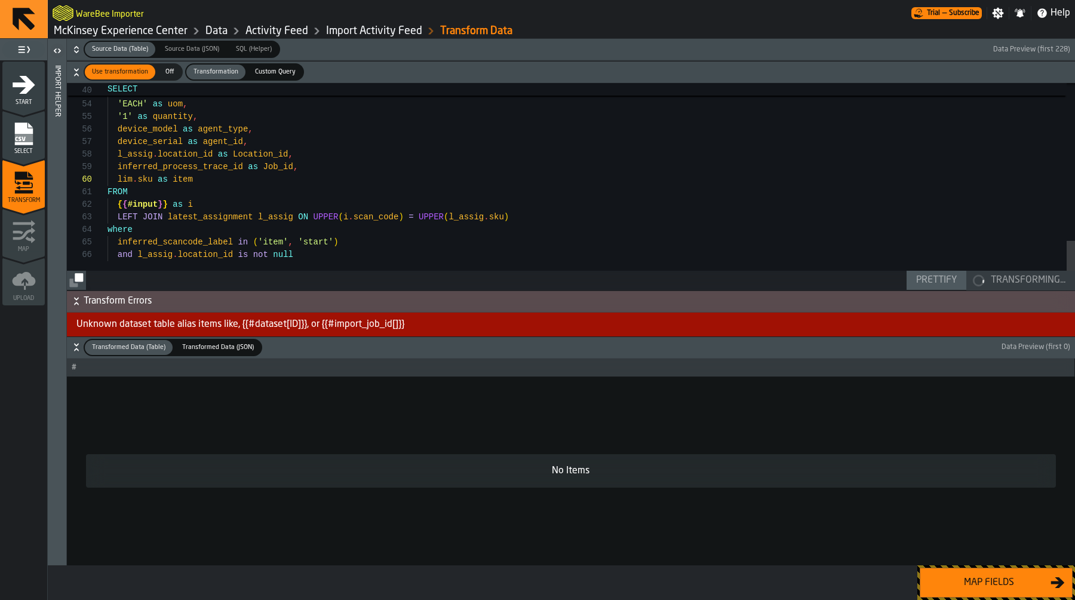
type textarea "**********"
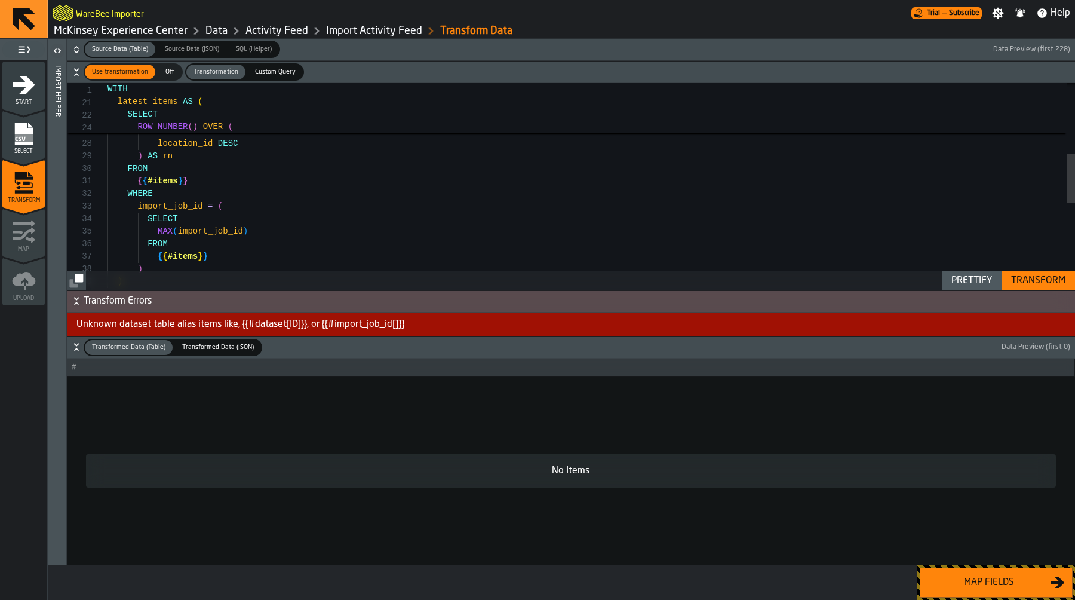
click at [266, 68] on span "Custom Query" at bounding box center [275, 72] width 50 height 10
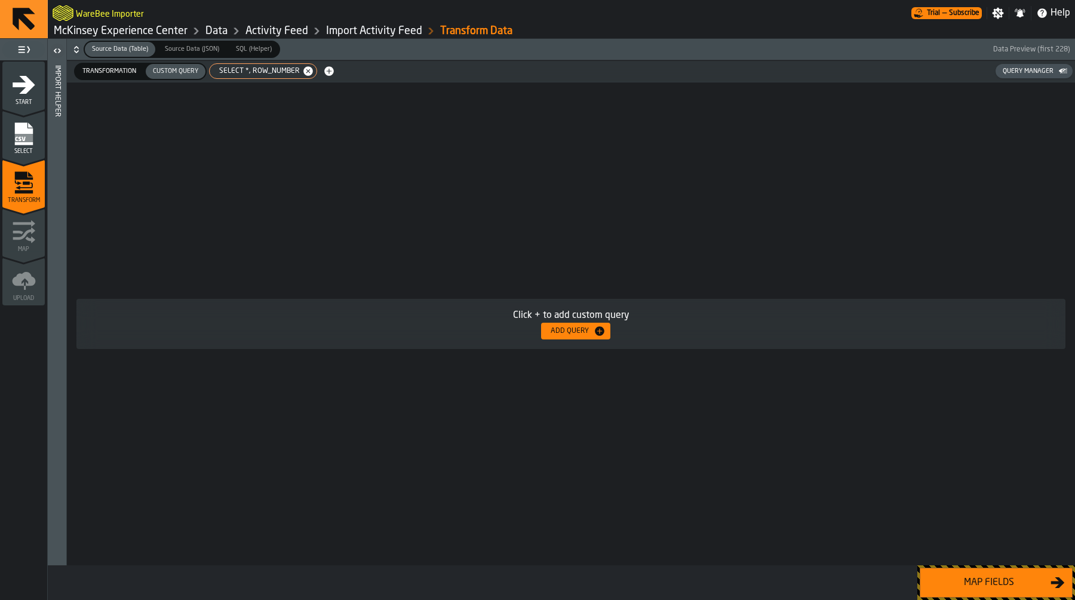
click at [244, 76] on div "SELECT *, ROW_NUMBER" at bounding box center [263, 71] width 108 height 16
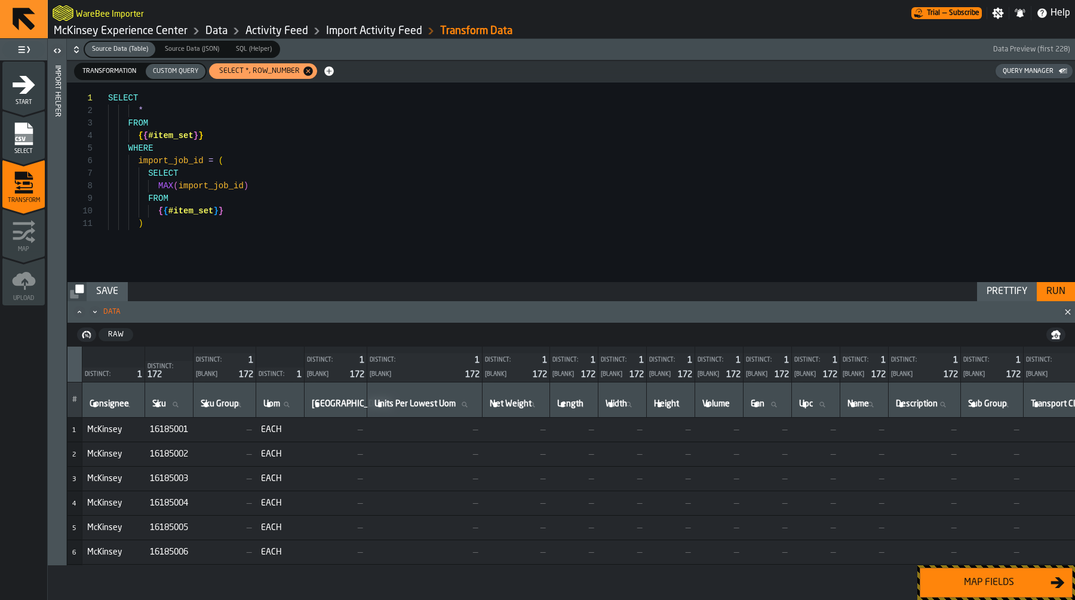
scroll to position [0, 0]
click at [232, 222] on div "SELECT * FROM { { #item_set } } WHERE import_job_id = ( SELECT MAX ( import_job…" at bounding box center [591, 182] width 967 height 200
type textarea "**********"
click at [108, 96] on div "SELECT * FROM { { #item_set } } WHERE import_job_id = ( SELECT MAX ( import_job…" at bounding box center [591, 182] width 967 height 200
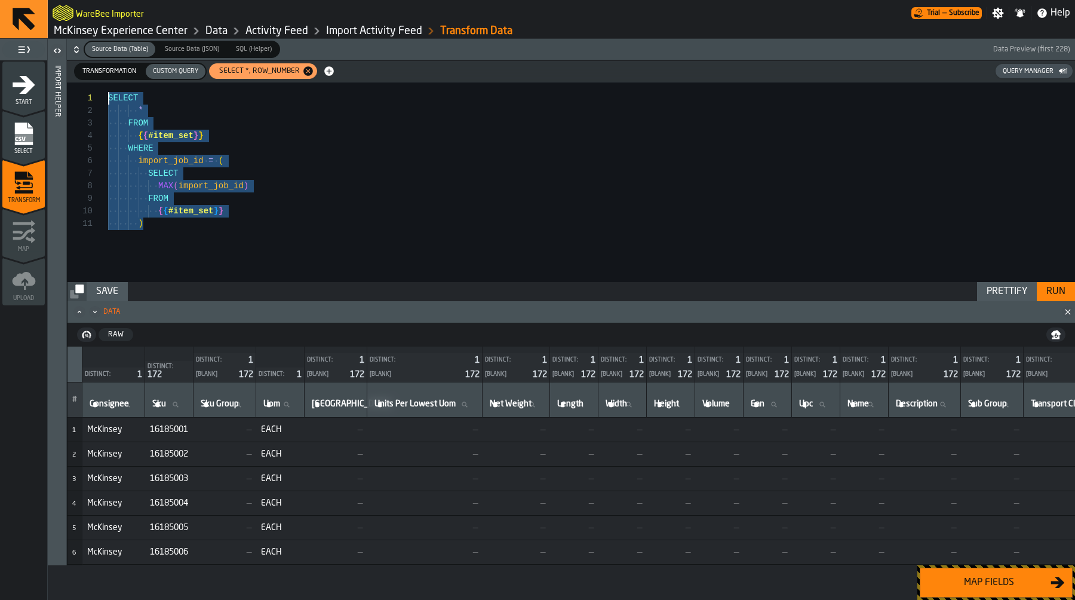
click at [127, 76] on div "Transformation" at bounding box center [109, 71] width 68 height 15
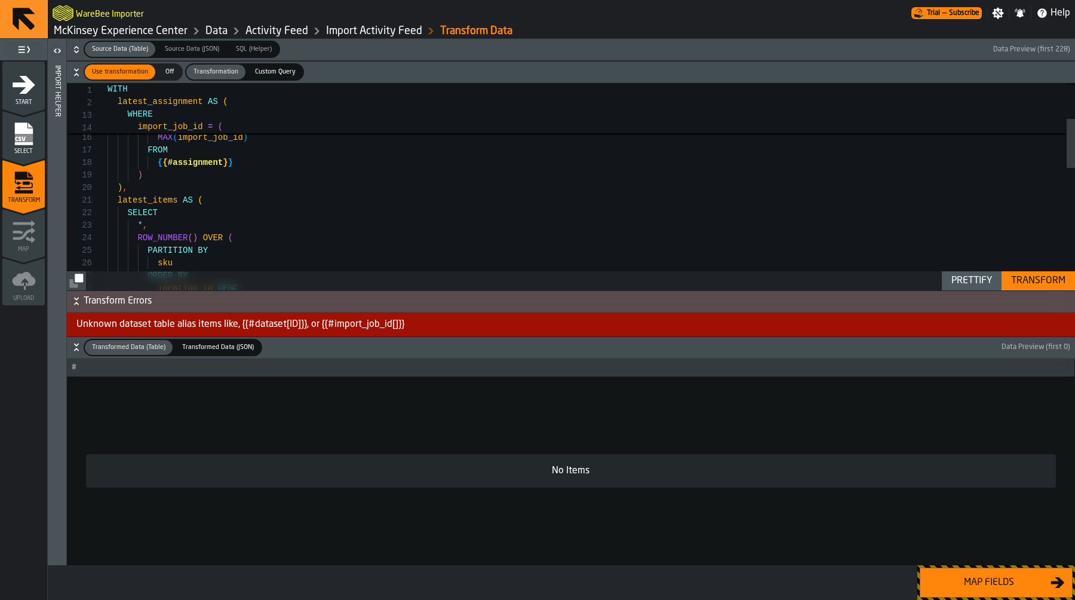
click at [146, 214] on div "{ { #assignment } } WHERE import_job_id = ( SELECT MAX ( import_job_id ) FROM {…" at bounding box center [592, 367] width 968 height 866
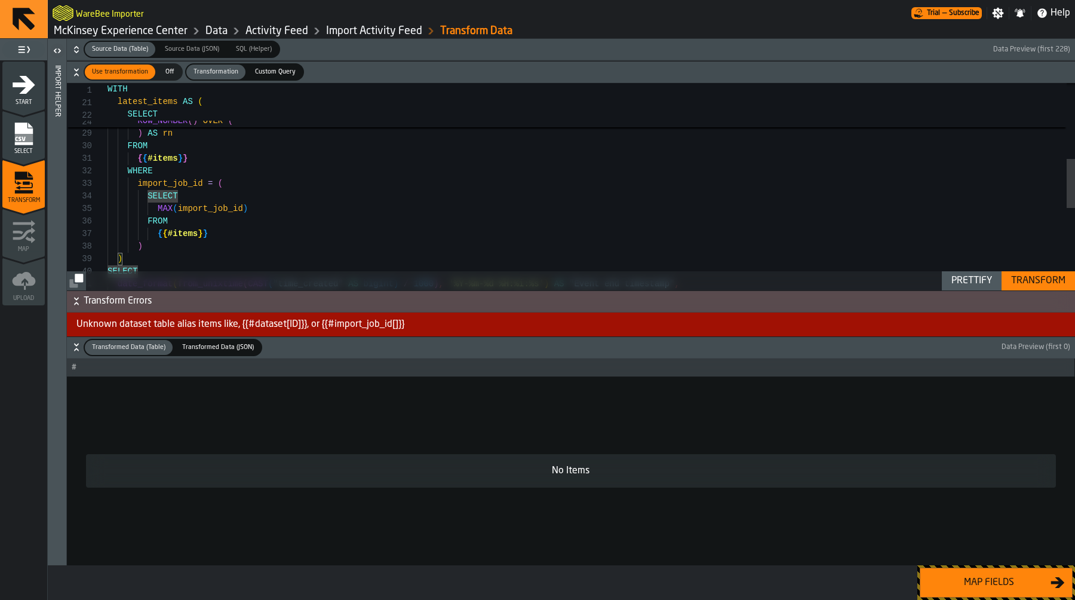
click at [217, 243] on div "PARTITION BY sku ORDER BY location_id DESC ) AS rn FROM { { #items } } WHERE im…" at bounding box center [592, 199] width 968 height 866
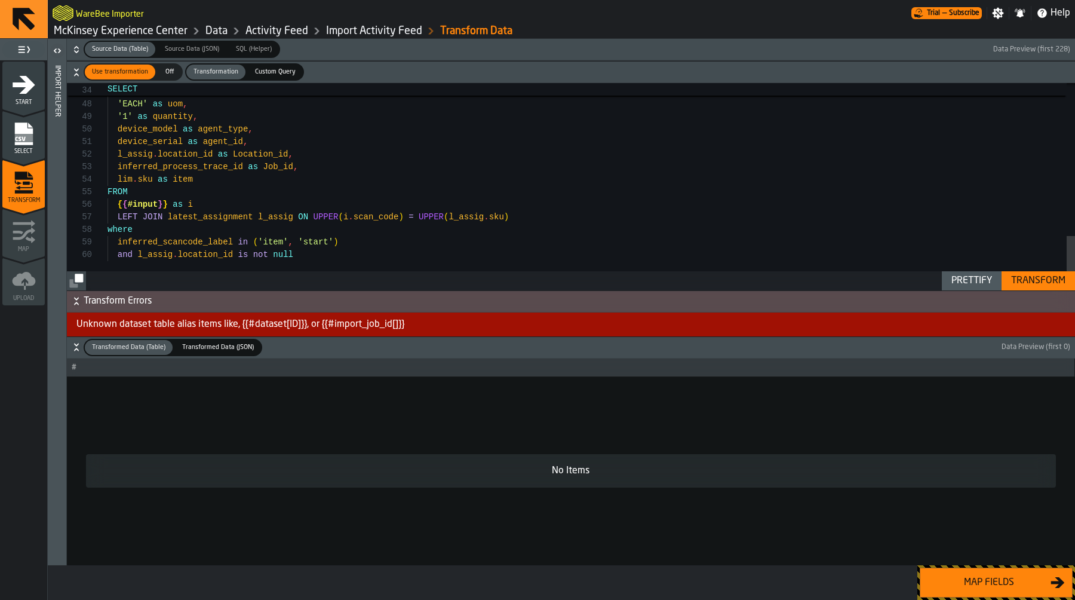
scroll to position [75, 0]
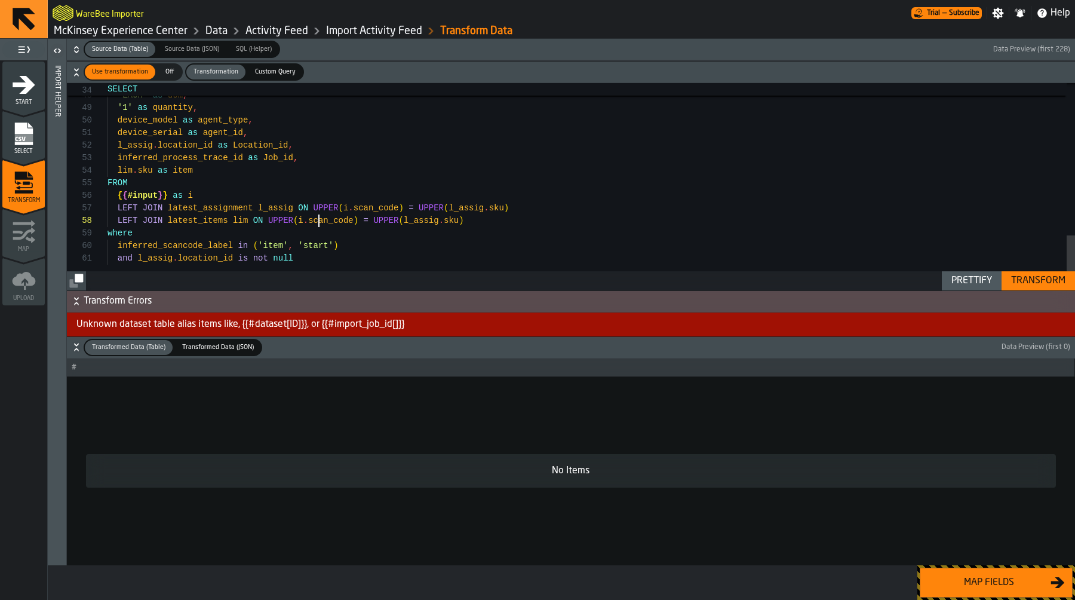
click at [1030, 275] on div "Transform" at bounding box center [1039, 281] width 64 height 14
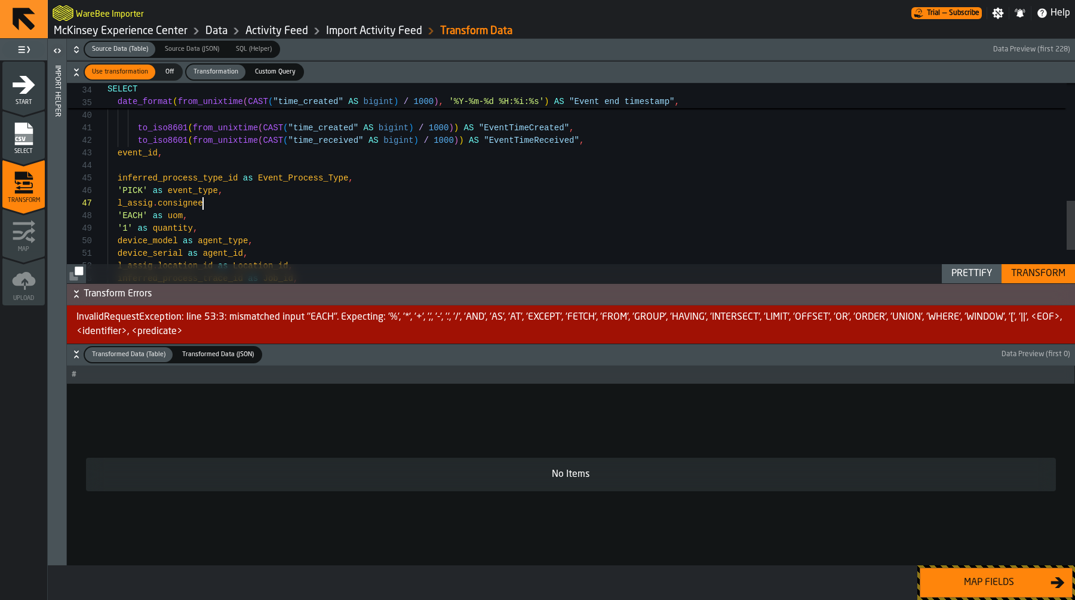
scroll to position [75, 0]
click at [287, 201] on div "'EACH' as uom , '1' as quantity , device_model as agent_type , device_serial as…" at bounding box center [592, 12] width 968 height 804
type textarea "**********"
click at [1041, 265] on button "Transform" at bounding box center [1038, 273] width 73 height 19
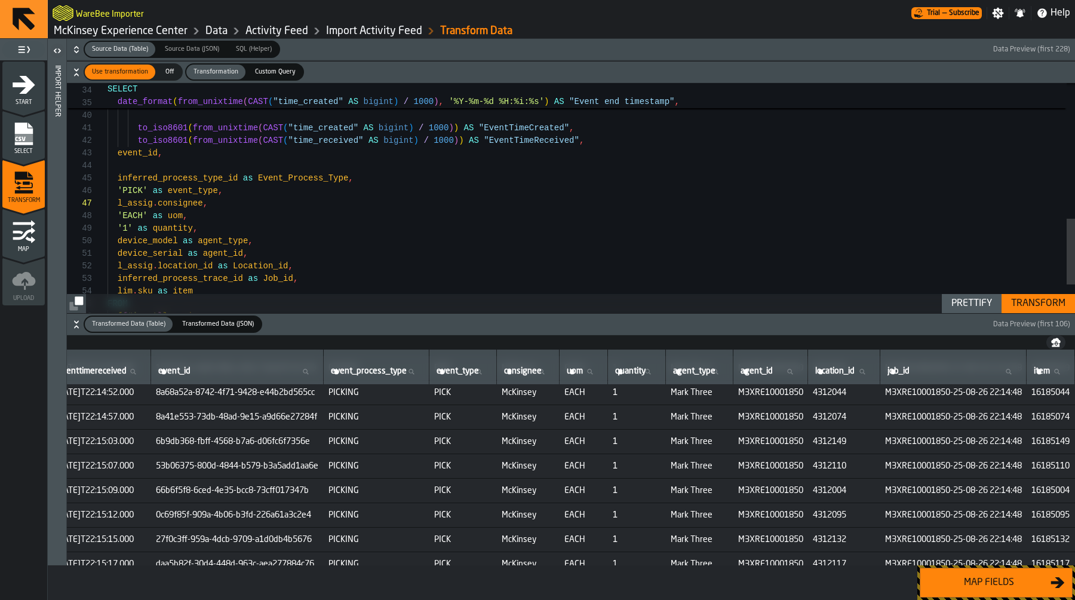
scroll to position [47, 617]
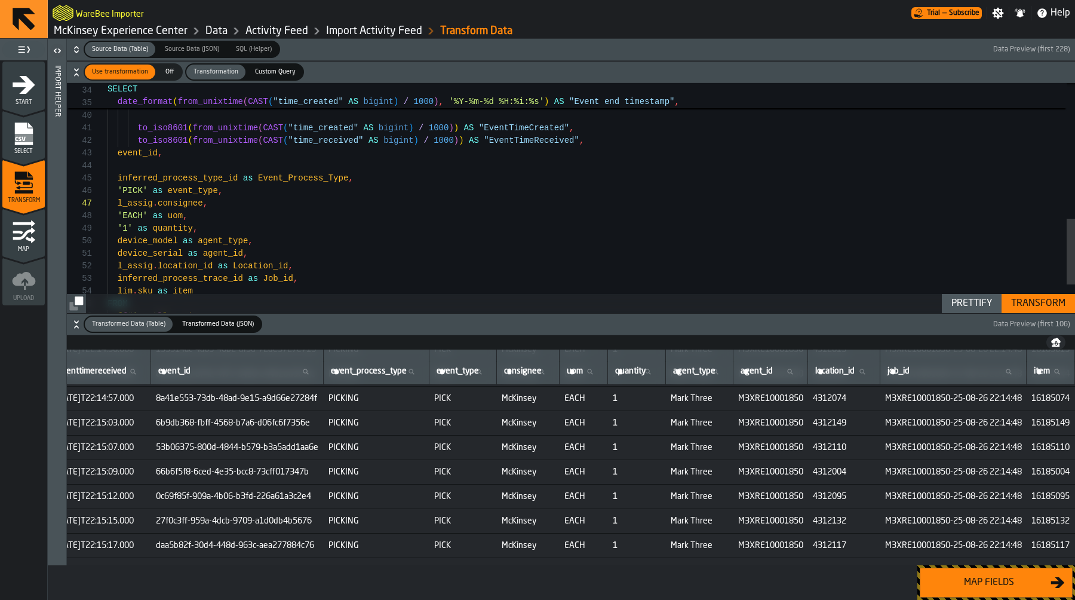
click at [1000, 588] on div "Map fields" at bounding box center [989, 582] width 123 height 14
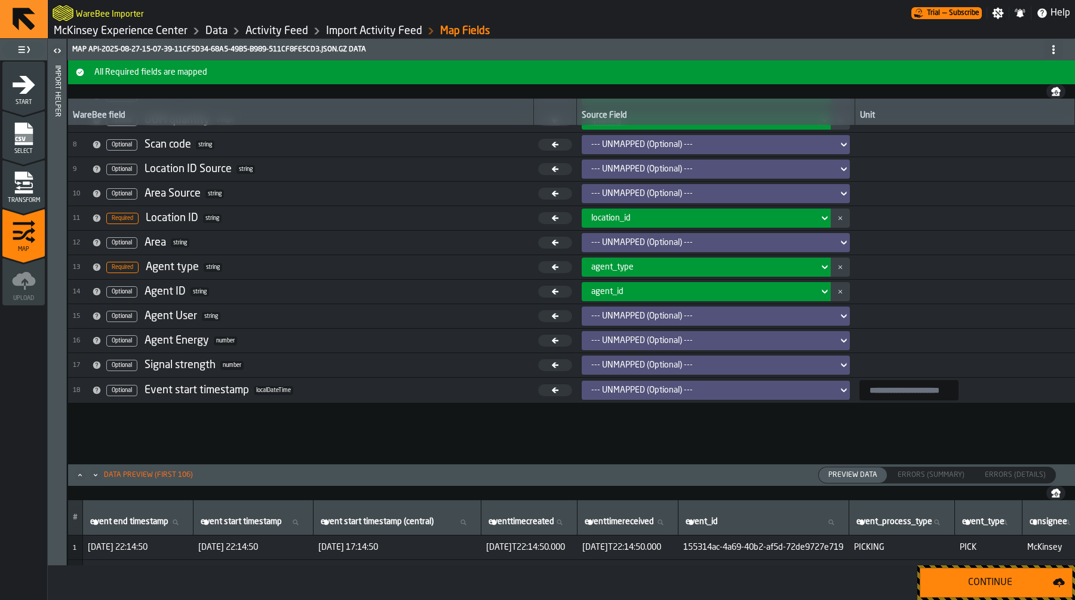
scroll to position [203, 0]
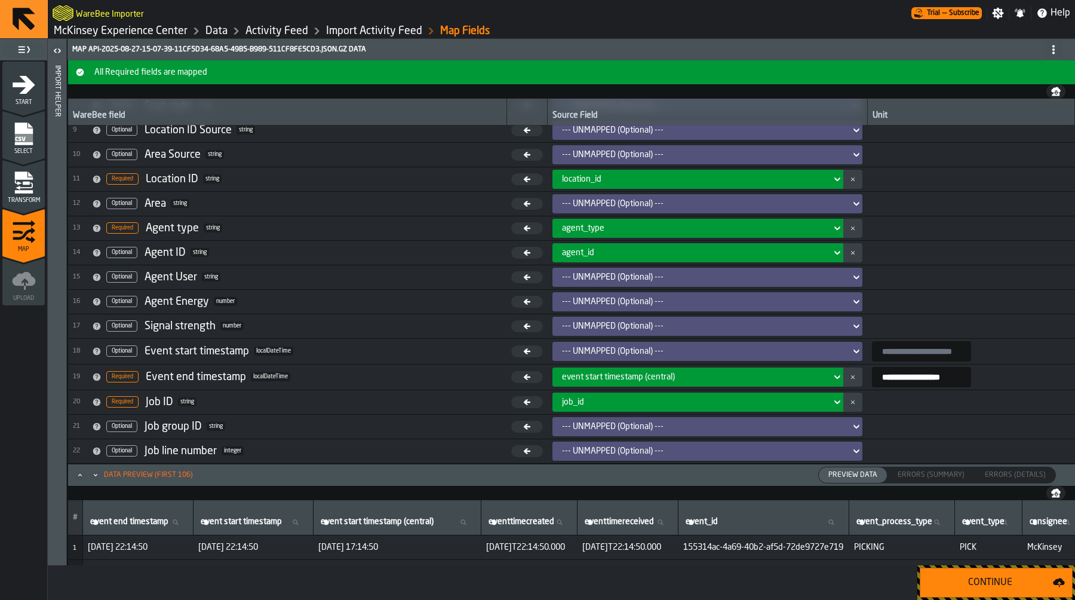
click at [971, 585] on div "Continue" at bounding box center [990, 582] width 125 height 14
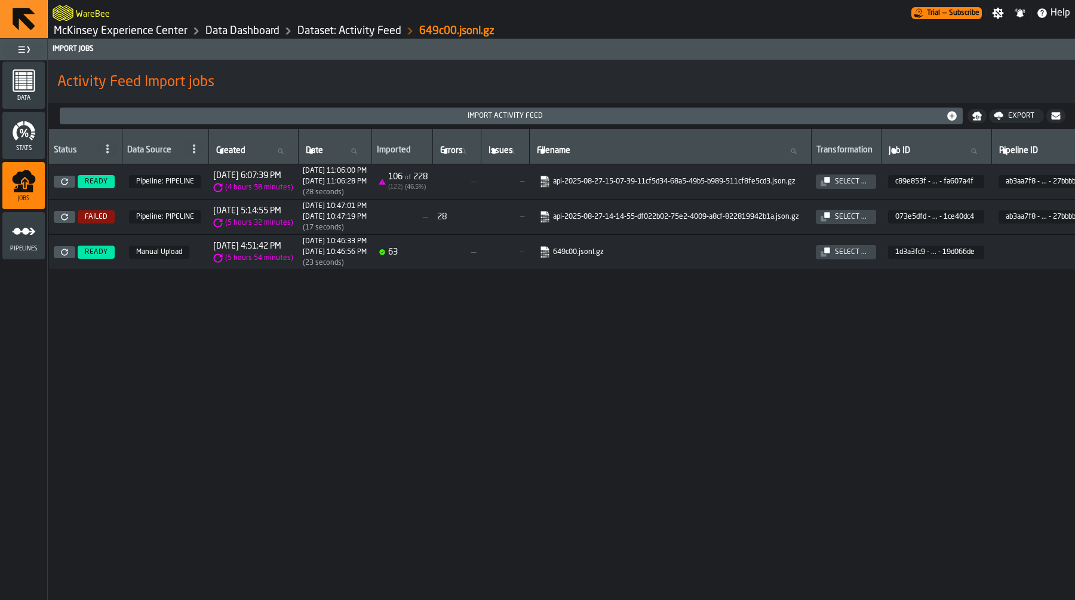
scroll to position [0, 218]
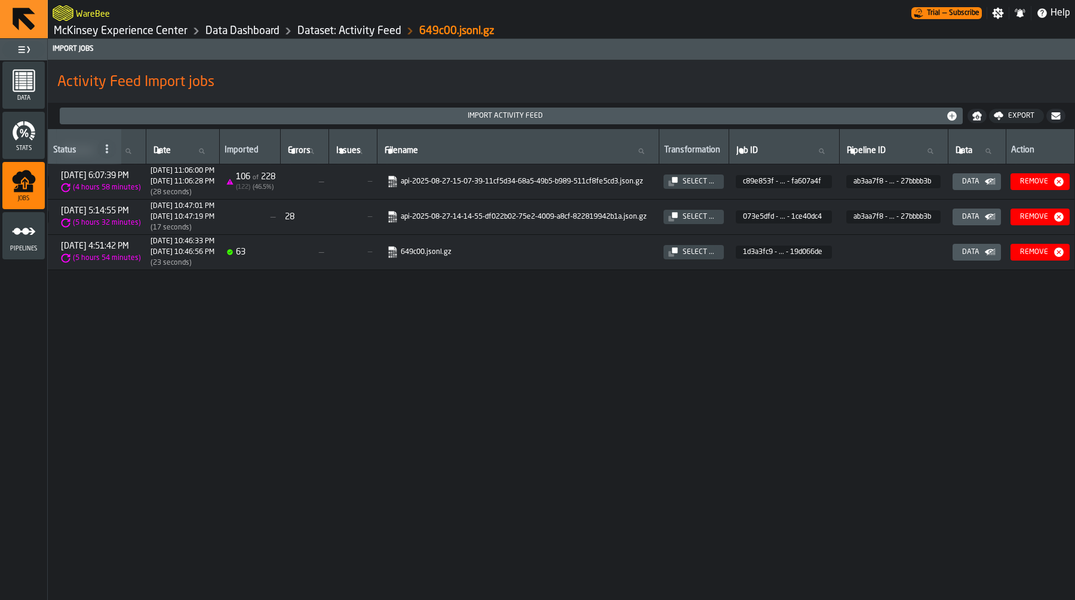
click at [963, 181] on div "Data" at bounding box center [971, 181] width 27 height 8
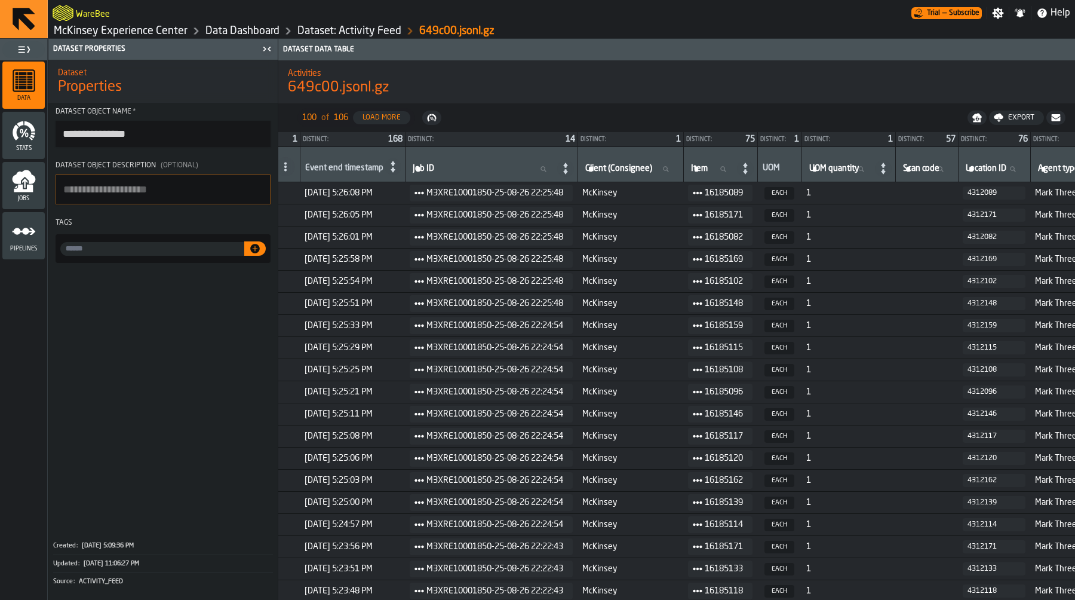
scroll to position [0, 452]
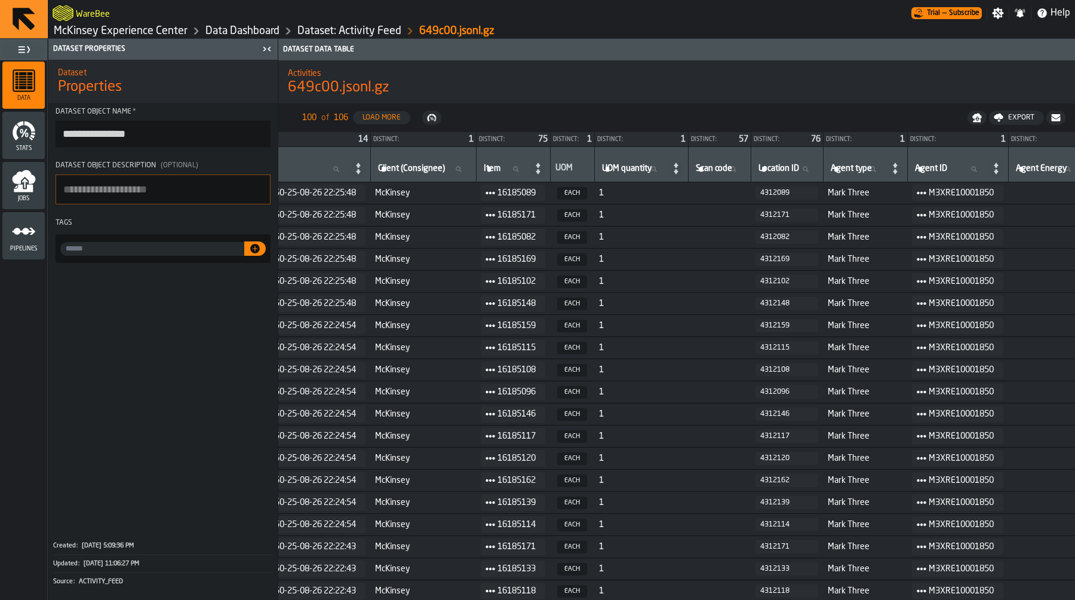
click at [489, 325] on circle at bounding box center [487, 326] width 4 height 4
click at [513, 361] on div "Items" at bounding box center [532, 365] width 62 height 8
click at [495, 327] on icon at bounding box center [491, 326] width 10 height 10
click at [517, 360] on div "Items" at bounding box center [532, 359] width 62 height 8
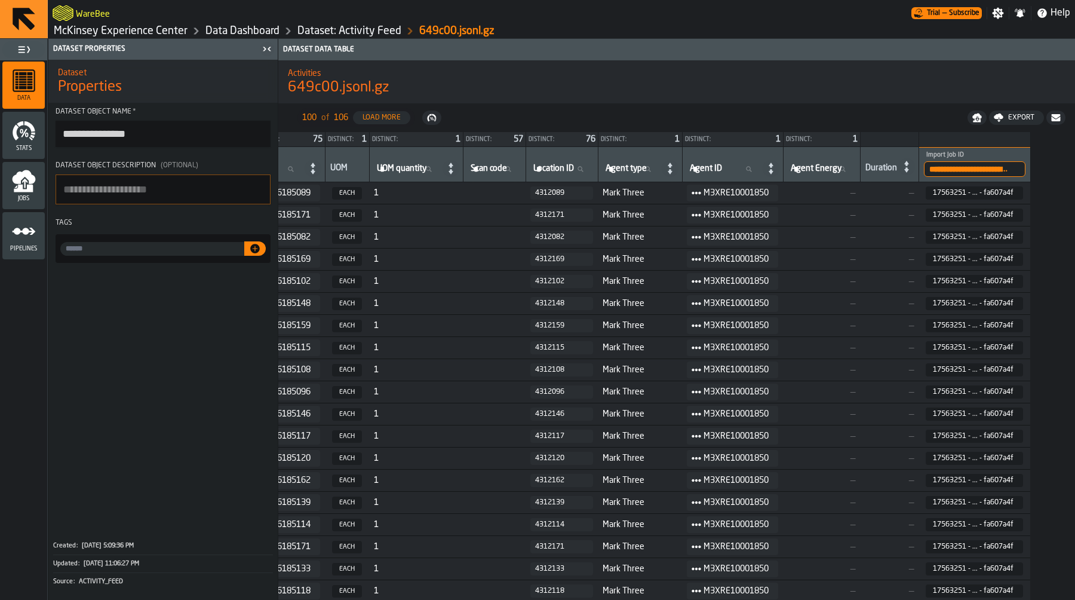
scroll to position [0, 678]
click at [577, 326] on div "4312159" at bounding box center [561, 325] width 53 height 8
copy div "4312159"
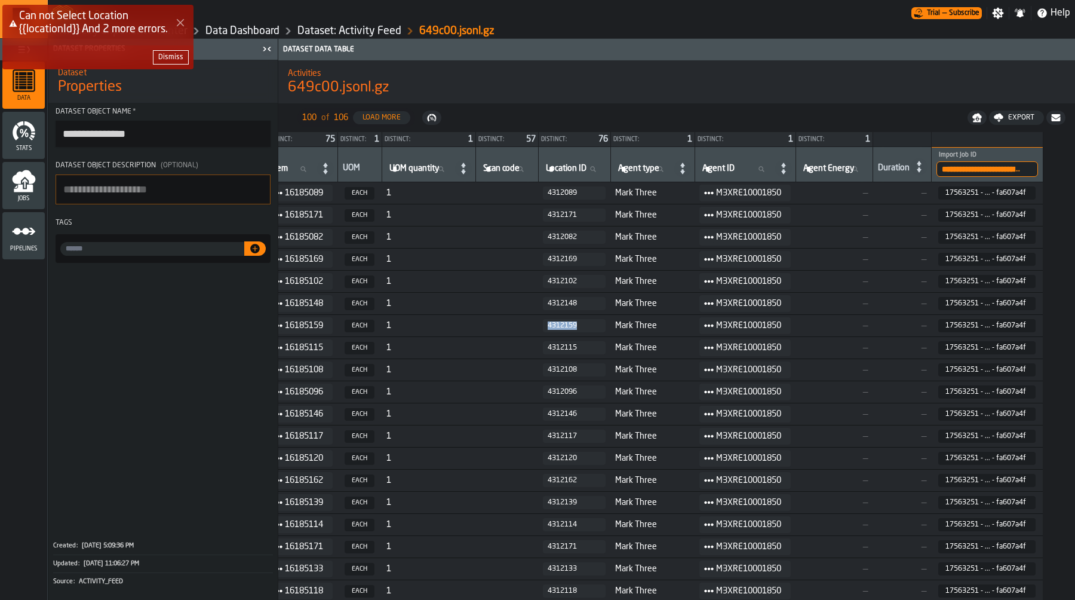
scroll to position [0, 664]
click at [180, 22] on icon "Close Error" at bounding box center [181, 23] width 10 height 10
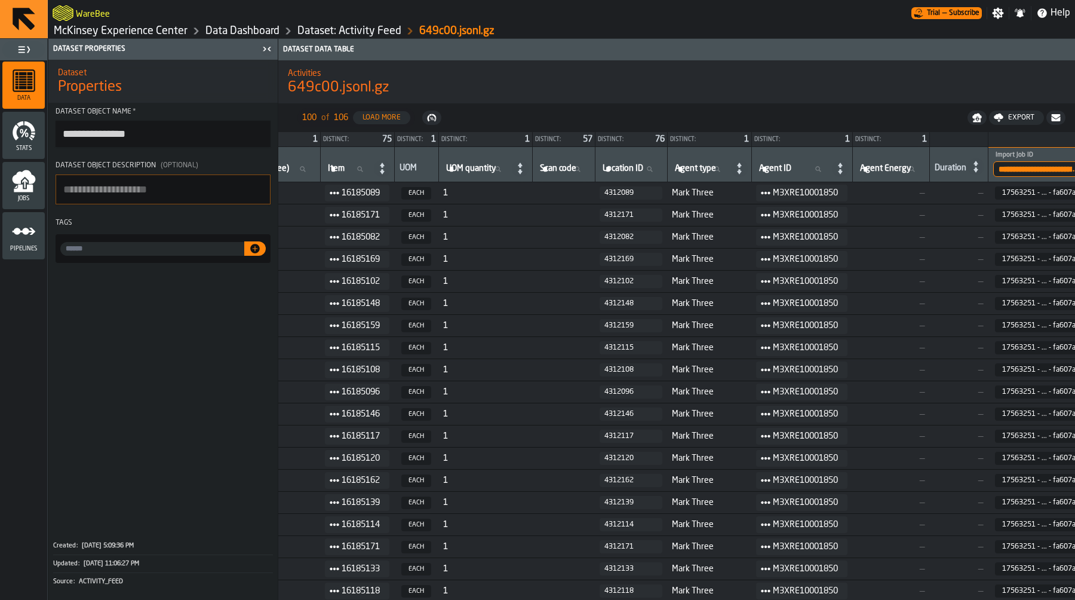
scroll to position [0, 599]
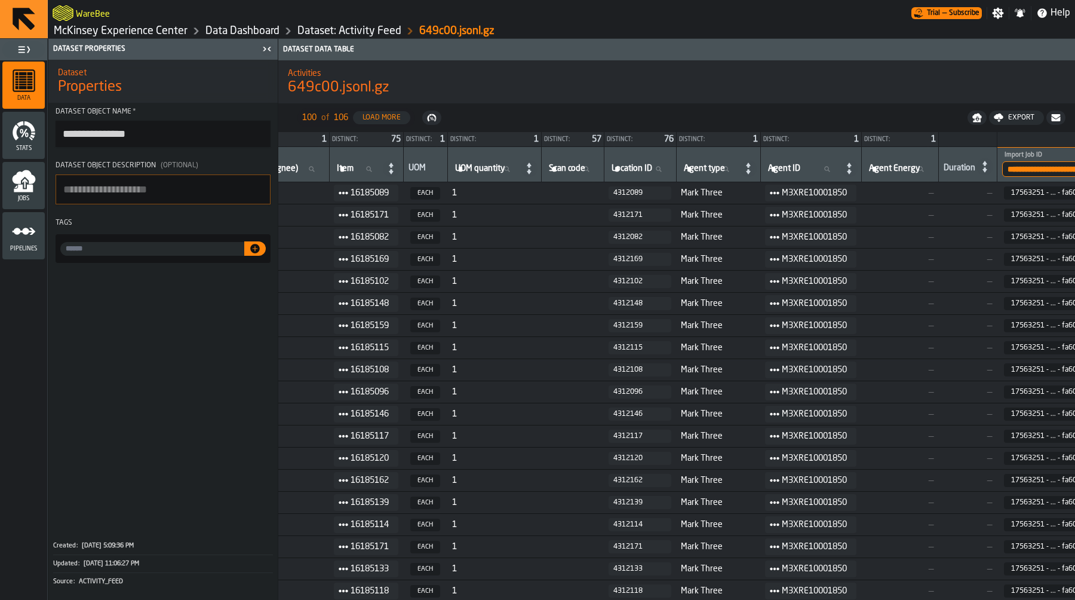
click at [348, 327] on icon at bounding box center [344, 326] width 10 height 10
click at [385, 381] on li "Assignment" at bounding box center [385, 387] width 76 height 22
click at [663, 195] on div "4312089" at bounding box center [640, 193] width 53 height 8
drag, startPoint x: 677, startPoint y: 194, endPoint x: 613, endPoint y: 186, distance: 64.3
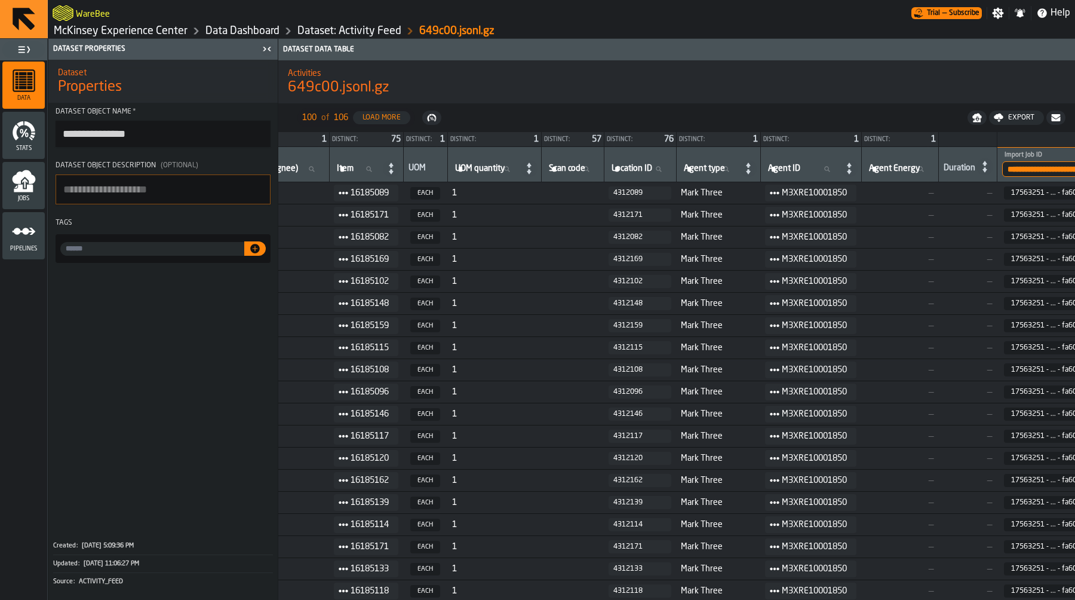
click at [613, 186] on tr "b187636a-c549-4ace-8daa-47444200ee50 PICKING PICK [DATE] 5:26:08 PM M3XRE100018…" at bounding box center [394, 193] width 1429 height 22
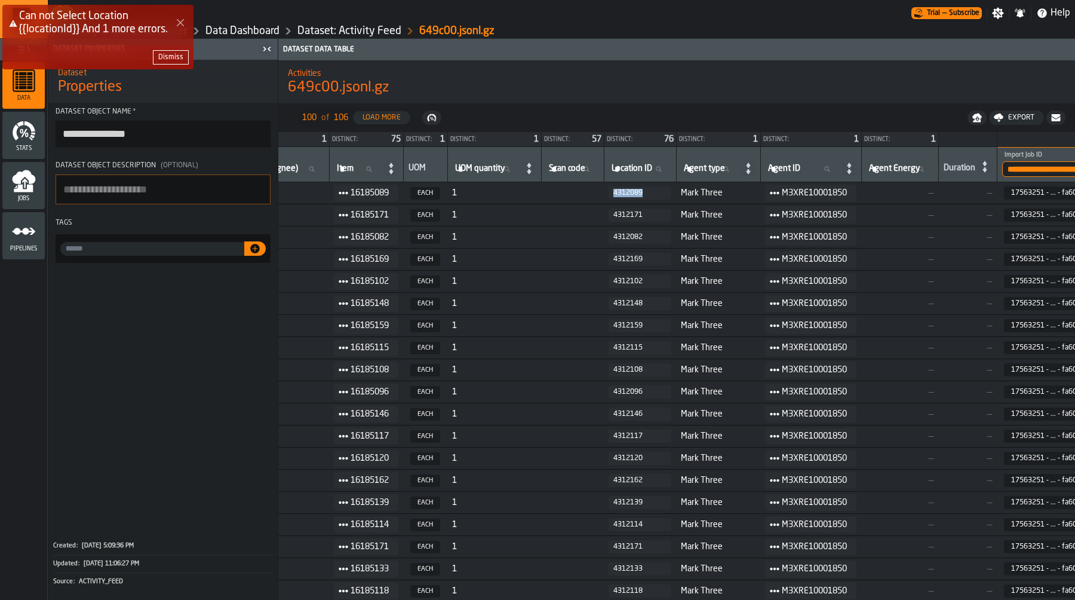
copy div "4312089"
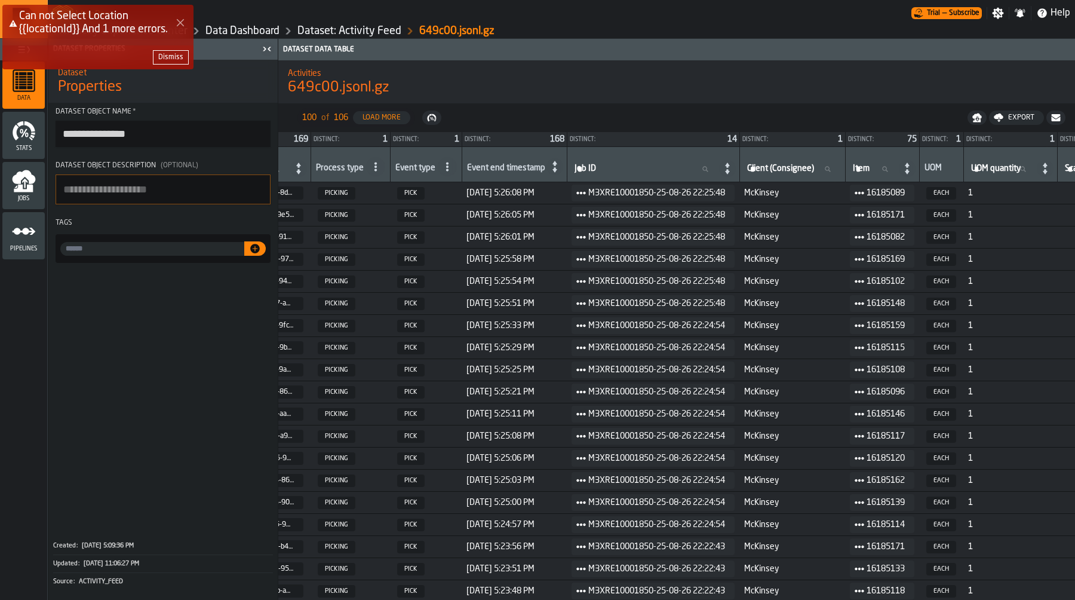
scroll to position [0, 0]
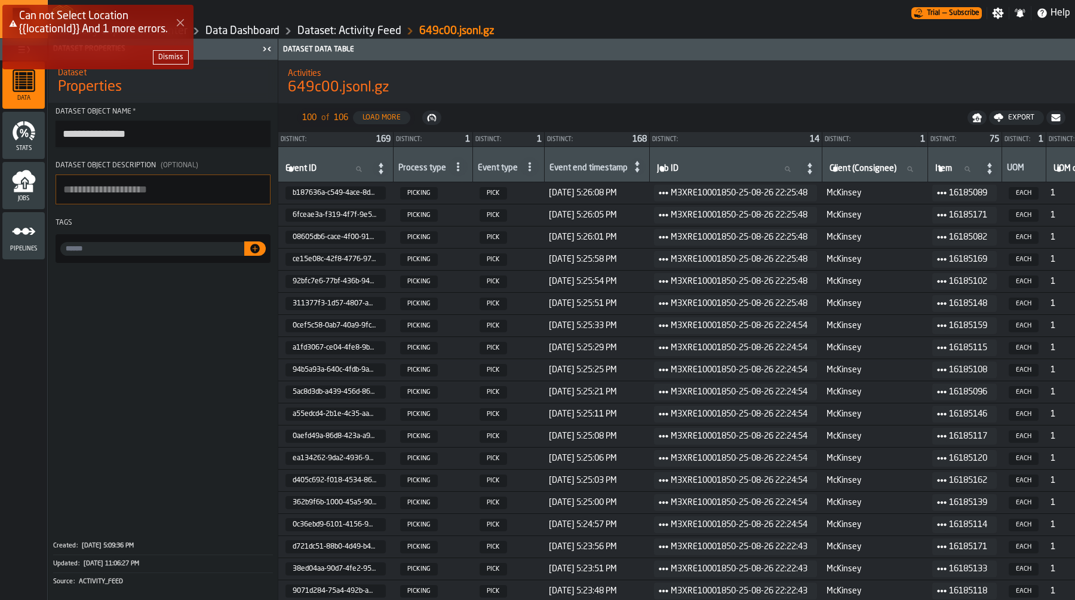
click at [179, 22] on icon "Close Error" at bounding box center [181, 23] width 10 height 10
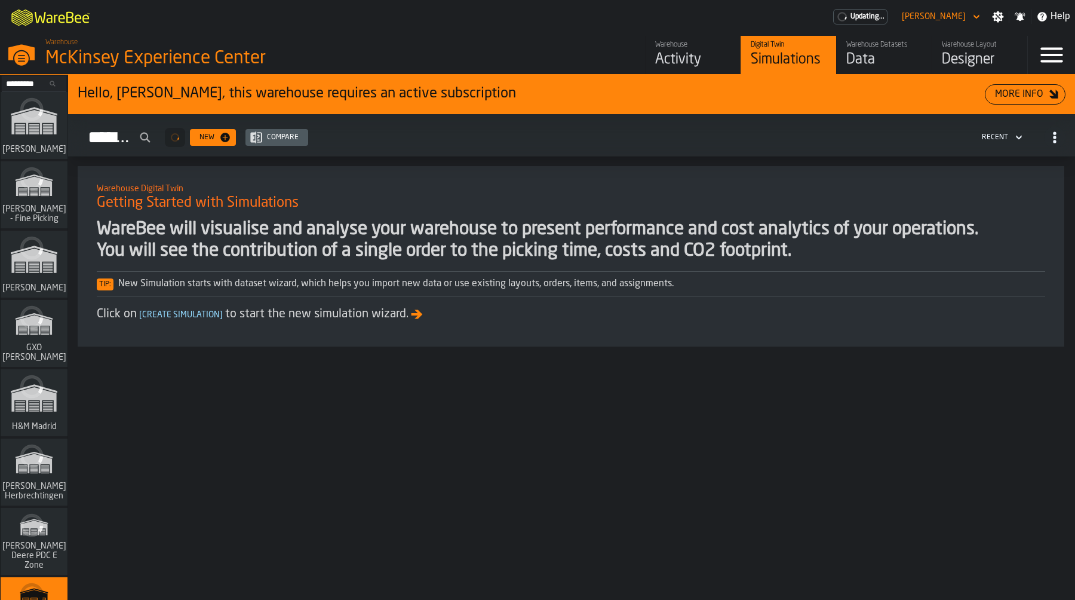
click at [880, 51] on div "Data" at bounding box center [885, 59] width 76 height 19
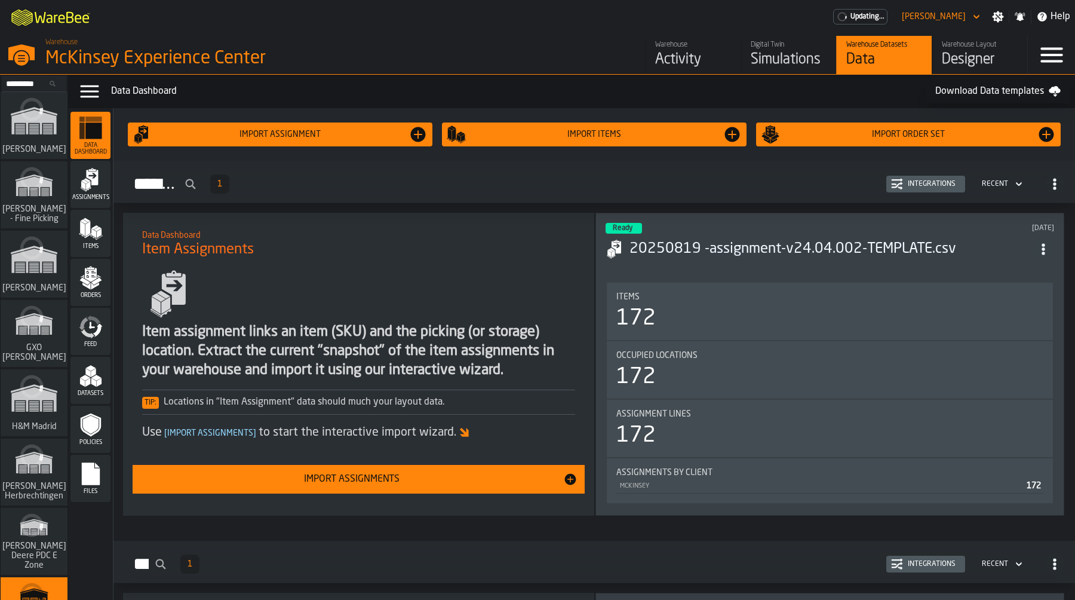
click at [92, 240] on div "Items" at bounding box center [91, 233] width 40 height 33
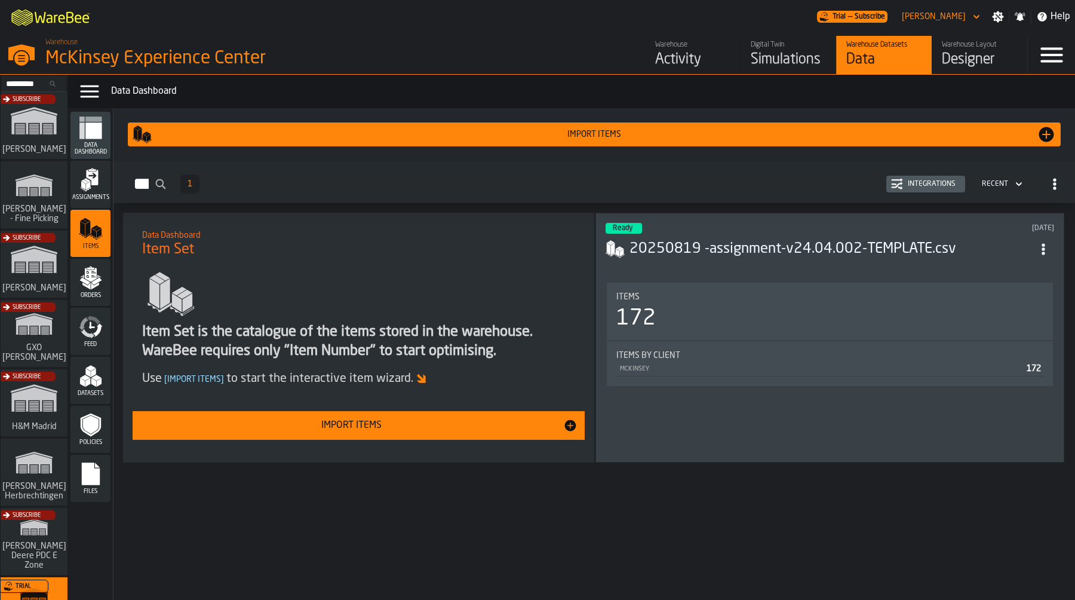
click at [717, 230] on div "Ready [DATE]" at bounding box center [830, 228] width 449 height 11
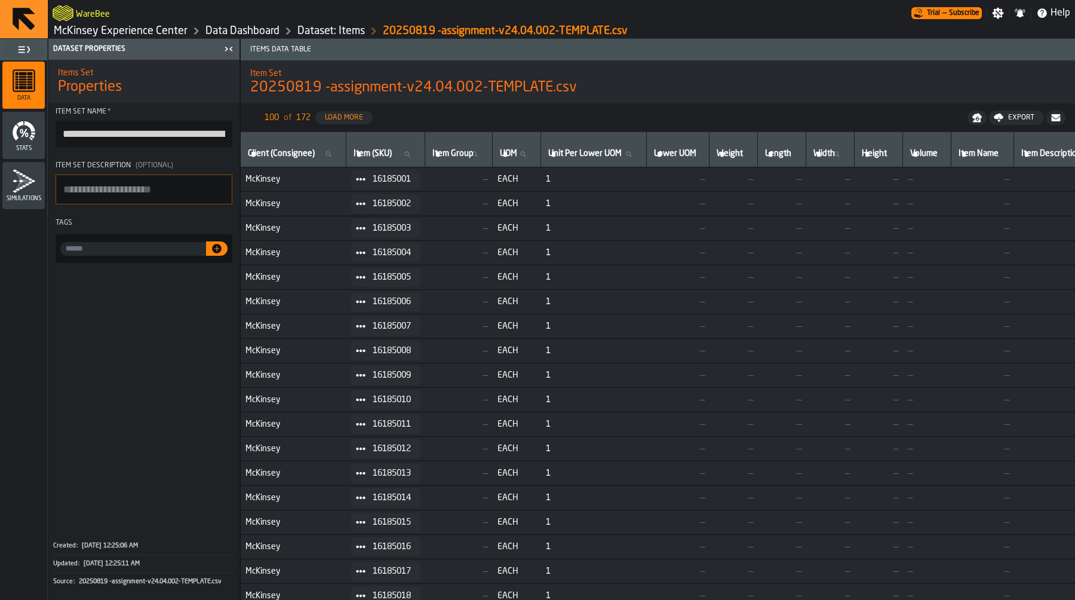
click at [271, 179] on span "McKinsey" at bounding box center [294, 179] width 96 height 10
copy span "McKinsey"
click at [400, 148] on input "Item (SKU) Item (SKU)" at bounding box center [385, 154] width 69 height 16
paste input "********"
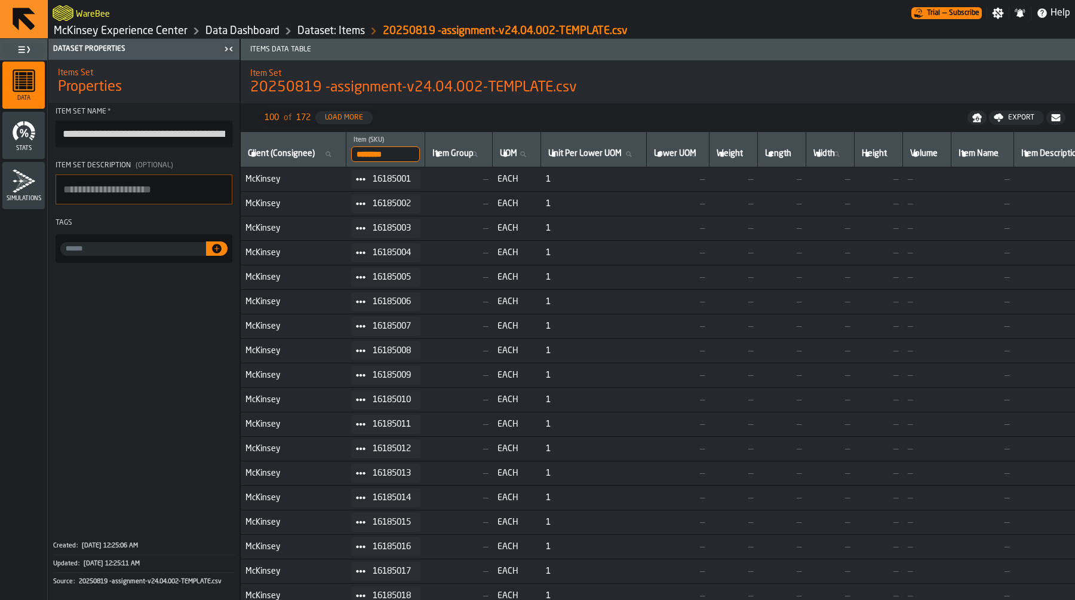
type input "********"
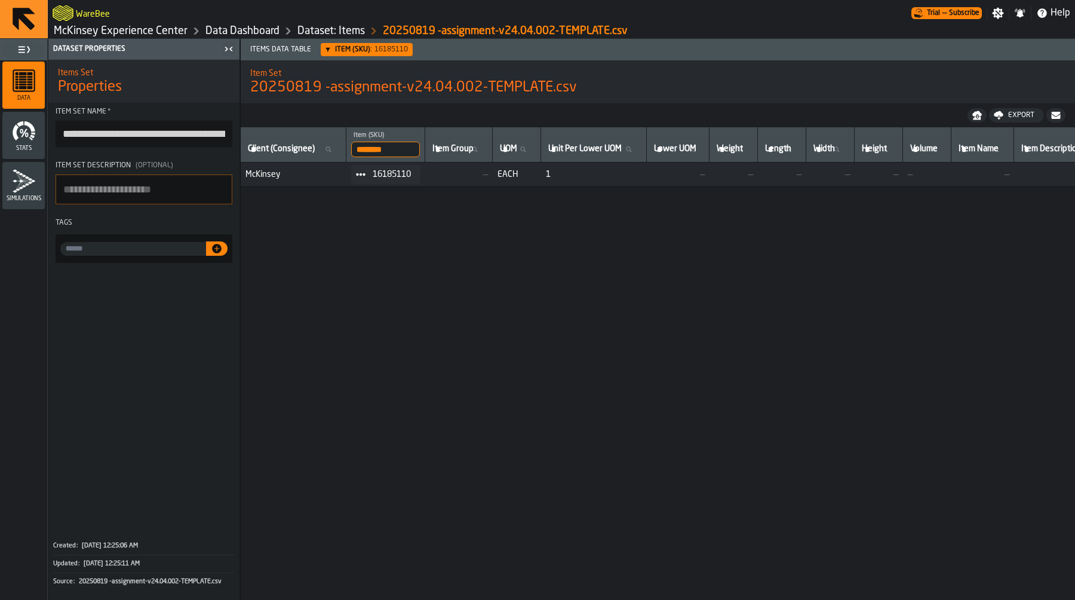
click at [335, 35] on link "Dataset: Items" at bounding box center [332, 30] width 68 height 13
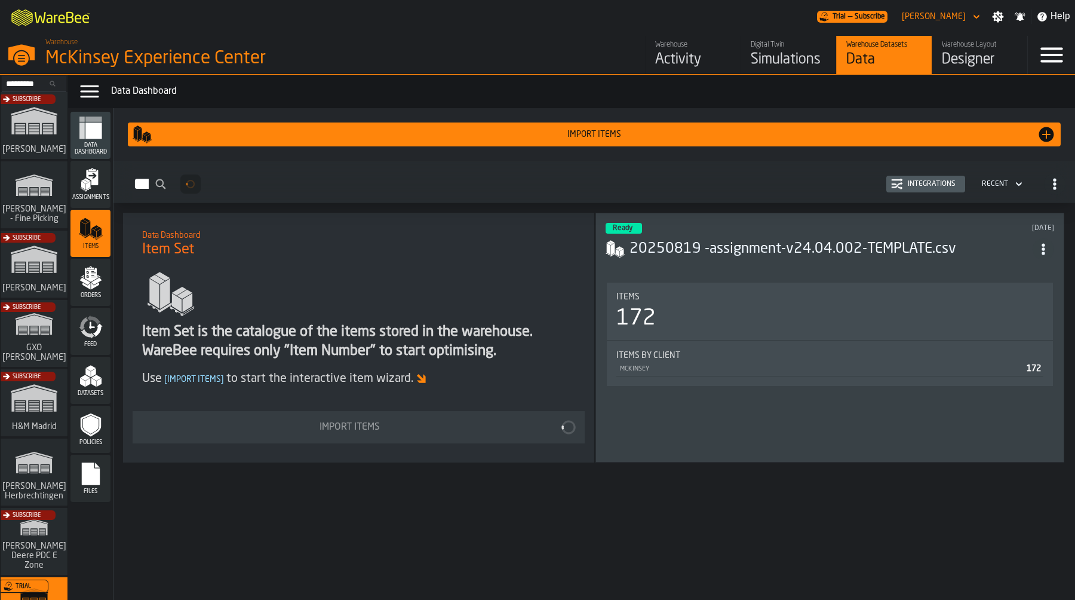
click at [100, 182] on icon "menu Assignments" at bounding box center [91, 180] width 24 height 24
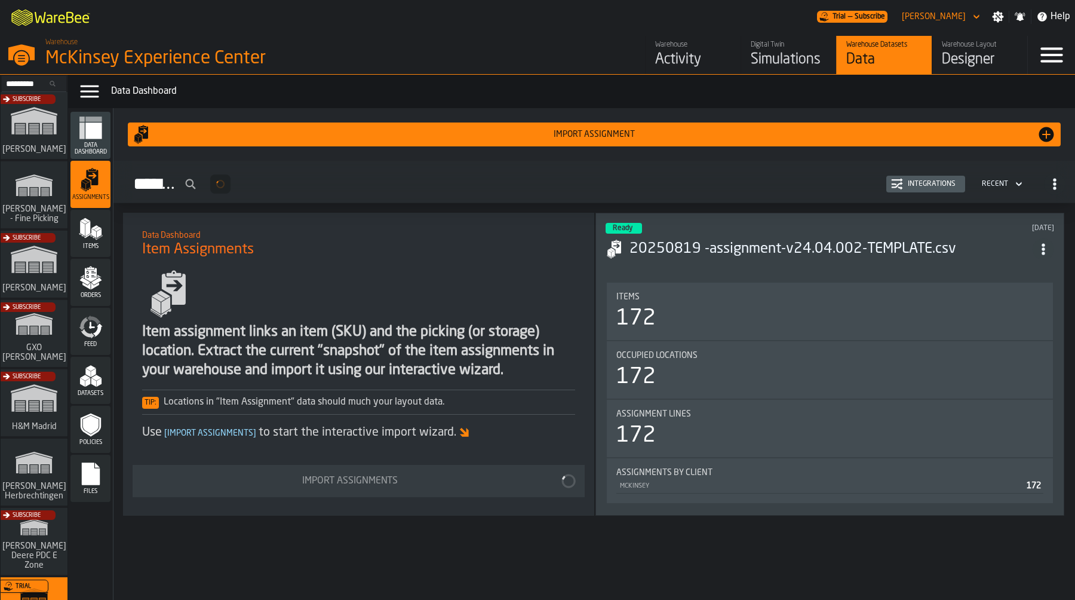
click at [747, 244] on h3 "20250819 -assignment-v24.04.002-TEMPLATE.csv" at bounding box center [831, 249] width 403 height 19
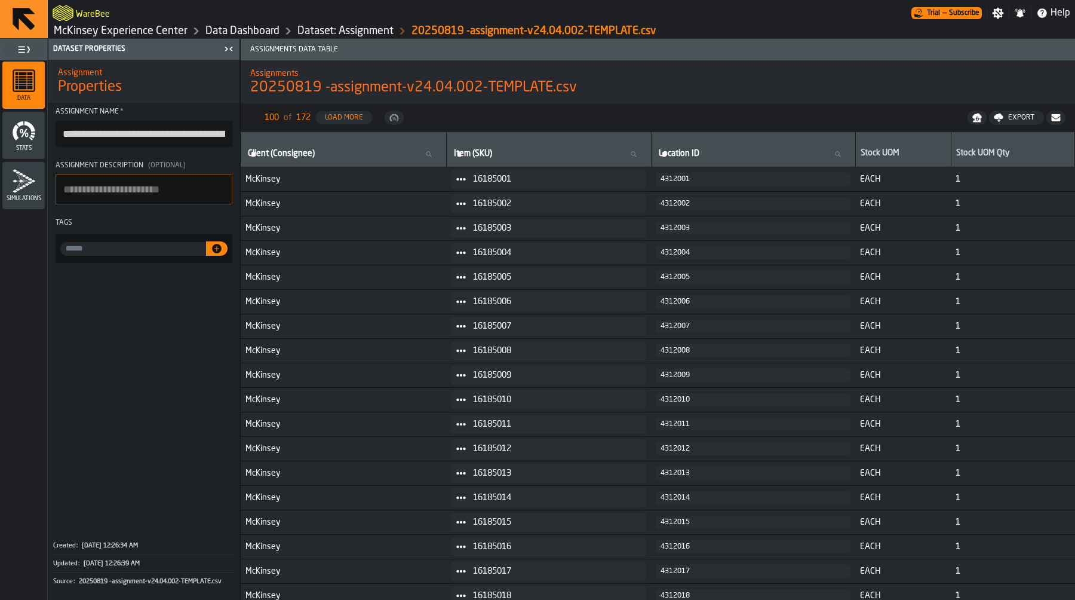
click at [695, 144] on div "Location ID Location ID" at bounding box center [754, 149] width 194 height 25
click at [697, 160] on input "Location ID Location ID" at bounding box center [754, 154] width 194 height 16
paste input "*******"
type input "*******"
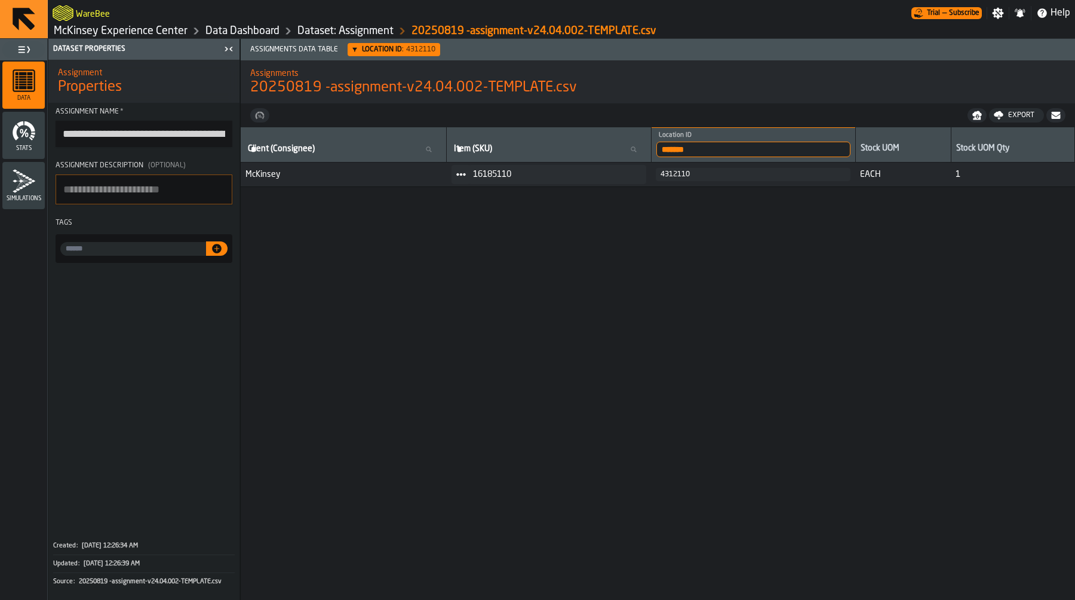
click at [711, 145] on input "*******" at bounding box center [754, 150] width 194 height 16
paste input "search"
type input "*******"
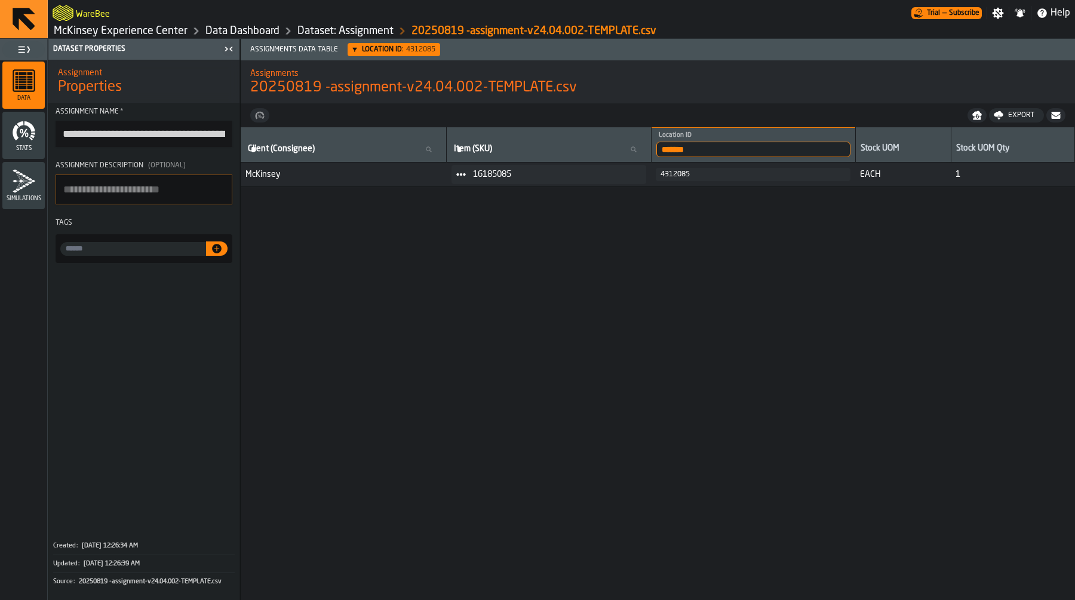
click at [714, 149] on input "*******" at bounding box center [754, 150] width 194 height 16
paste input "search"
type input "*******"
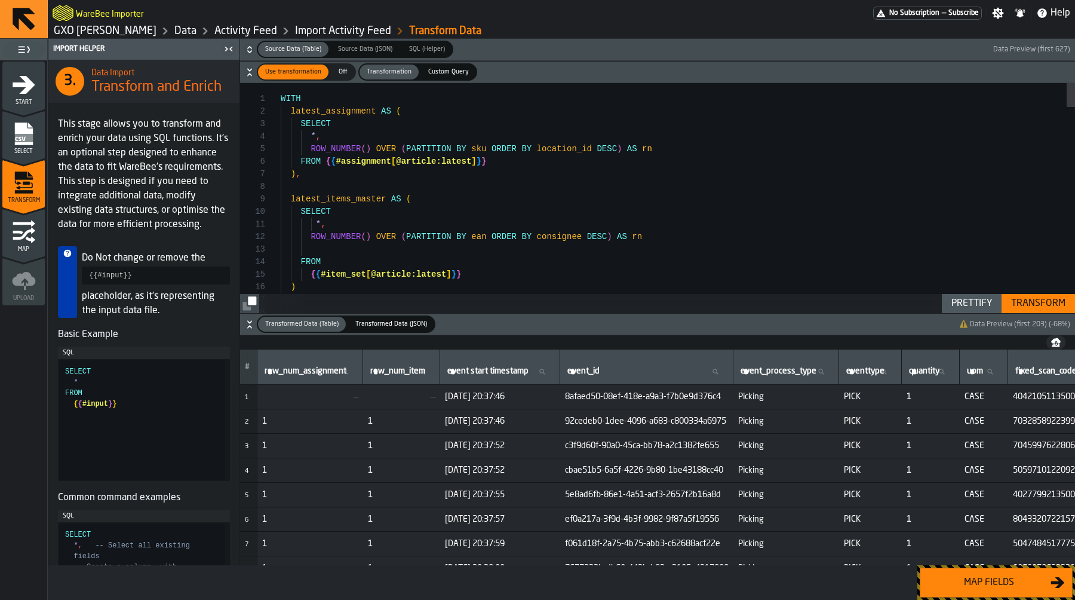
scroll to position [0, 3056]
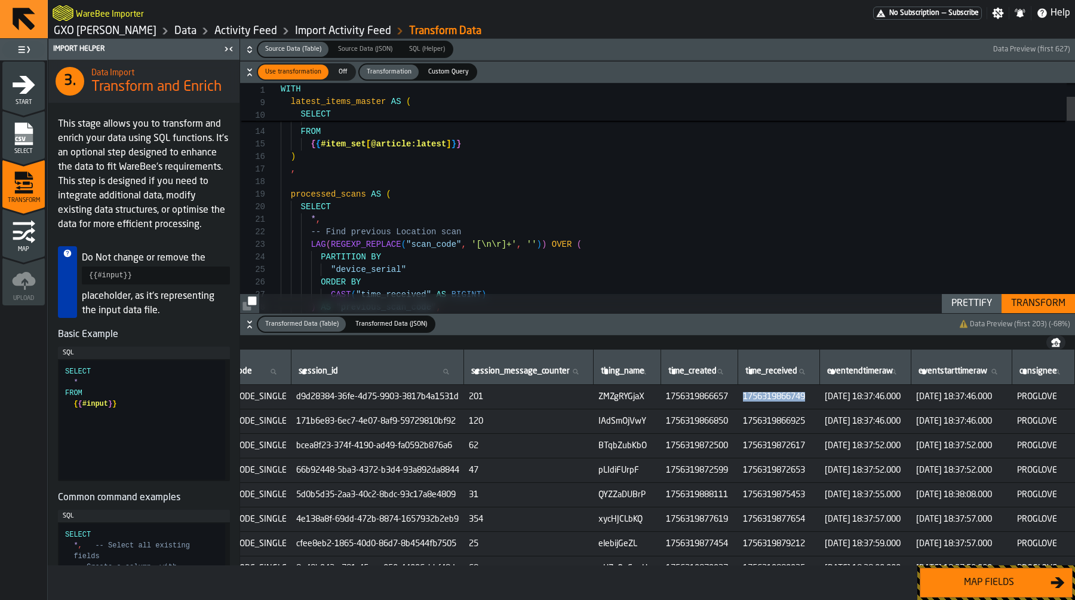
type textarea "**********"
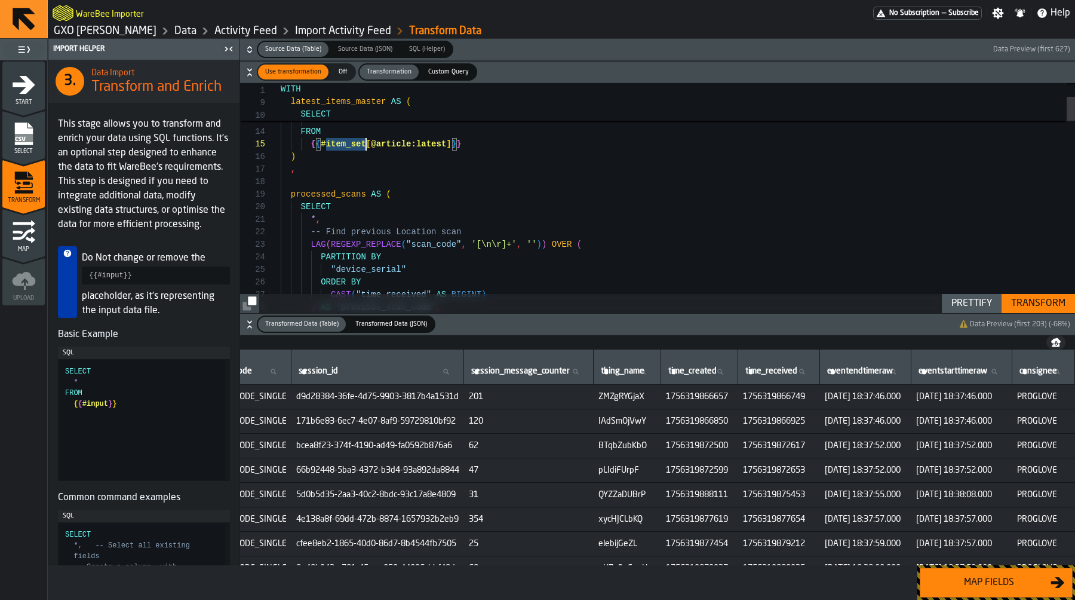
click at [118, 30] on link "GXO [PERSON_NAME]" at bounding box center [105, 30] width 103 height 13
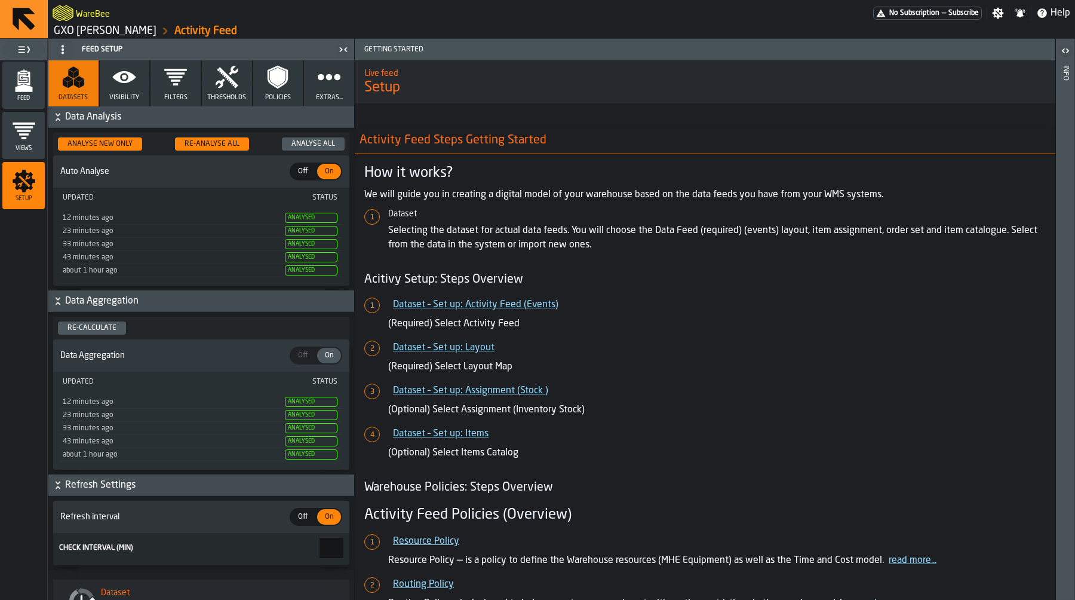
click at [28, 85] on icon "menu Feed" at bounding box center [24, 81] width 24 height 24
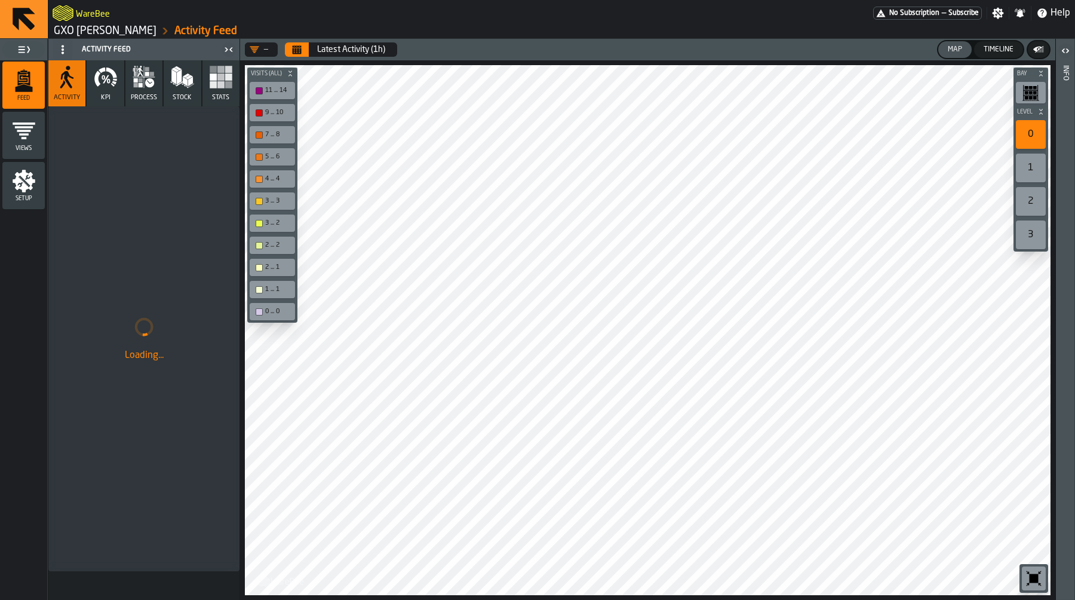
click at [154, 84] on icon "button" at bounding box center [144, 77] width 24 height 24
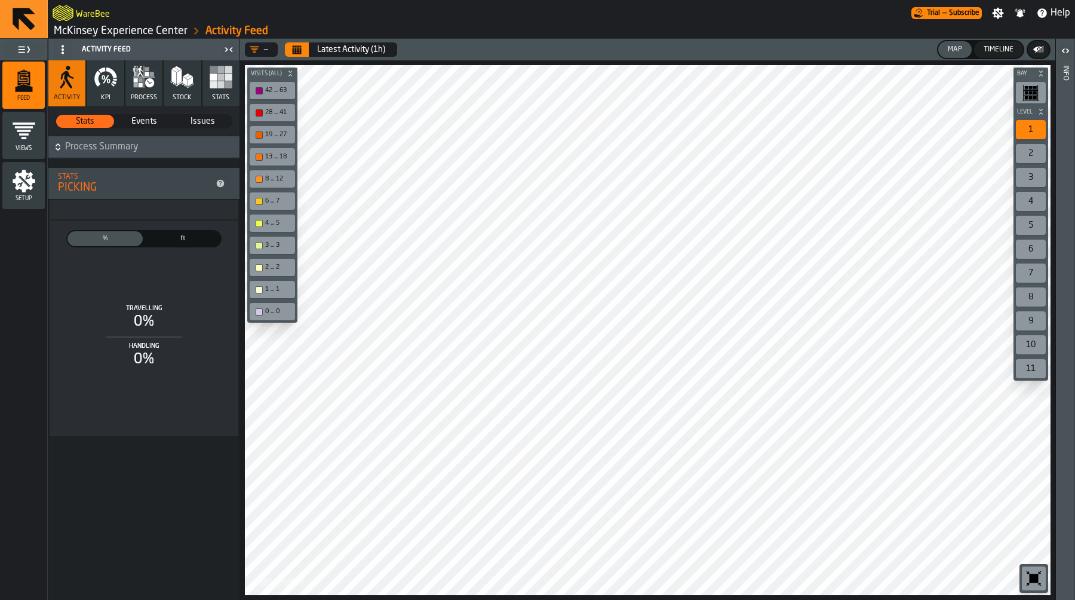
click at [146, 82] on icon "button" at bounding box center [149, 82] width 9 height 9
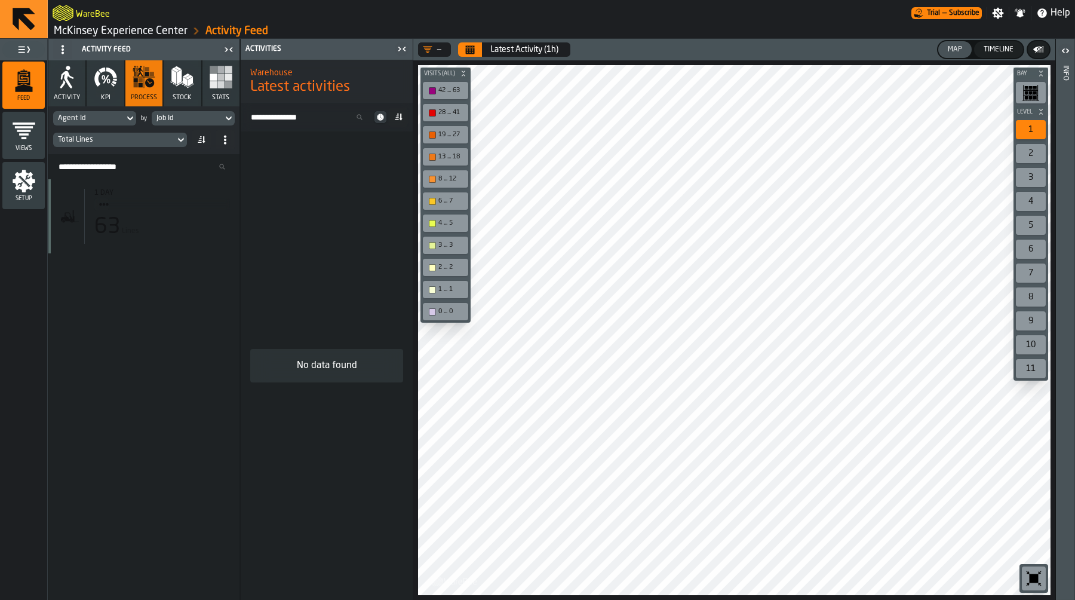
click at [153, 203] on span "Title" at bounding box center [165, 204] width 109 height 5
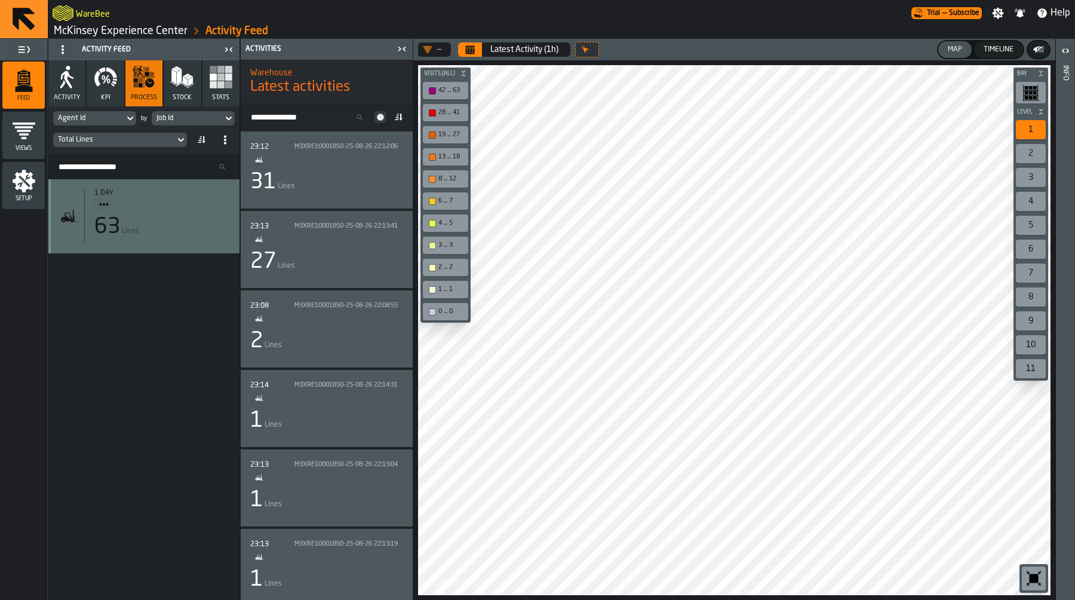
click at [318, 171] on div "31 Lines" at bounding box center [326, 182] width 153 height 24
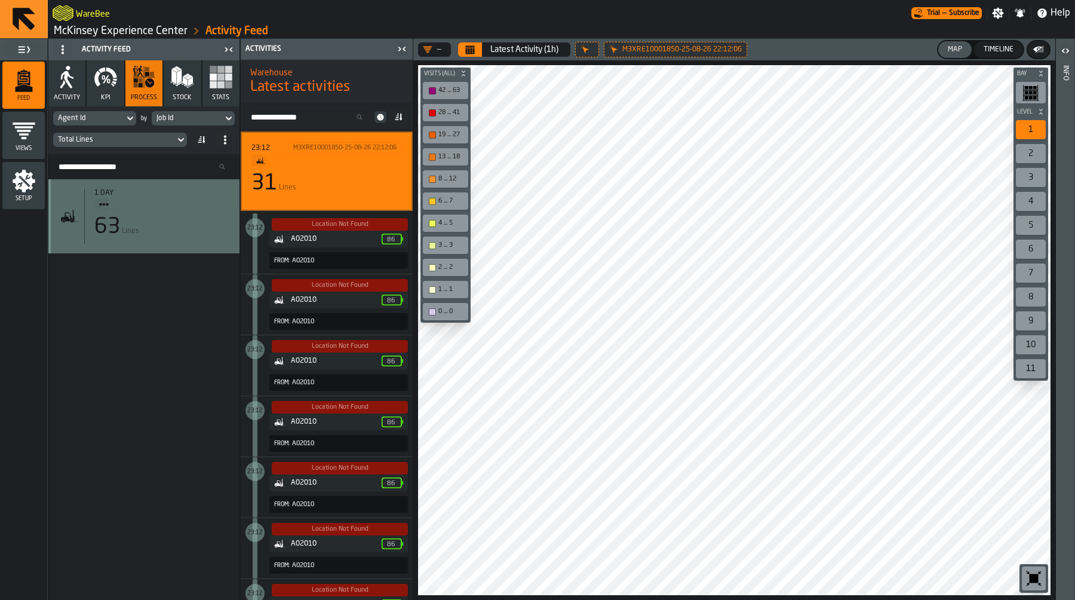
click at [33, 200] on span "Setup" at bounding box center [23, 198] width 42 height 7
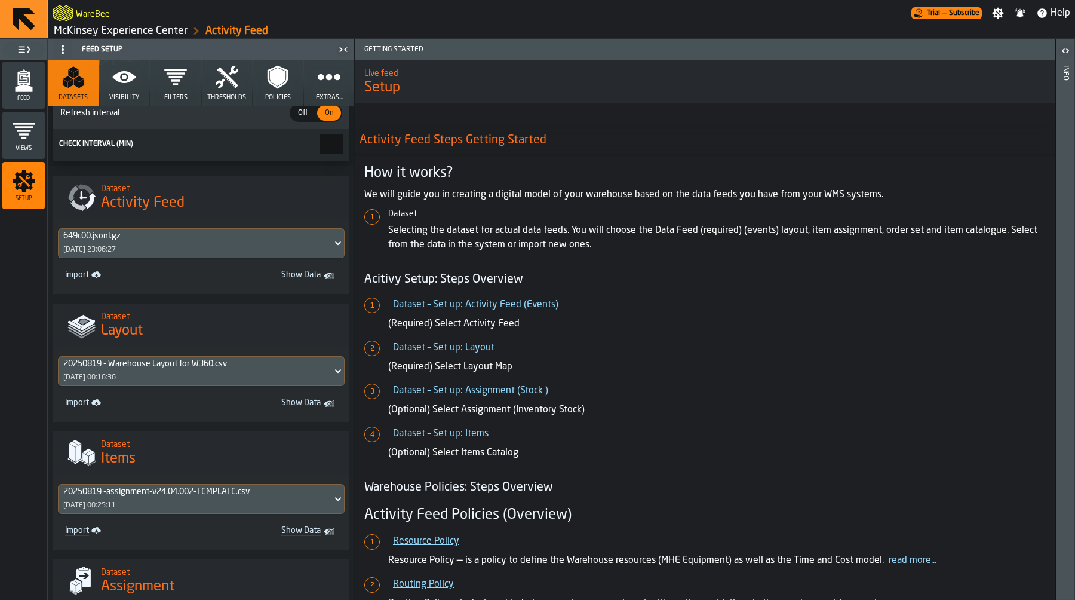
scroll to position [449, 0]
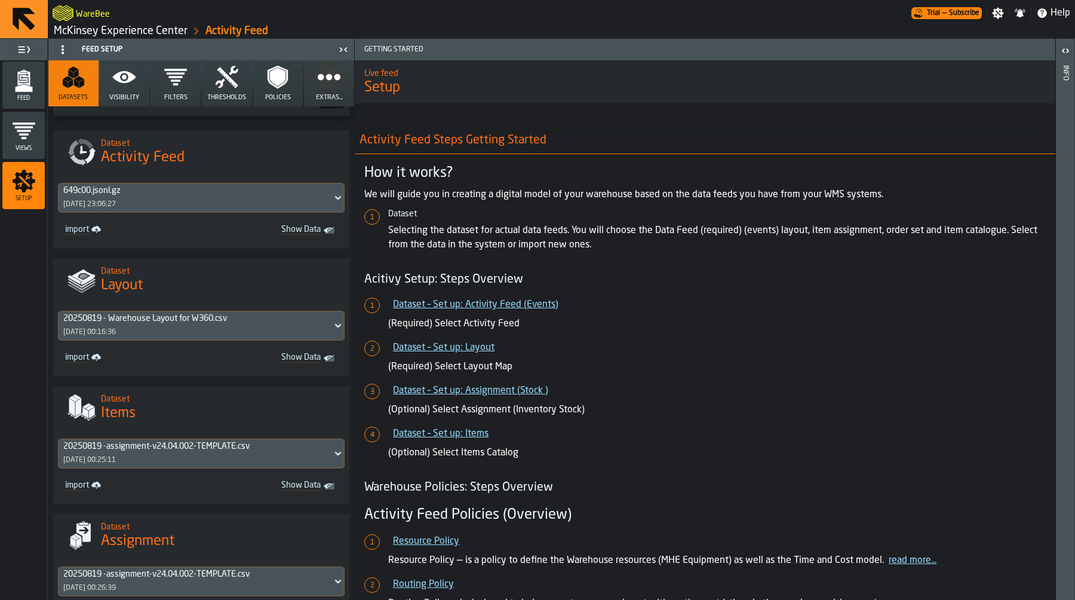
click at [226, 323] on div "20250819 - Warehouse Layout for W360.csv" at bounding box center [195, 319] width 264 height 10
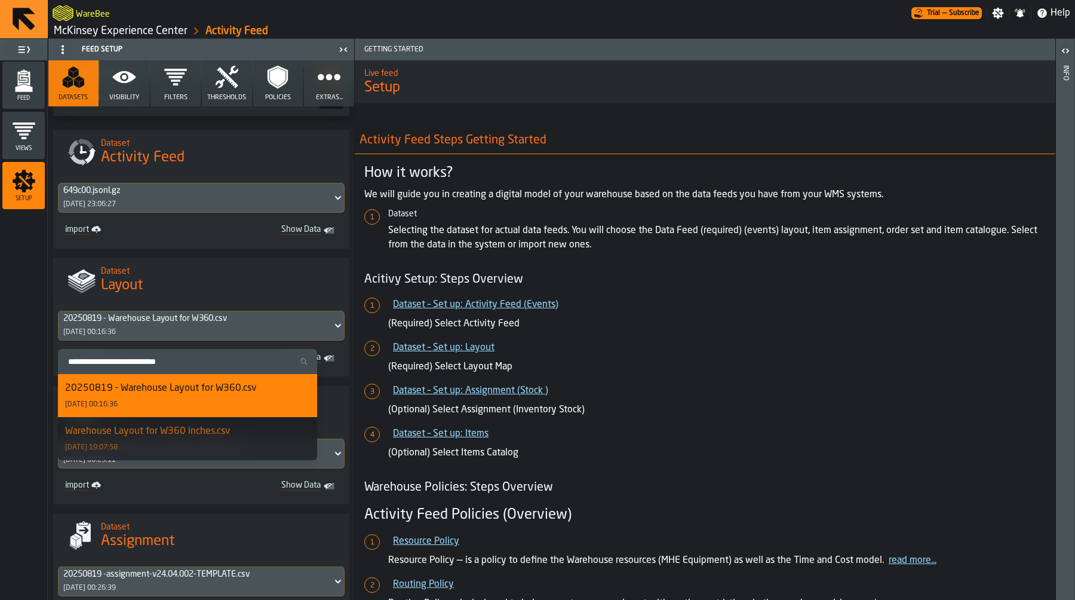
click at [234, 394] on div "20250819 - Warehouse Layout for W360.csv" at bounding box center [160, 388] width 191 height 14
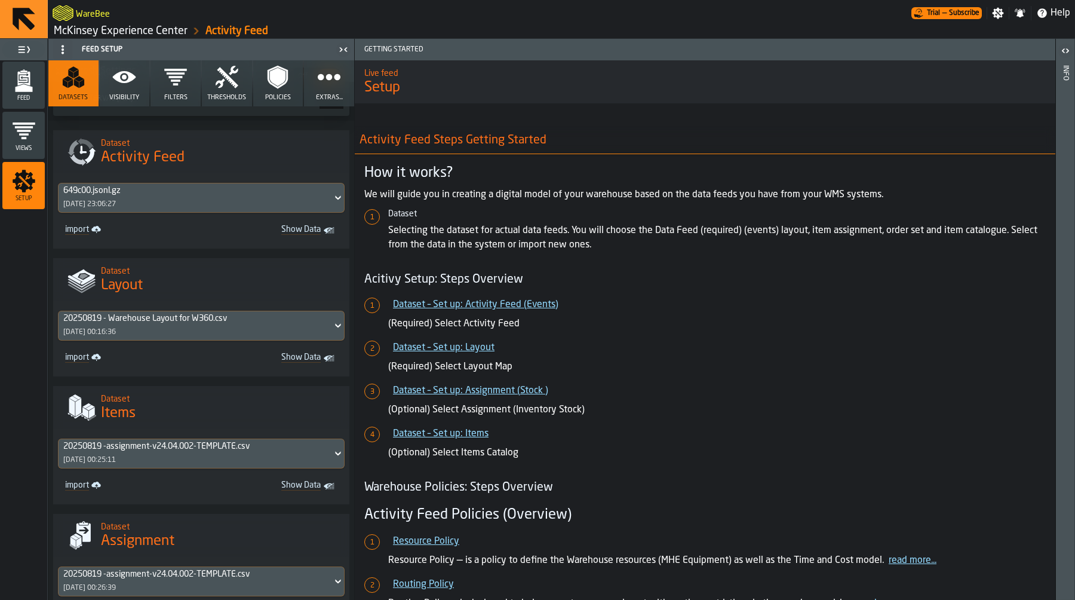
click at [230, 451] on div "20250819 -assignment-v24.04.002-TEMPLATE.csv" at bounding box center [195, 447] width 264 height 10
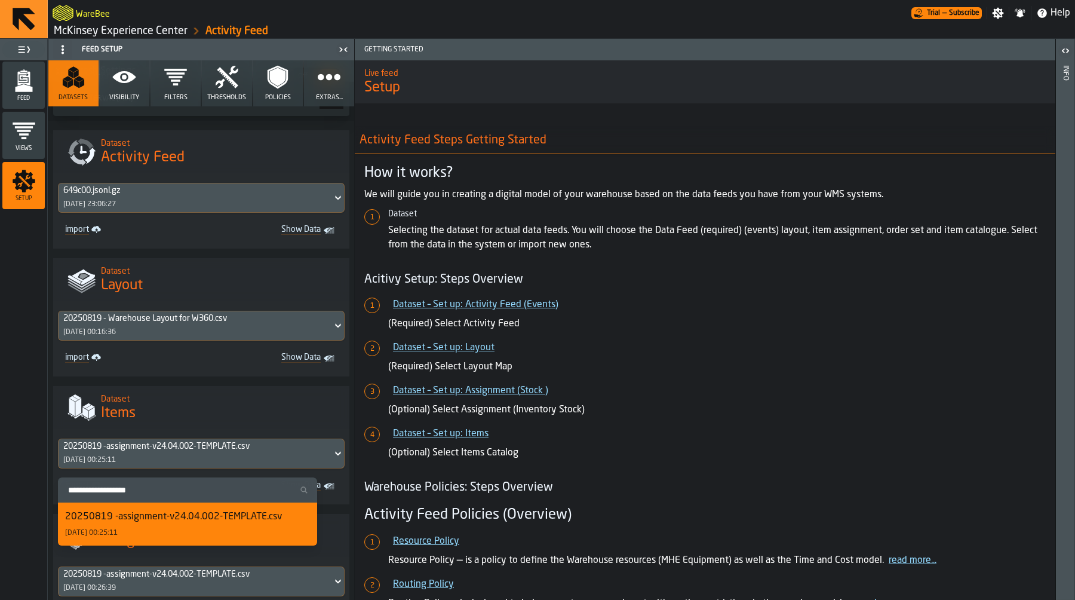
click at [228, 522] on div "20250819 -assignment-v24.04.002-TEMPLATE.csv" at bounding box center [173, 517] width 217 height 14
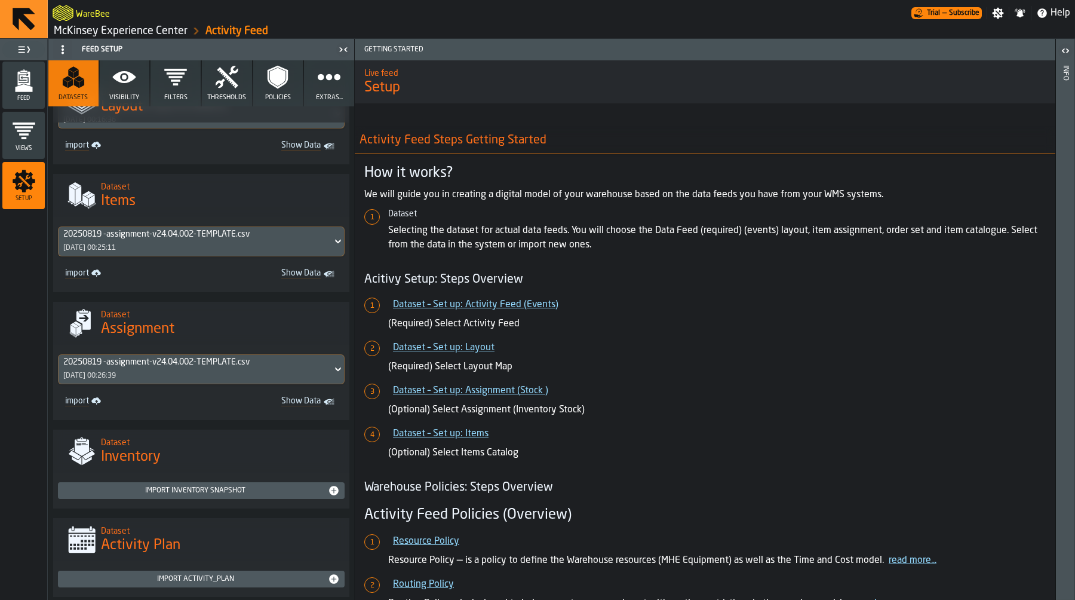
scroll to position [691, 0]
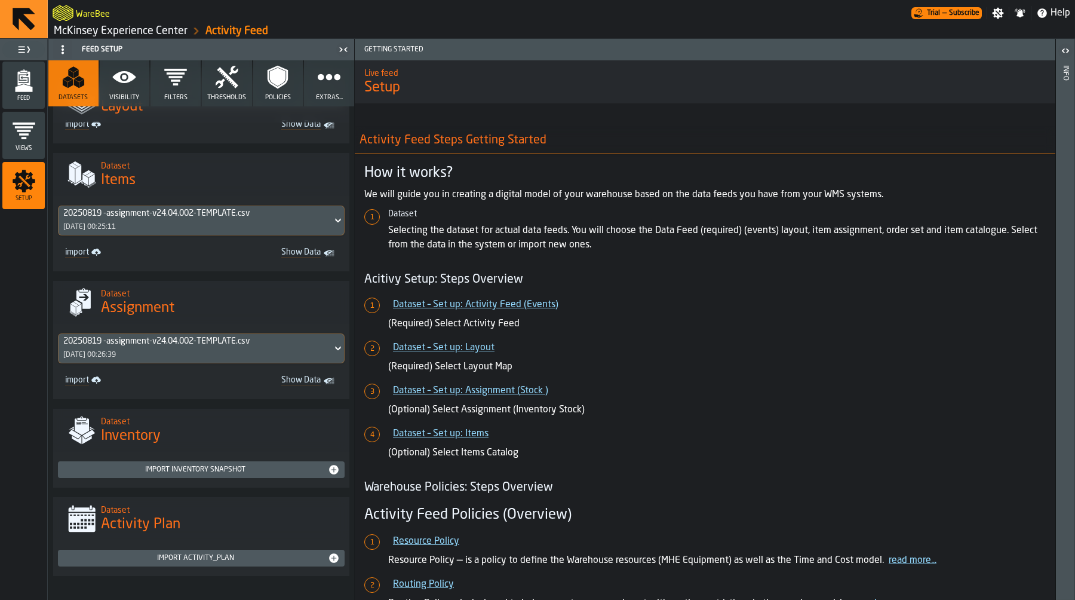
click at [230, 337] on div "20250819 -assignment-v24.04.002-TEMPLATE.csv" at bounding box center [195, 341] width 264 height 10
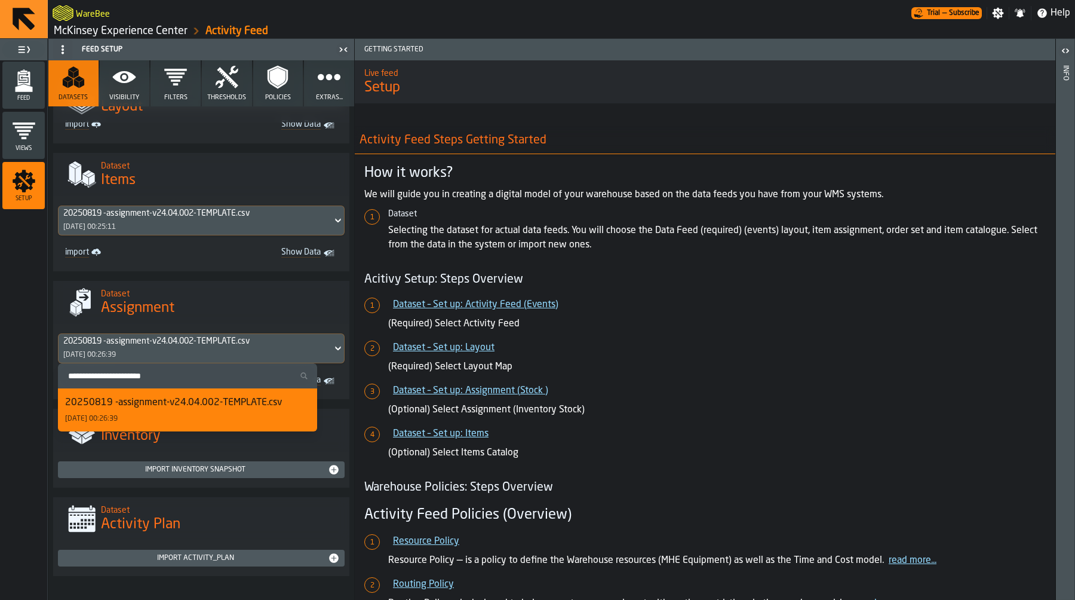
click at [213, 405] on div "20250819 -assignment-v24.04.002-TEMPLATE.csv" at bounding box center [173, 403] width 217 height 14
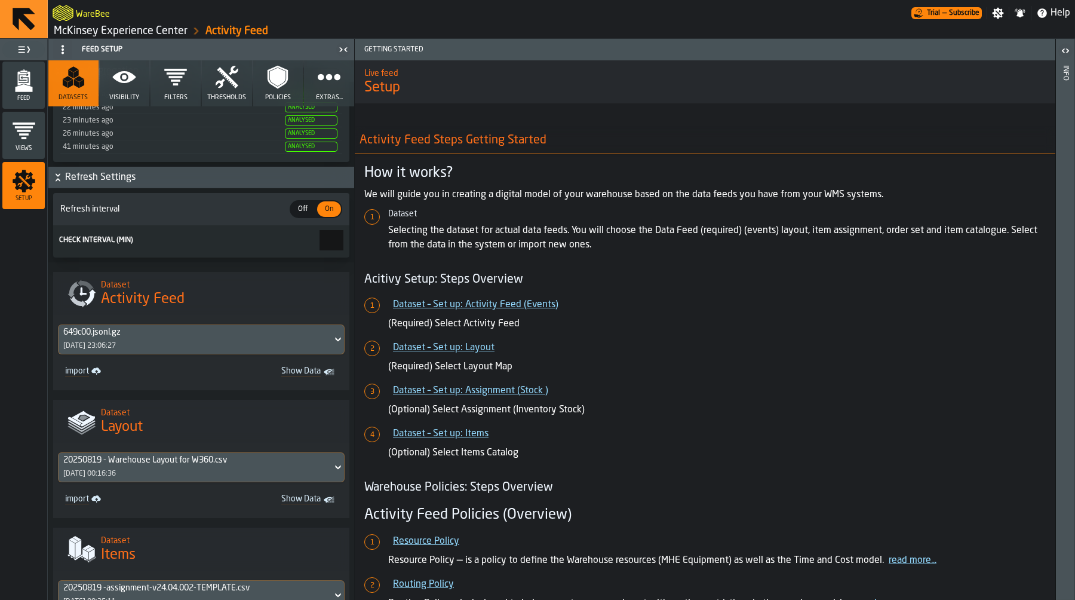
scroll to position [304, 0]
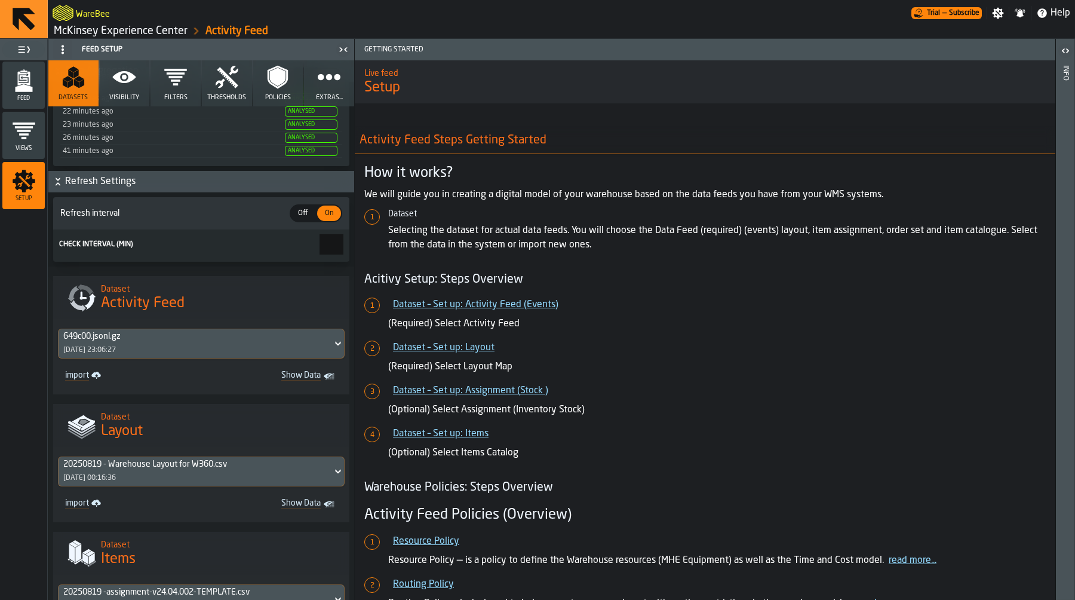
click at [213, 352] on div "649c00.jsonl.gz 27/08/2025, 23:06:27" at bounding box center [196, 343] width 274 height 29
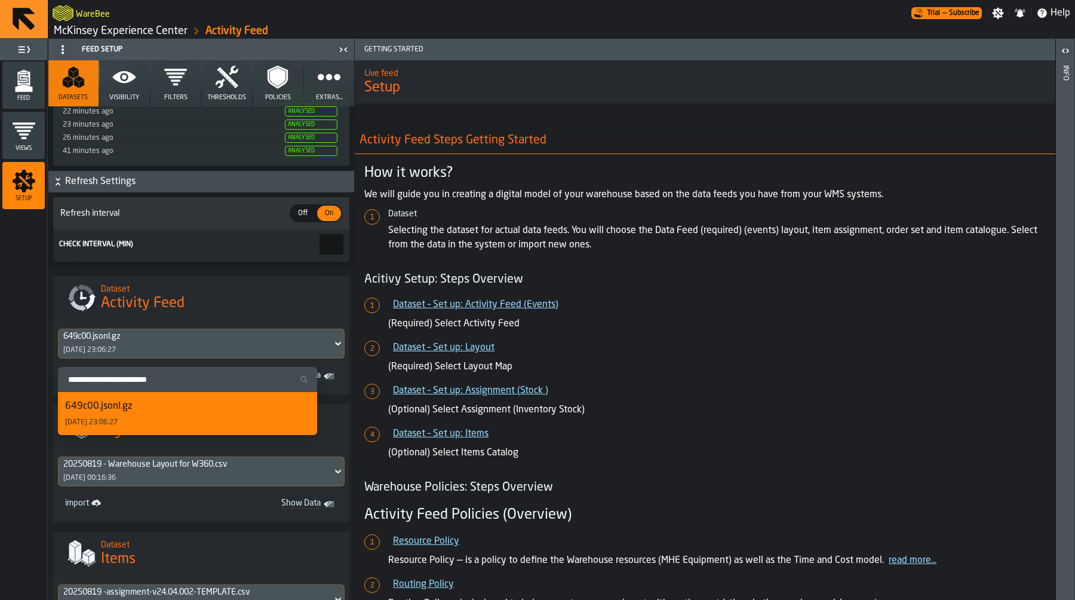
click at [206, 403] on div "649c00.jsonl.gz 27/08/2025, 23:06:27" at bounding box center [187, 413] width 245 height 29
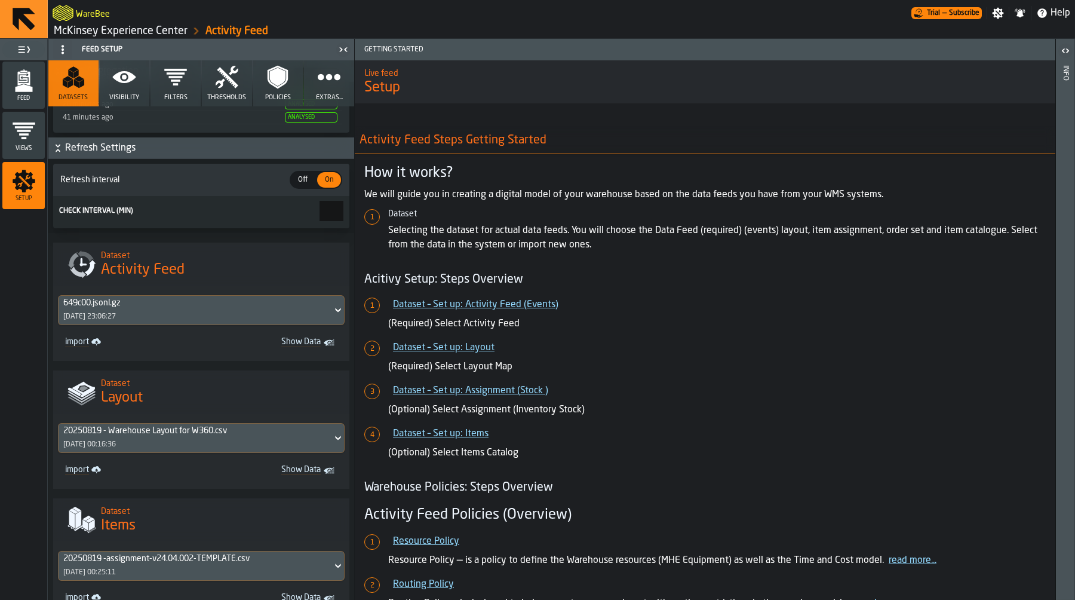
scroll to position [345, 0]
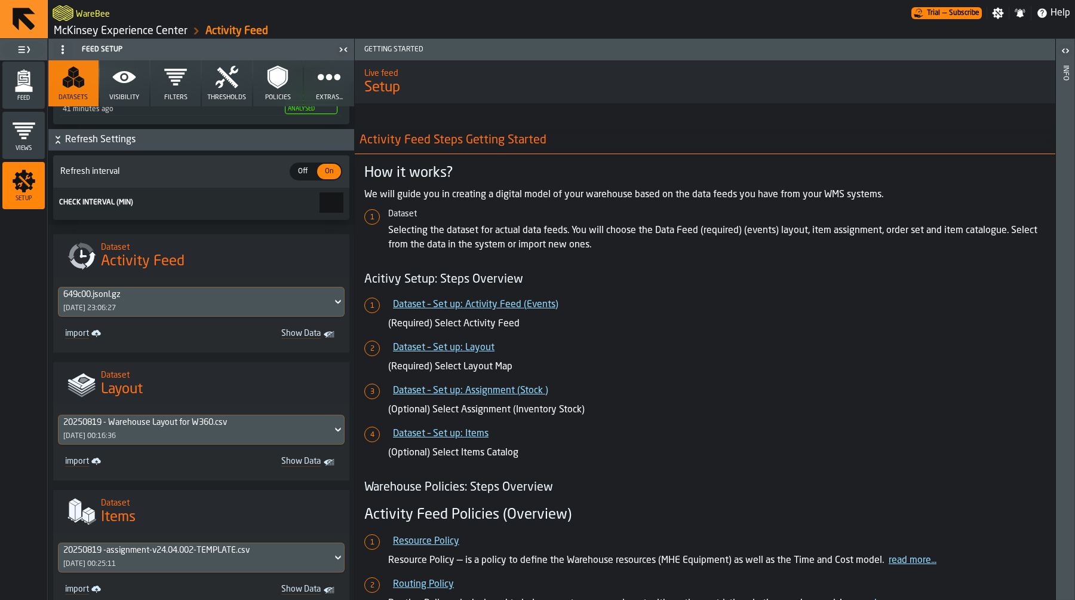
click at [220, 427] on div "20250819 - Warehouse Layout for W360.csv" at bounding box center [195, 423] width 264 height 10
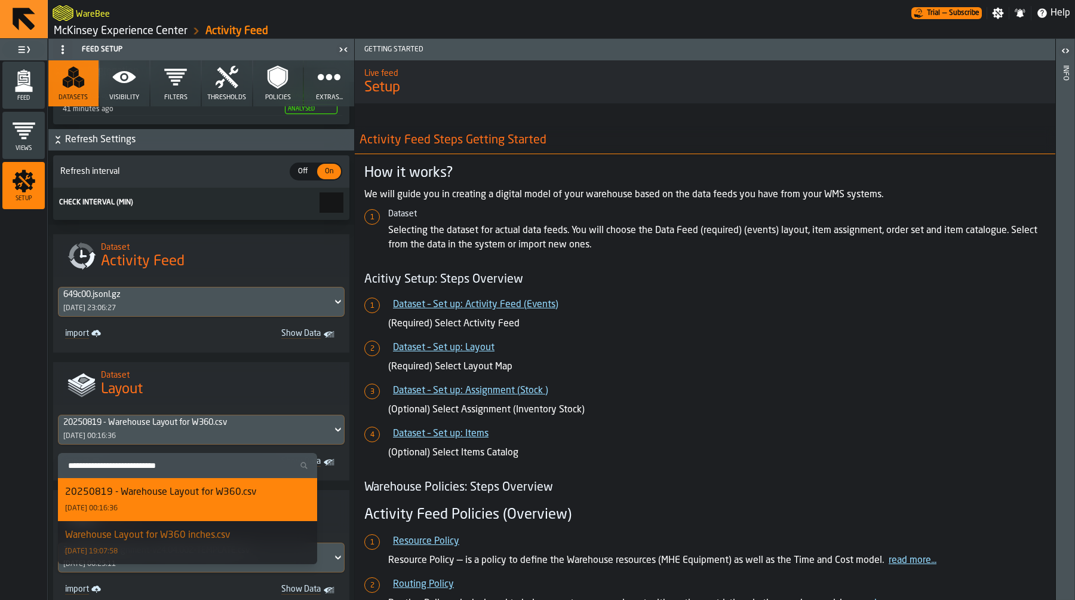
click at [223, 399] on h1 "Layout" at bounding box center [220, 389] width 239 height 19
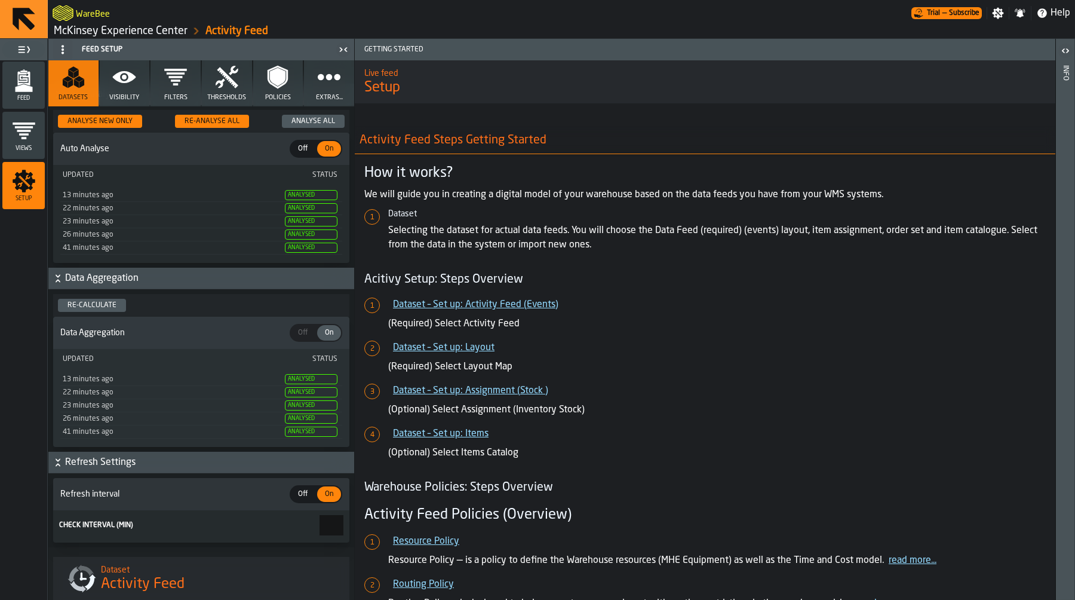
scroll to position [0, 0]
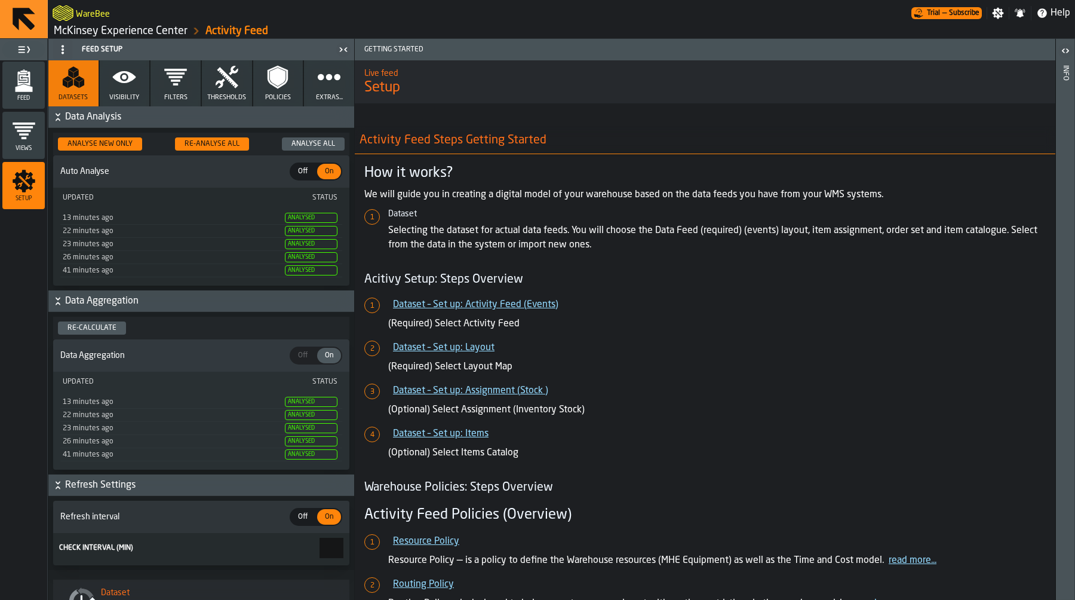
click at [19, 95] on span "Feed" at bounding box center [23, 98] width 42 height 7
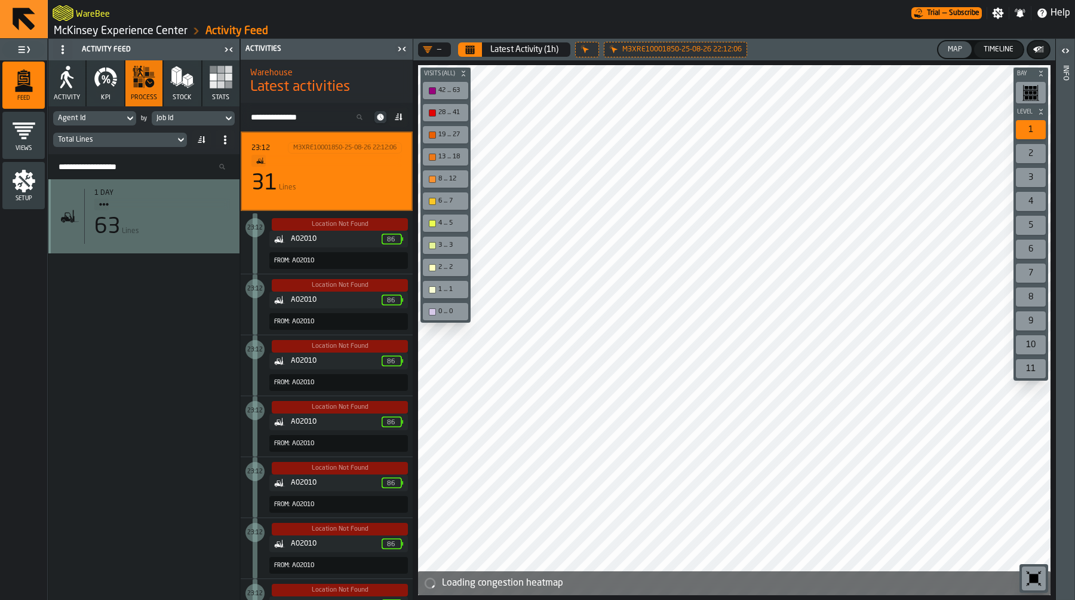
click at [134, 27] on link "McKinsey Experience Center" at bounding box center [121, 30] width 134 height 13
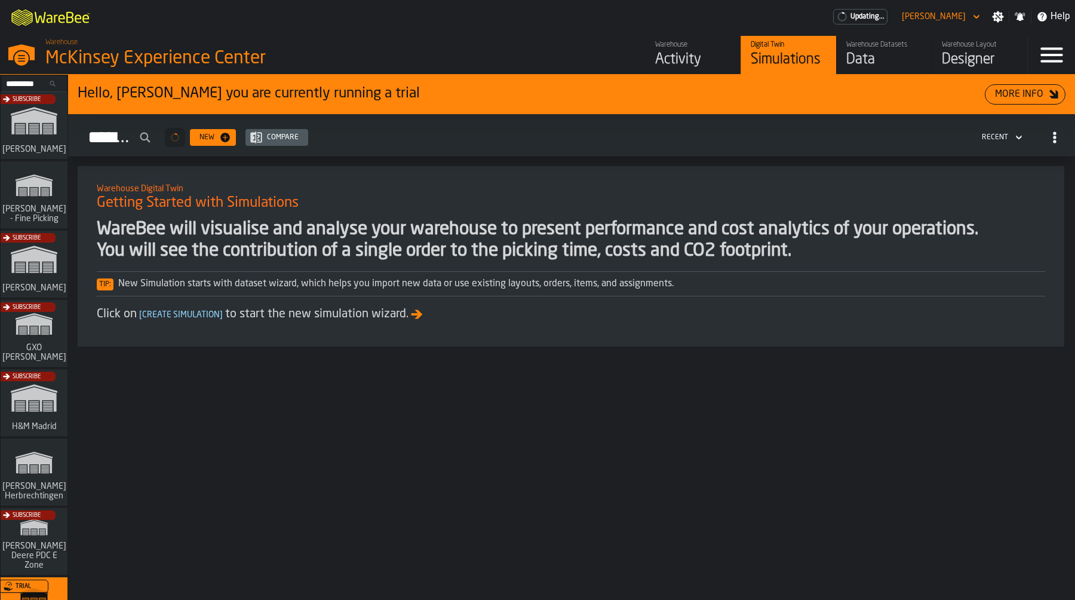
click at [882, 59] on div "Data" at bounding box center [885, 59] width 76 height 19
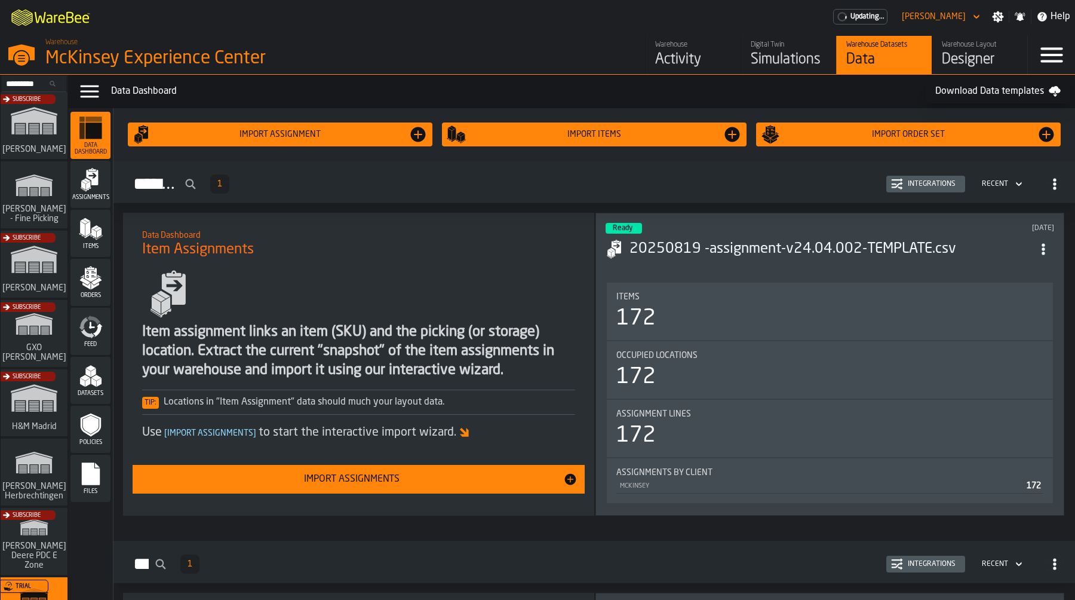
click at [90, 330] on icon "menu Feed" at bounding box center [91, 327] width 24 height 24
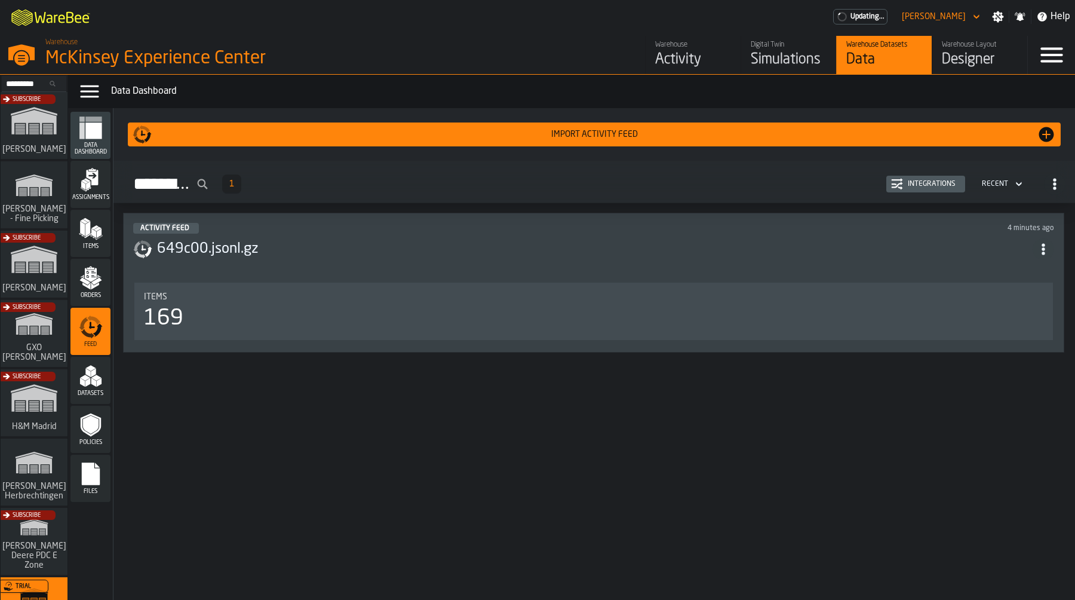
click at [382, 232] on header "Activity Feed 4 minutes ago 649c00.jsonl.gz" at bounding box center [593, 247] width 921 height 48
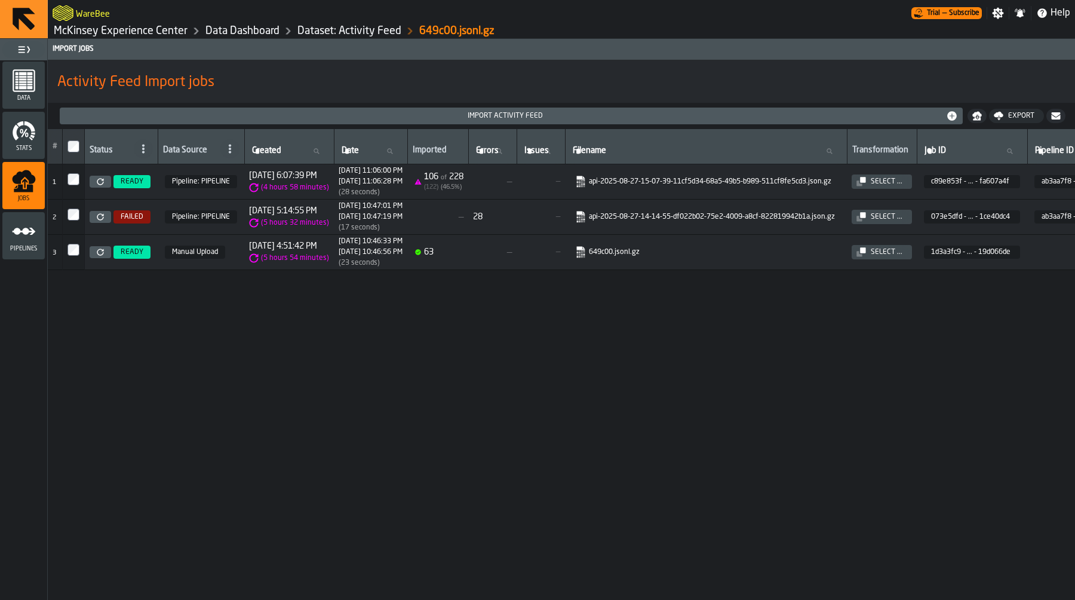
scroll to position [0, 218]
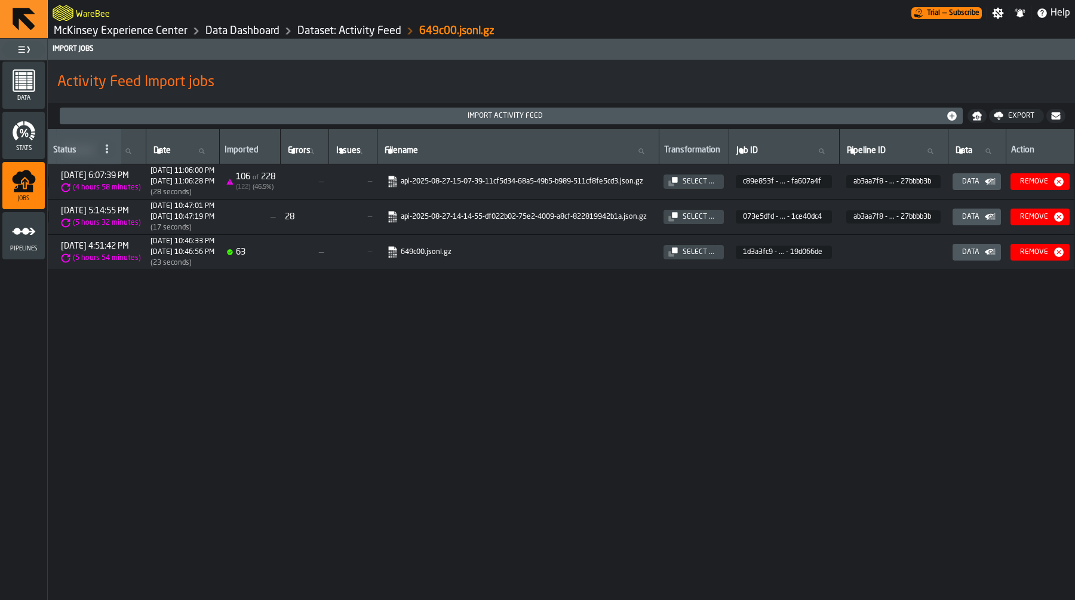
click at [973, 182] on div "Data" at bounding box center [971, 181] width 27 height 8
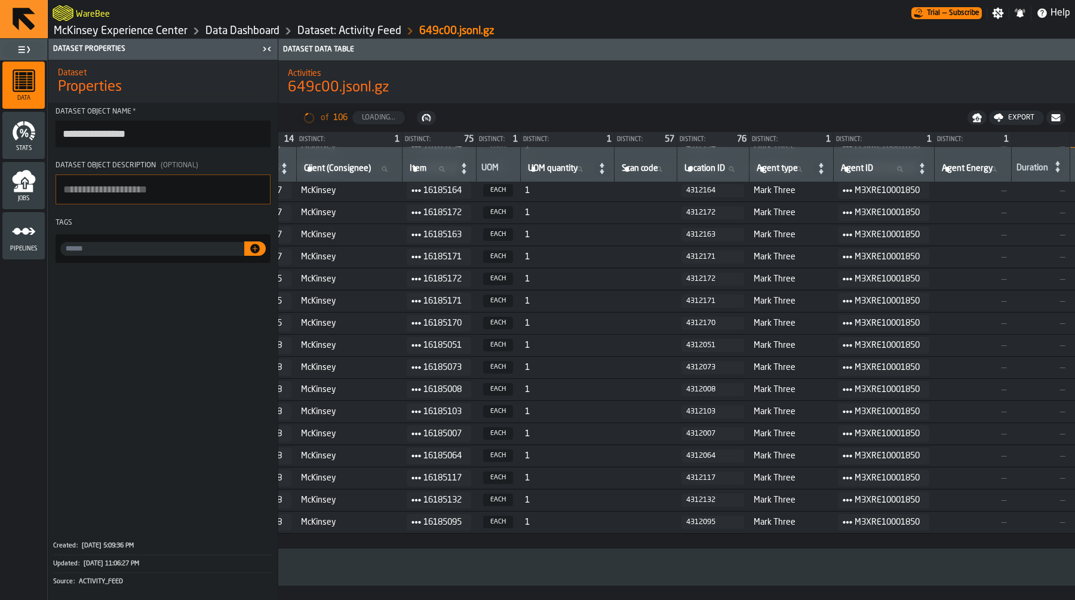
scroll to position [1704, 724]
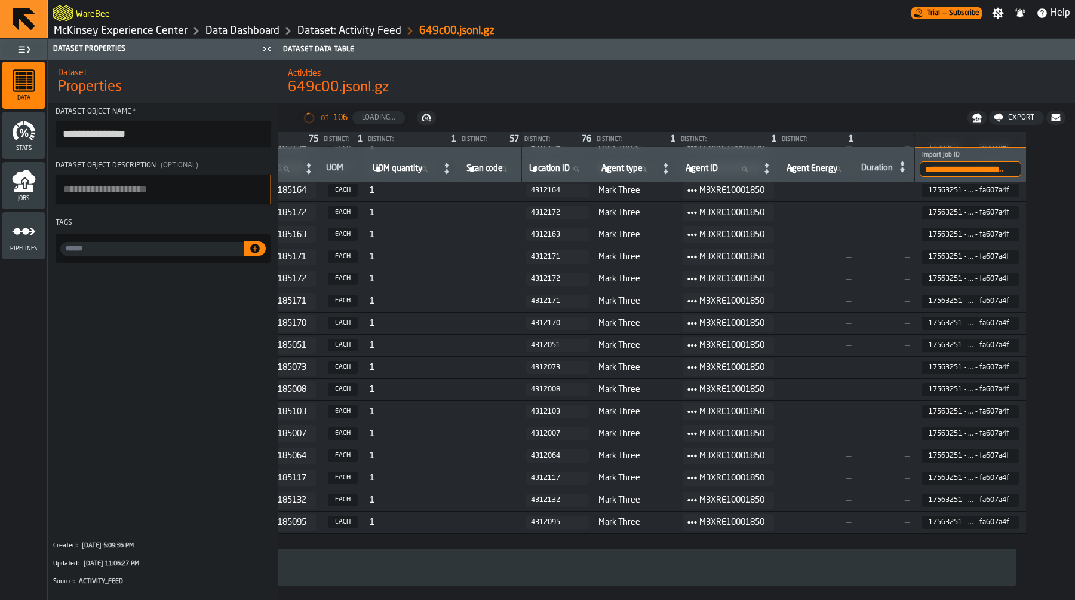
click at [996, 176] on input "**********" at bounding box center [971, 169] width 102 height 16
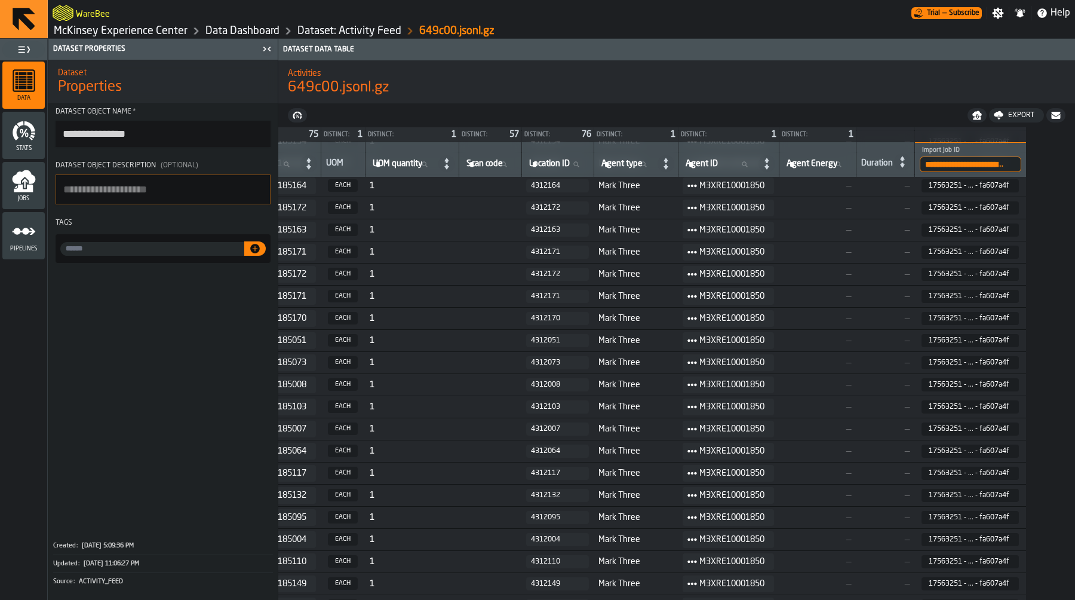
click at [1003, 166] on input "**********" at bounding box center [971, 165] width 102 height 16
click at [1010, 167] on input "**********" at bounding box center [971, 165] width 102 height 16
click at [1005, 167] on input "**********" at bounding box center [971, 165] width 102 height 16
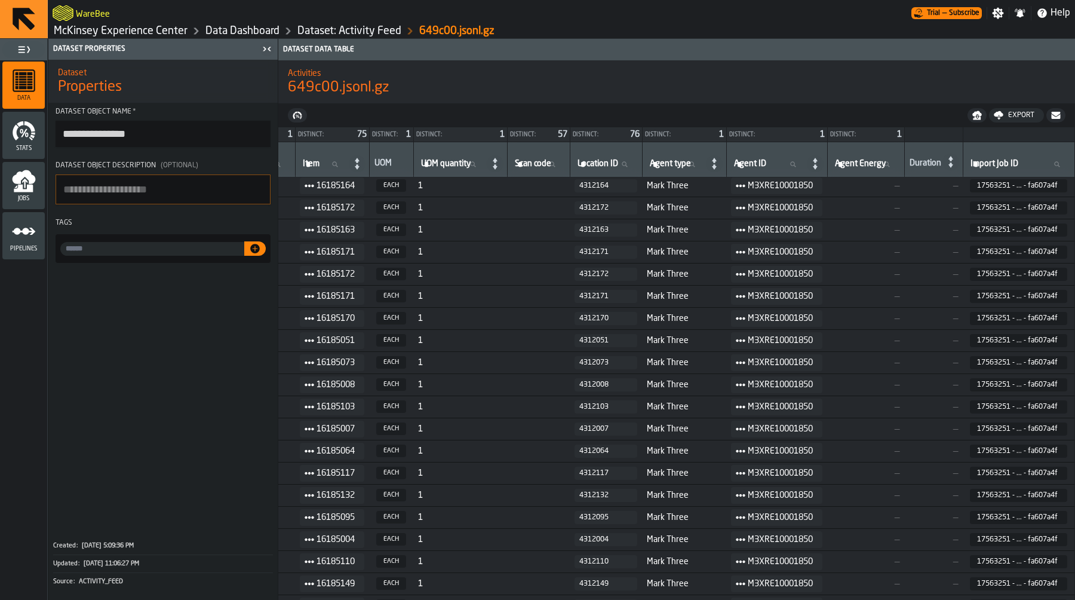
scroll to position [1769, 671]
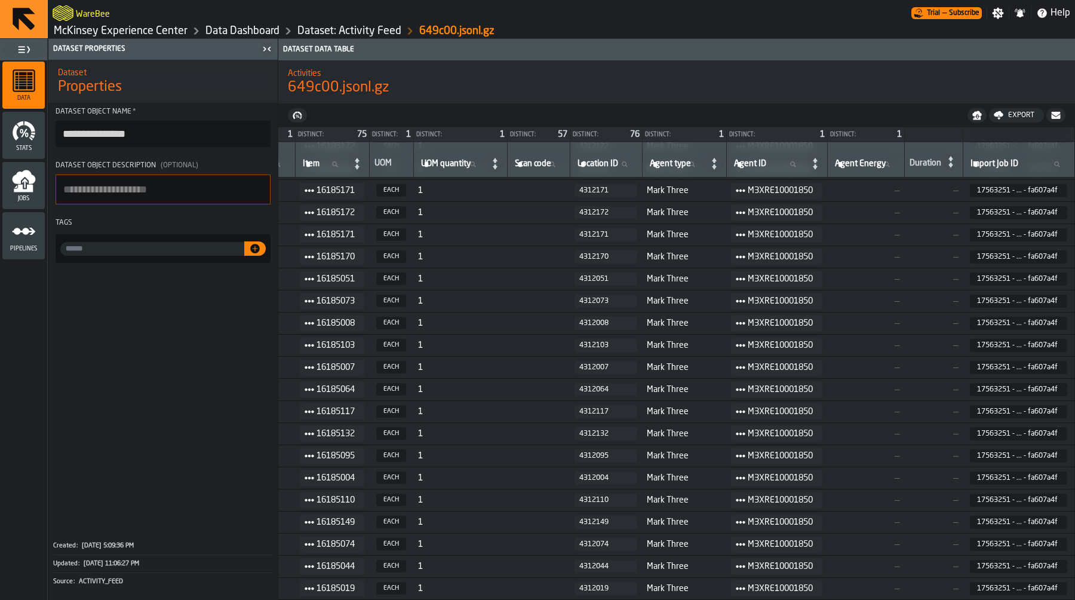
click at [937, 127] on nav "Export" at bounding box center [676, 115] width 797 height 24
click at [936, 109] on nav "Export" at bounding box center [676, 115] width 797 height 24
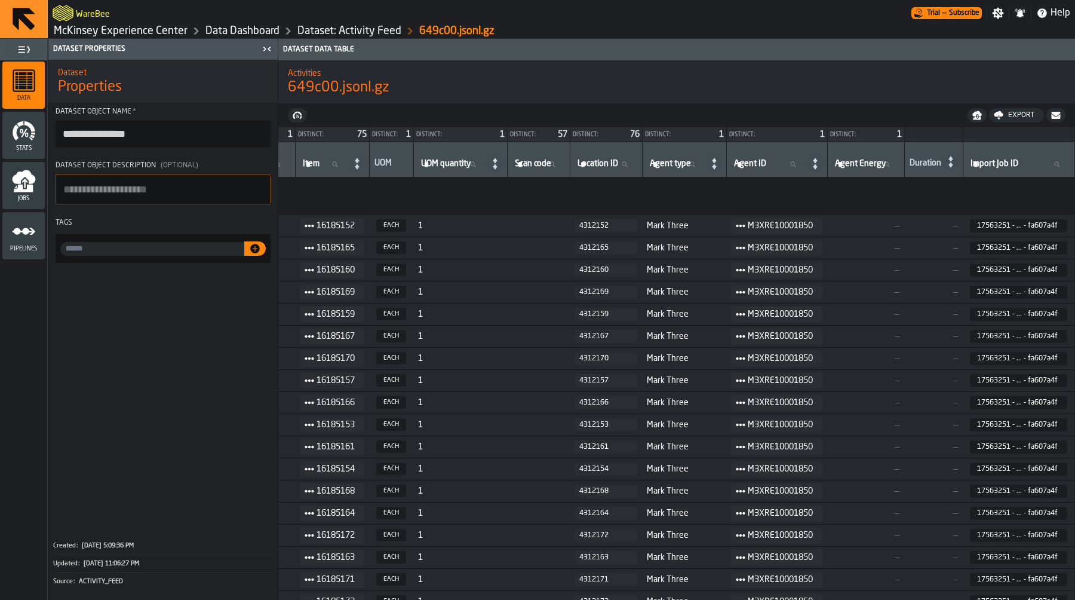
scroll to position [1924, 671]
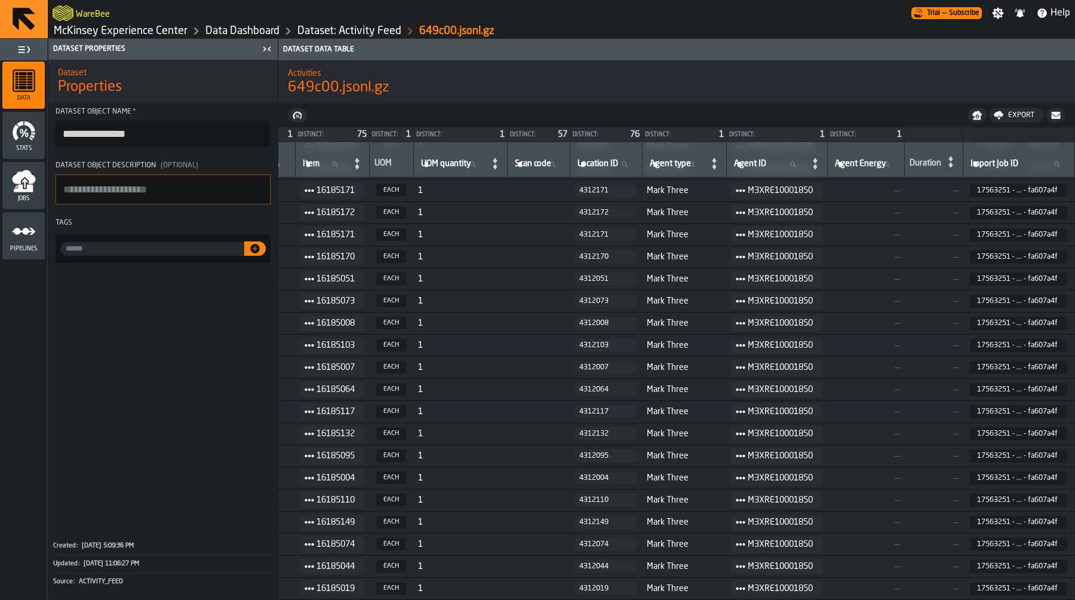
click at [909, 116] on nav "Export" at bounding box center [676, 115] width 797 height 24
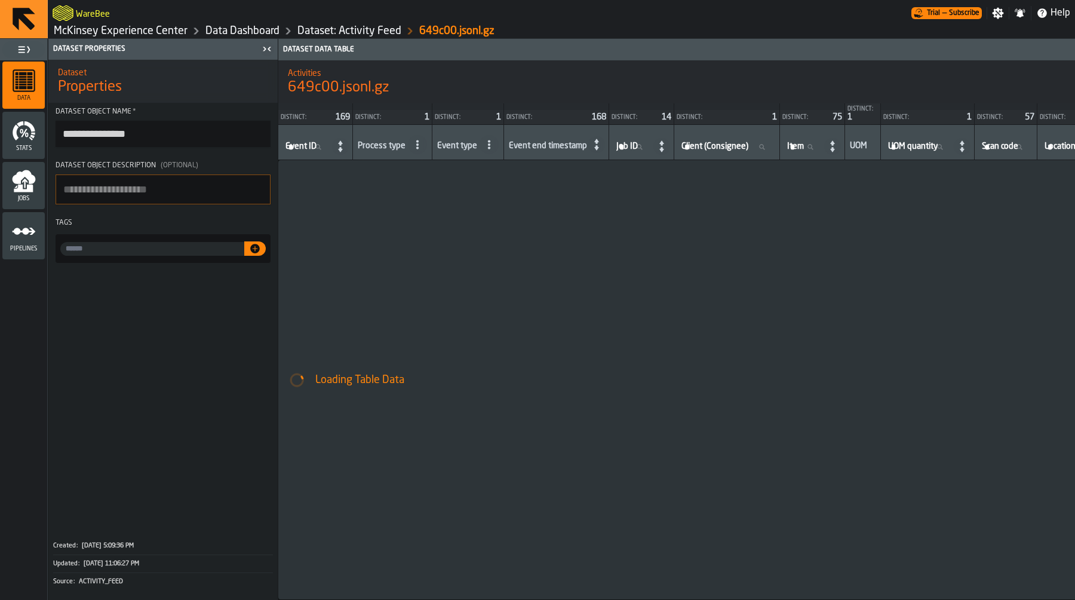
click at [265, 52] on icon "button-toggle-Close me" at bounding box center [267, 49] width 14 height 14
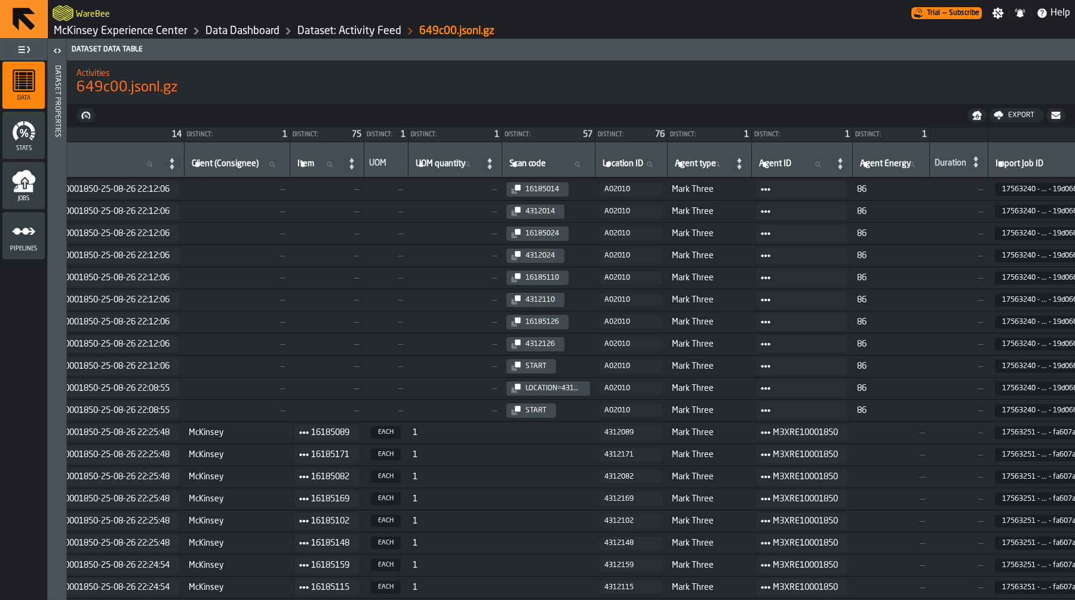
scroll to position [1245, 427]
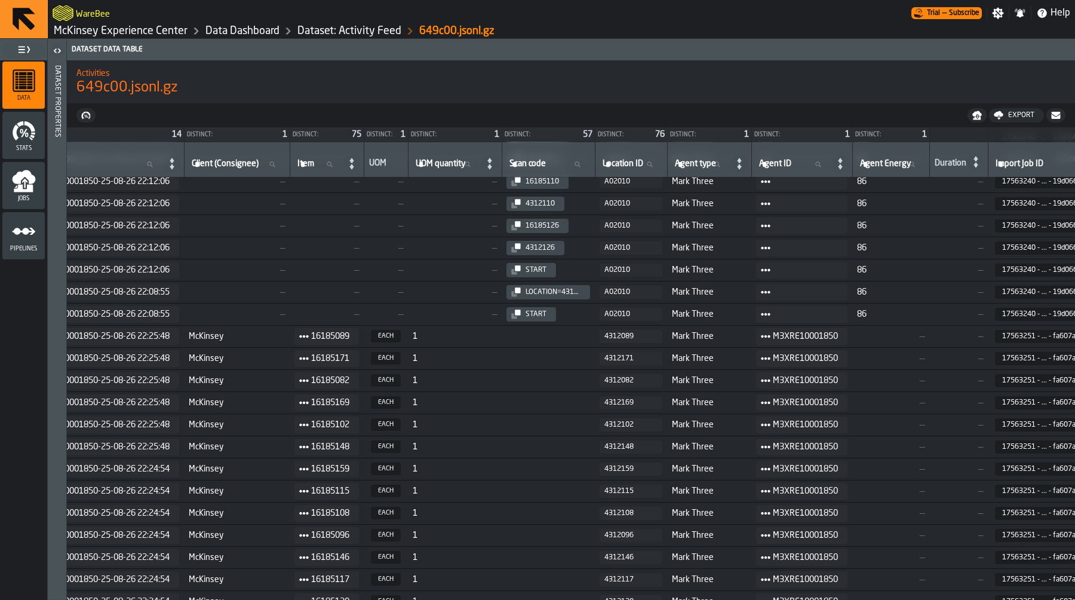
click at [24, 239] on icon "menu Pipelines" at bounding box center [24, 231] width 24 height 24
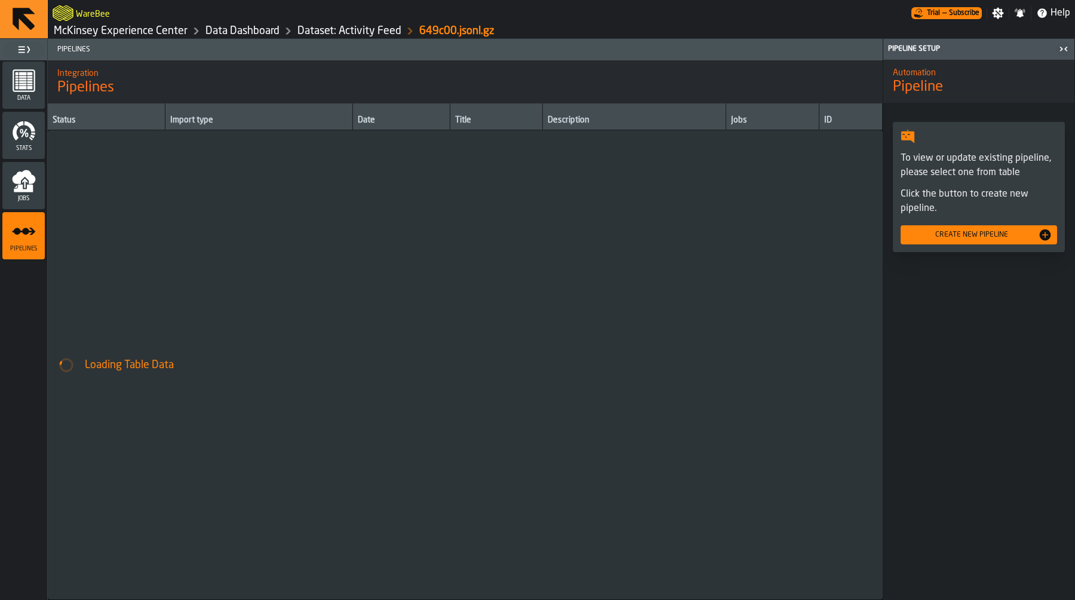
click at [39, 180] on div "Jobs" at bounding box center [23, 185] width 42 height 33
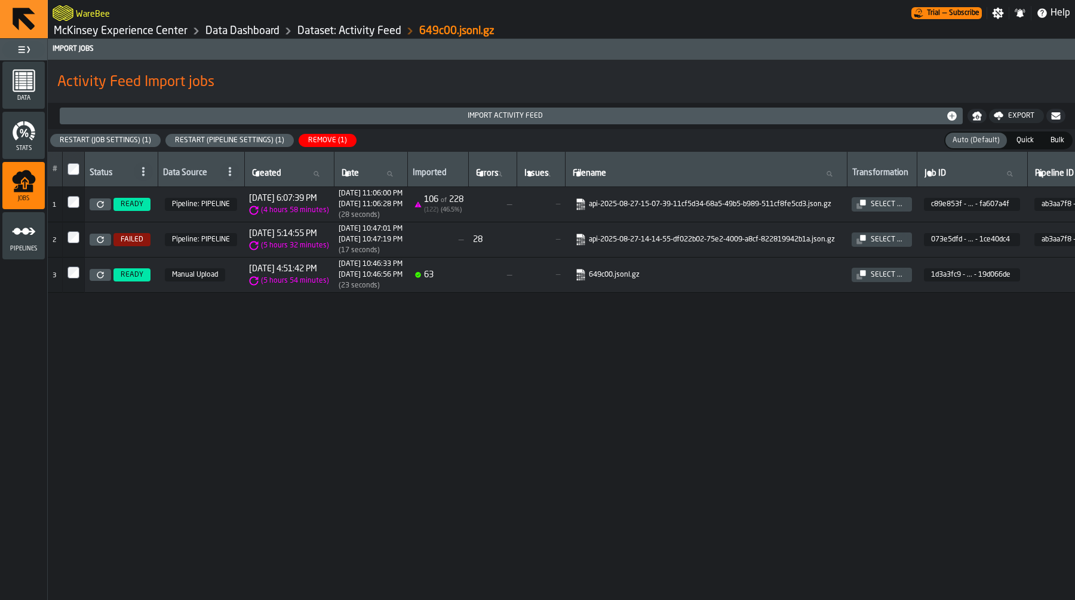
click at [215, 138] on div "Restart (Pipeline Settings) (1)" at bounding box center [229, 140] width 119 height 8
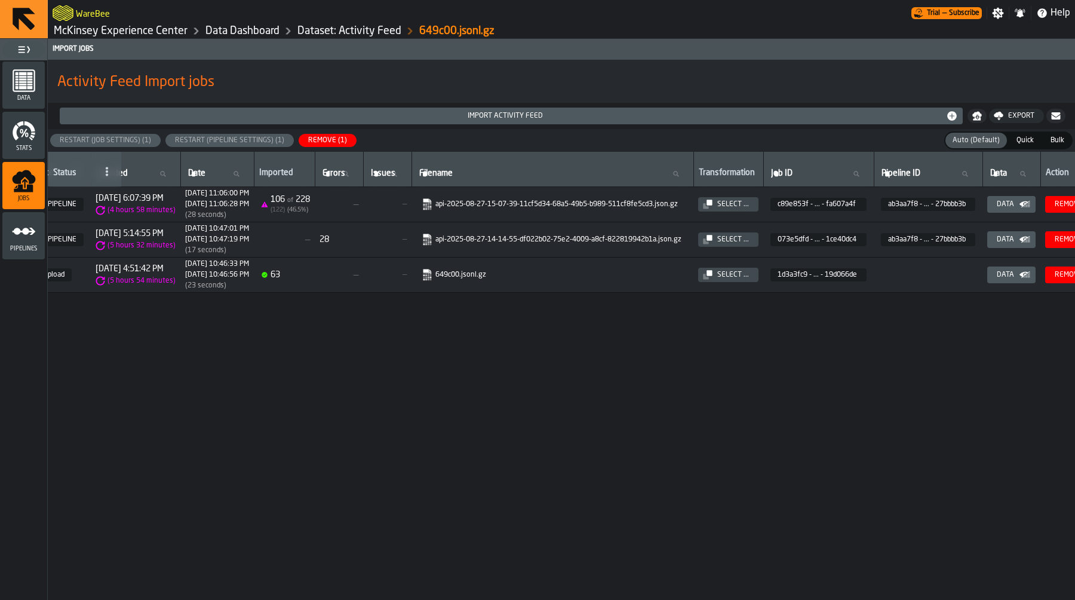
scroll to position [0, 218]
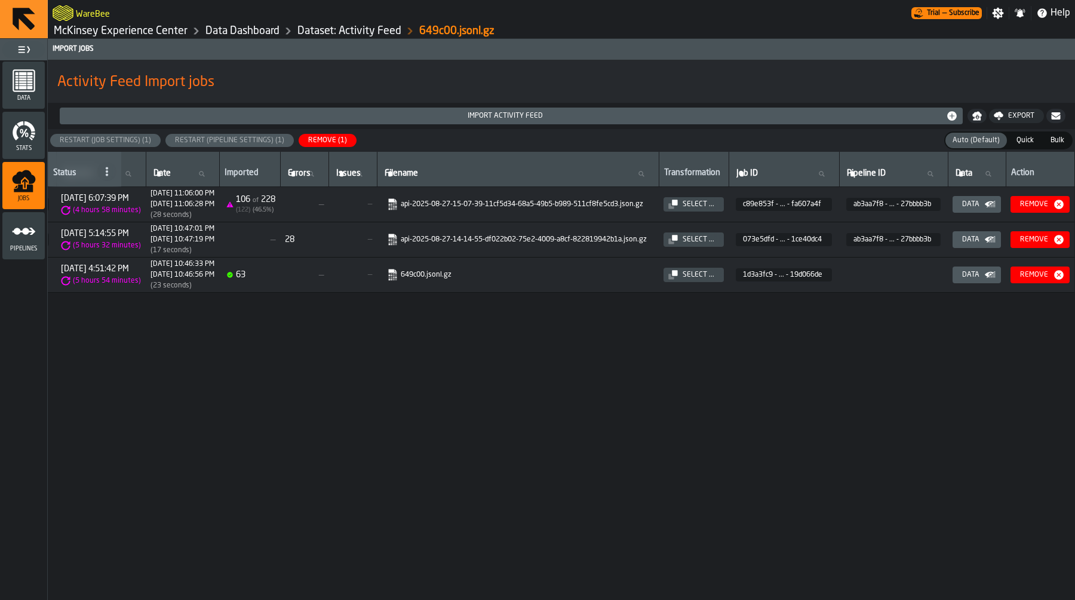
click at [1049, 237] on div "Remove" at bounding box center [1035, 239] width 38 height 8
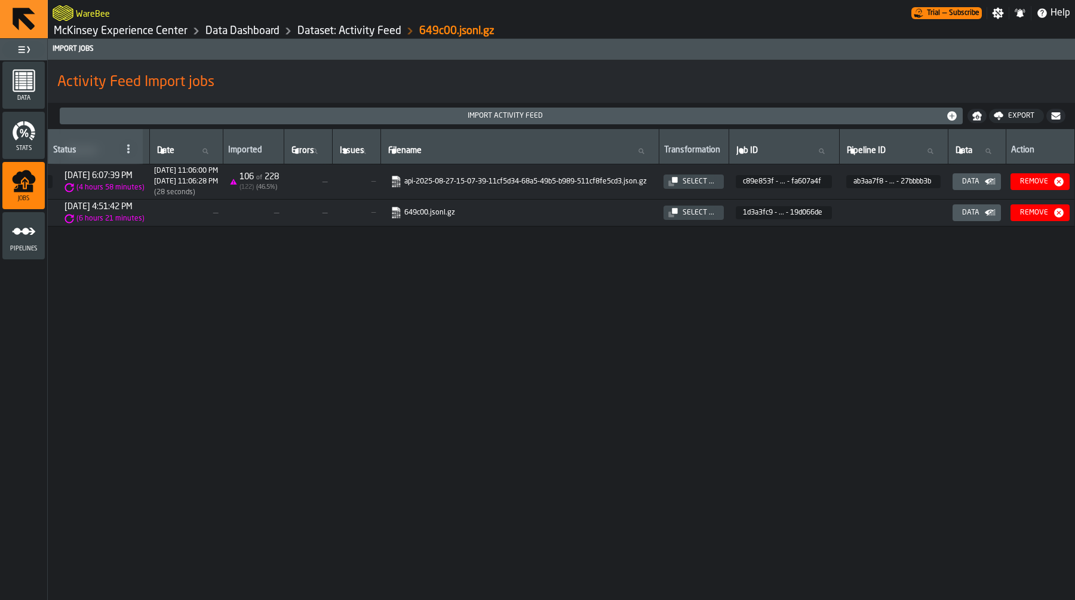
scroll to position [0, 236]
click at [969, 209] on div "Data" at bounding box center [971, 213] width 27 height 8
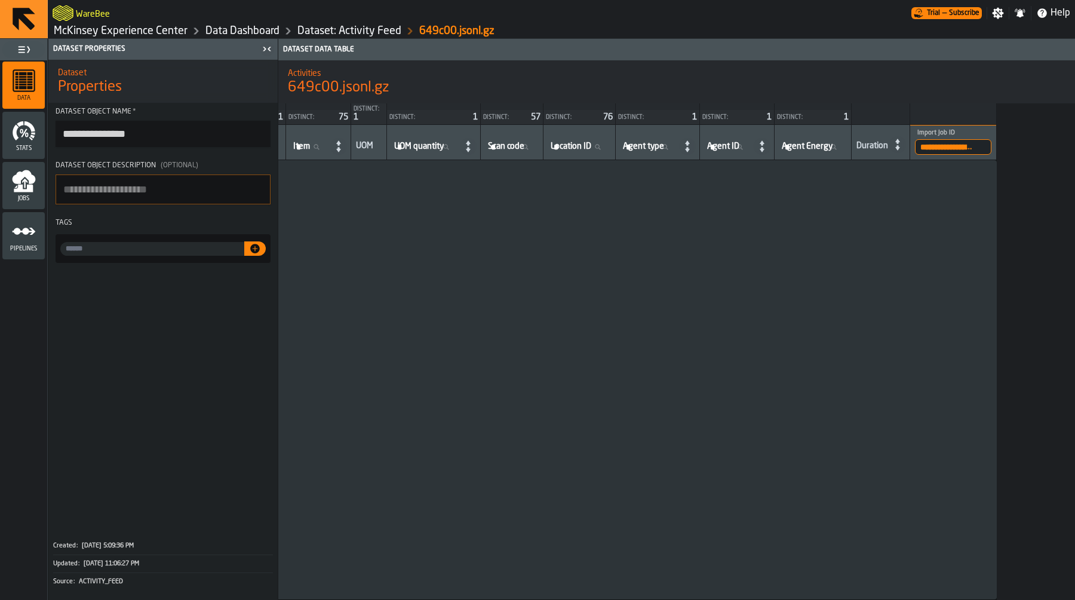
scroll to position [0, 0]
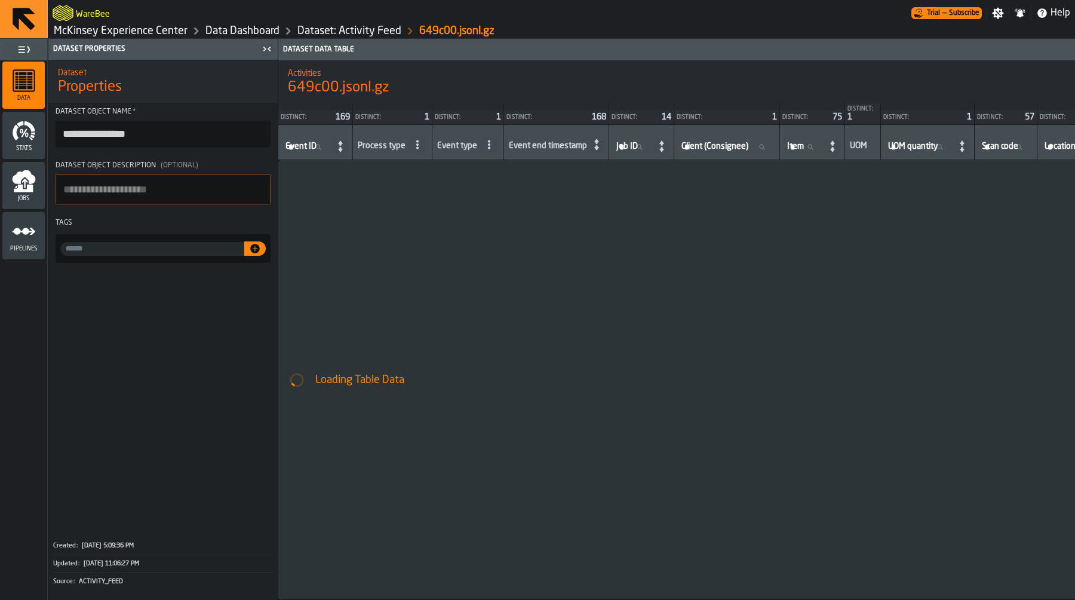
click at [268, 48] on icon "button-toggle-Close me" at bounding box center [269, 49] width 3 height 4
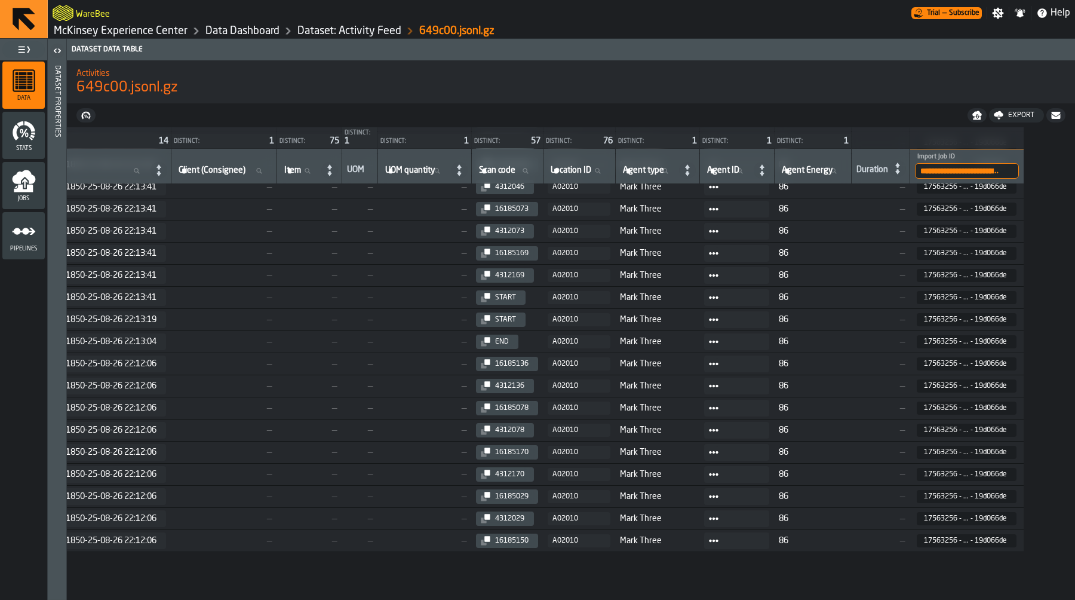
scroll to position [0, 480]
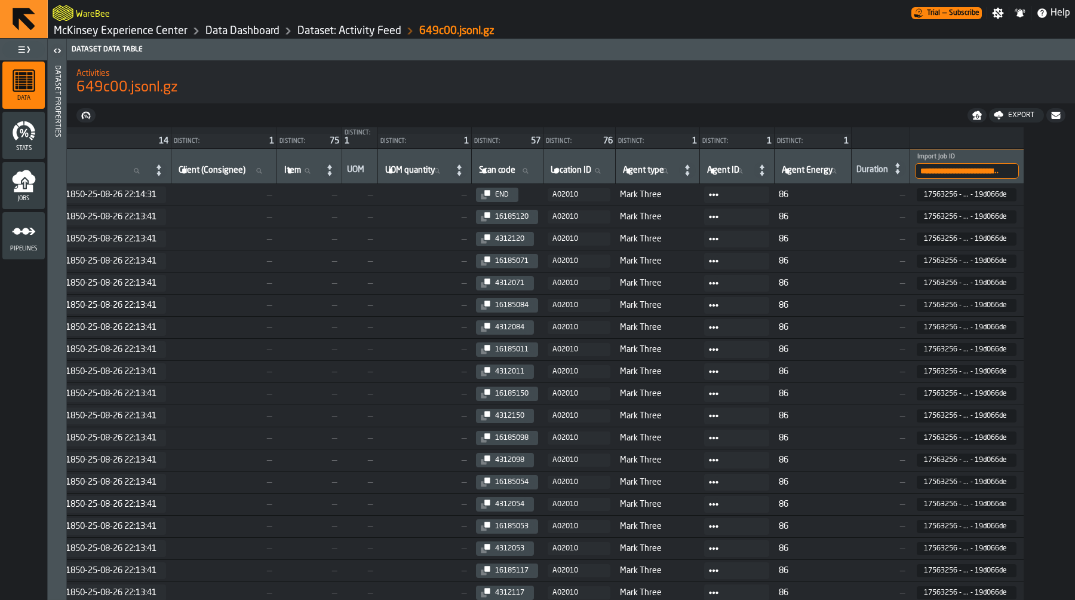
click at [350, 33] on link "Dataset: Activity Feed" at bounding box center [350, 30] width 104 height 13
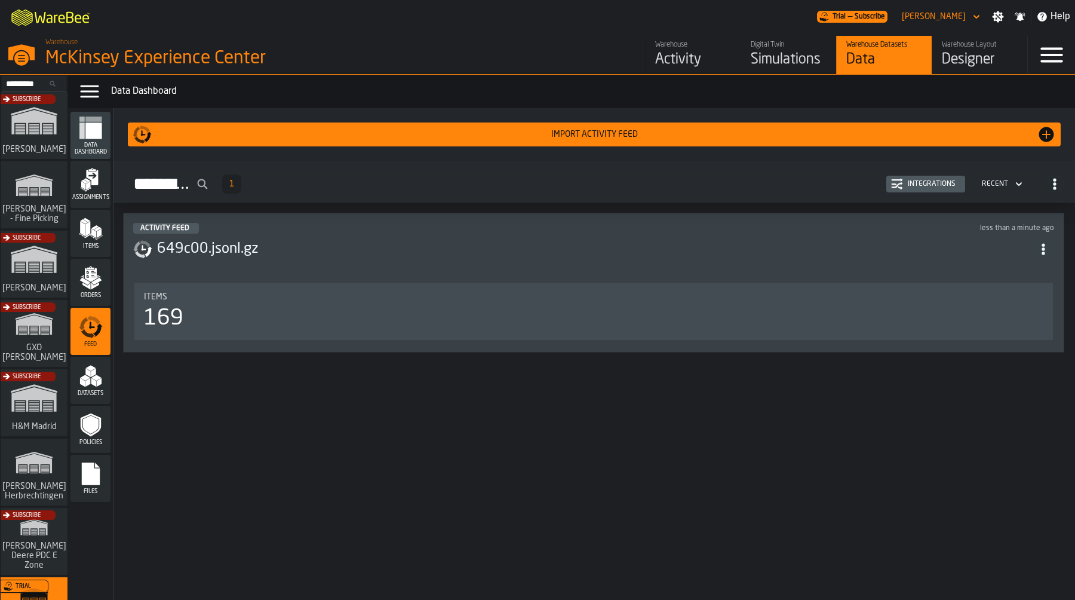
click at [909, 177] on button "Integrations" at bounding box center [926, 184] width 79 height 17
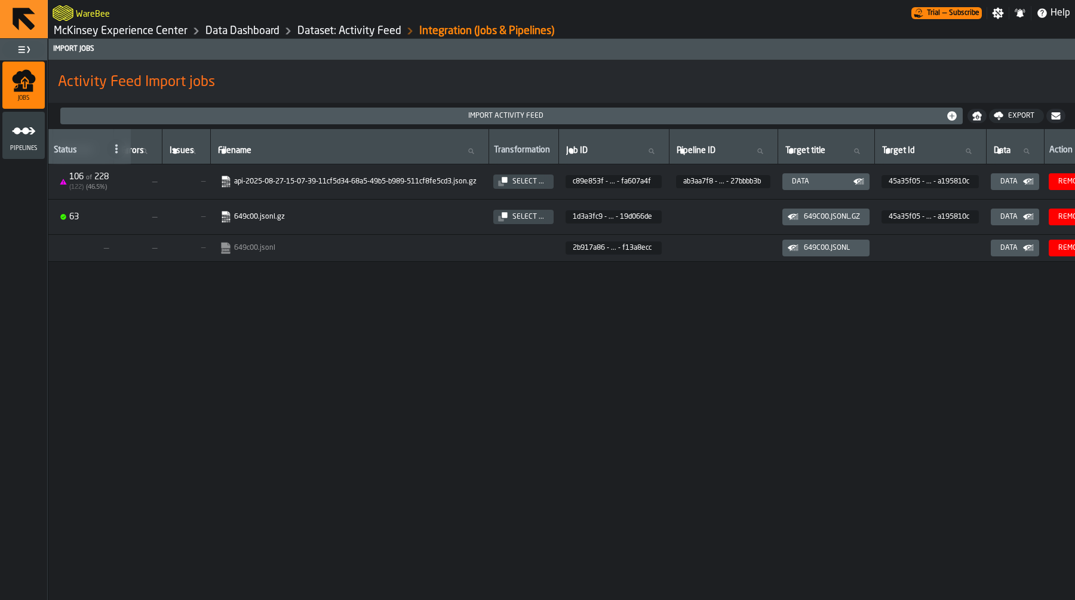
scroll to position [0, 433]
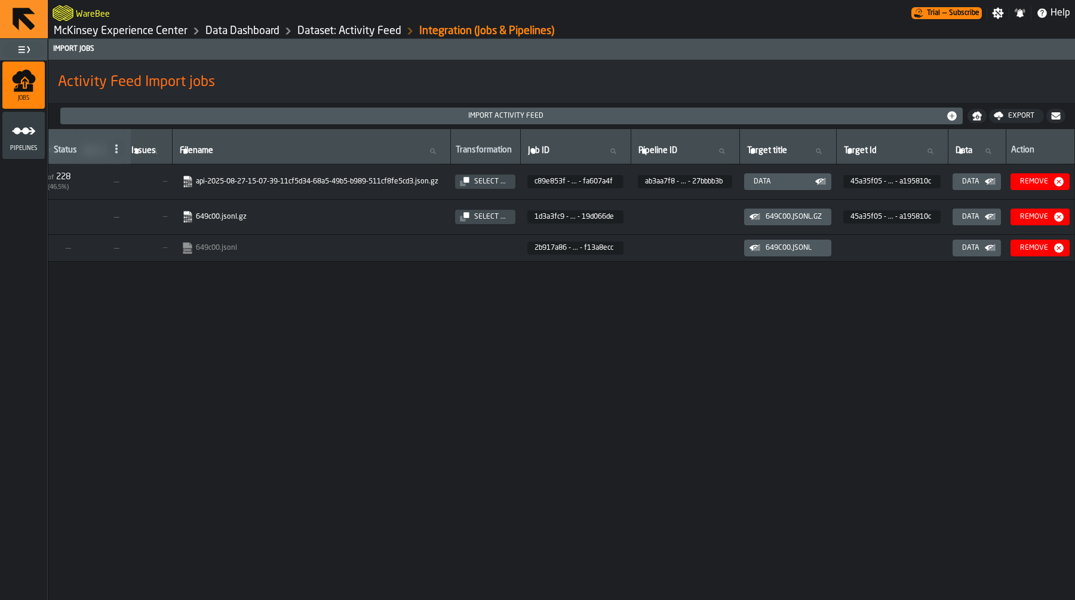
click at [978, 212] on div "Data" at bounding box center [977, 217] width 39 height 12
click at [984, 218] on div "Data" at bounding box center [971, 217] width 27 height 8
click at [984, 215] on div "Data" at bounding box center [971, 217] width 27 height 8
click at [951, 326] on div "# Status Data Source Created Created Date Date Imported Errors Errors Issues Is…" at bounding box center [561, 364] width 1027 height 471
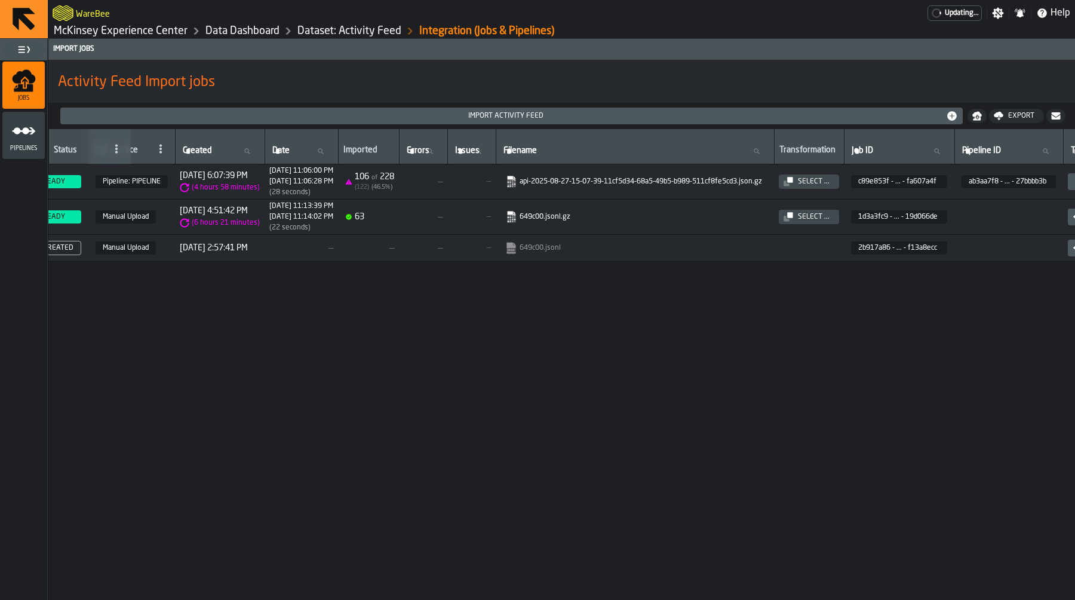
scroll to position [0, 433]
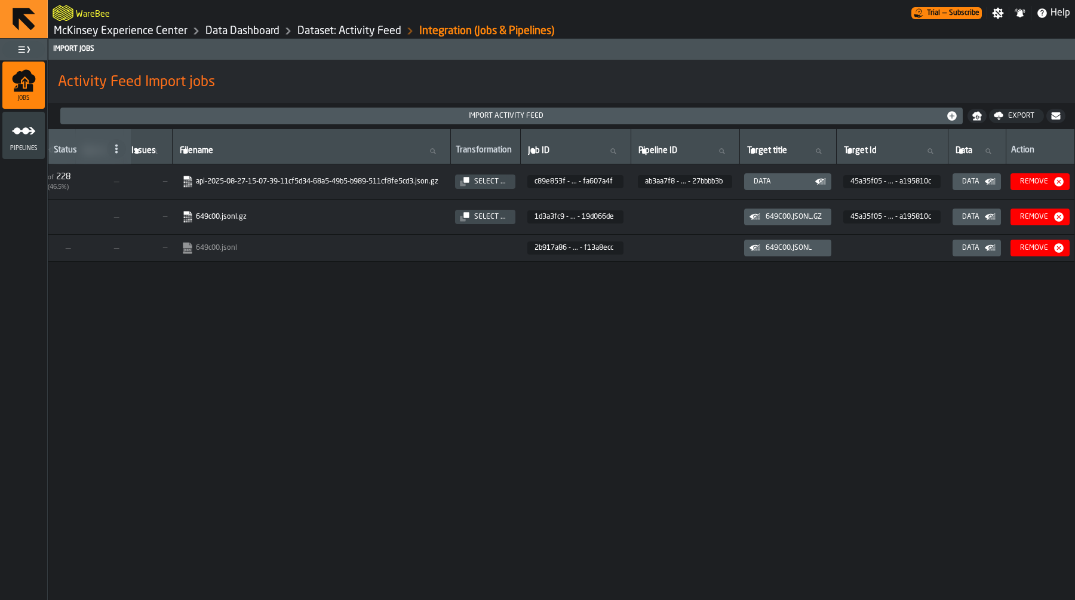
click at [978, 215] on div "Data" at bounding box center [971, 217] width 27 height 8
click at [983, 219] on div "Data" at bounding box center [971, 217] width 27 height 8
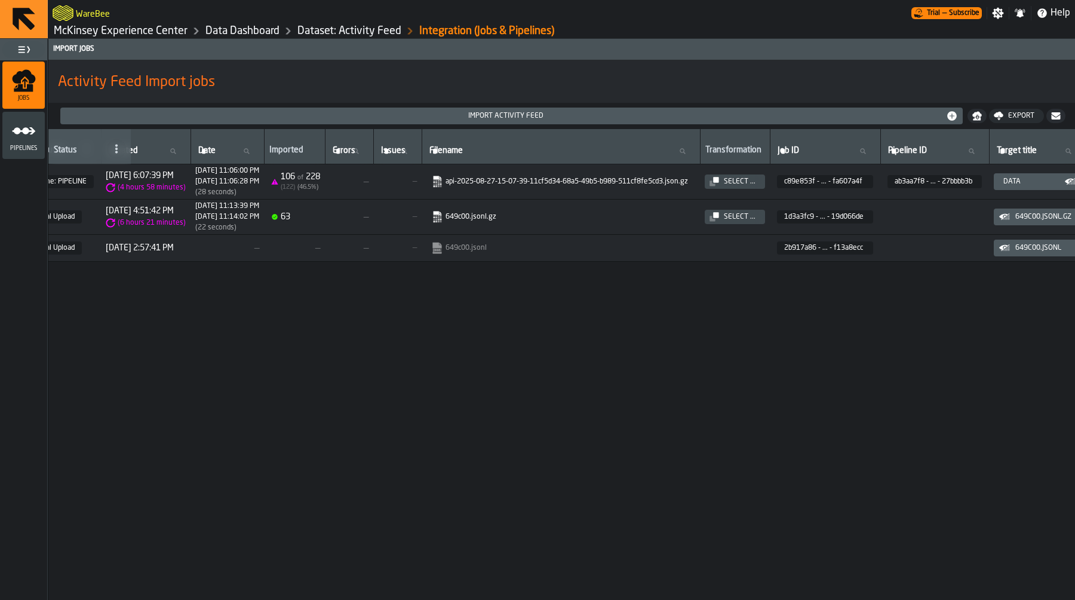
scroll to position [0, 215]
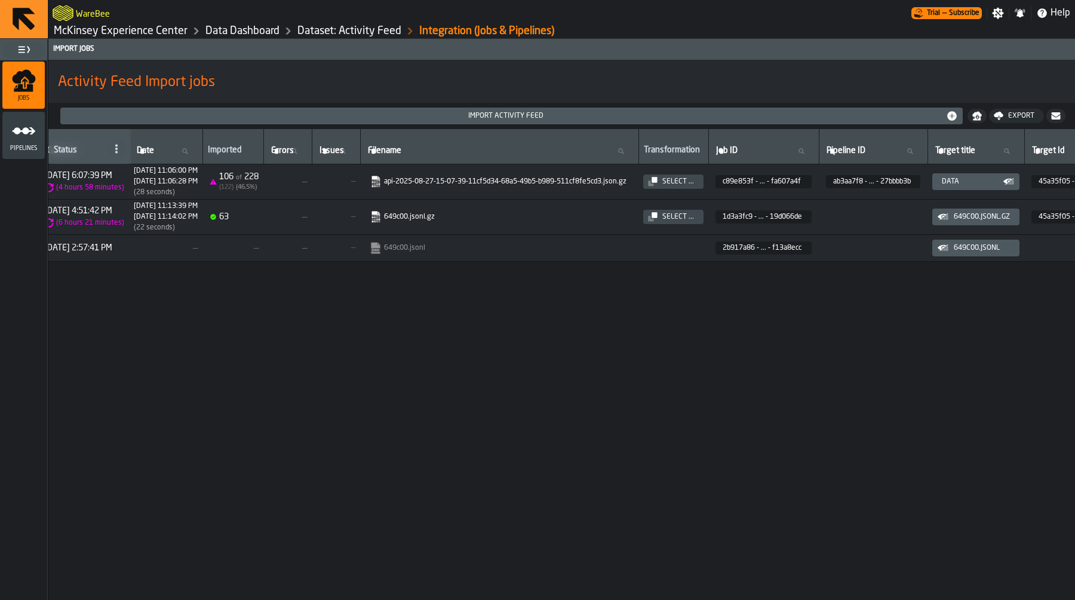
click at [377, 218] on icon "link-to-https://import.app.warebee.com/1d3a3fc9-333a-41a7-800d-d94219d066de/inp…" at bounding box center [372, 214] width 10 height 10
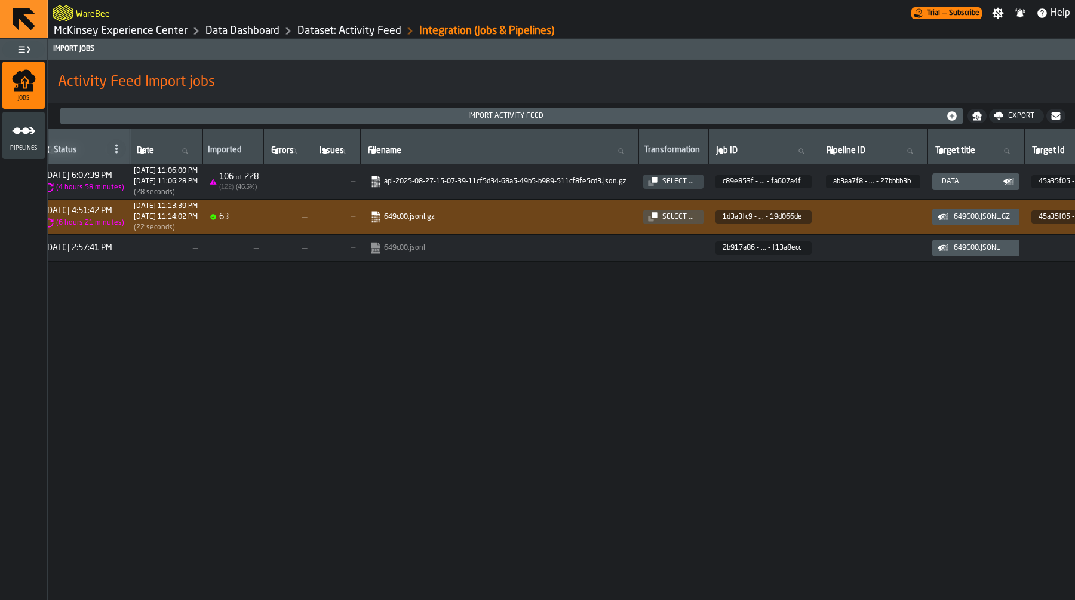
scroll to position [0, 0]
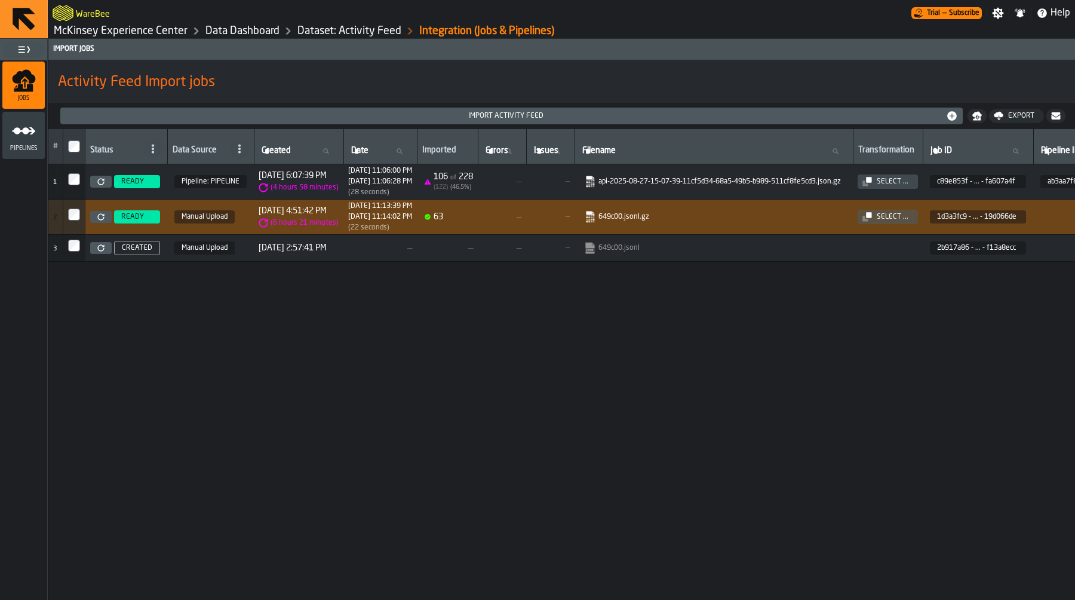
click at [77, 222] on div at bounding box center [74, 217] width 12 height 17
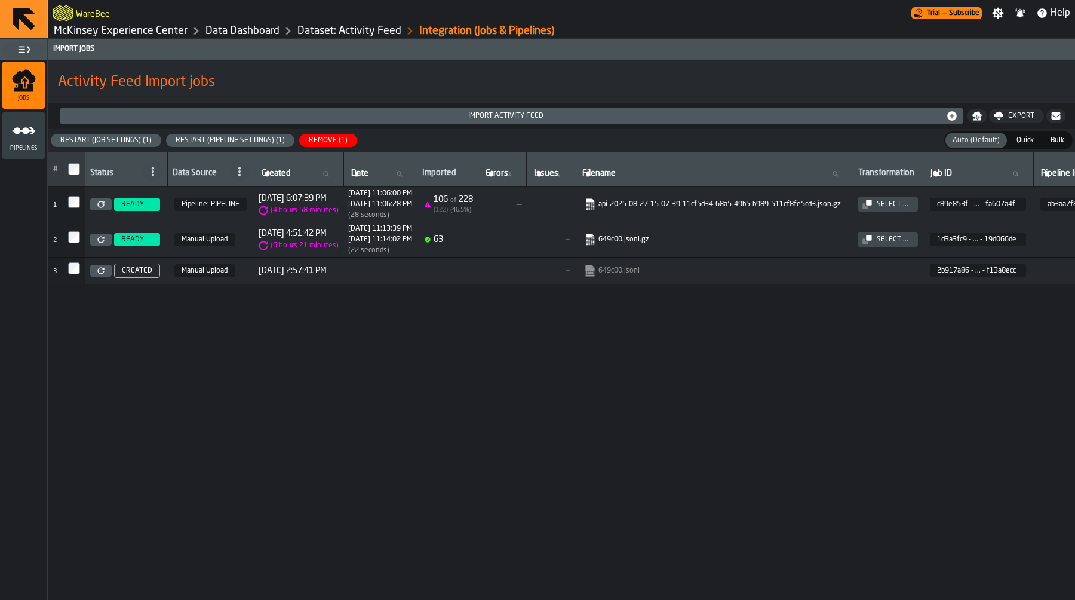
click at [317, 138] on div "Remove (1)" at bounding box center [328, 140] width 48 height 8
click at [591, 77] on h1 "Activity Feed Import jobs" at bounding box center [562, 82] width 1008 height 19
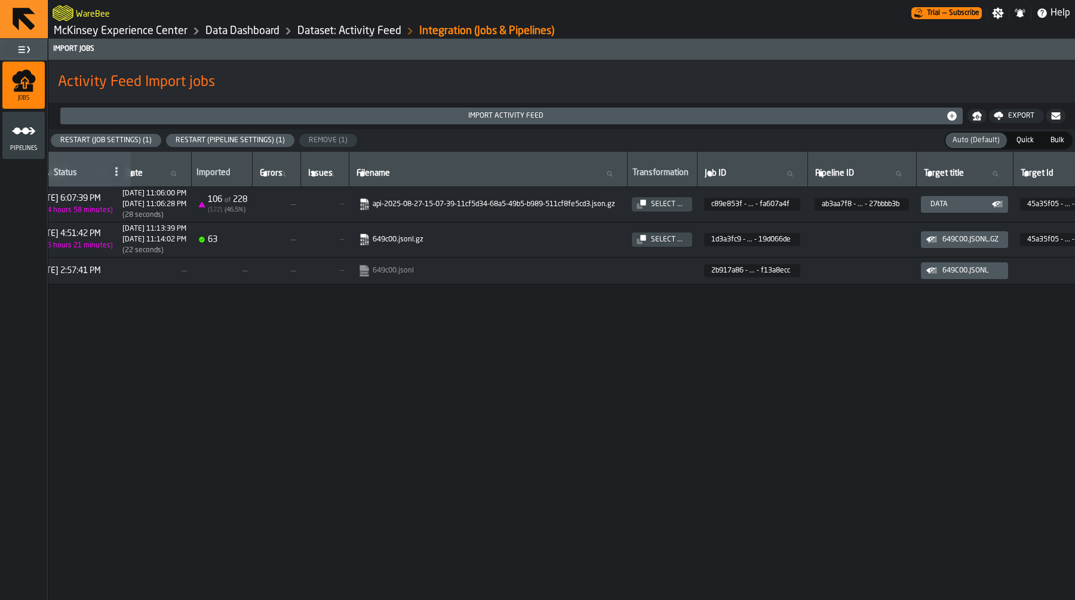
scroll to position [0, 433]
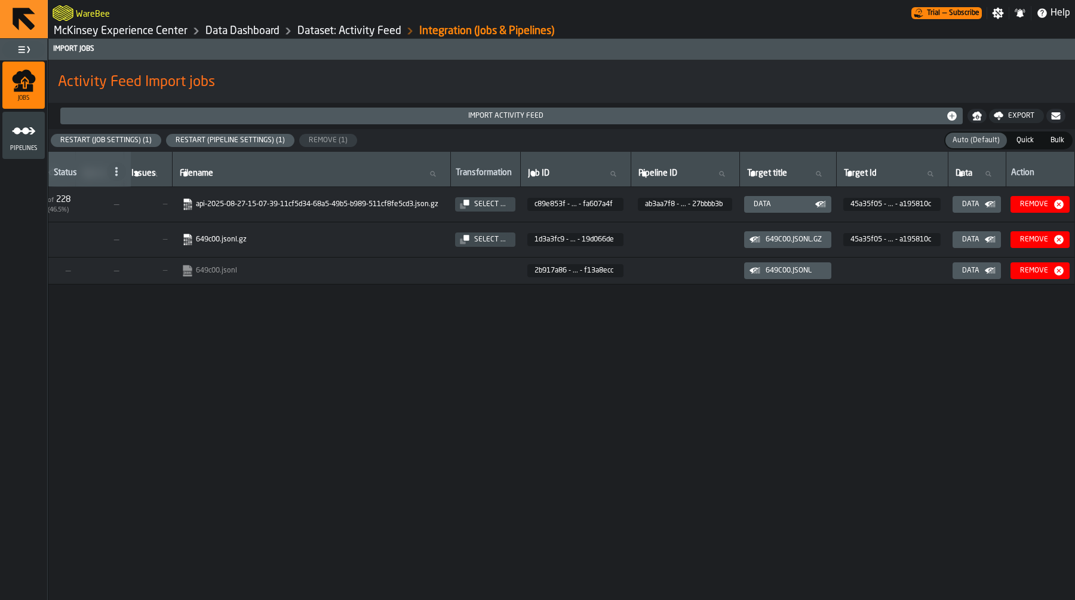
click at [1058, 241] on icon "button-Remove" at bounding box center [1060, 240] width 10 height 10
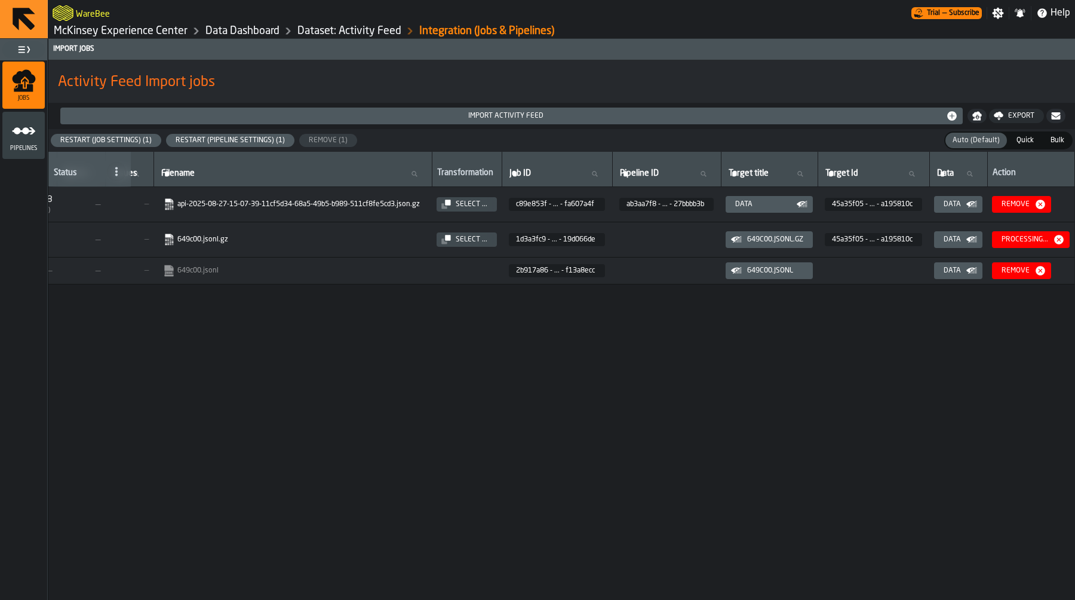
click at [166, 34] on link "McKinsey Experience Center" at bounding box center [121, 30] width 134 height 13
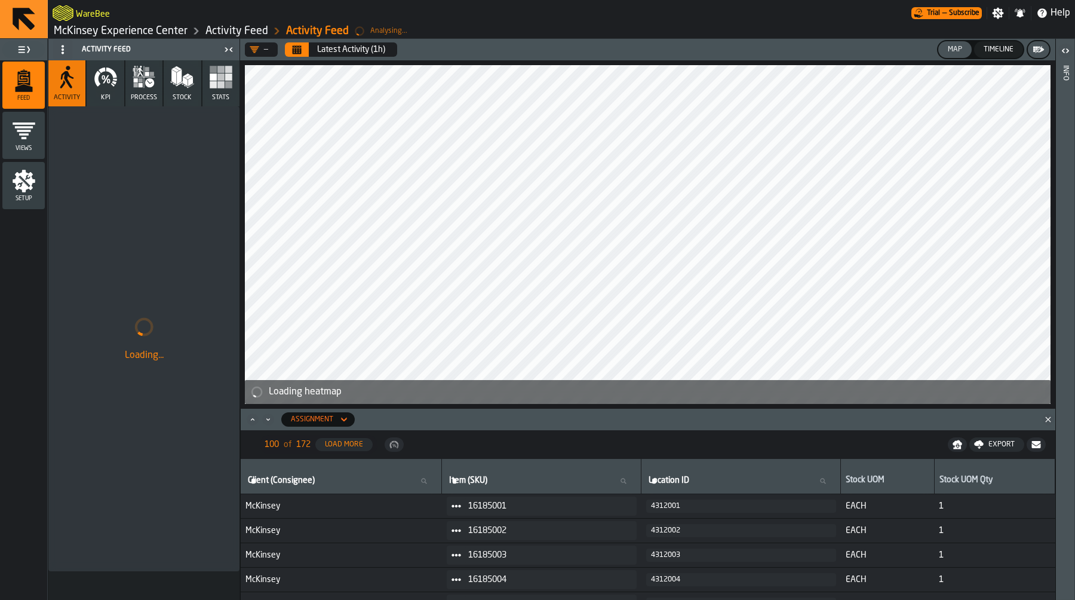
click at [23, 173] on icon "menu Setup" at bounding box center [24, 181] width 23 height 23
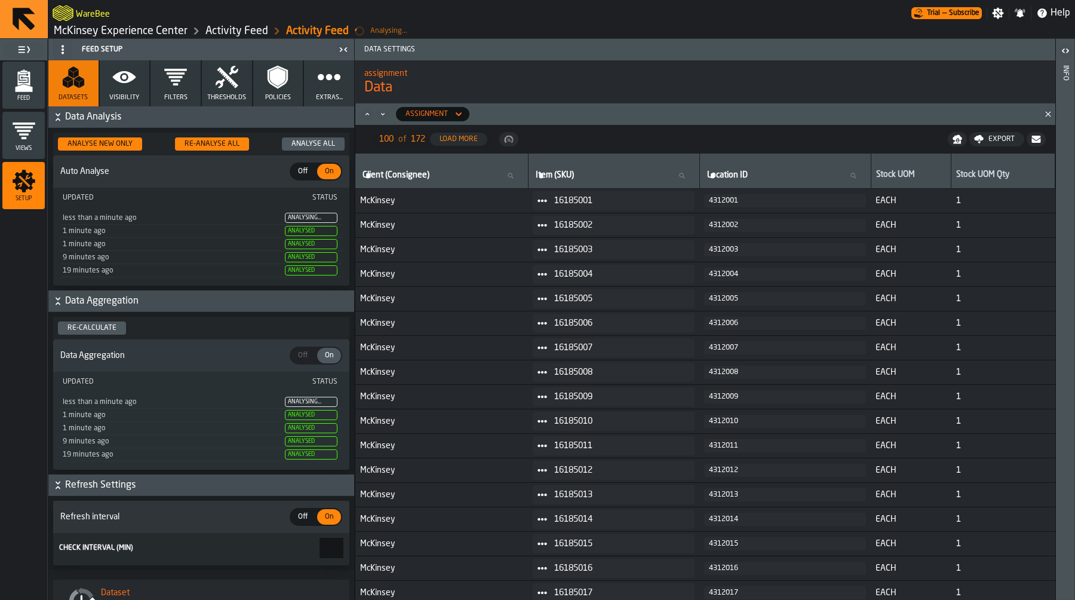
click at [22, 69] on icon "menu Feed" at bounding box center [24, 81] width 24 height 24
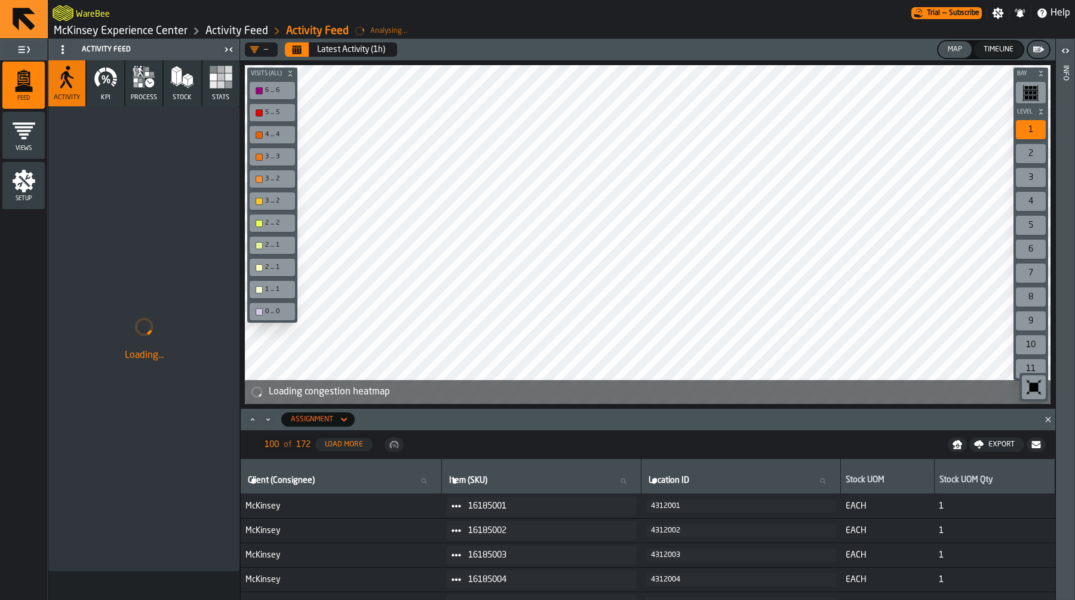
click at [149, 91] on button "process" at bounding box center [143, 83] width 37 height 46
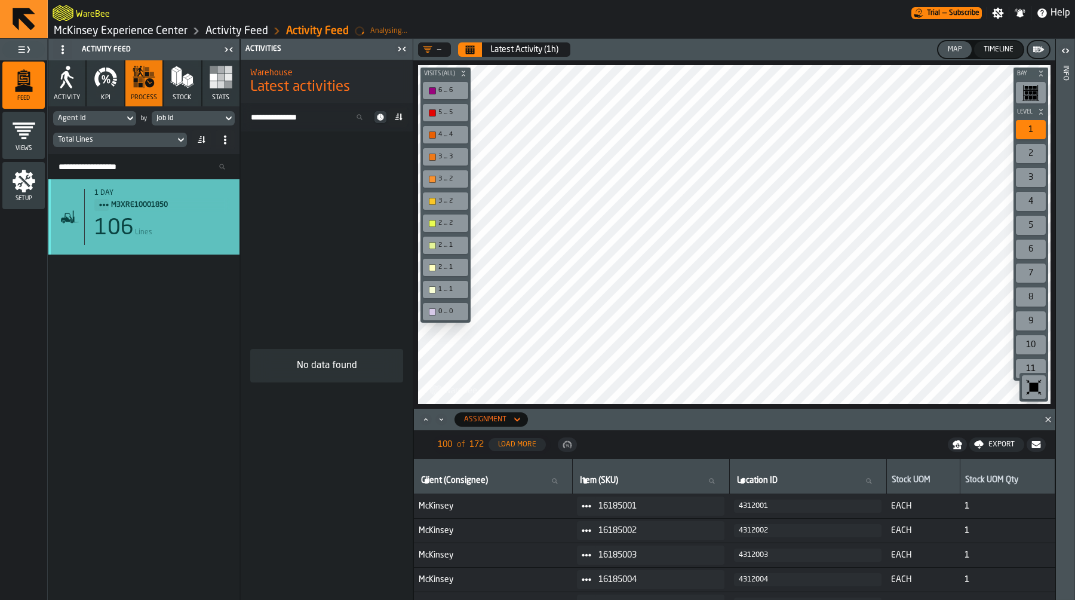
click at [148, 218] on div "106 Lines" at bounding box center [162, 228] width 136 height 24
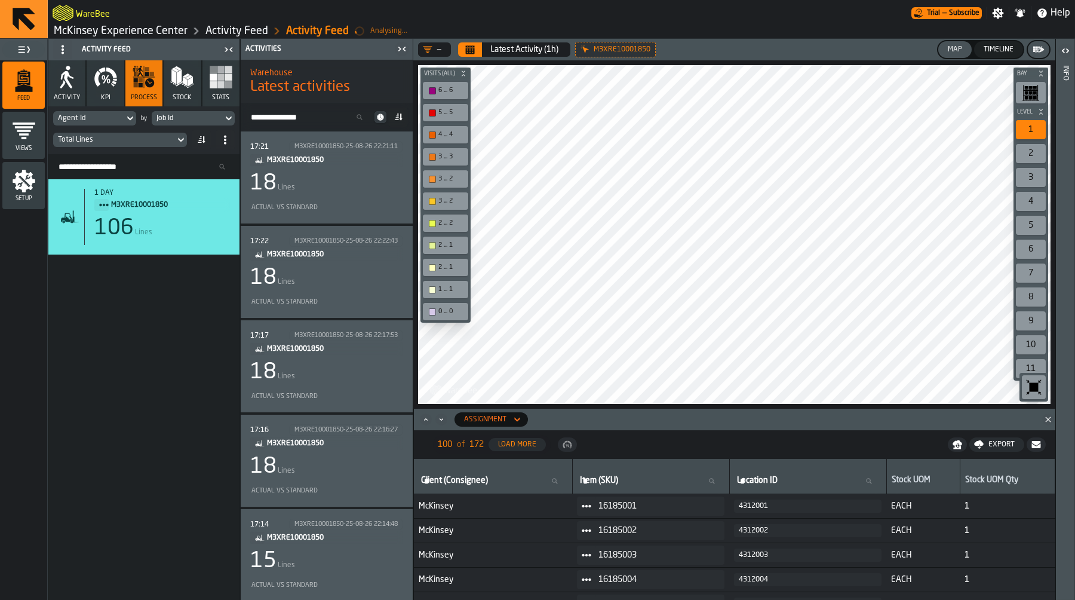
click at [350, 198] on div "17:21 M3XRE10001850-25-08-26 22:21:11 M3XRE10001850 18 Lines Actual vs Standard" at bounding box center [326, 177] width 153 height 73
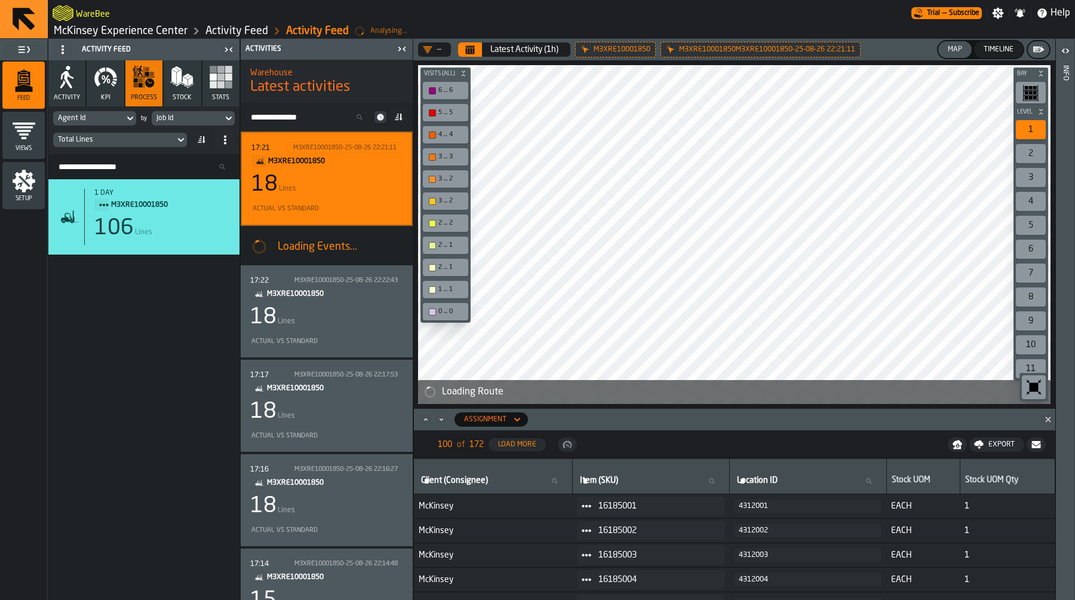
click at [1043, 421] on icon "Close" at bounding box center [1049, 419] width 12 height 12
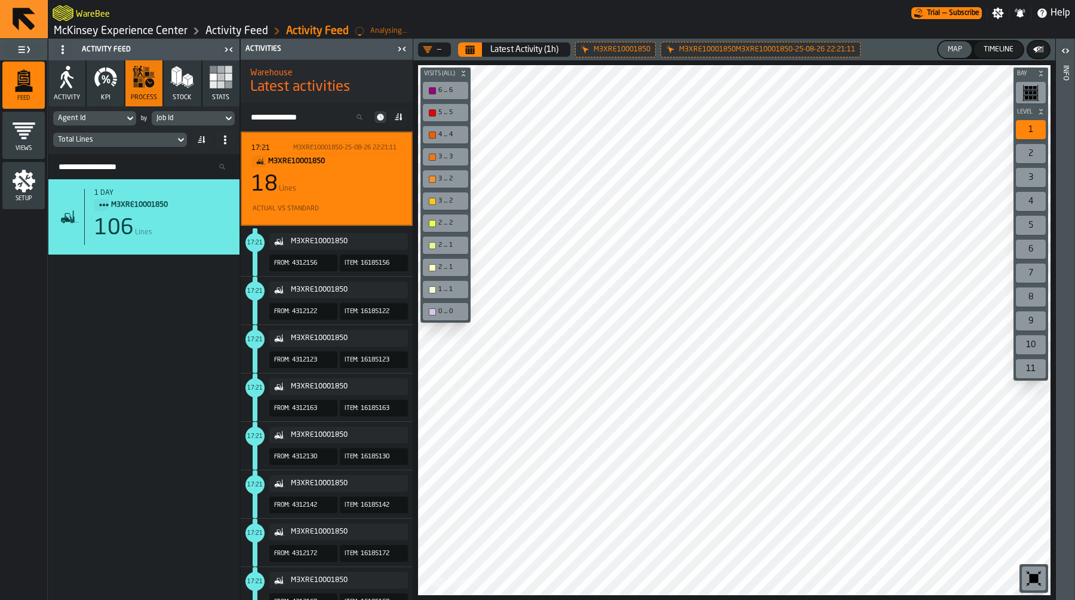
click at [380, 118] on icon at bounding box center [380, 117] width 7 height 7
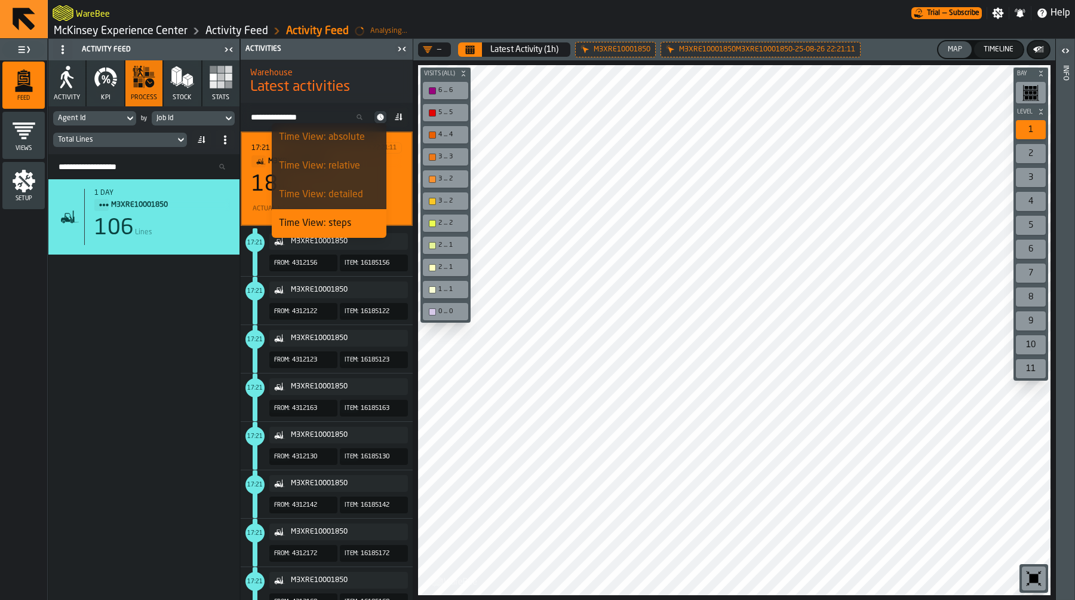
click at [348, 140] on div "Time View: absolute" at bounding box center [329, 137] width 100 height 14
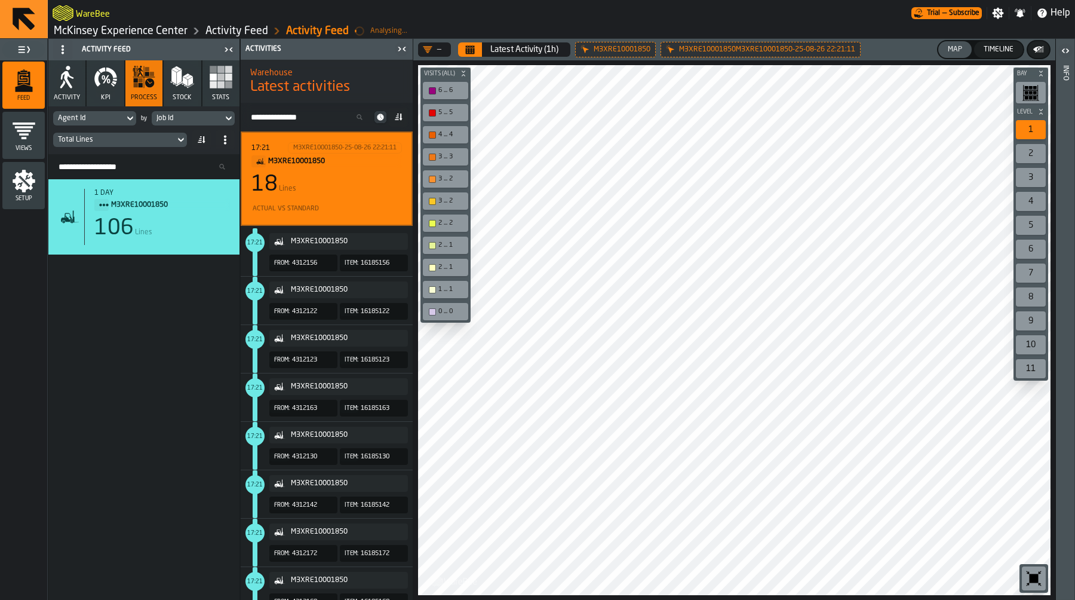
click at [340, 188] on div "18 Lines" at bounding box center [327, 185] width 151 height 24
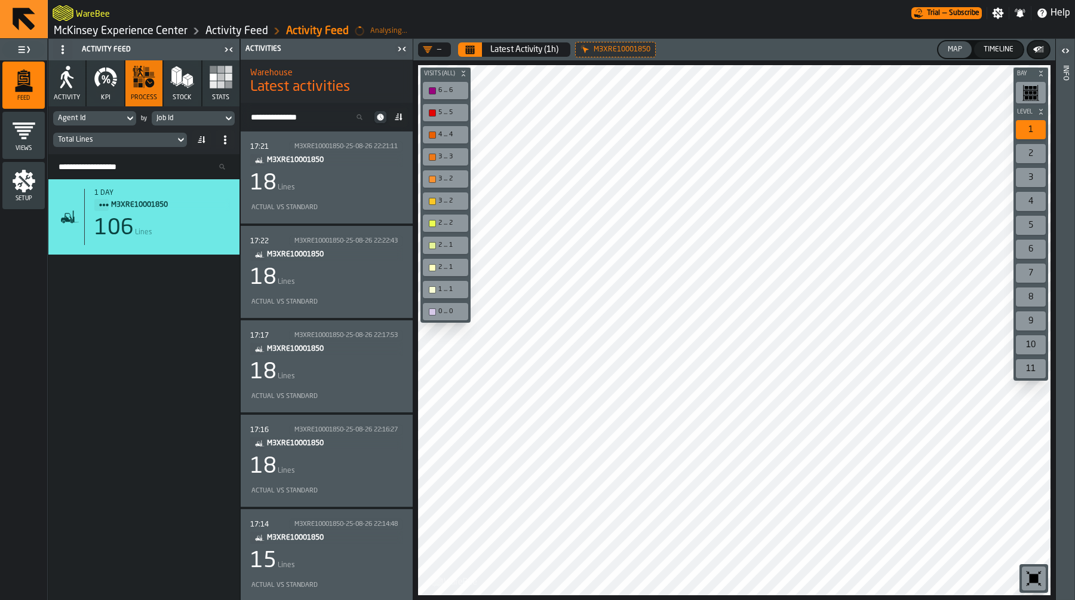
click at [1037, 53] on icon "button-" at bounding box center [1039, 50] width 12 height 12
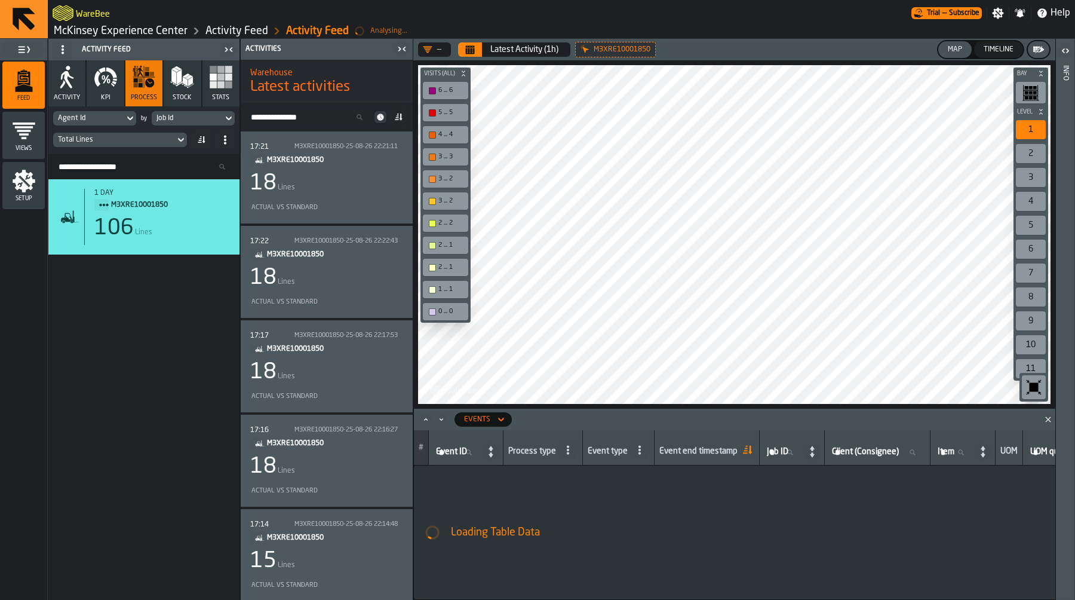
click at [995, 46] on div "Timeline" at bounding box center [998, 49] width 39 height 8
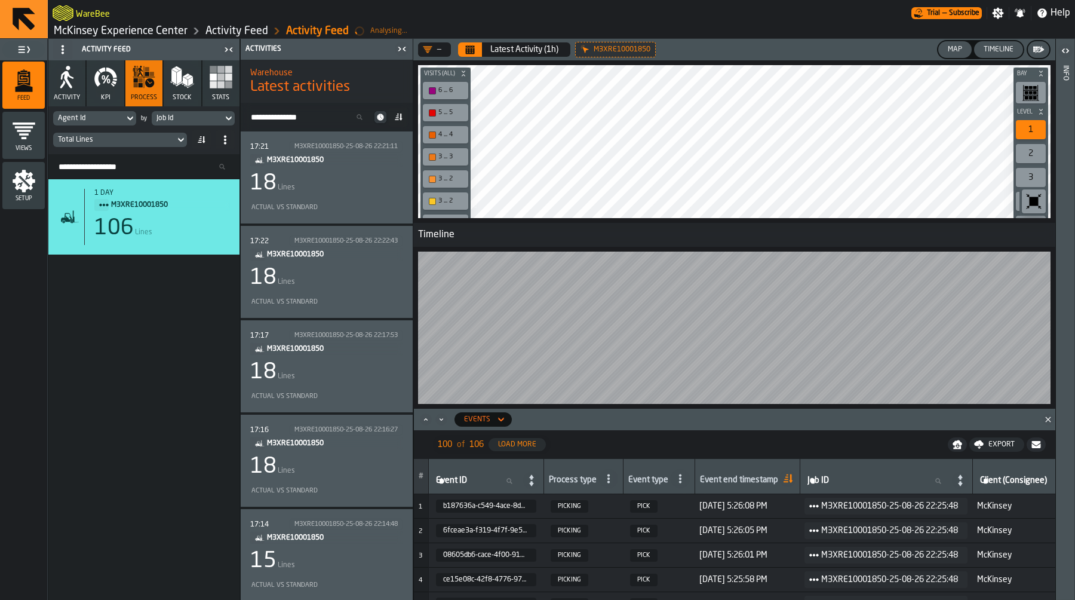
click at [506, 47] on div "Latest Activity (1h)" at bounding box center [525, 50] width 68 height 10
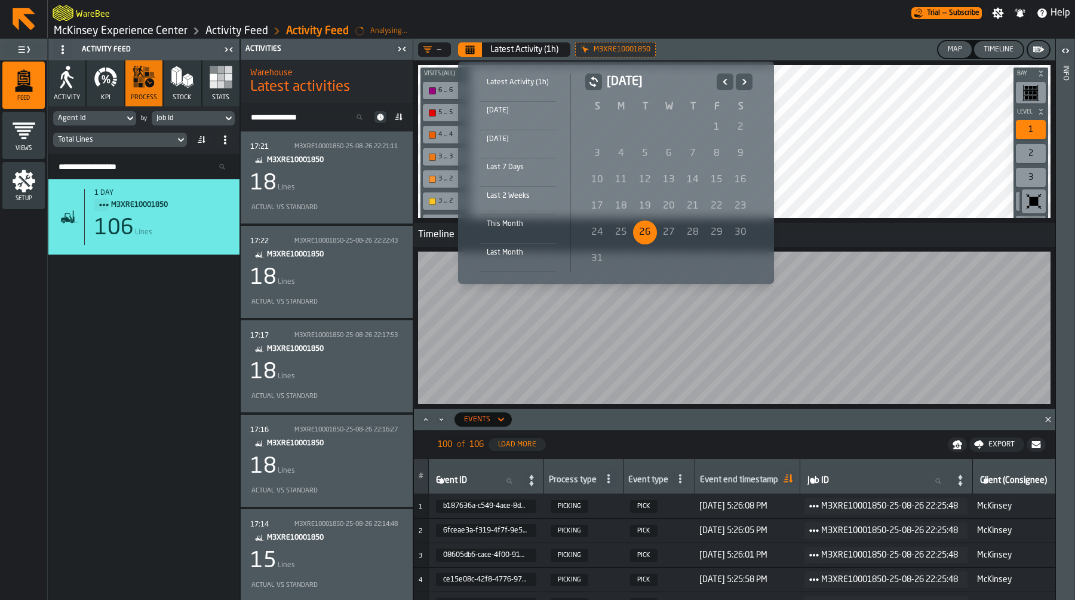
click at [501, 116] on div "[DATE]" at bounding box center [518, 110] width 76 height 13
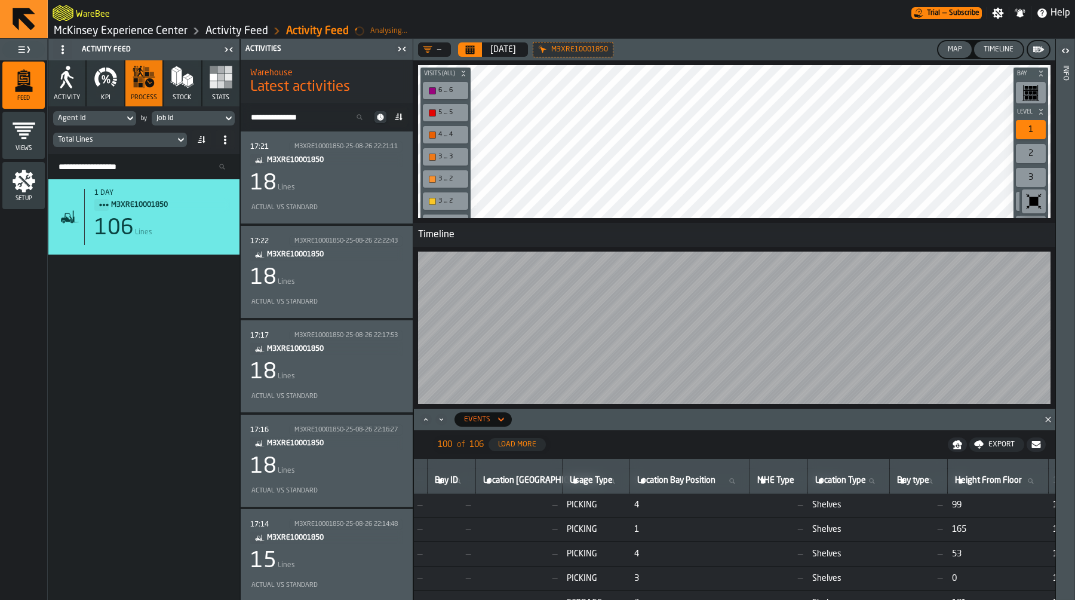
scroll to position [124, 3130]
